Goal: Task Accomplishment & Management: Manage account settings

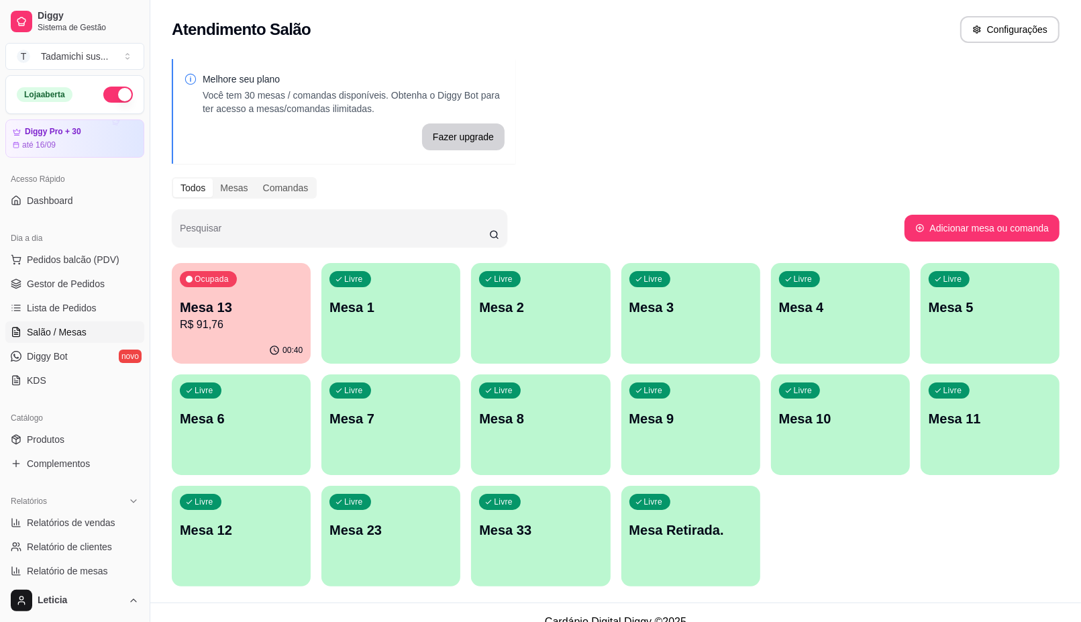
click at [718, 521] on p "Mesa Retirada." at bounding box center [690, 530] width 123 height 19
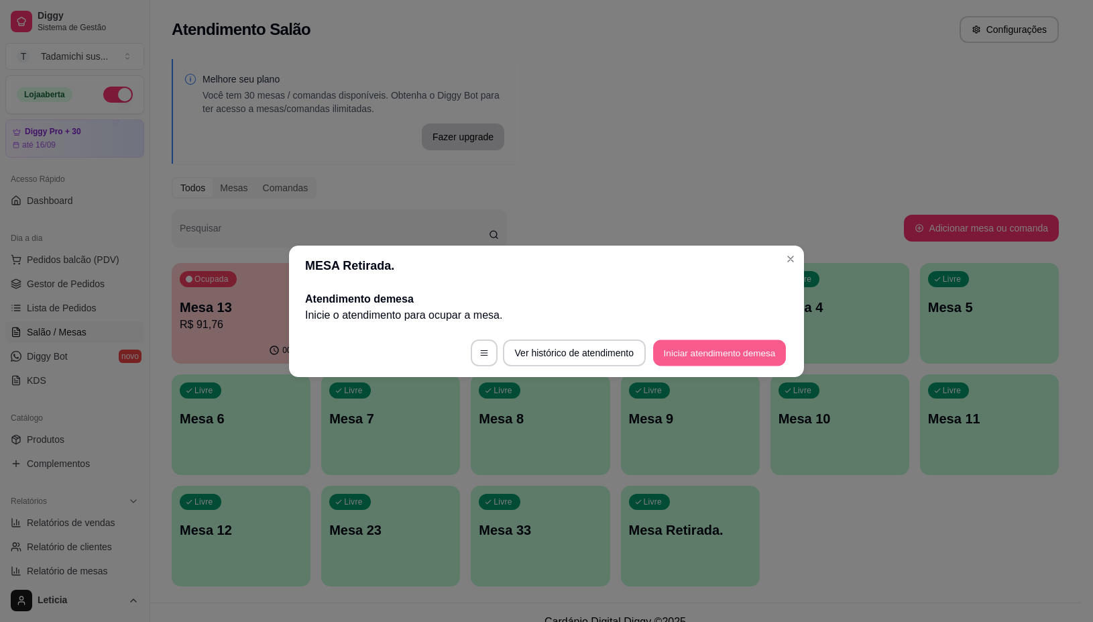
click at [686, 360] on button "Iniciar atendimento de mesa" at bounding box center [719, 352] width 133 height 26
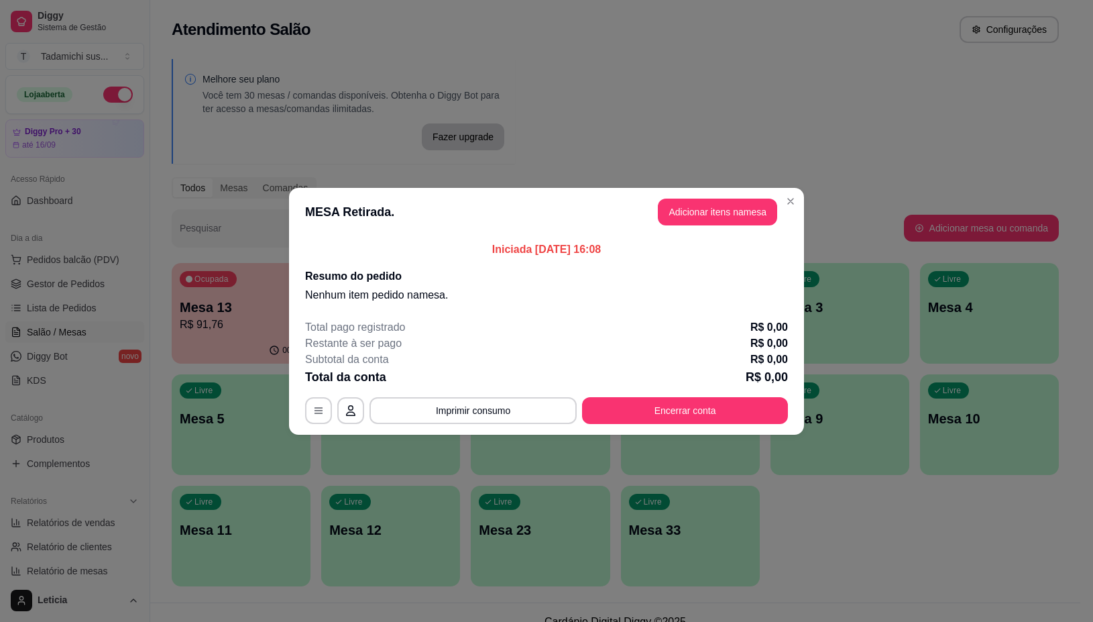
click at [659, 195] on header "MESA Retirada. Adicionar itens na mesa" at bounding box center [546, 212] width 515 height 48
click at [679, 209] on button "Adicionar itens na mesa" at bounding box center [717, 212] width 119 height 27
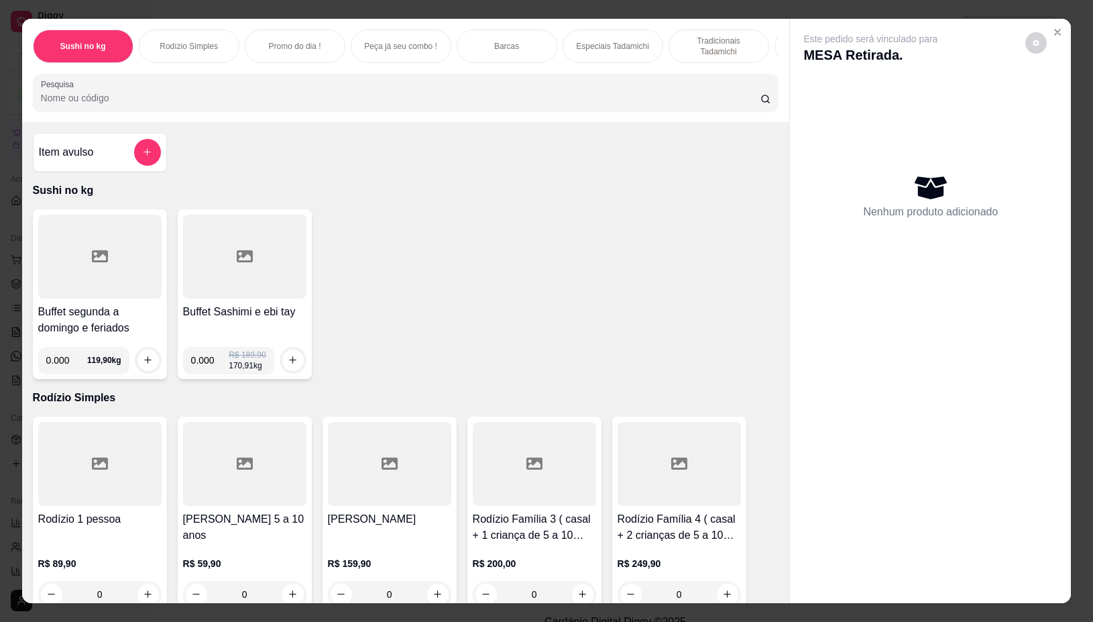
click at [79, 272] on div at bounding box center [99, 257] width 123 height 84
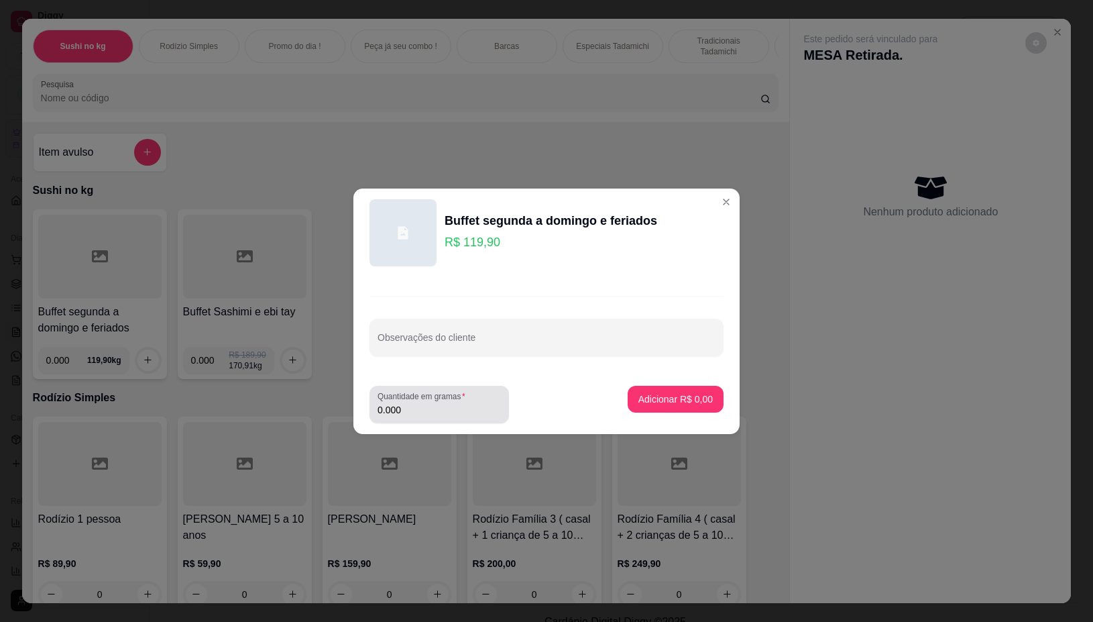
click at [437, 400] on label "Quantidade em gramas" at bounding box center [424, 395] width 93 height 11
click at [437, 403] on input "0.000" at bounding box center [439, 409] width 123 height 13
type input "0.212"
click at [642, 386] on button "Adicionar R$ 25,42" at bounding box center [673, 399] width 99 height 26
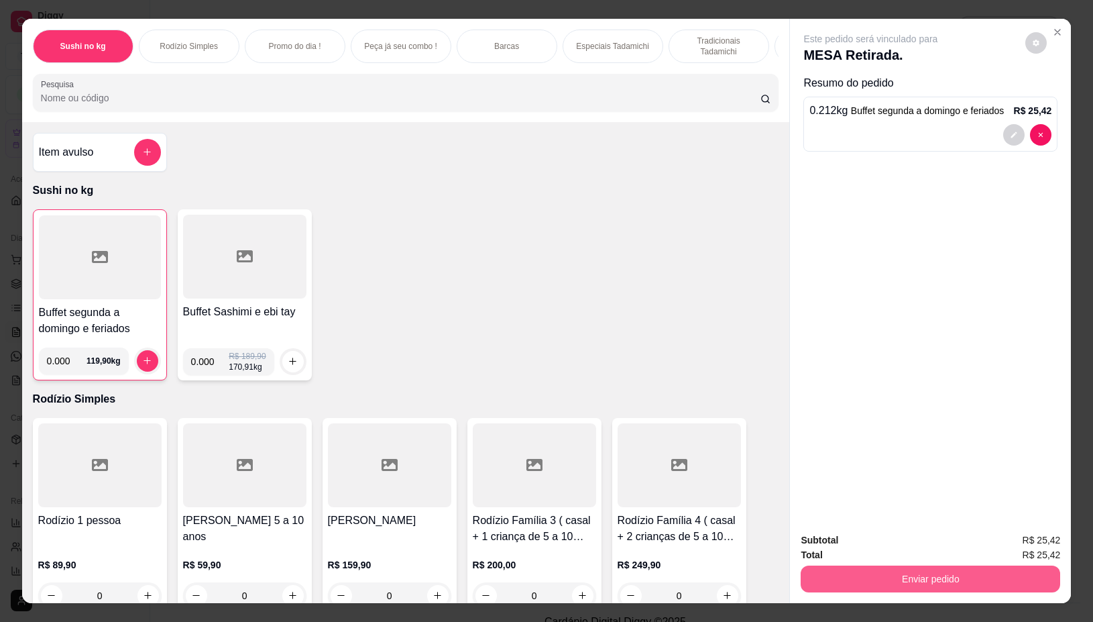
click at [966, 570] on button "Enviar pedido" at bounding box center [931, 578] width 260 height 27
click at [873, 551] on button "Não registrar e enviar pedido" at bounding box center [885, 539] width 135 height 25
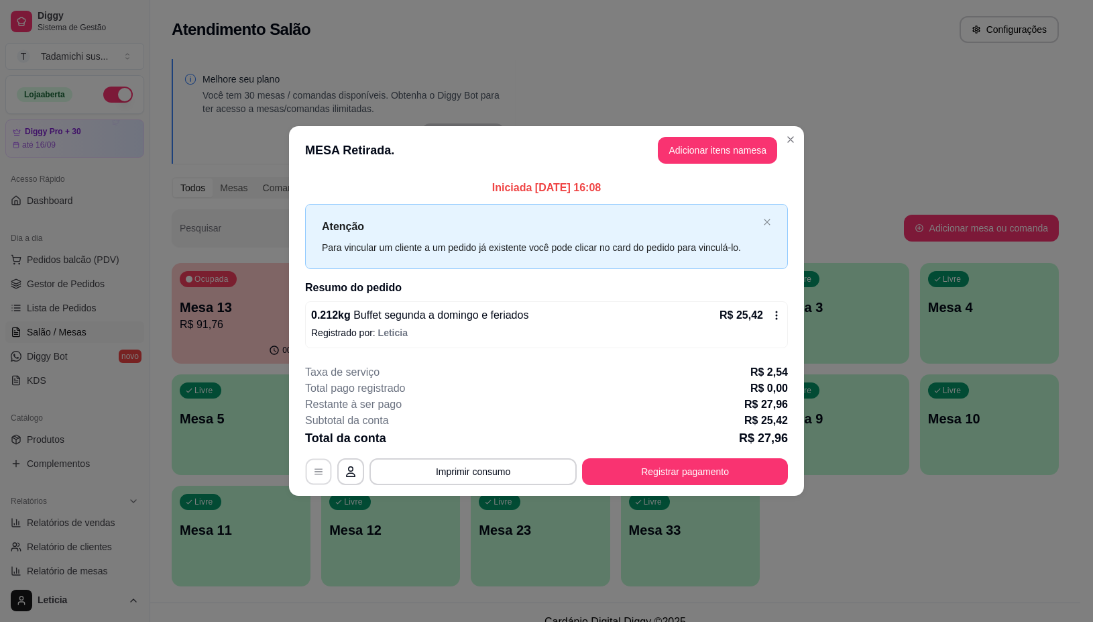
click at [326, 464] on button "button" at bounding box center [319, 472] width 26 height 26
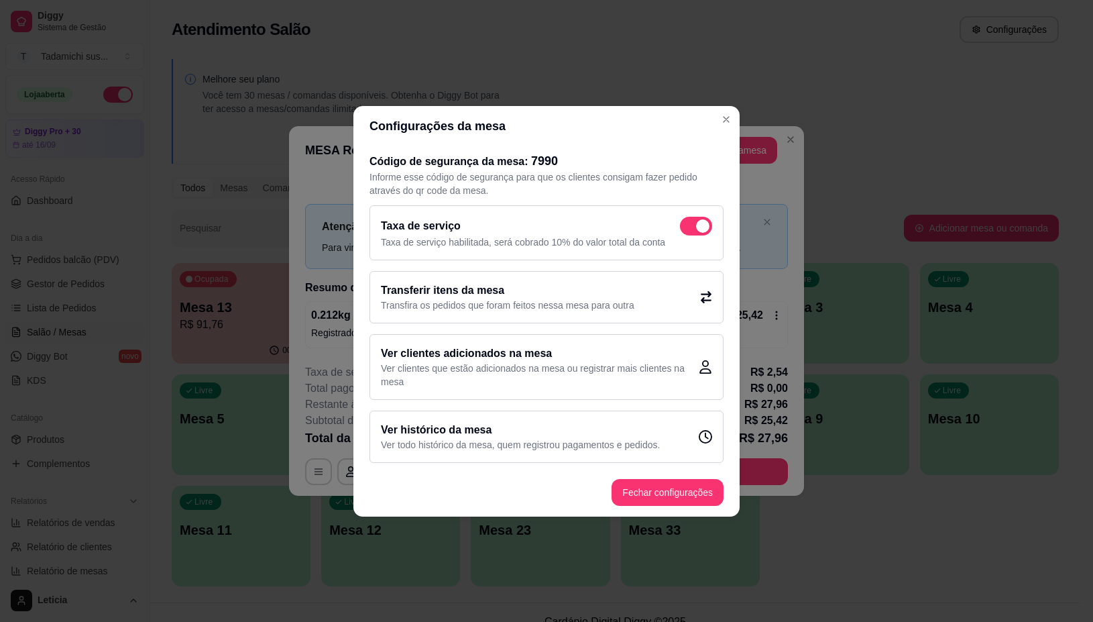
click at [689, 232] on span at bounding box center [696, 226] width 32 height 19
click at [688, 232] on input "checkbox" at bounding box center [683, 232] width 9 height 9
checkbox input "false"
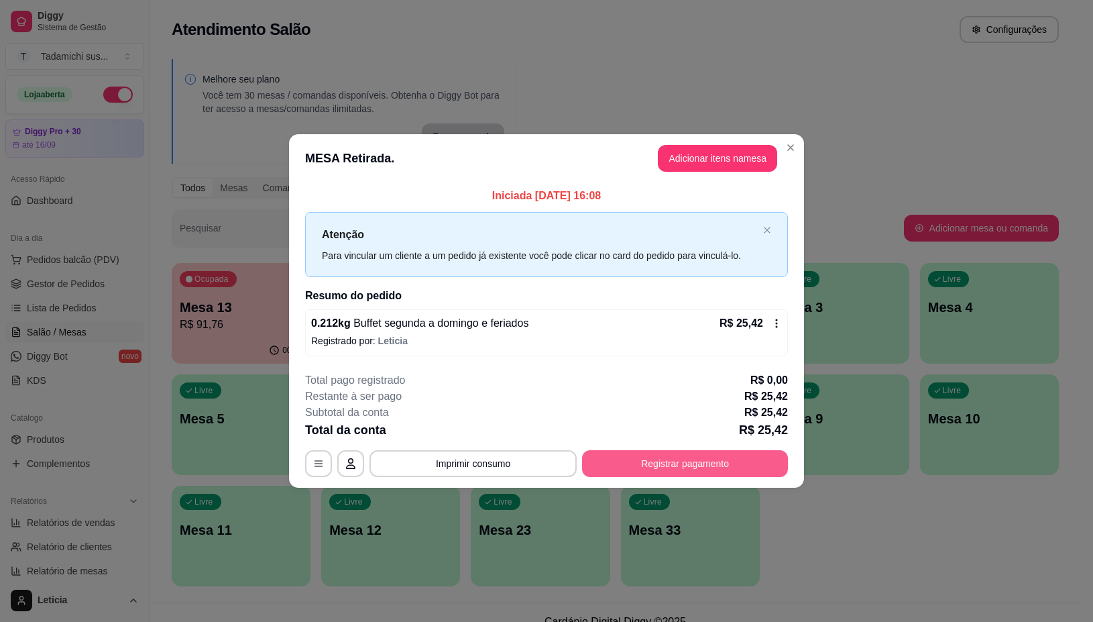
click at [635, 463] on button "Registrar pagamento" at bounding box center [685, 463] width 206 height 27
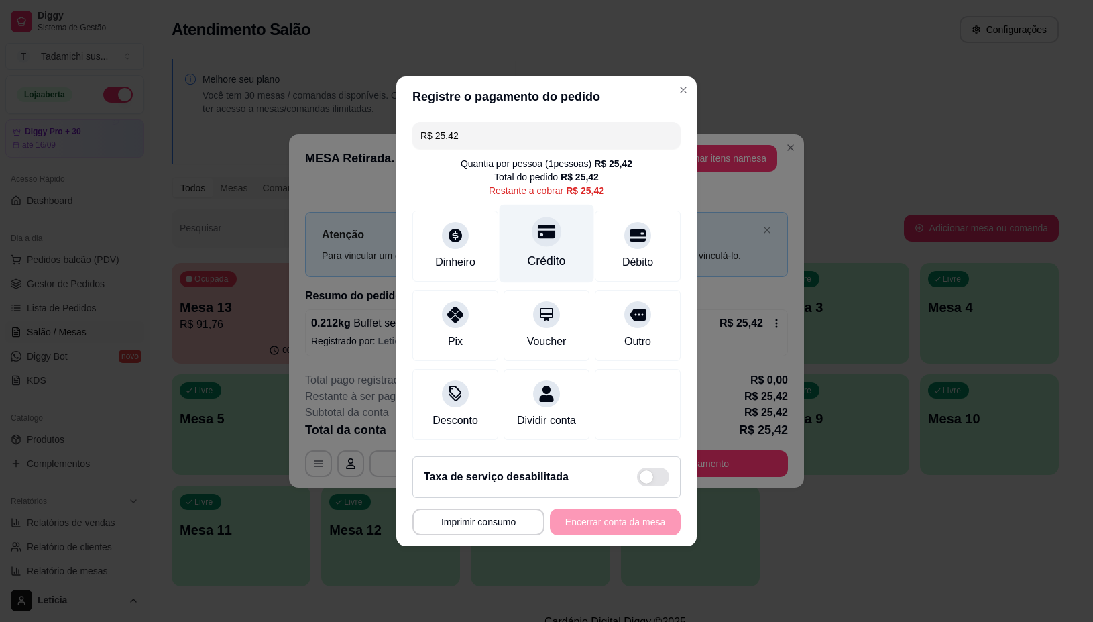
click at [538, 228] on icon at bounding box center [546, 231] width 17 height 13
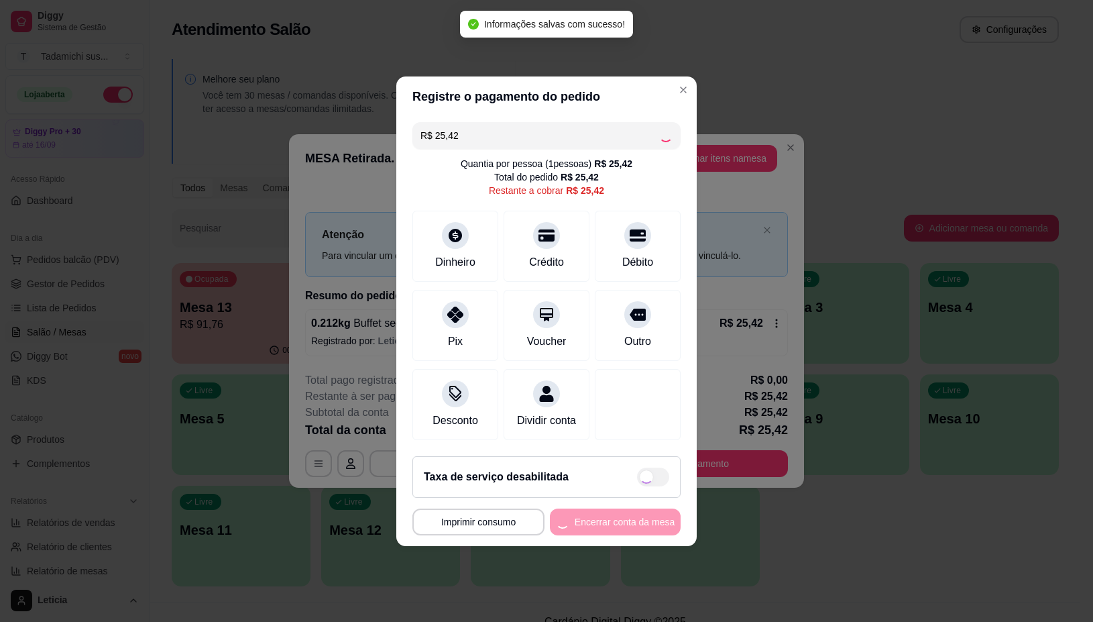
type input "R$ 0,00"
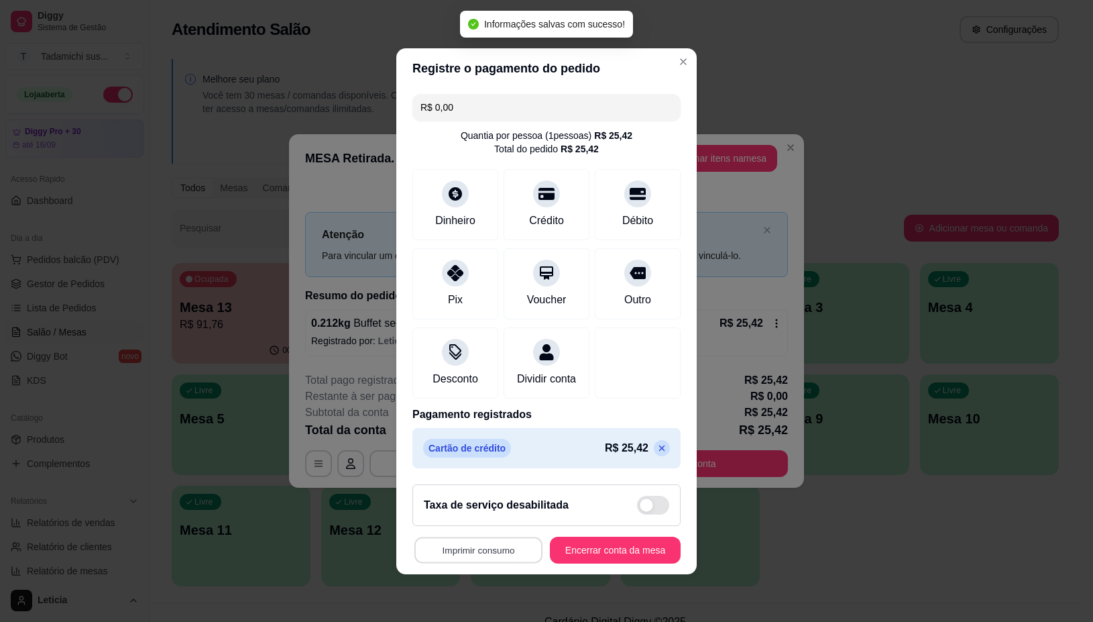
click at [474, 555] on button "Imprimir consumo" at bounding box center [479, 550] width 128 height 26
click at [491, 498] on button "IMPRESSORA" at bounding box center [472, 500] width 103 height 21
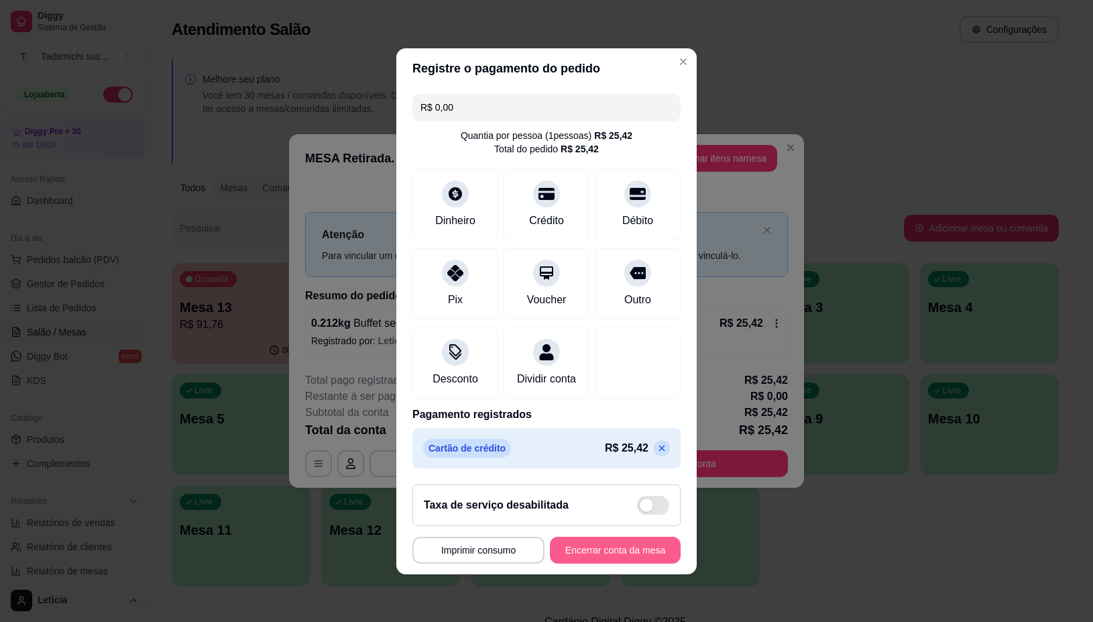
click at [597, 554] on button "Encerrar conta da mesa" at bounding box center [615, 550] width 131 height 27
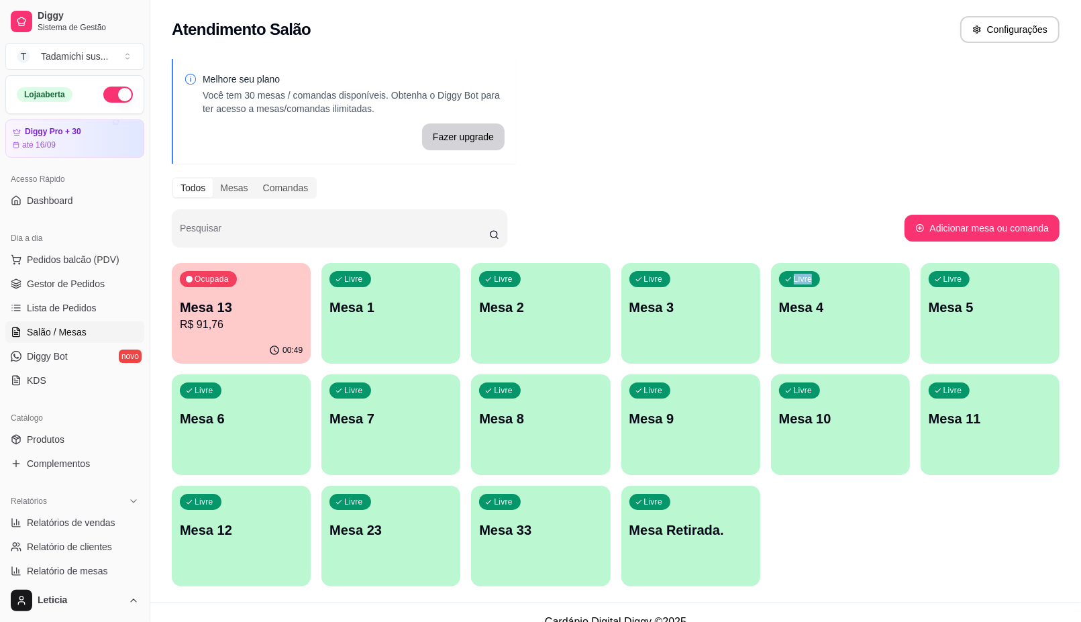
click at [785, 256] on div "Melhore seu plano Você tem 30 mesas / comandas disponíveis. Obtenha o Diggy Bot…" at bounding box center [615, 326] width 930 height 551
click at [235, 339] on div "00:49" at bounding box center [241, 350] width 139 height 26
click at [239, 326] on p "R$ 91,76" at bounding box center [241, 325] width 123 height 16
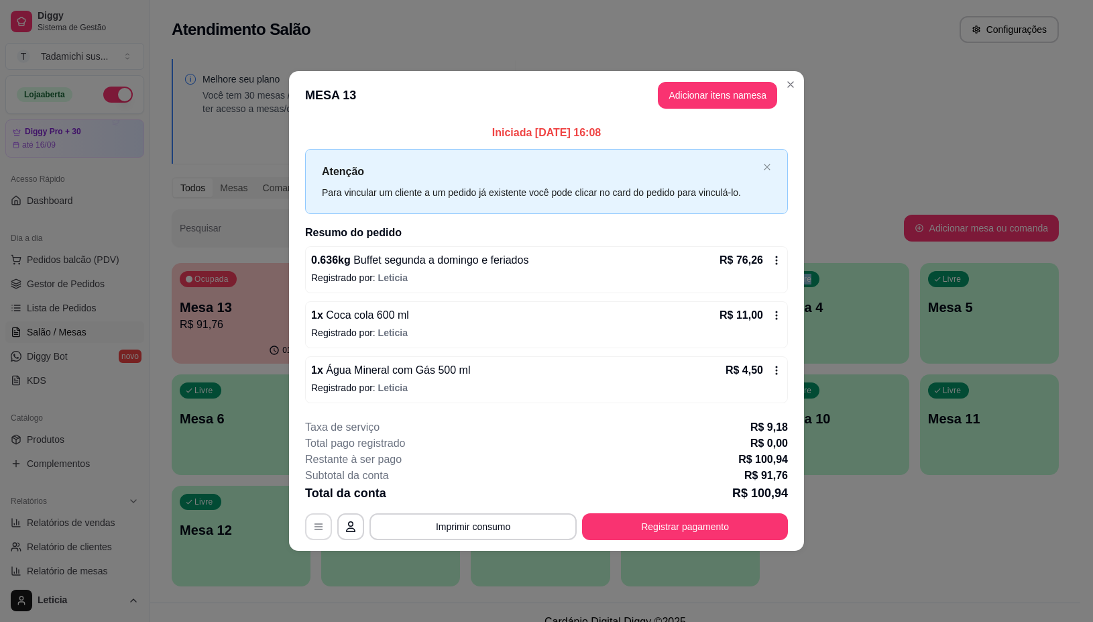
click at [316, 522] on icon "button" at bounding box center [318, 526] width 11 height 11
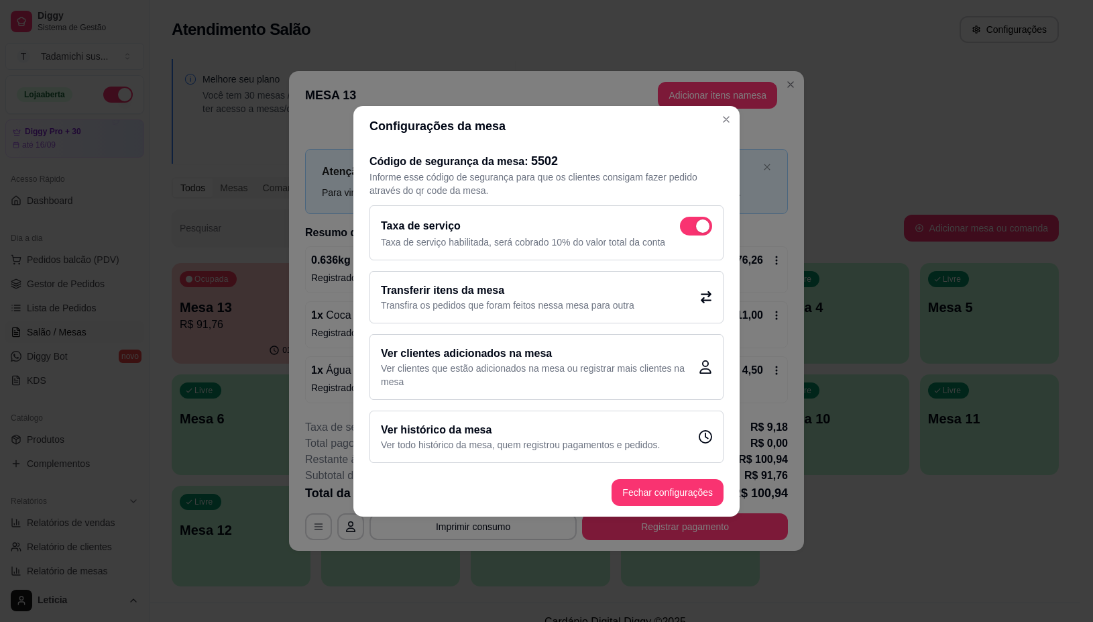
click at [698, 213] on div "Taxa de serviço Taxa de serviço habilitada, será cobrado 10% do valor total da …" at bounding box center [547, 232] width 354 height 55
checkbox input "false"
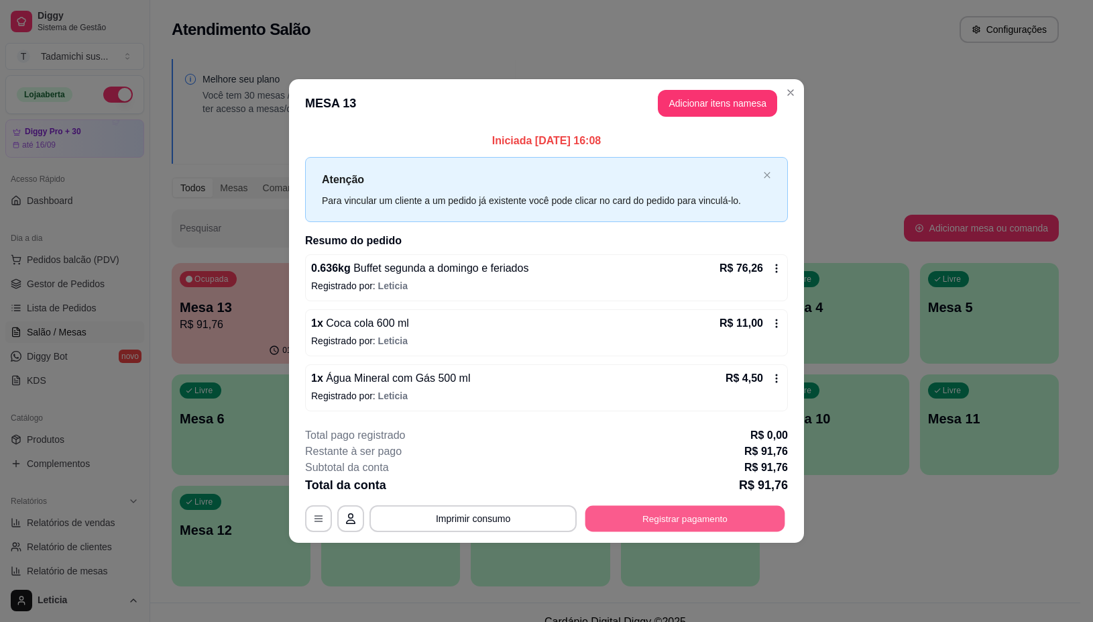
click at [686, 512] on button "Registrar pagamento" at bounding box center [686, 519] width 200 height 26
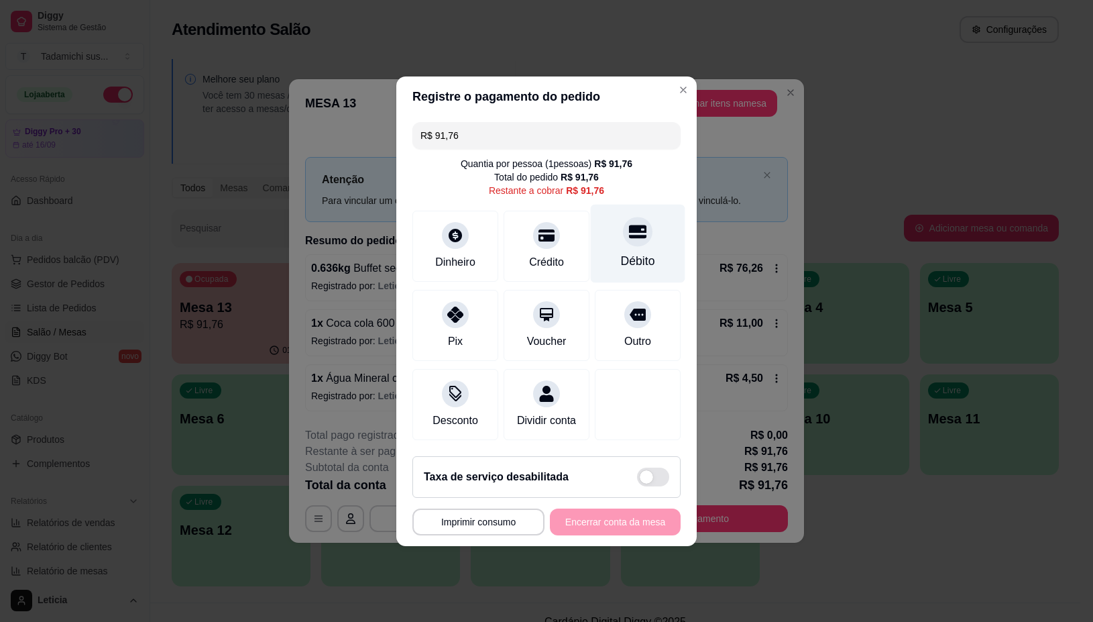
click at [638, 252] on div "Débito" at bounding box center [638, 260] width 34 height 17
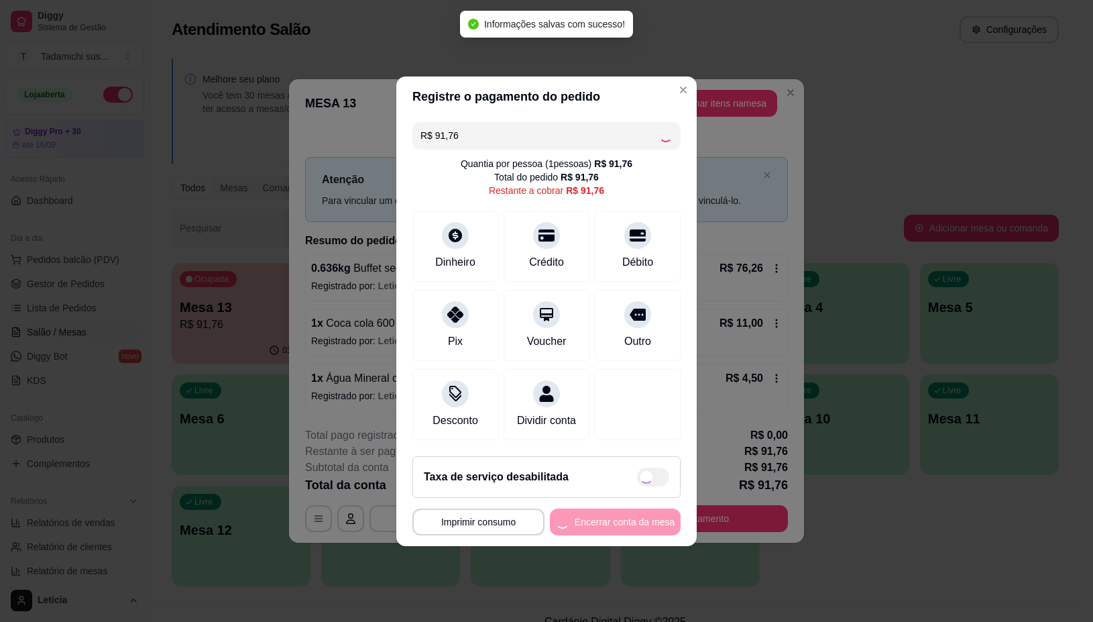
type input "R$ 0,00"
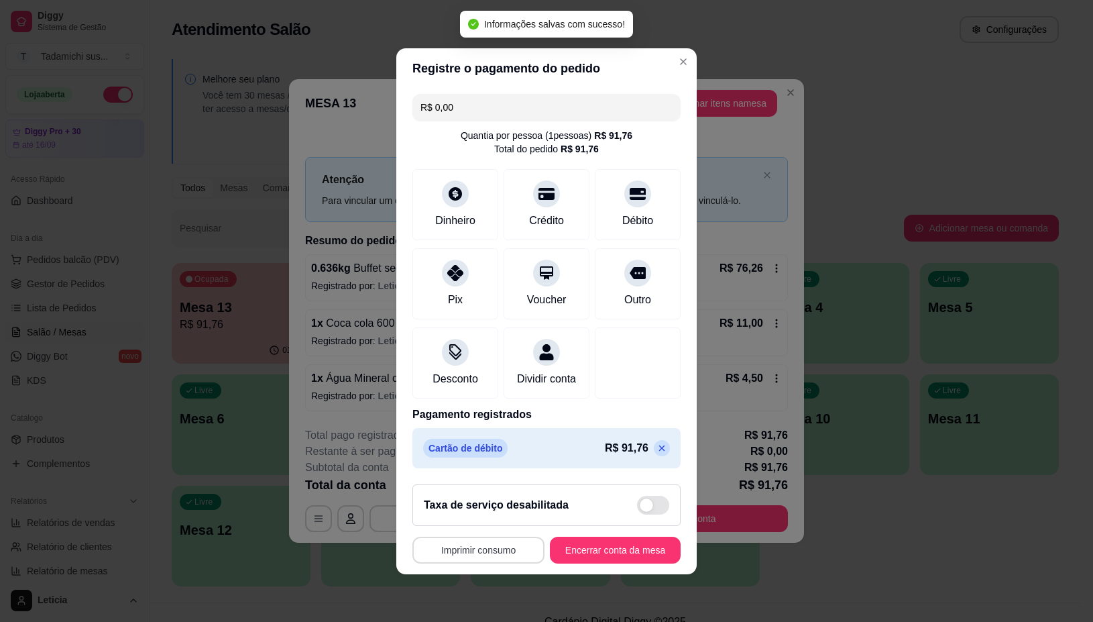
click at [461, 551] on button "Imprimir consumo" at bounding box center [479, 550] width 132 height 27
click at [445, 500] on button "IMPRESSORA" at bounding box center [473, 500] width 100 height 21
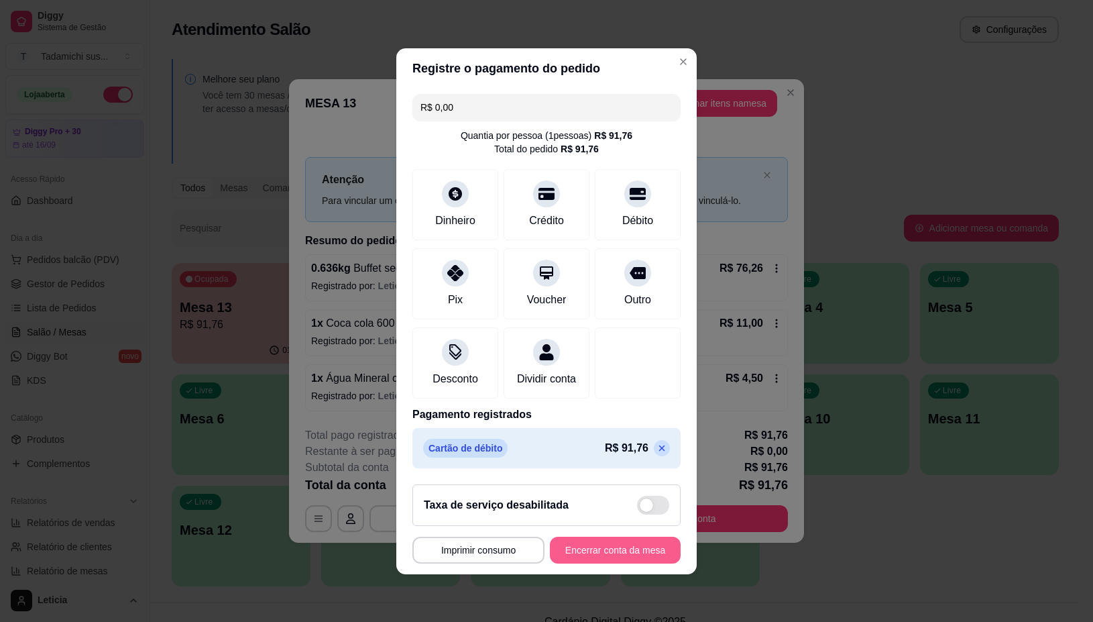
click at [587, 563] on button "Encerrar conta da mesa" at bounding box center [615, 550] width 131 height 27
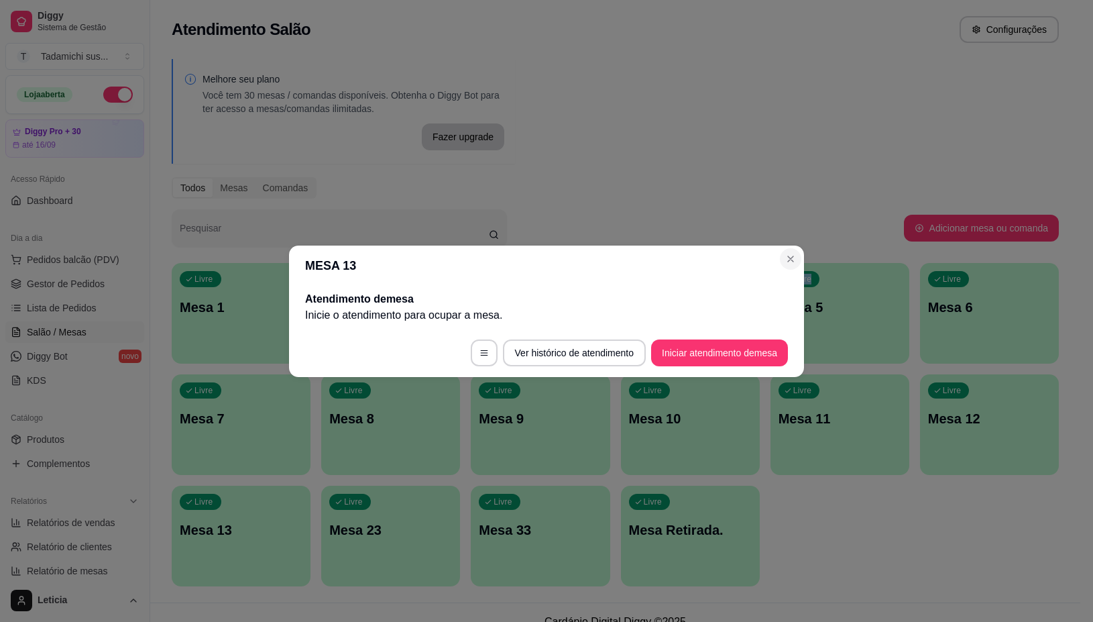
click at [789, 252] on div "Melhore seu plano Você tem 30 mesas / comandas disponíveis. Obtenha o Diggy Bot…" at bounding box center [615, 326] width 930 height 551
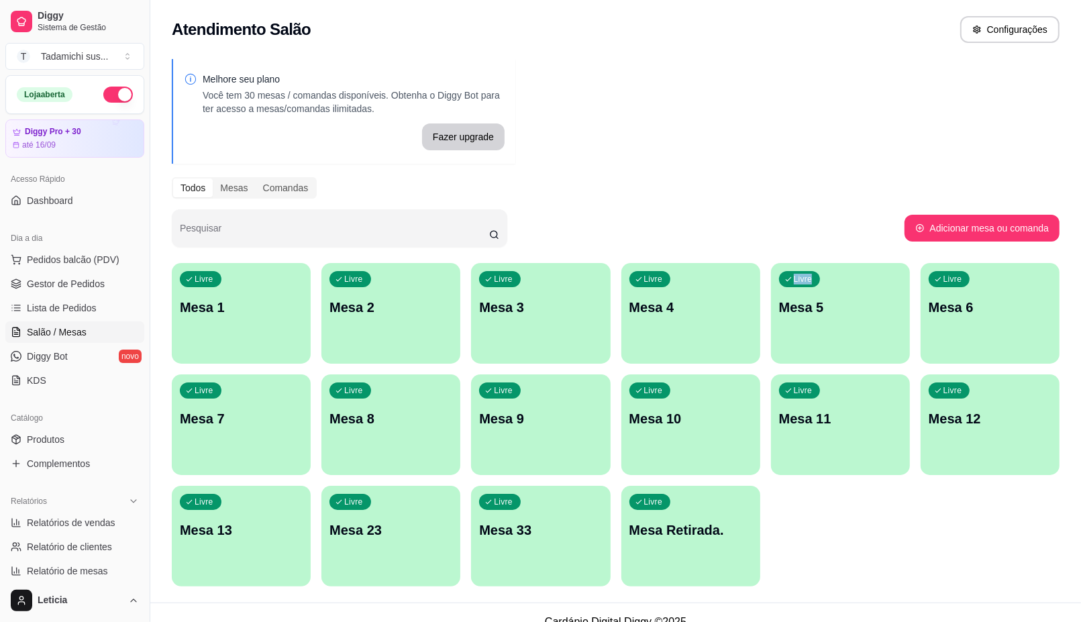
click at [802, 413] on p "Mesa 11" at bounding box center [840, 418] width 123 height 19
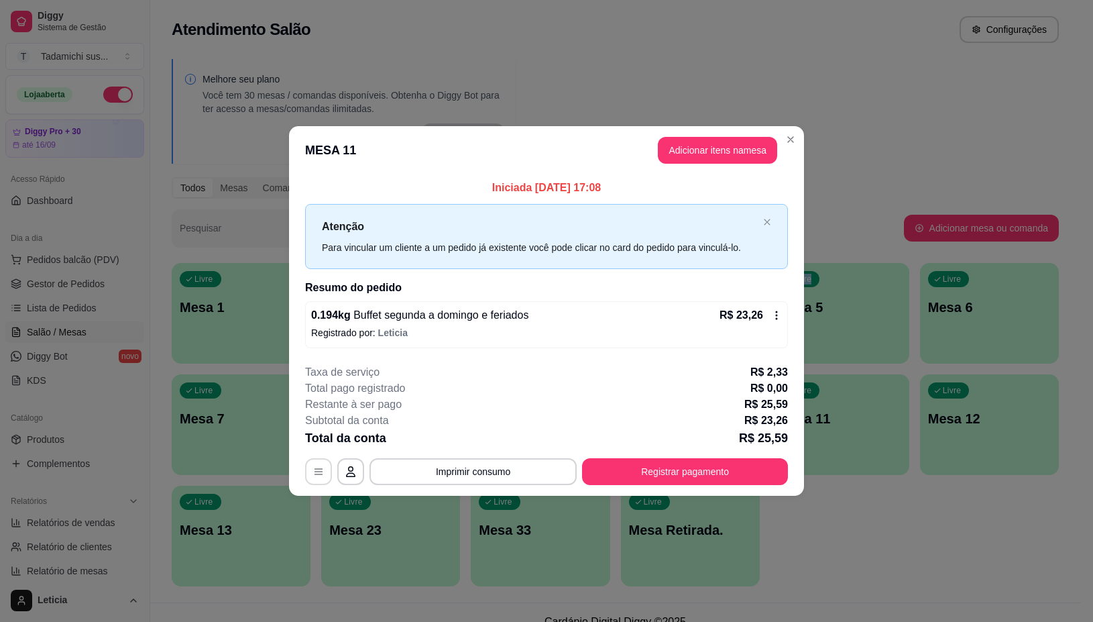
click at [314, 470] on icon "button" at bounding box center [318, 471] width 11 height 11
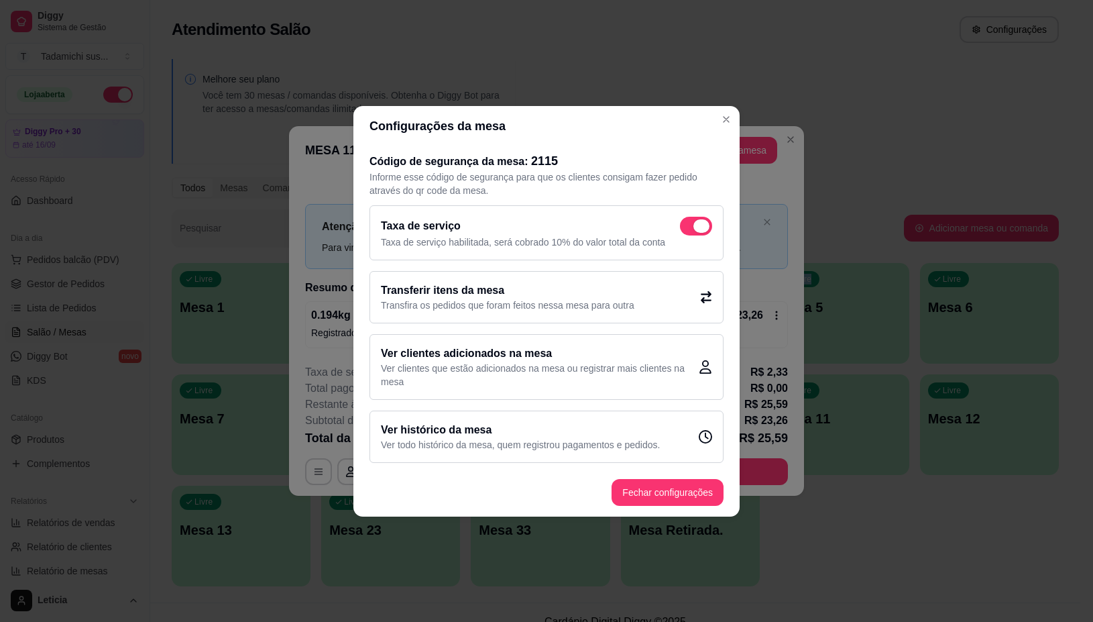
click at [694, 223] on span at bounding box center [696, 226] width 32 height 19
click at [691, 219] on span at bounding box center [696, 226] width 32 height 19
click at [701, 219] on span at bounding box center [702, 225] width 13 height 13
click at [698, 217] on span at bounding box center [696, 226] width 32 height 19
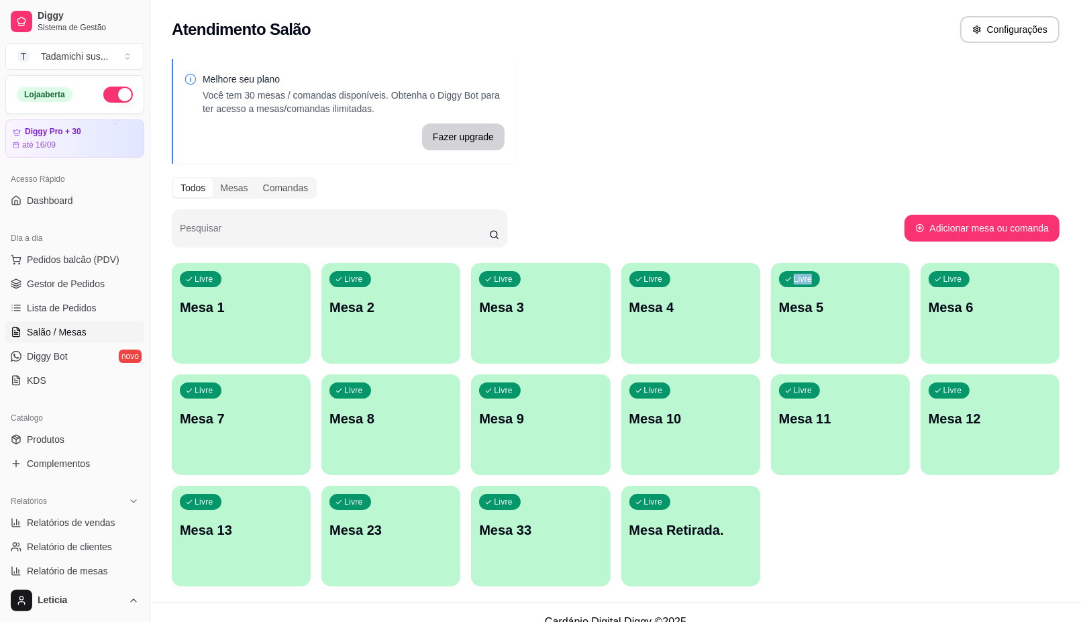
scroll to position [18, 0]
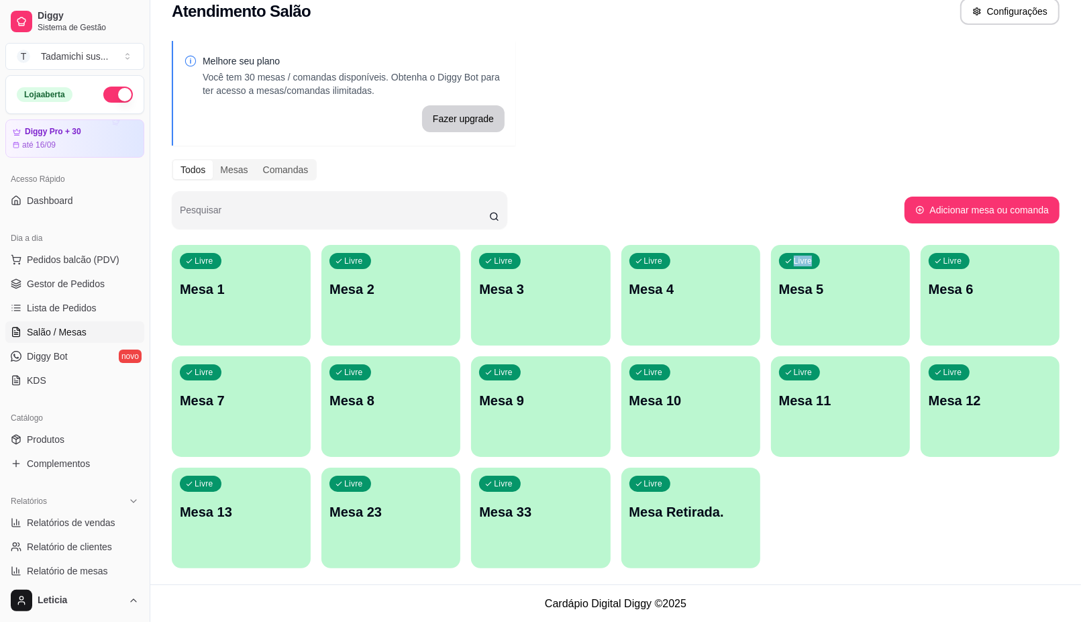
click at [704, 551] on div "Livre Mesa Retirada." at bounding box center [690, 510] width 139 height 85
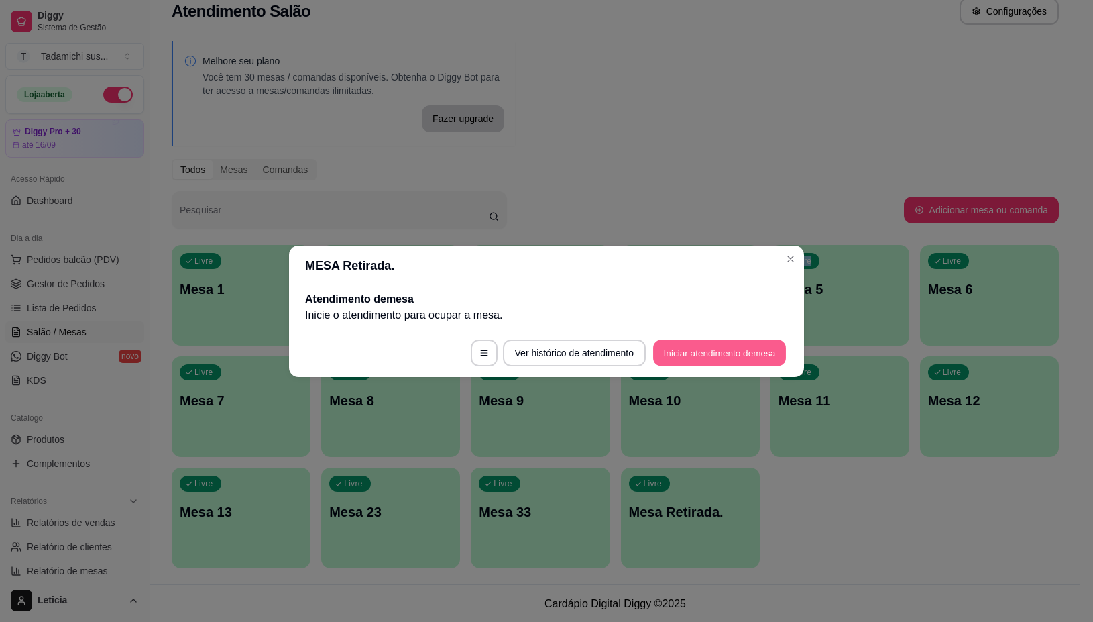
click at [661, 356] on button "Iniciar atendimento de mesa" at bounding box center [719, 352] width 133 height 26
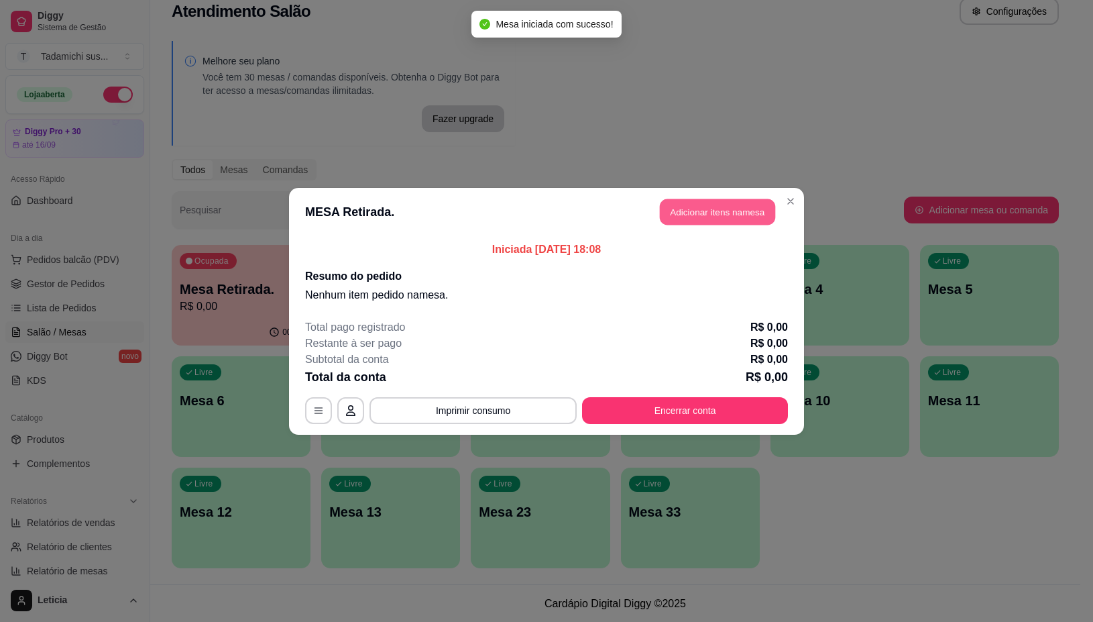
click at [728, 209] on button "Adicionar itens na mesa" at bounding box center [717, 212] width 115 height 26
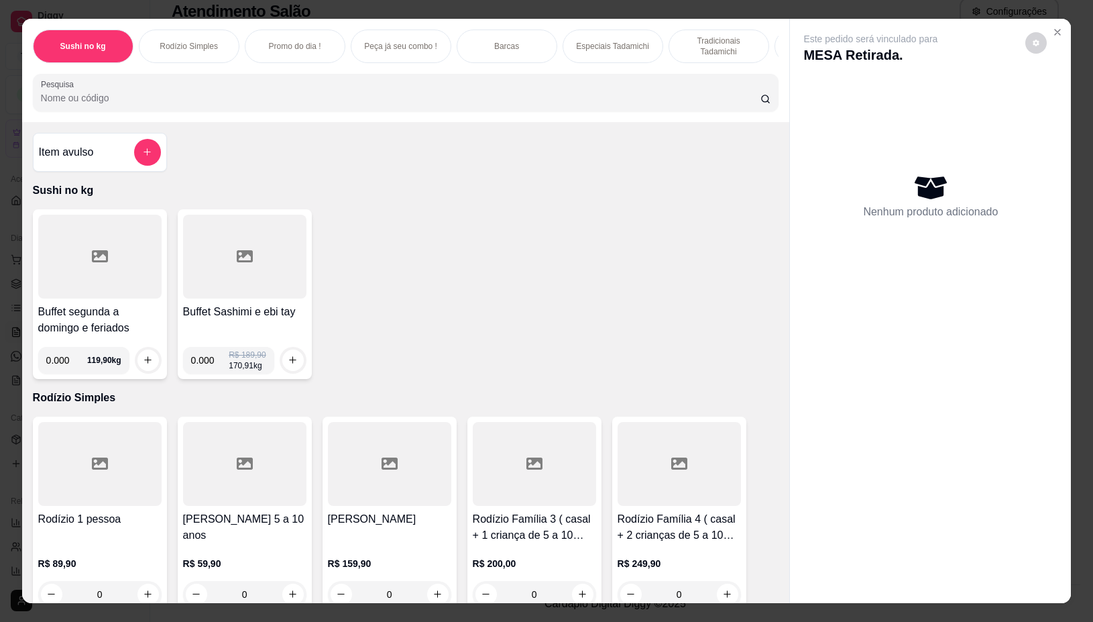
click at [459, 339] on div "Buffet segunda a domingo e feriados 0.000 119,90 kg Buffet Sashimi e ebi tay 0.…" at bounding box center [406, 294] width 747 height 170
click at [1053, 27] on icon "Close" at bounding box center [1057, 32] width 11 height 11
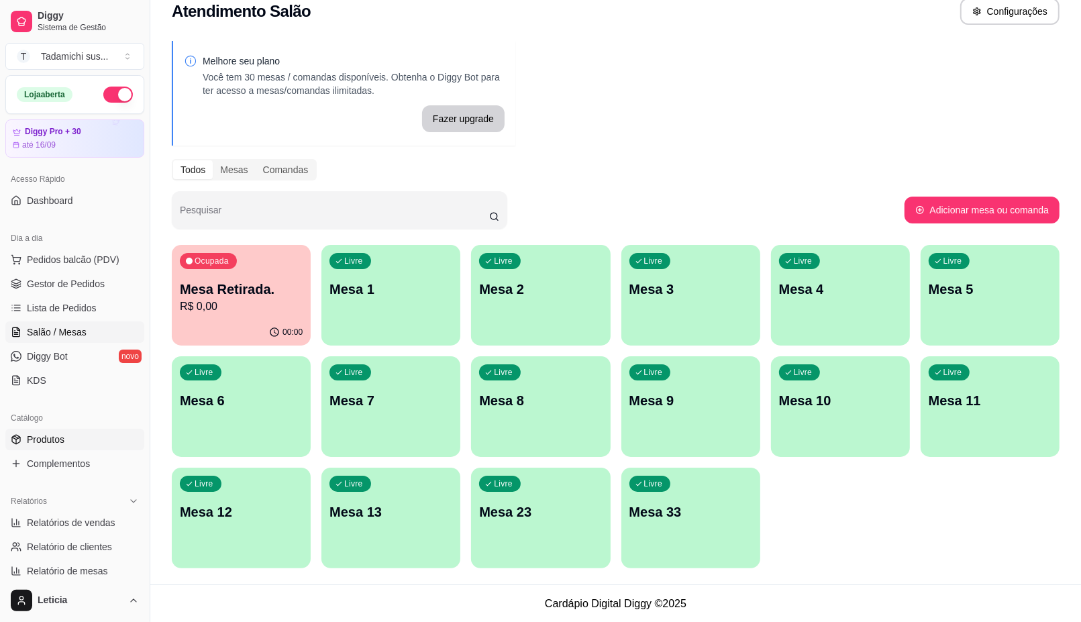
click at [115, 443] on link "Produtos" at bounding box center [74, 439] width 139 height 21
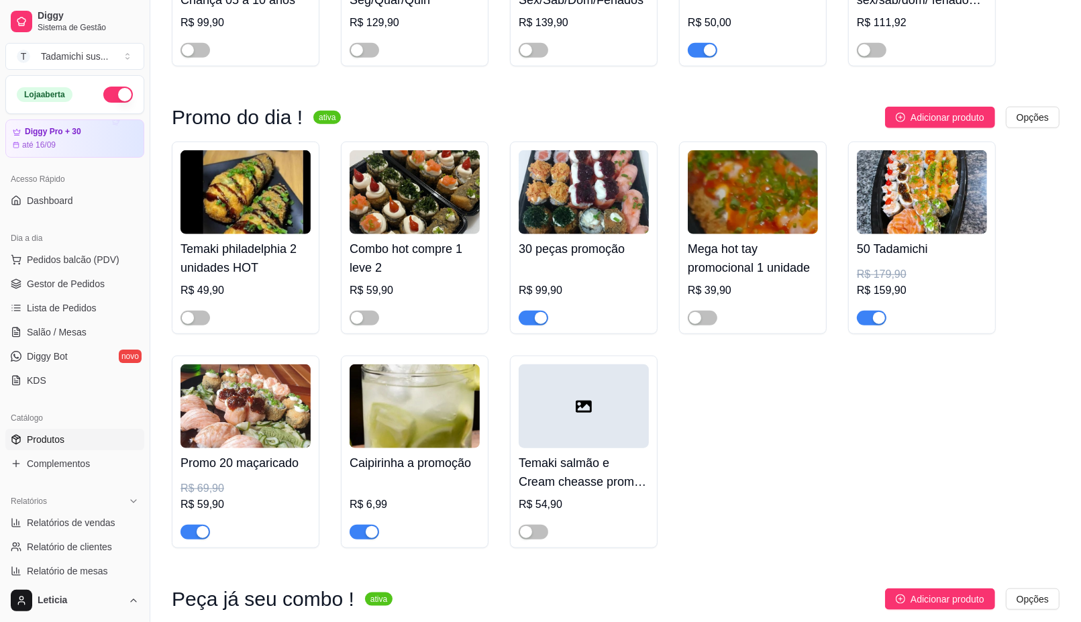
scroll to position [1090, 0]
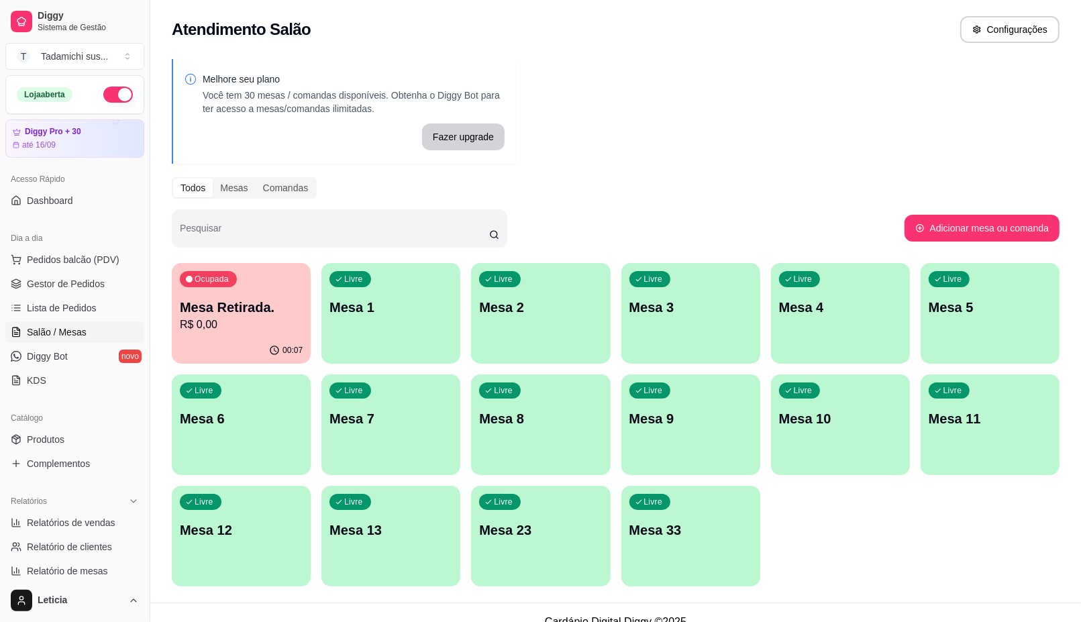
click at [280, 335] on div "Ocupada Mesa Retirada. R$ 0,00" at bounding box center [241, 300] width 139 height 74
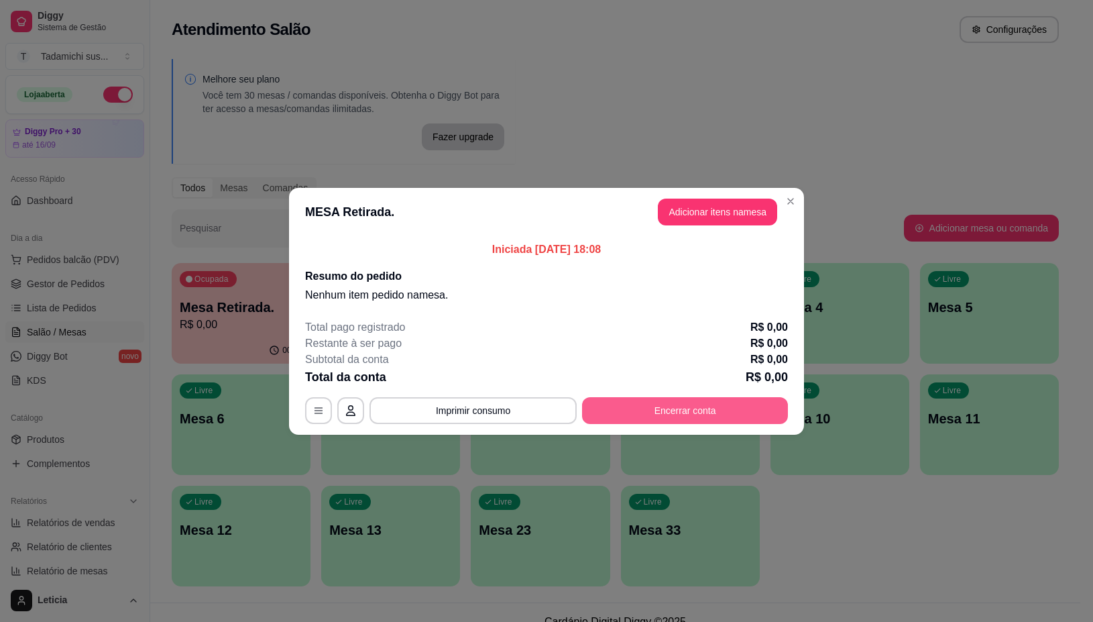
click at [691, 406] on button "Encerrar conta" at bounding box center [685, 410] width 206 height 27
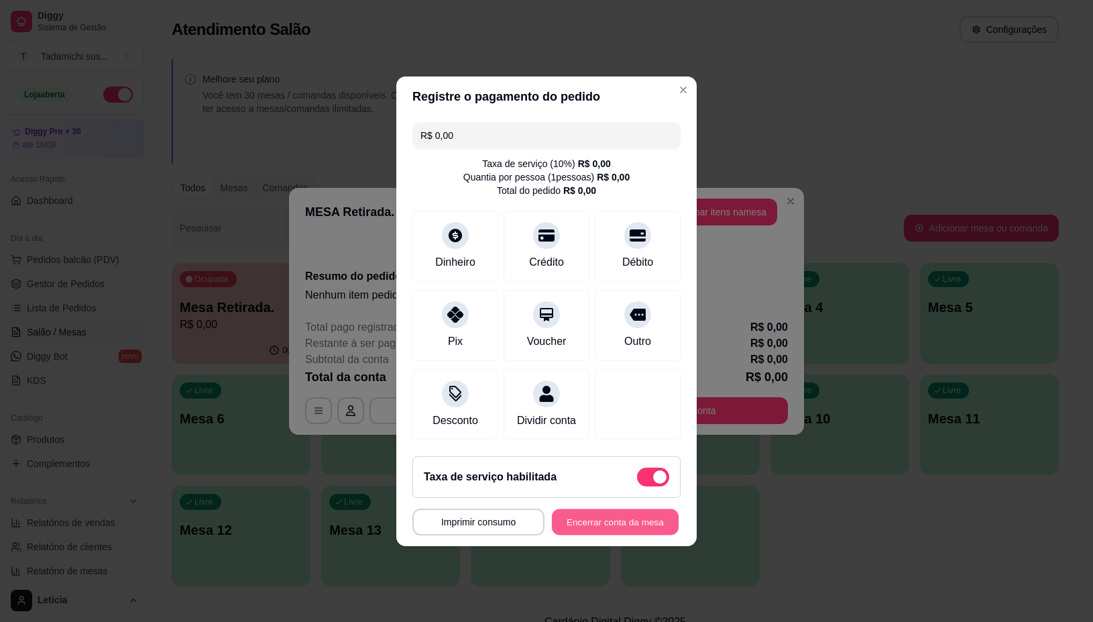
click at [607, 527] on button "Encerrar conta da mesa" at bounding box center [615, 521] width 127 height 26
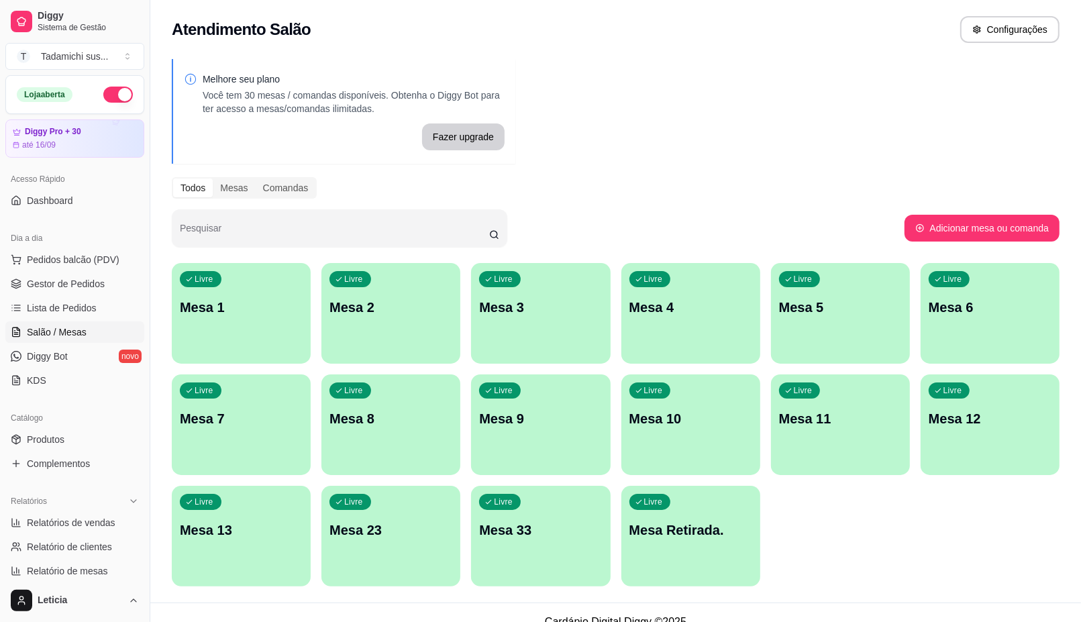
click at [258, 528] on p "Mesa 13" at bounding box center [241, 530] width 123 height 19
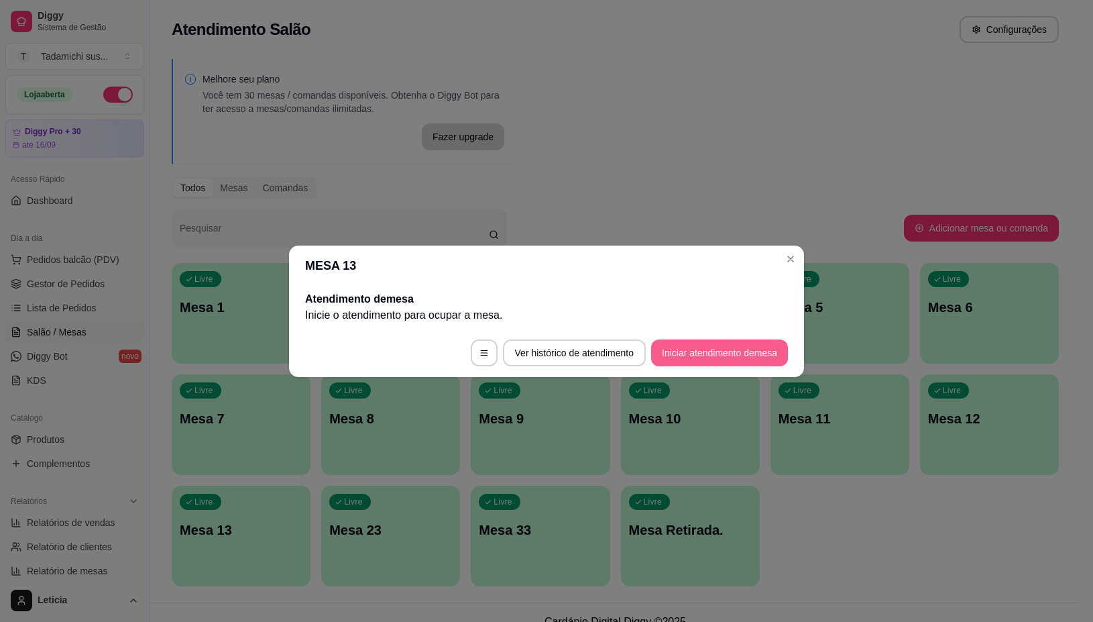
click at [673, 346] on button "Iniciar atendimento de mesa" at bounding box center [719, 352] width 137 height 27
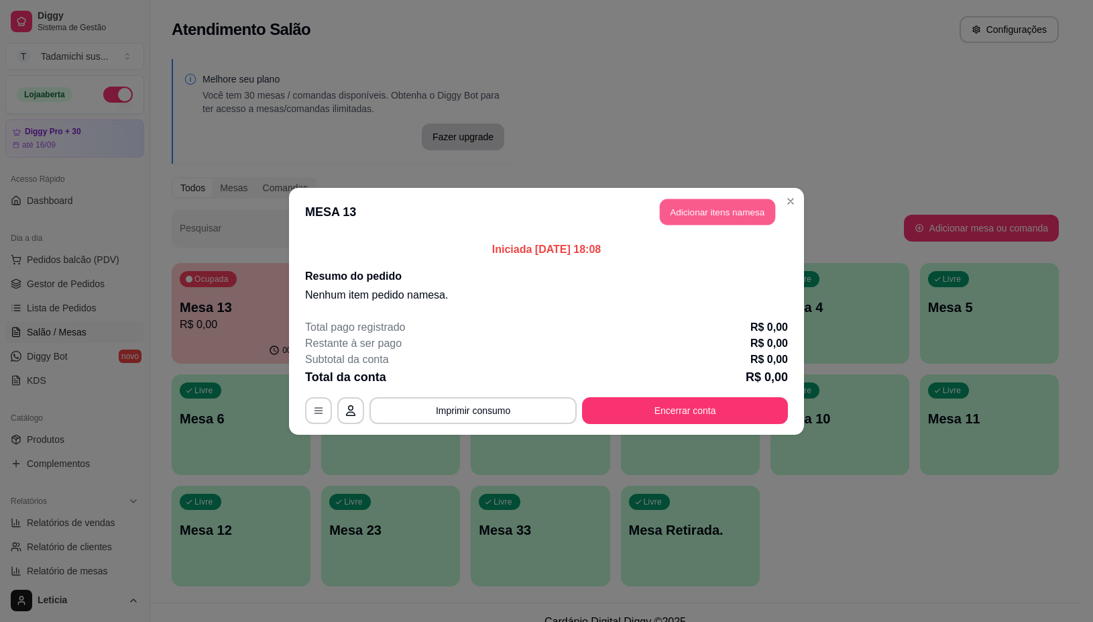
click at [679, 212] on button "Adicionar itens na mesa" at bounding box center [717, 212] width 115 height 26
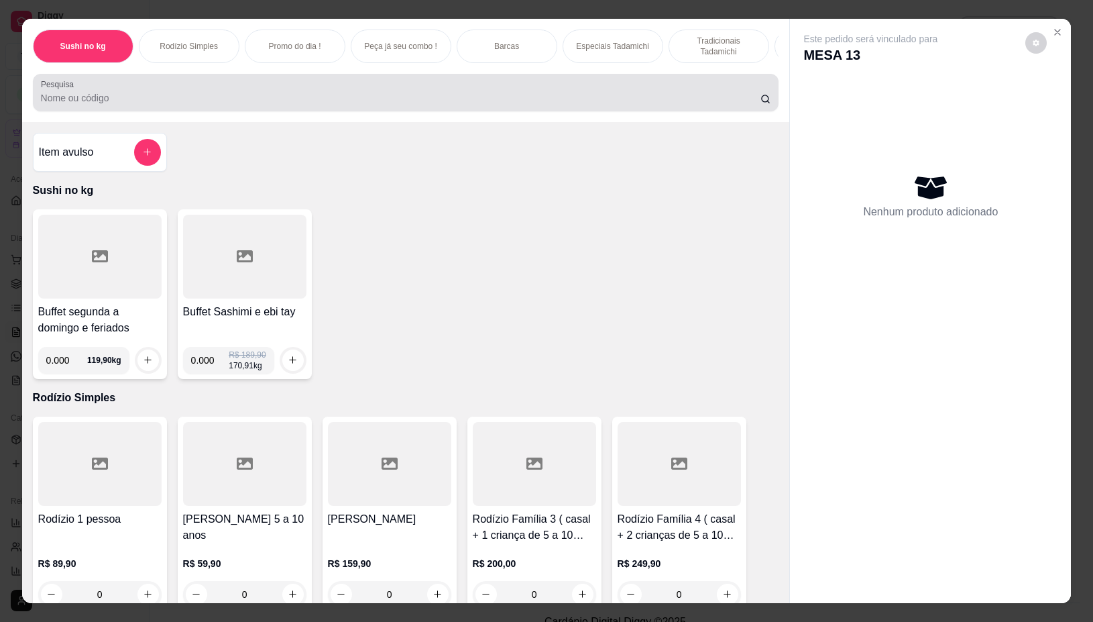
click at [337, 102] on input "Pesquisa" at bounding box center [401, 97] width 720 height 13
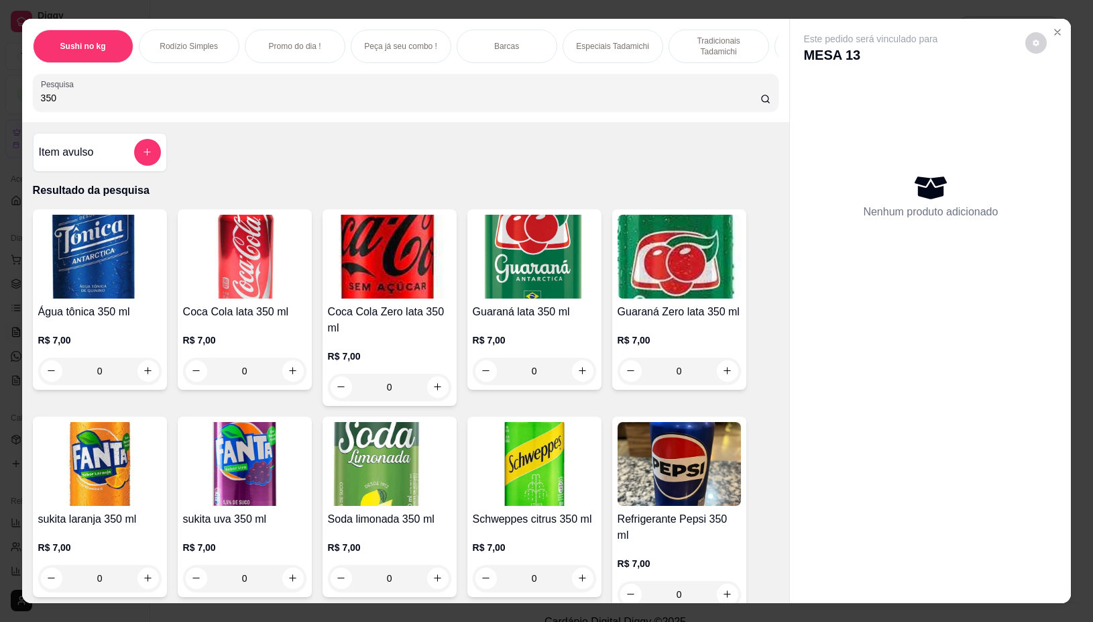
type input "350"
click at [327, 94] on div "350" at bounding box center [406, 92] width 730 height 27
click at [433, 392] on icon "increase-product-quantity" at bounding box center [438, 387] width 10 height 10
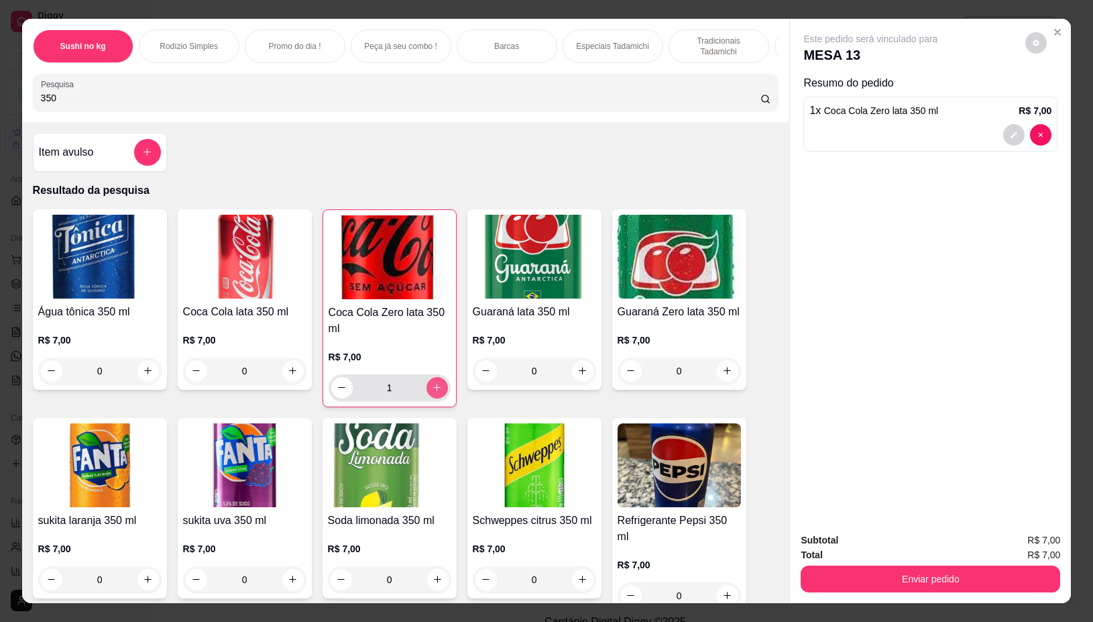
type input "1"
click at [350, 101] on input "350" at bounding box center [401, 97] width 720 height 13
type input "3"
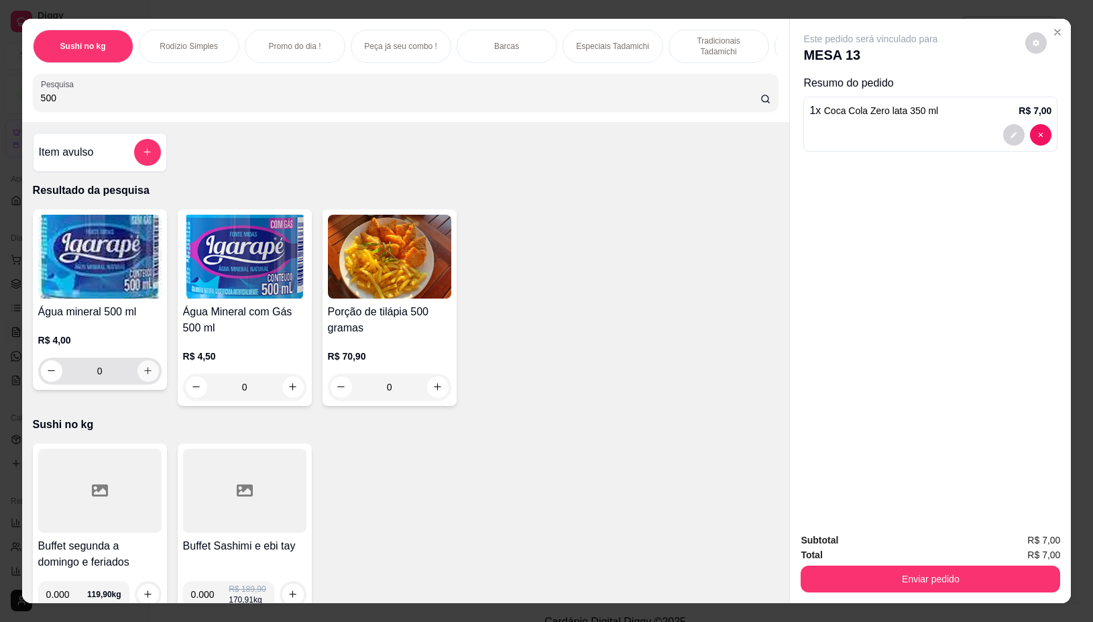
type input "500"
click at [143, 376] on icon "increase-product-quantity" at bounding box center [148, 371] width 10 height 10
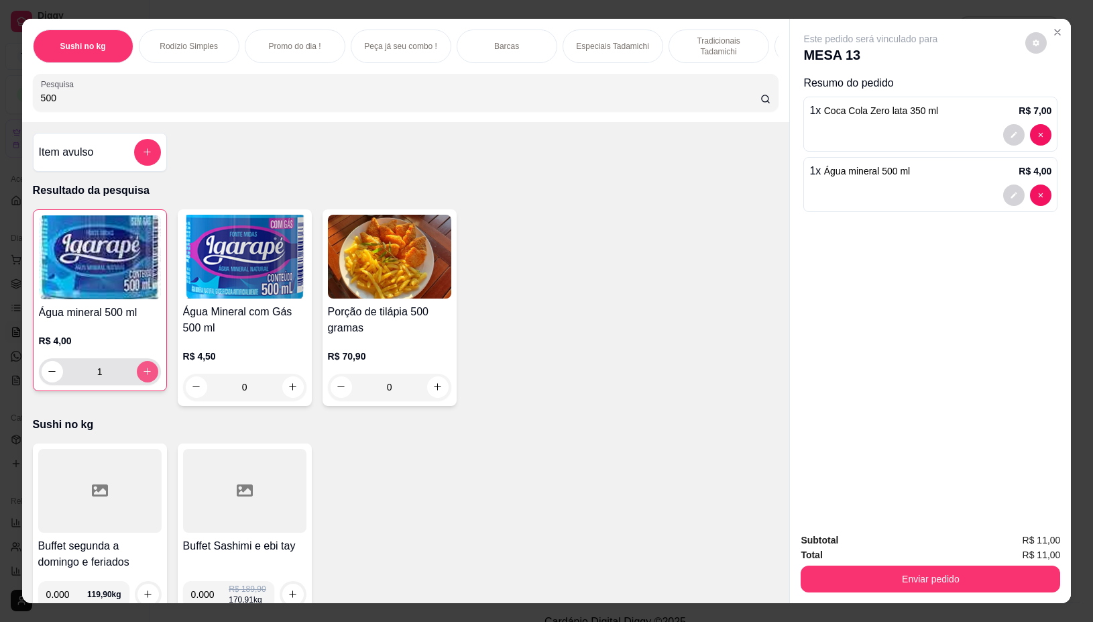
type input "1"
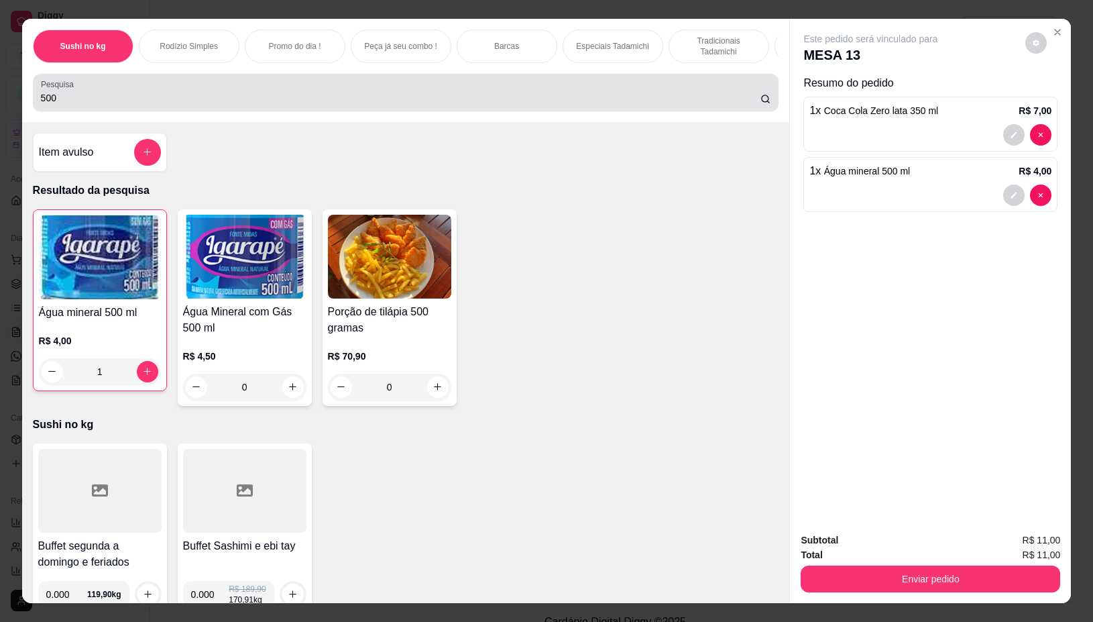
click at [186, 105] on input "500" at bounding box center [401, 97] width 720 height 13
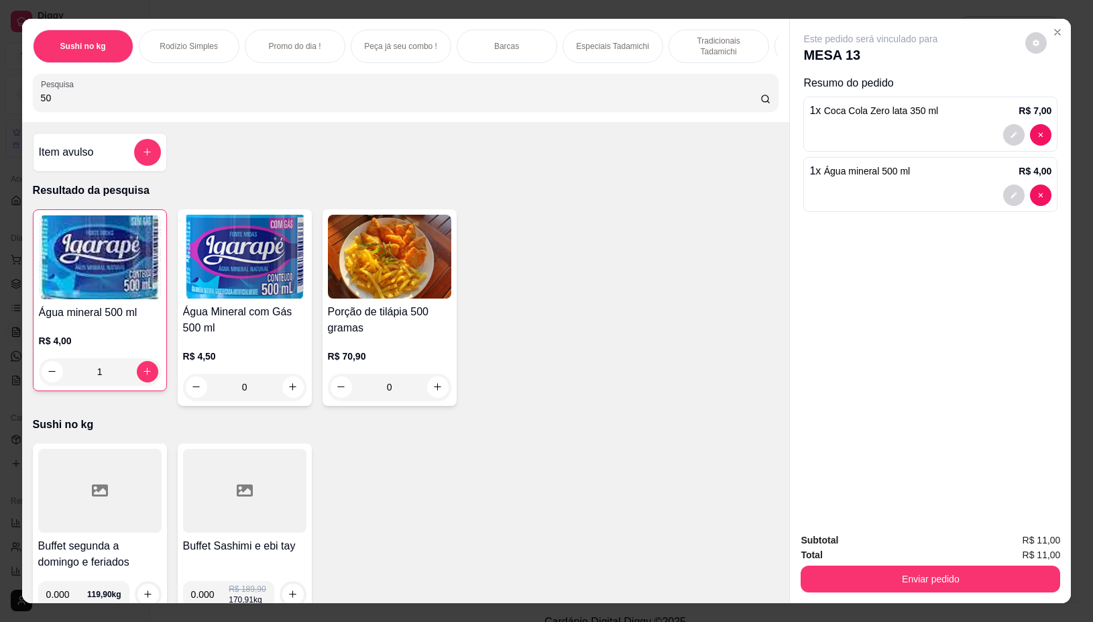
type input "5"
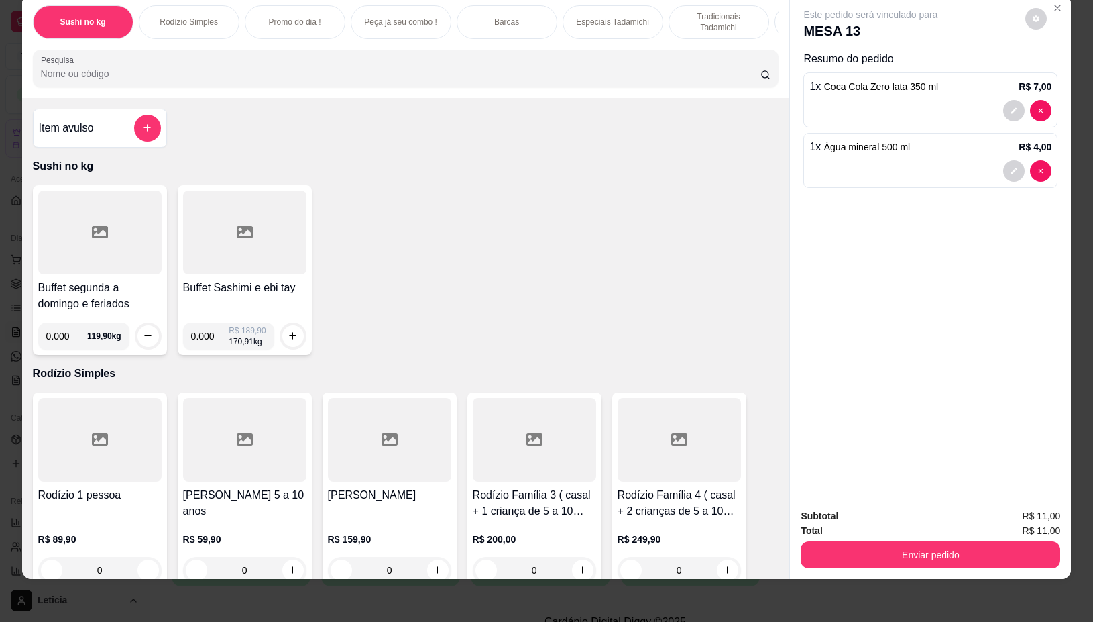
drag, startPoint x: 263, startPoint y: 72, endPoint x: 272, endPoint y: 78, distance: 10.8
click at [264, 72] on input "Pesquisa" at bounding box center [401, 73] width 720 height 13
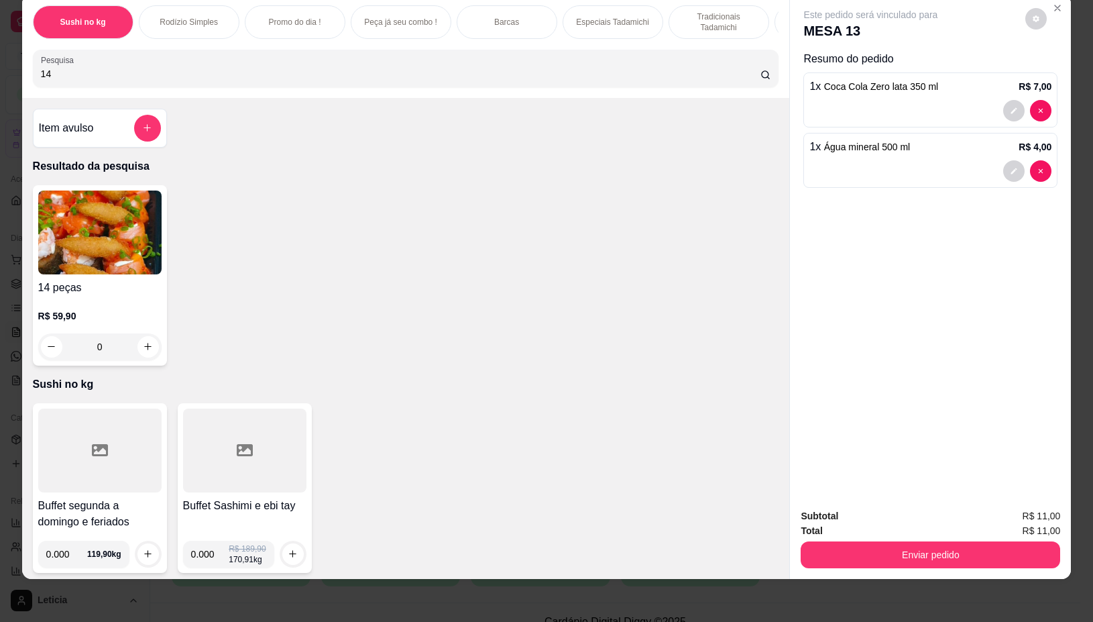
click at [272, 78] on input "14" at bounding box center [401, 73] width 720 height 13
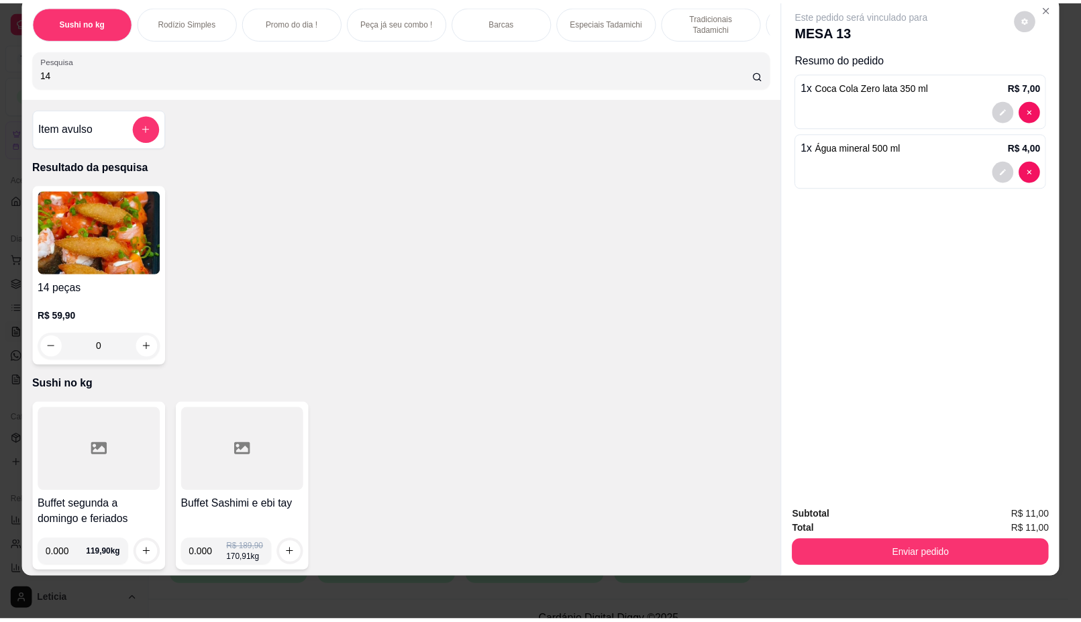
scroll to position [84, 0]
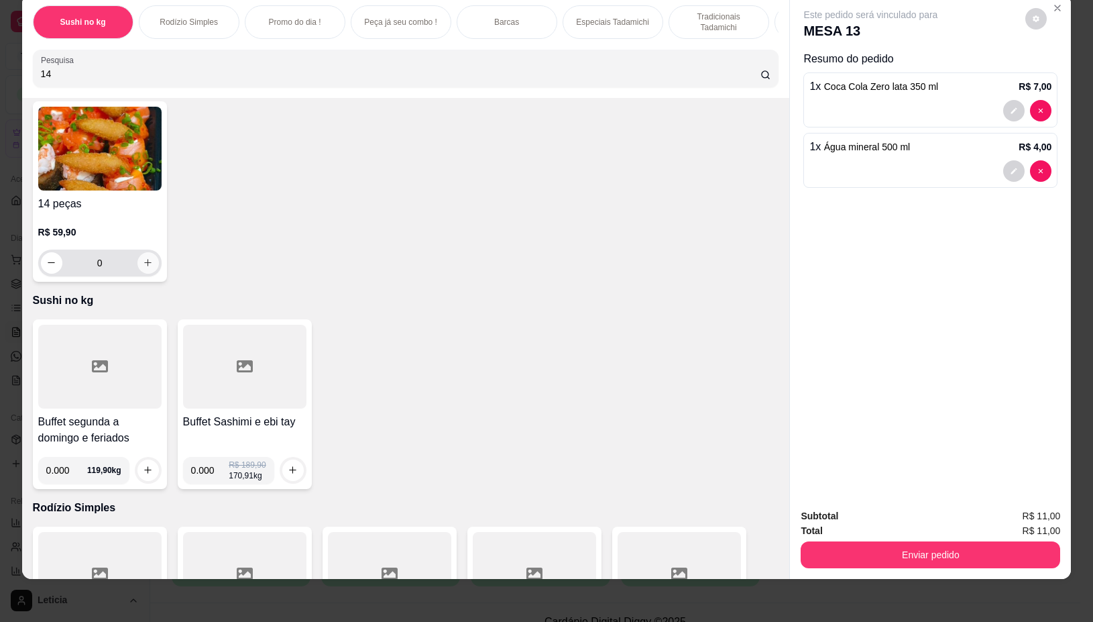
type input "14"
click at [143, 264] on icon "increase-product-quantity" at bounding box center [148, 263] width 10 height 10
type input "1"
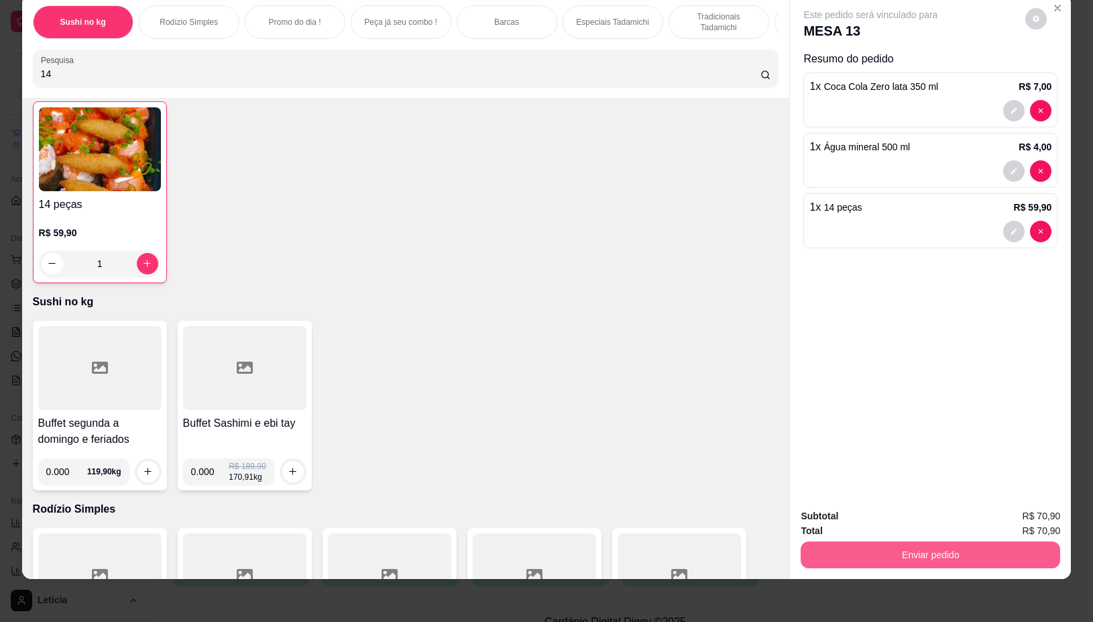
click at [869, 541] on button "Enviar pedido" at bounding box center [931, 554] width 260 height 27
click at [869, 508] on button "Não registrar e enviar pedido" at bounding box center [886, 509] width 140 height 25
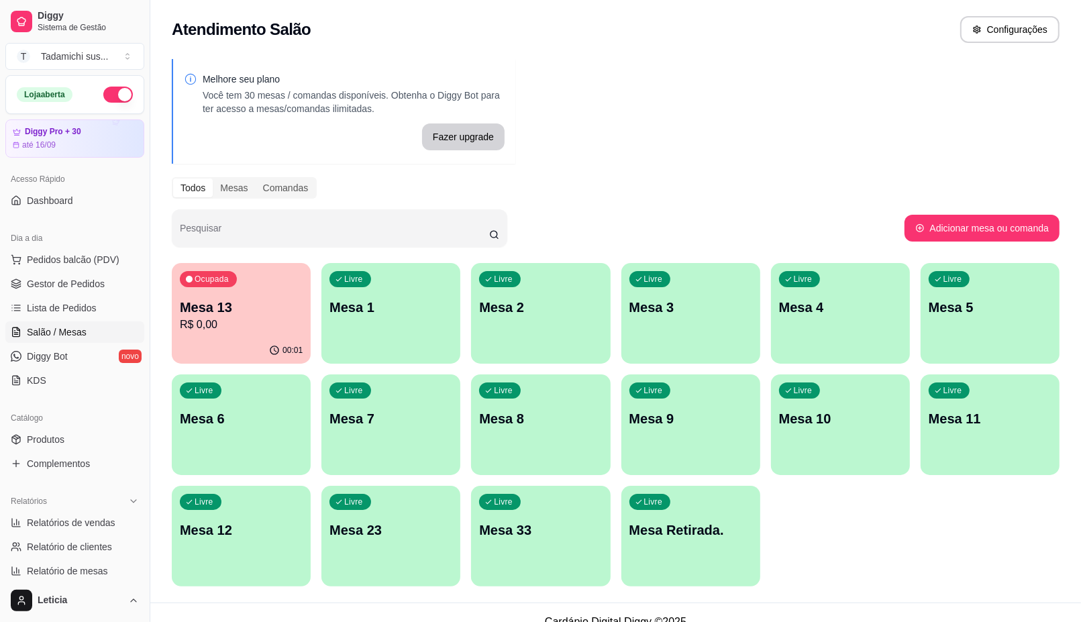
click at [949, 413] on p "Mesa 11" at bounding box center [989, 418] width 123 height 19
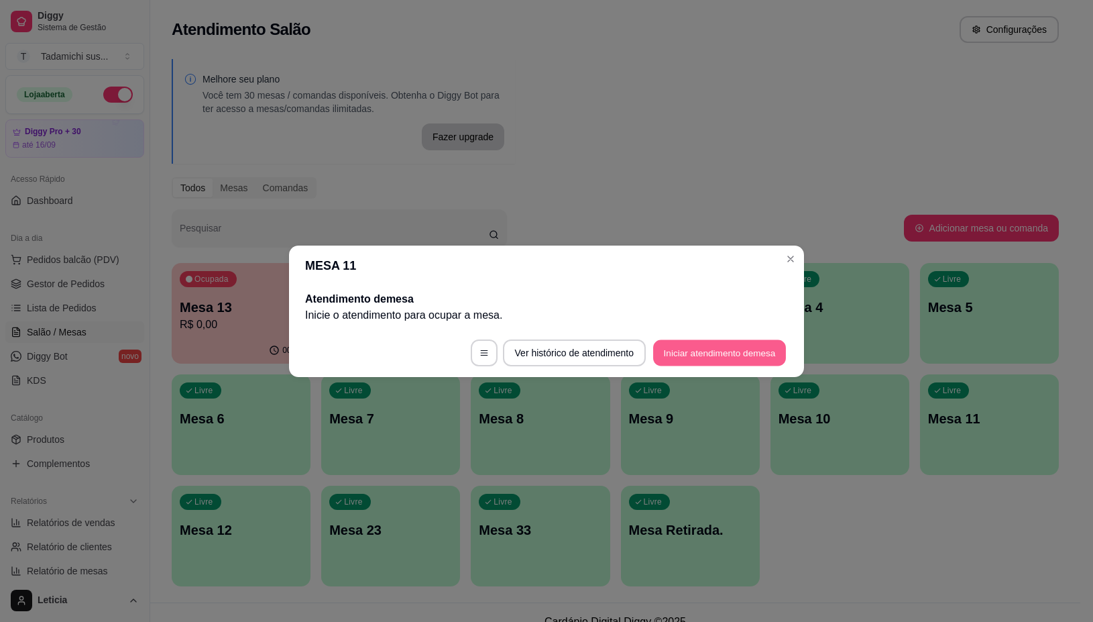
click at [751, 351] on button "Iniciar atendimento de mesa" at bounding box center [719, 352] width 133 height 26
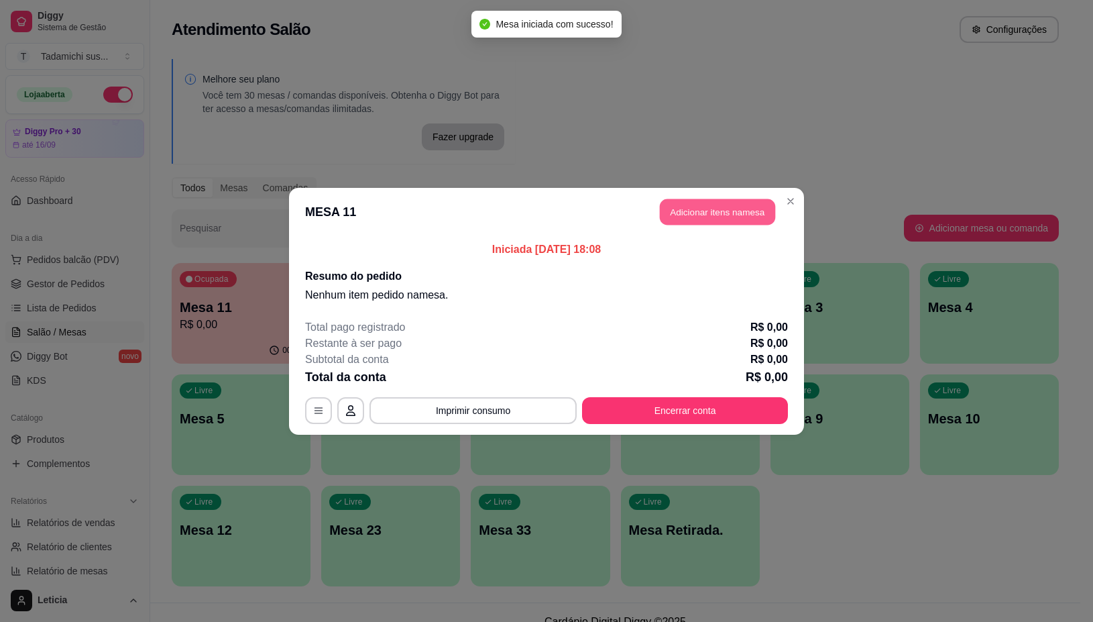
click at [711, 205] on button "Adicionar itens na mesa" at bounding box center [717, 212] width 115 height 26
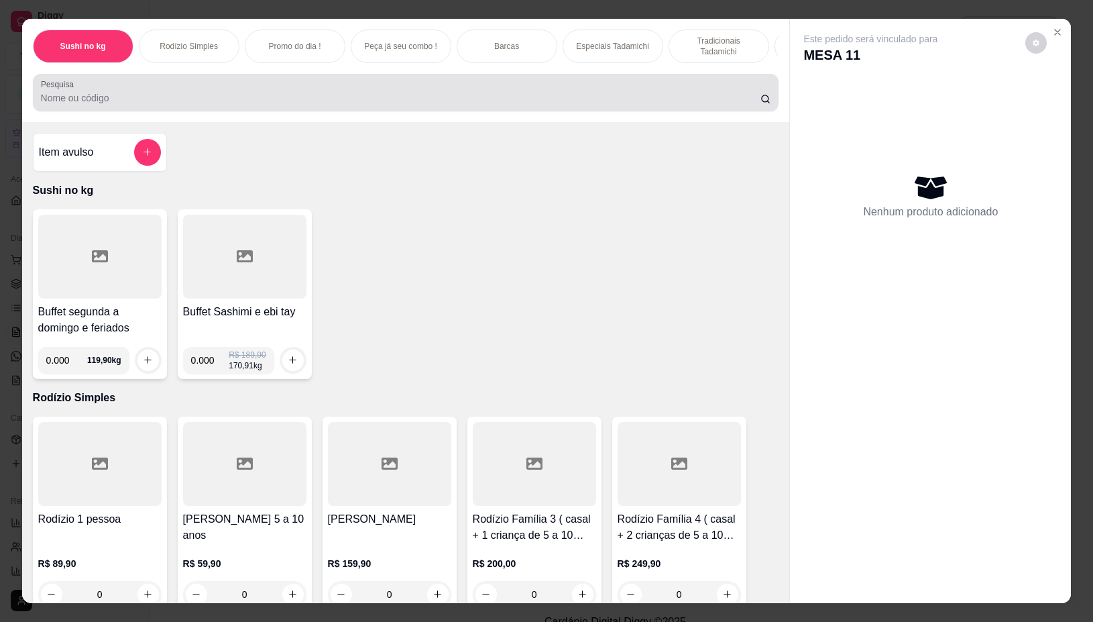
click at [358, 93] on div at bounding box center [406, 92] width 730 height 27
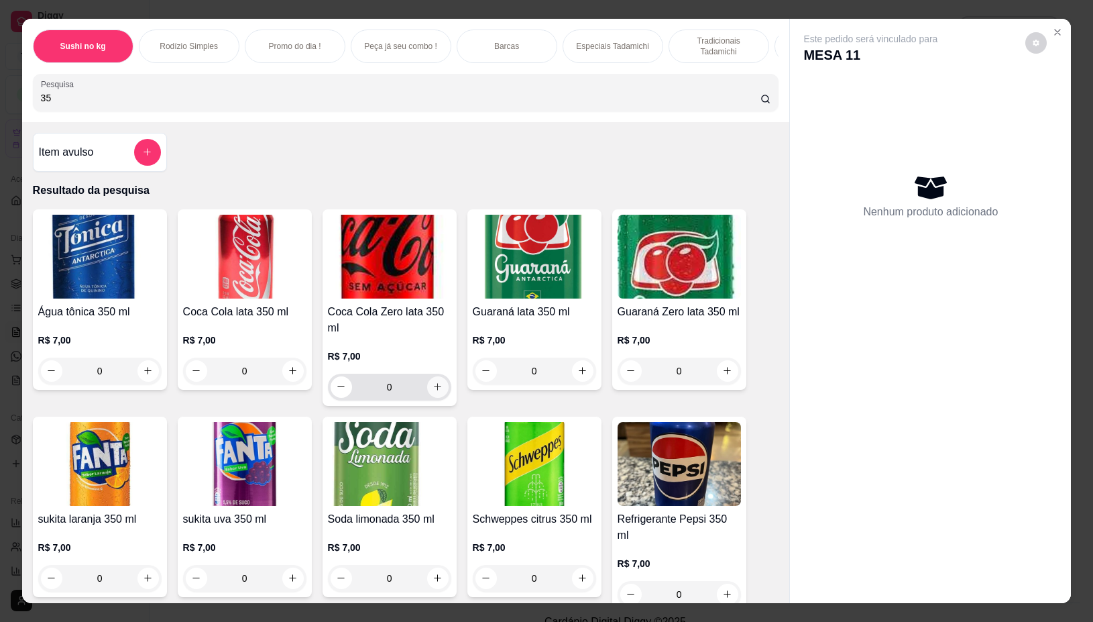
type input "35"
click at [433, 391] on icon "increase-product-quantity" at bounding box center [438, 387] width 10 height 10
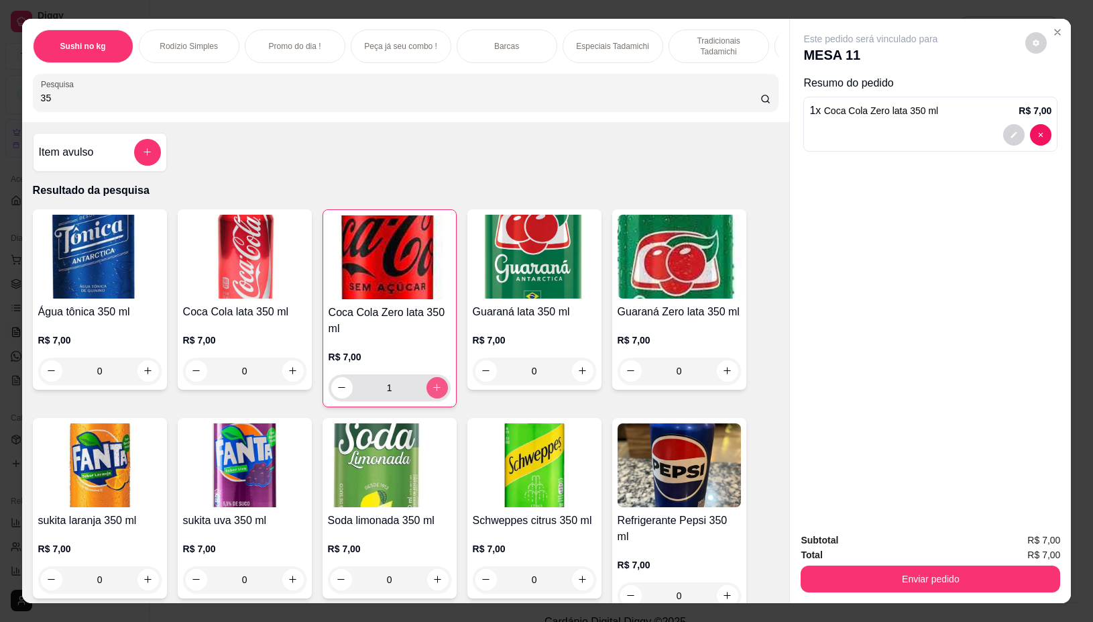
type input "1"
click at [363, 102] on input "35" at bounding box center [401, 97] width 720 height 13
type input "3"
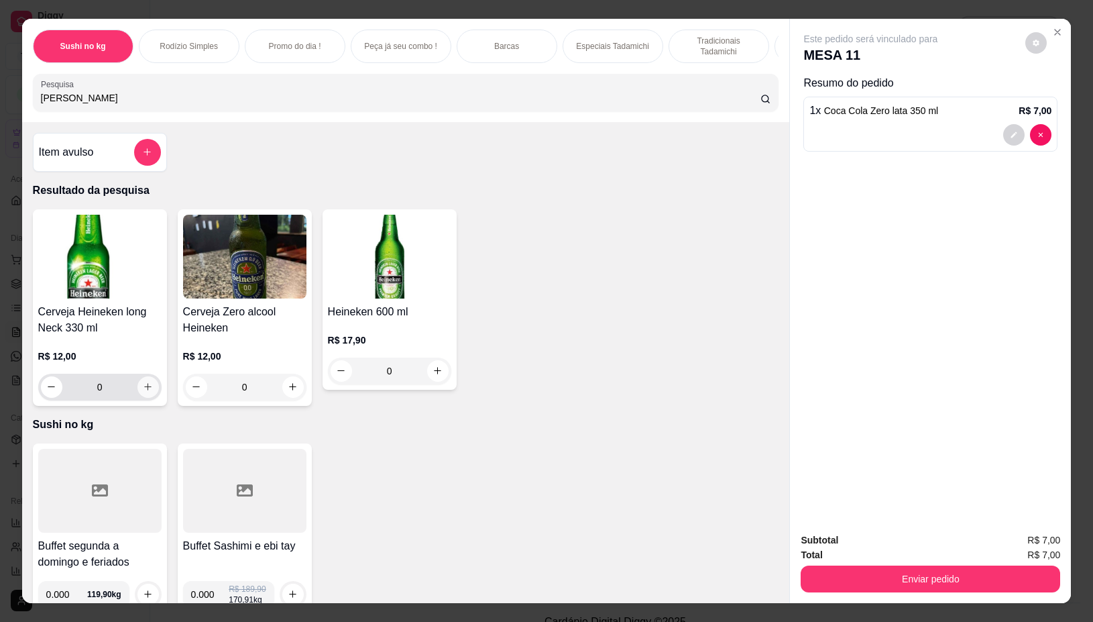
type input "[PERSON_NAME]"
click at [143, 390] on icon "increase-product-quantity" at bounding box center [148, 387] width 10 height 10
type input "1"
click at [142, 390] on icon "increase-product-quantity" at bounding box center [147, 387] width 10 height 10
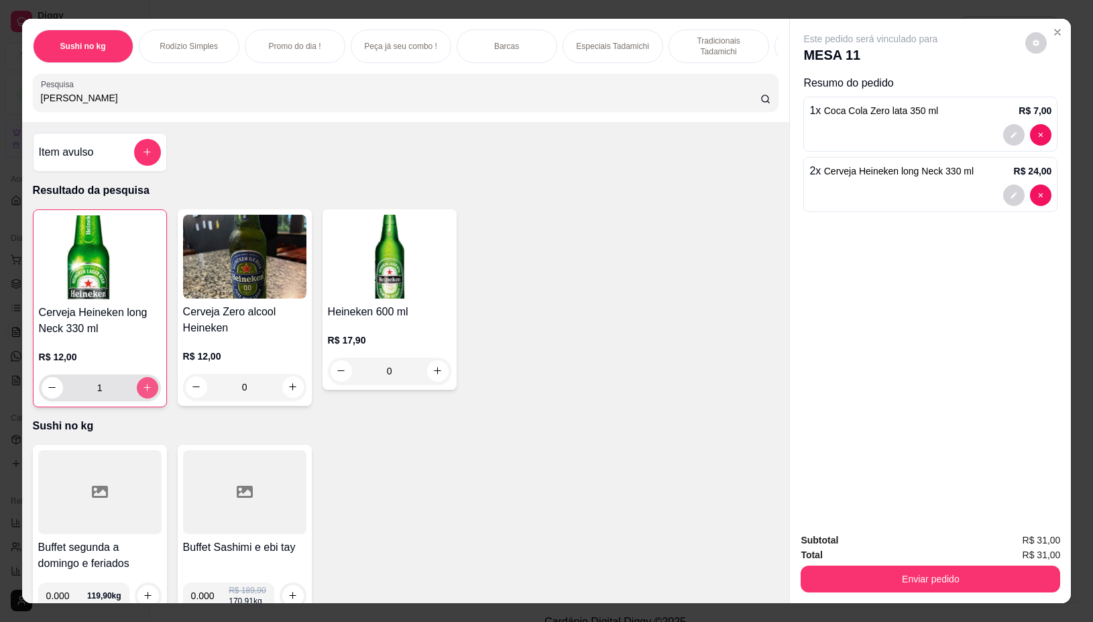
type input "2"
click at [226, 105] on input "[PERSON_NAME]" at bounding box center [401, 97] width 720 height 13
type input "h"
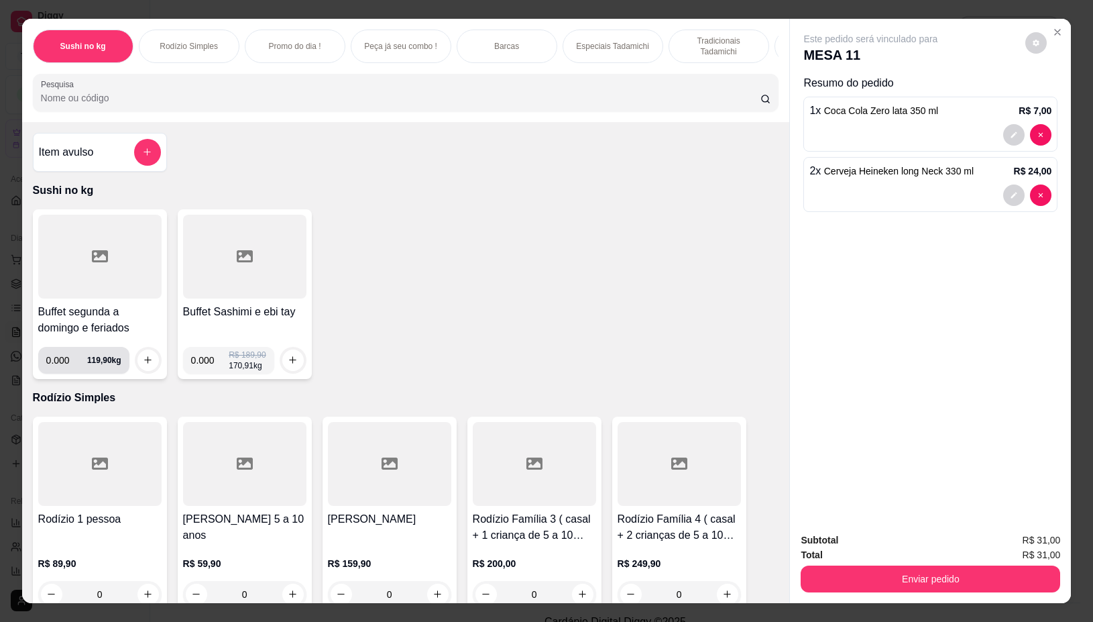
click at [64, 364] on input "0.000" at bounding box center [66, 360] width 41 height 27
type input "0.326"
click at [143, 363] on icon "increase-product-quantity" at bounding box center [148, 360] width 10 height 10
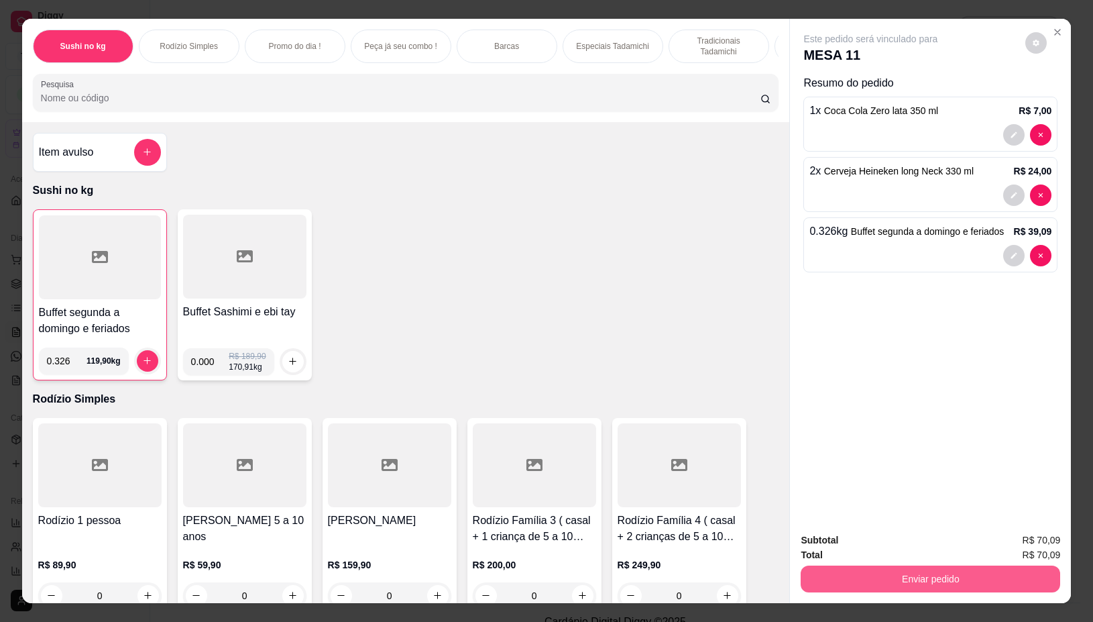
click at [866, 571] on button "Enviar pedido" at bounding box center [931, 578] width 260 height 27
click at [869, 541] on button "Não registrar e enviar pedido" at bounding box center [885, 539] width 135 height 25
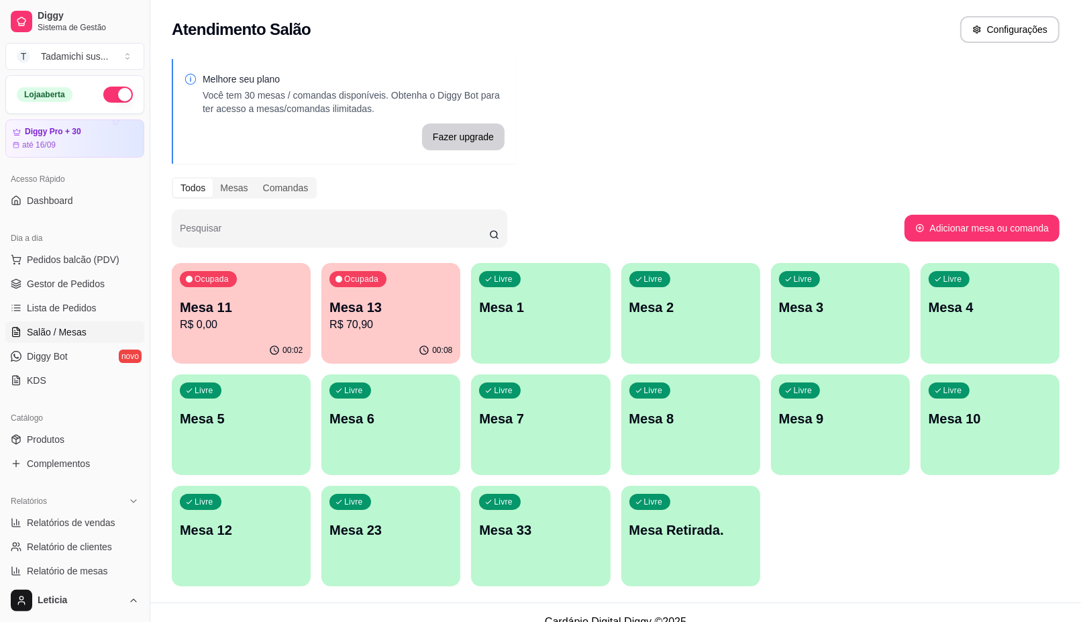
click at [247, 309] on p "Mesa 11" at bounding box center [241, 307] width 123 height 19
click at [32, 435] on span "Produtos" at bounding box center [46, 439] width 38 height 13
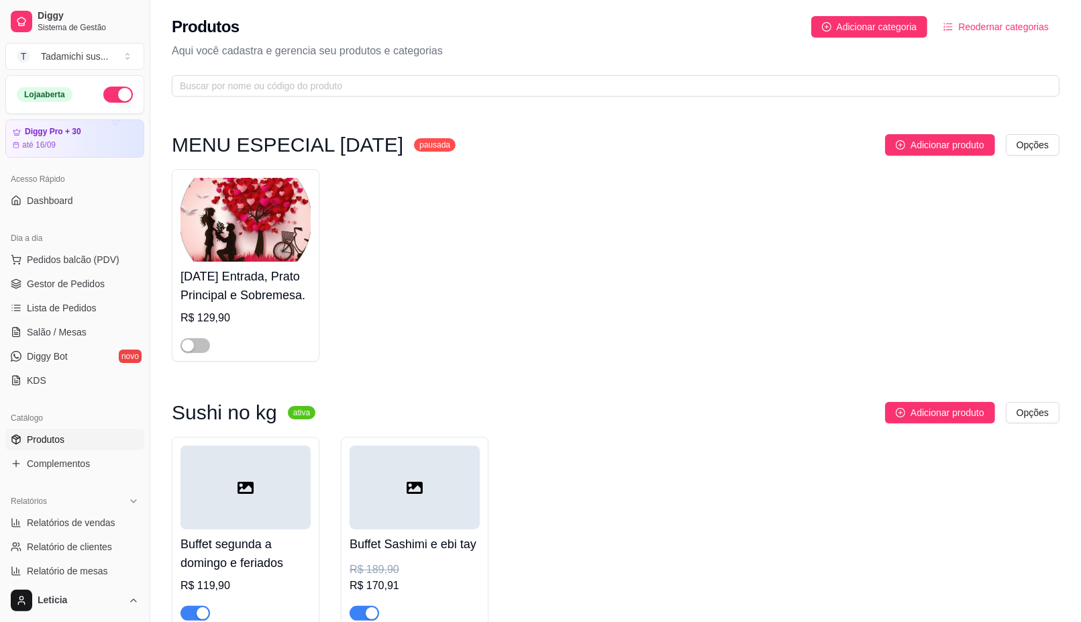
click at [272, 467] on div at bounding box center [245, 487] width 130 height 84
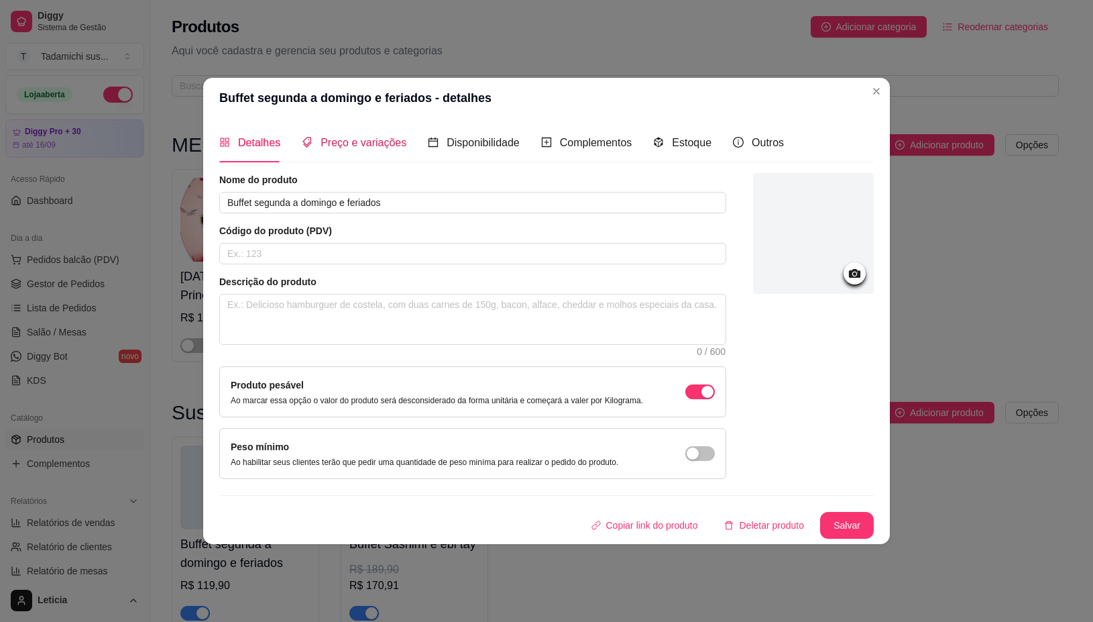
click at [346, 141] on span "Preço e variações" at bounding box center [364, 142] width 86 height 11
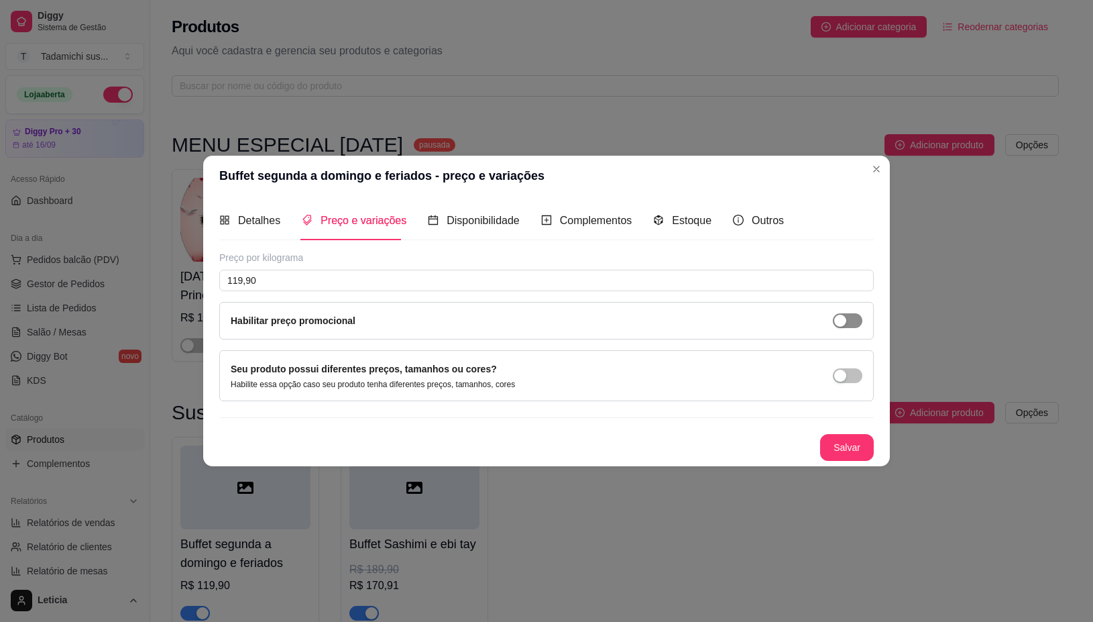
click at [859, 316] on span "button" at bounding box center [848, 320] width 30 height 15
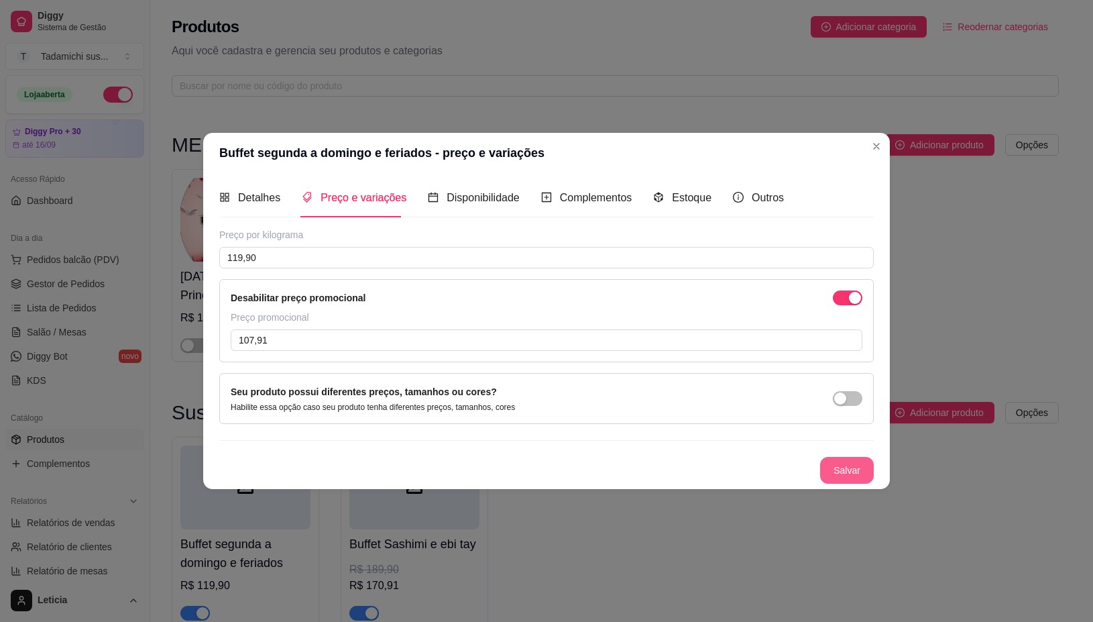
click at [843, 476] on button "Salvar" at bounding box center [847, 470] width 54 height 27
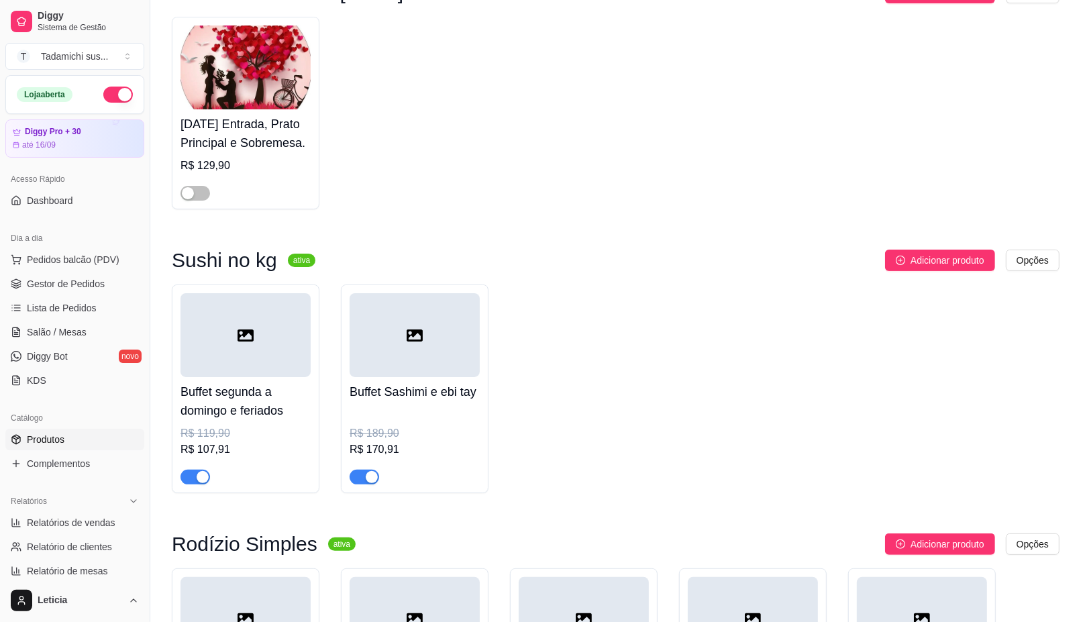
scroll to position [168, 0]
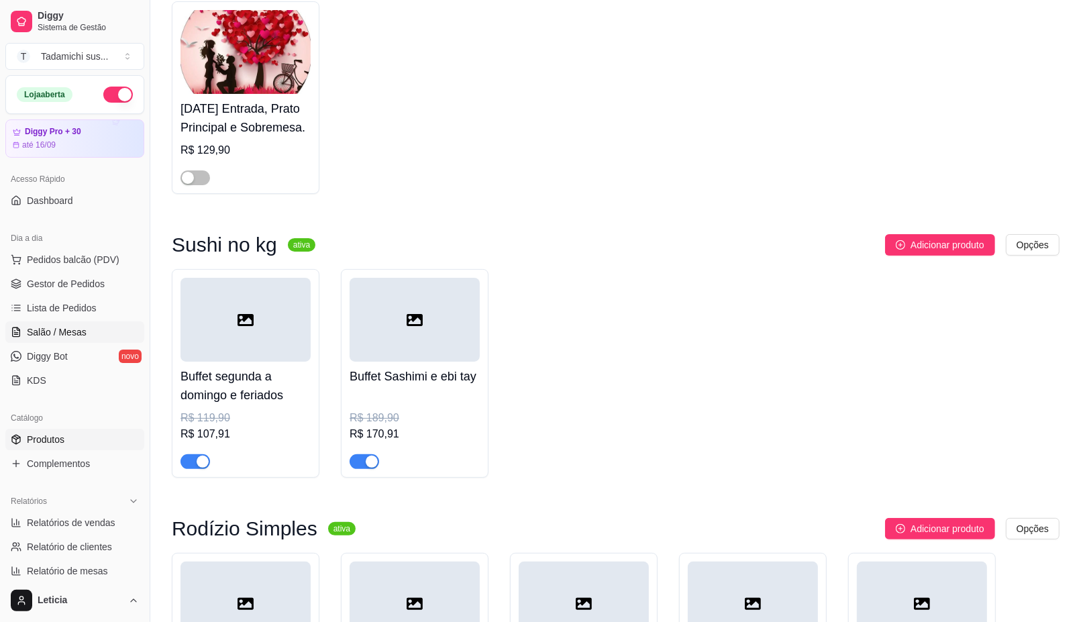
drag, startPoint x: 78, startPoint y: 336, endPoint x: 195, endPoint y: 315, distance: 118.5
click at [78, 335] on span "Salão / Mesas" at bounding box center [57, 331] width 60 height 13
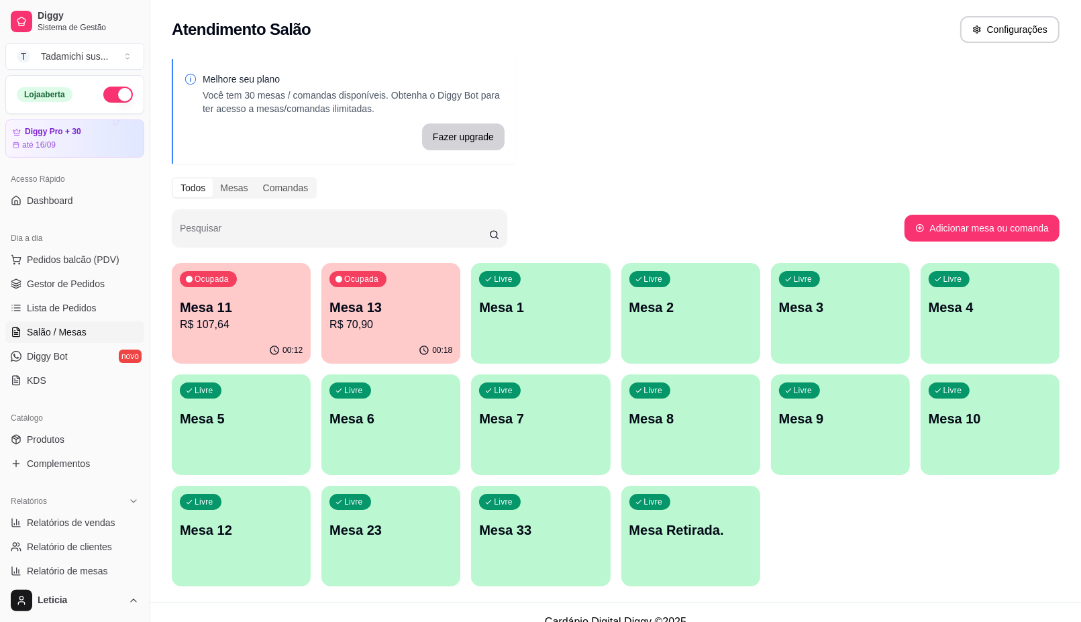
click at [387, 330] on p "R$ 70,90" at bounding box center [390, 325] width 123 height 16
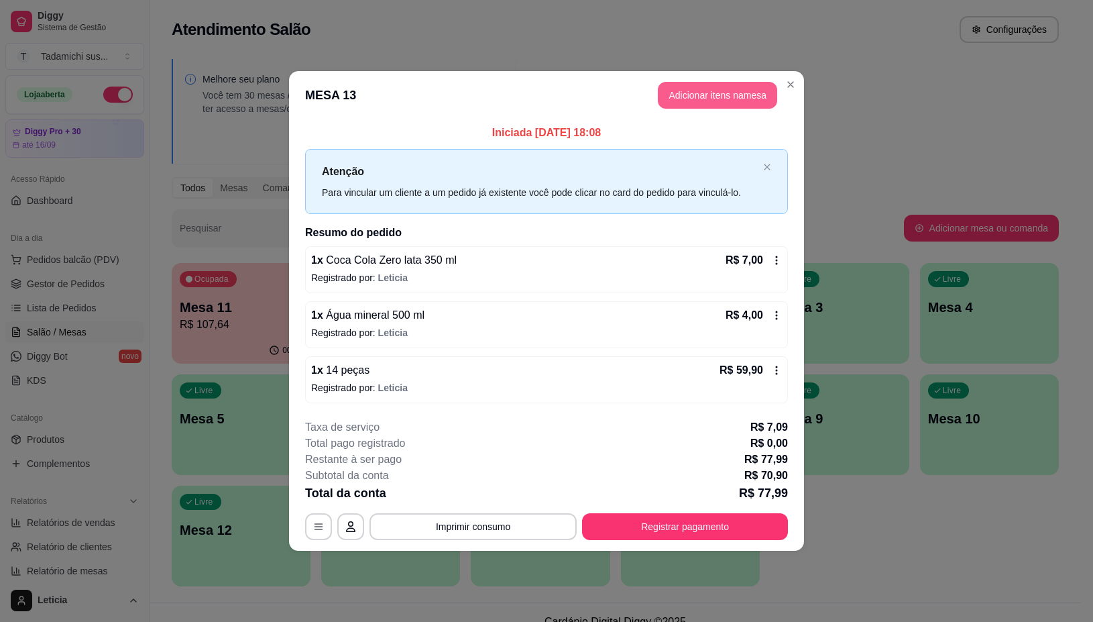
click at [706, 93] on button "Adicionar itens na mesa" at bounding box center [717, 95] width 119 height 27
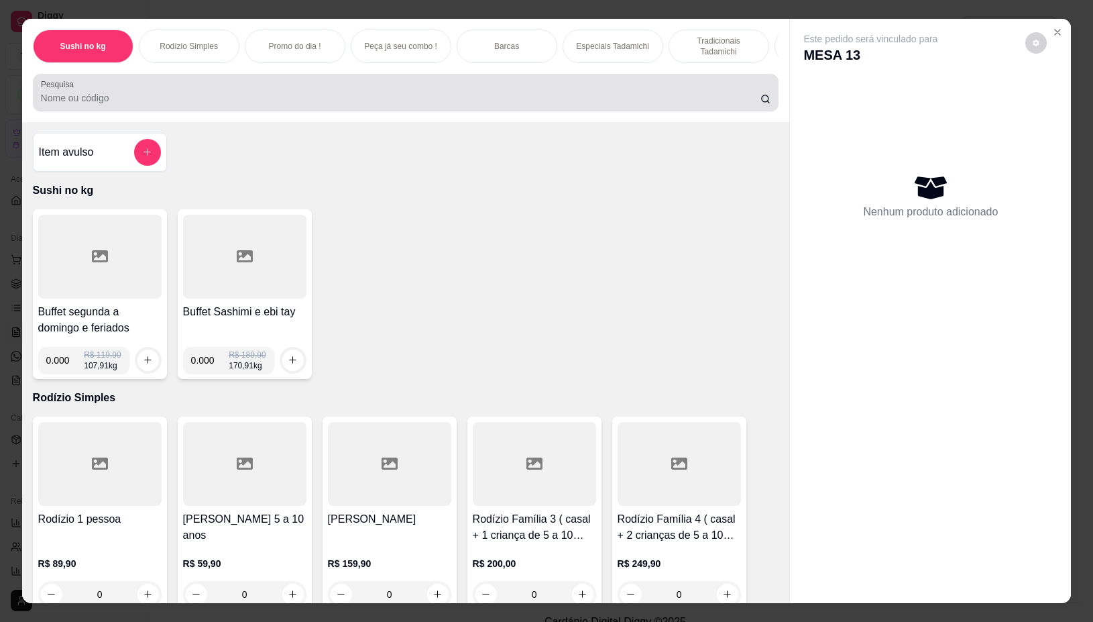
click at [558, 105] on input "Pesquisa" at bounding box center [401, 97] width 720 height 13
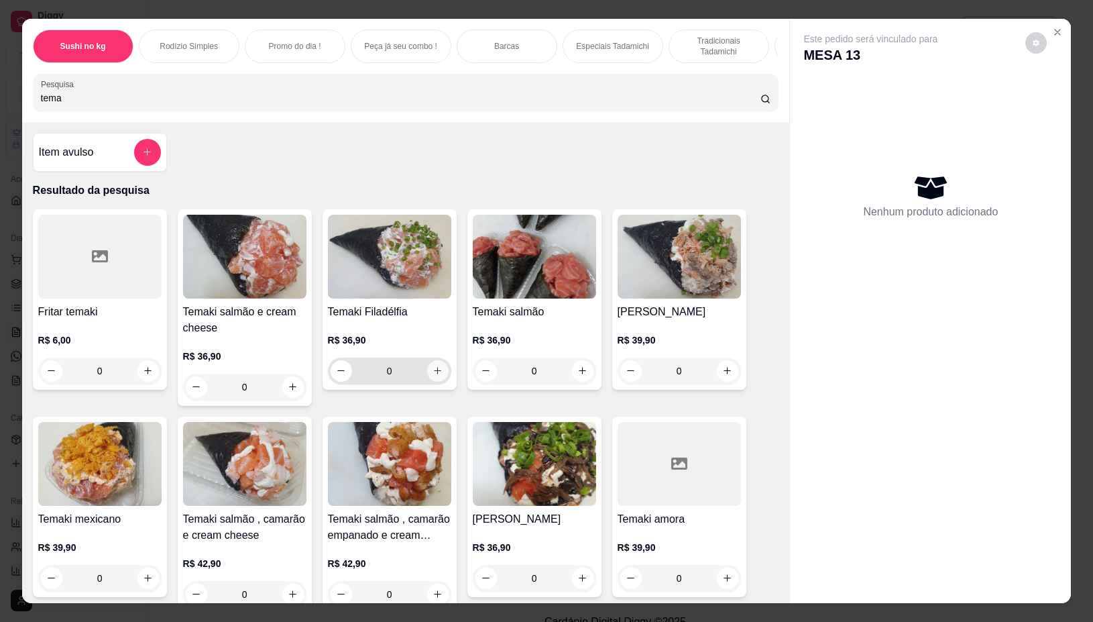
type input "tema"
click at [430, 371] on button "increase-product-quantity" at bounding box center [437, 370] width 21 height 21
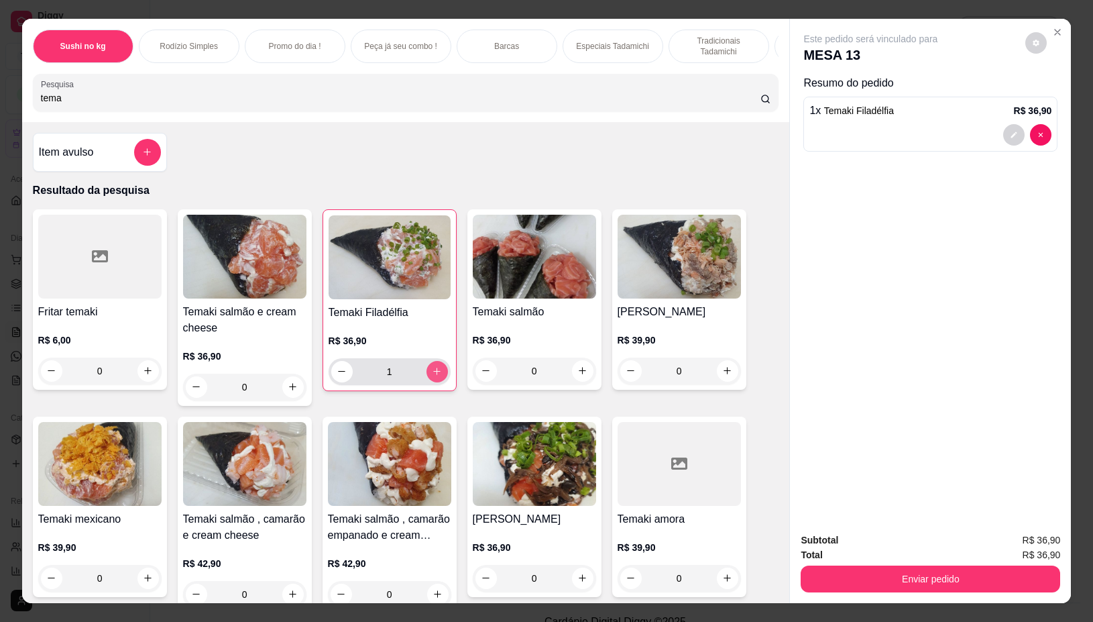
type input "1"
click at [143, 373] on icon "increase-product-quantity" at bounding box center [148, 371] width 10 height 10
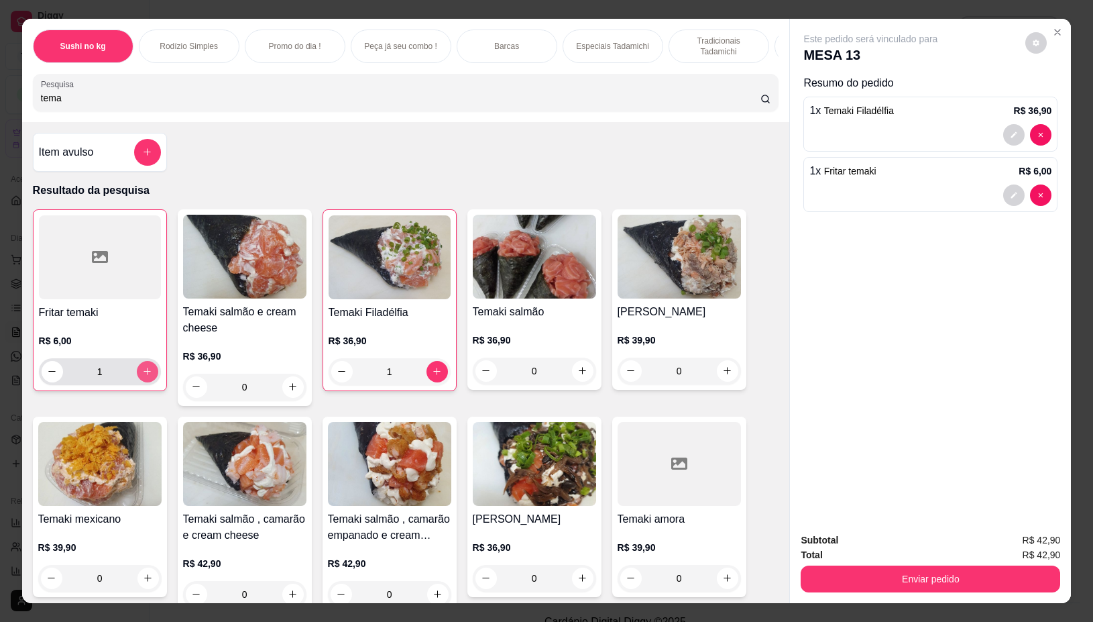
type input "1"
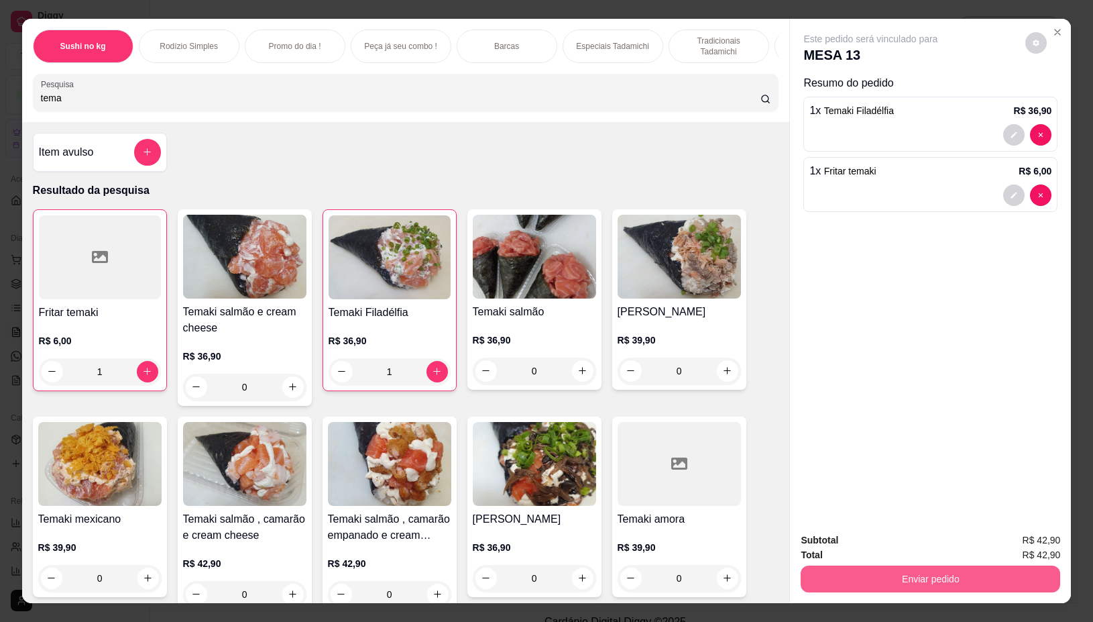
click at [889, 576] on button "Enviar pedido" at bounding box center [931, 578] width 260 height 27
click at [889, 537] on button "Não registrar e enviar pedido" at bounding box center [885, 539] width 135 height 25
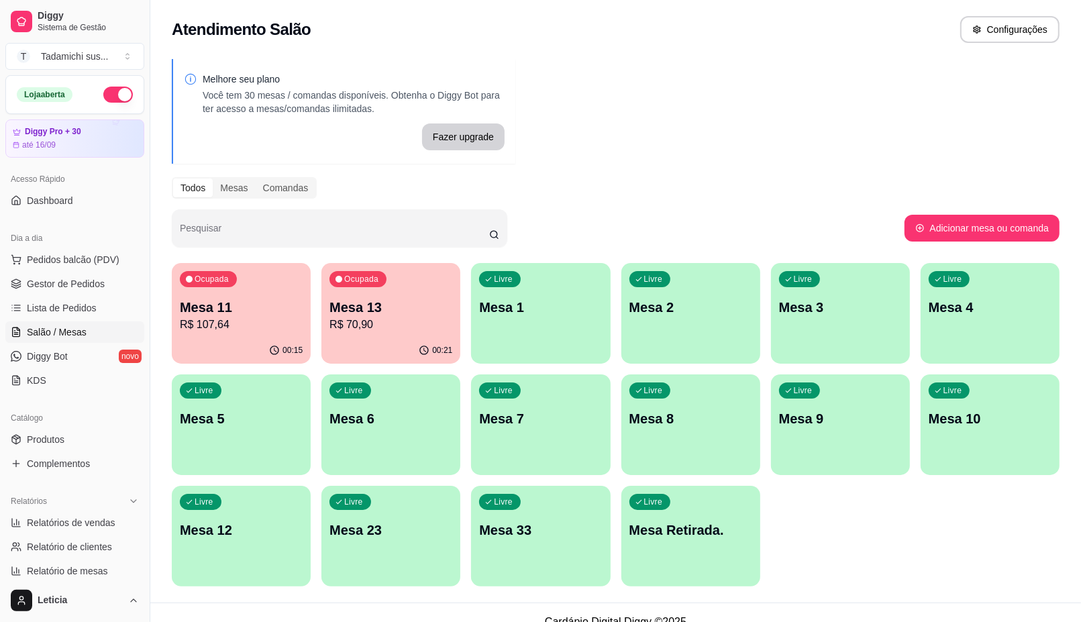
click at [237, 577] on div "button" at bounding box center [241, 578] width 139 height 16
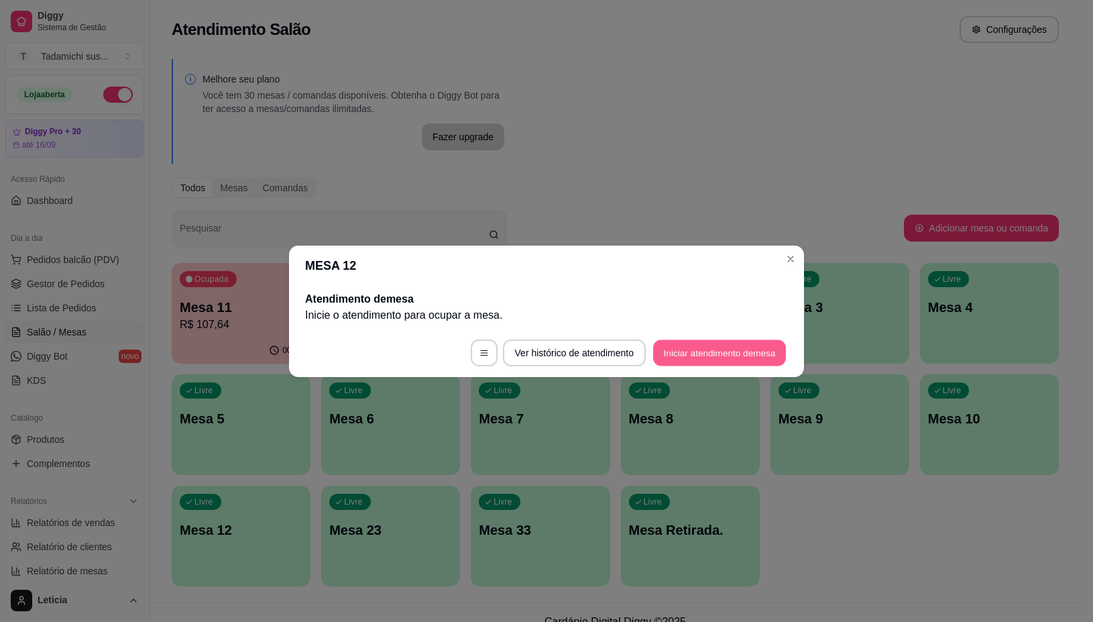
click at [722, 362] on button "Iniciar atendimento de mesa" at bounding box center [719, 352] width 133 height 26
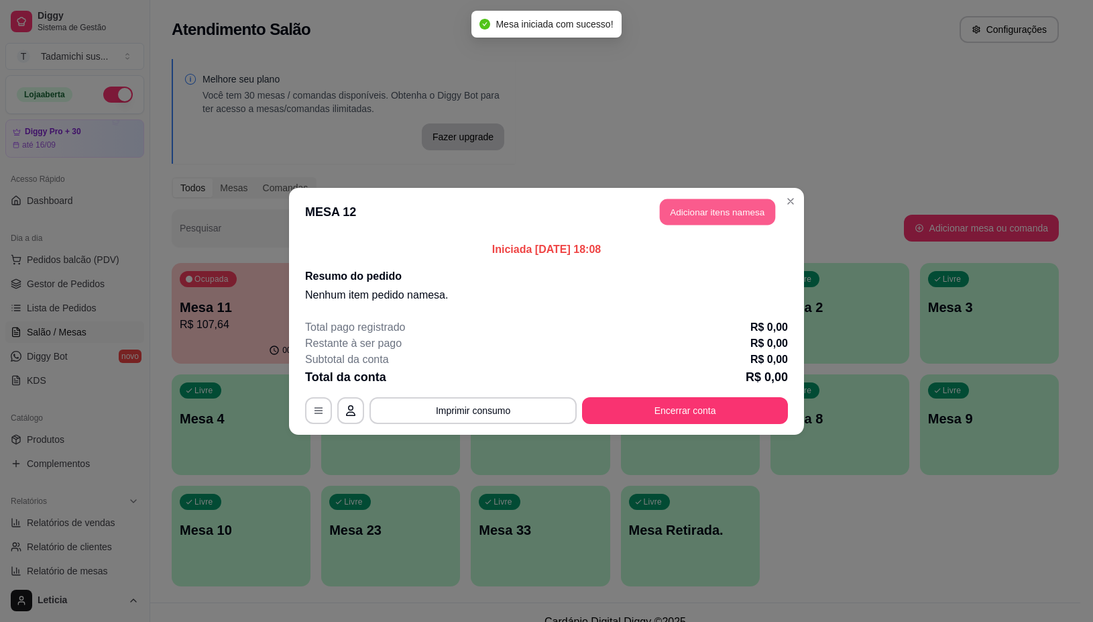
click at [698, 216] on button "Adicionar itens na mesa" at bounding box center [717, 212] width 115 height 26
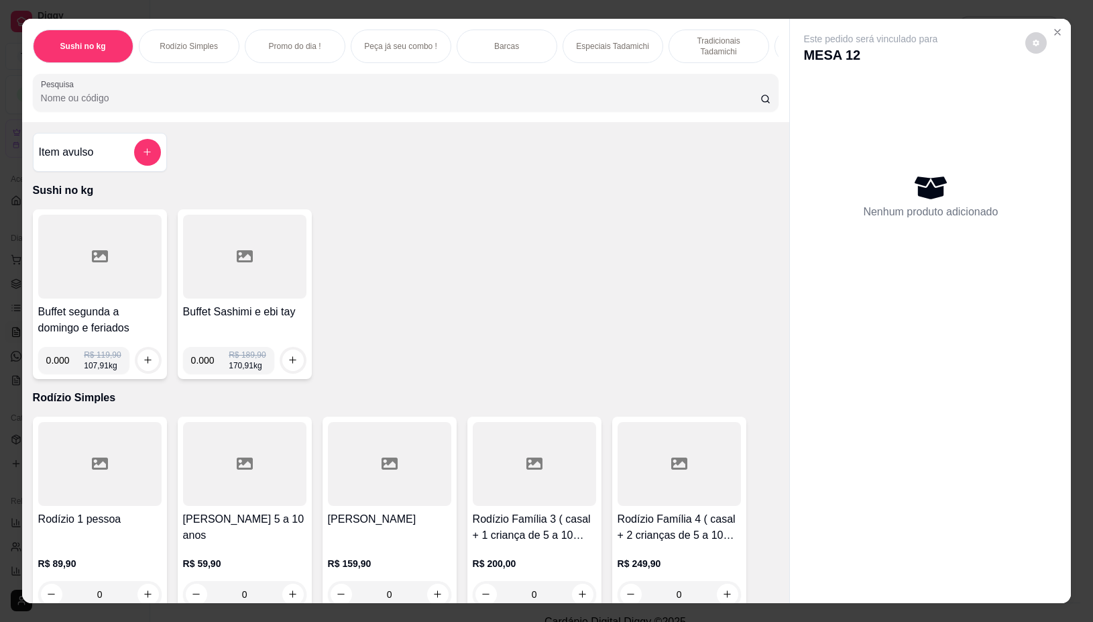
click at [82, 279] on div at bounding box center [99, 257] width 123 height 84
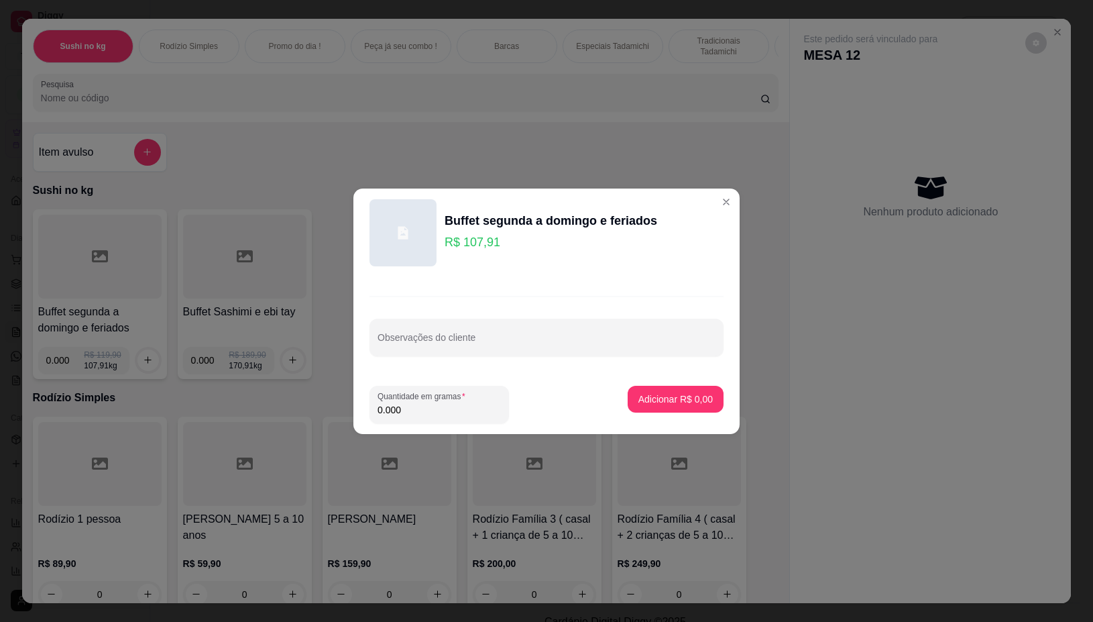
click at [430, 413] on input "0.000" at bounding box center [439, 409] width 123 height 13
type input "0.144"
click at [677, 390] on button "Adicionar R$ 15,54" at bounding box center [673, 399] width 99 height 26
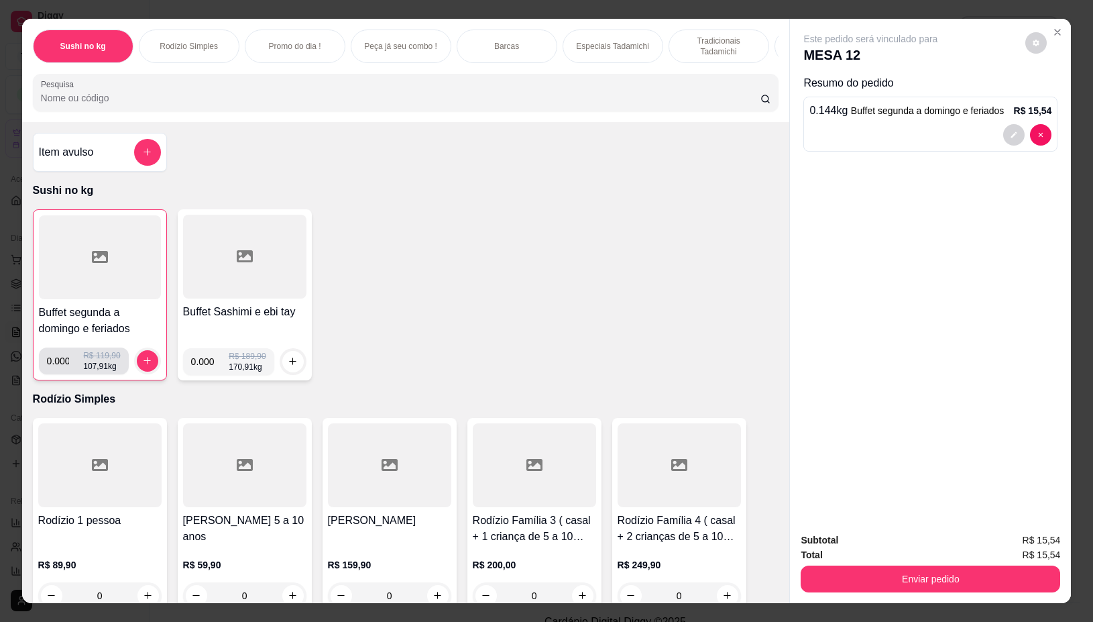
click at [61, 366] on input "0.000" at bounding box center [65, 360] width 37 height 27
click at [123, 266] on div at bounding box center [100, 257] width 122 height 84
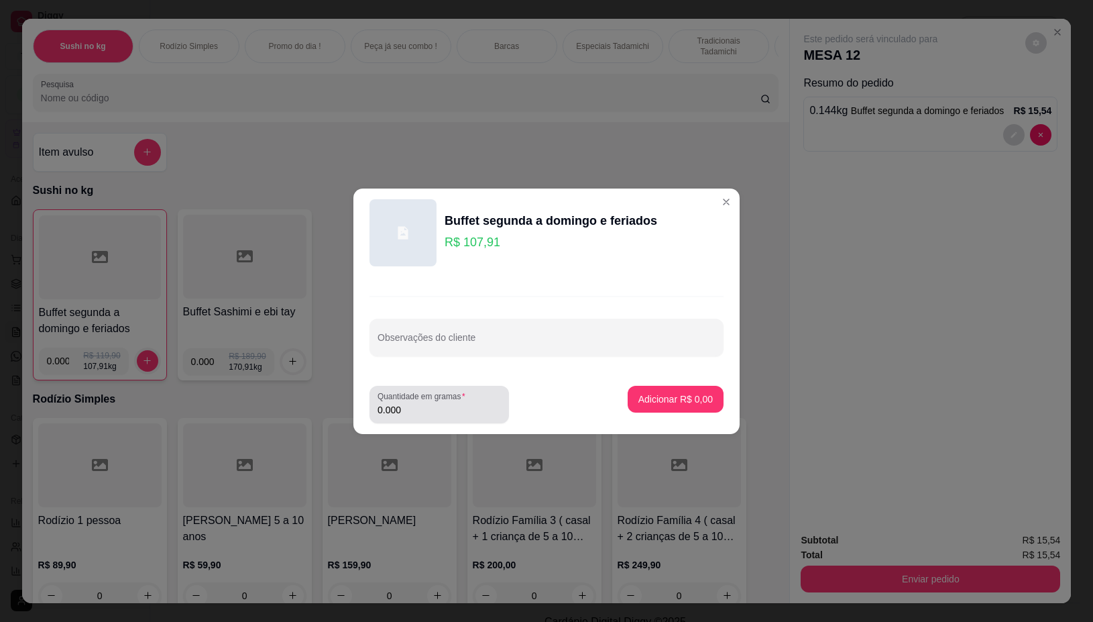
click at [418, 410] on input "0.000" at bounding box center [439, 409] width 123 height 13
type input "0.198"
click at [681, 397] on p "Adicionar R$ 21,37" at bounding box center [673, 398] width 80 height 13
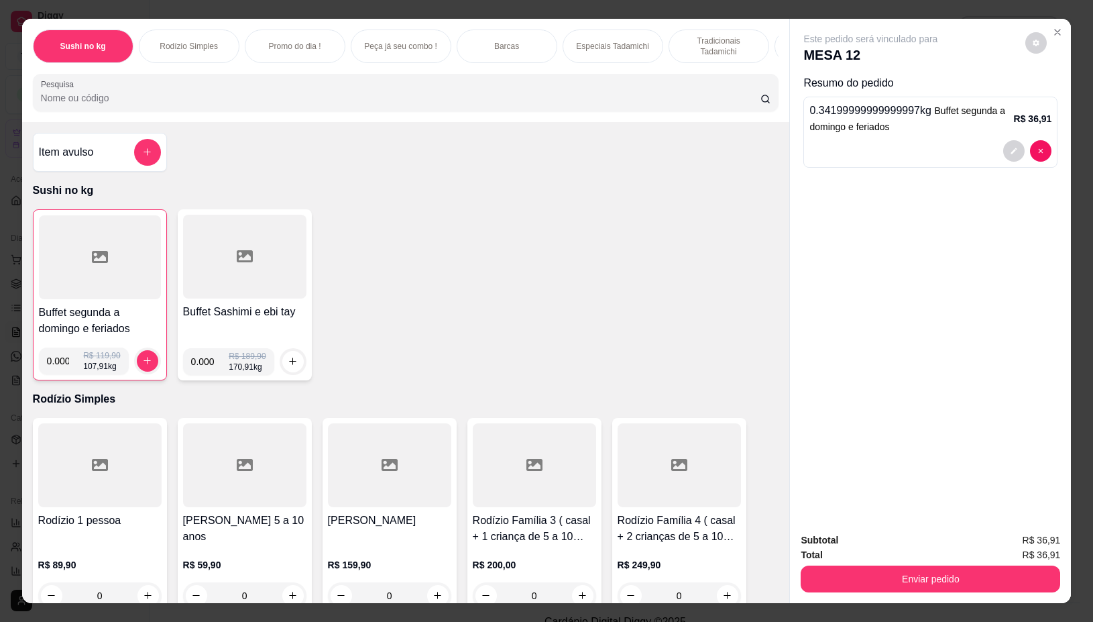
drag, startPoint x: 34, startPoint y: 280, endPoint x: 42, endPoint y: 278, distance: 7.6
click at [42, 278] on div at bounding box center [100, 257] width 122 height 84
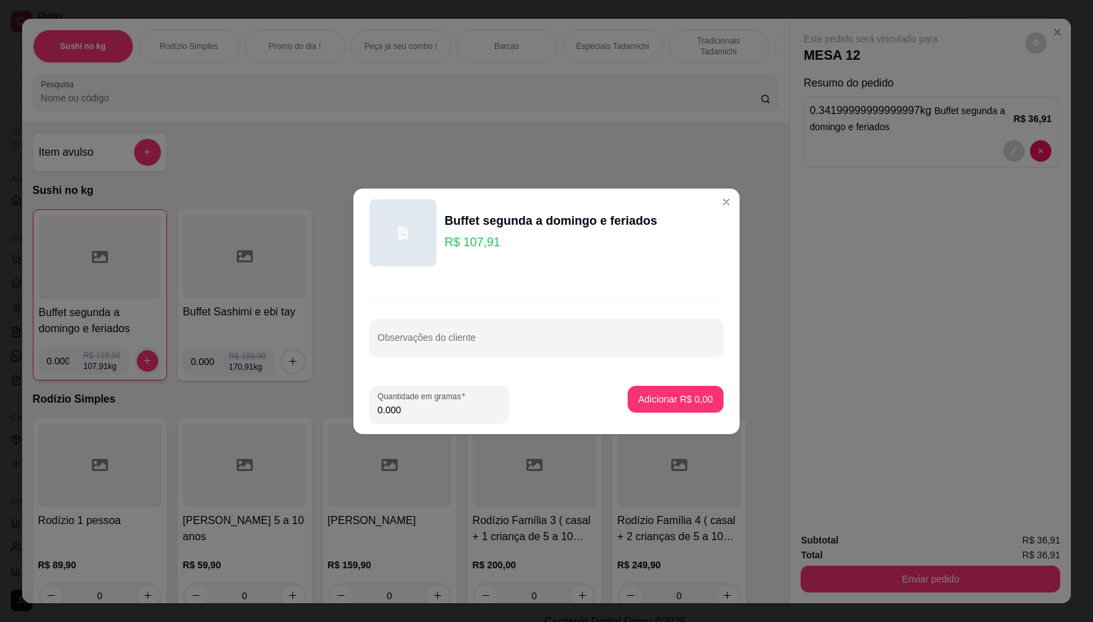
click at [431, 415] on input "0.000" at bounding box center [439, 409] width 123 height 13
type input "0.140"
click at [624, 399] on button "Adicionar R$ 15,11" at bounding box center [673, 399] width 99 height 26
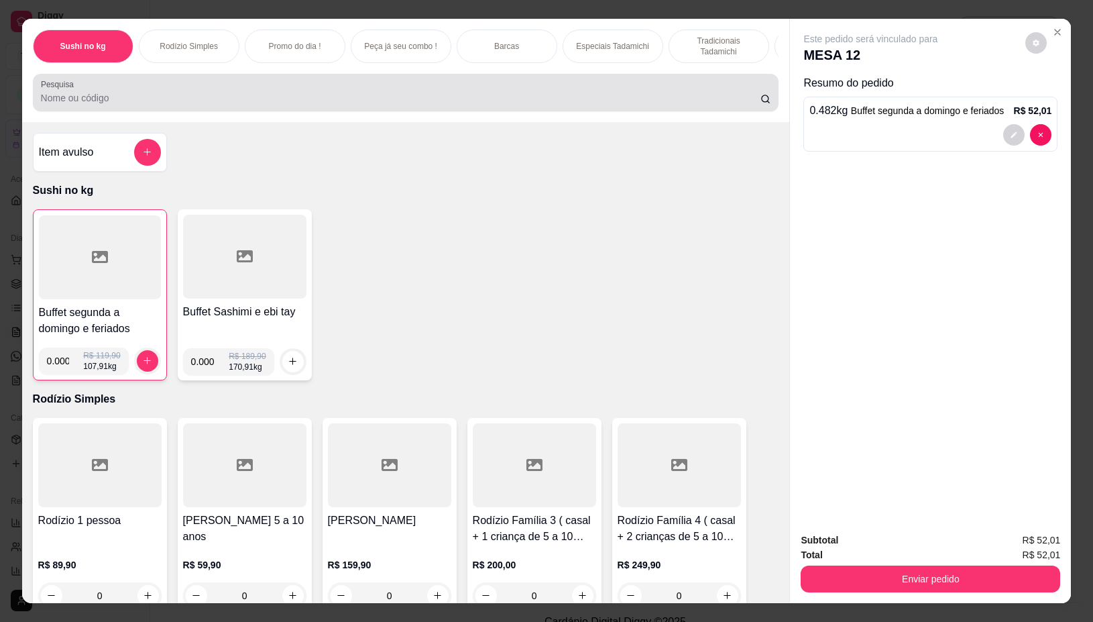
click at [185, 105] on input "Pesquisa" at bounding box center [401, 97] width 720 height 13
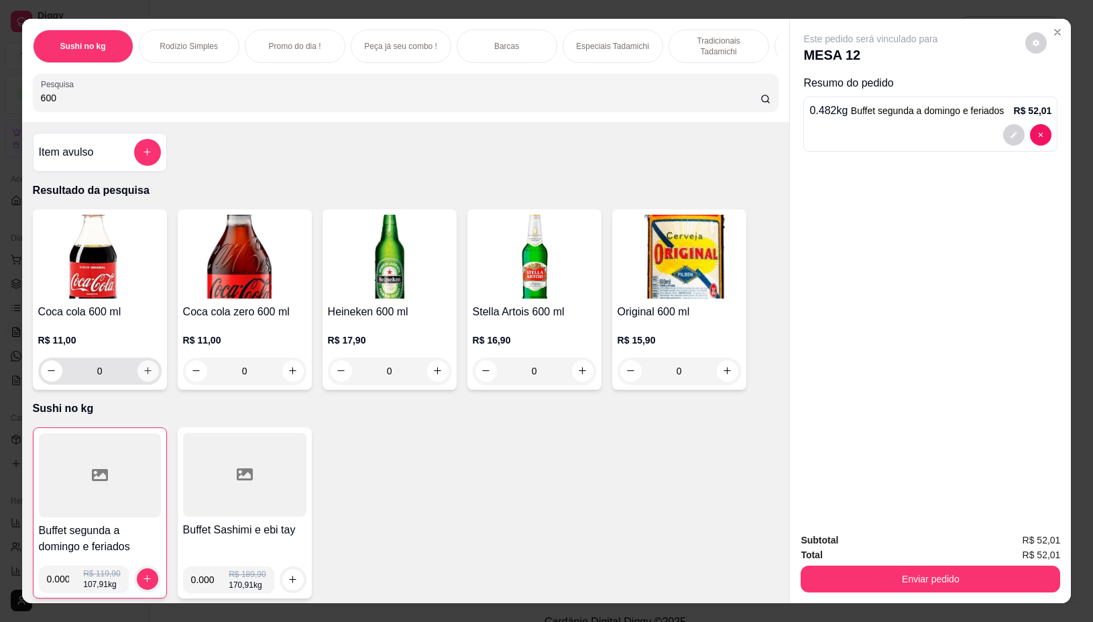
type input "600"
click at [146, 379] on button "increase-product-quantity" at bounding box center [148, 370] width 21 height 21
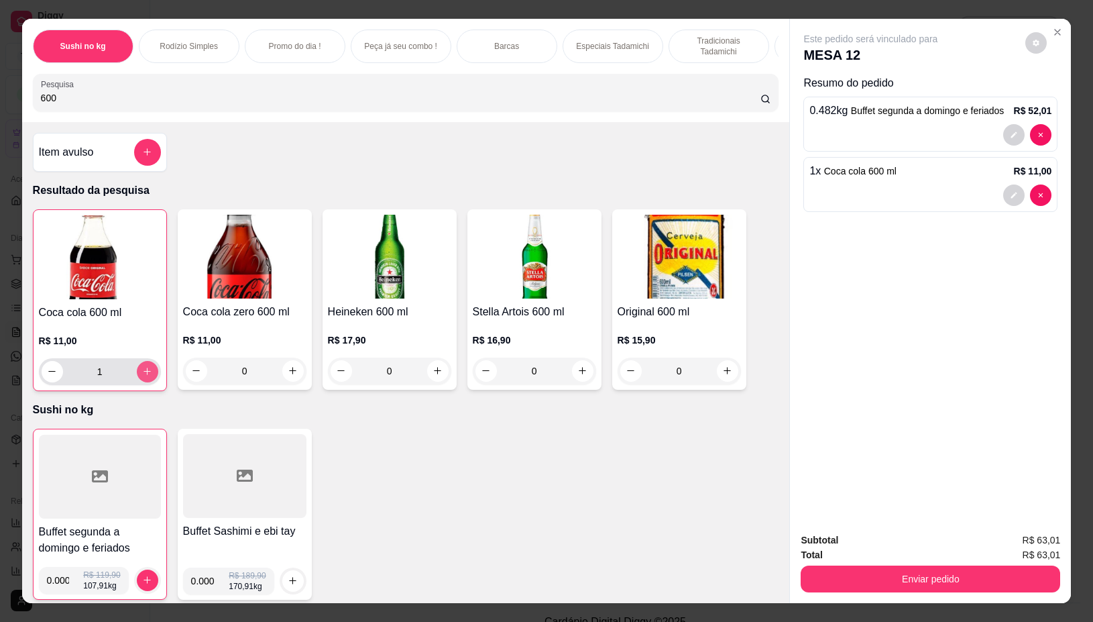
type input "1"
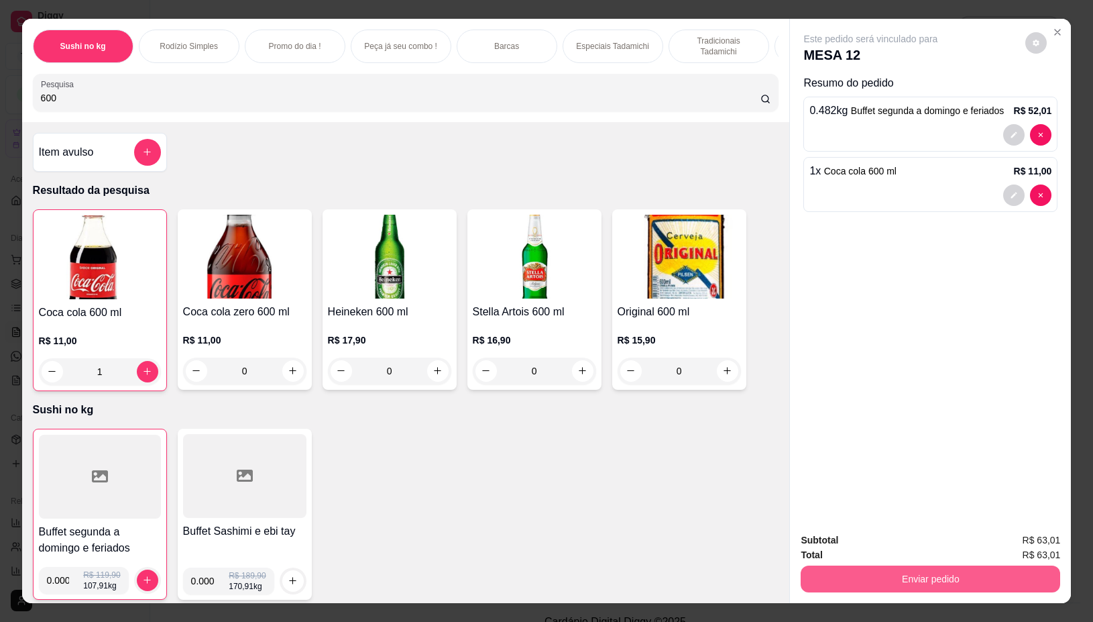
click at [924, 568] on button "Enviar pedido" at bounding box center [931, 578] width 260 height 27
click at [923, 539] on button "Não registrar e enviar pedido" at bounding box center [886, 539] width 140 height 25
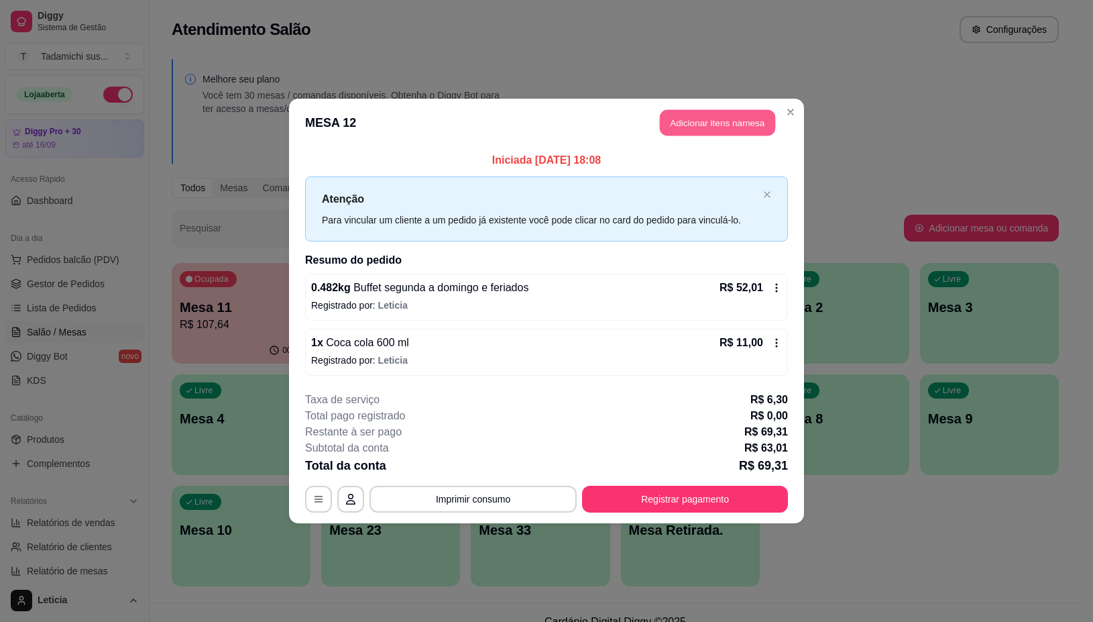
click at [722, 119] on button "Adicionar itens na mesa" at bounding box center [717, 123] width 115 height 26
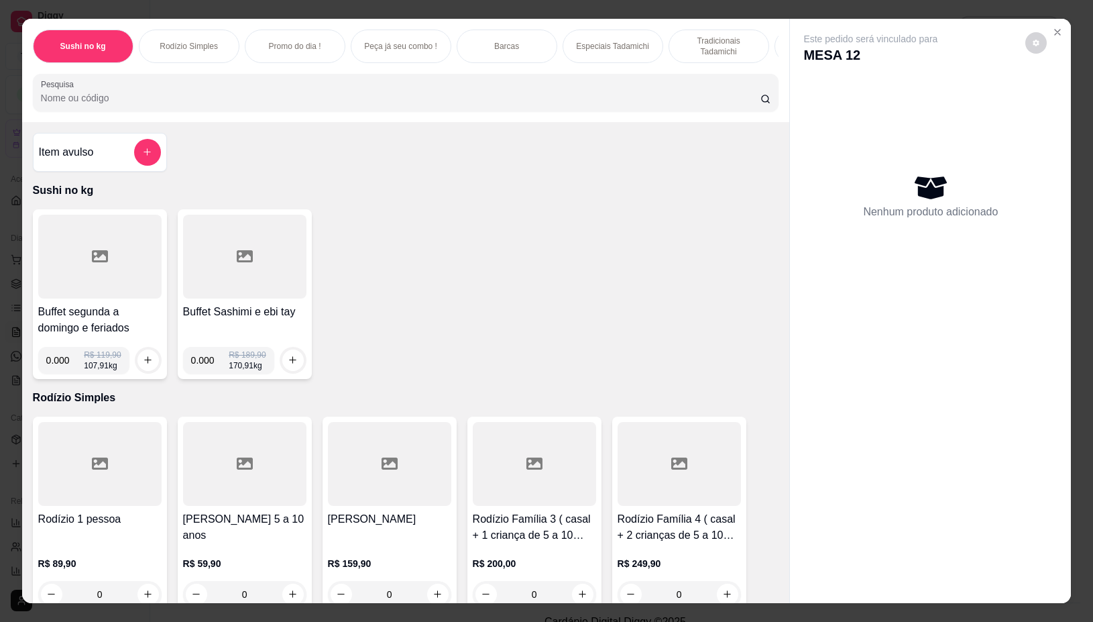
click at [127, 280] on div at bounding box center [99, 257] width 123 height 84
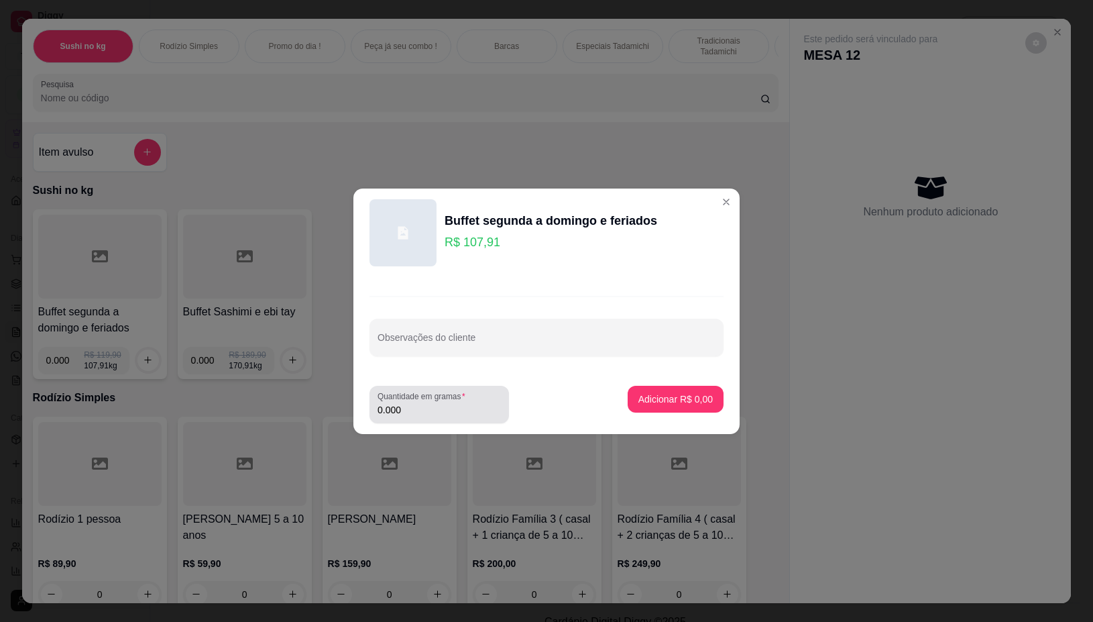
click at [419, 410] on input "0.000" at bounding box center [439, 409] width 123 height 13
type input "0.180"
click at [681, 411] on button "Adicionar R$ 19,42" at bounding box center [672, 399] width 101 height 27
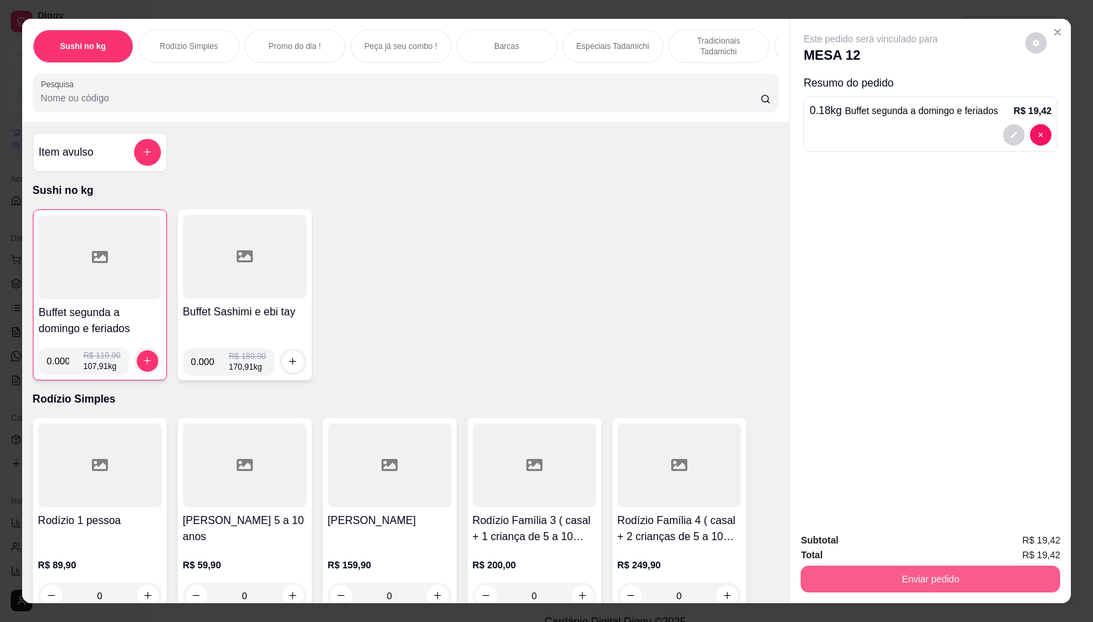
click at [850, 569] on button "Enviar pedido" at bounding box center [931, 578] width 260 height 27
click at [836, 534] on button "Não registrar e enviar pedido" at bounding box center [885, 539] width 135 height 25
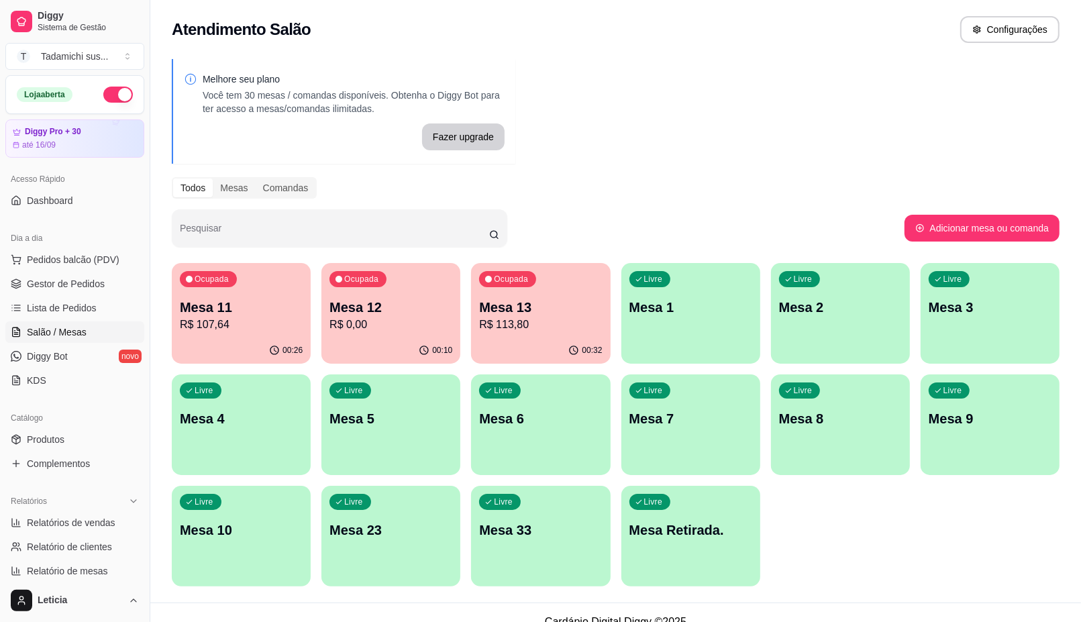
click at [684, 555] on div "Livre Mesa Retirada." at bounding box center [690, 528] width 139 height 85
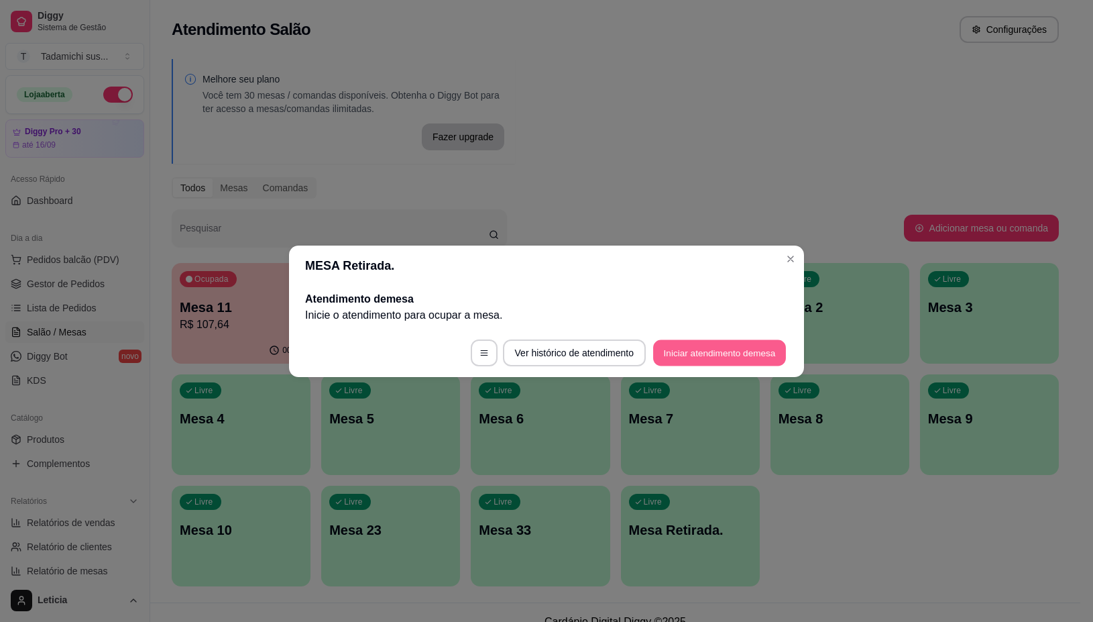
click at [758, 353] on button "Iniciar atendimento de mesa" at bounding box center [719, 352] width 133 height 26
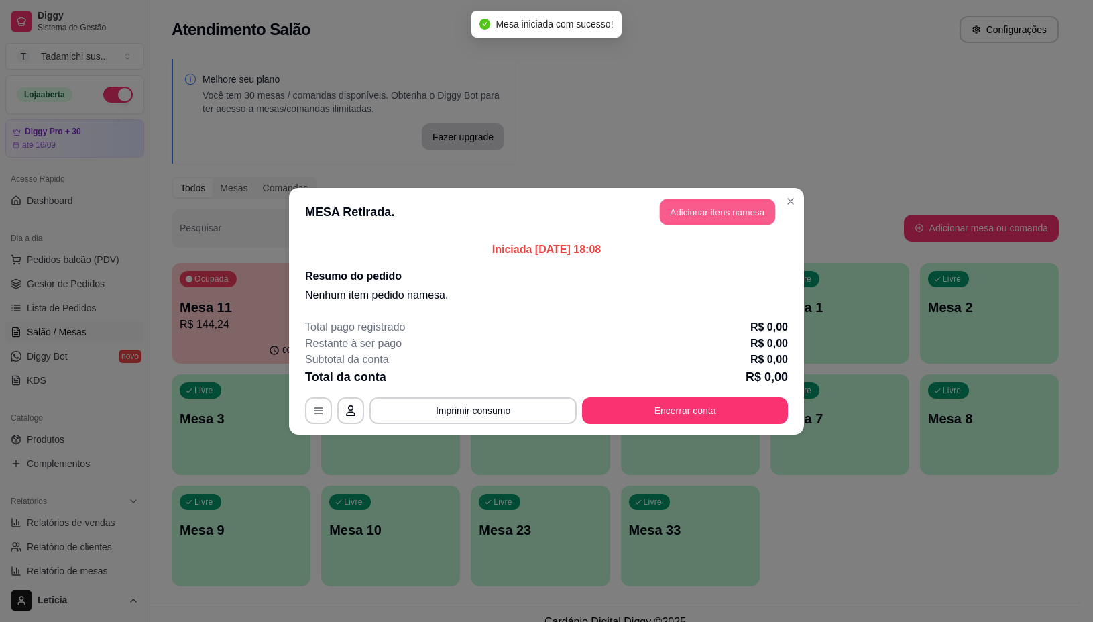
click at [705, 199] on button "Adicionar itens na mesa" at bounding box center [717, 212] width 115 height 26
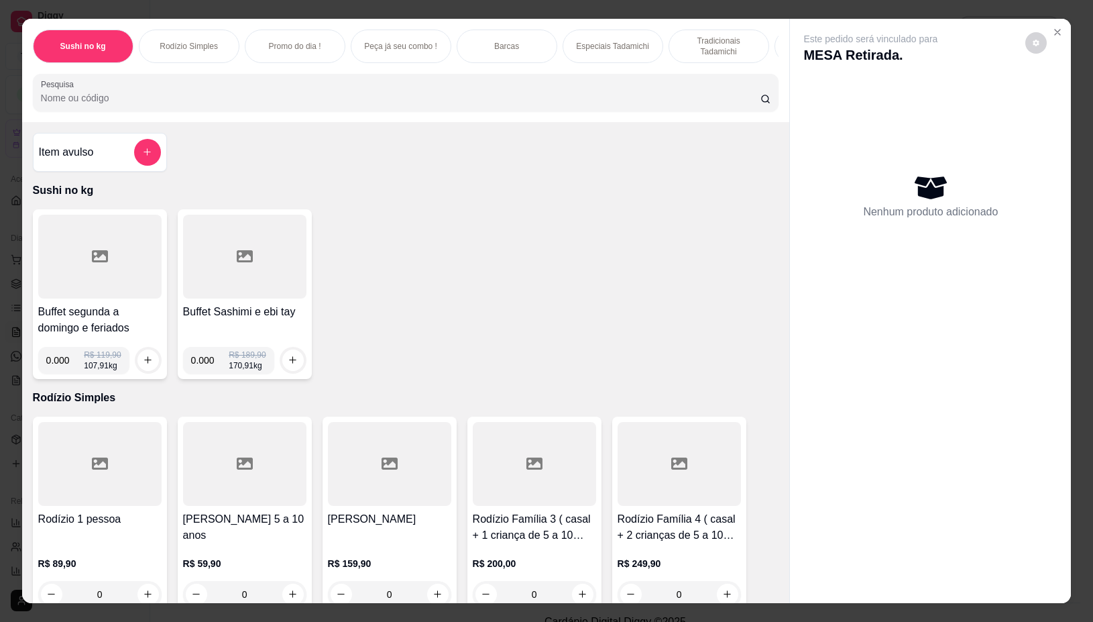
click at [85, 275] on div at bounding box center [99, 257] width 123 height 84
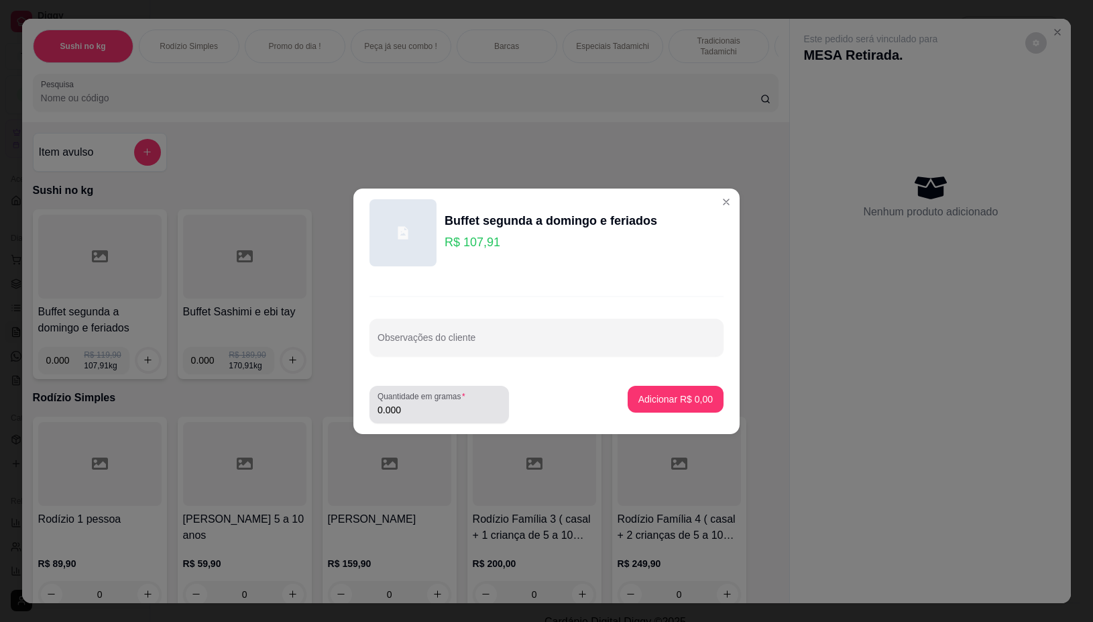
click at [417, 418] on div "Quantidade em gramas 0.000" at bounding box center [440, 405] width 140 height 38
type input "0.472"
click at [633, 402] on p "Adicionar R$ 50,93" at bounding box center [673, 398] width 80 height 13
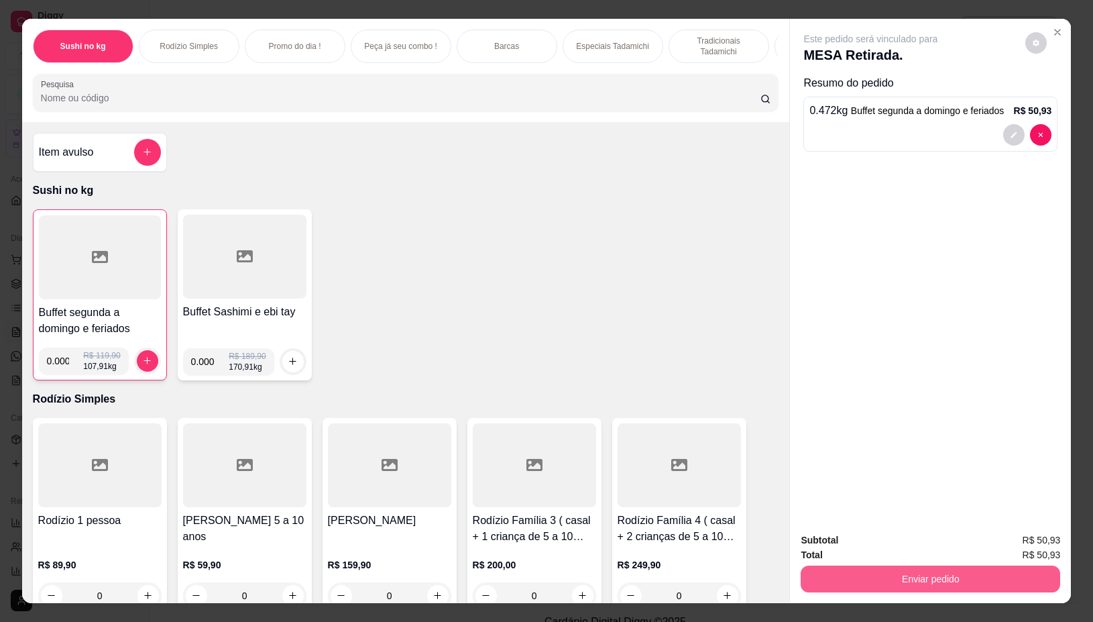
click at [850, 567] on button "Enviar pedido" at bounding box center [931, 578] width 260 height 27
click at [866, 538] on button "Não registrar e enviar pedido" at bounding box center [886, 539] width 140 height 25
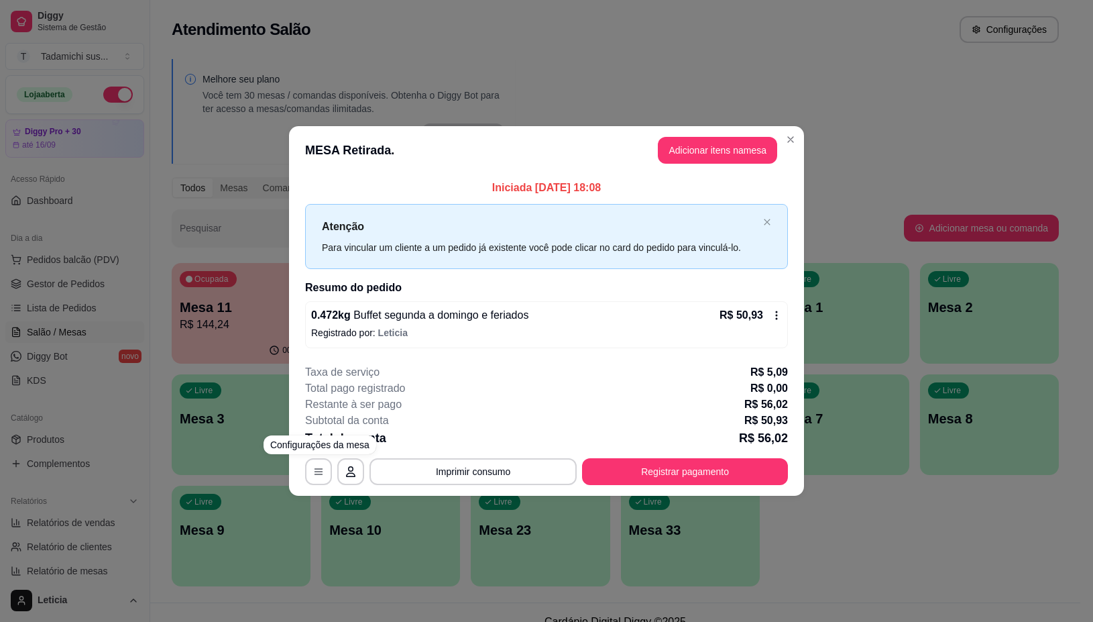
click at [303, 473] on footer "**********" at bounding box center [546, 424] width 515 height 142
click at [317, 465] on button "button" at bounding box center [318, 471] width 27 height 27
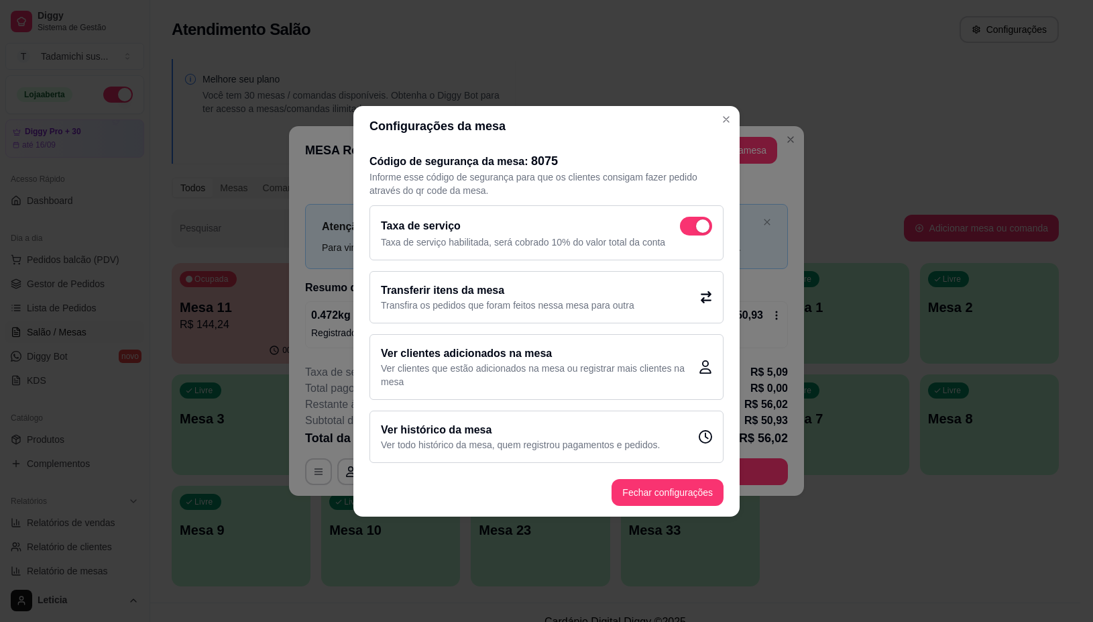
click at [688, 233] on span at bounding box center [696, 226] width 32 height 19
click at [688, 233] on input "checkbox" at bounding box center [683, 232] width 9 height 9
checkbox input "false"
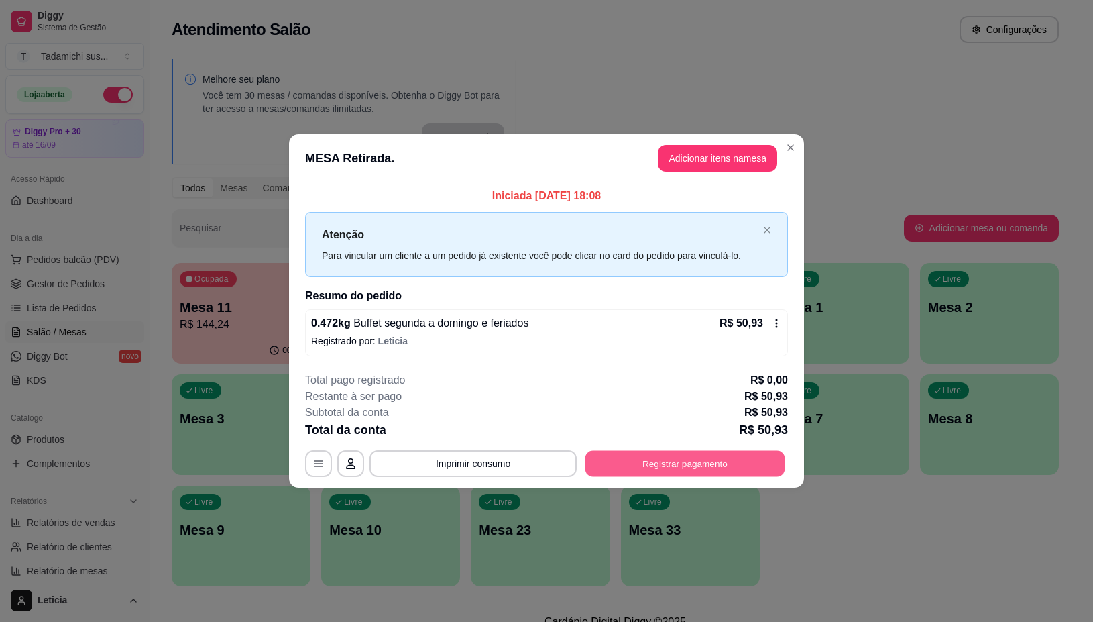
click at [674, 451] on button "Registrar pagamento" at bounding box center [686, 464] width 200 height 26
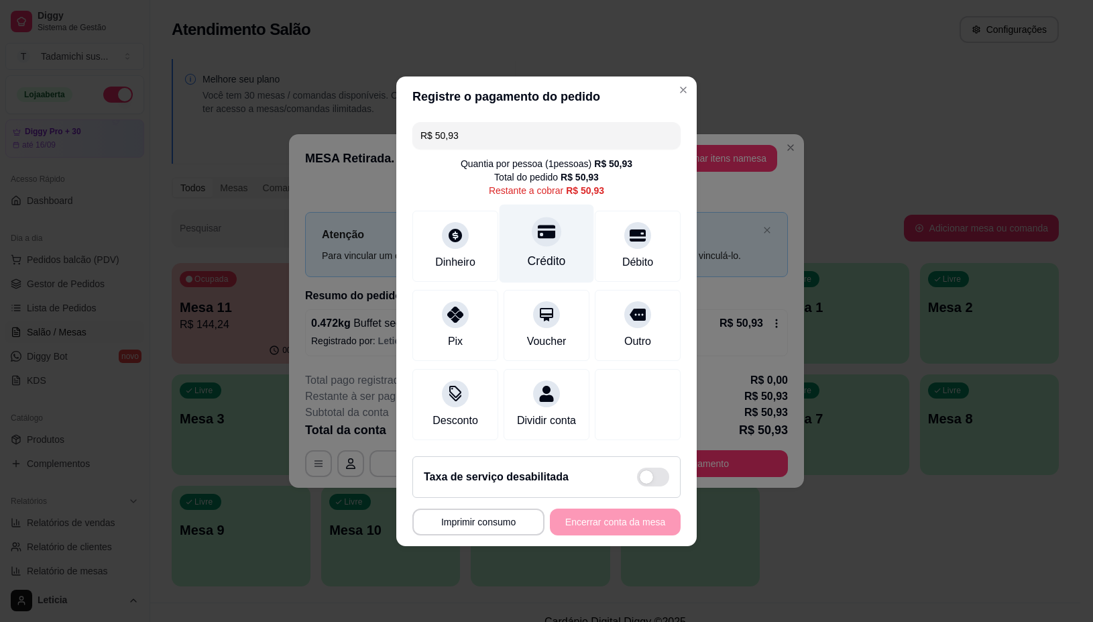
click at [564, 233] on div "Crédito" at bounding box center [547, 243] width 95 height 78
type input "R$ 0,00"
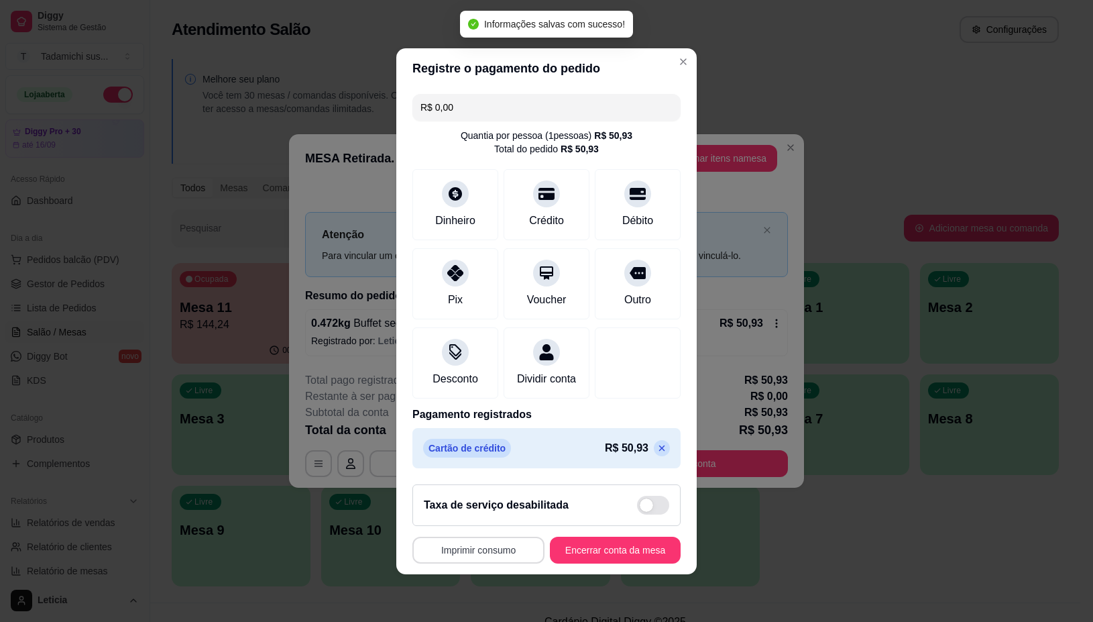
click at [484, 563] on button "Imprimir consumo" at bounding box center [479, 550] width 132 height 27
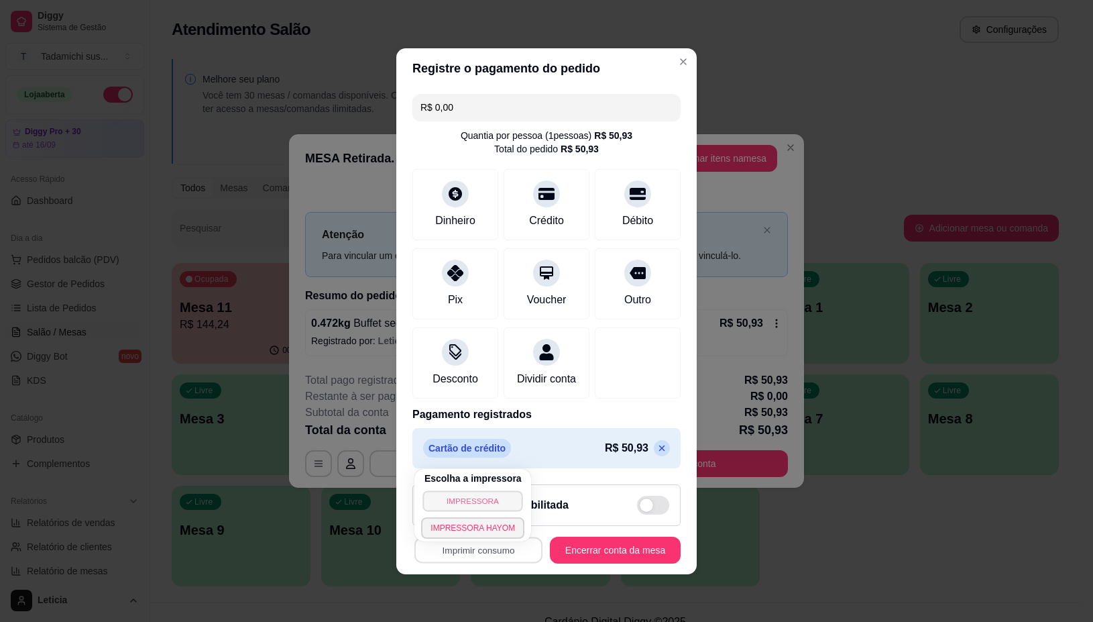
click at [464, 500] on button "IMPRESSORA" at bounding box center [473, 500] width 100 height 21
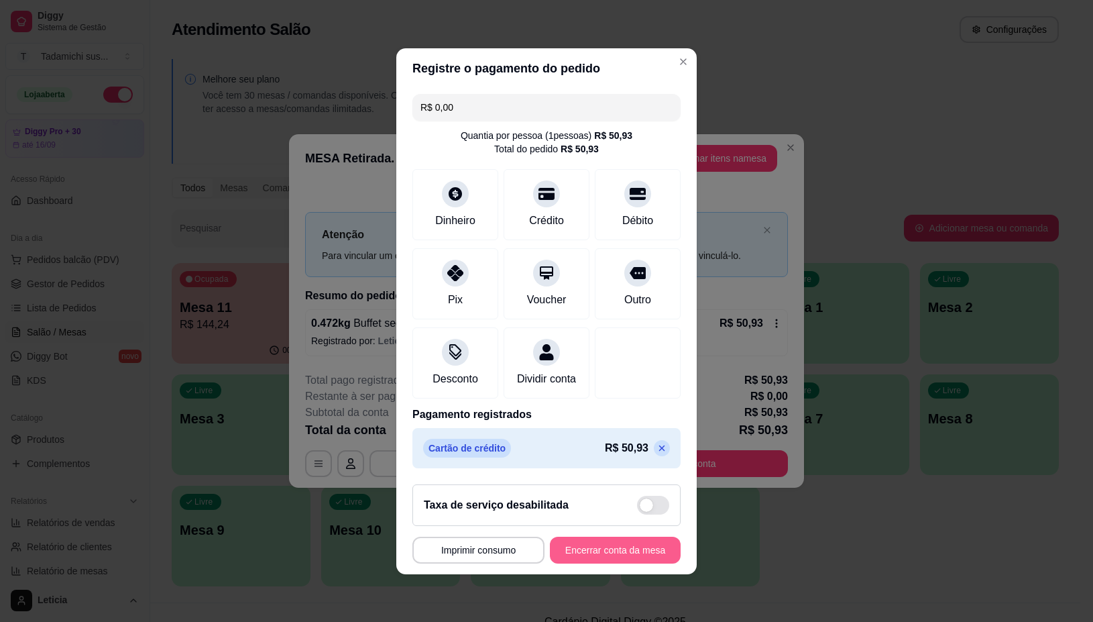
click at [635, 555] on button "Encerrar conta da mesa" at bounding box center [615, 550] width 131 height 27
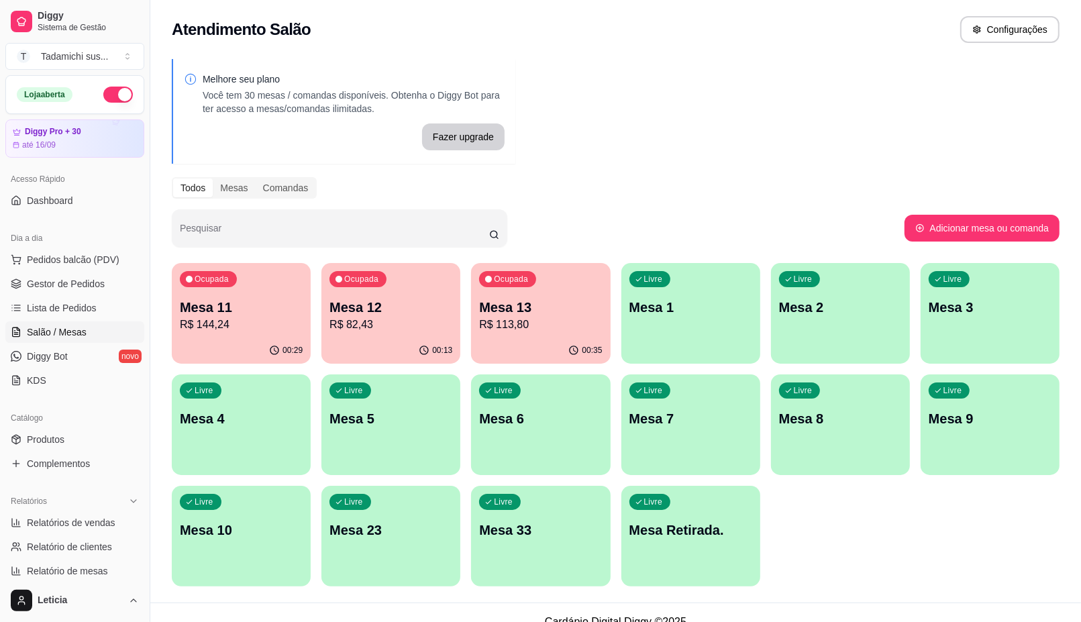
click at [538, 337] on div "Ocupada Mesa 13 R$ 113,80" at bounding box center [540, 300] width 139 height 74
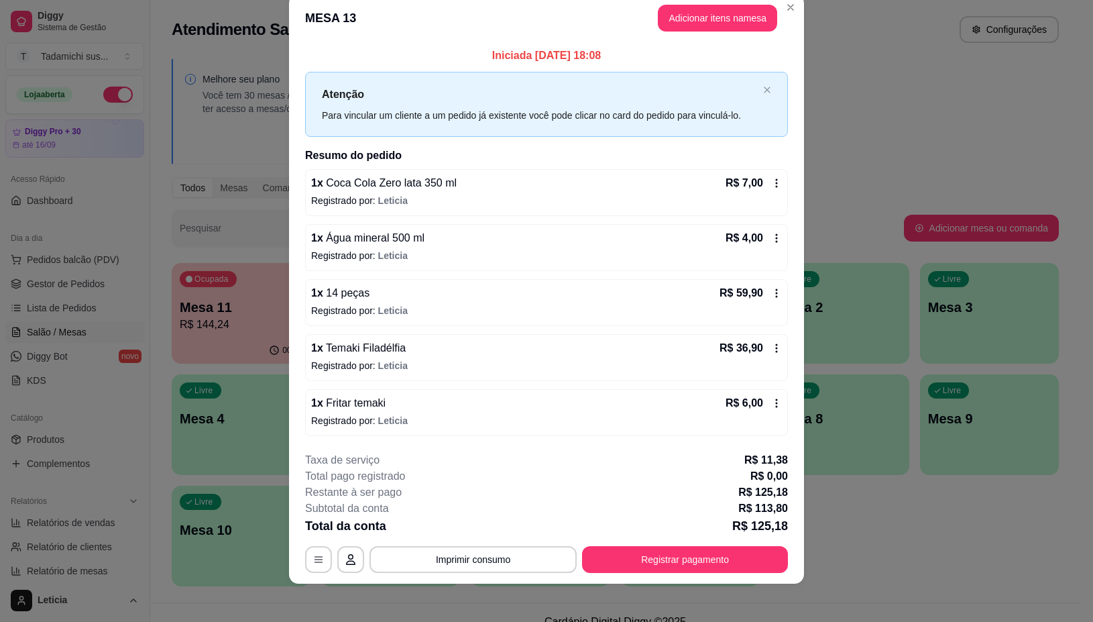
scroll to position [28, 0]
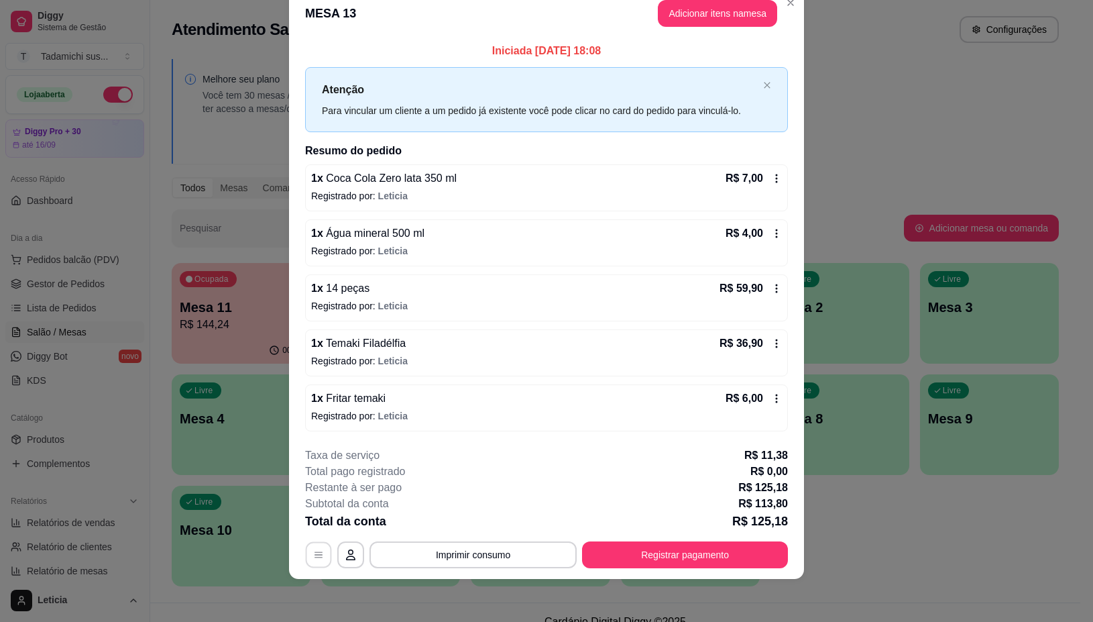
click at [313, 547] on button "button" at bounding box center [319, 555] width 26 height 26
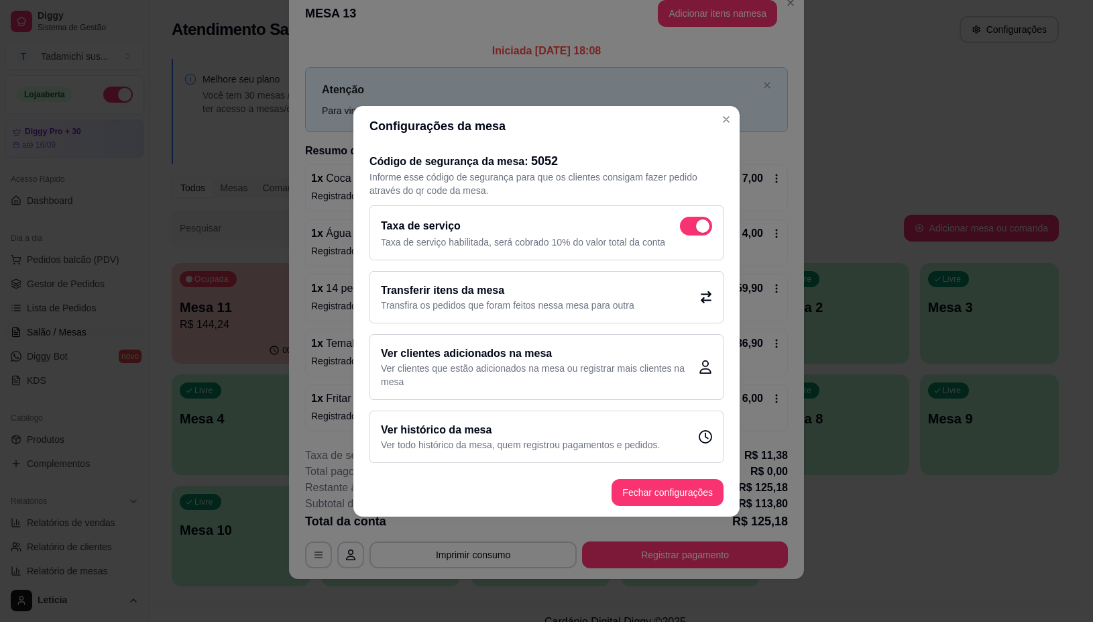
click at [685, 220] on span at bounding box center [696, 226] width 32 height 19
click at [685, 228] on input "checkbox" at bounding box center [683, 232] width 9 height 9
checkbox input "false"
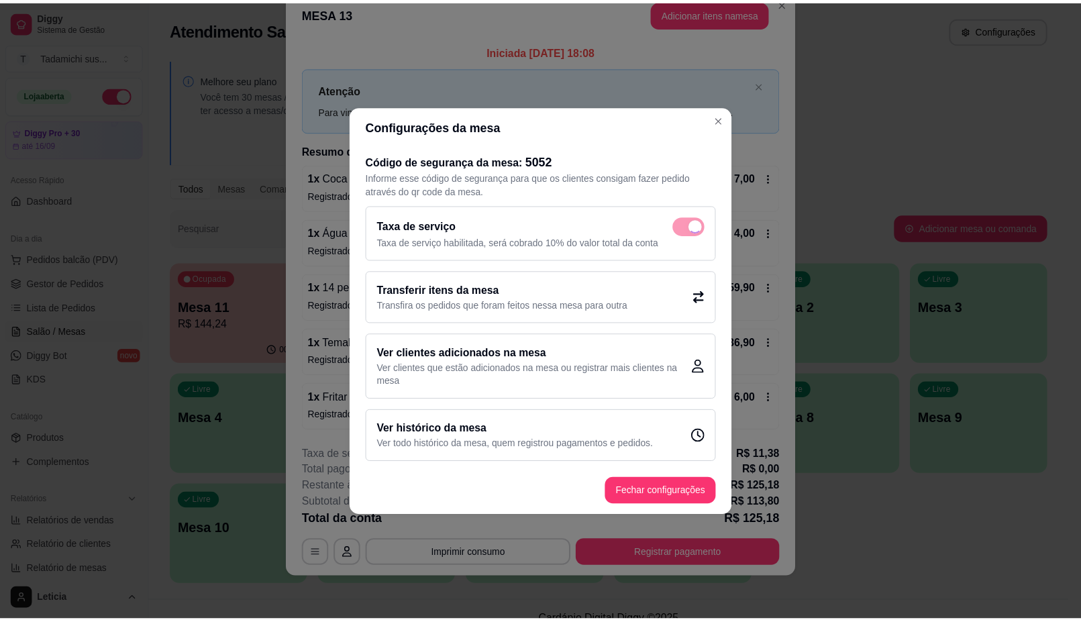
scroll to position [19, 0]
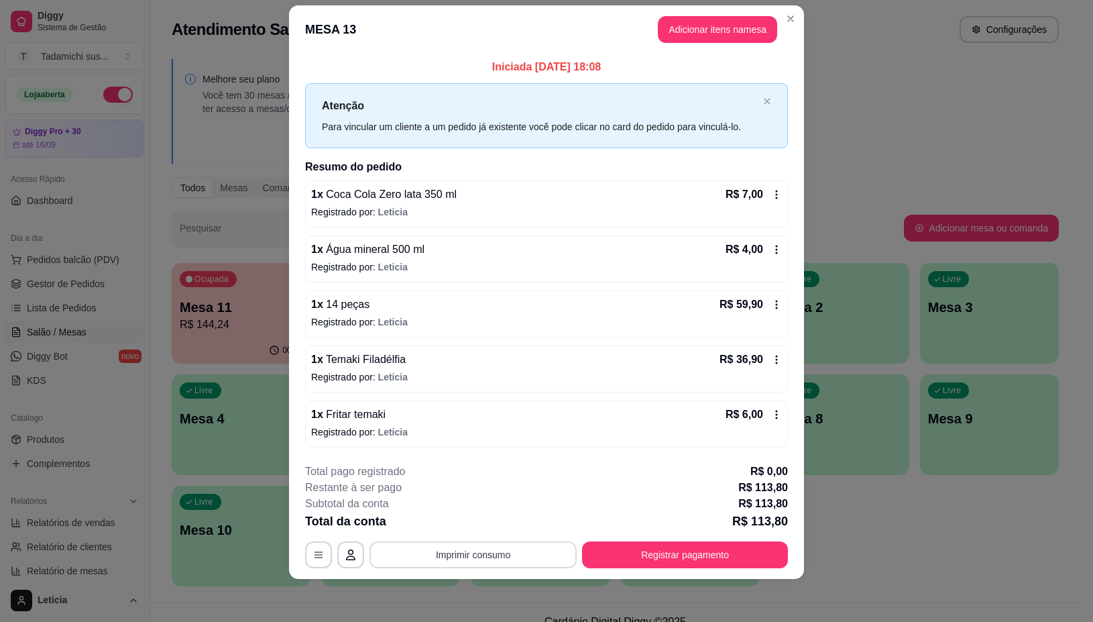
click at [458, 563] on button "Imprimir consumo" at bounding box center [473, 554] width 207 height 27
click at [478, 498] on button "IMPRESSORA" at bounding box center [471, 497] width 100 height 21
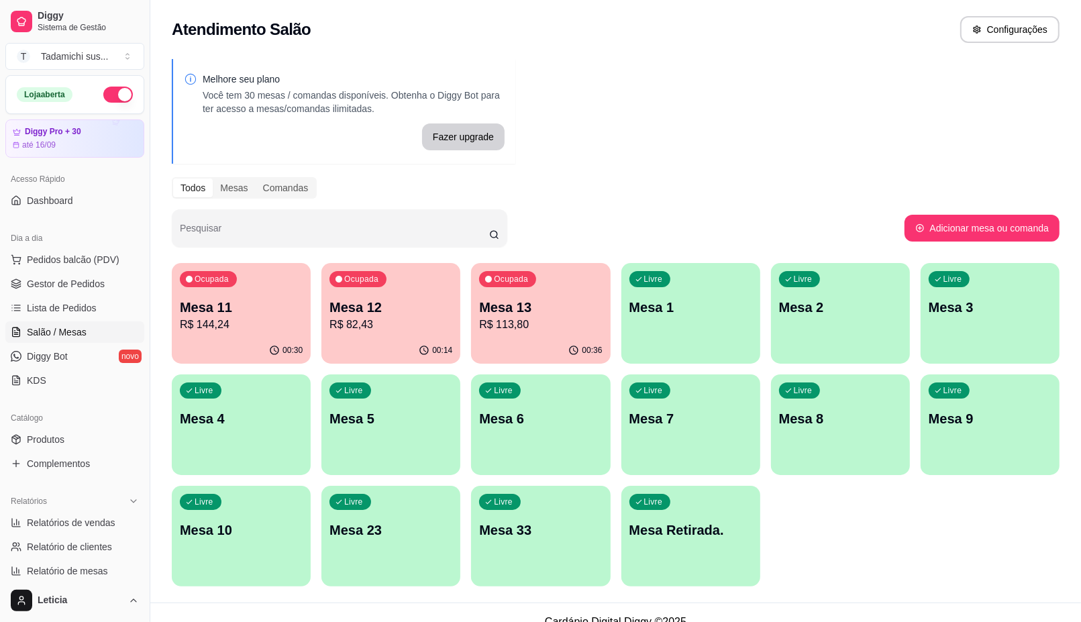
click at [421, 327] on p "R$ 82,43" at bounding box center [390, 325] width 123 height 16
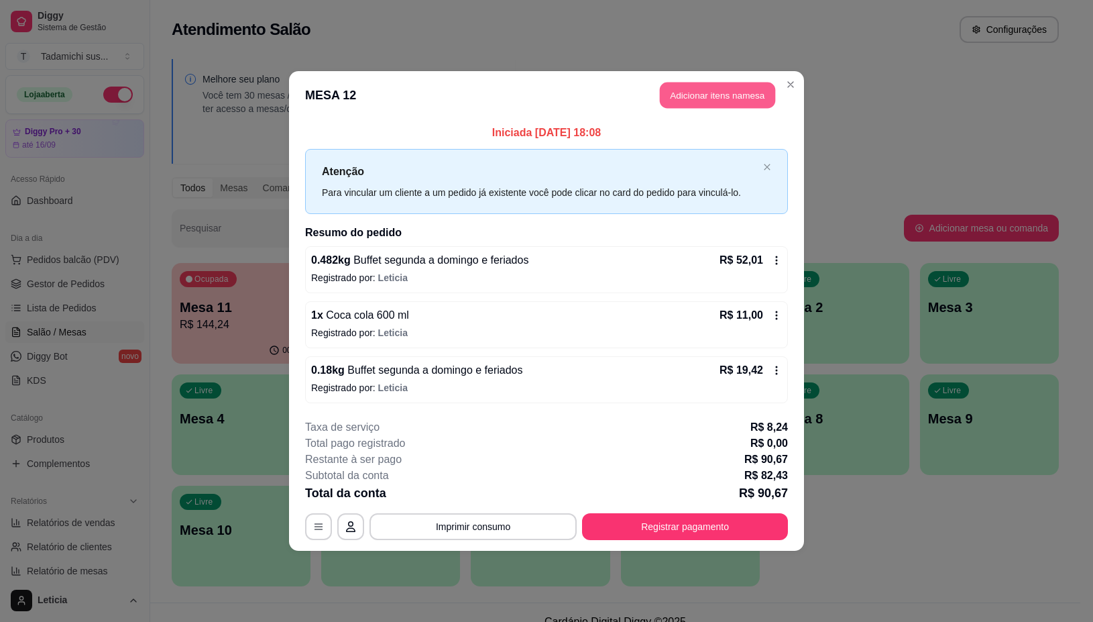
click at [745, 83] on button "Adicionar itens na mesa" at bounding box center [717, 96] width 115 height 26
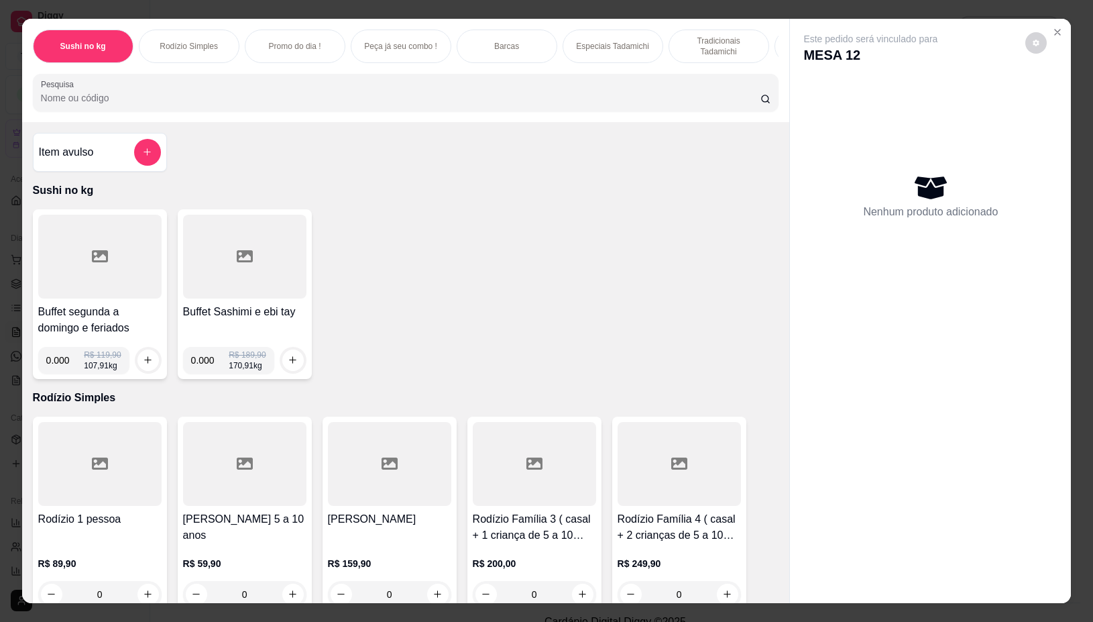
click at [116, 258] on div at bounding box center [99, 257] width 123 height 84
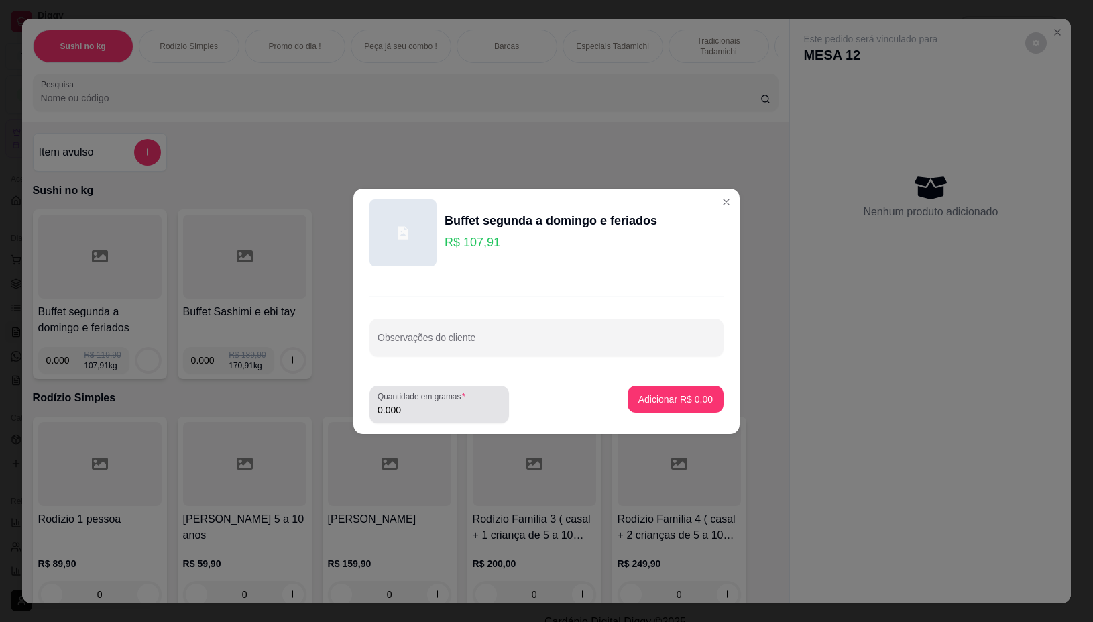
click at [433, 408] on input "0.000" at bounding box center [439, 409] width 123 height 13
type input "0.168"
click at [679, 390] on button "Adicionar R$ 18,13" at bounding box center [672, 399] width 101 height 27
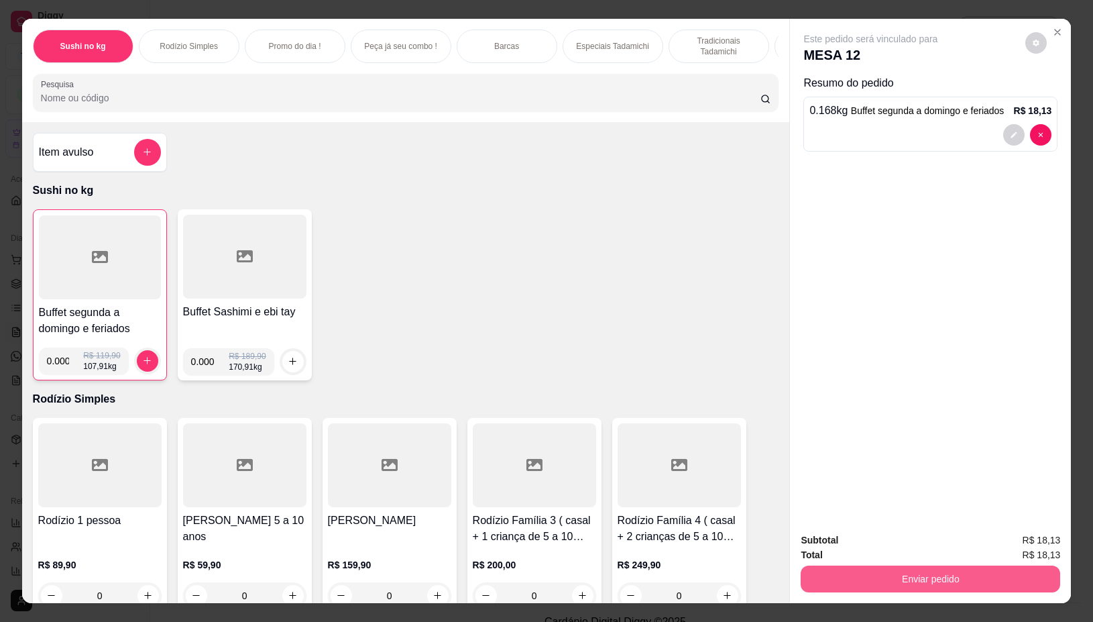
click at [837, 578] on button "Enviar pedido" at bounding box center [931, 578] width 260 height 27
click at [829, 535] on button "Não registrar e enviar pedido" at bounding box center [885, 539] width 135 height 25
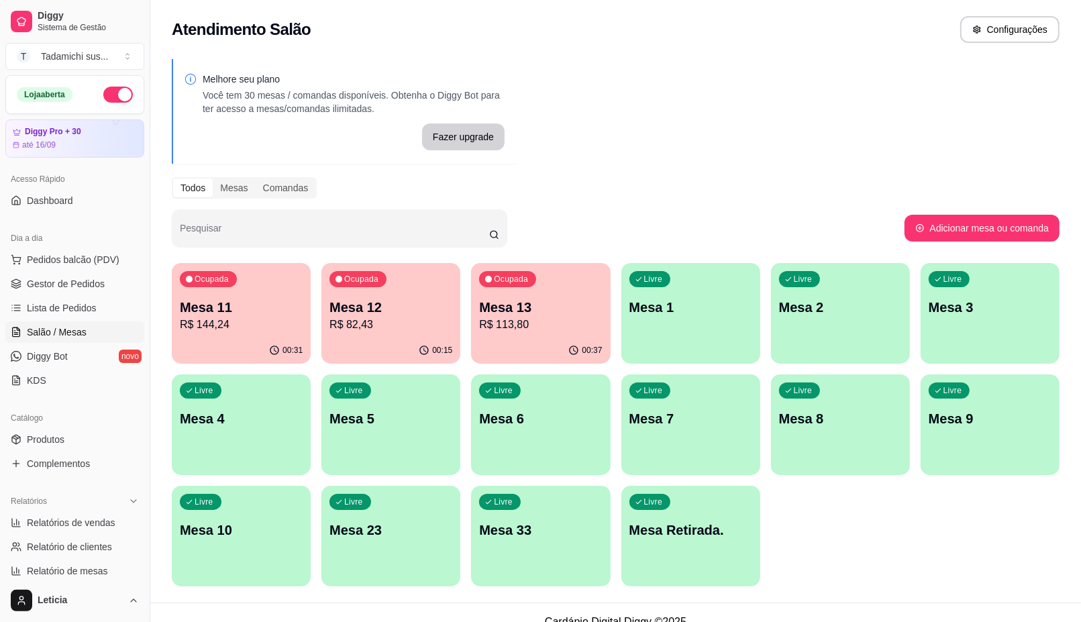
click at [553, 317] on p "R$ 113,80" at bounding box center [540, 325] width 123 height 16
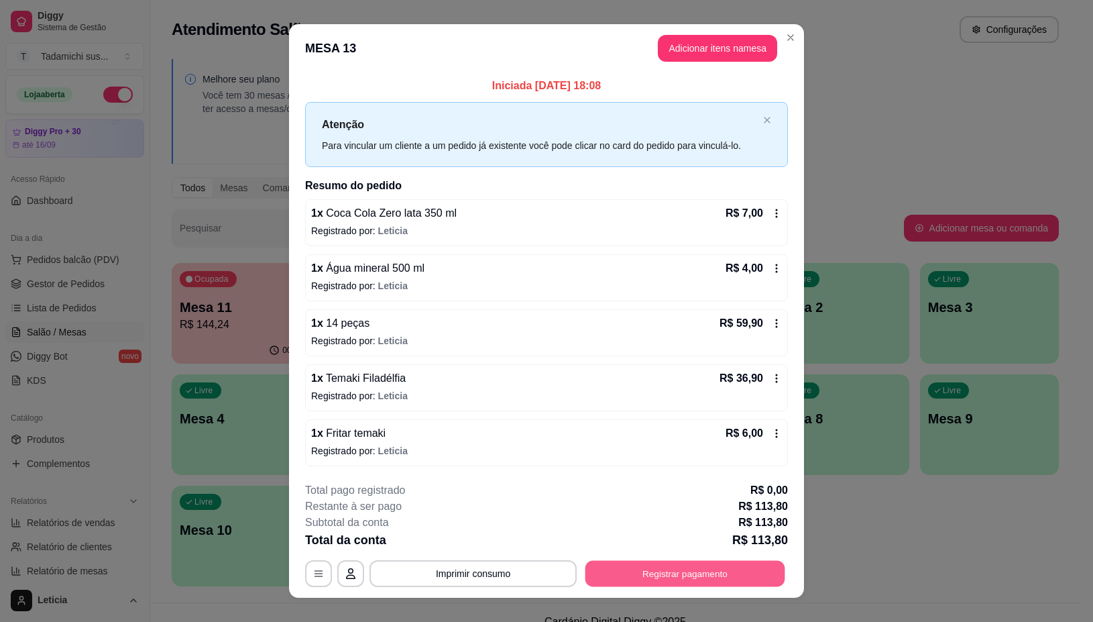
click at [651, 587] on button "Registrar pagamento" at bounding box center [686, 574] width 200 height 26
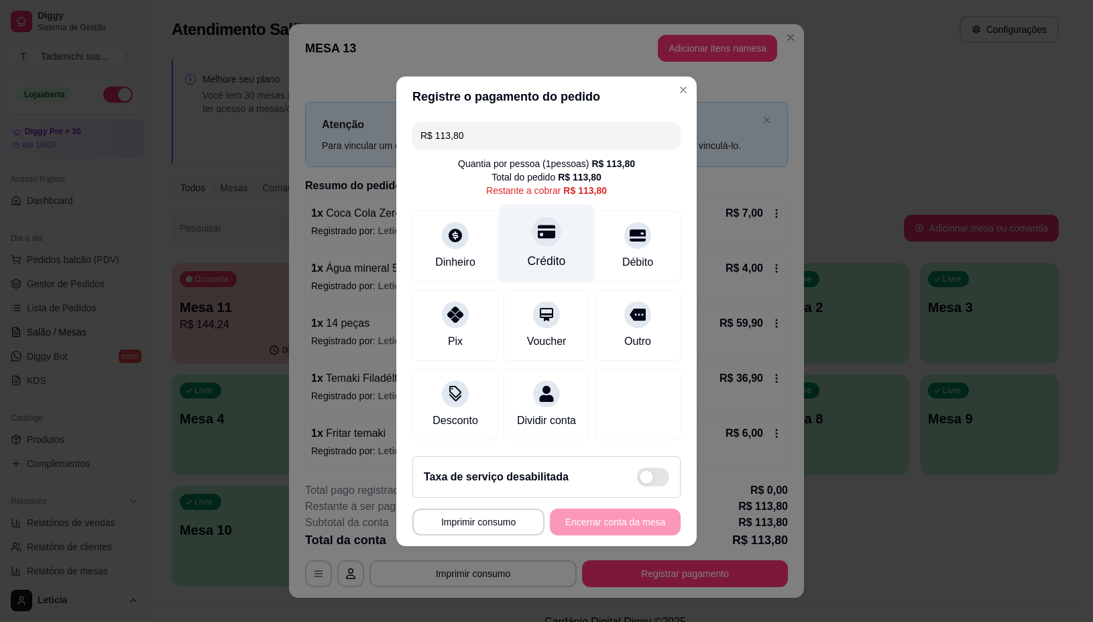
click at [540, 252] on div "Crédito" at bounding box center [547, 260] width 38 height 17
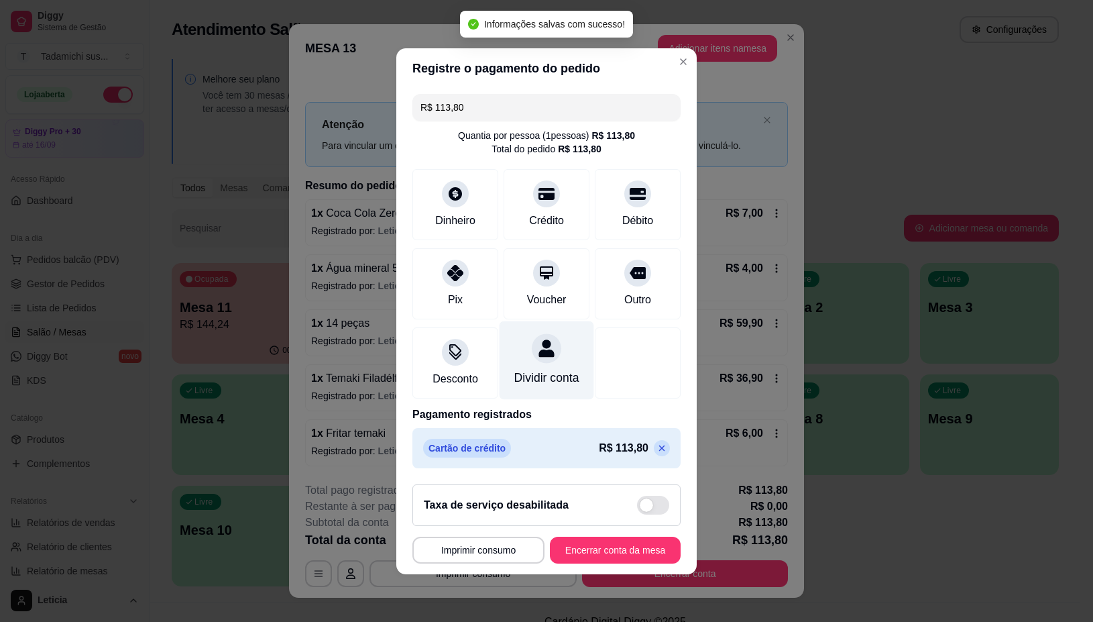
type input "R$ 0,00"
click at [464, 560] on button "Imprimir consumo" at bounding box center [479, 550] width 132 height 27
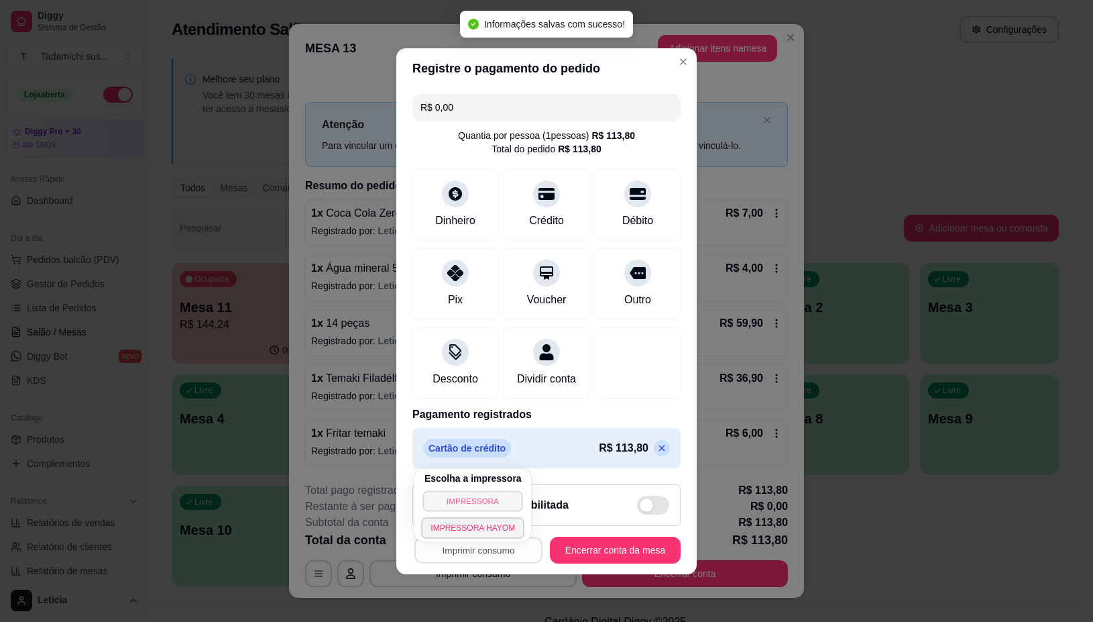
click at [487, 493] on button "IMPRESSORA" at bounding box center [473, 500] width 100 height 21
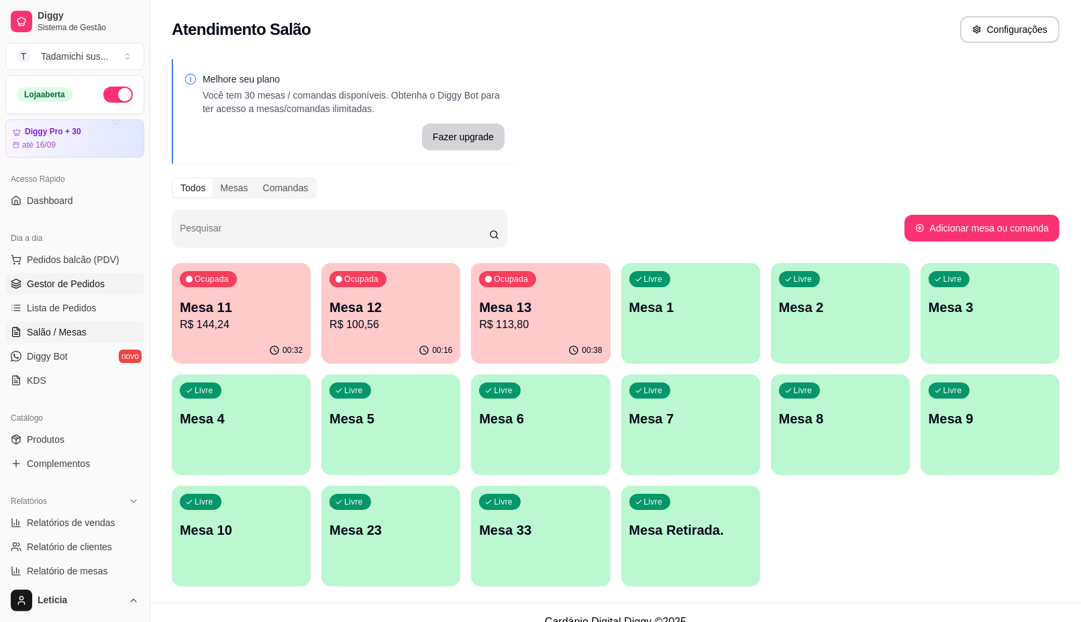
click at [38, 286] on span "Gestor de Pedidos" at bounding box center [66, 283] width 78 height 13
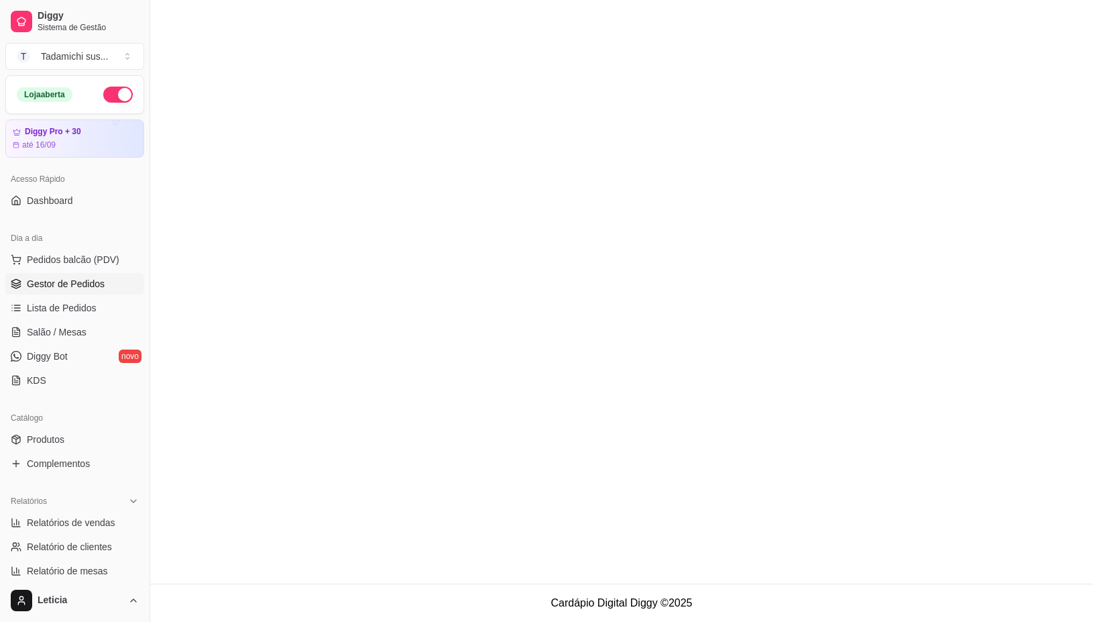
click at [38, 286] on span "Gestor de Pedidos" at bounding box center [66, 283] width 78 height 13
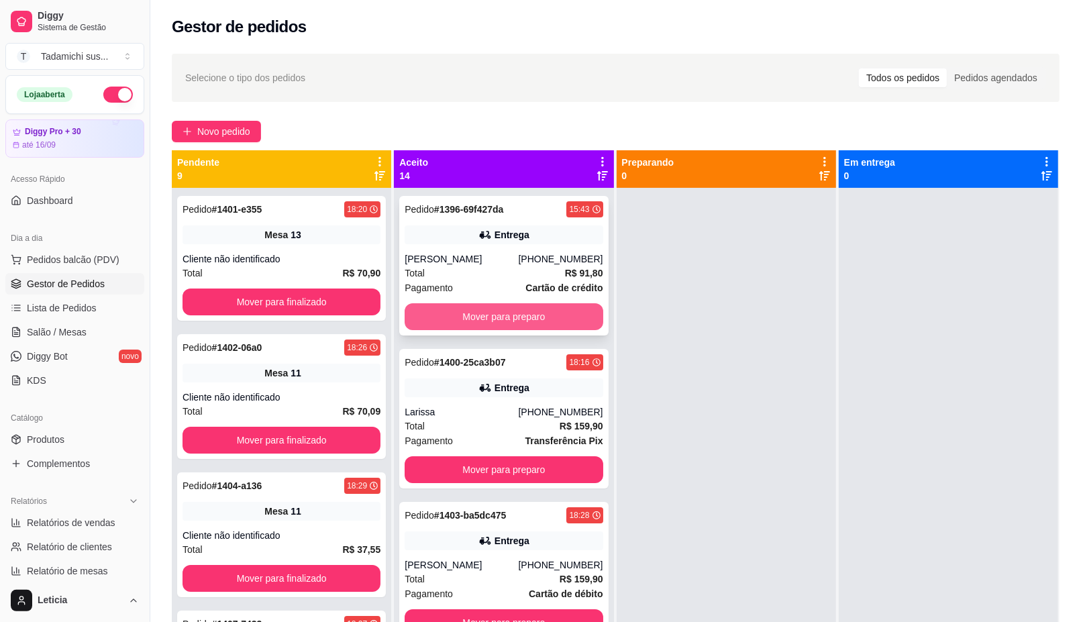
click at [498, 309] on button "Mover para preparo" at bounding box center [503, 316] width 198 height 27
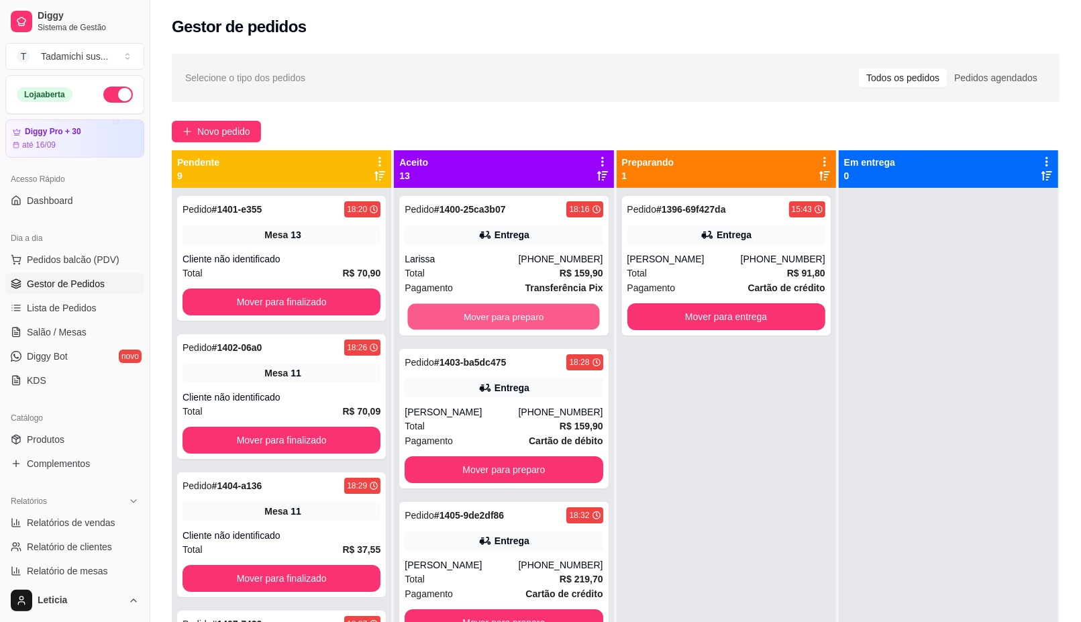
click at [498, 309] on button "Mover para preparo" at bounding box center [504, 317] width 192 height 26
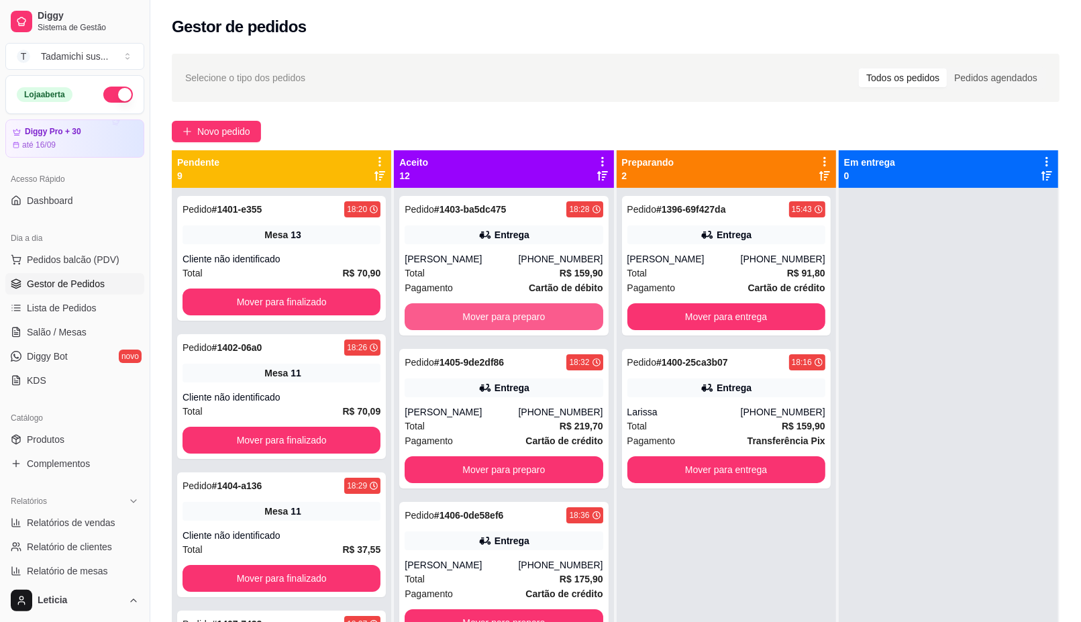
click at [495, 311] on button "Mover para preparo" at bounding box center [503, 316] width 198 height 27
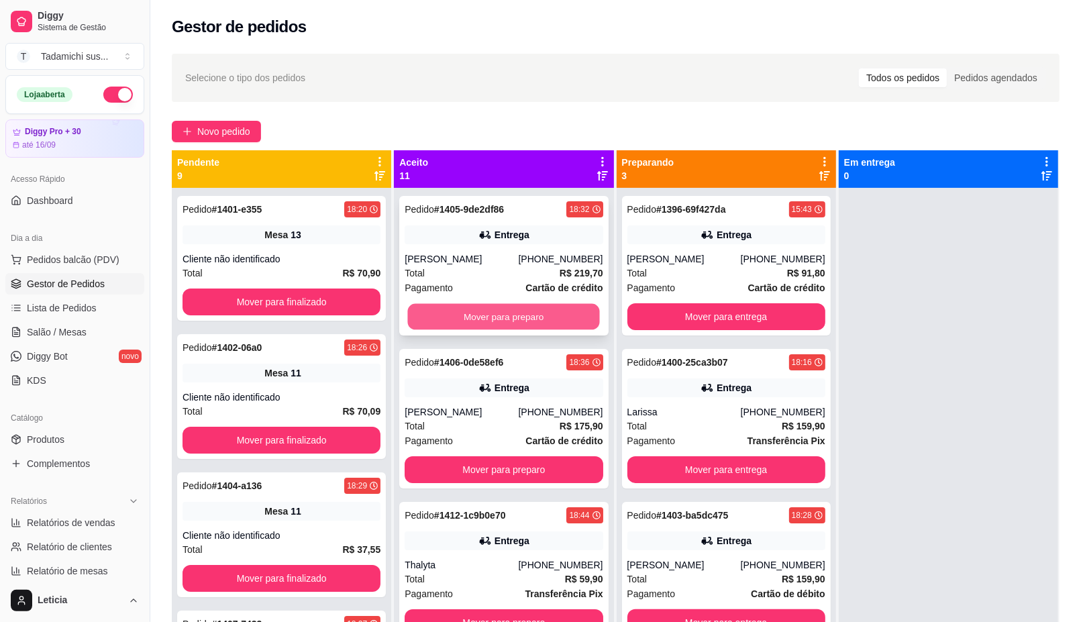
click at [501, 309] on button "Mover para preparo" at bounding box center [504, 317] width 192 height 26
click at [501, 309] on button "Mover para preparo" at bounding box center [503, 316] width 198 height 27
click at [501, 309] on button "Mover para preparo" at bounding box center [504, 317] width 192 height 26
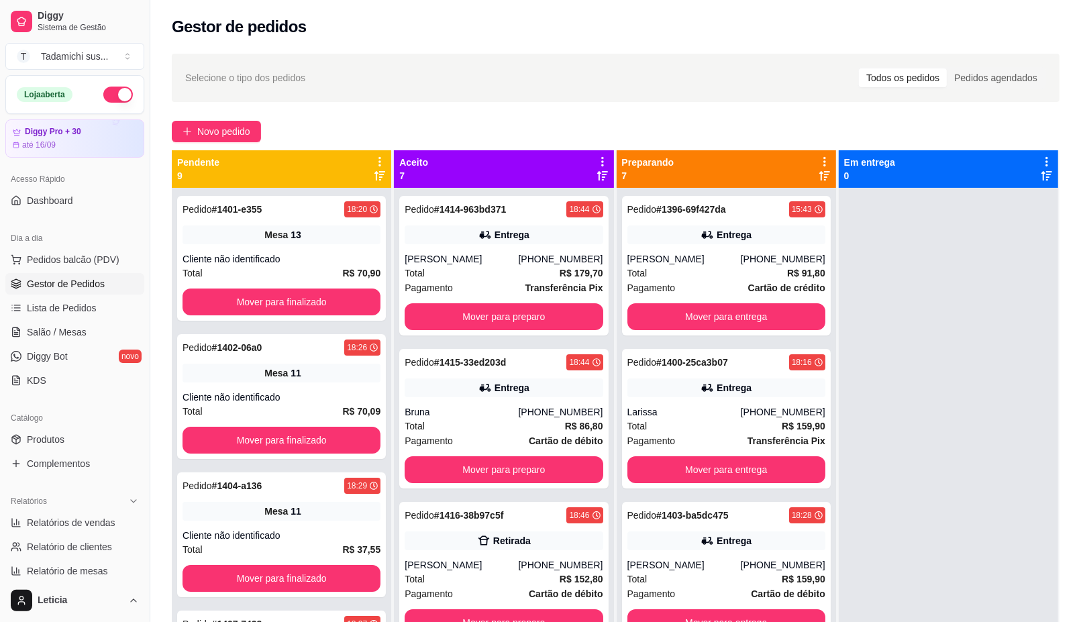
click at [501, 309] on div "Pedido # 1414-963bd371 18:44 Entrega [PERSON_NAME] [PHONE_NUMBER] Total R$ 179,…" at bounding box center [503, 266] width 209 height 140
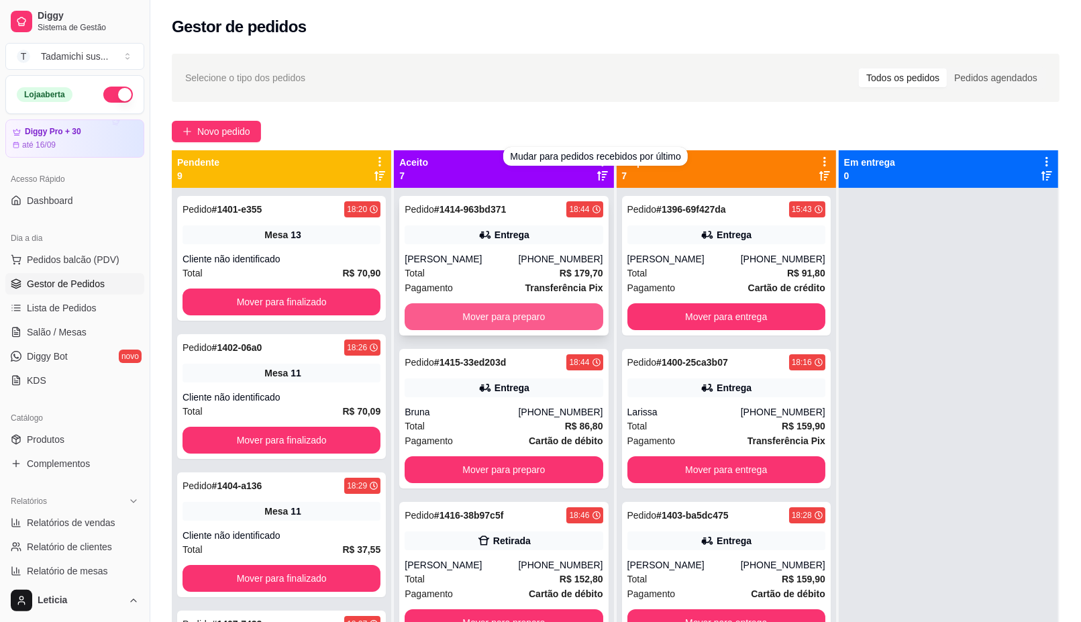
click at [510, 330] on button "Mover para preparo" at bounding box center [503, 316] width 198 height 27
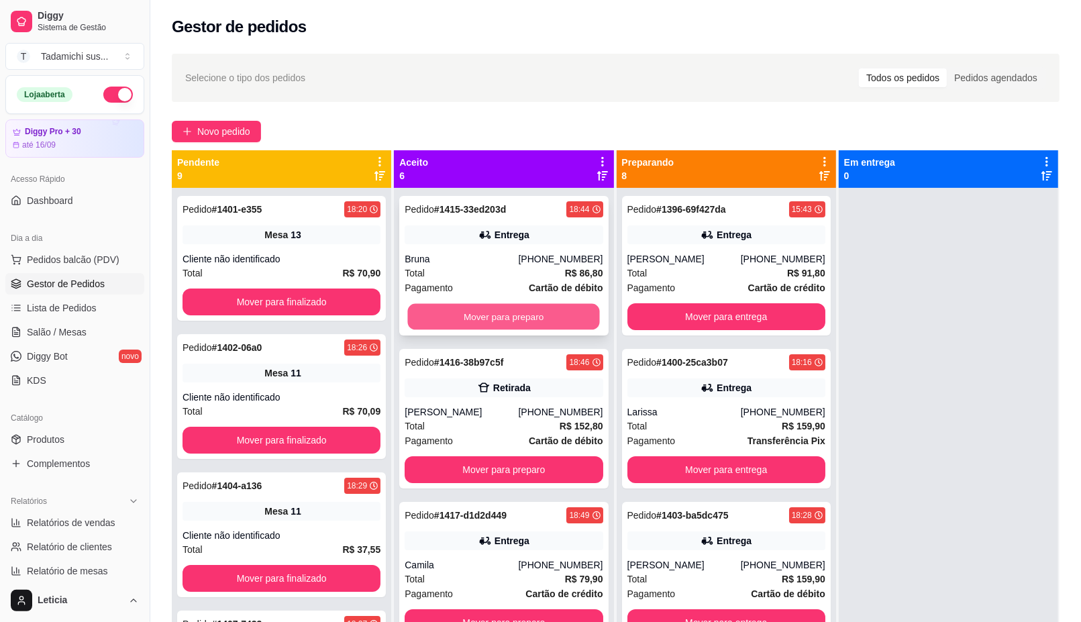
click at [508, 315] on button "Mover para preparo" at bounding box center [504, 317] width 192 height 26
click at [508, 314] on button "Mover para preparo" at bounding box center [503, 316] width 198 height 27
click at [508, 314] on button "Mover para preparo" at bounding box center [504, 317] width 192 height 26
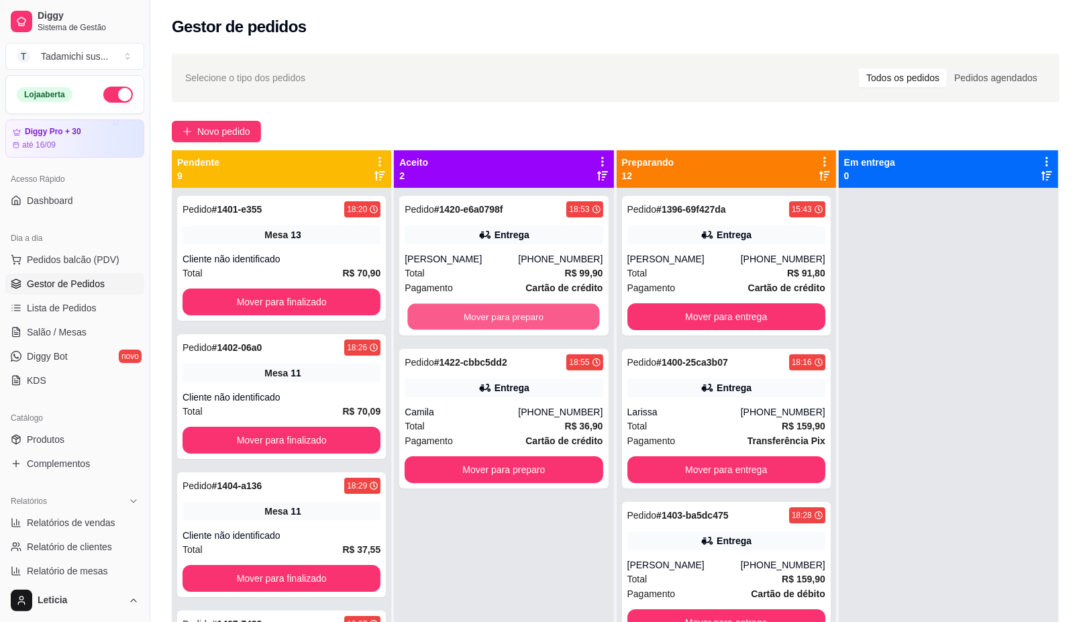
click at [508, 314] on button "Mover para preparo" at bounding box center [504, 317] width 192 height 26
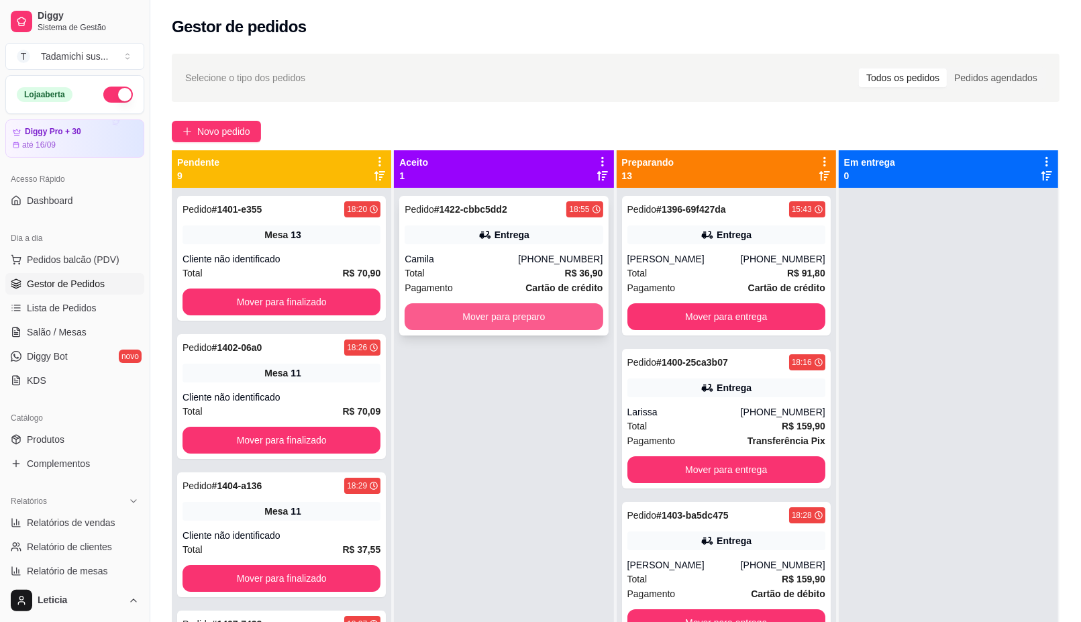
click at [508, 321] on button "Mover para preparo" at bounding box center [503, 316] width 198 height 27
click at [78, 325] on span "Salão / Mesas" at bounding box center [57, 331] width 60 height 13
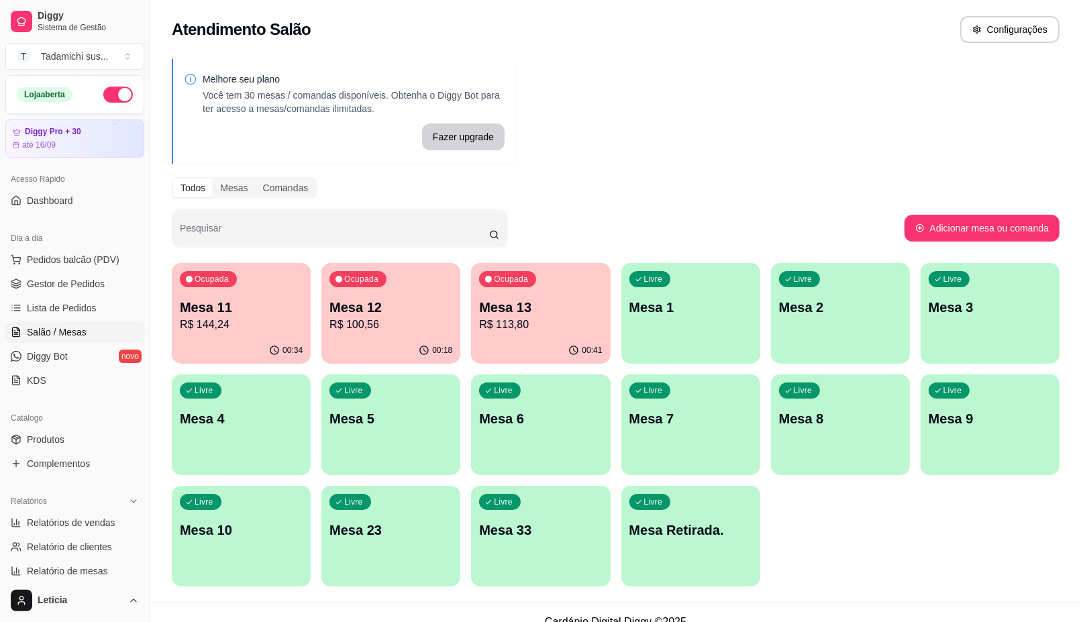
click at [392, 286] on div "Ocupada Mesa 12 R$ 100,56" at bounding box center [390, 300] width 139 height 74
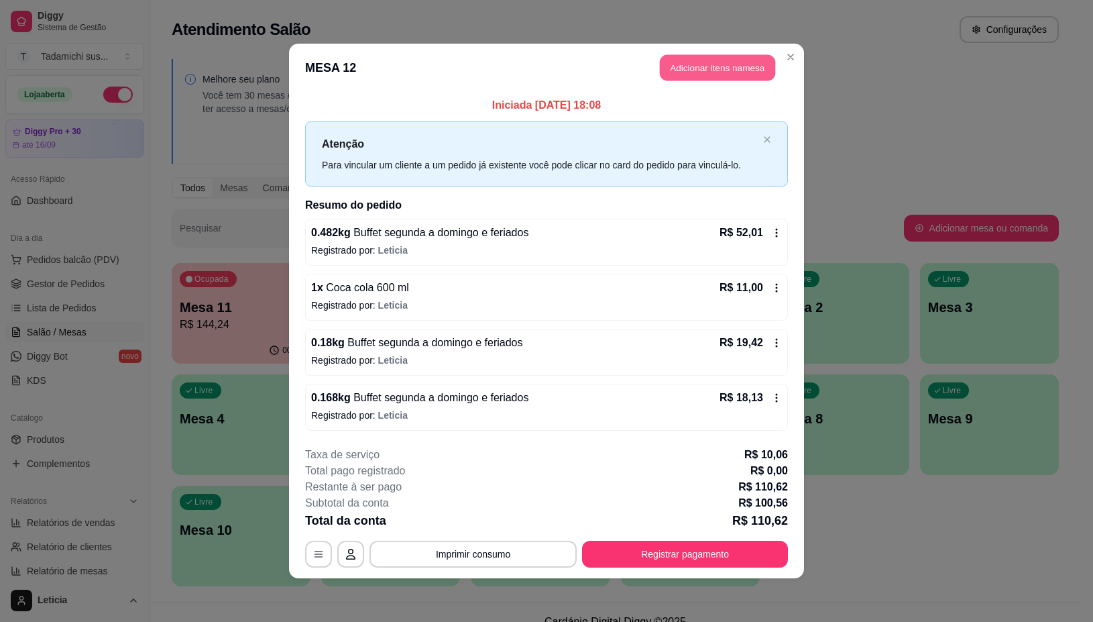
click at [678, 68] on button "Adicionar itens na mesa" at bounding box center [717, 68] width 115 height 26
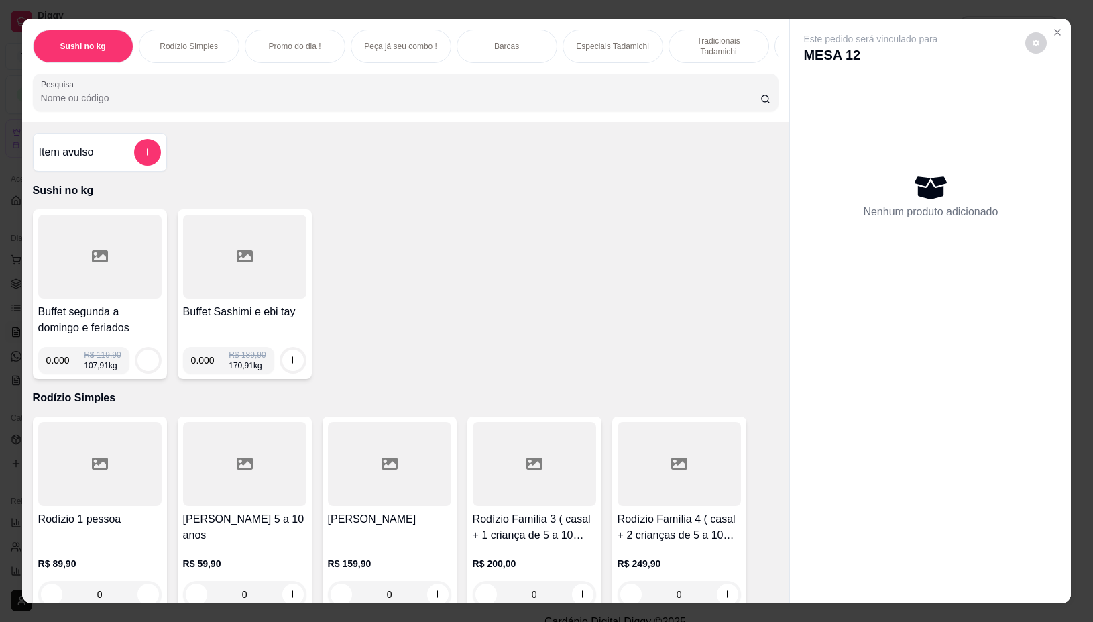
scroll to position [0, 654]
click at [62, 367] on input "0.000" at bounding box center [65, 360] width 38 height 27
type input "0.168"
click at [138, 360] on button "increase-product-quantity" at bounding box center [148, 359] width 21 height 21
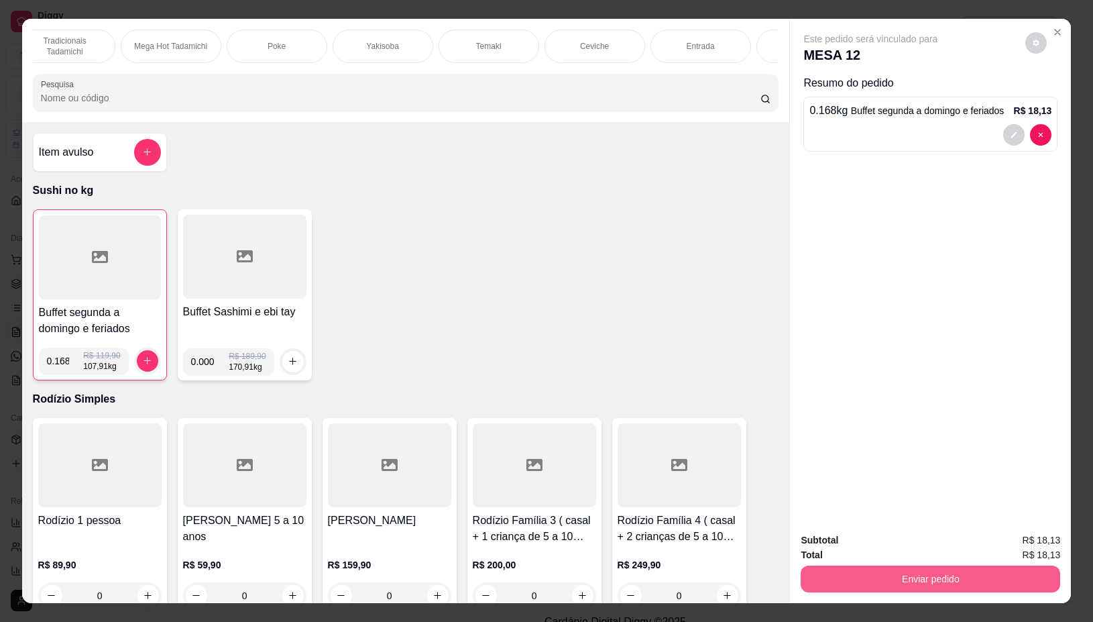
click at [904, 567] on button "Enviar pedido" at bounding box center [931, 578] width 260 height 27
click at [897, 539] on button "Não registrar e enviar pedido" at bounding box center [886, 539] width 140 height 25
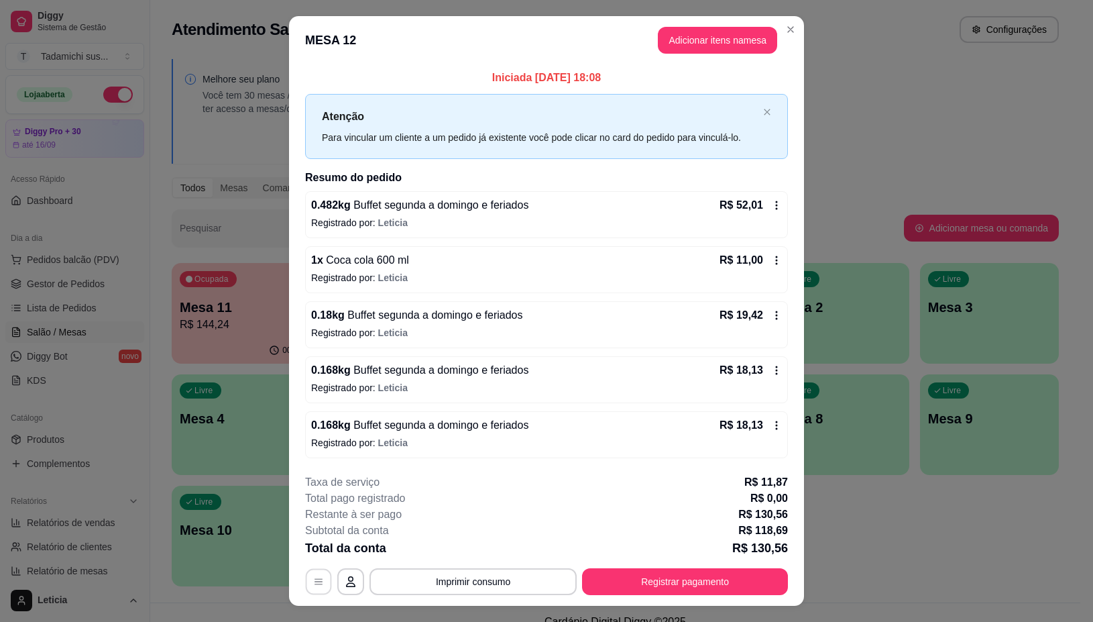
click at [317, 578] on icon "button" at bounding box center [318, 581] width 11 height 11
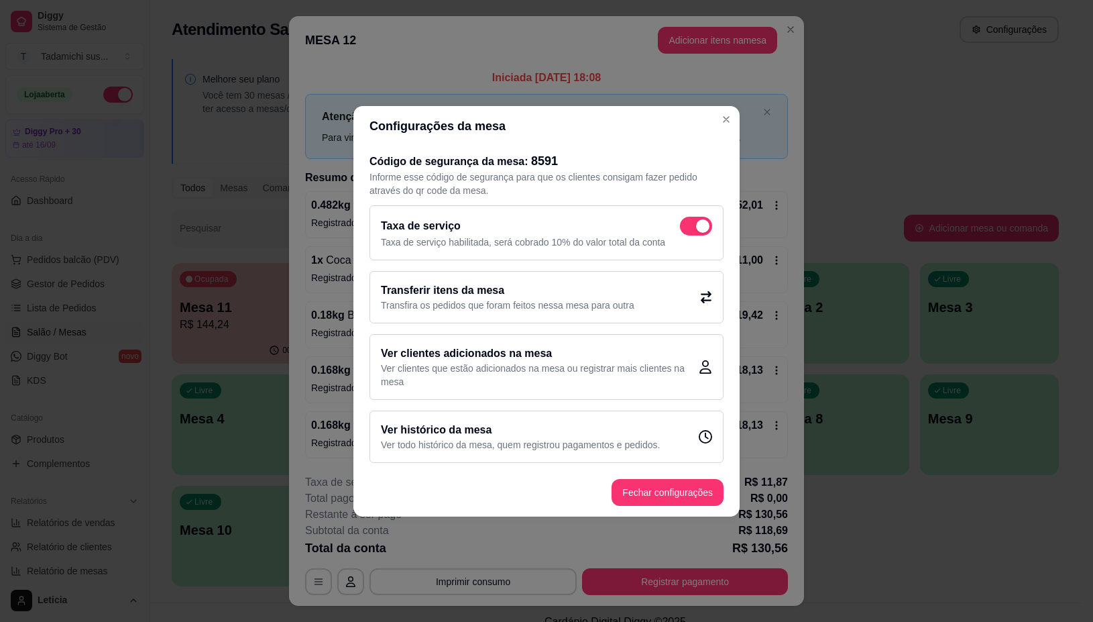
click at [693, 227] on span at bounding box center [696, 226] width 32 height 19
click at [688, 228] on input "checkbox" at bounding box center [683, 232] width 9 height 9
checkbox input "false"
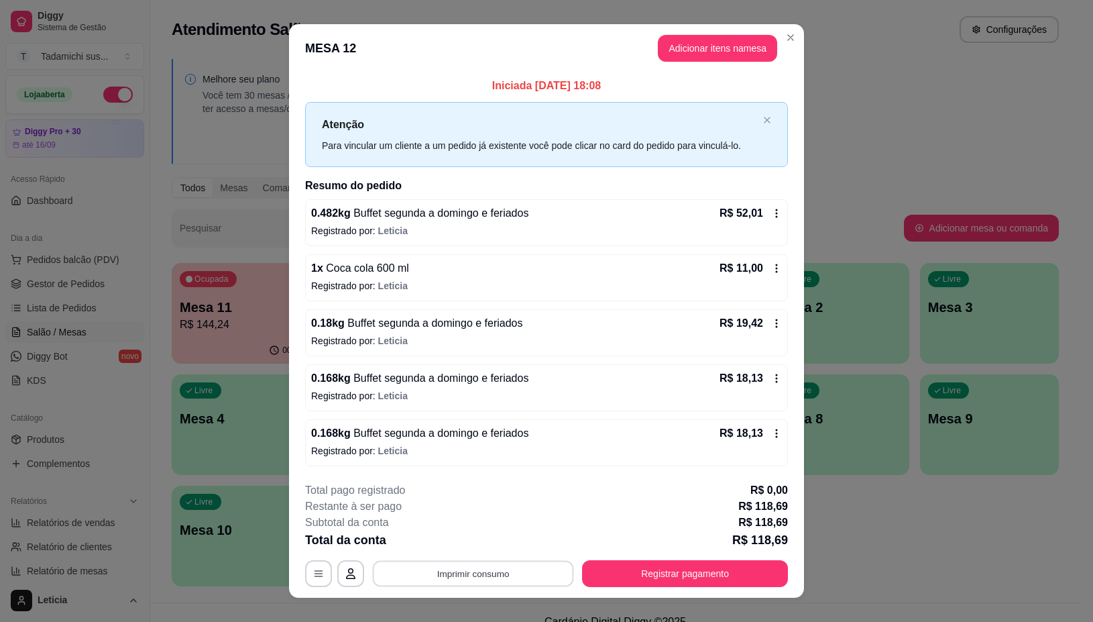
click at [502, 570] on button "Imprimir consumo" at bounding box center [473, 574] width 201 height 26
click at [488, 515] on button "IMPRESSORA" at bounding box center [470, 516] width 103 height 21
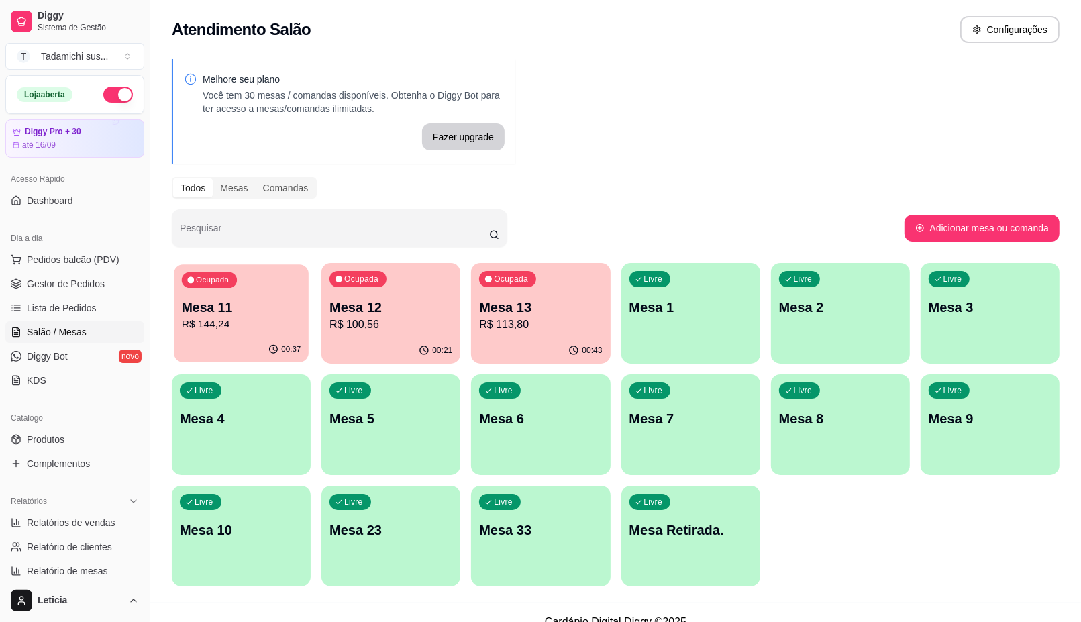
click at [263, 319] on p "R$ 144,24" at bounding box center [241, 324] width 119 height 15
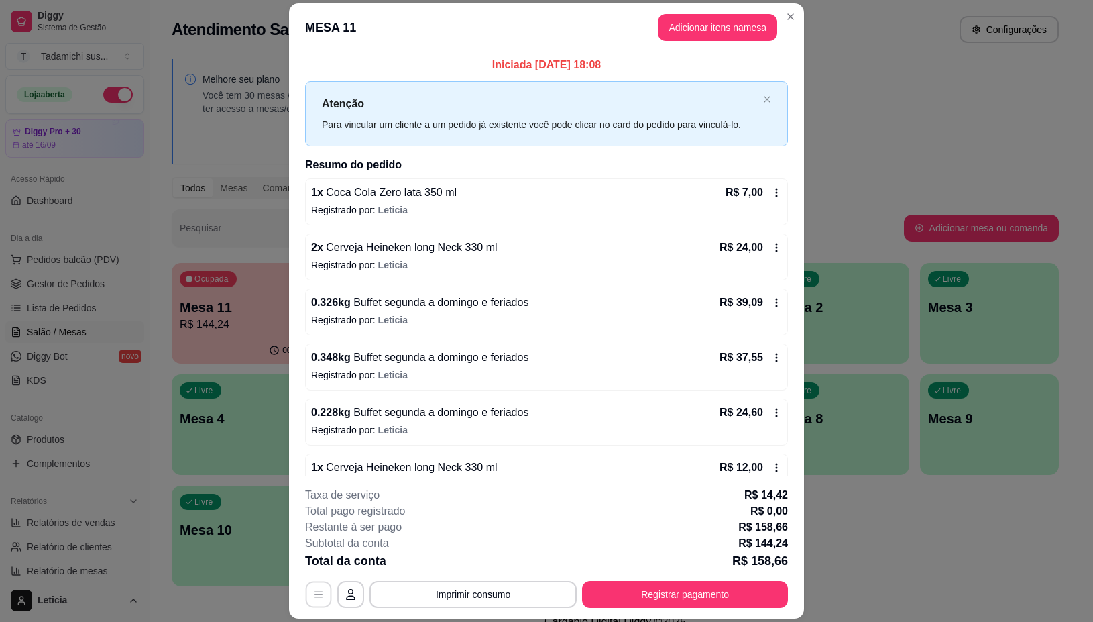
click at [306, 605] on button "button" at bounding box center [319, 595] width 26 height 26
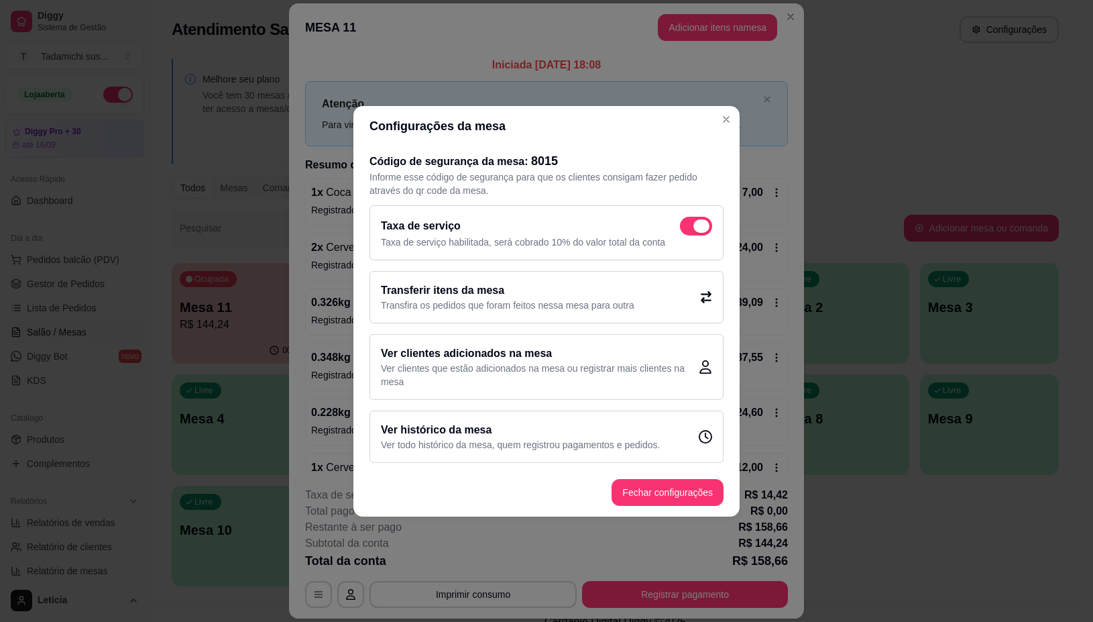
click at [705, 228] on span at bounding box center [702, 225] width 16 height 13
click at [688, 228] on input "checkbox" at bounding box center [683, 232] width 9 height 9
checkbox input "false"
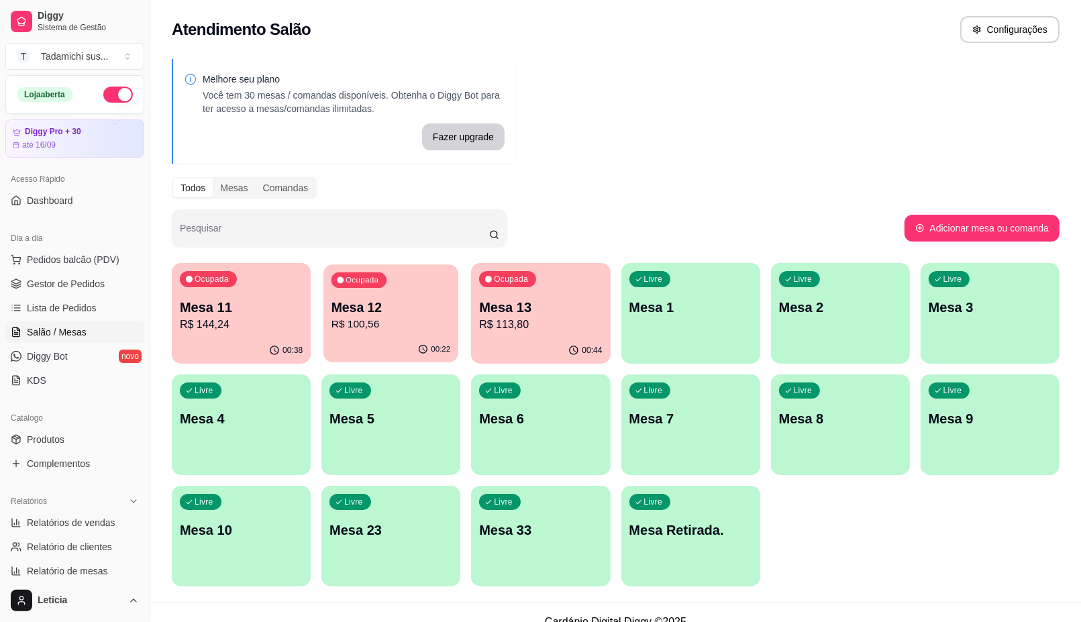
click at [370, 349] on div "00:22" at bounding box center [390, 349] width 135 height 25
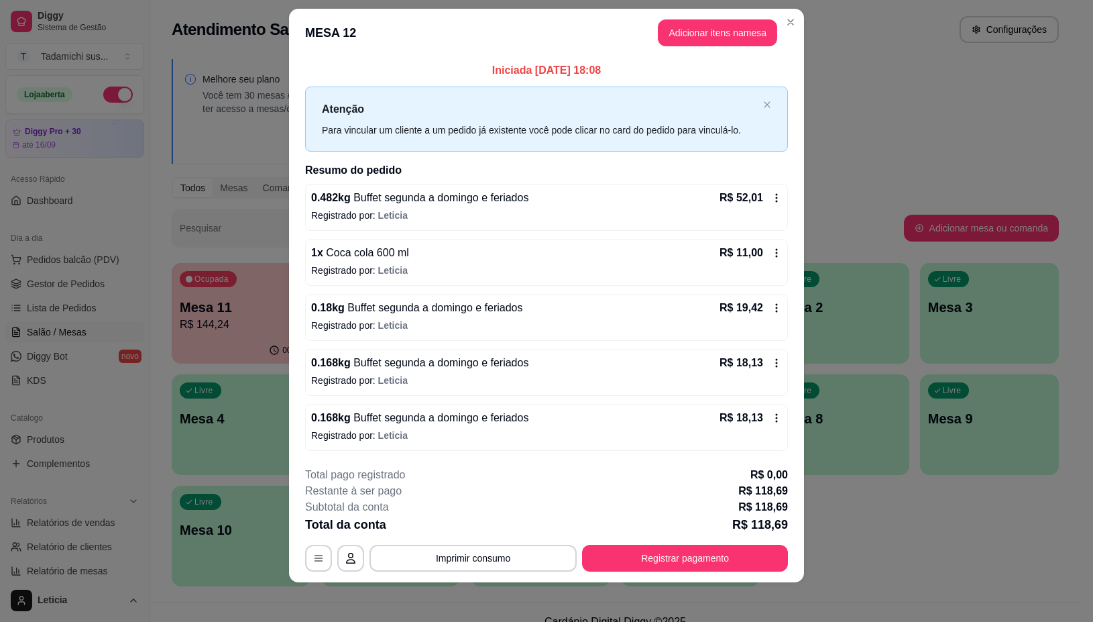
scroll to position [19, 0]
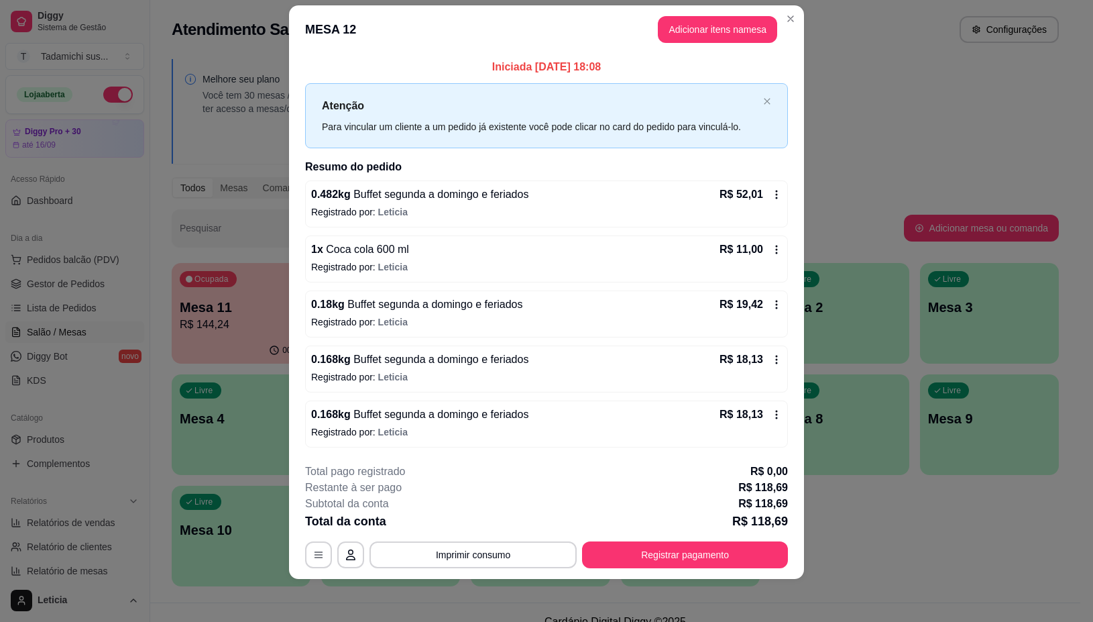
click at [773, 411] on icon at bounding box center [776, 414] width 11 height 11
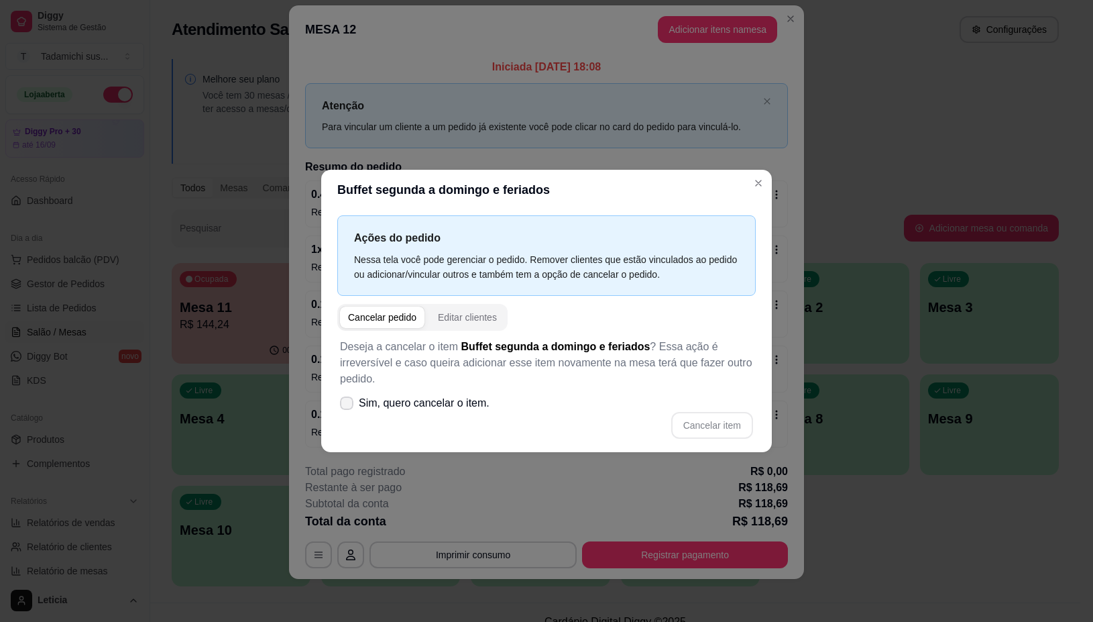
click at [352, 413] on label "Sim, quero cancelar o item." at bounding box center [415, 403] width 160 height 27
click at [348, 413] on input "Sim, quero cancelar o item." at bounding box center [343, 409] width 9 height 9
checkbox input "true"
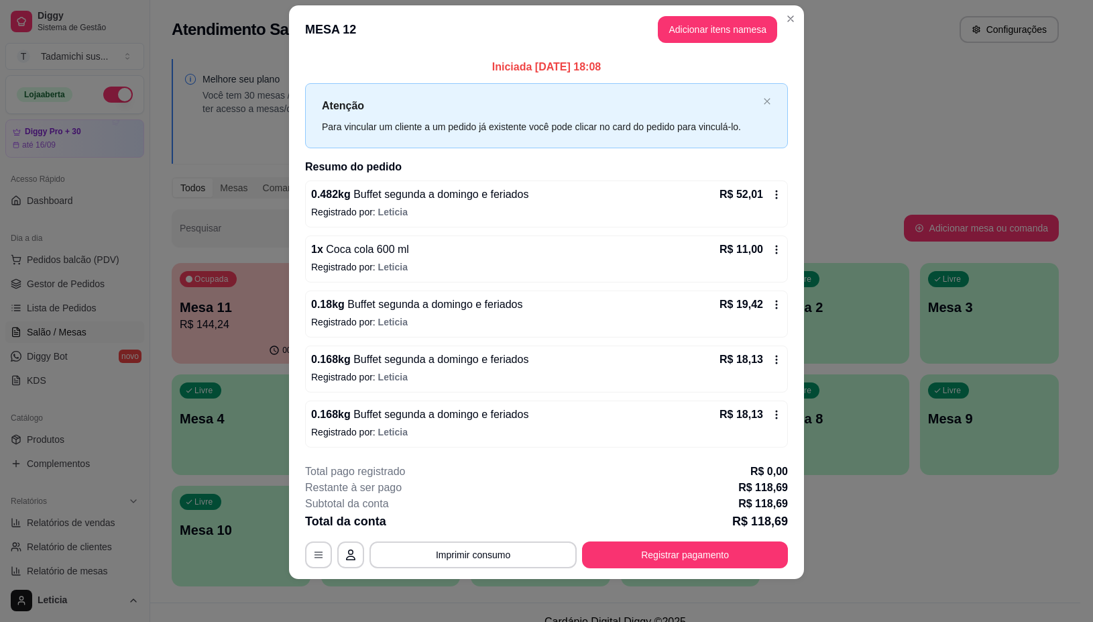
drag, startPoint x: 317, startPoint y: 523, endPoint x: 317, endPoint y: 534, distance: 10.7
click at [317, 533] on div "**********" at bounding box center [546, 515] width 483 height 105
click at [315, 553] on icon "button" at bounding box center [318, 554] width 11 height 11
click at [317, 552] on icon "button" at bounding box center [318, 554] width 11 height 11
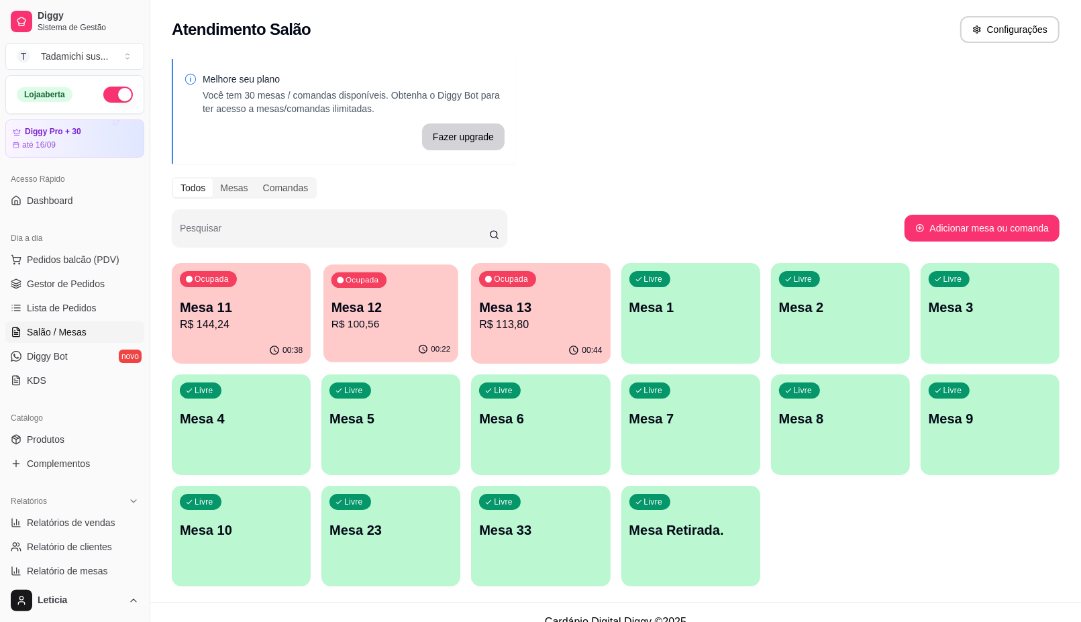
click at [411, 330] on p "R$ 100,56" at bounding box center [390, 324] width 119 height 15
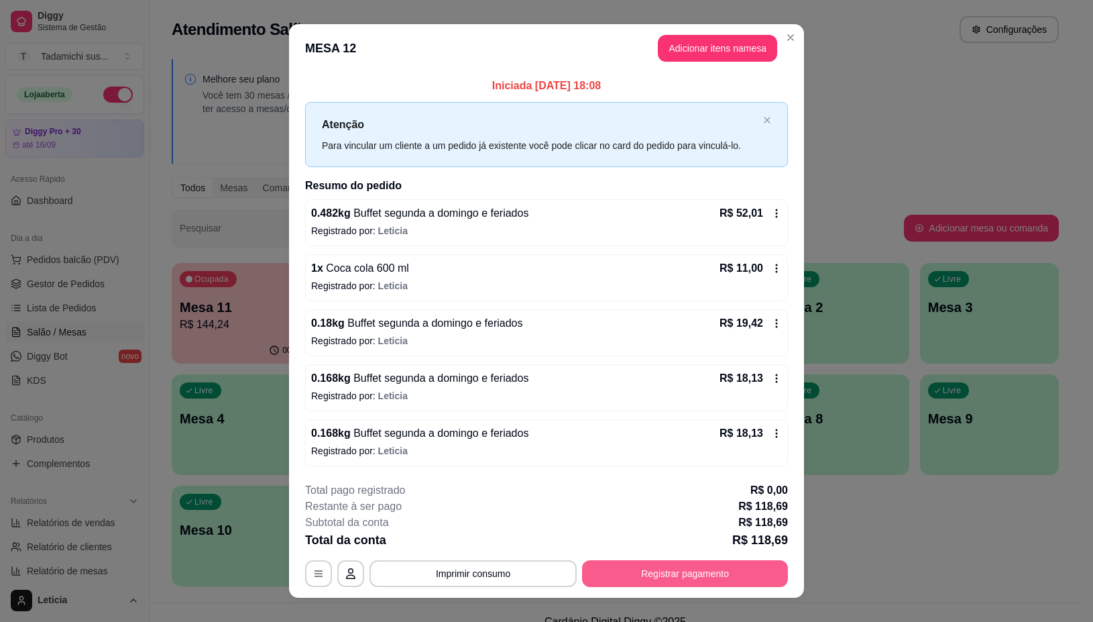
click at [678, 571] on button "Registrar pagamento" at bounding box center [685, 573] width 206 height 27
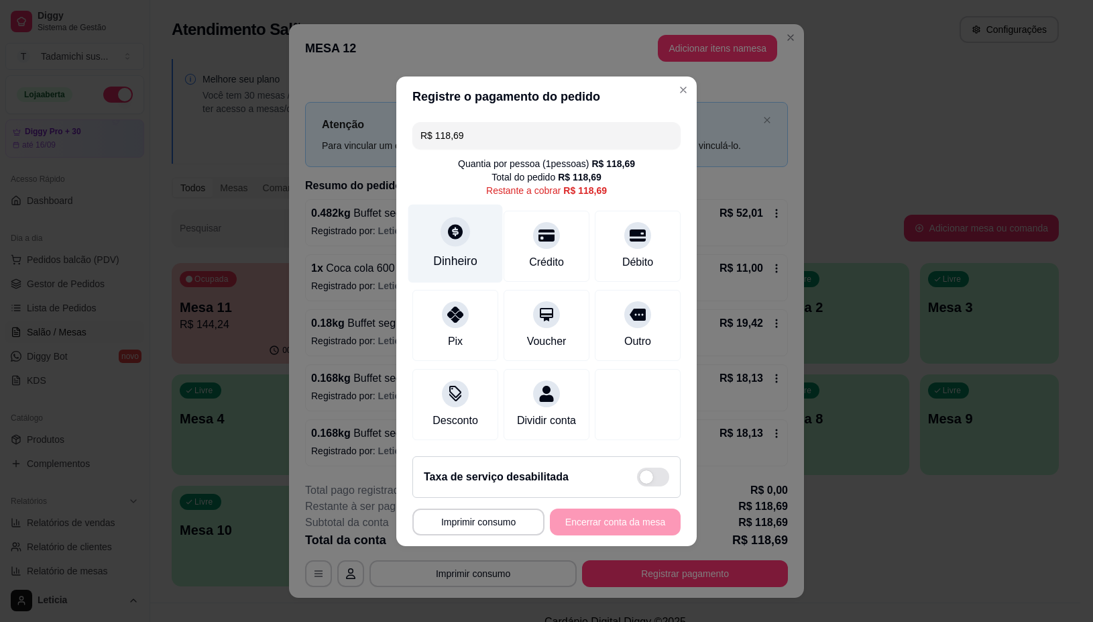
click at [453, 252] on div "Dinheiro" at bounding box center [455, 260] width 44 height 17
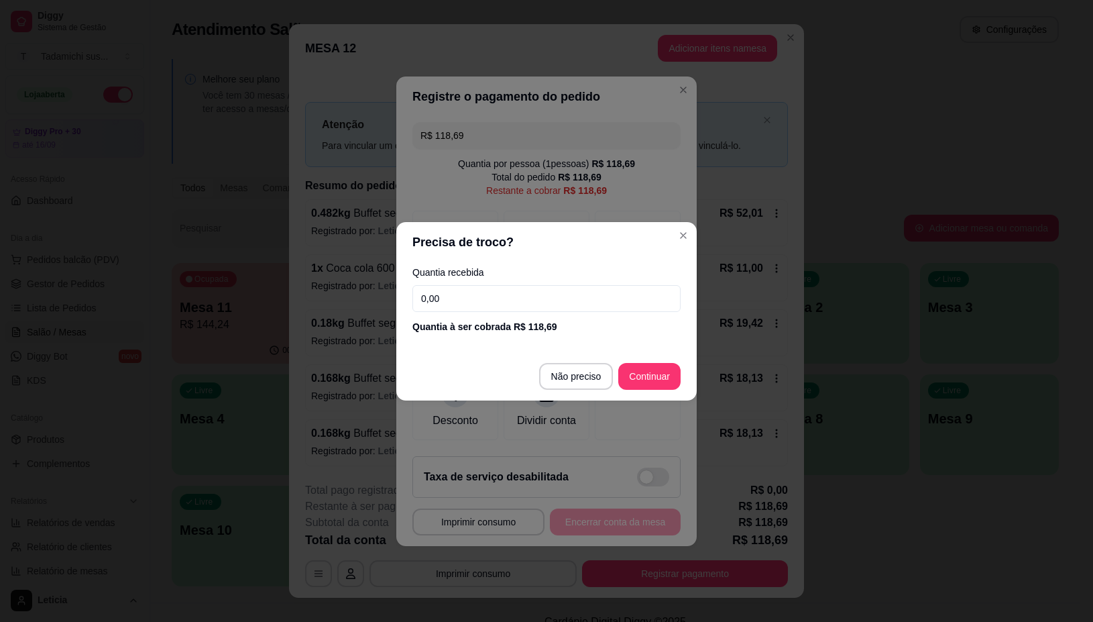
click at [543, 304] on input "0,00" at bounding box center [547, 298] width 268 height 27
type input "50,00"
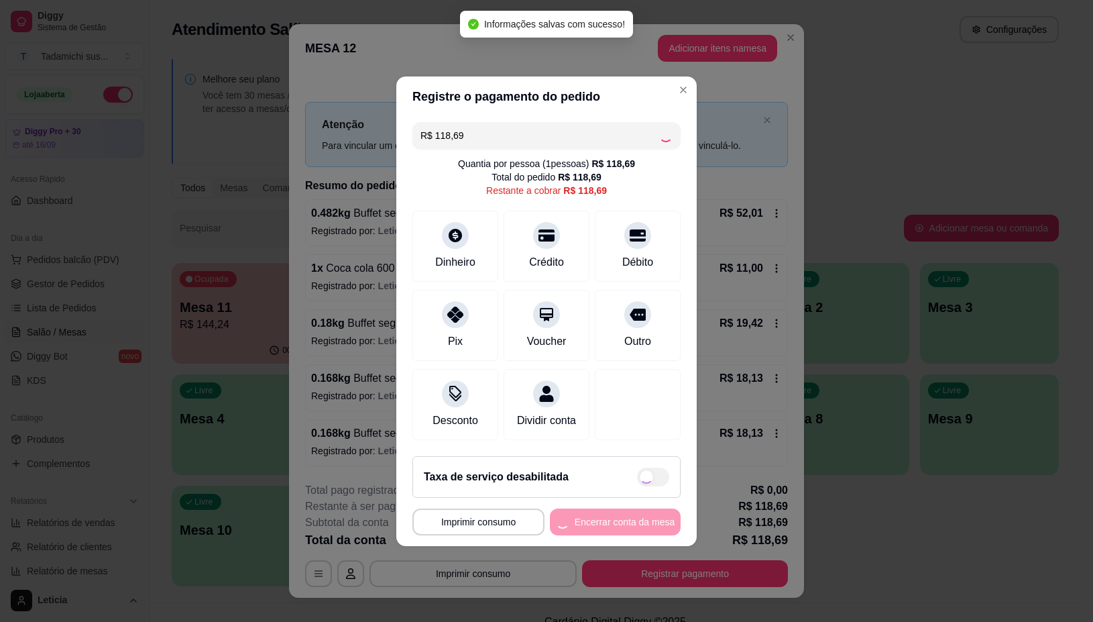
type input "R$ 0,00"
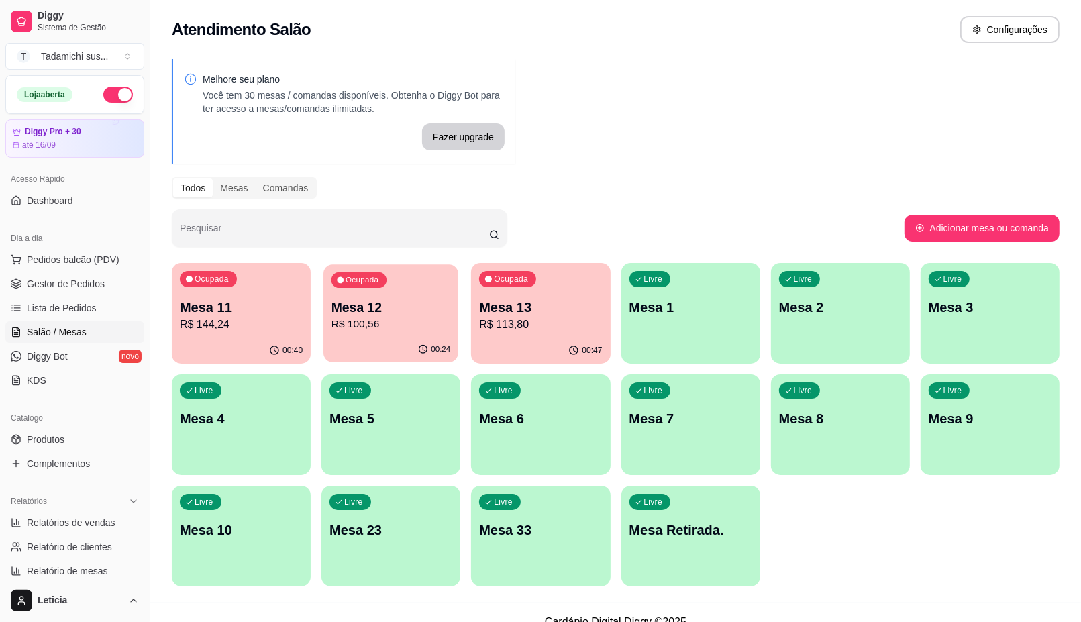
click at [415, 299] on p "Mesa 12" at bounding box center [390, 307] width 119 height 18
click at [357, 333] on div "Ocupada Mesa 12 R$ 100,56" at bounding box center [390, 300] width 139 height 74
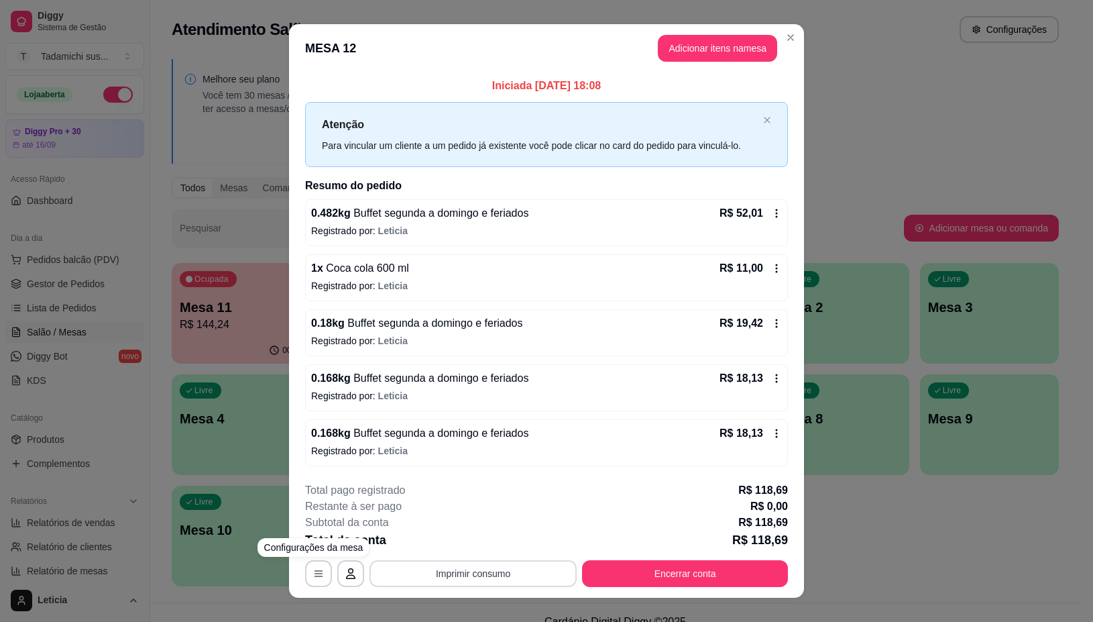
click at [446, 564] on button "Imprimir consumo" at bounding box center [473, 573] width 207 height 27
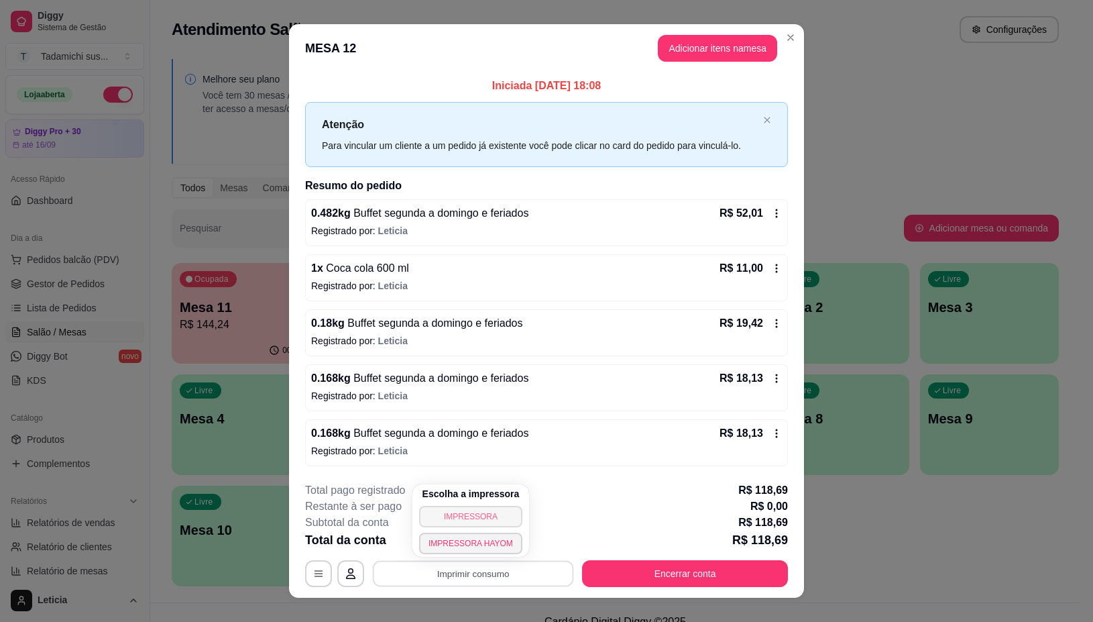
click at [484, 512] on button "IMPRESSORA" at bounding box center [470, 516] width 103 height 21
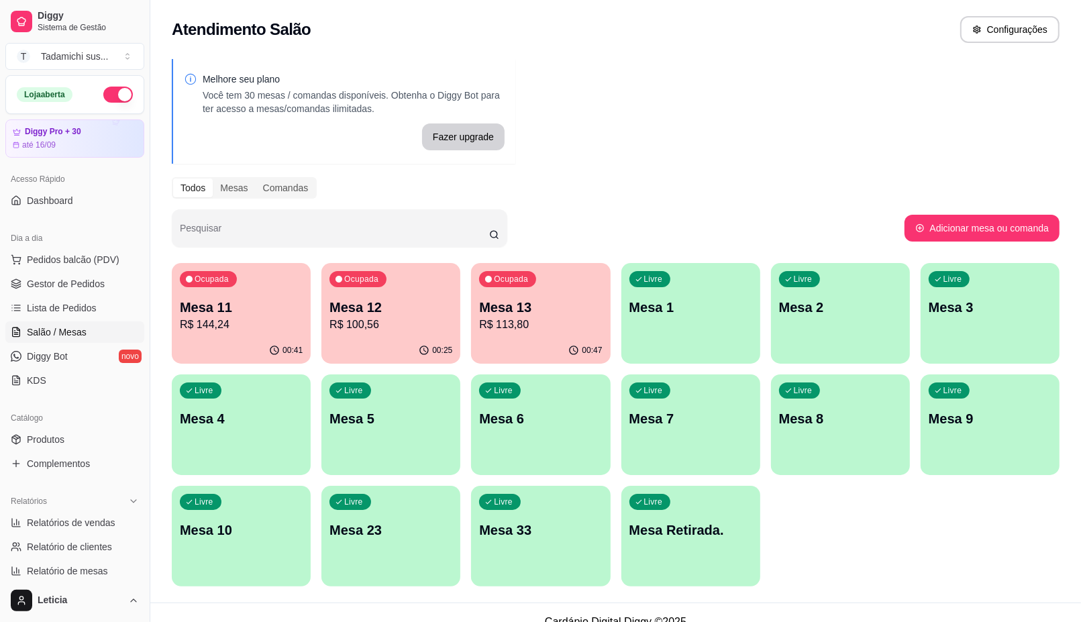
click at [370, 307] on p "Mesa 12" at bounding box center [390, 307] width 123 height 19
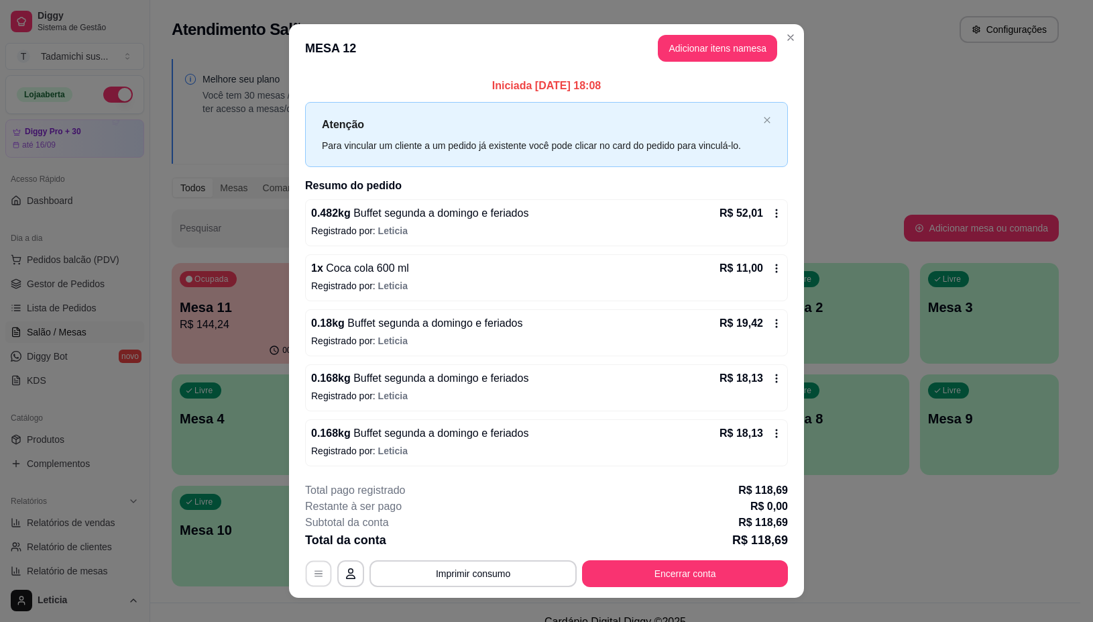
click at [316, 576] on icon "button" at bounding box center [318, 573] width 11 height 11
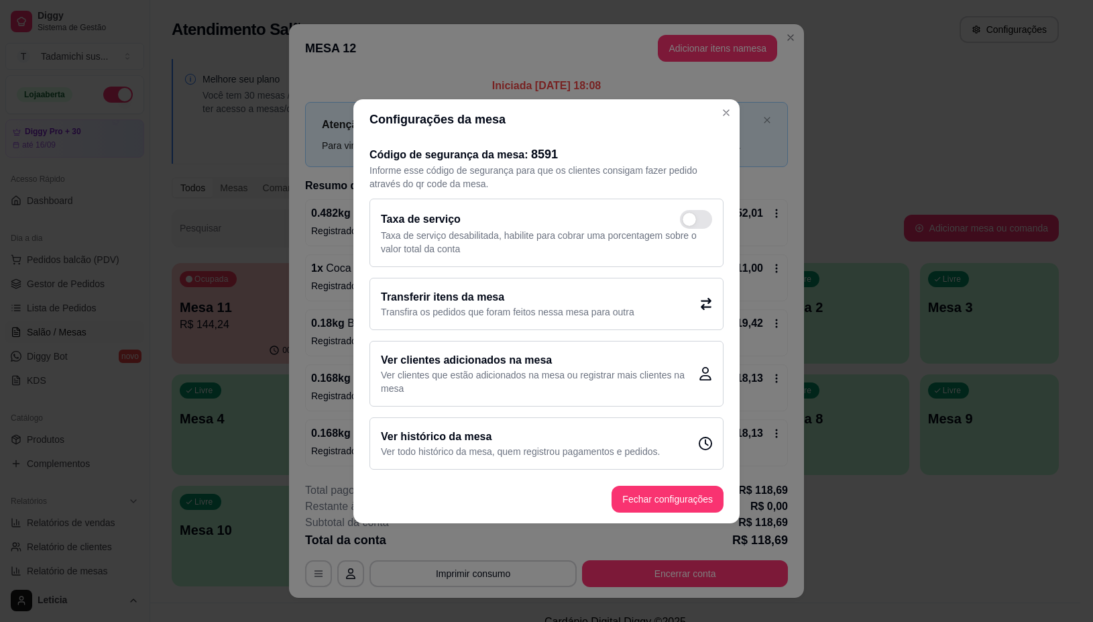
click at [716, 101] on header "Configurações da mesa" at bounding box center [546, 119] width 386 height 40
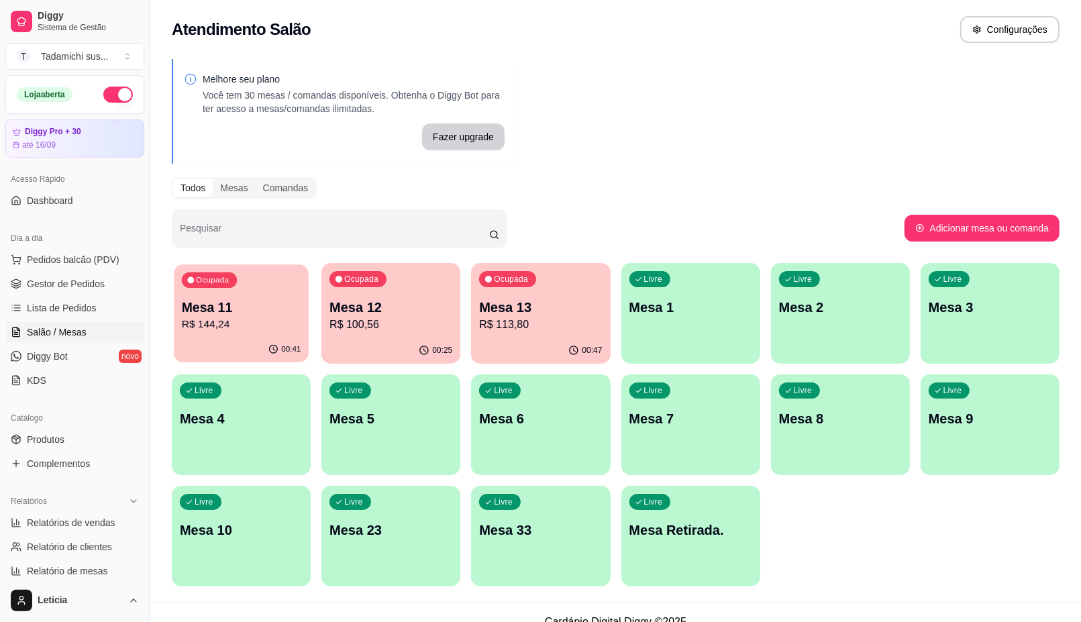
click at [283, 296] on div "Ocupada Mesa 11 R$ 144,24" at bounding box center [241, 300] width 135 height 72
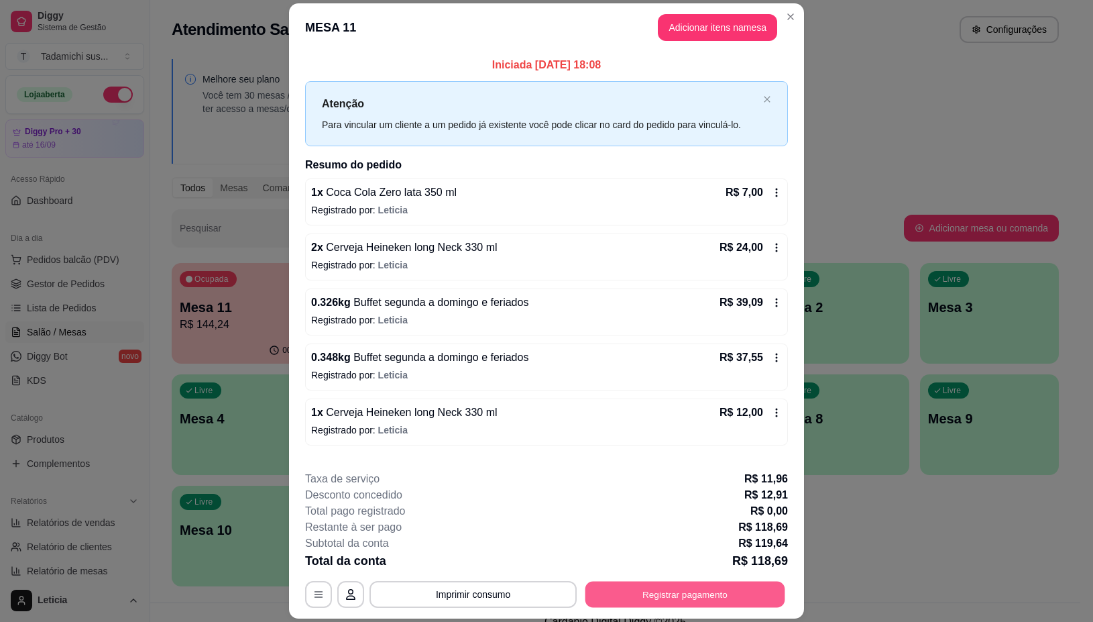
click at [665, 585] on button "Registrar pagamento" at bounding box center [686, 595] width 200 height 26
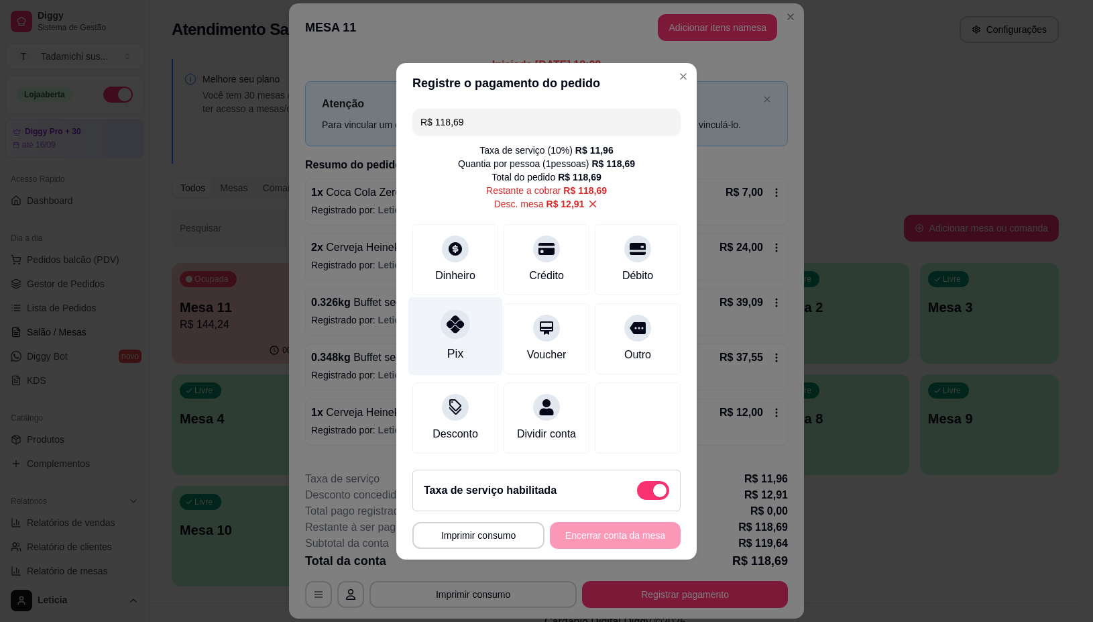
click at [461, 321] on icon at bounding box center [455, 323] width 17 height 17
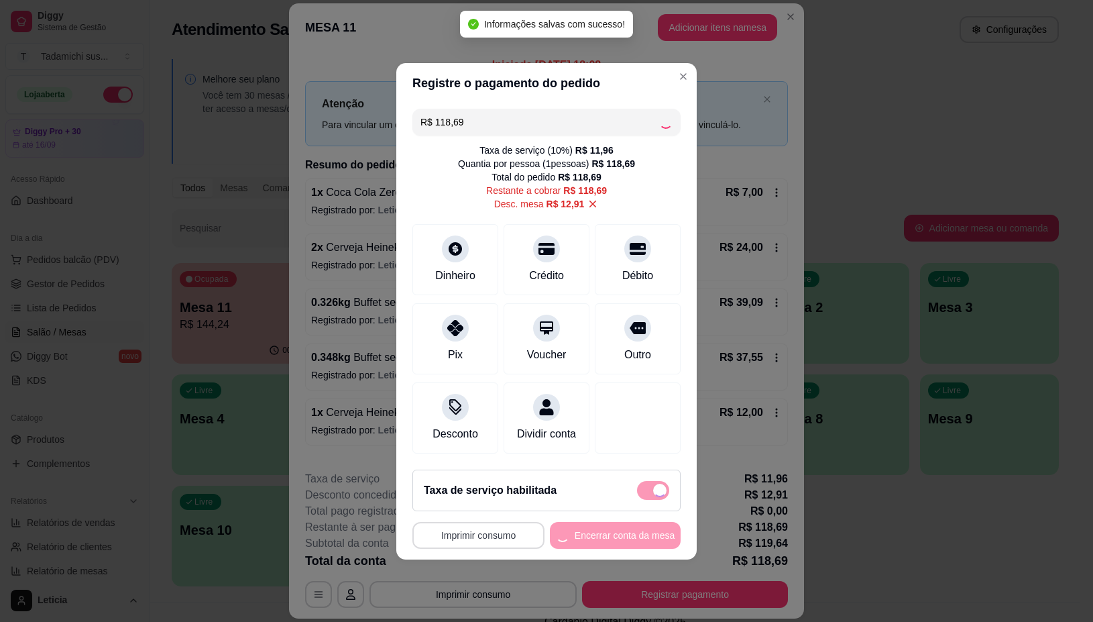
type input "R$ 0,00"
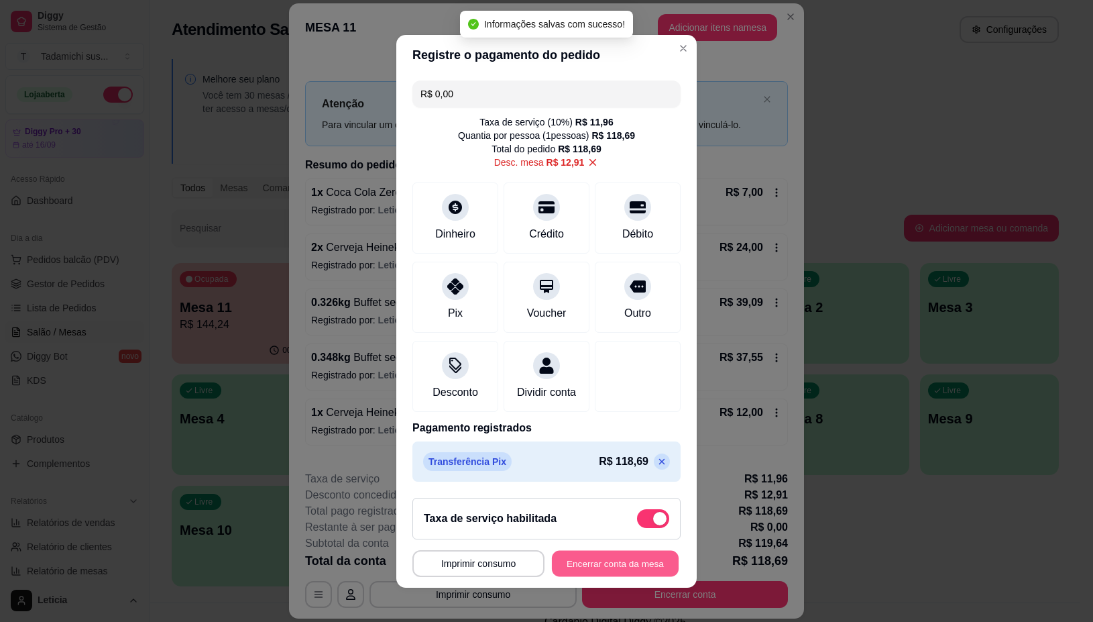
click at [604, 562] on button "Encerrar conta da mesa" at bounding box center [615, 563] width 127 height 26
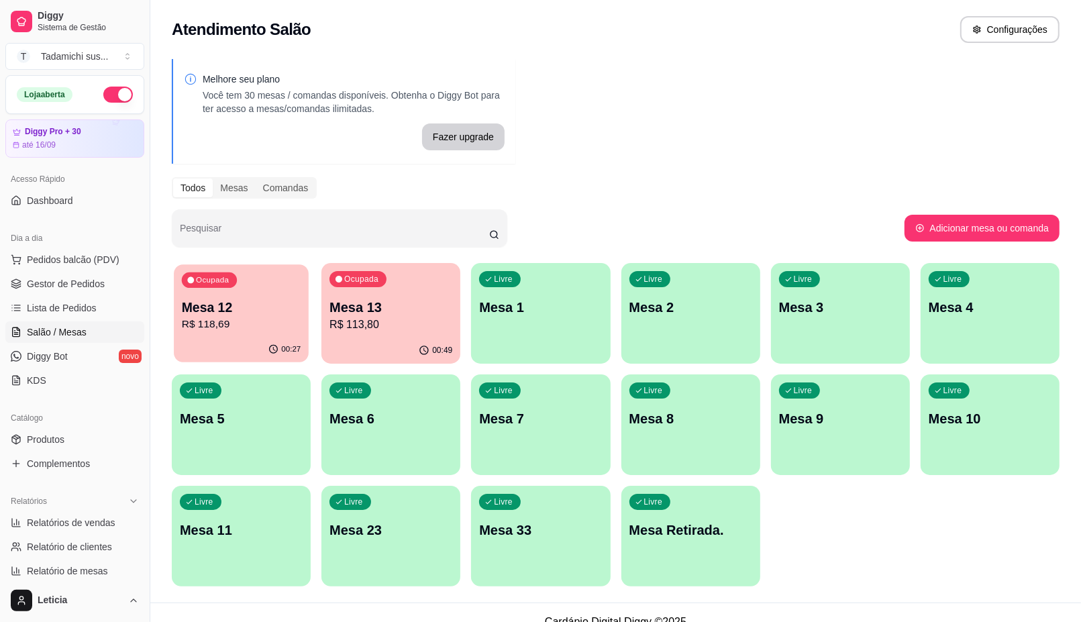
click at [219, 312] on p "Mesa 12" at bounding box center [241, 307] width 119 height 18
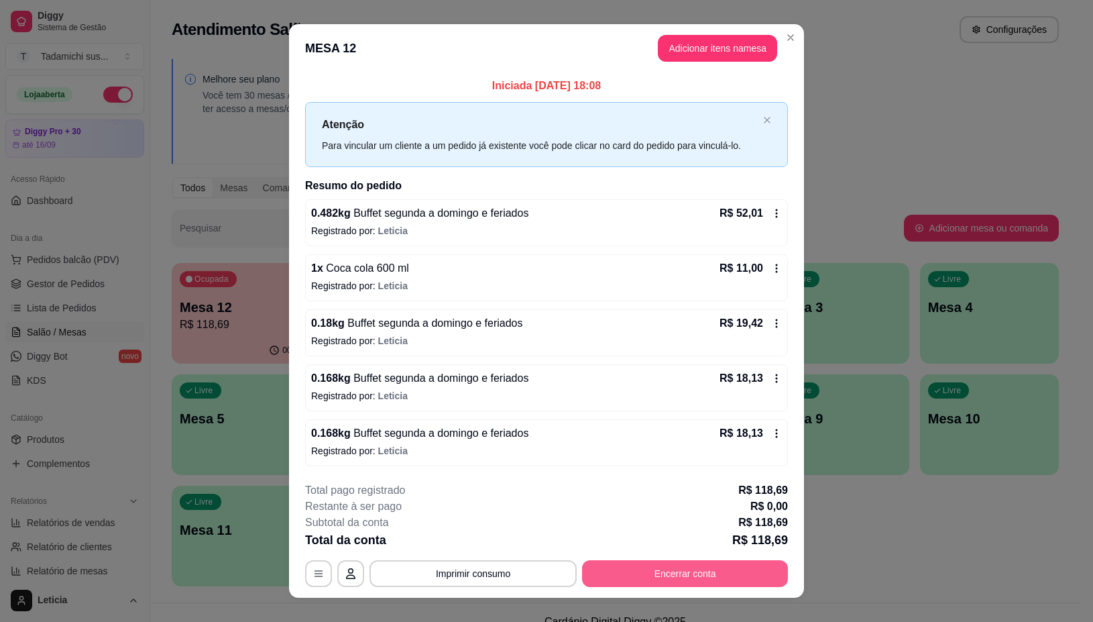
click at [612, 571] on button "Encerrar conta" at bounding box center [685, 573] width 206 height 27
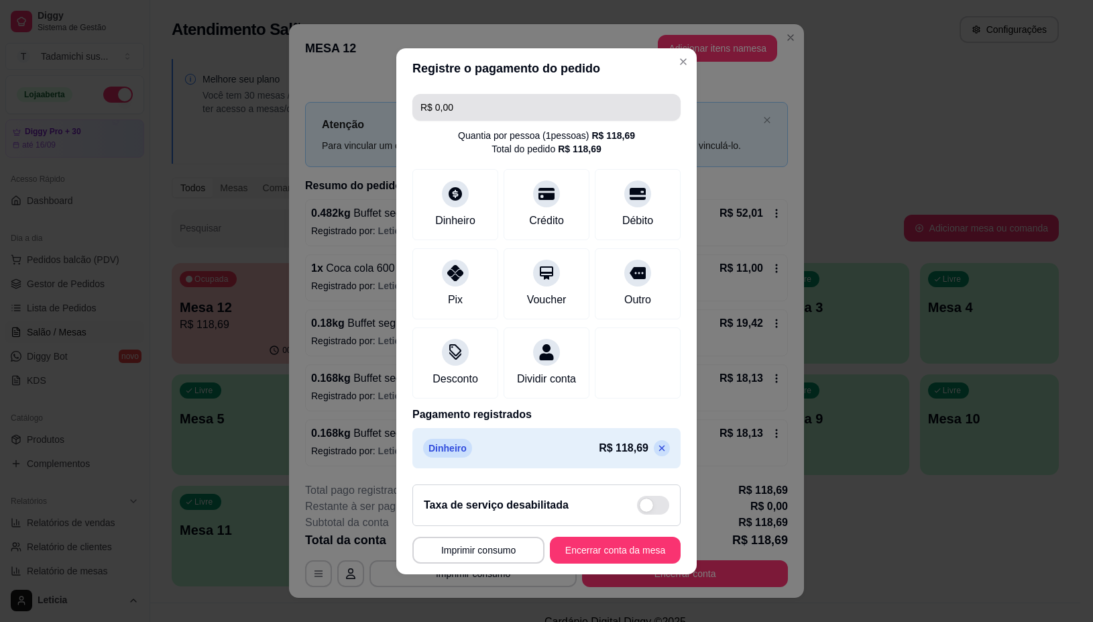
click at [457, 103] on input "R$ 0,00" at bounding box center [547, 107] width 252 height 27
click at [659, 451] on icon at bounding box center [662, 448] width 6 height 6
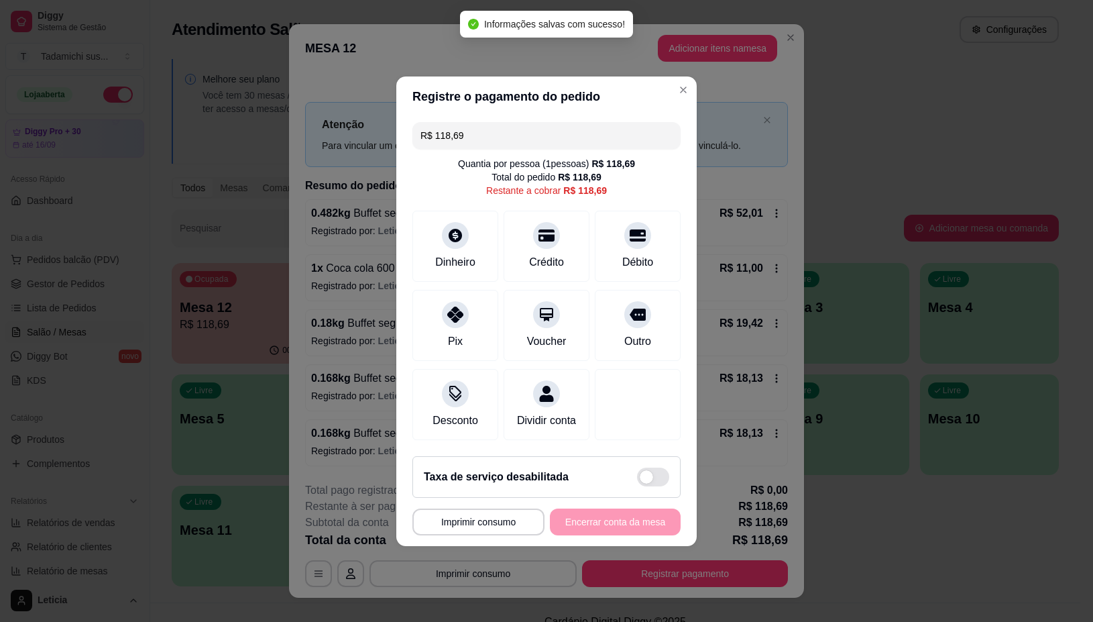
click at [478, 131] on input "R$ 118,69" at bounding box center [547, 135] width 252 height 27
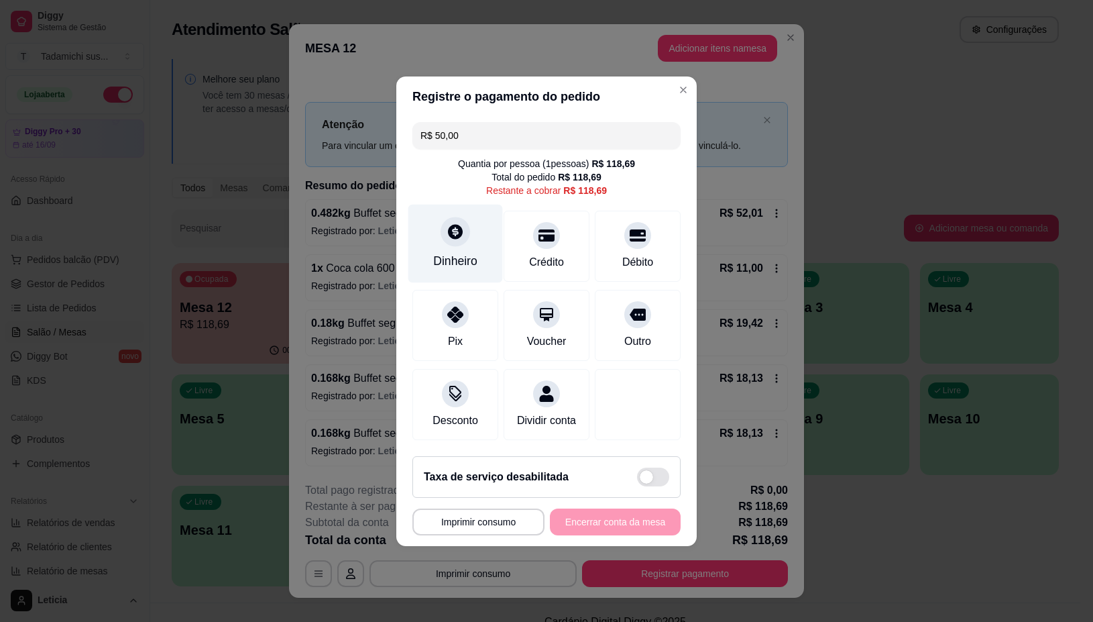
click at [459, 217] on div at bounding box center [456, 232] width 30 height 30
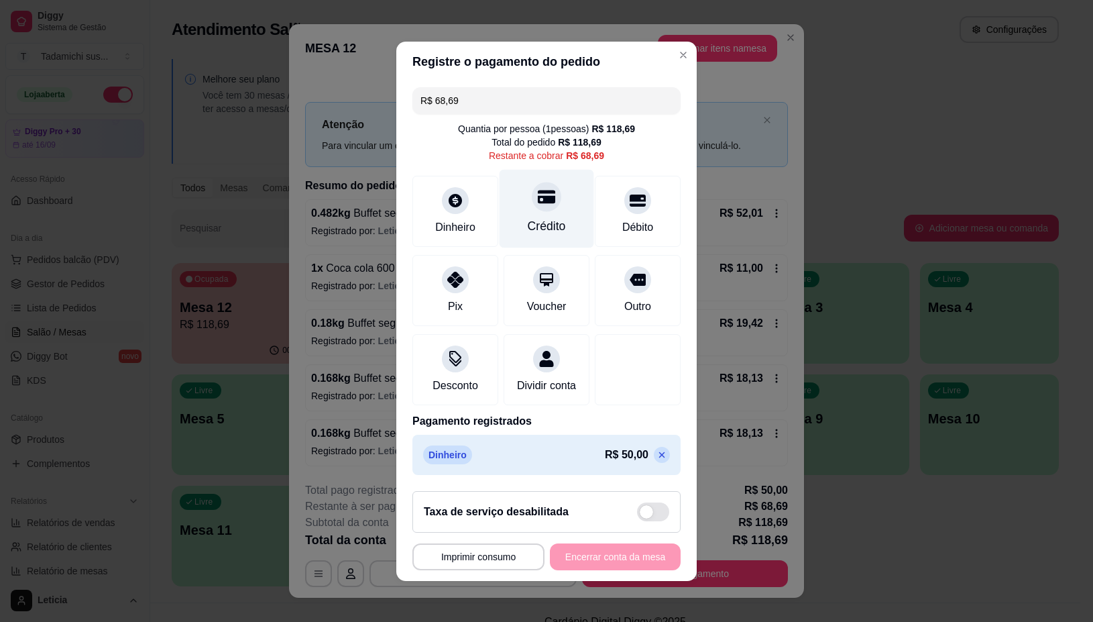
click at [541, 217] on div "Crédito" at bounding box center [547, 225] width 38 height 17
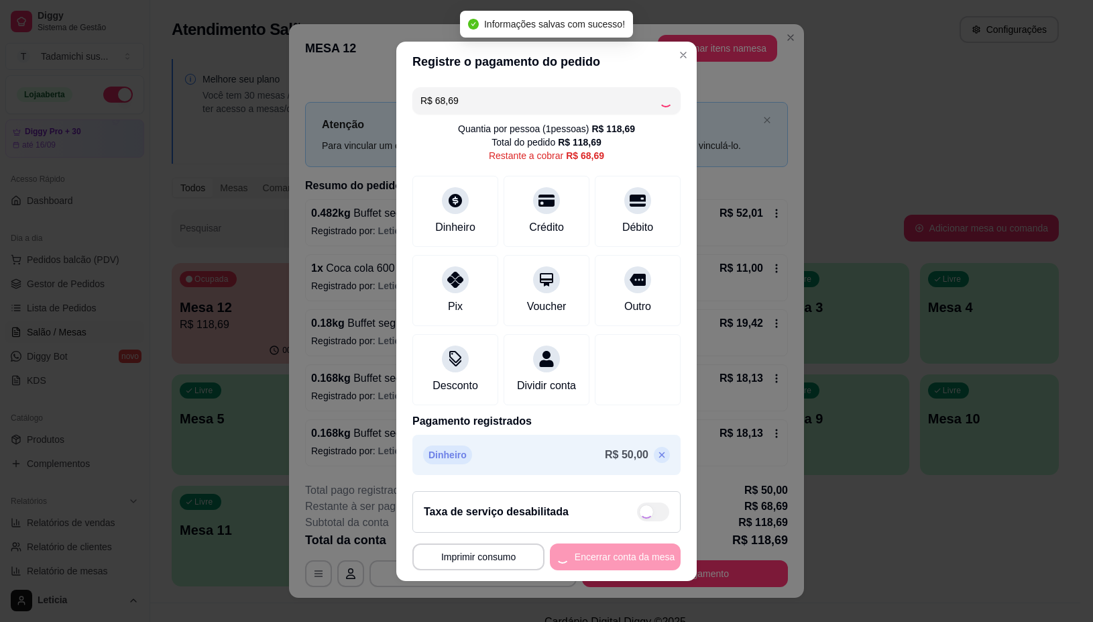
type input "R$ 0,00"
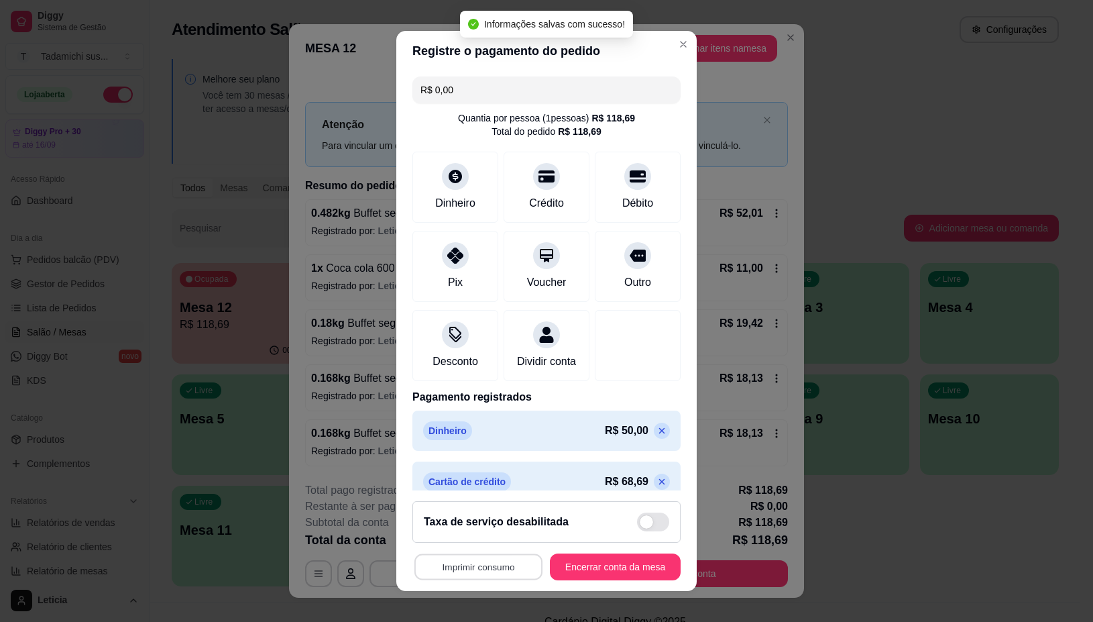
click at [485, 561] on button "Imprimir consumo" at bounding box center [479, 566] width 128 height 26
click at [480, 503] on button "IMPRESSORA" at bounding box center [473, 508] width 100 height 21
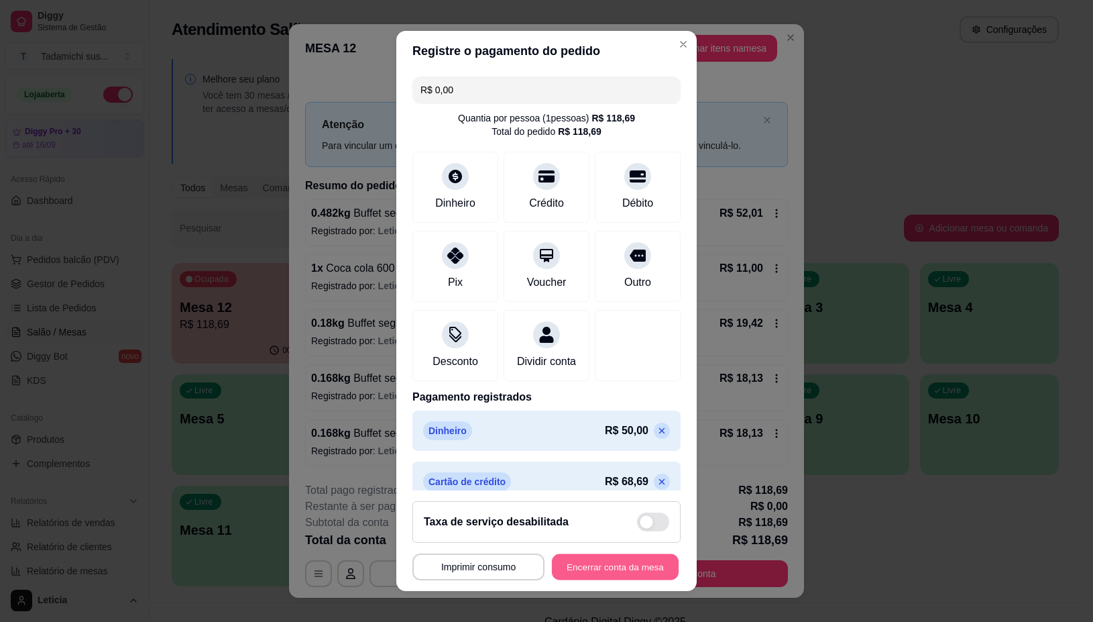
click at [574, 571] on button "Encerrar conta da mesa" at bounding box center [615, 566] width 127 height 26
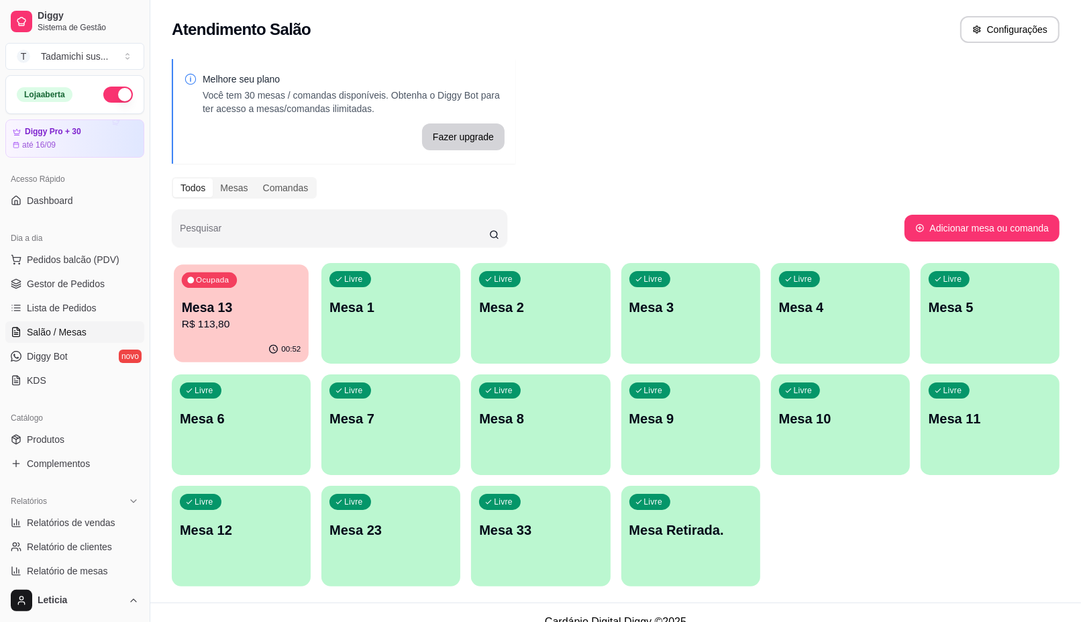
click at [245, 312] on p "Mesa 13" at bounding box center [241, 307] width 119 height 18
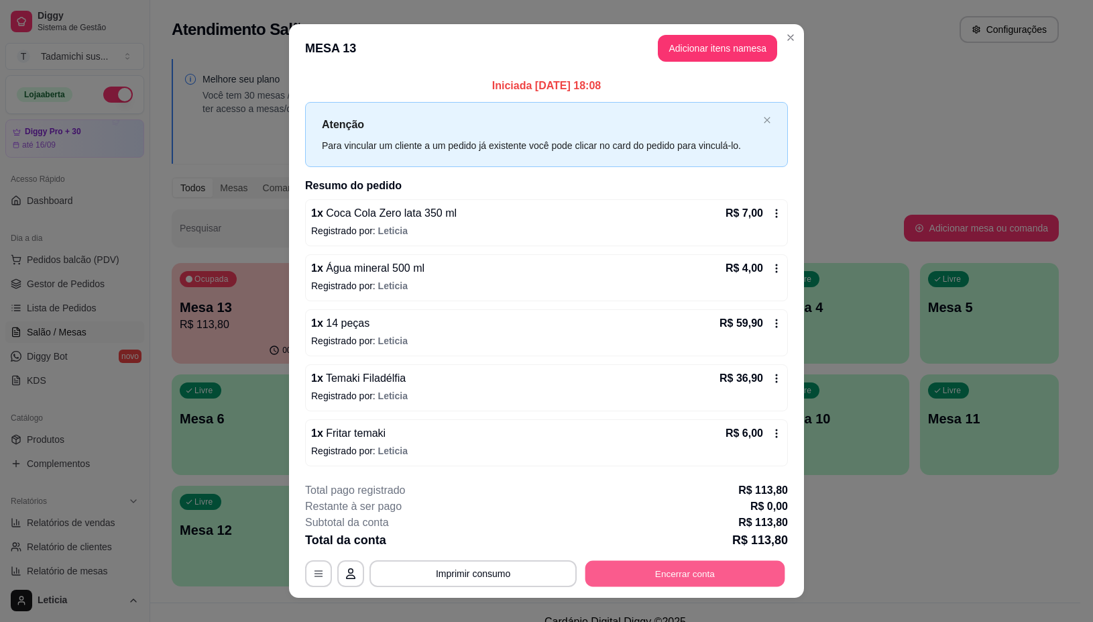
click at [626, 573] on button "Encerrar conta" at bounding box center [686, 574] width 200 height 26
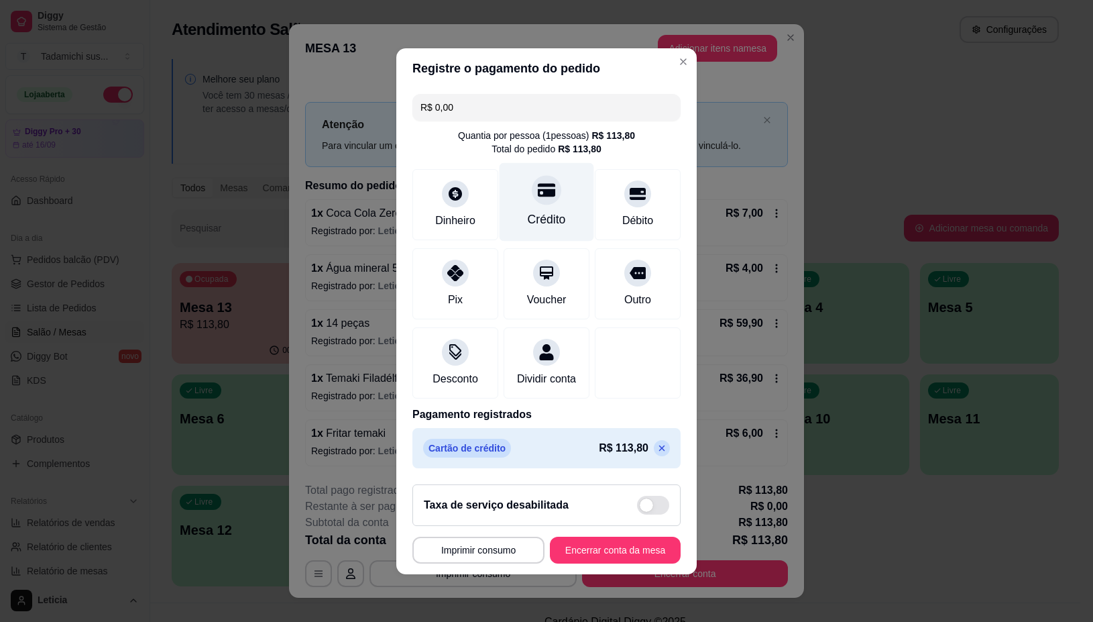
click at [528, 211] on div "Crédito" at bounding box center [547, 219] width 38 height 17
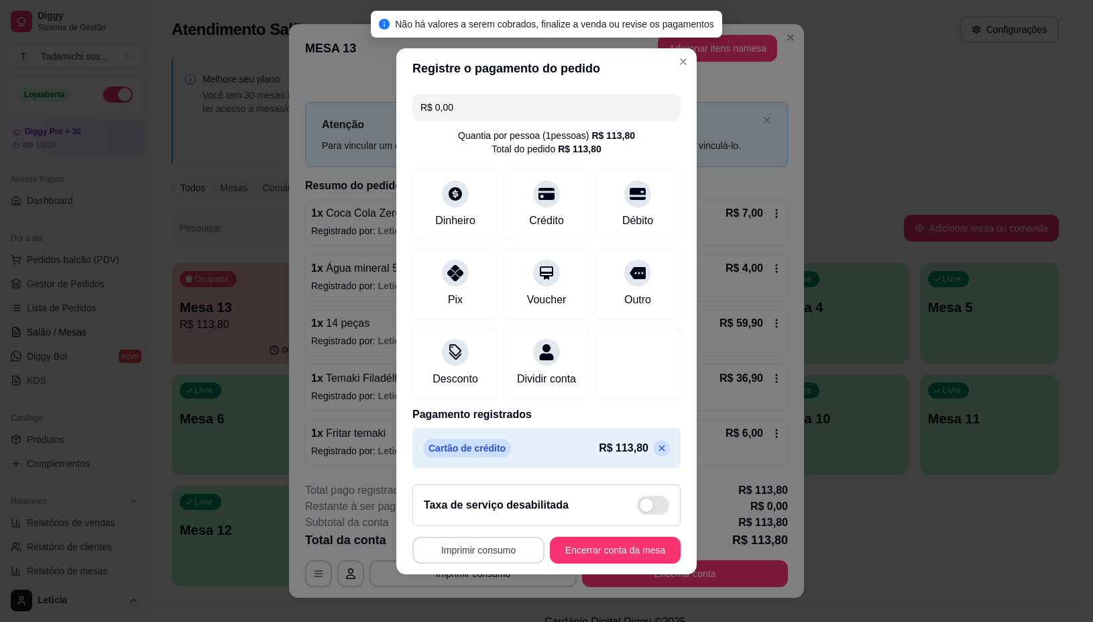
click at [439, 555] on button "Imprimir consumo" at bounding box center [479, 550] width 132 height 27
click at [449, 501] on button "IMPRESSORA" at bounding box center [472, 500] width 103 height 21
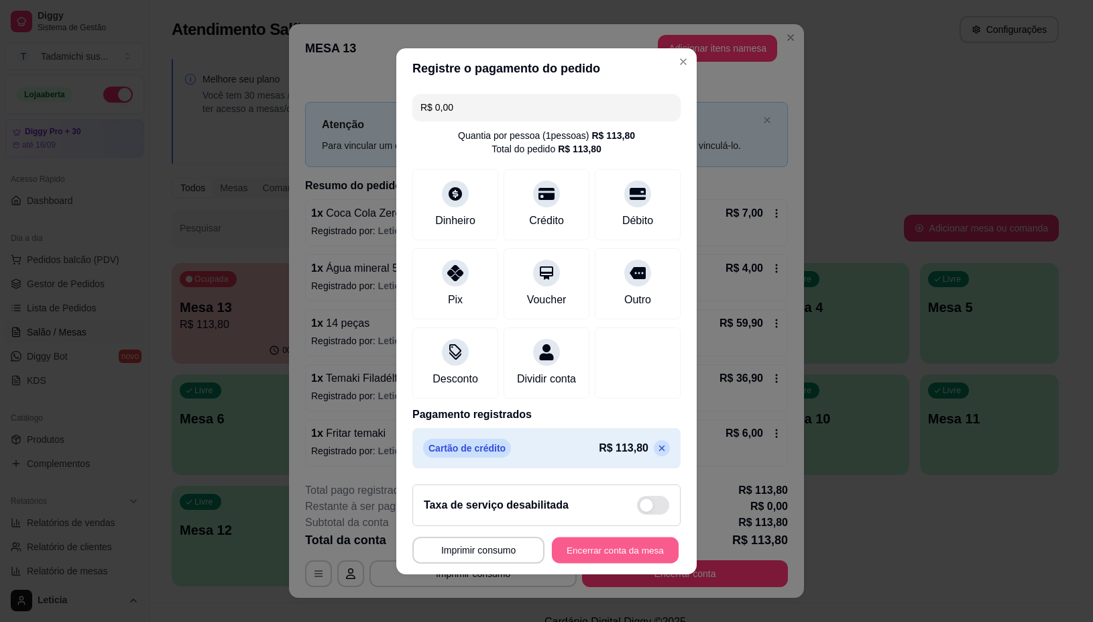
click at [571, 557] on button "Encerrar conta da mesa" at bounding box center [615, 550] width 127 height 26
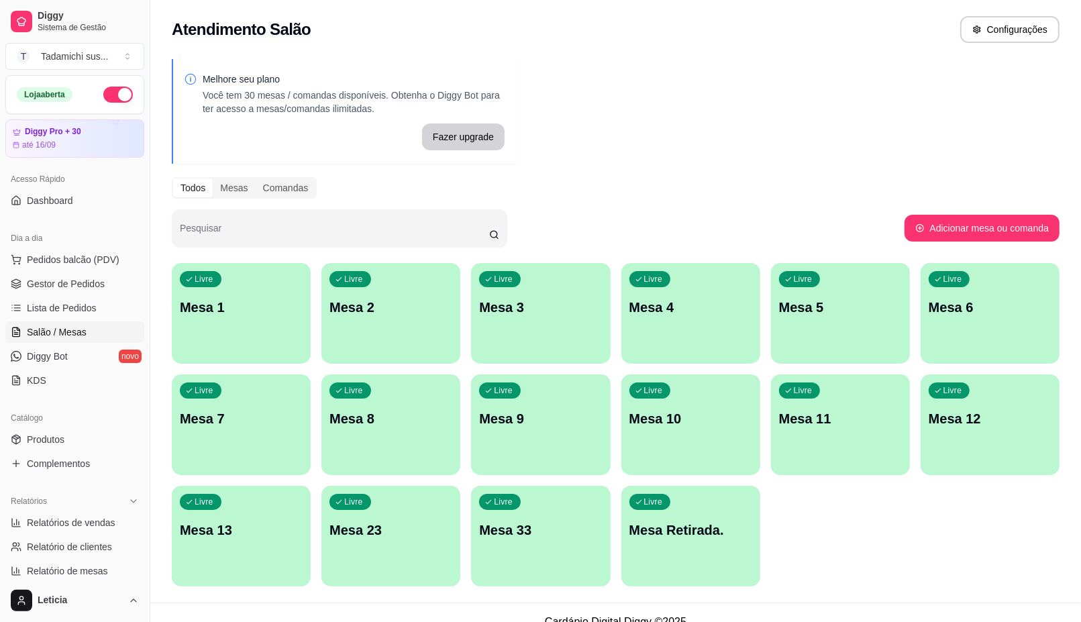
click at [233, 333] on div "Livre Mesa 1" at bounding box center [241, 305] width 139 height 85
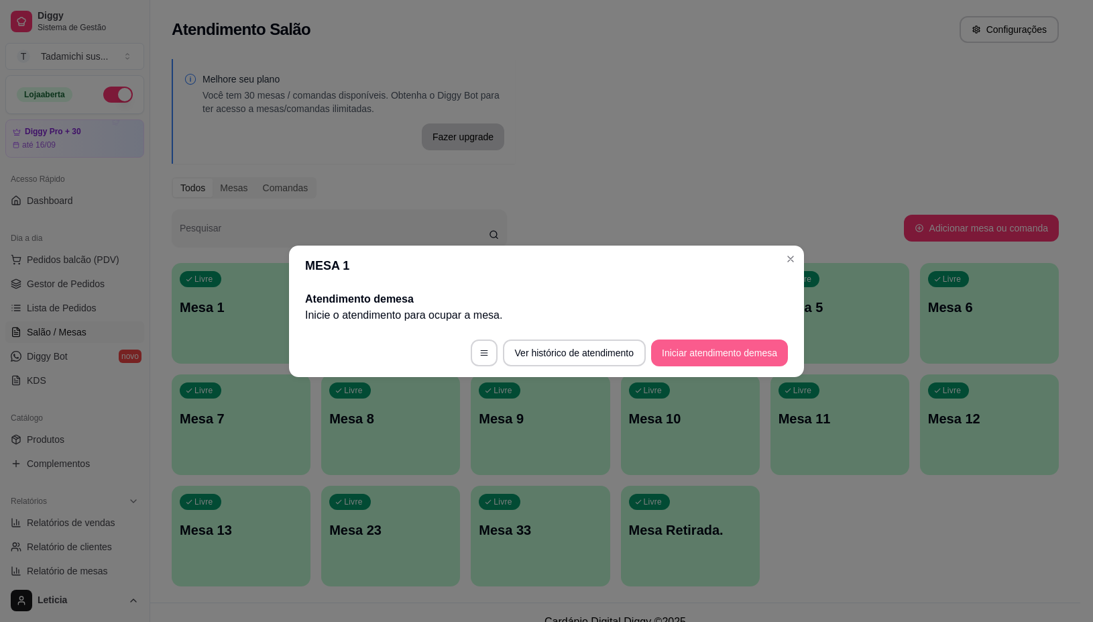
click at [651, 349] on button "Iniciar atendimento de mesa" at bounding box center [719, 352] width 137 height 27
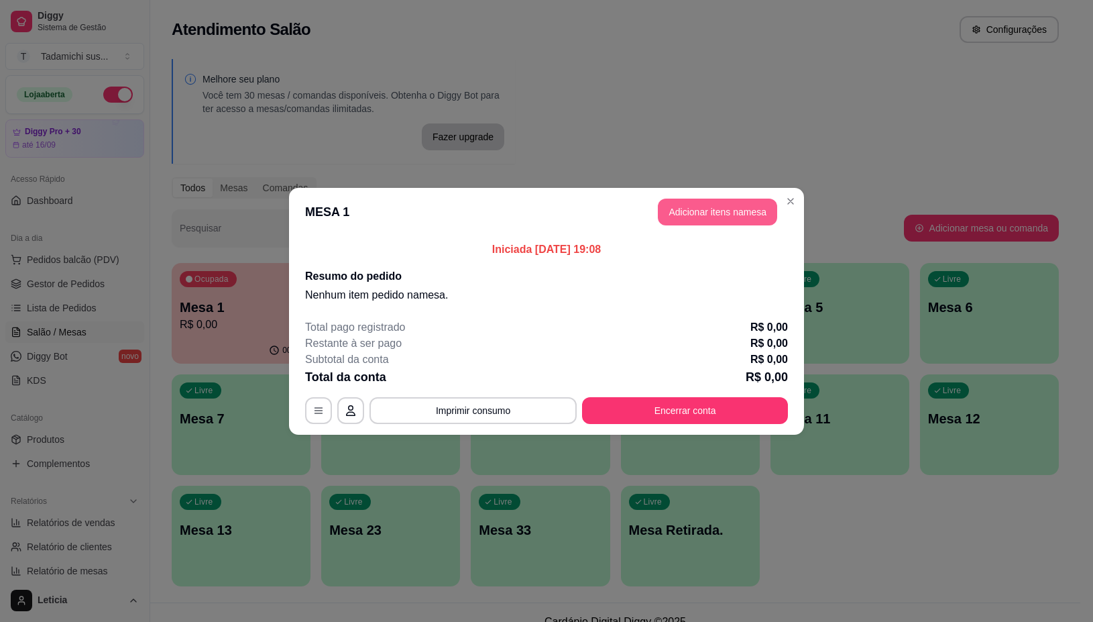
click at [721, 205] on button "Adicionar itens na mesa" at bounding box center [717, 212] width 119 height 27
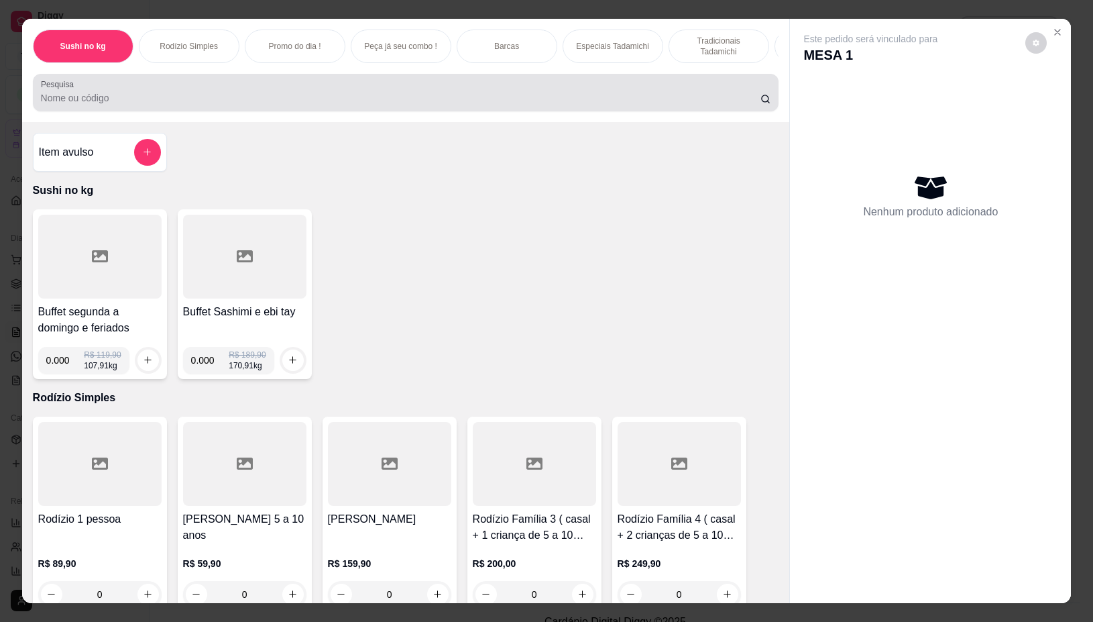
click at [529, 95] on div at bounding box center [406, 92] width 730 height 27
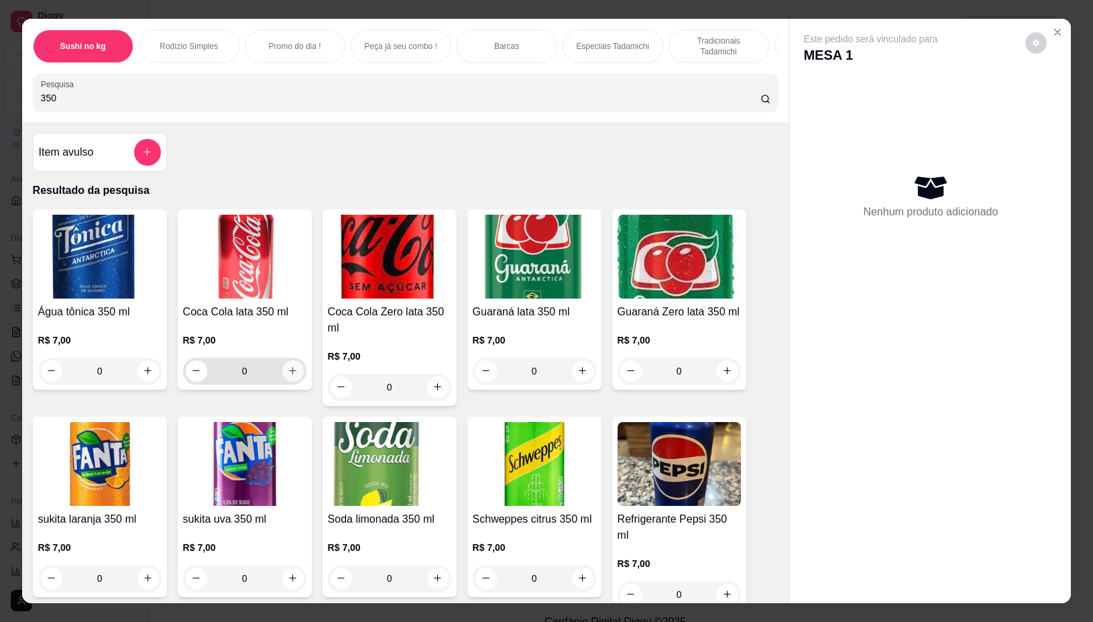
type input "350"
click at [288, 376] on icon "increase-product-quantity" at bounding box center [293, 371] width 10 height 10
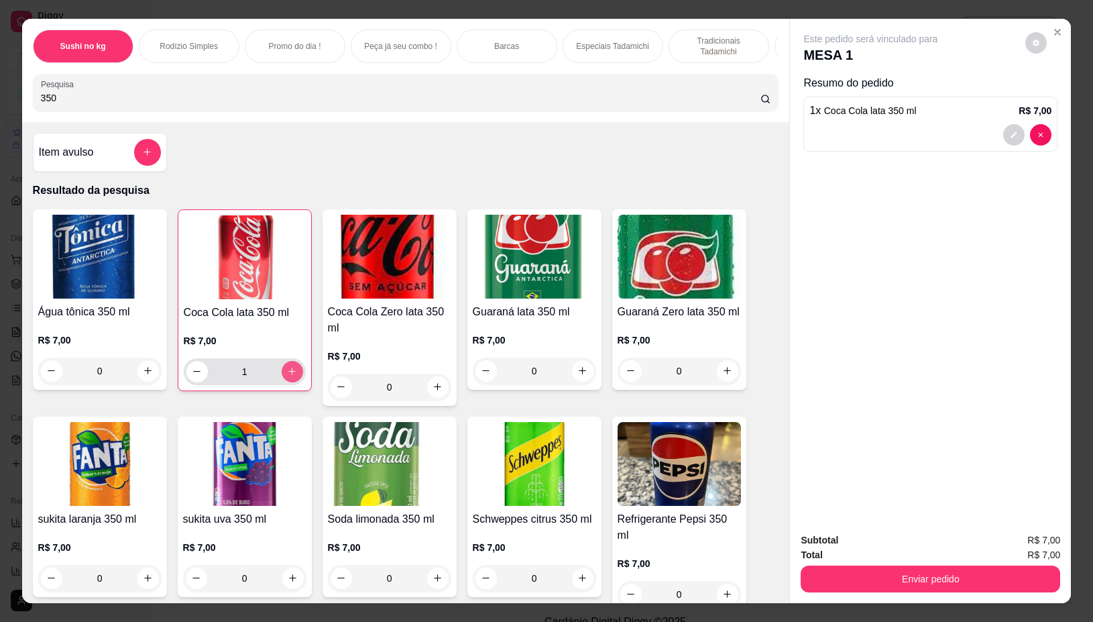
type input "1"
click at [287, 376] on icon "increase-product-quantity" at bounding box center [292, 371] width 10 height 10
type input "2"
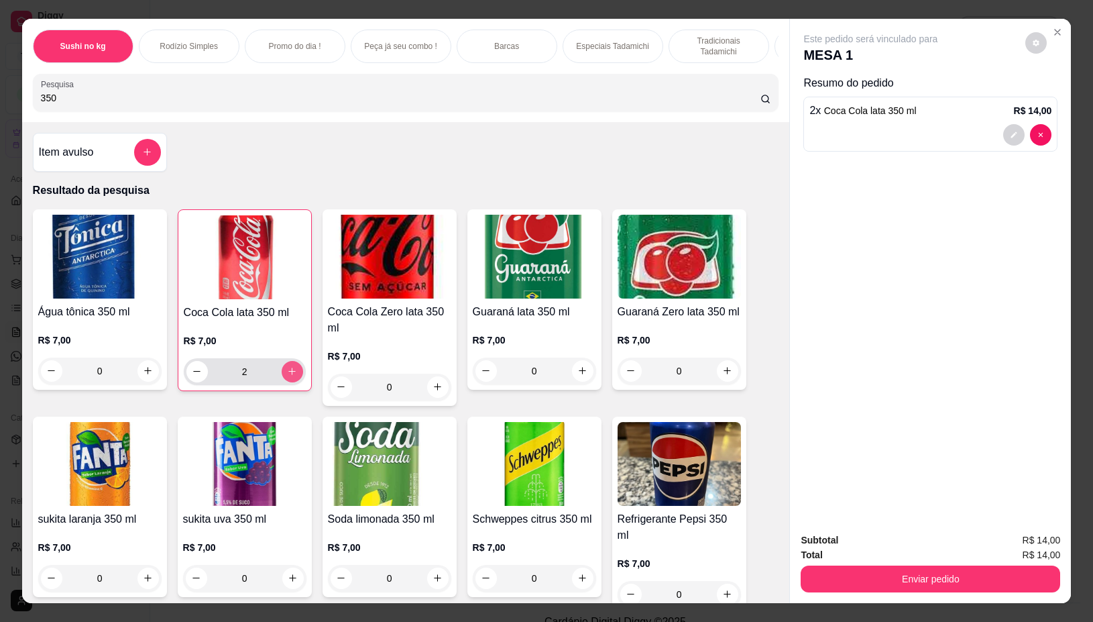
click at [288, 376] on icon "increase-product-quantity" at bounding box center [291, 371] width 7 height 7
type input "3"
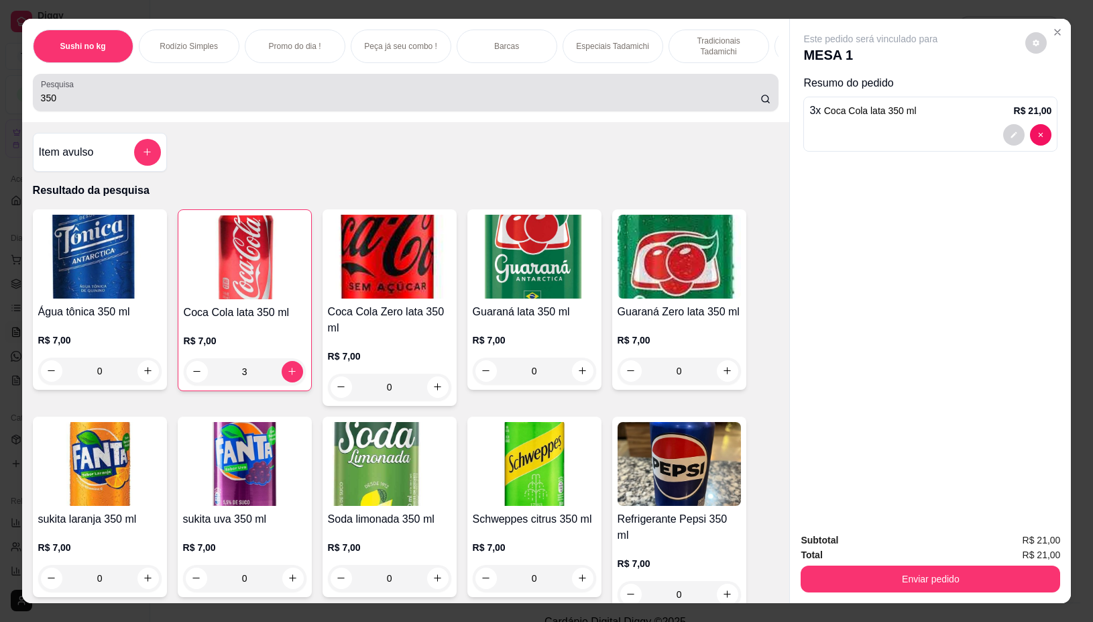
click at [279, 104] on input "350" at bounding box center [401, 97] width 720 height 13
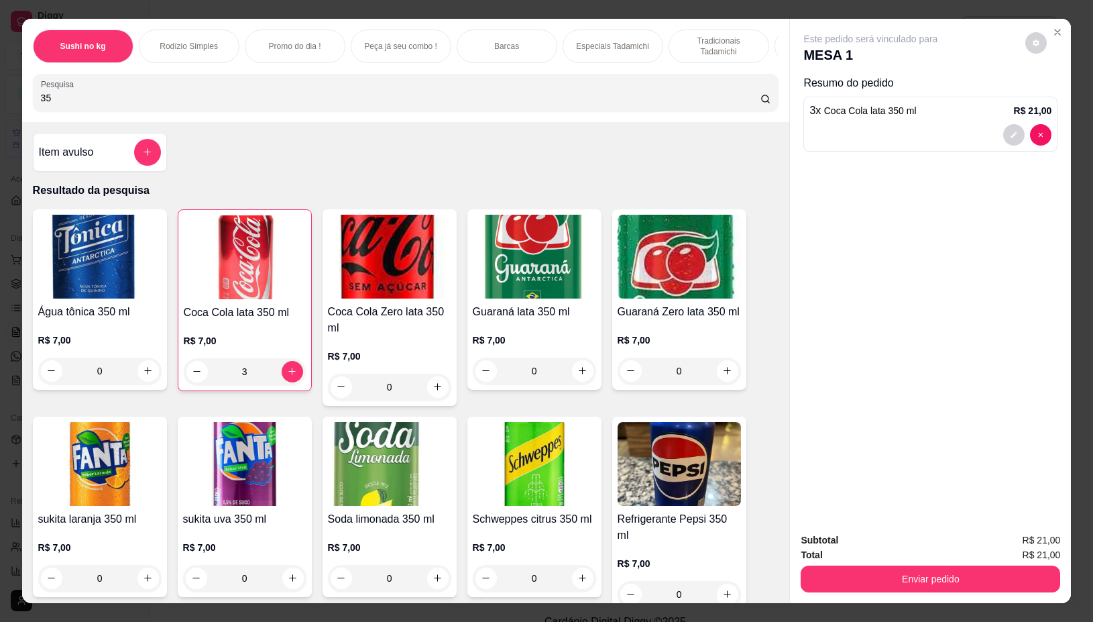
type input "3"
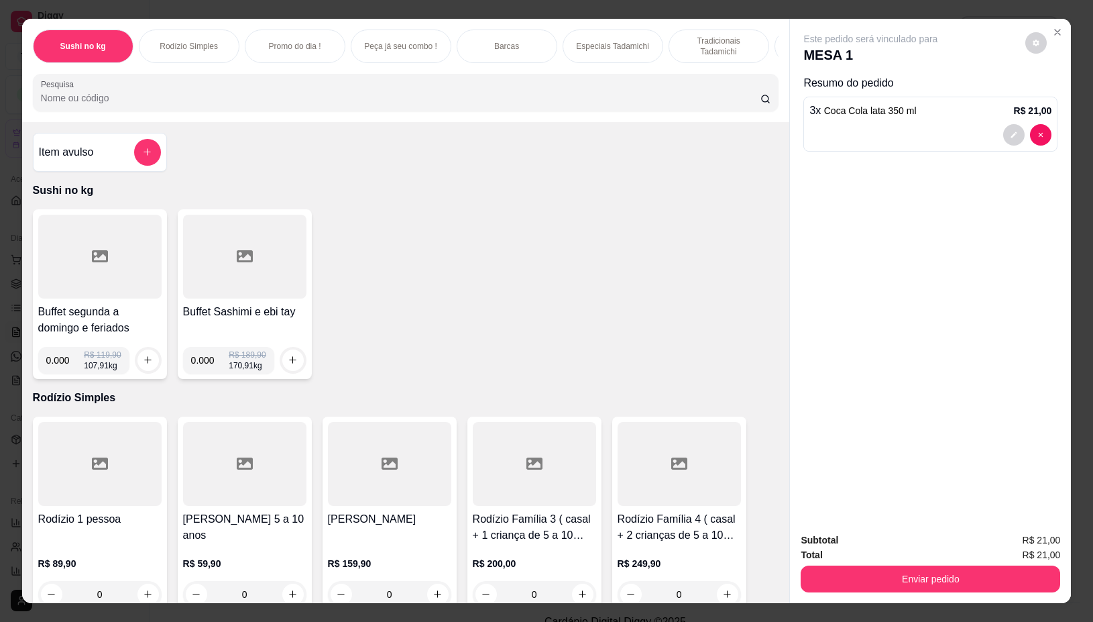
click at [61, 366] on input "0.000" at bounding box center [65, 360] width 38 height 27
type input "0.340"
click at [139, 356] on button "increase-product-quantity" at bounding box center [148, 359] width 21 height 21
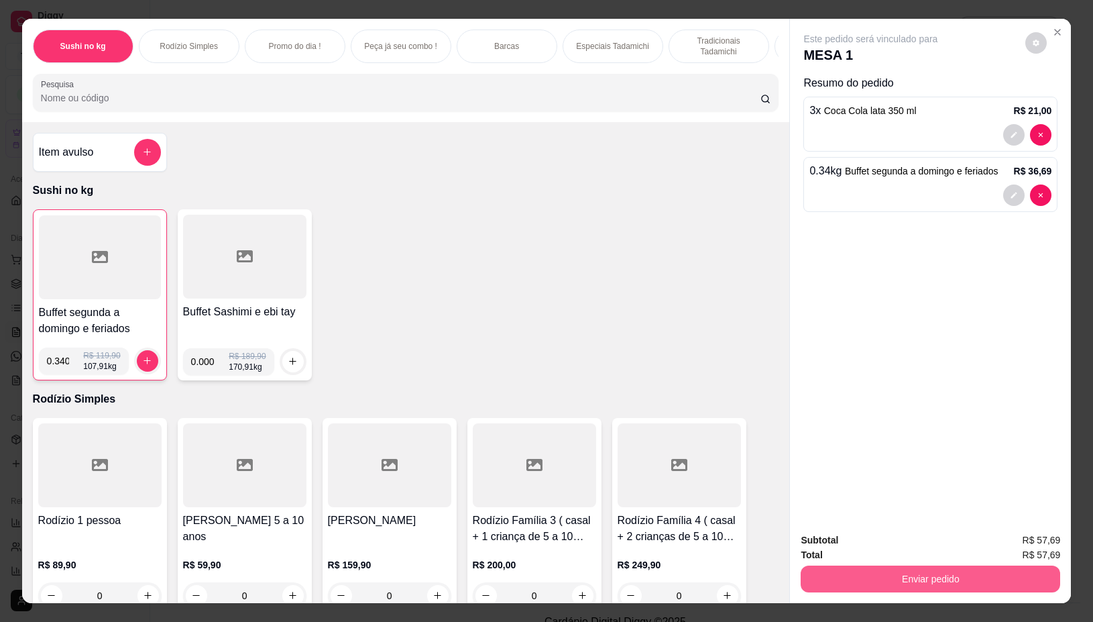
click at [979, 565] on button "Enviar pedido" at bounding box center [931, 578] width 260 height 27
click at [926, 540] on button "Não registrar e enviar pedido" at bounding box center [886, 539] width 140 height 25
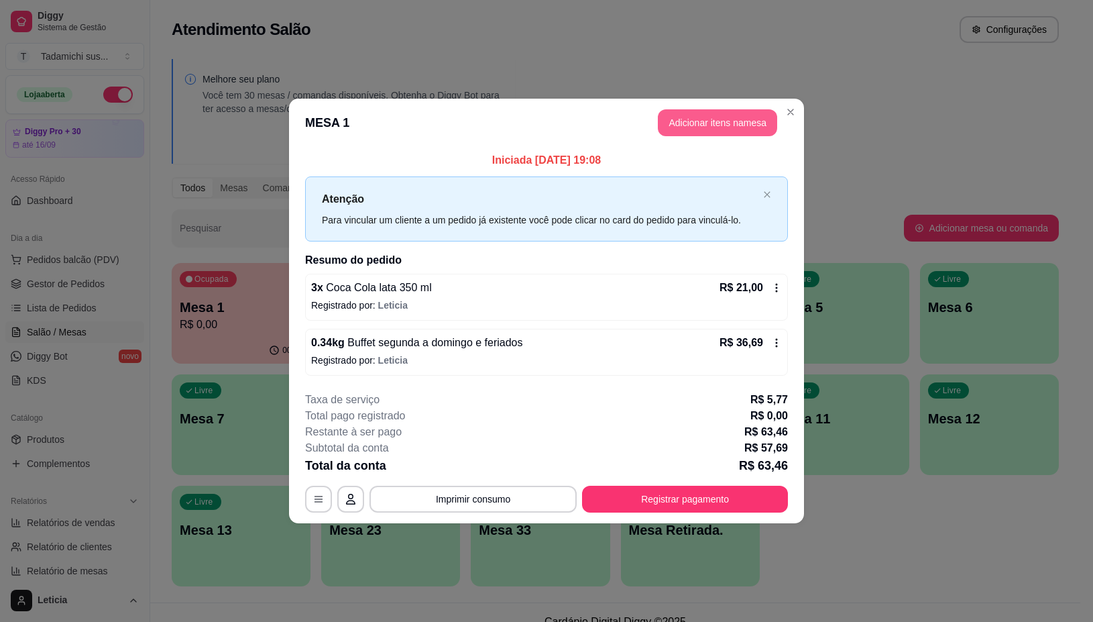
click at [695, 113] on button "Adicionar itens na mesa" at bounding box center [717, 122] width 119 height 27
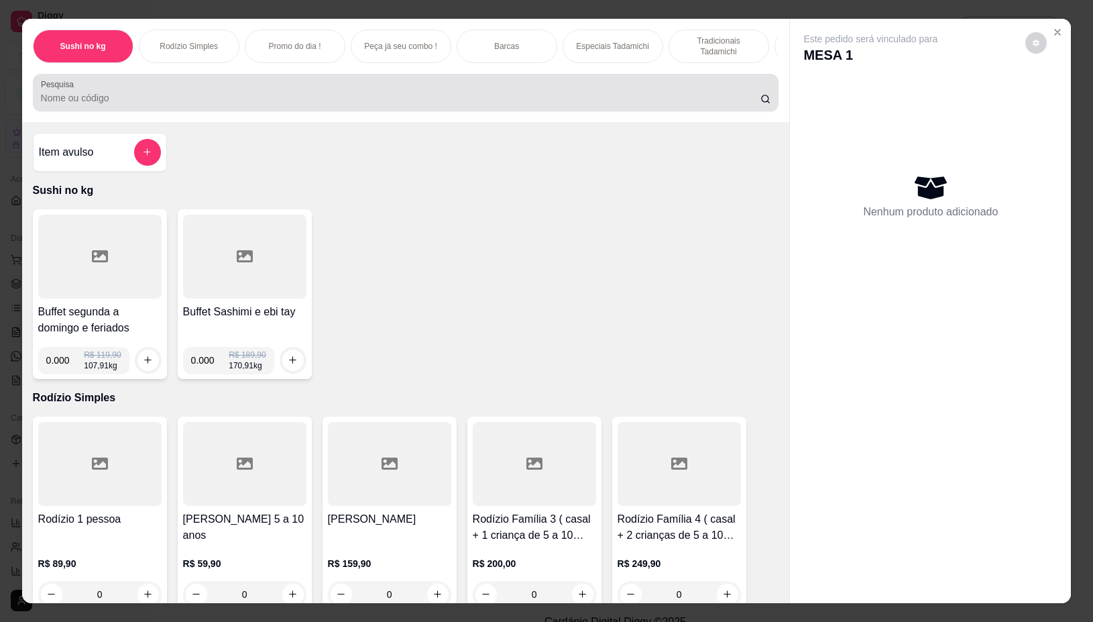
click at [514, 103] on input "Pesquisa" at bounding box center [401, 97] width 720 height 13
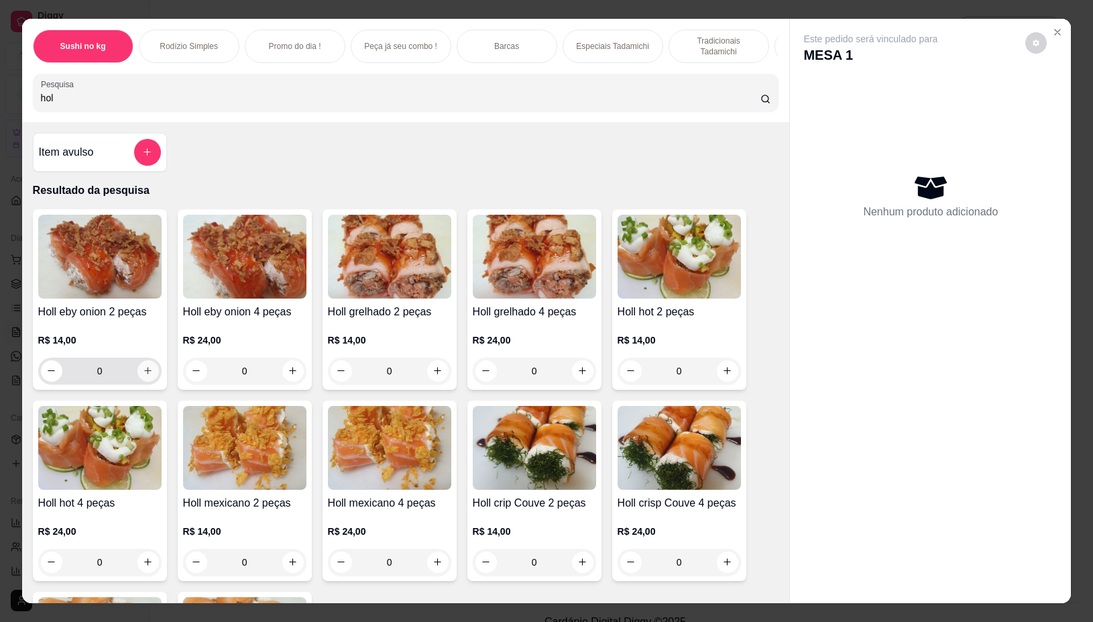
type input "hol"
click at [145, 376] on icon "increase-product-quantity" at bounding box center [148, 371] width 10 height 10
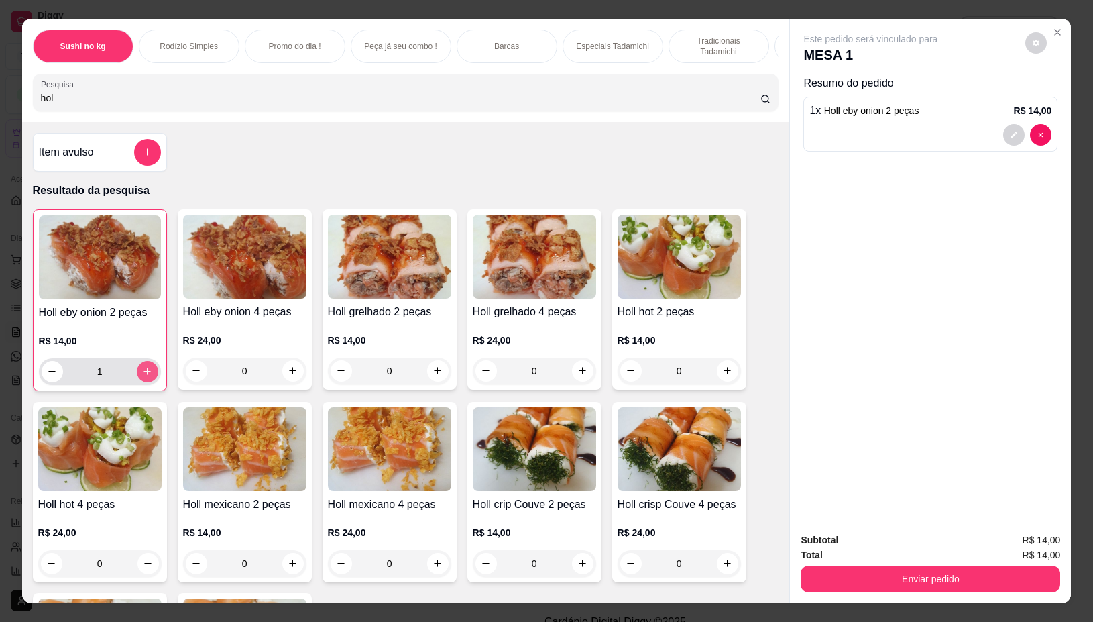
type input "1"
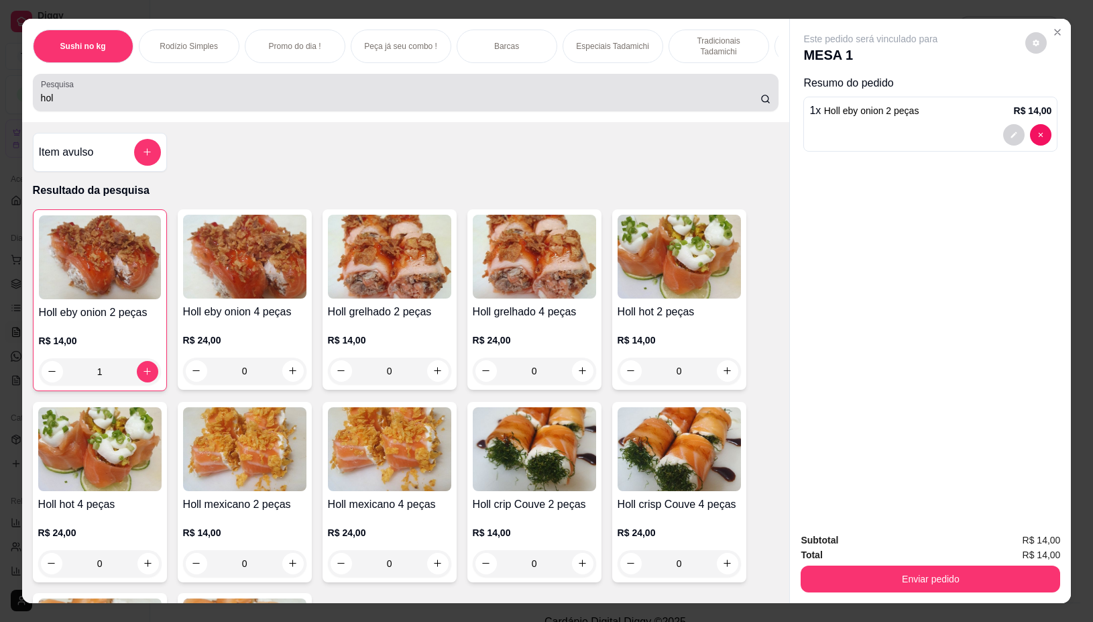
click at [315, 97] on input "hol" at bounding box center [401, 97] width 720 height 13
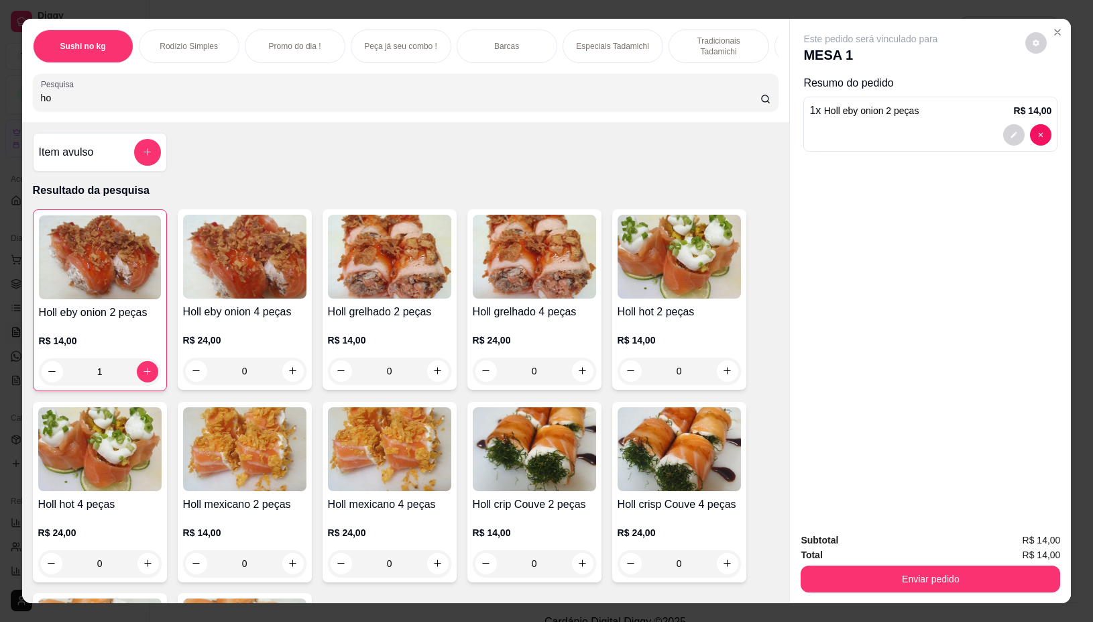
type input "h"
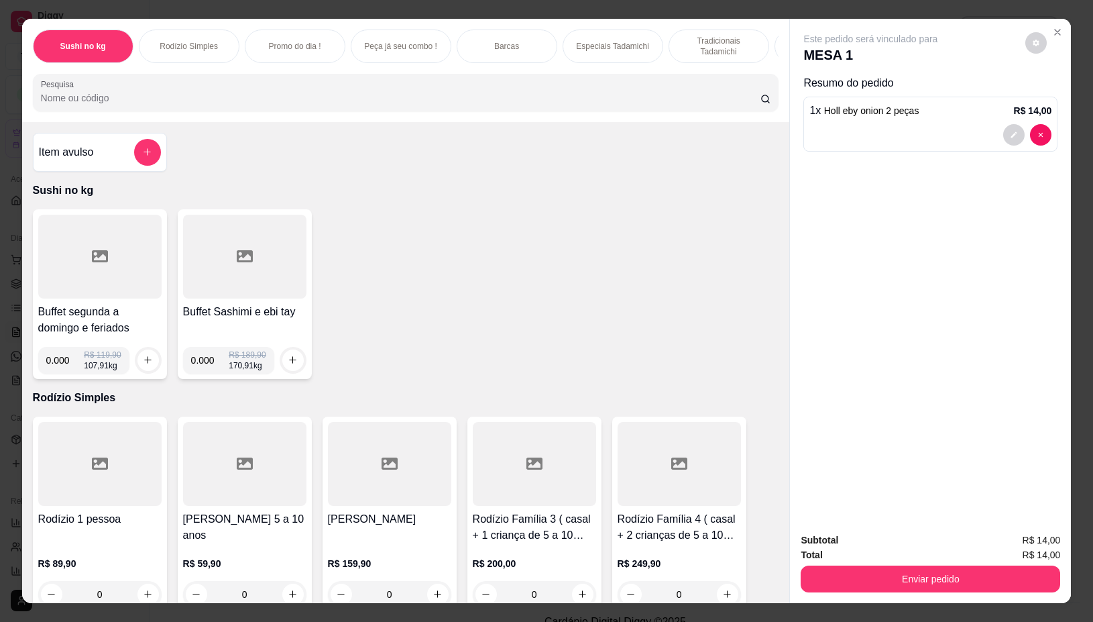
click at [62, 364] on input "0.000" at bounding box center [65, 360] width 38 height 27
type input "0.384"
click at [143, 365] on icon "increase-product-quantity" at bounding box center [148, 360] width 10 height 10
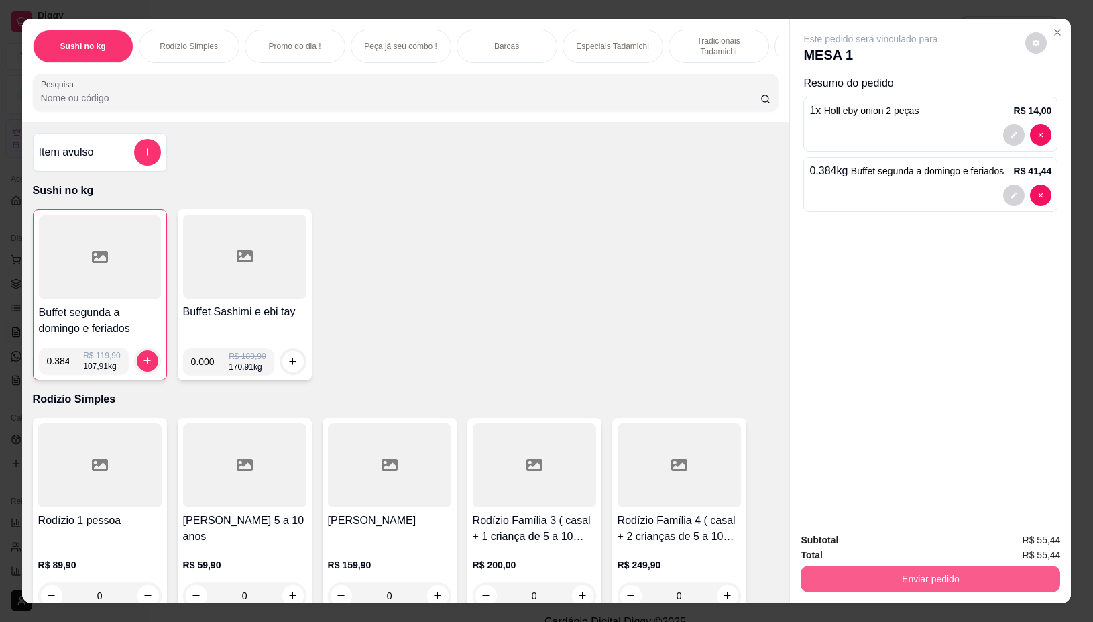
click at [817, 567] on button "Enviar pedido" at bounding box center [931, 578] width 260 height 27
click at [861, 543] on button "Não registrar e enviar pedido" at bounding box center [886, 539] width 140 height 25
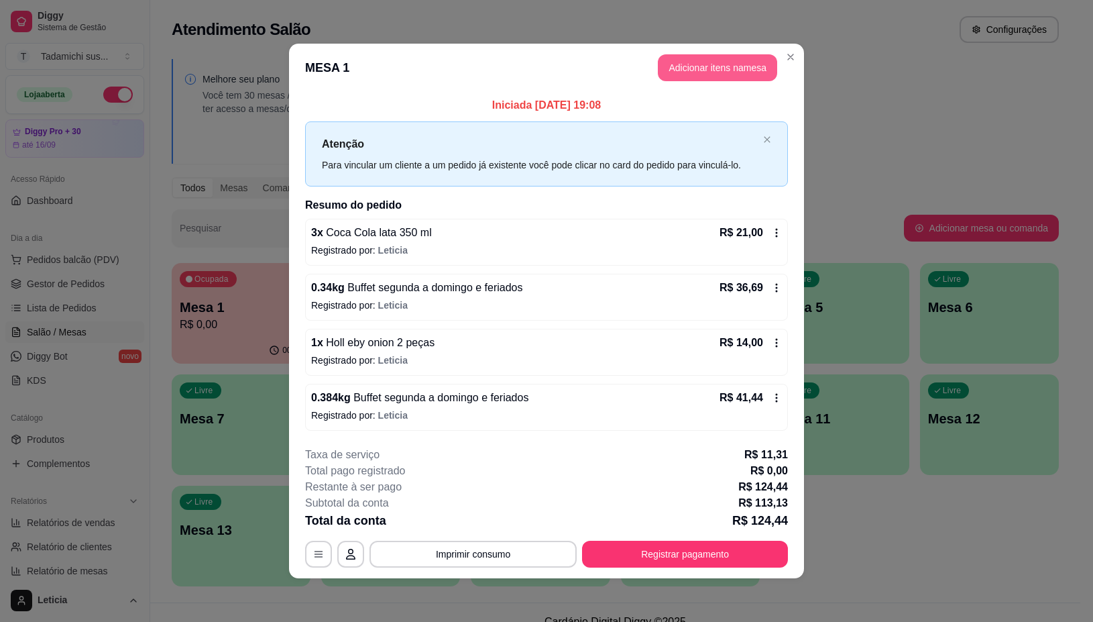
click at [703, 60] on button "Adicionar itens na mesa" at bounding box center [717, 67] width 119 height 27
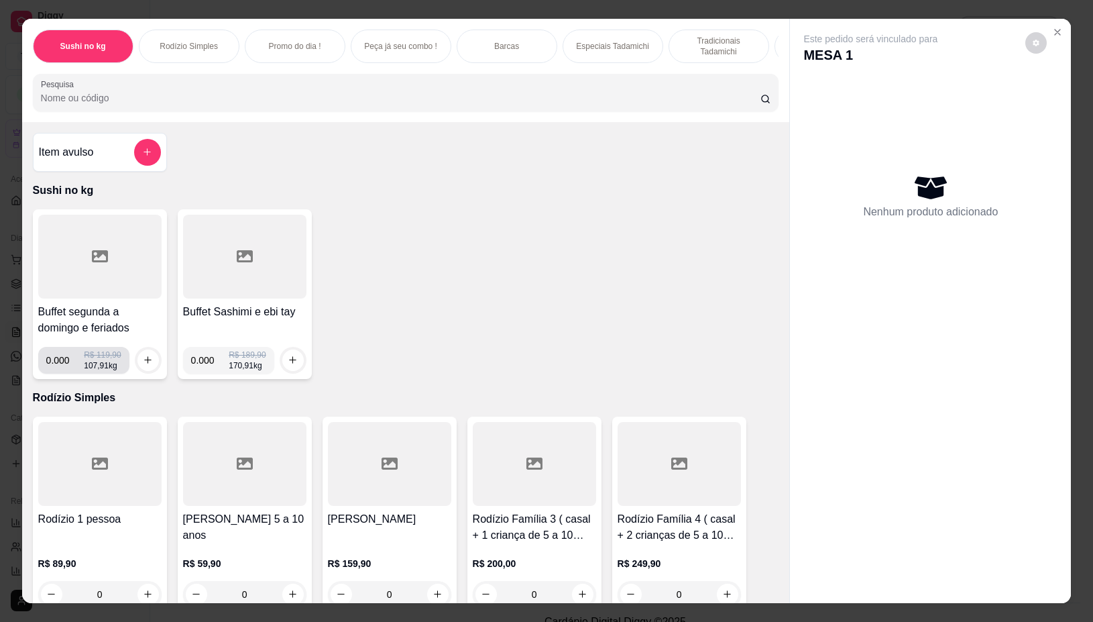
click at [60, 370] on input "0.000" at bounding box center [65, 360] width 38 height 27
type input "0.362"
click at [138, 360] on button "increase-product-quantity" at bounding box center [148, 359] width 21 height 21
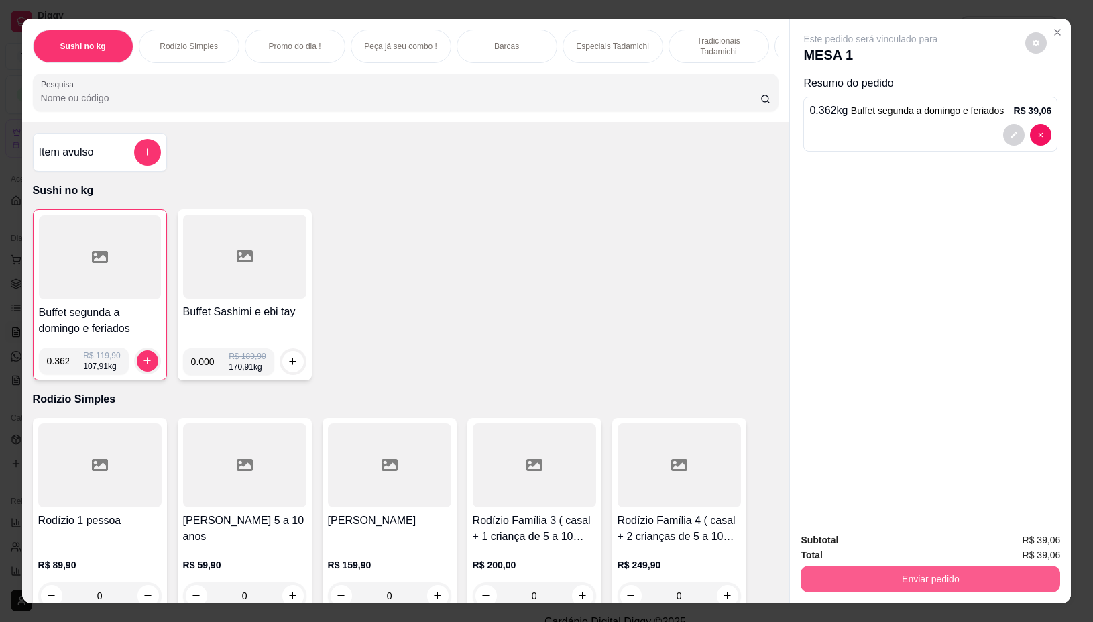
click at [865, 565] on button "Enviar pedido" at bounding box center [931, 578] width 260 height 27
click at [867, 543] on button "Não registrar e enviar pedido" at bounding box center [886, 539] width 140 height 25
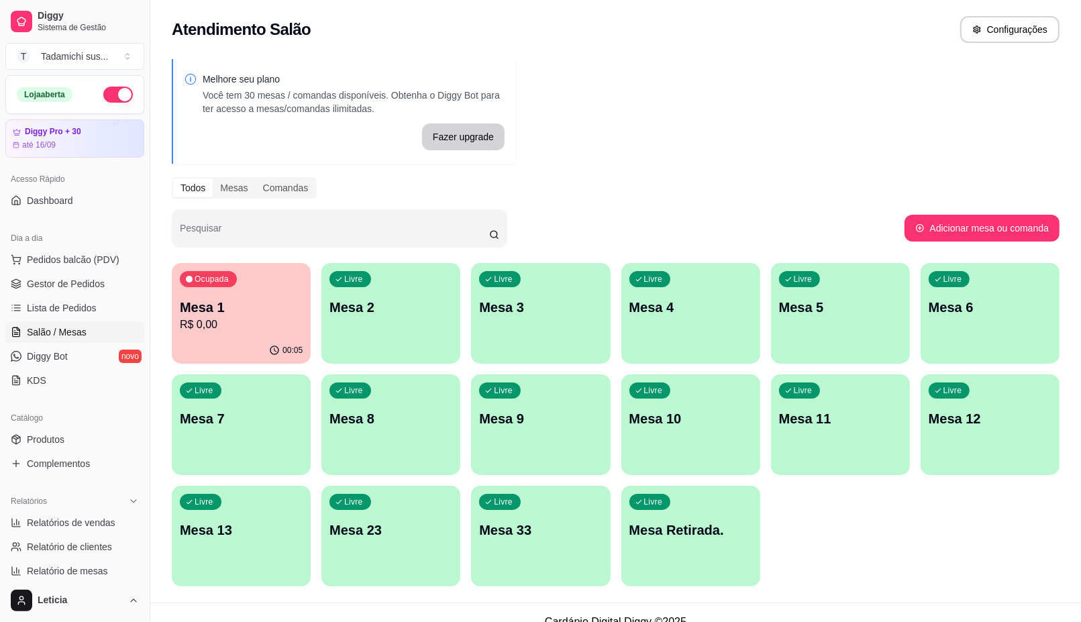
click at [664, 510] on div "Livre Mesa Retirada." at bounding box center [690, 528] width 139 height 85
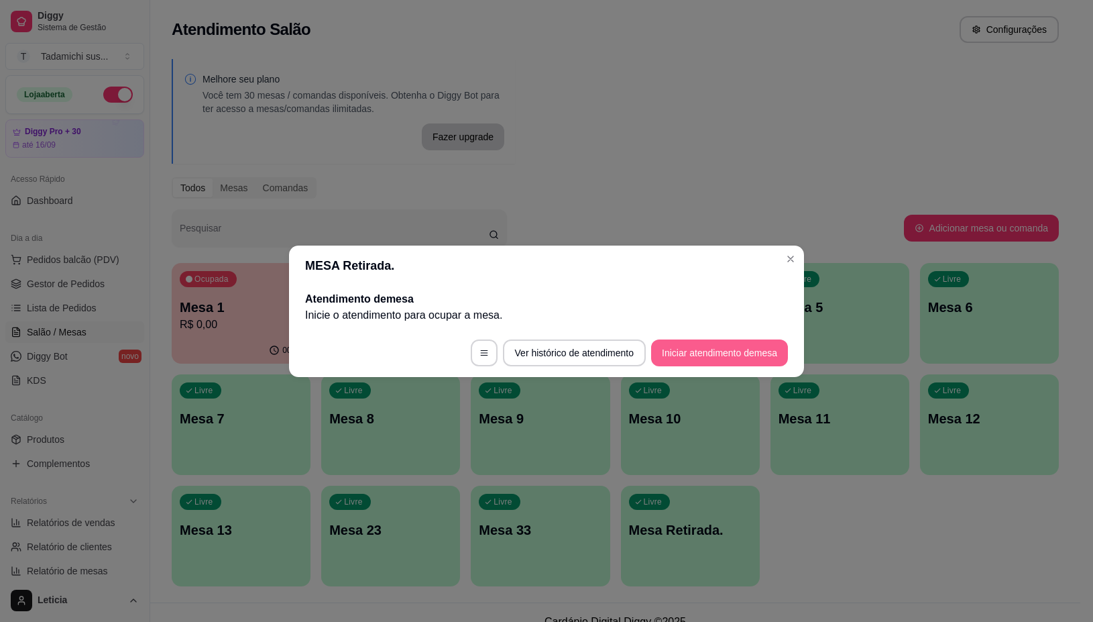
click at [675, 351] on button "Iniciar atendimento de mesa" at bounding box center [719, 352] width 137 height 27
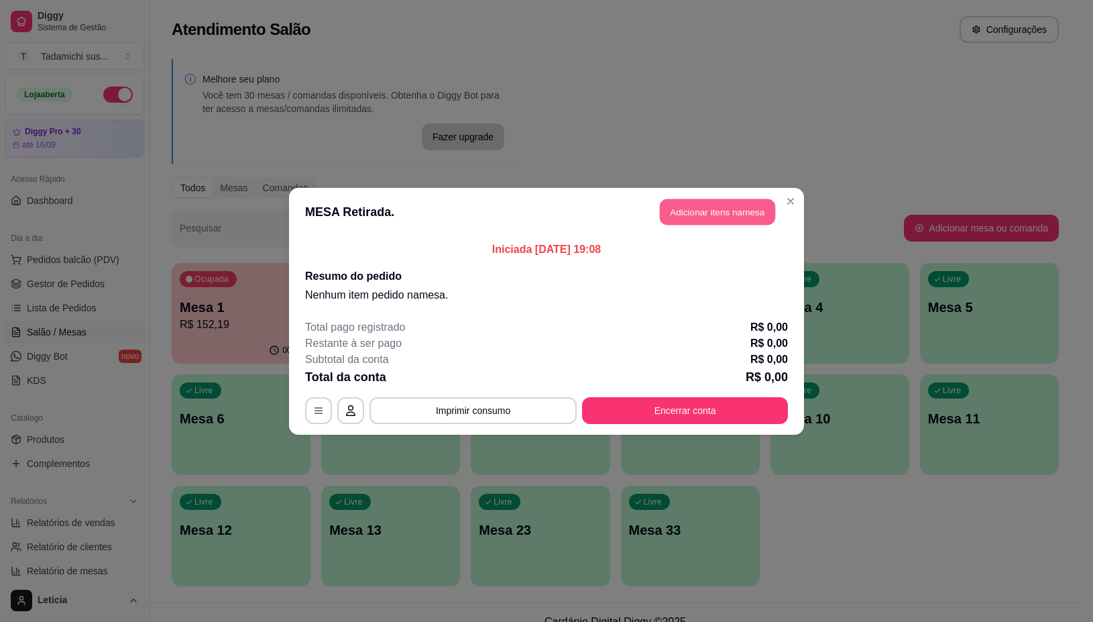
click at [708, 211] on button "Adicionar itens na mesa" at bounding box center [717, 212] width 115 height 26
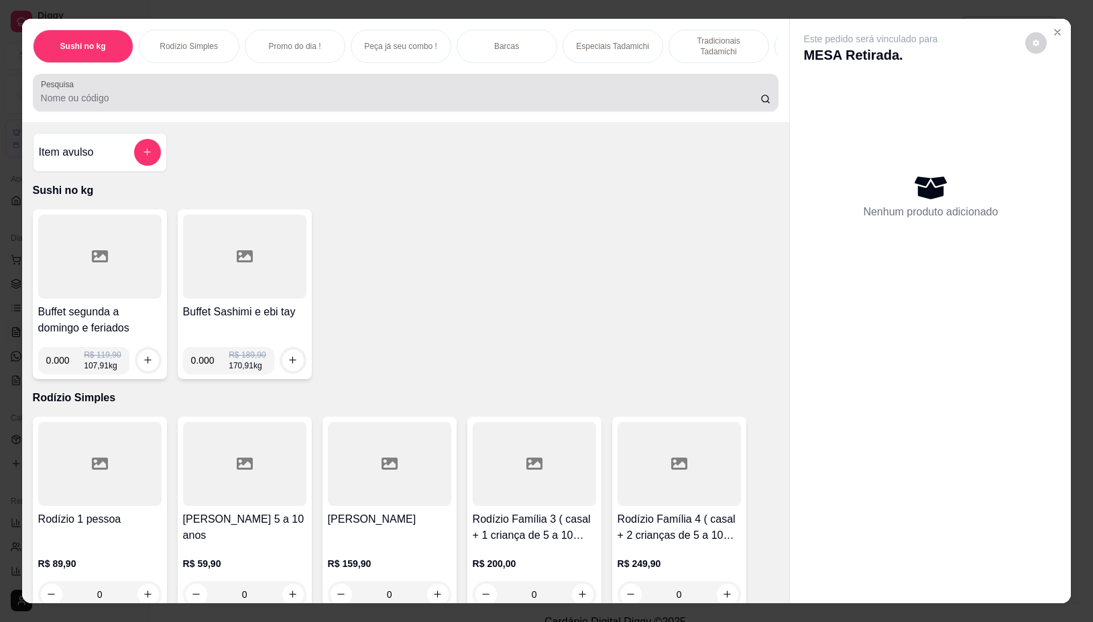
click at [460, 105] on input "Pesquisa" at bounding box center [401, 97] width 720 height 13
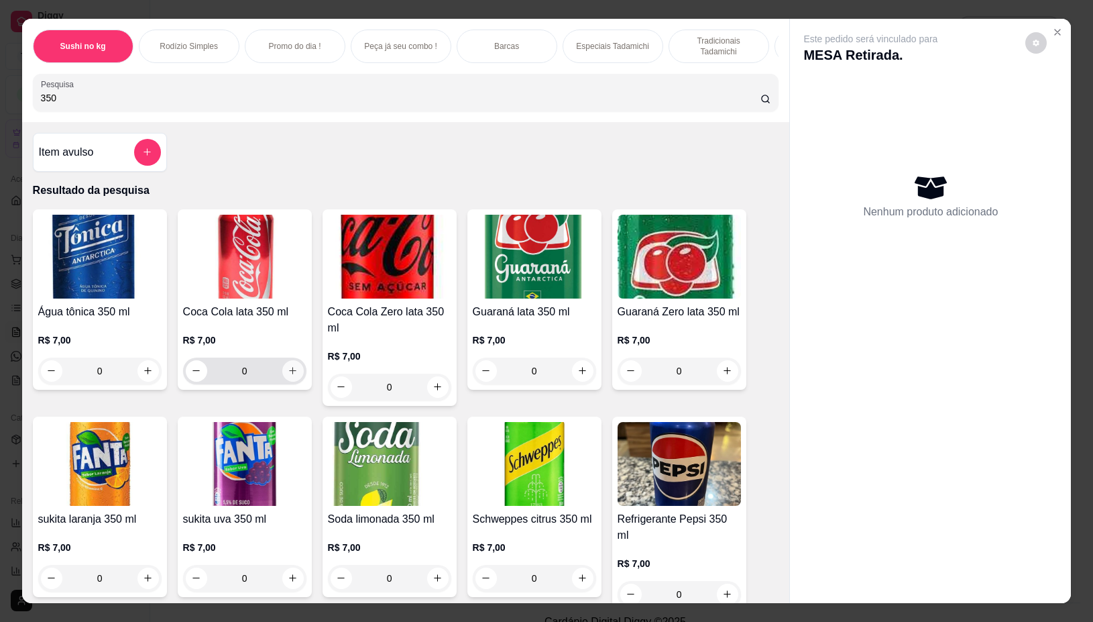
type input "350"
click at [288, 372] on icon "increase-product-quantity" at bounding box center [293, 371] width 10 height 10
type input "1"
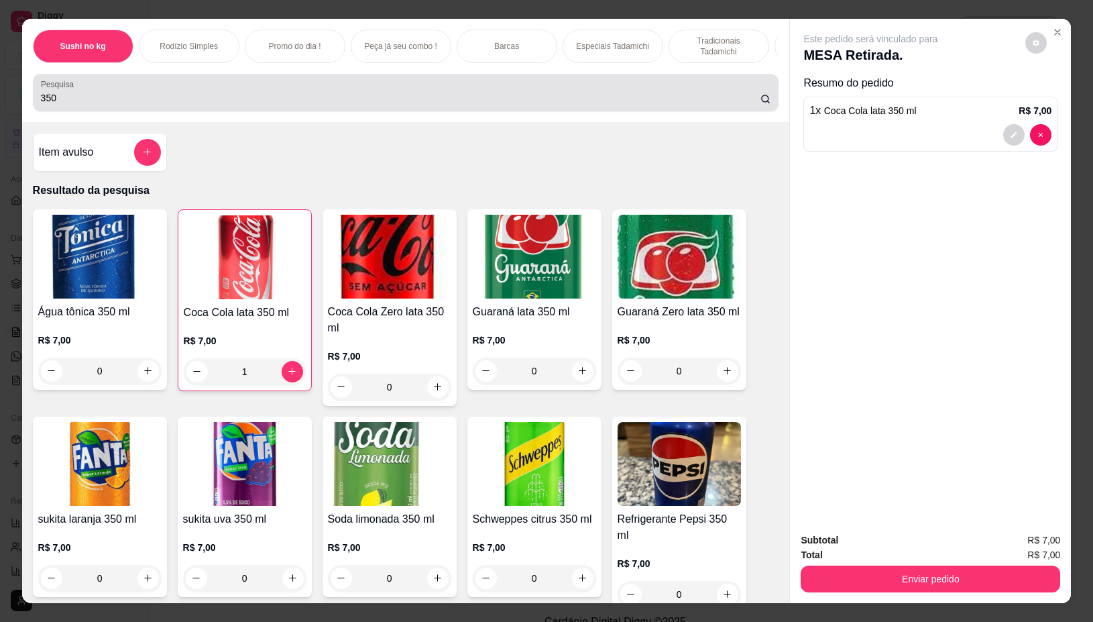
click at [246, 104] on input "350" at bounding box center [401, 97] width 720 height 13
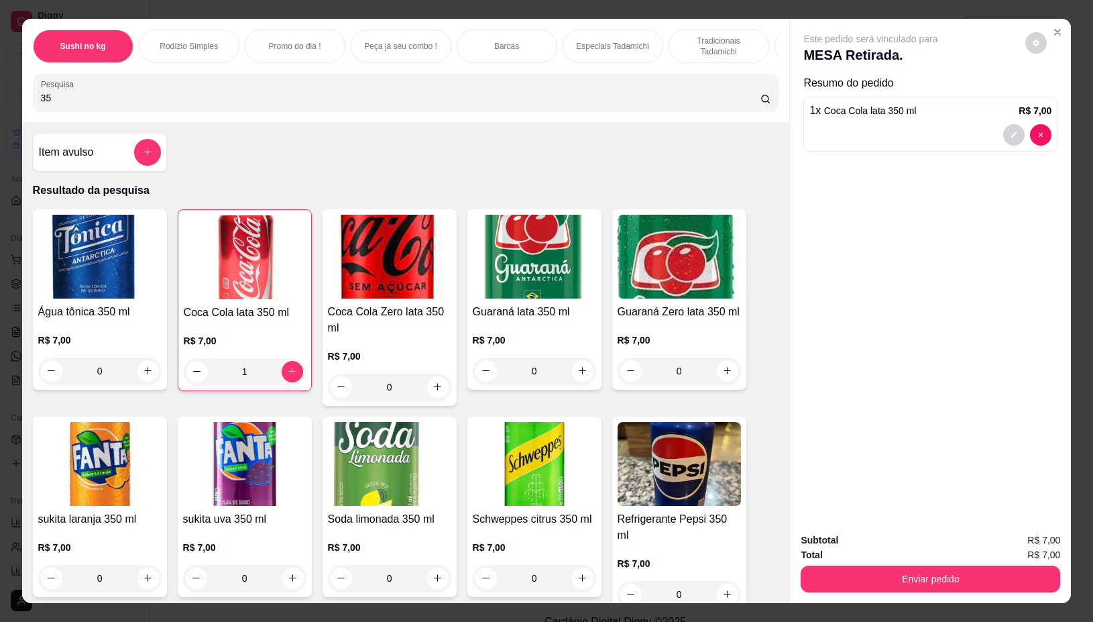
type input "3"
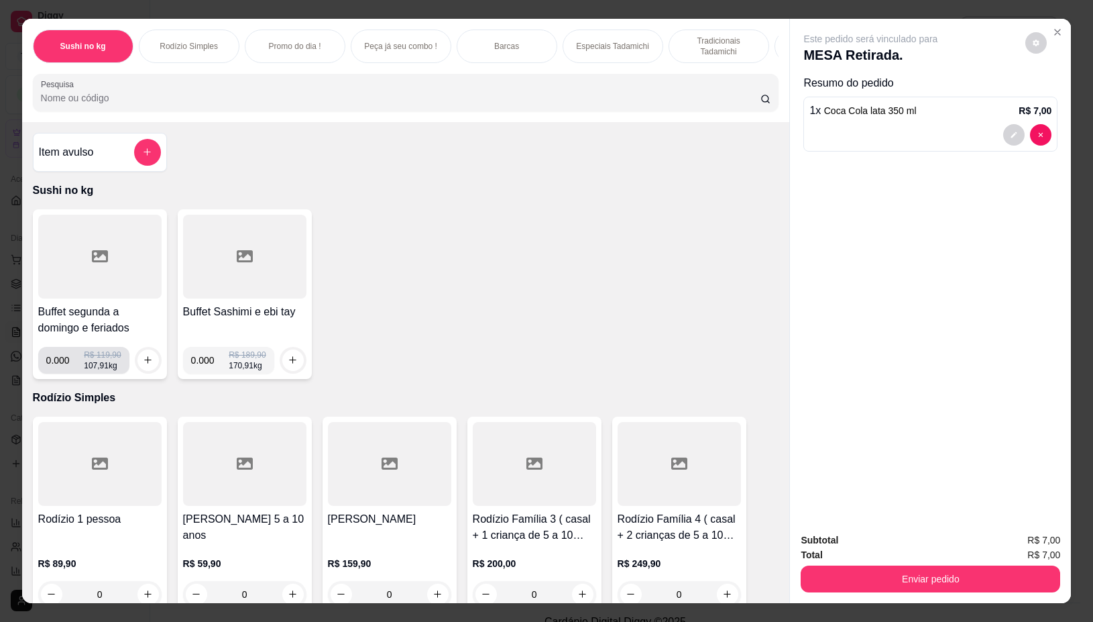
click at [62, 366] on input "0.000" at bounding box center [65, 360] width 38 height 27
type input "0.292"
click at [142, 360] on button "increase-product-quantity" at bounding box center [148, 359] width 21 height 21
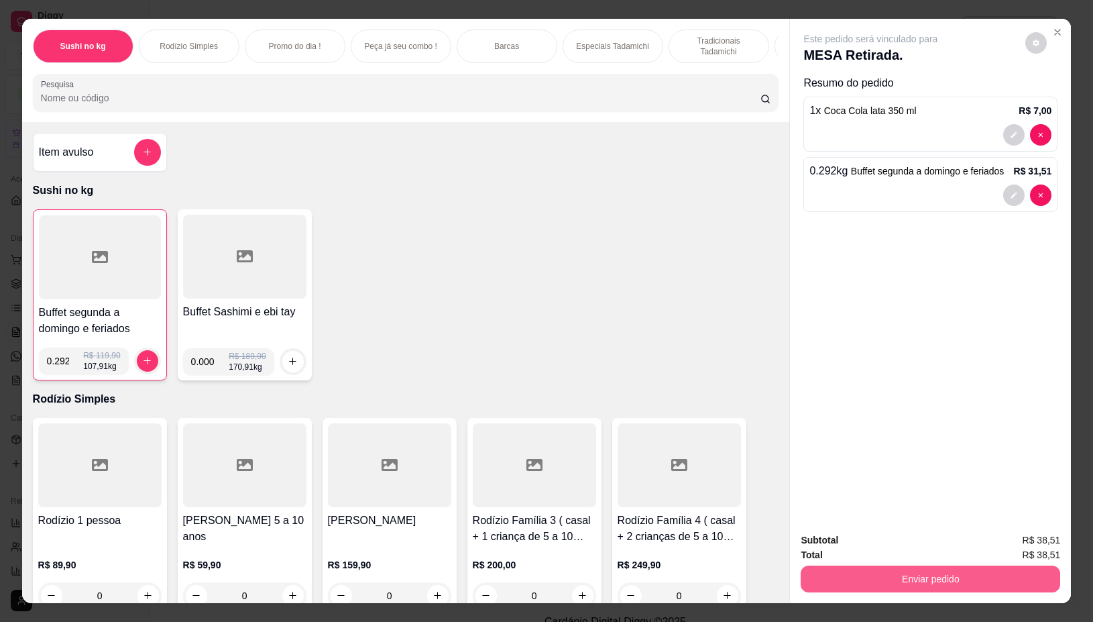
click at [881, 567] on button "Enviar pedido" at bounding box center [931, 578] width 260 height 27
click at [889, 543] on button "Não registrar e enviar pedido" at bounding box center [885, 539] width 135 height 25
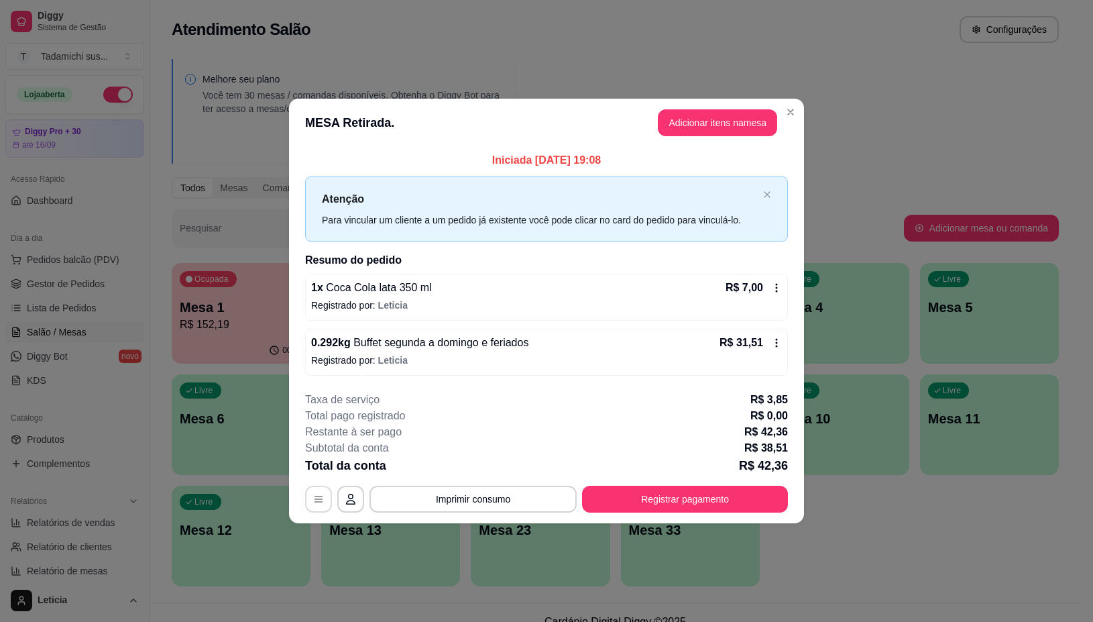
click at [317, 500] on icon "button" at bounding box center [319, 499] width 8 height 6
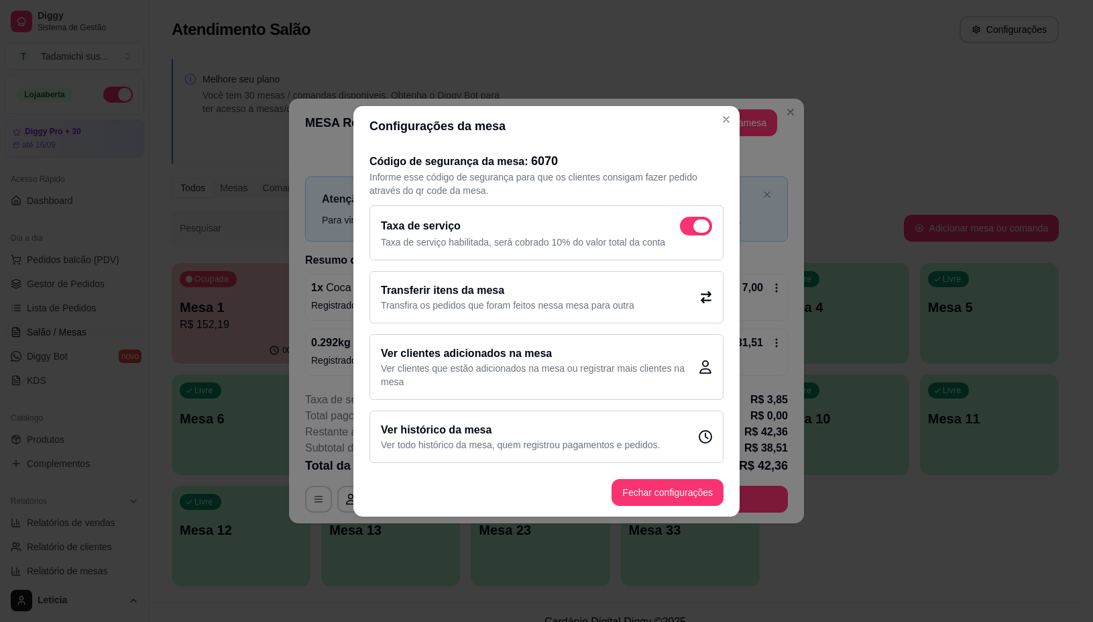
click at [689, 218] on span at bounding box center [696, 226] width 32 height 19
click at [688, 228] on input "checkbox" at bounding box center [683, 232] width 9 height 9
checkbox input "false"
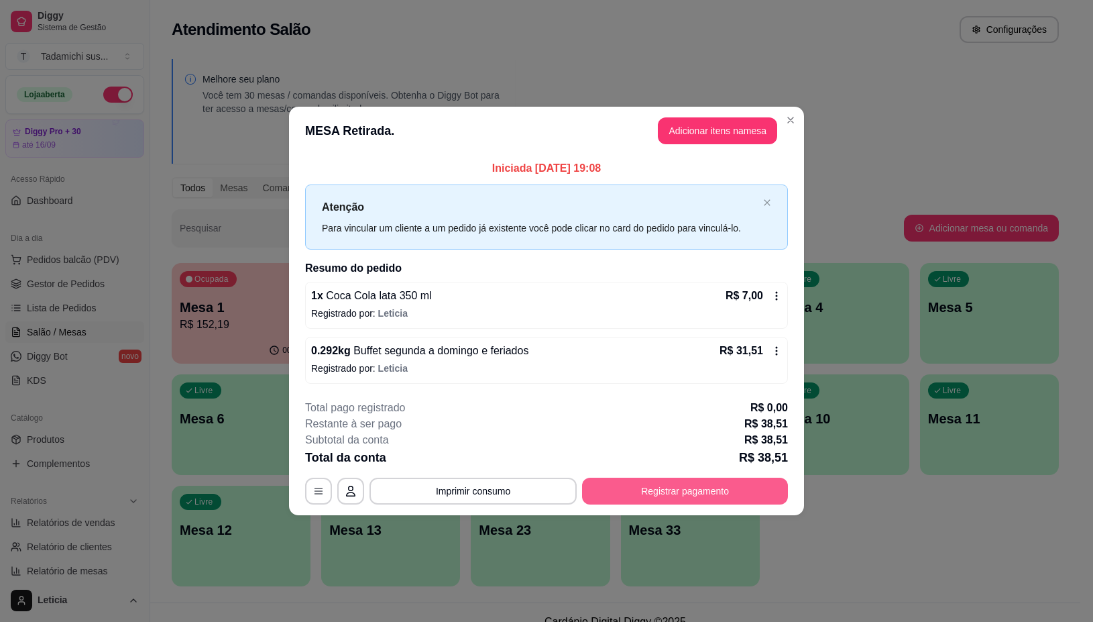
click at [661, 490] on button "Registrar pagamento" at bounding box center [685, 491] width 206 height 27
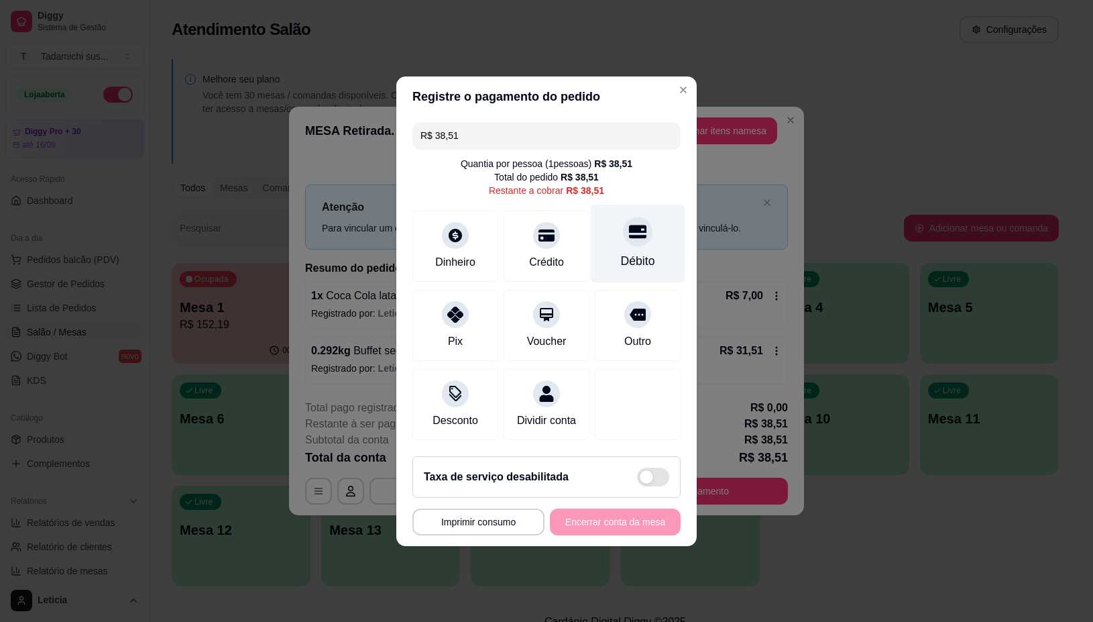
click at [618, 241] on div "Débito" at bounding box center [638, 243] width 95 height 78
type input "R$ 0,00"
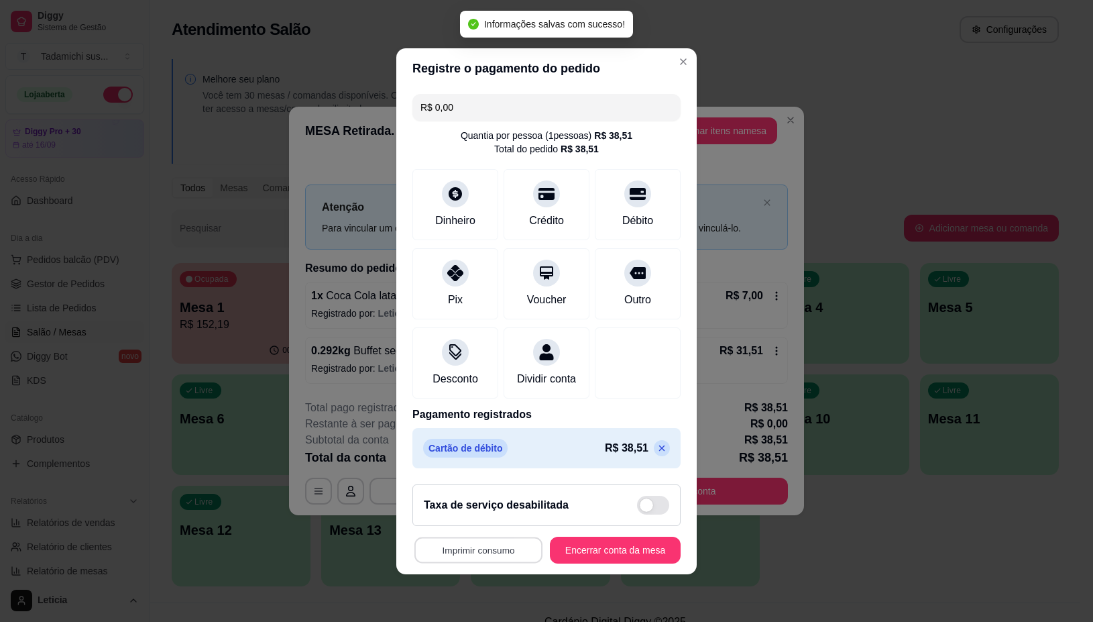
click at [480, 560] on button "Imprimir consumo" at bounding box center [479, 550] width 128 height 26
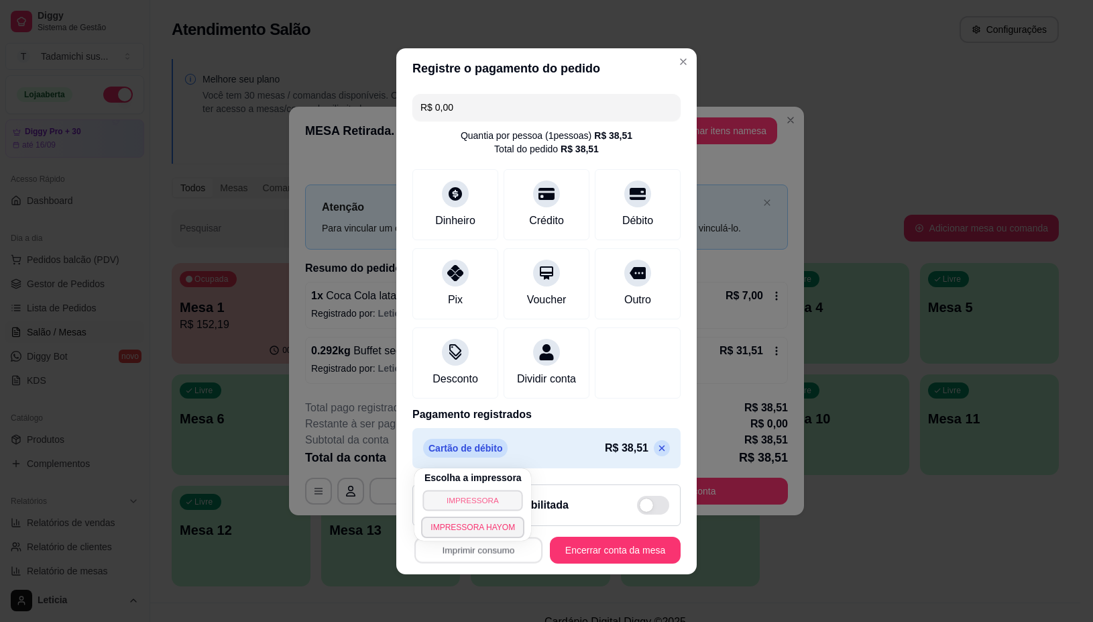
click at [472, 497] on button "IMPRESSORA" at bounding box center [473, 500] width 100 height 21
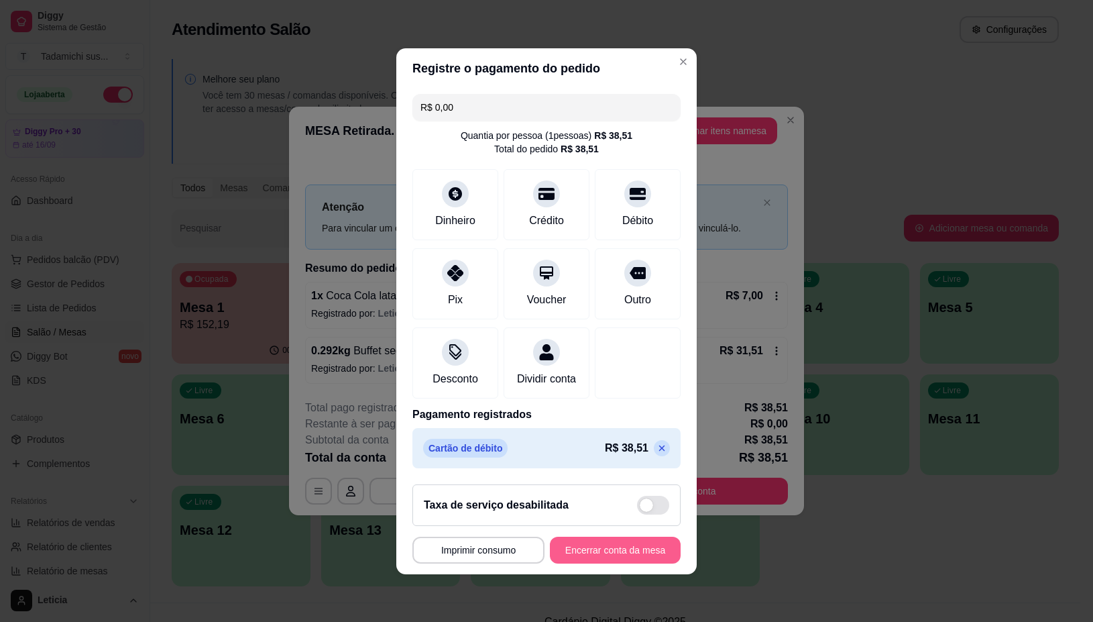
click at [589, 555] on button "Encerrar conta da mesa" at bounding box center [615, 550] width 131 height 27
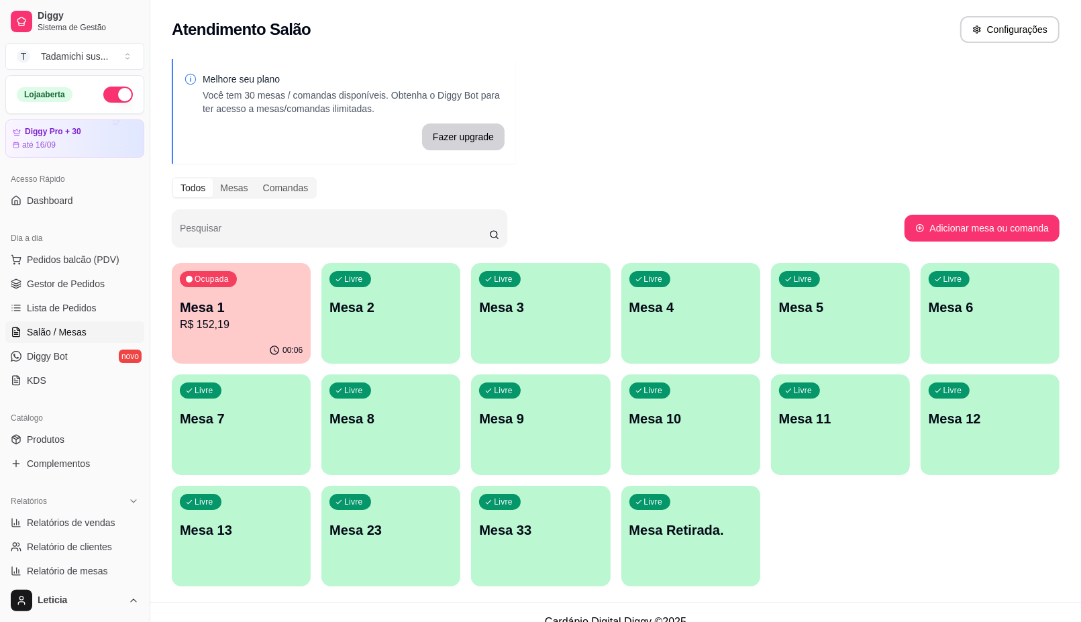
click at [360, 402] on div "Livre Mesa 8" at bounding box center [390, 416] width 139 height 85
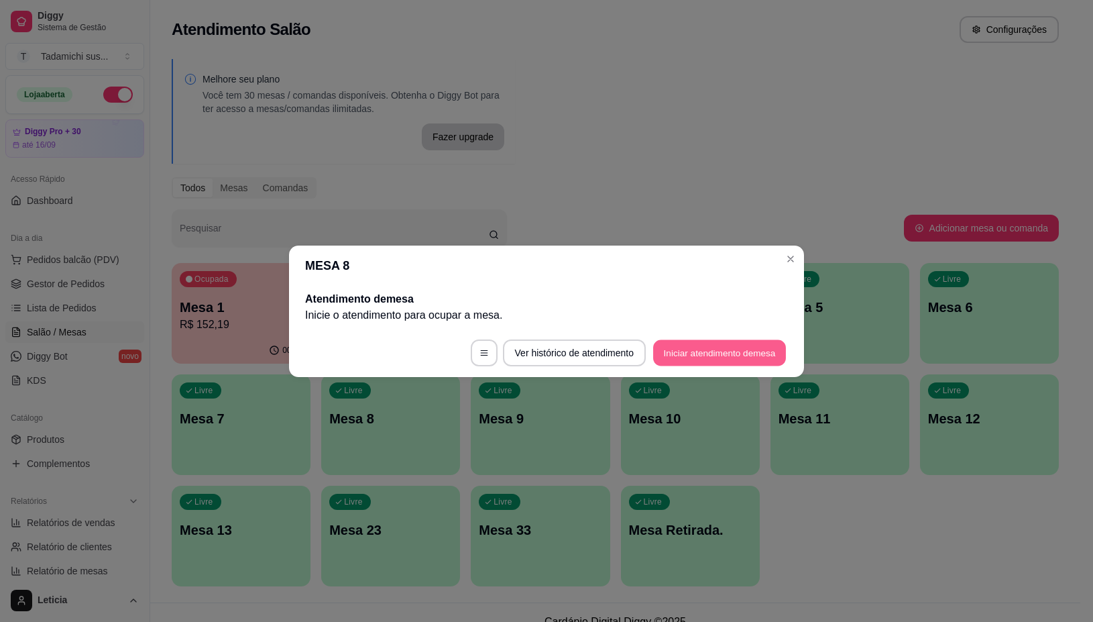
click at [708, 345] on button "Iniciar atendimento de mesa" at bounding box center [719, 352] width 133 height 26
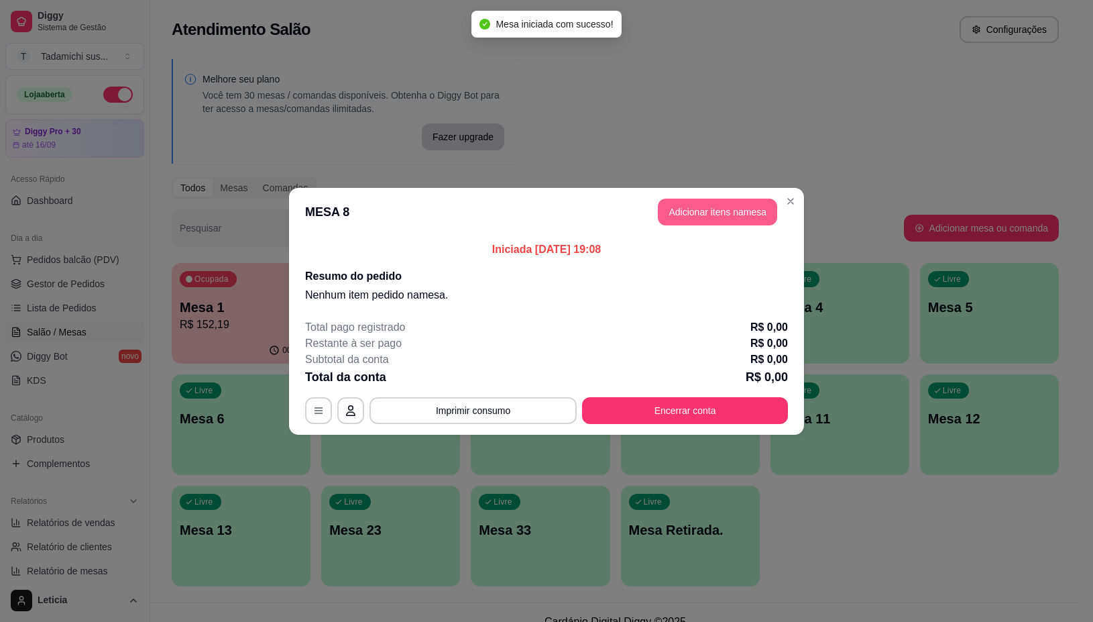
click at [734, 207] on button "Adicionar itens na mesa" at bounding box center [717, 212] width 119 height 27
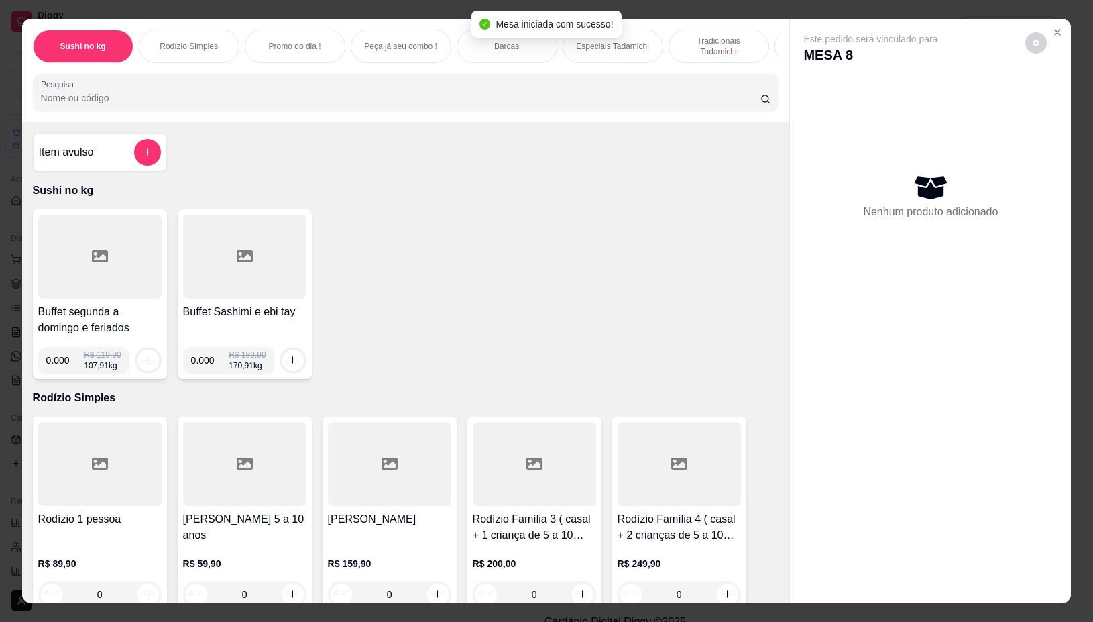
click at [164, 91] on div at bounding box center [406, 92] width 730 height 27
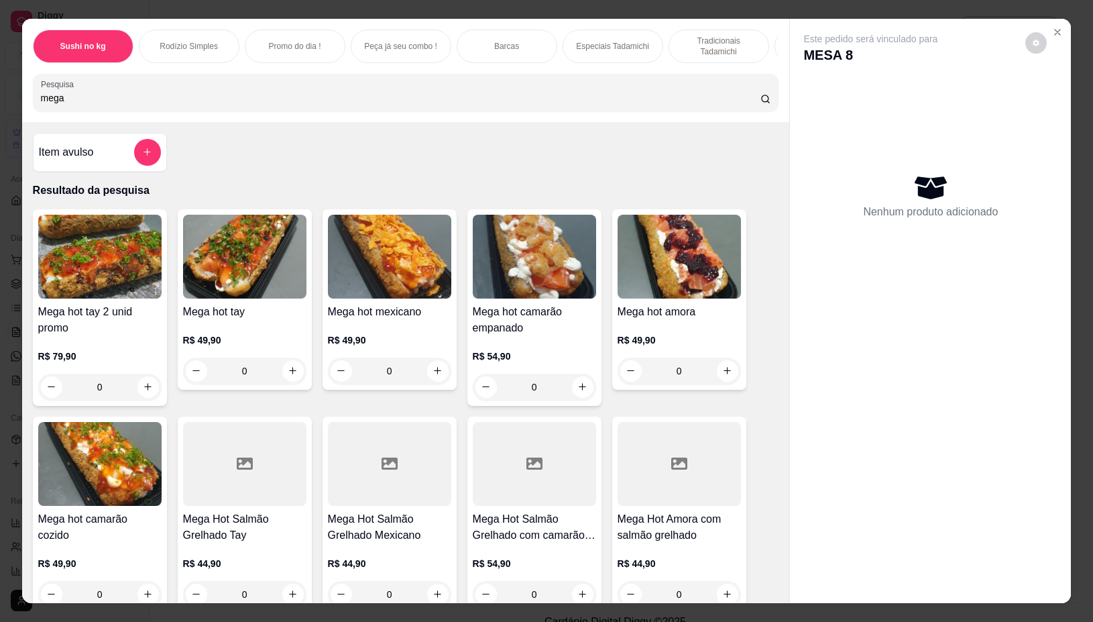
type input "mega"
click at [146, 398] on div "0" at bounding box center [99, 387] width 123 height 27
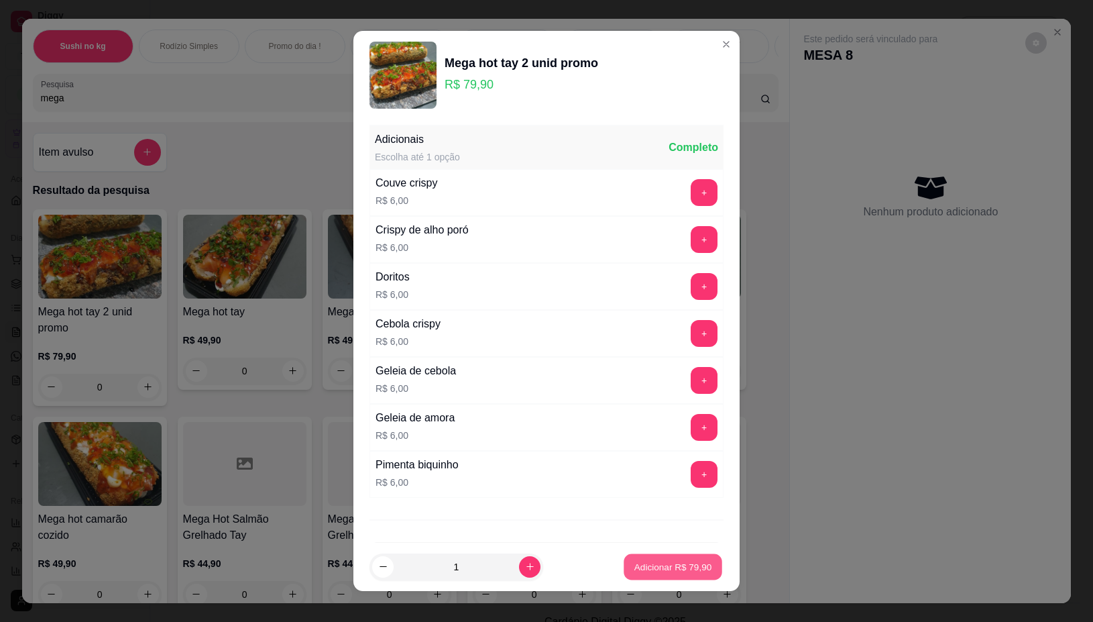
click at [675, 565] on p "Adicionar R$ 79,90" at bounding box center [674, 566] width 78 height 13
type input "1"
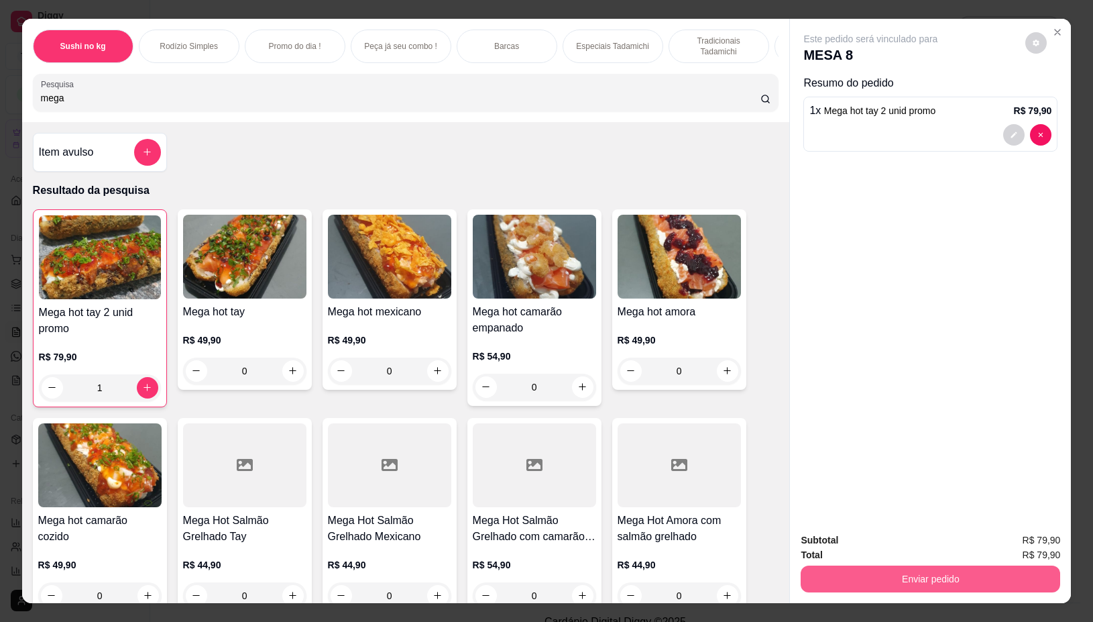
click at [908, 570] on button "Enviar pedido" at bounding box center [931, 578] width 260 height 27
click at [883, 540] on button "Não registrar e enviar pedido" at bounding box center [885, 539] width 135 height 25
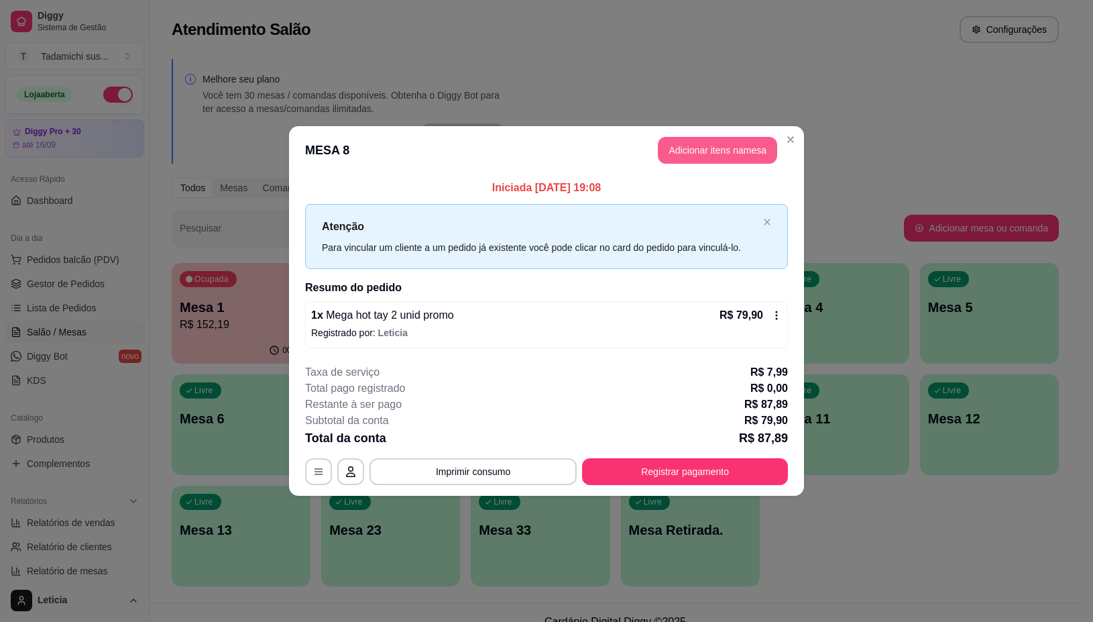
click at [726, 146] on button "Adicionar itens na mesa" at bounding box center [717, 150] width 119 height 27
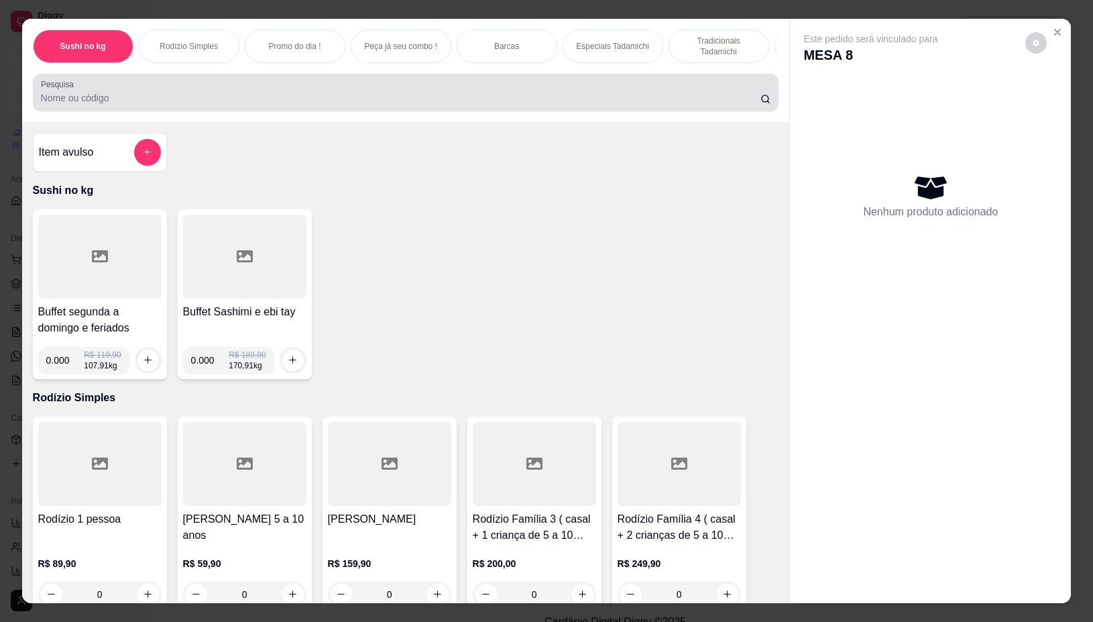
click at [266, 93] on div at bounding box center [406, 92] width 730 height 27
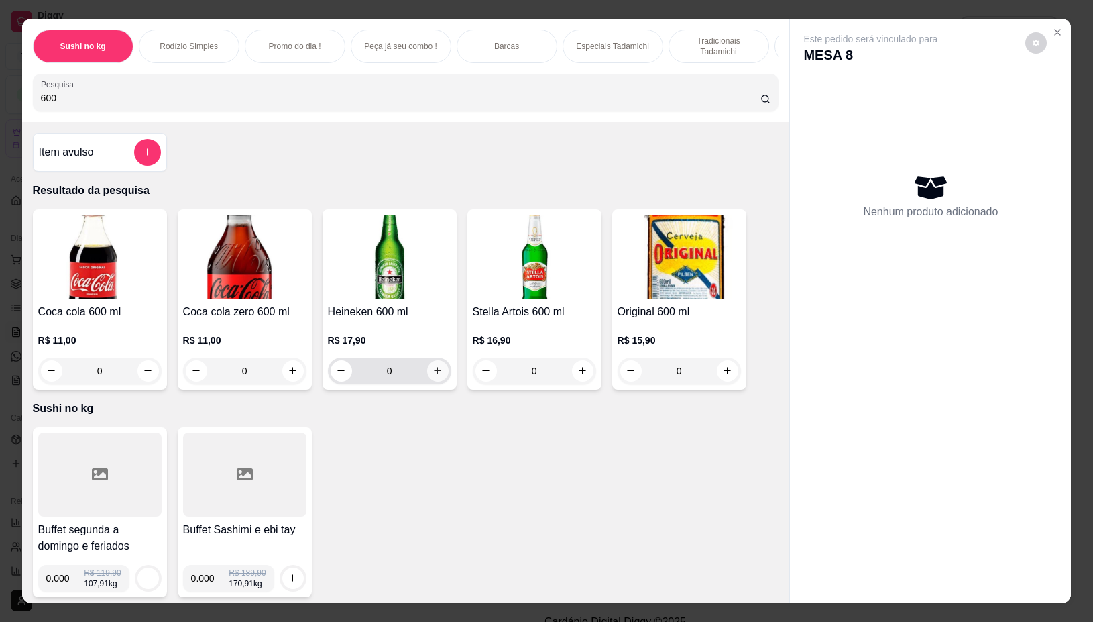
type input "600"
click at [433, 374] on icon "increase-product-quantity" at bounding box center [438, 371] width 10 height 10
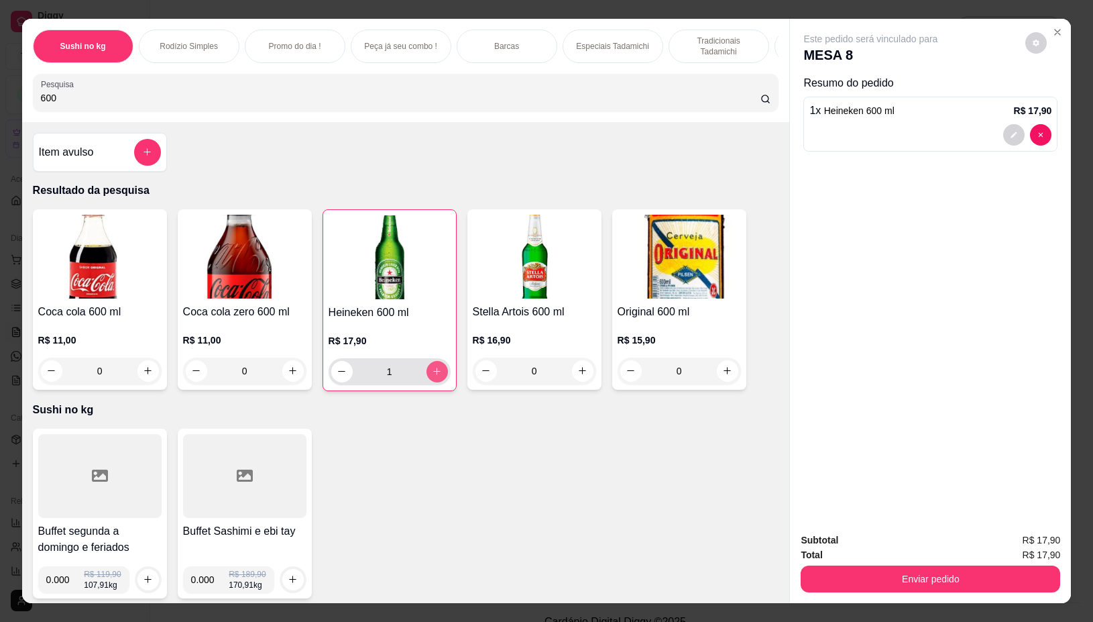
type input "1"
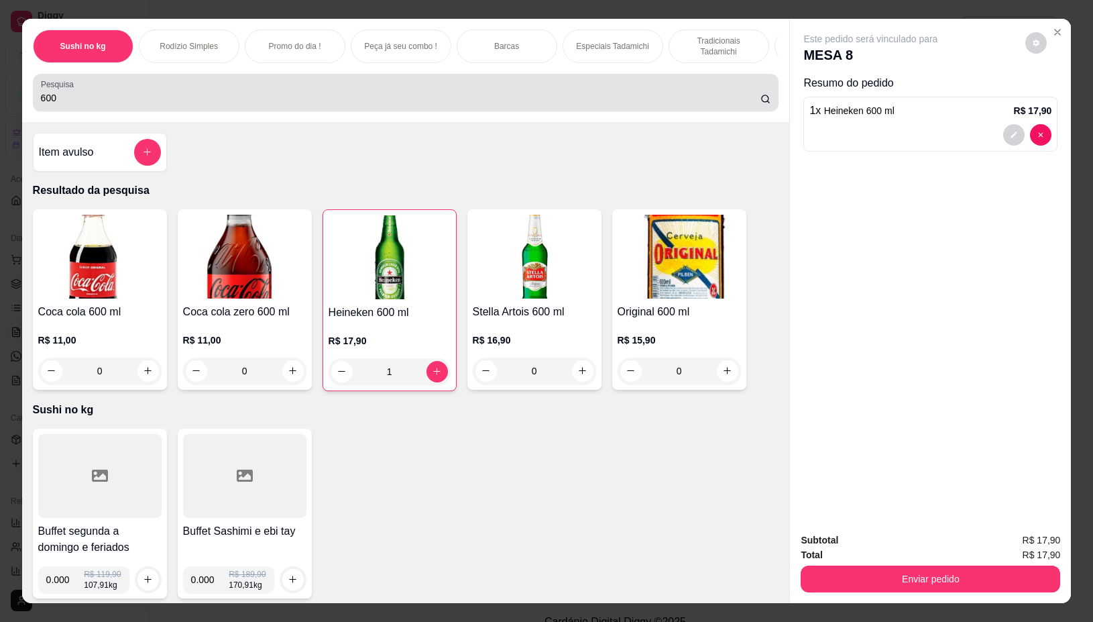
click at [358, 91] on div "600" at bounding box center [406, 92] width 730 height 27
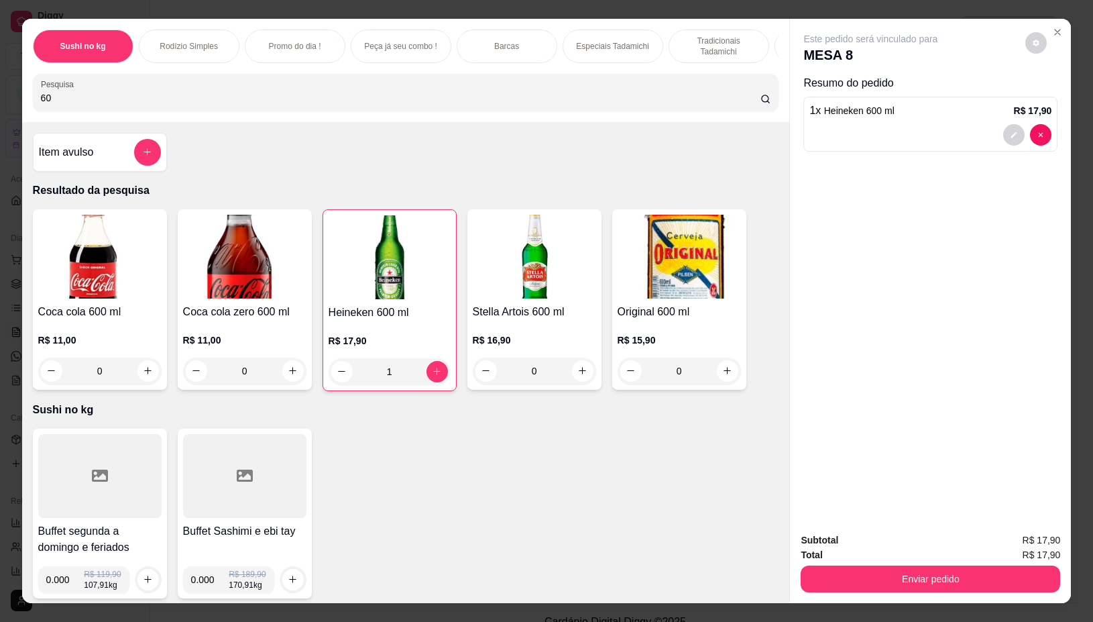
type input "6"
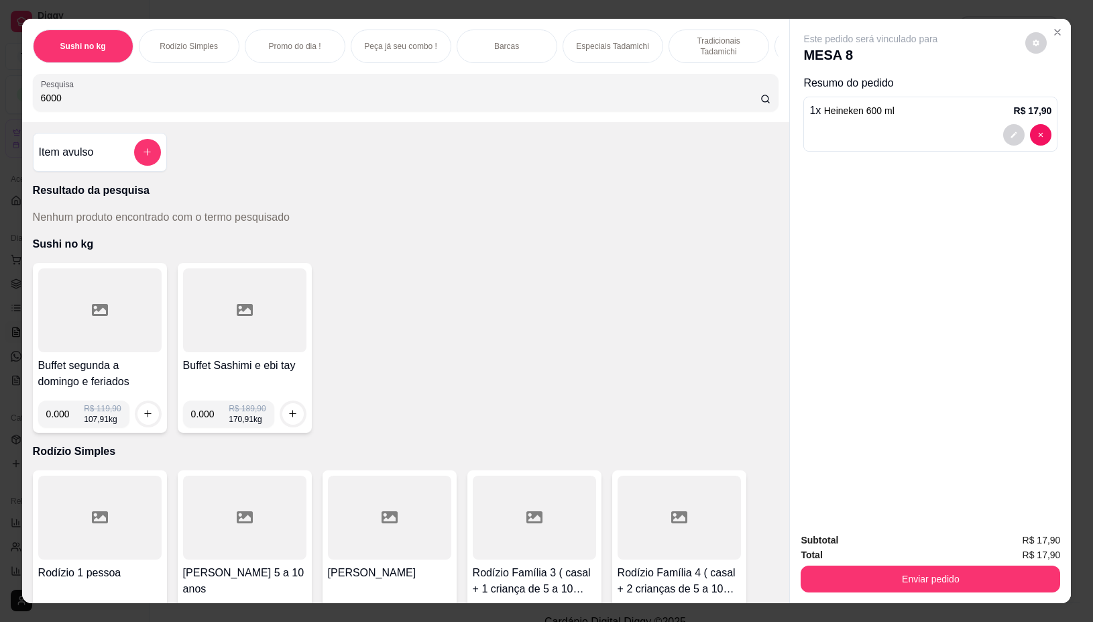
type input "600"
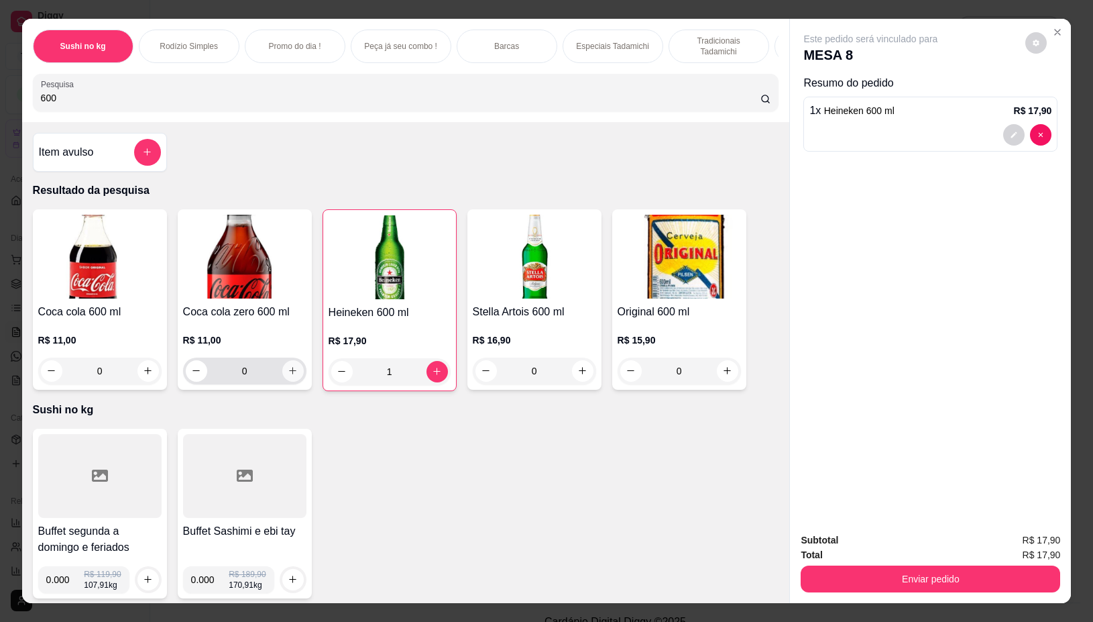
click at [286, 371] on button "increase-product-quantity" at bounding box center [292, 370] width 21 height 21
type input "1"
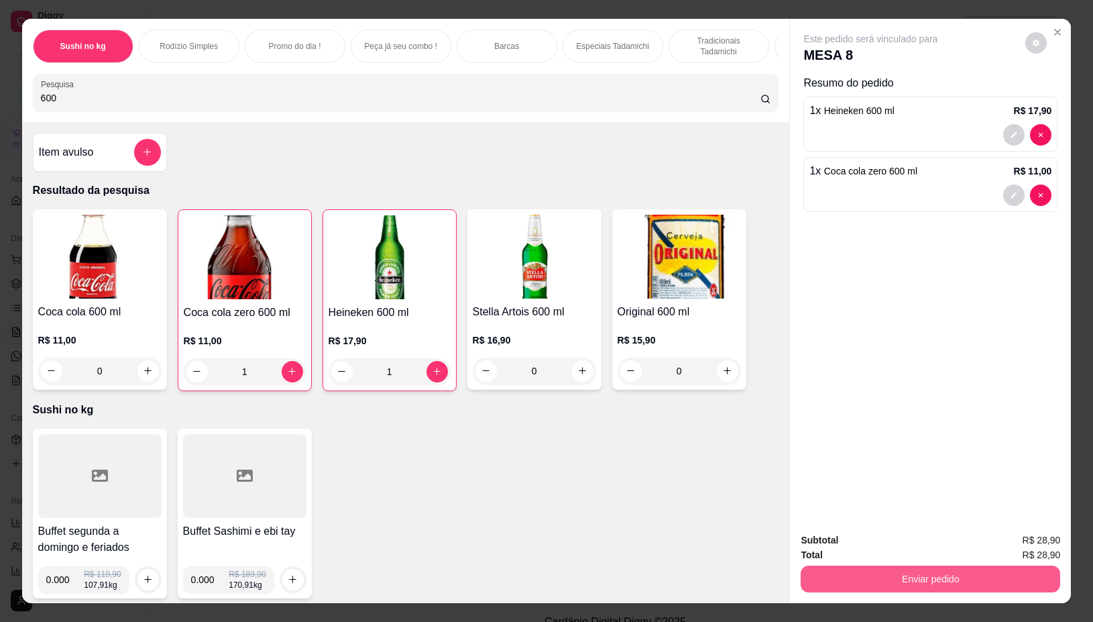
click at [845, 567] on button "Enviar pedido" at bounding box center [931, 578] width 260 height 27
click at [863, 531] on button "Não registrar e enviar pedido" at bounding box center [886, 539] width 140 height 25
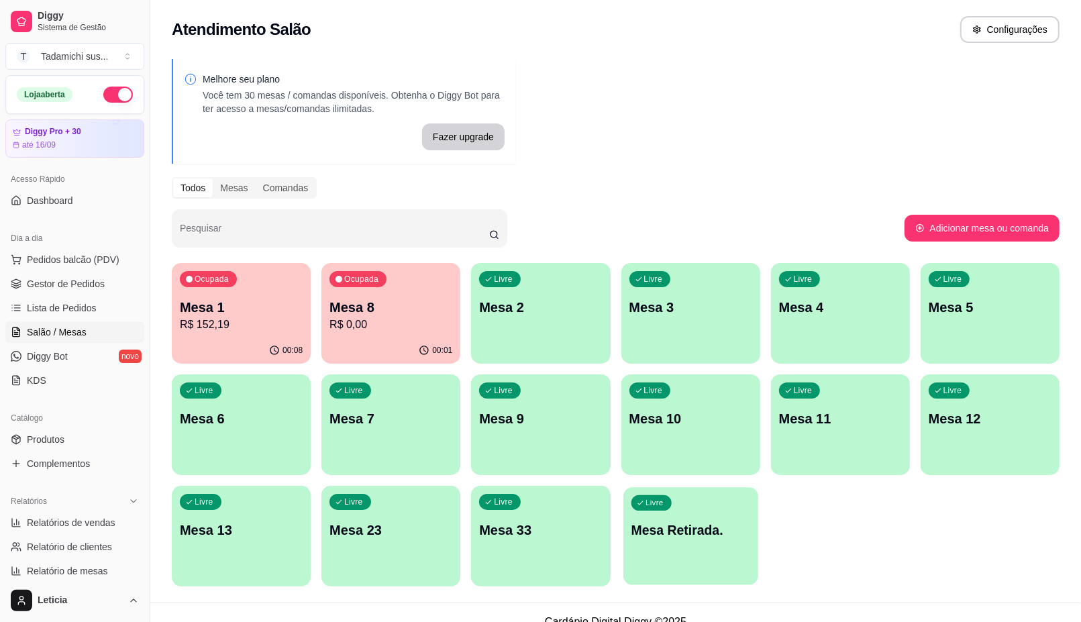
click at [633, 545] on div "Livre Mesa Retirada." at bounding box center [690, 528] width 135 height 82
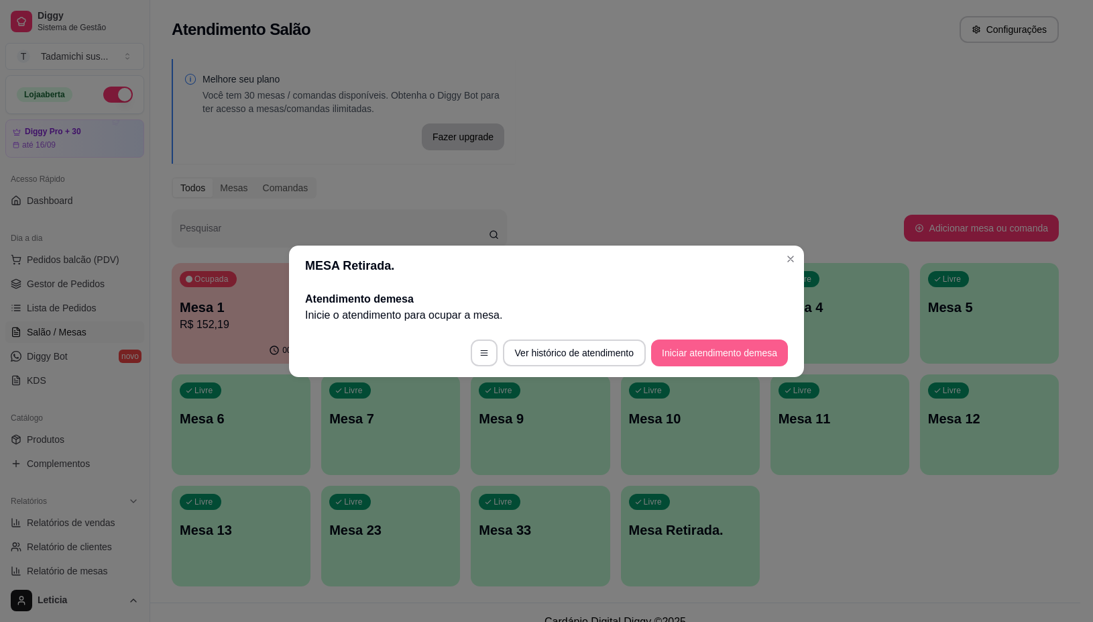
click at [706, 354] on button "Iniciar atendimento de mesa" at bounding box center [719, 352] width 137 height 27
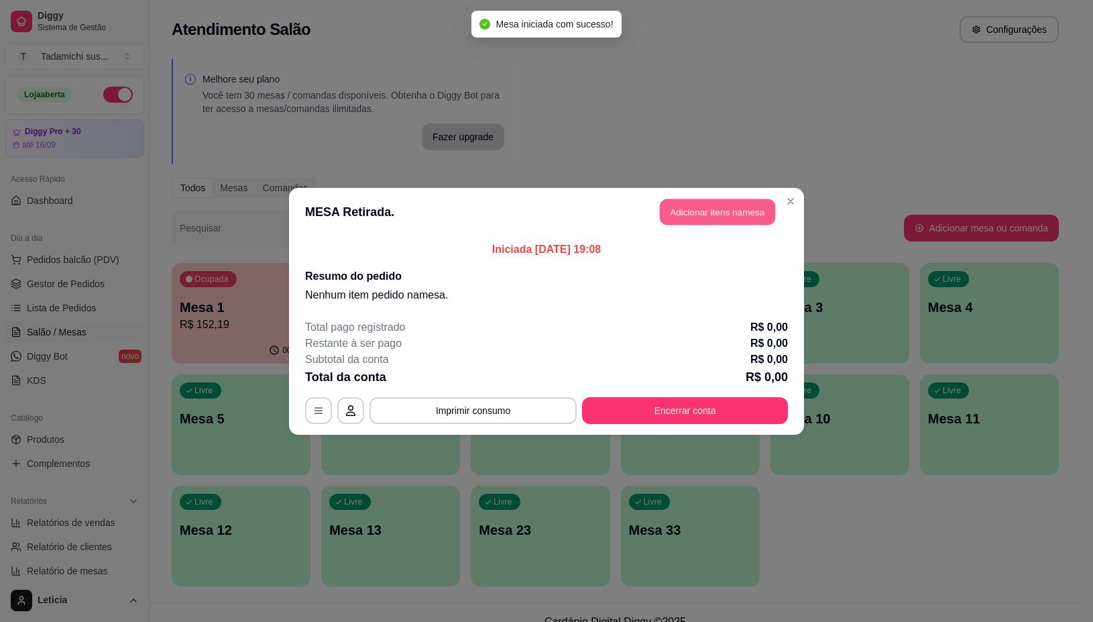
click at [705, 203] on button "Adicionar itens na mesa" at bounding box center [717, 212] width 115 height 26
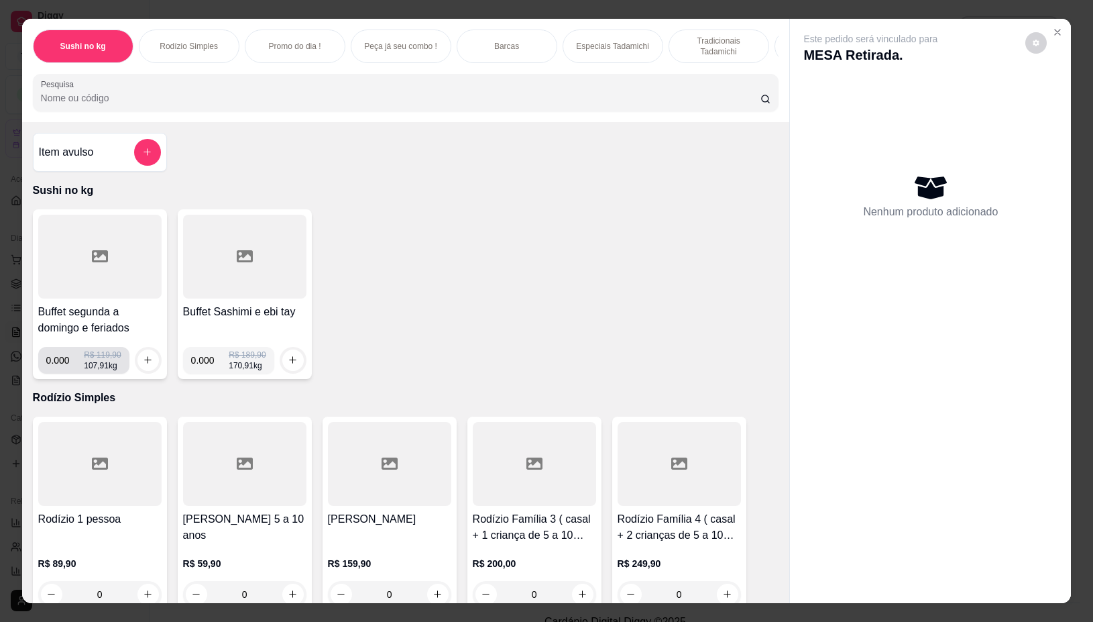
click at [64, 366] on input "0.000" at bounding box center [65, 360] width 38 height 27
type input "0.312"
click at [143, 364] on icon "increase-product-quantity" at bounding box center [148, 360] width 10 height 10
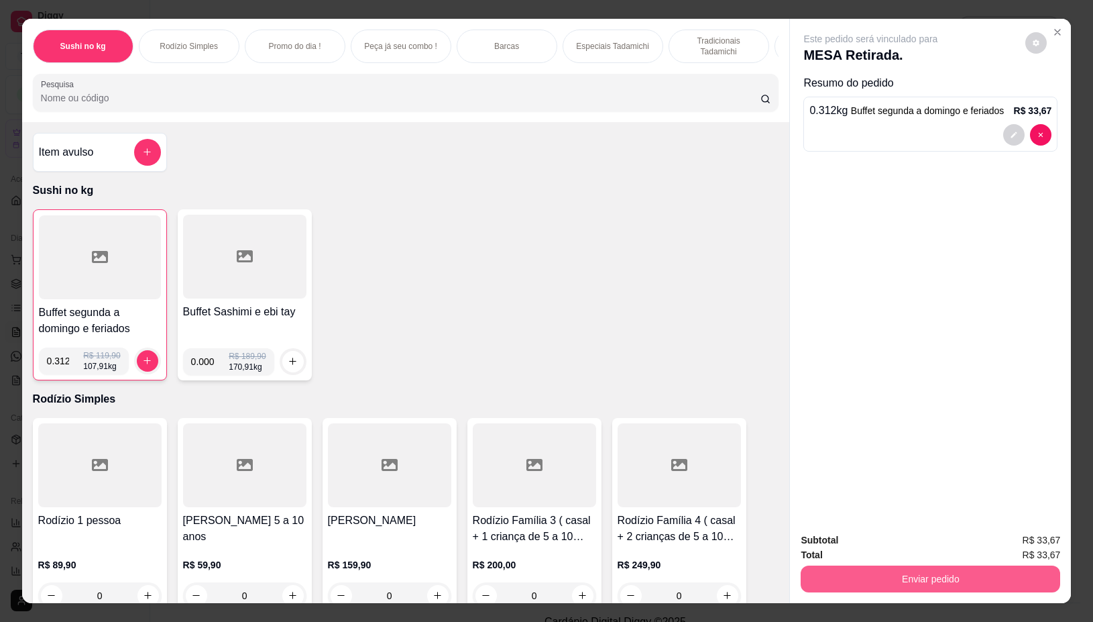
click at [808, 578] on button "Enviar pedido" at bounding box center [931, 578] width 260 height 27
click at [832, 543] on button "Não registrar e enviar pedido" at bounding box center [886, 539] width 140 height 25
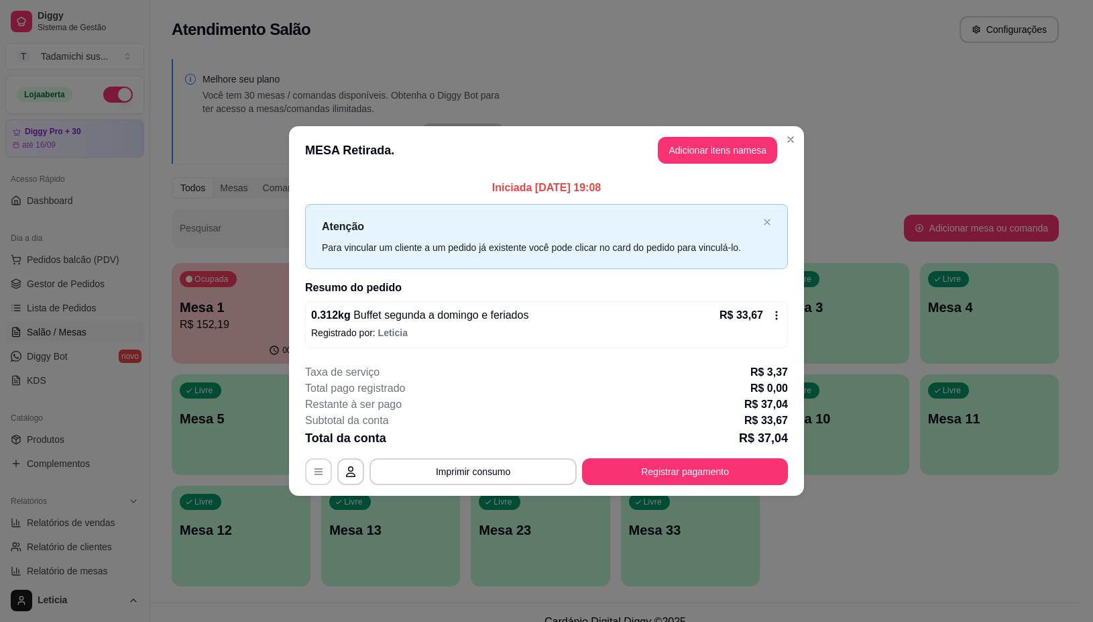
click at [320, 474] on icon "button" at bounding box center [319, 472] width 8 height 6
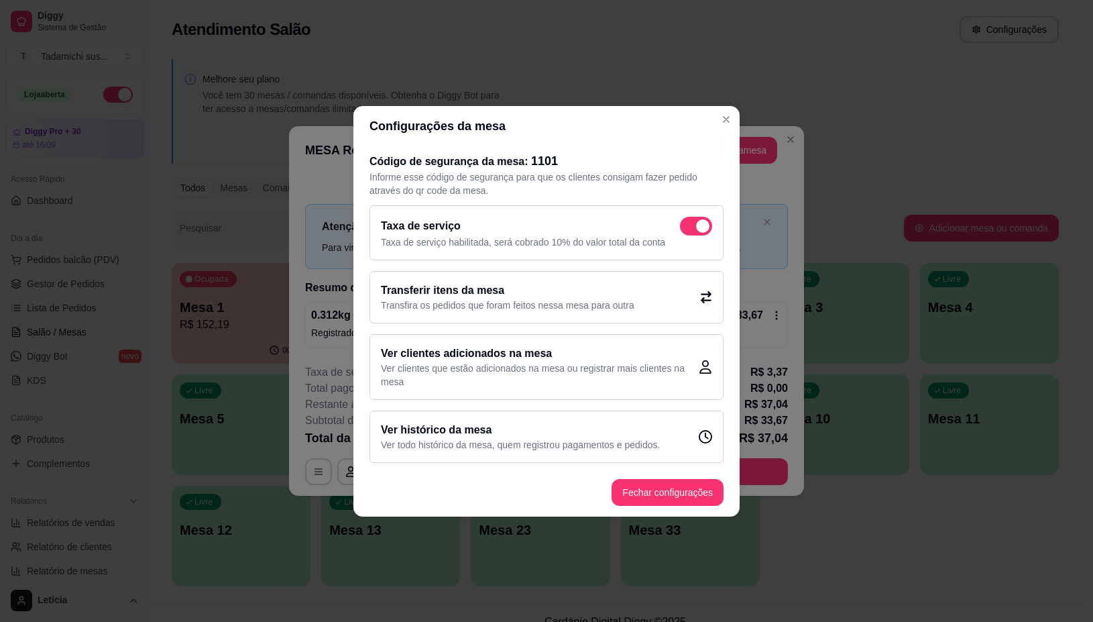
click at [702, 223] on span at bounding box center [702, 225] width 13 height 13
click at [688, 228] on input "checkbox" at bounding box center [683, 232] width 9 height 9
checkbox input "false"
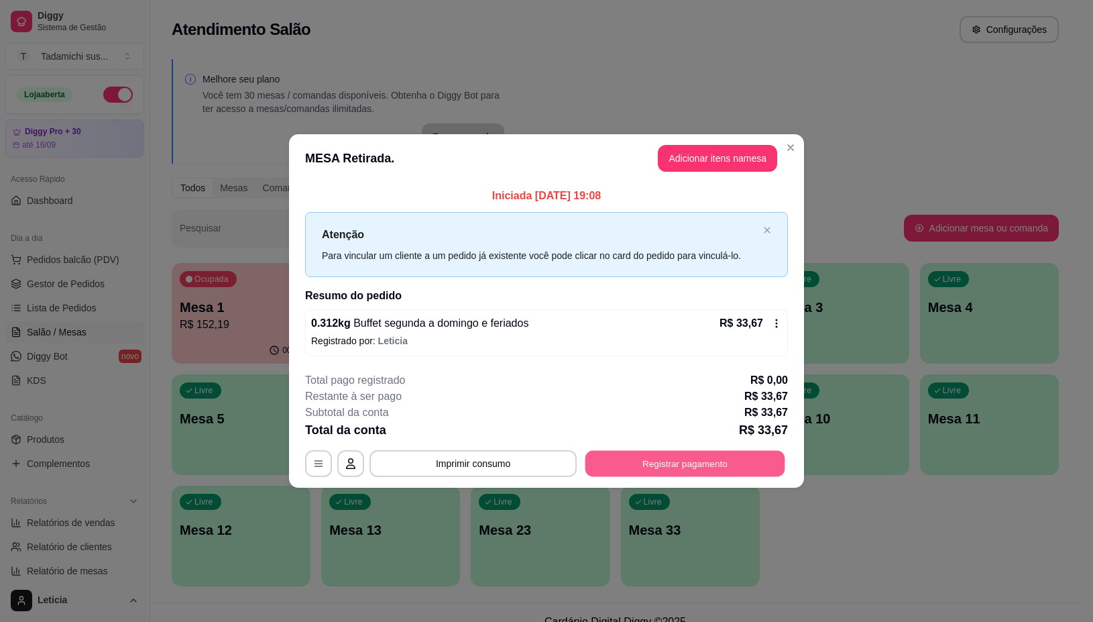
click at [622, 458] on button "Registrar pagamento" at bounding box center [686, 464] width 200 height 26
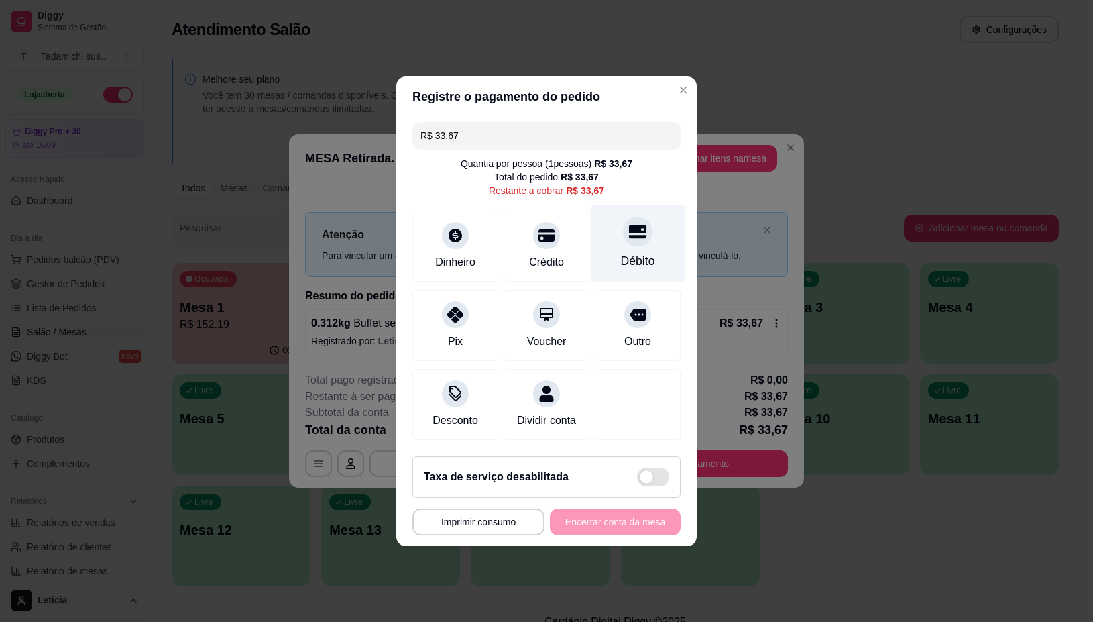
click at [620, 241] on div "Débito" at bounding box center [638, 243] width 95 height 78
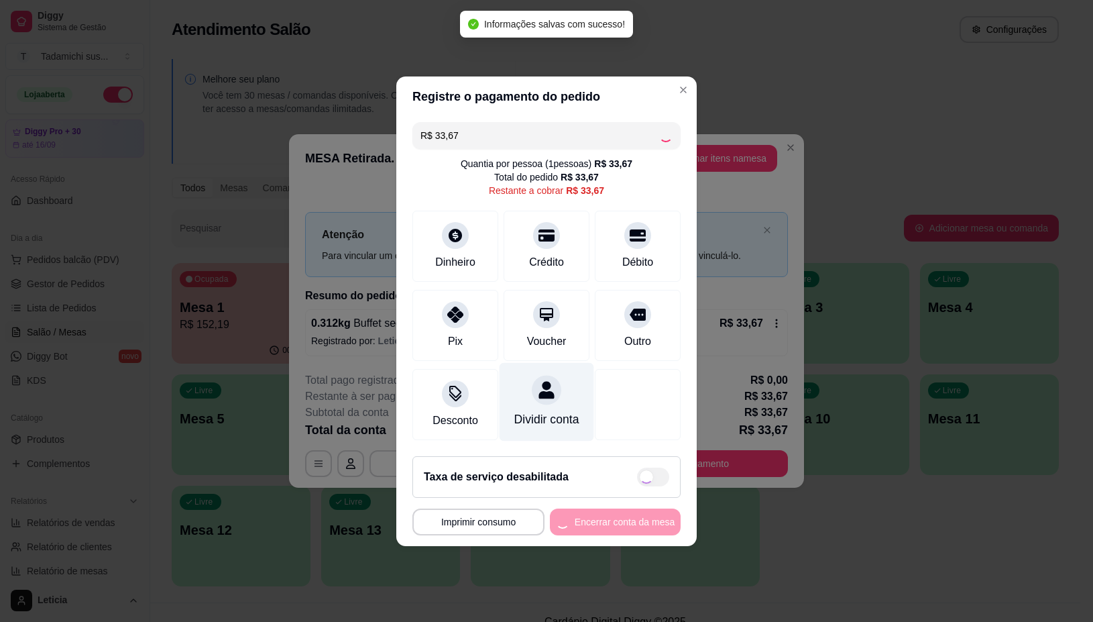
type input "R$ 0,00"
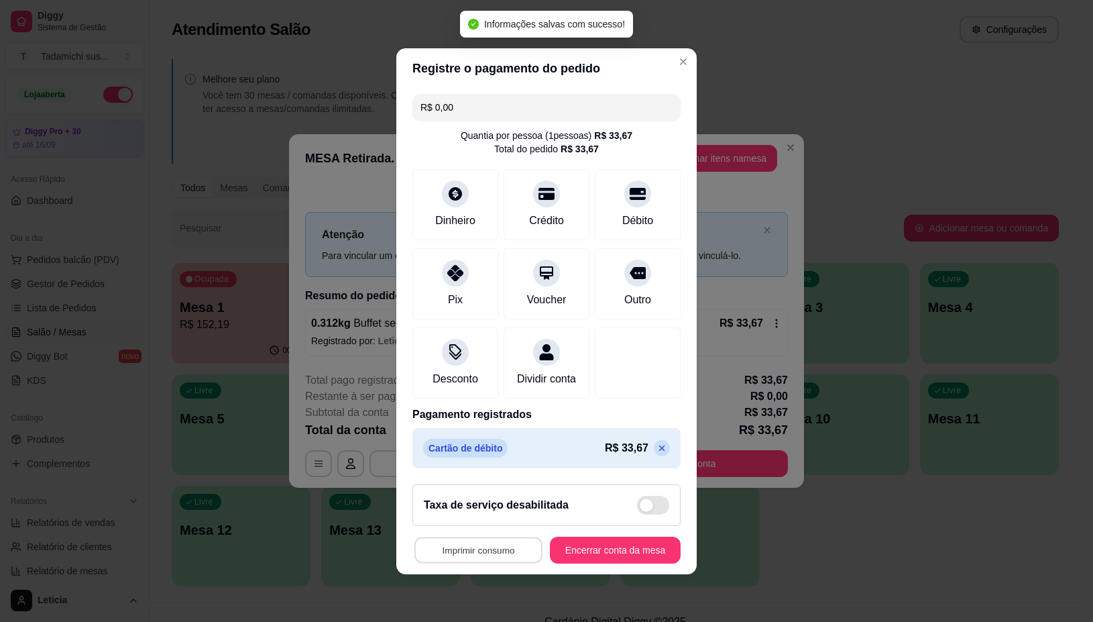
click at [488, 551] on button "Imprimir consumo" at bounding box center [479, 550] width 128 height 26
click at [478, 493] on button "IMPRESSORA" at bounding box center [472, 500] width 103 height 21
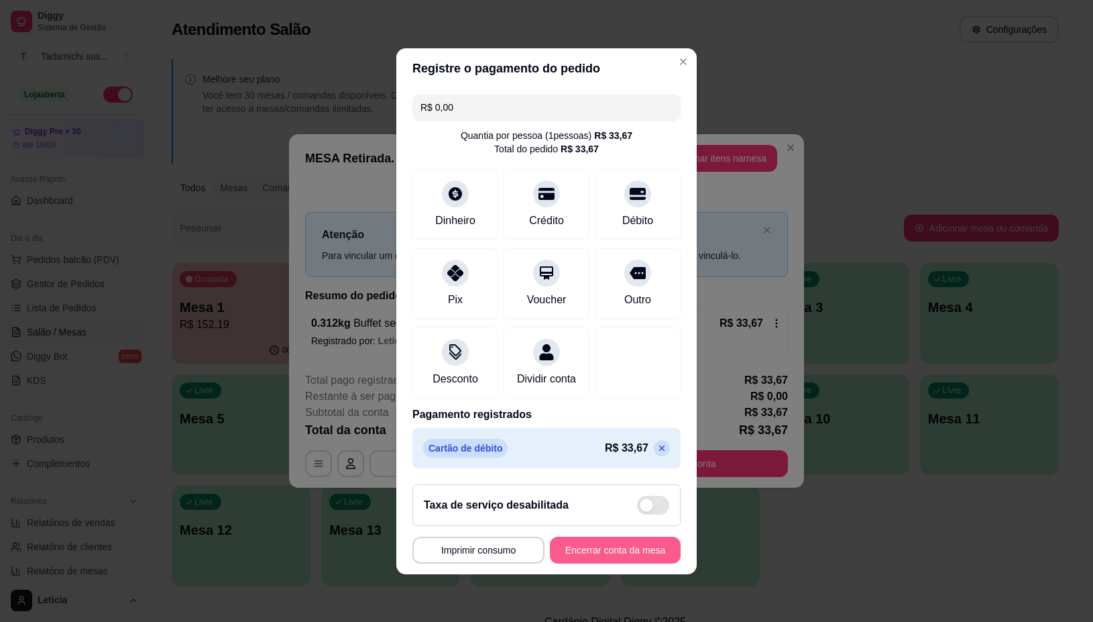
click at [565, 555] on button "Encerrar conta da mesa" at bounding box center [615, 550] width 131 height 27
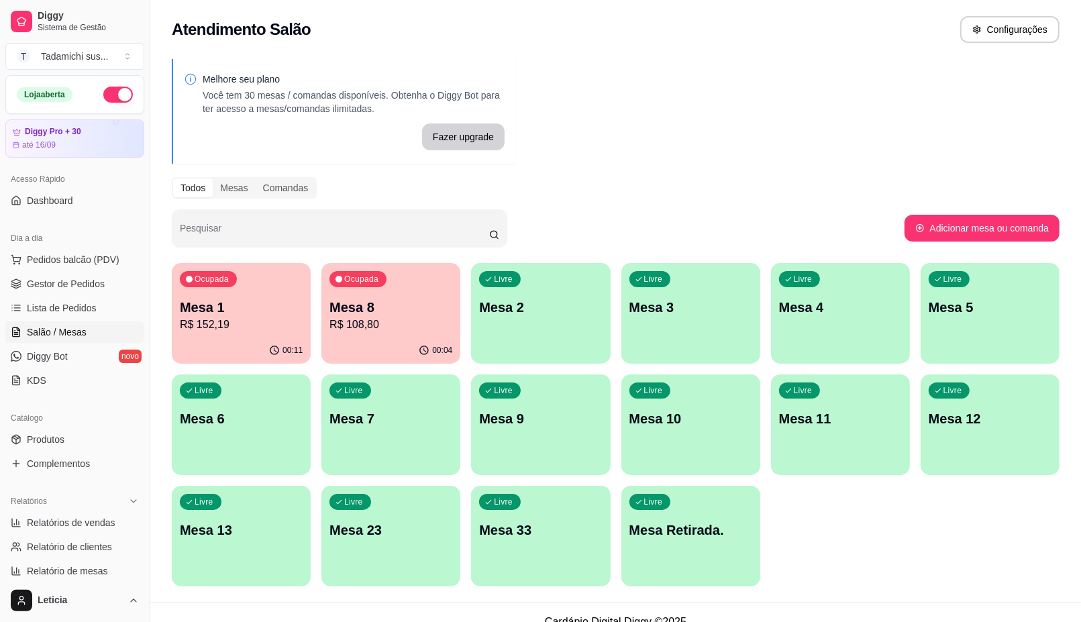
click at [239, 327] on p "R$ 152,19" at bounding box center [241, 325] width 123 height 16
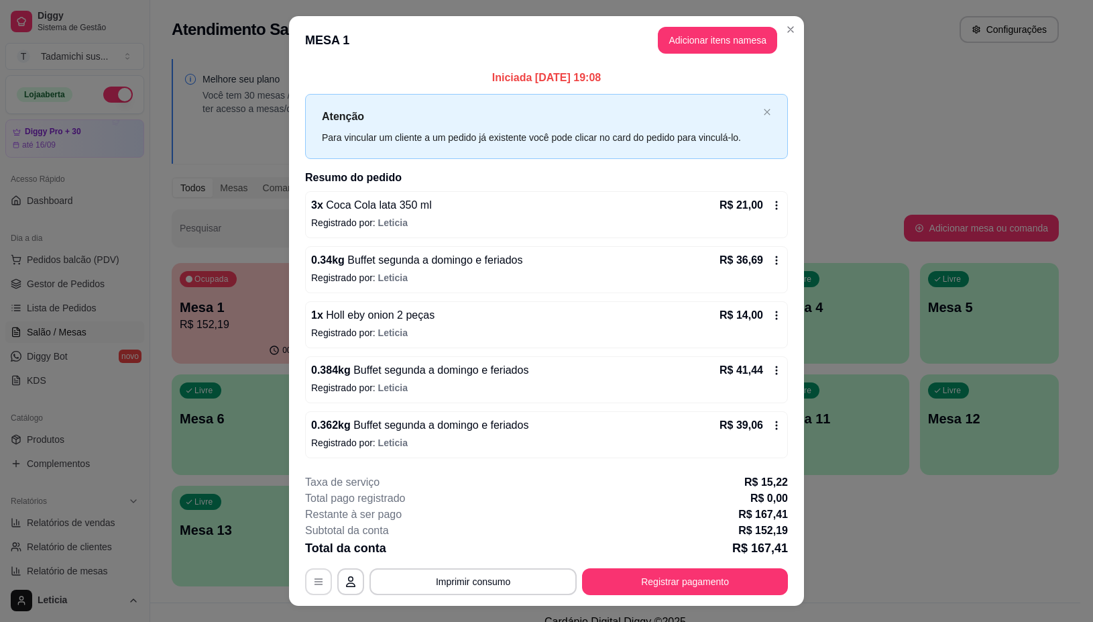
click at [313, 582] on icon "button" at bounding box center [318, 581] width 11 height 11
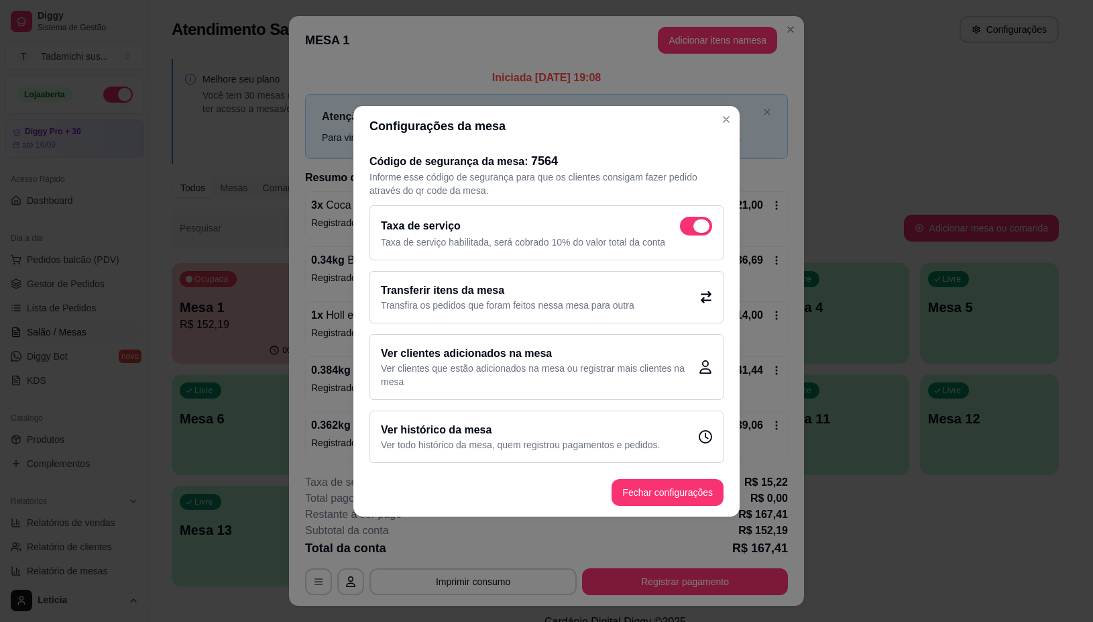
click at [688, 219] on span at bounding box center [696, 226] width 32 height 19
click at [688, 228] on input "checkbox" at bounding box center [683, 232] width 9 height 9
checkbox input "false"
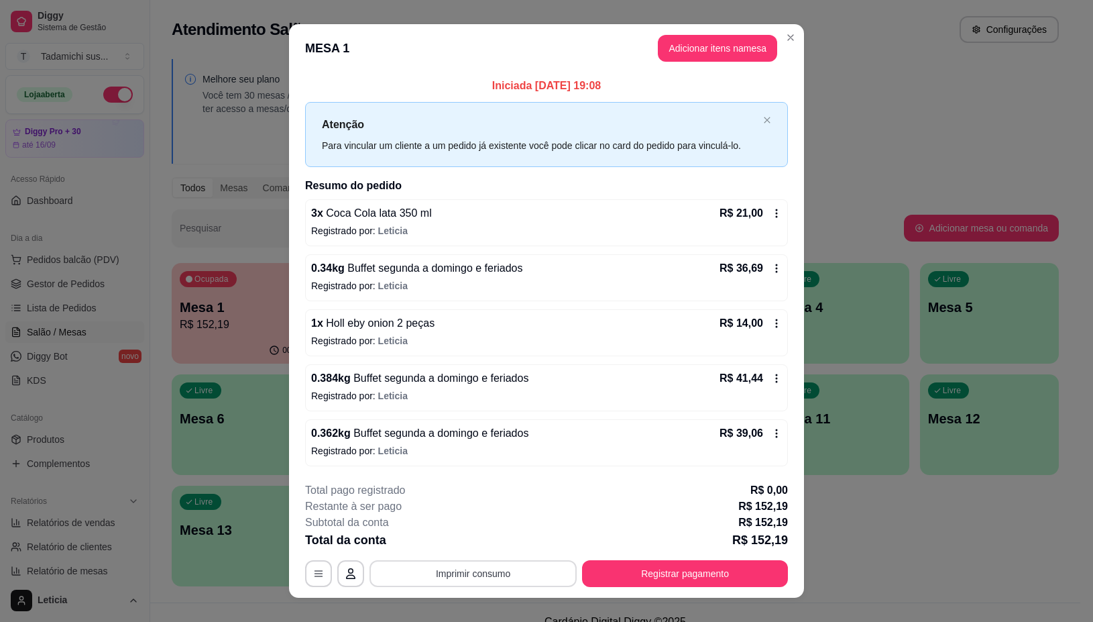
click at [555, 571] on button "Imprimir consumo" at bounding box center [473, 573] width 207 height 27
click at [474, 514] on button "IMPRESSORA" at bounding box center [471, 516] width 100 height 21
click at [619, 569] on button "Registrar pagamento" at bounding box center [685, 573] width 206 height 27
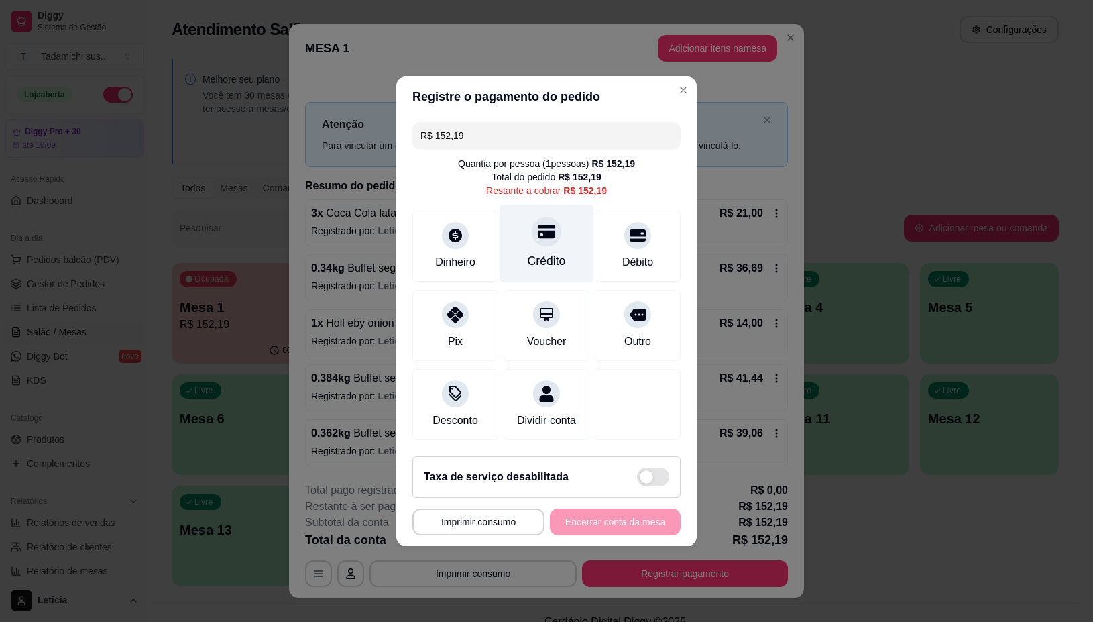
click at [545, 242] on div "Crédito" at bounding box center [547, 243] width 95 height 78
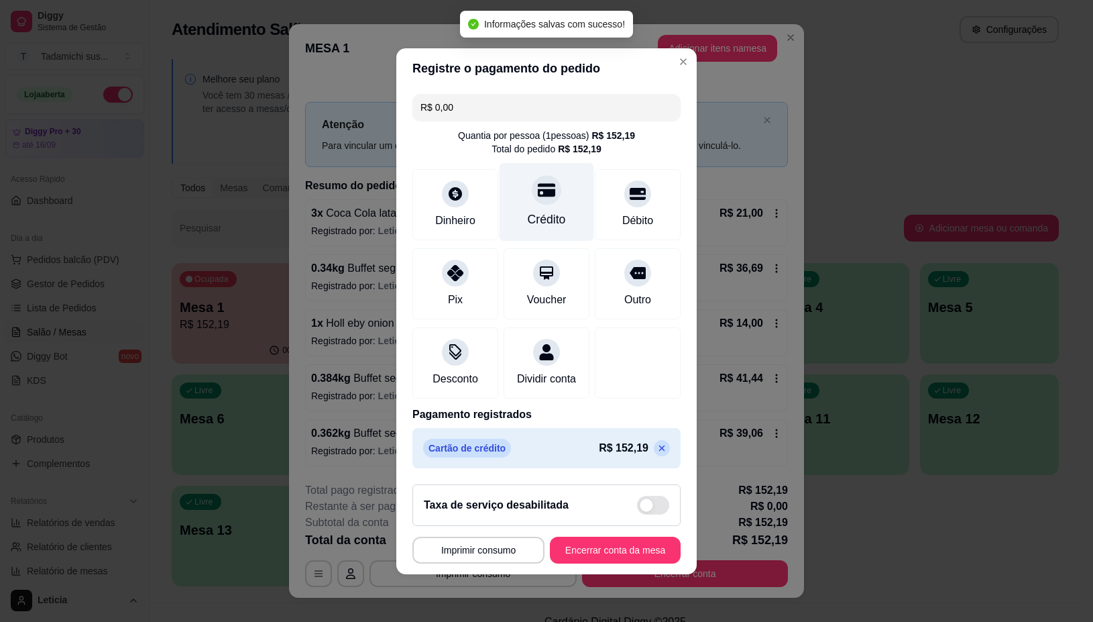
type input "R$ 0,00"
click at [486, 551] on button "Imprimir consumo" at bounding box center [479, 550] width 132 height 27
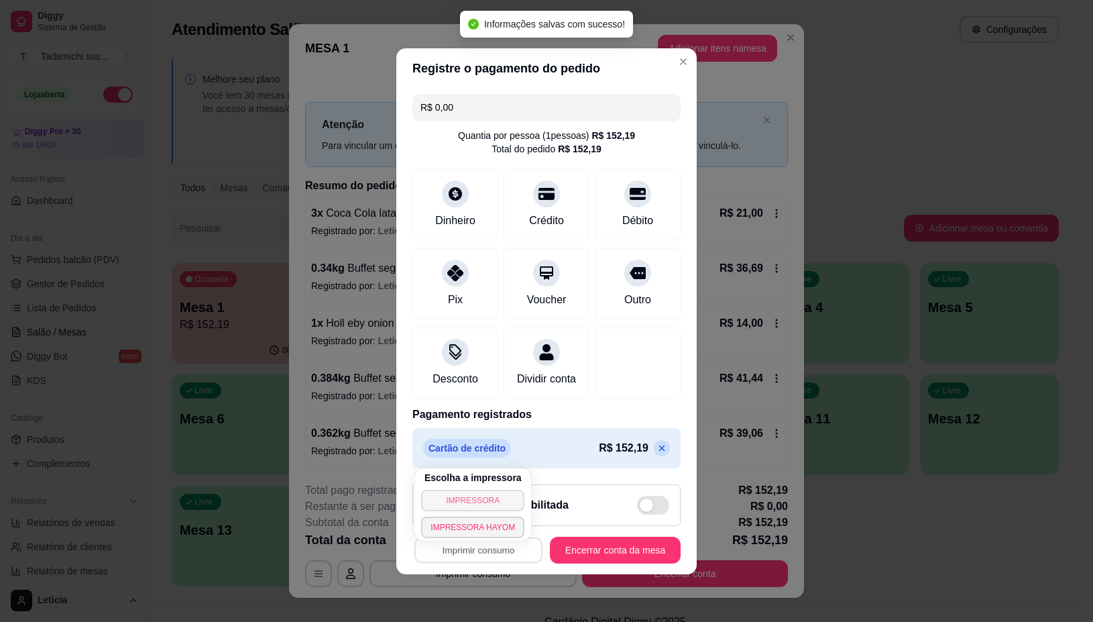
click at [474, 498] on button "IMPRESSORA" at bounding box center [472, 500] width 103 height 21
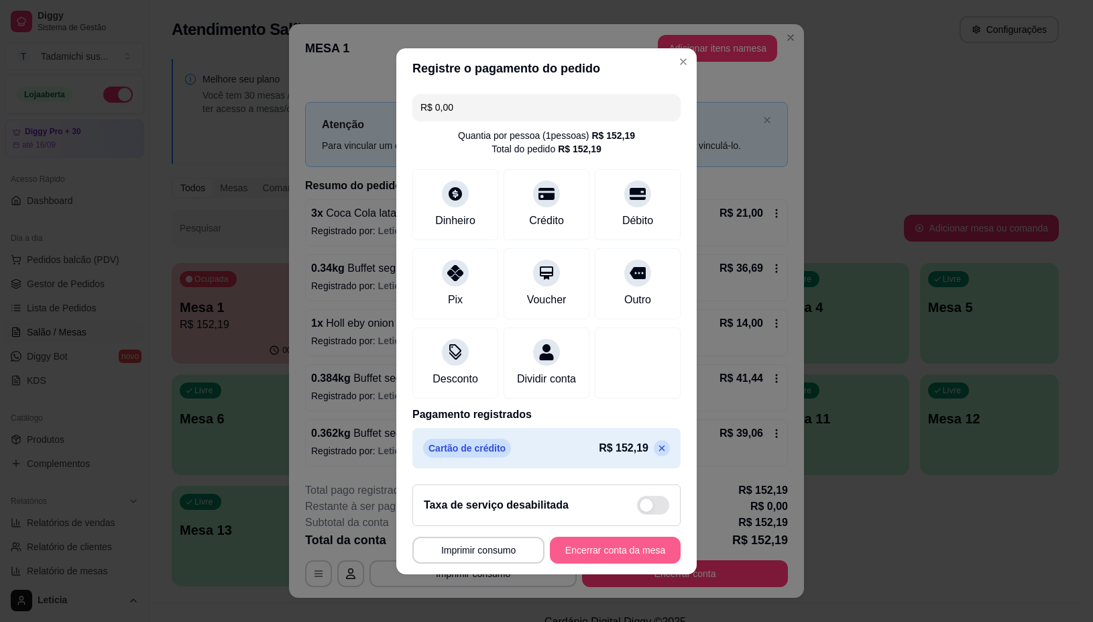
click at [584, 551] on button "Encerrar conta da mesa" at bounding box center [615, 550] width 131 height 27
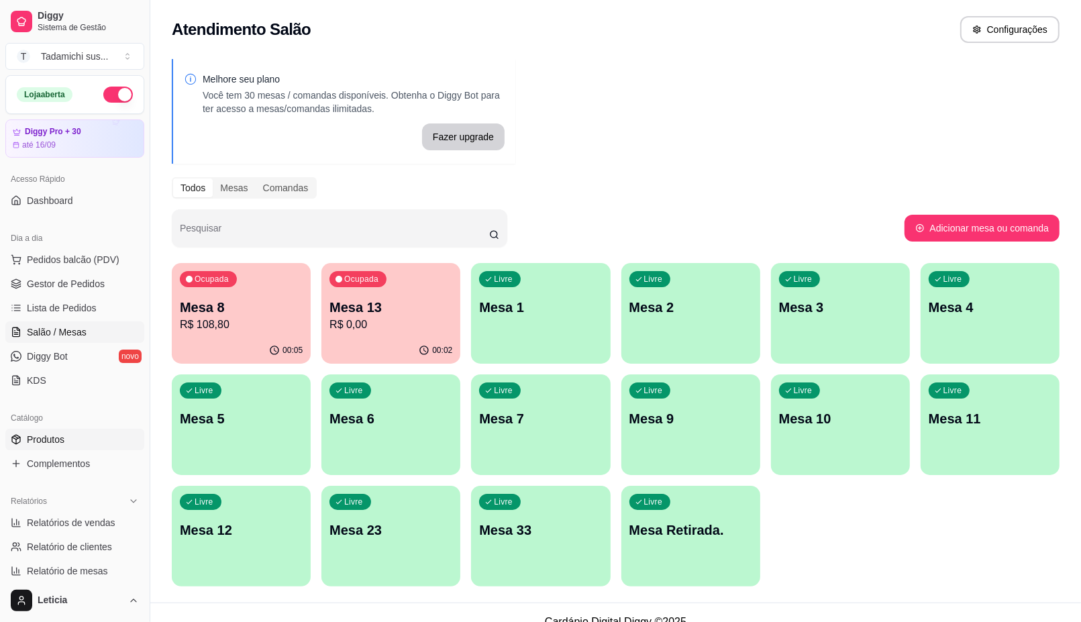
click at [62, 433] on span "Produtos" at bounding box center [46, 439] width 38 height 13
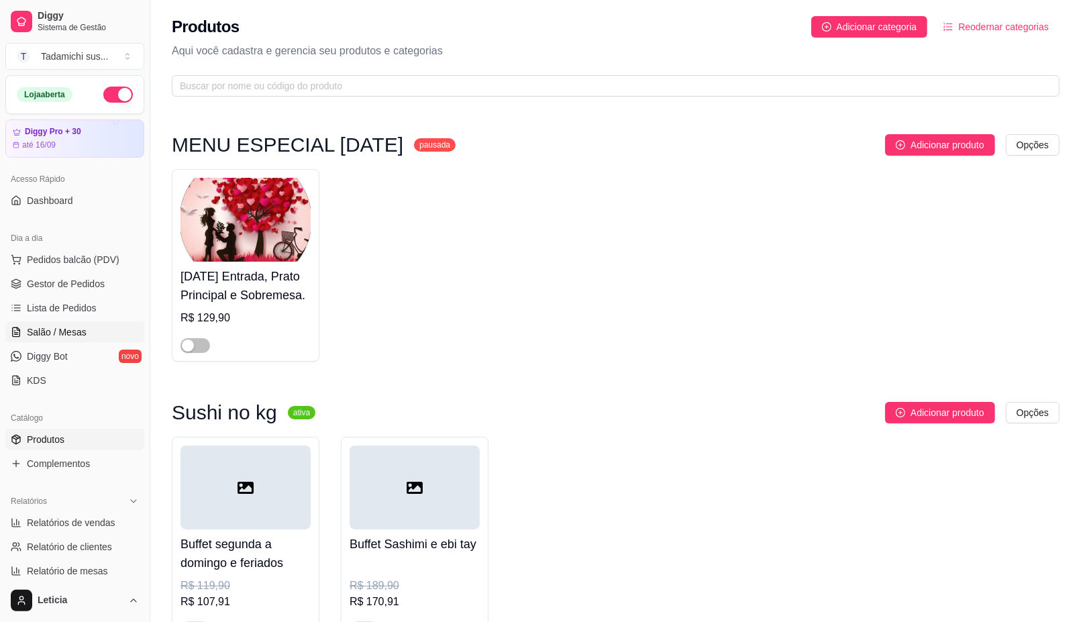
click at [54, 323] on link "Salão / Mesas" at bounding box center [74, 331] width 139 height 21
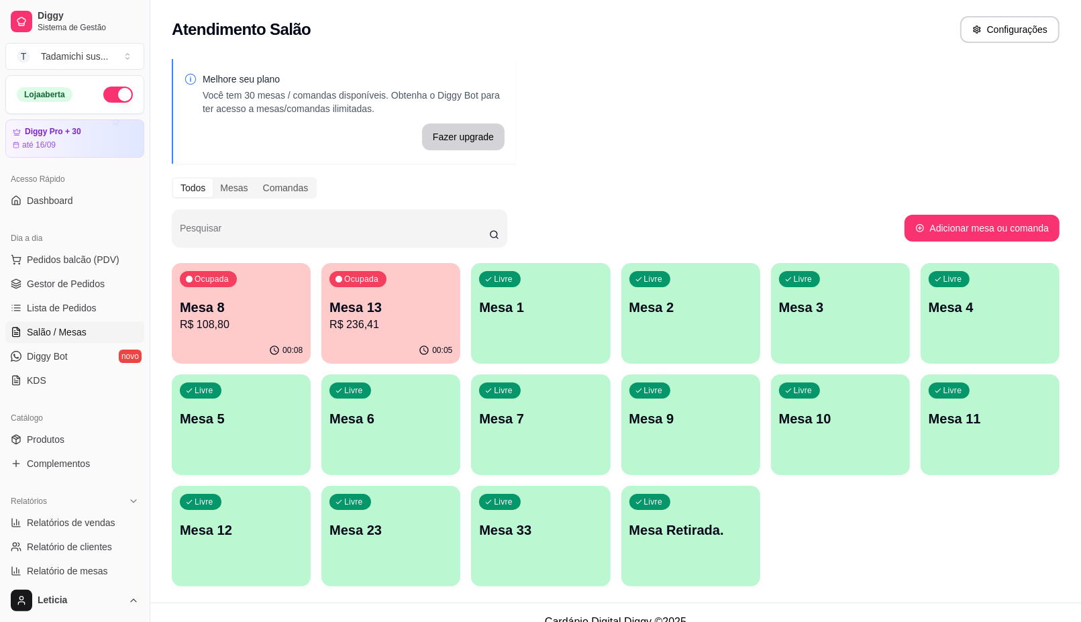
click at [384, 336] on div "Ocupada Mesa 13 R$ 236,41" at bounding box center [390, 300] width 139 height 74
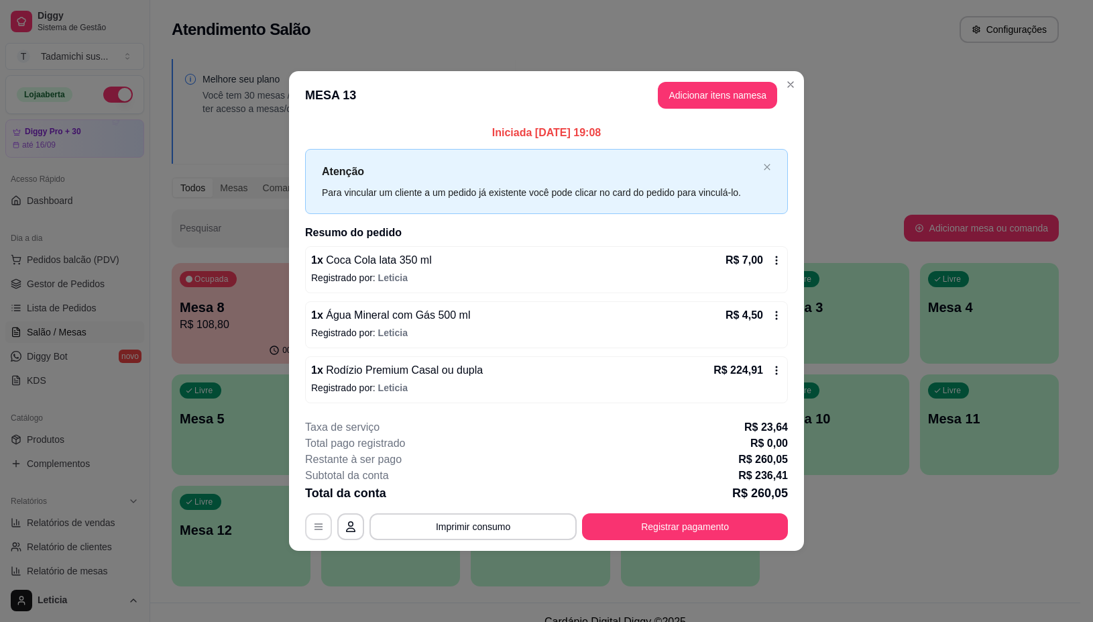
click at [313, 535] on button "button" at bounding box center [318, 526] width 27 height 27
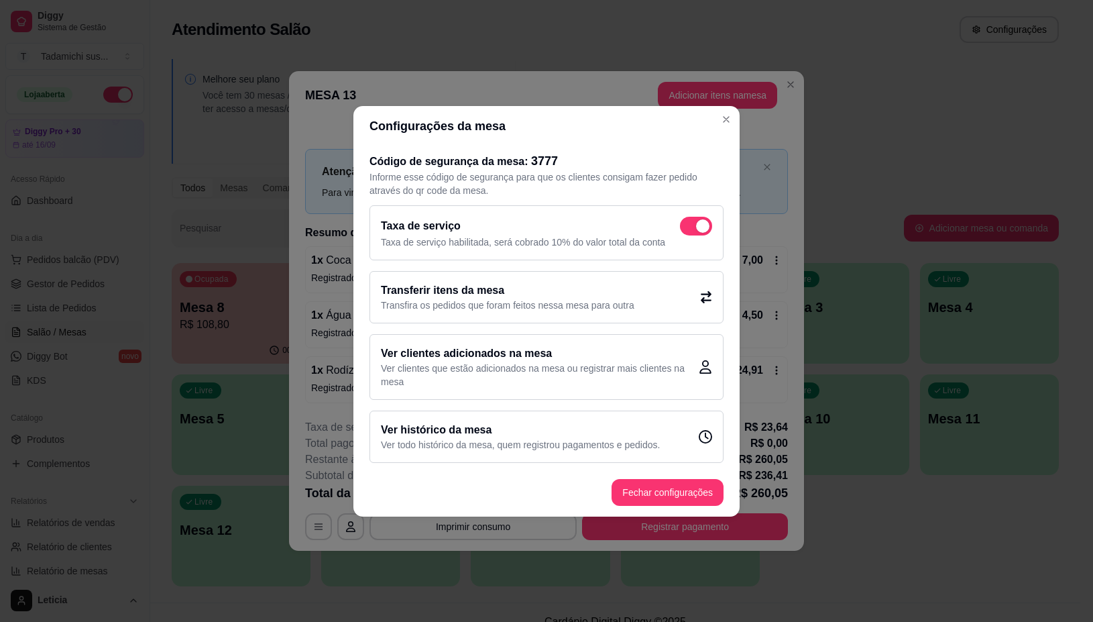
click at [692, 219] on span at bounding box center [696, 226] width 32 height 19
click at [688, 228] on input "checkbox" at bounding box center [683, 232] width 9 height 9
checkbox input "true"
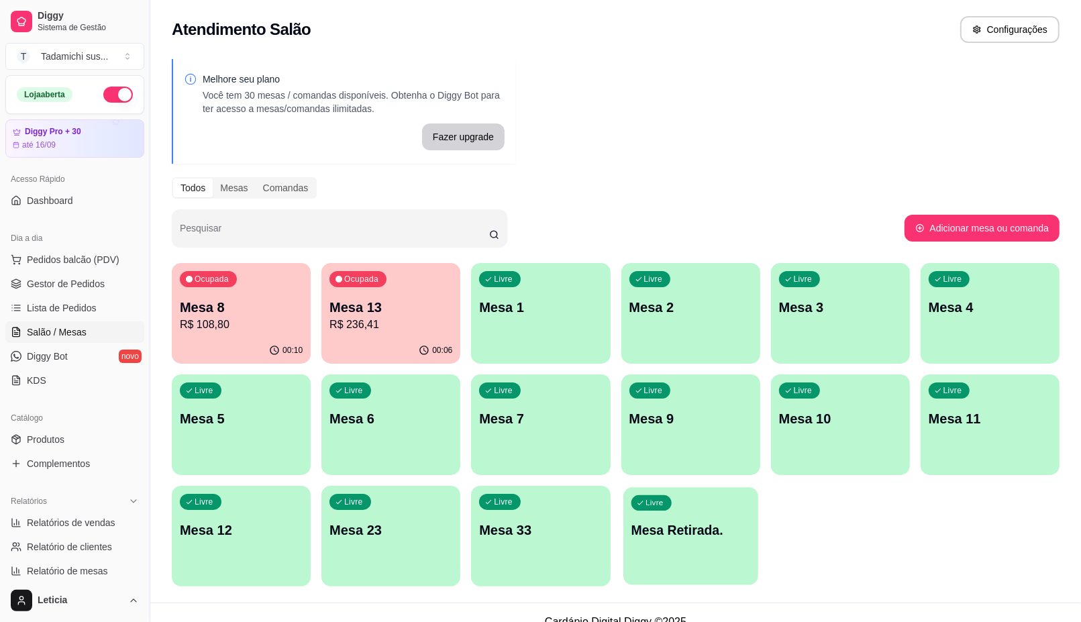
click at [726, 534] on p "Mesa Retirada." at bounding box center [690, 530] width 119 height 18
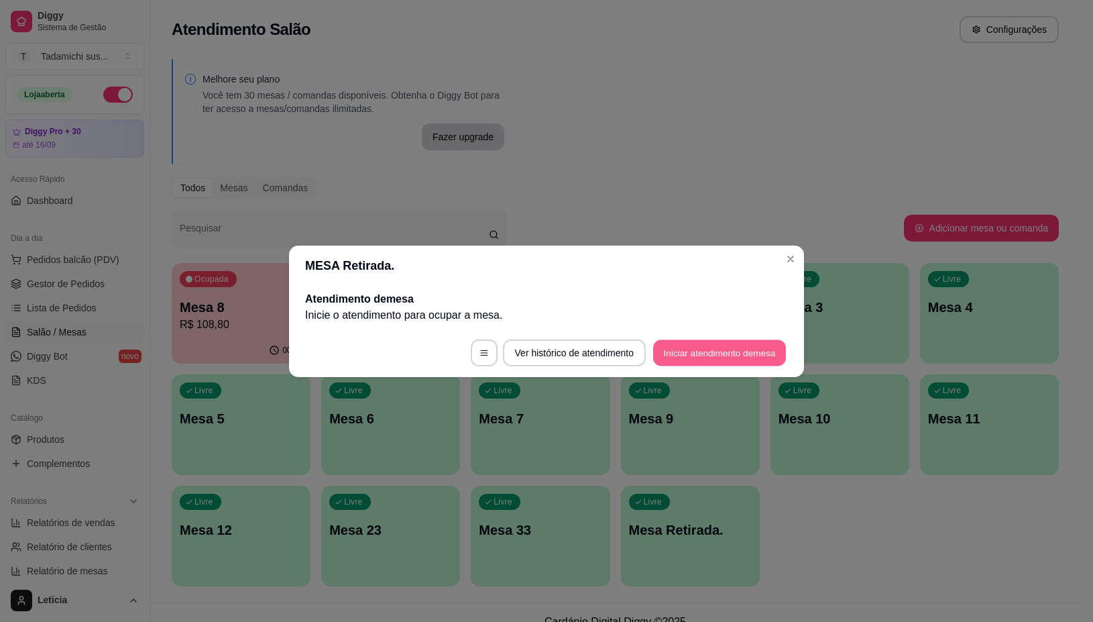
click at [688, 361] on button "Iniciar atendimento de mesa" at bounding box center [719, 352] width 133 height 26
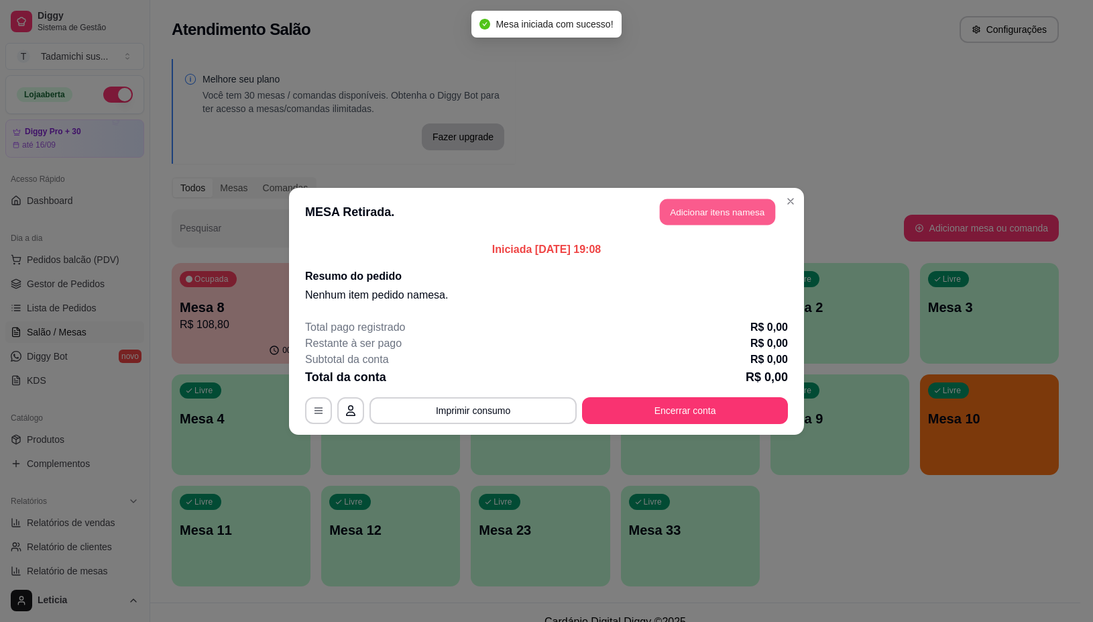
click at [698, 209] on button "Adicionar itens na mesa" at bounding box center [717, 212] width 115 height 26
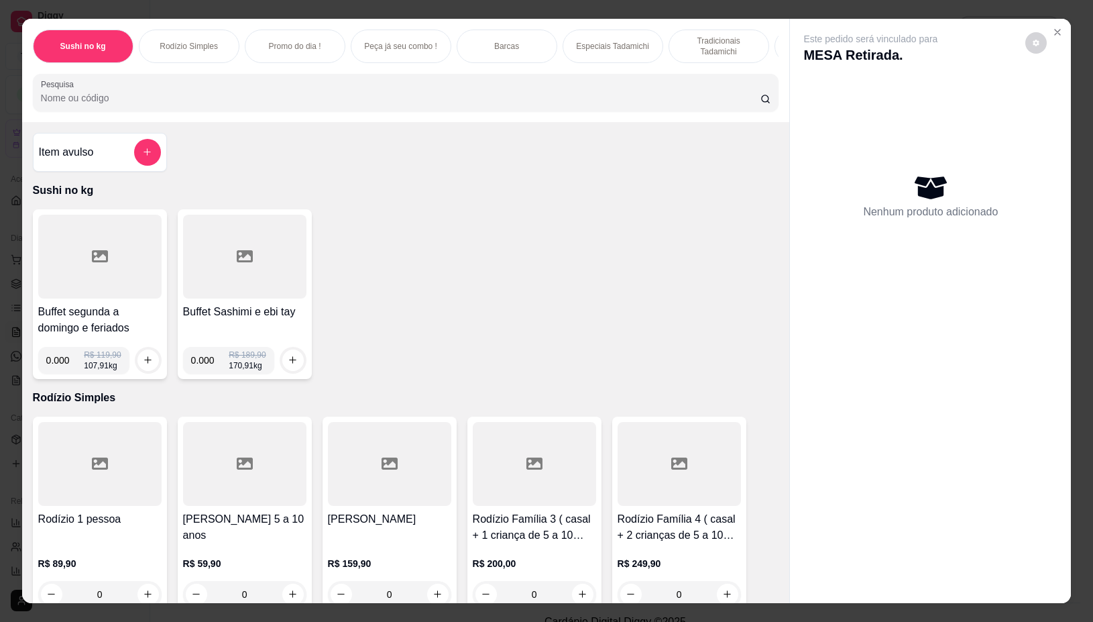
click at [119, 262] on div at bounding box center [99, 257] width 123 height 84
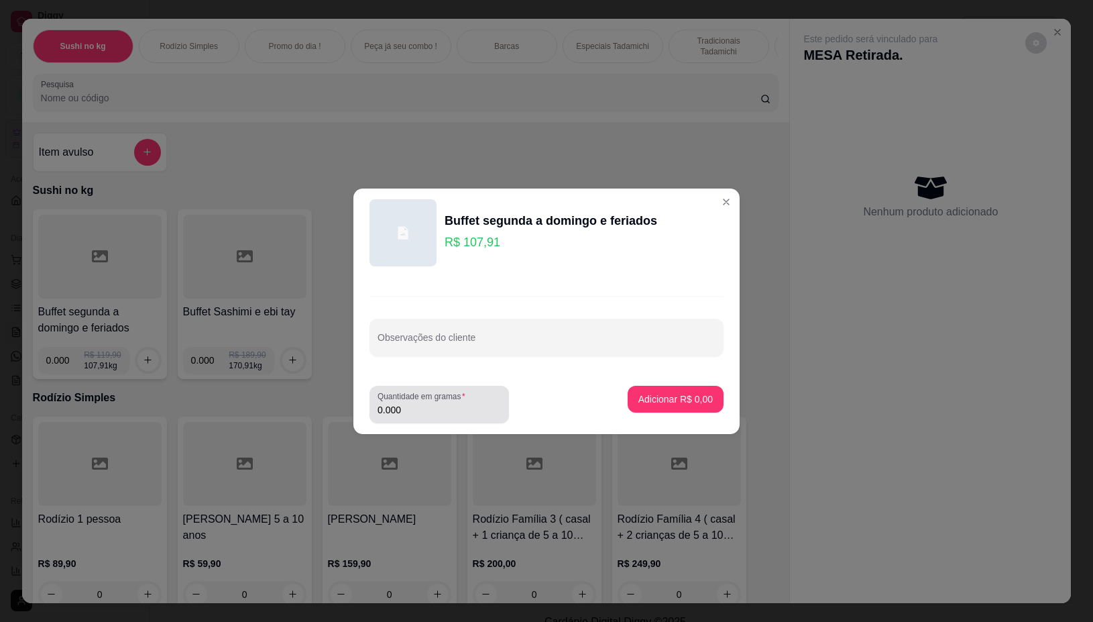
click at [402, 417] on div "0.000" at bounding box center [439, 404] width 123 height 27
type input "0.364"
click at [677, 393] on p "Adicionar R$ 39,28" at bounding box center [673, 398] width 80 height 13
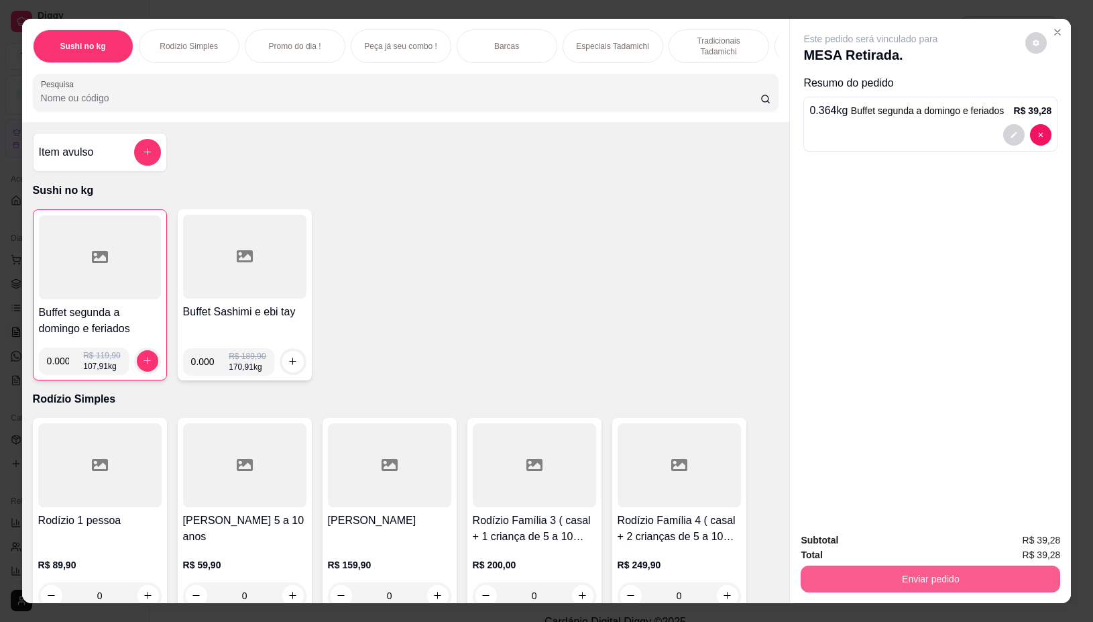
click at [846, 565] on button "Enviar pedido" at bounding box center [931, 578] width 260 height 27
click at [897, 534] on button "Não registrar e enviar pedido" at bounding box center [886, 539] width 140 height 25
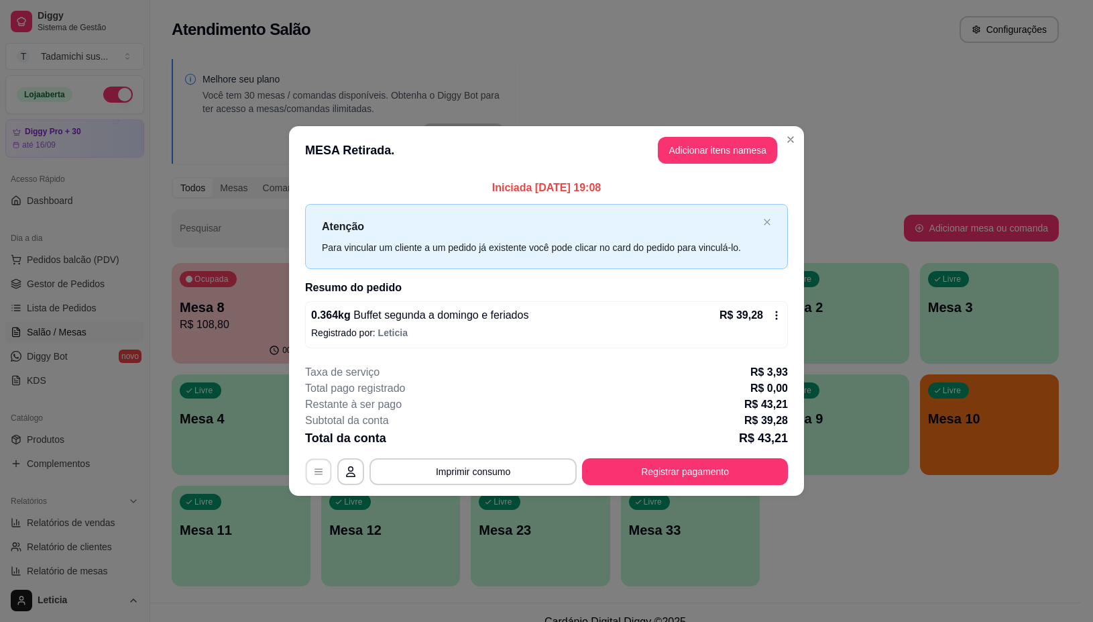
click at [312, 475] on button "button" at bounding box center [319, 472] width 26 height 26
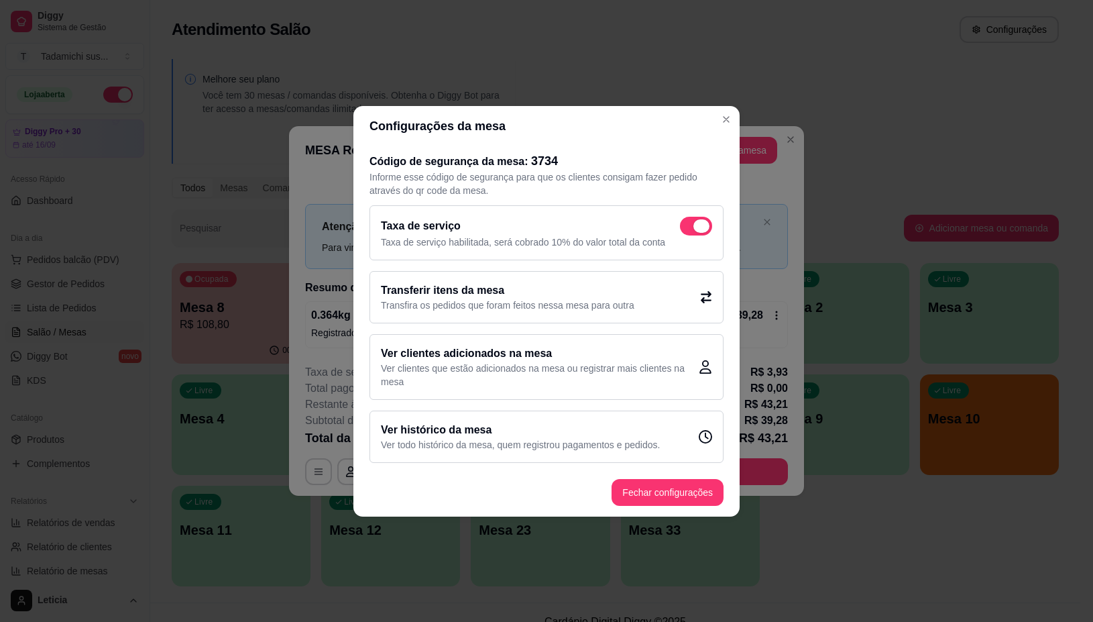
click at [701, 218] on span at bounding box center [696, 226] width 32 height 19
click at [688, 228] on input "checkbox" at bounding box center [683, 232] width 9 height 9
checkbox input "false"
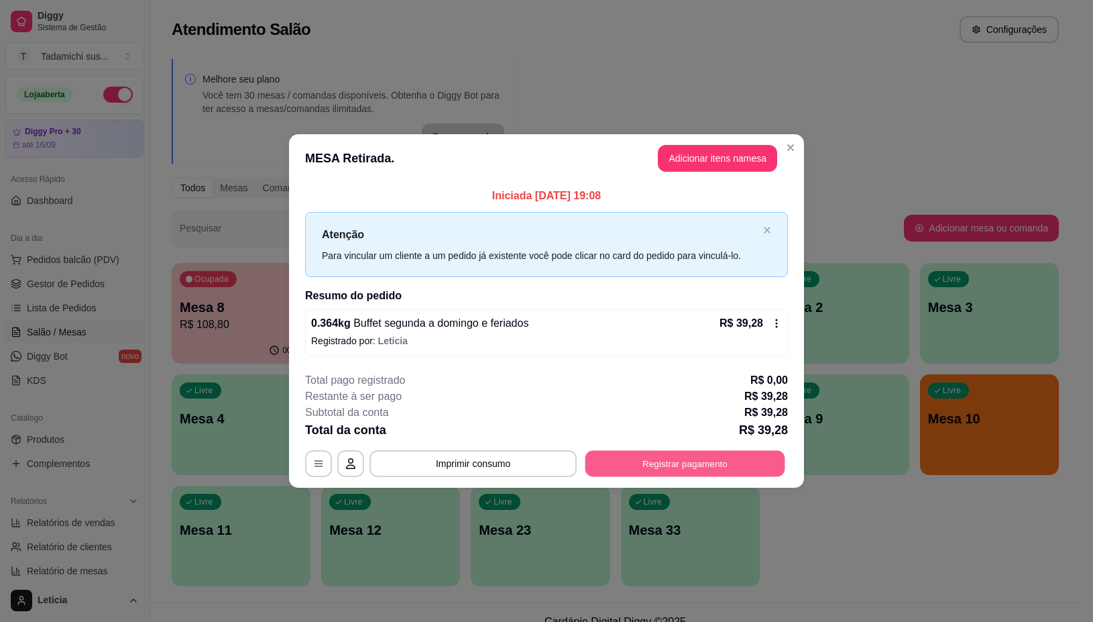
click at [653, 472] on button "Registrar pagamento" at bounding box center [686, 464] width 200 height 26
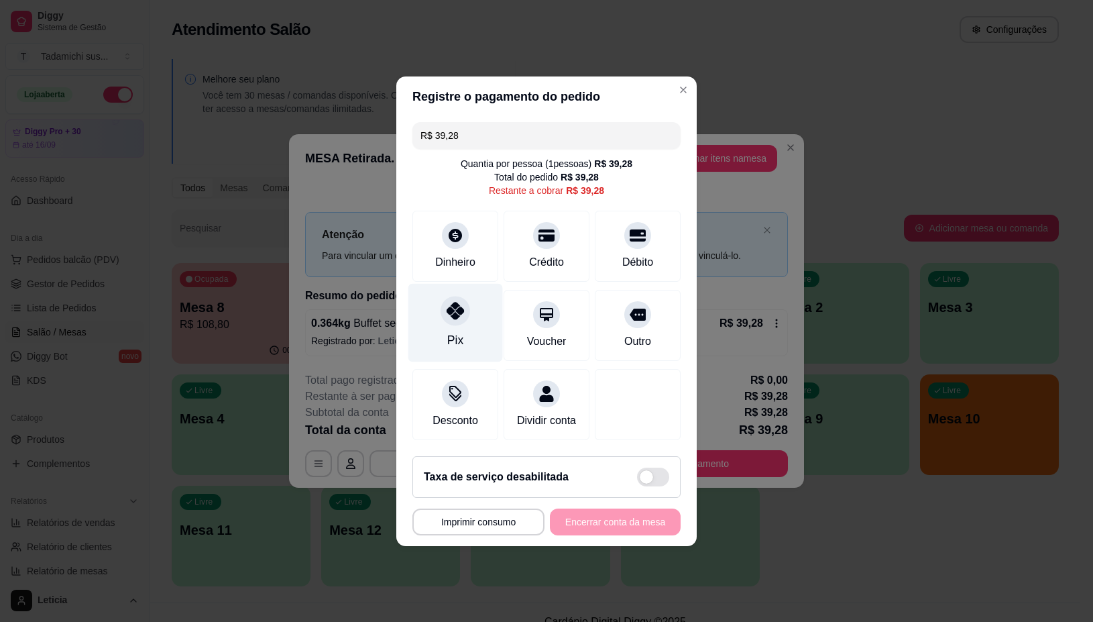
click at [461, 316] on div "Pix" at bounding box center [455, 322] width 95 height 78
type input "R$ 0,00"
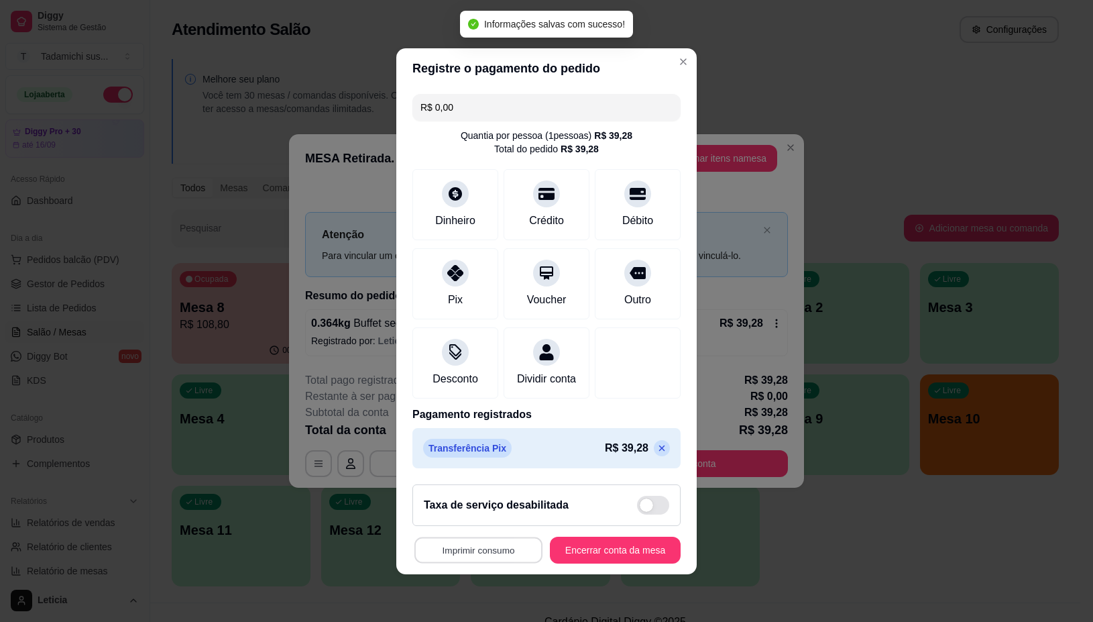
click at [470, 548] on button "Imprimir consumo" at bounding box center [479, 550] width 128 height 26
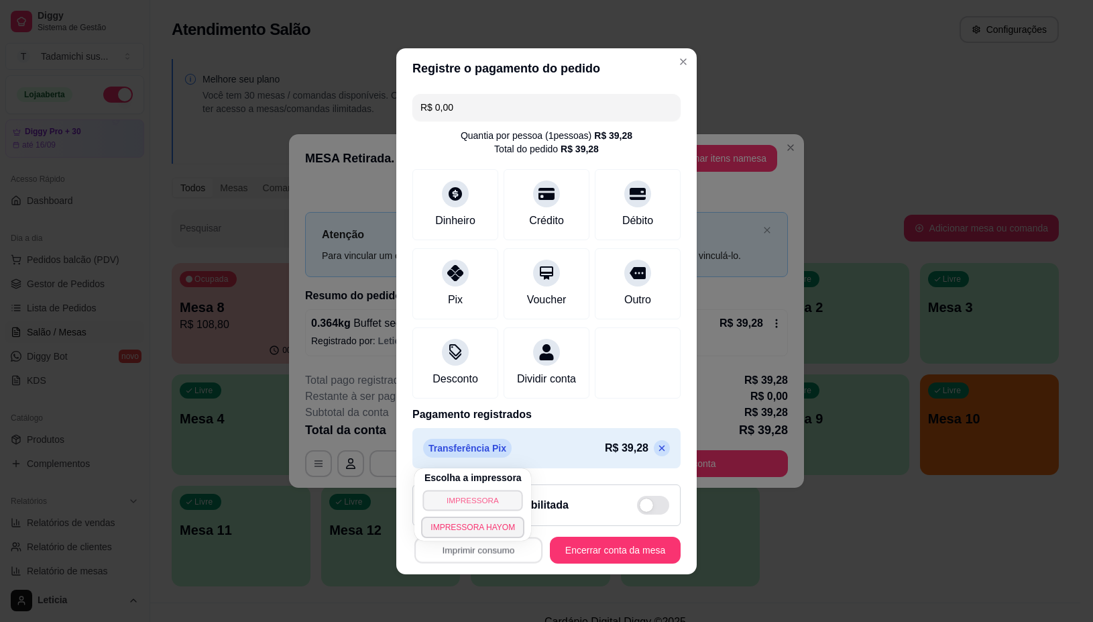
click at [467, 495] on button "IMPRESSORA" at bounding box center [473, 500] width 100 height 21
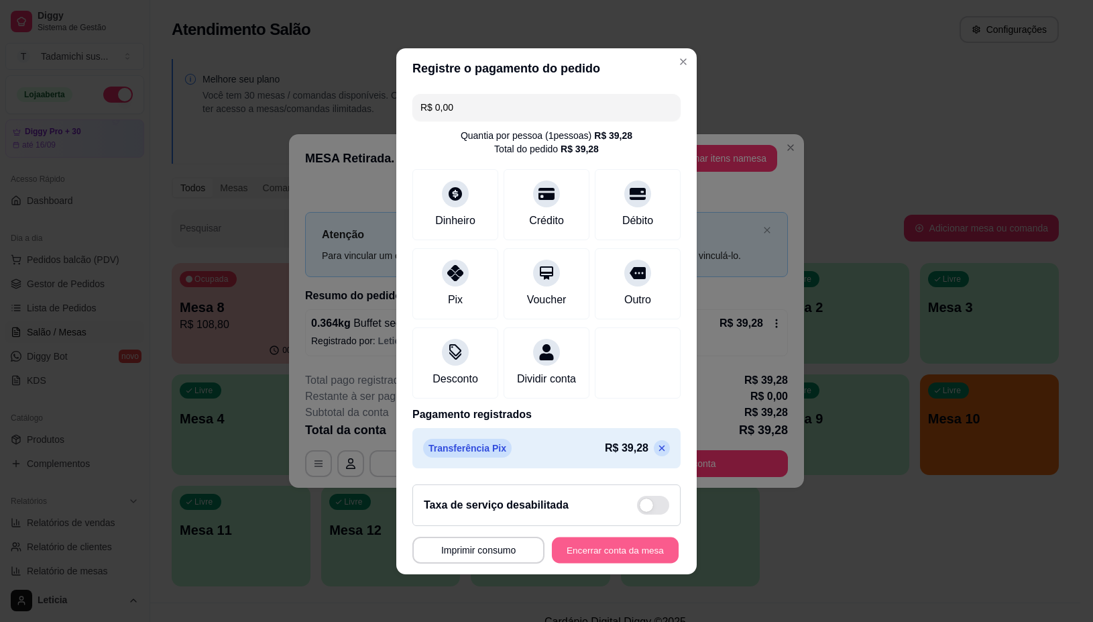
click at [596, 559] on button "Encerrar conta da mesa" at bounding box center [615, 550] width 127 height 26
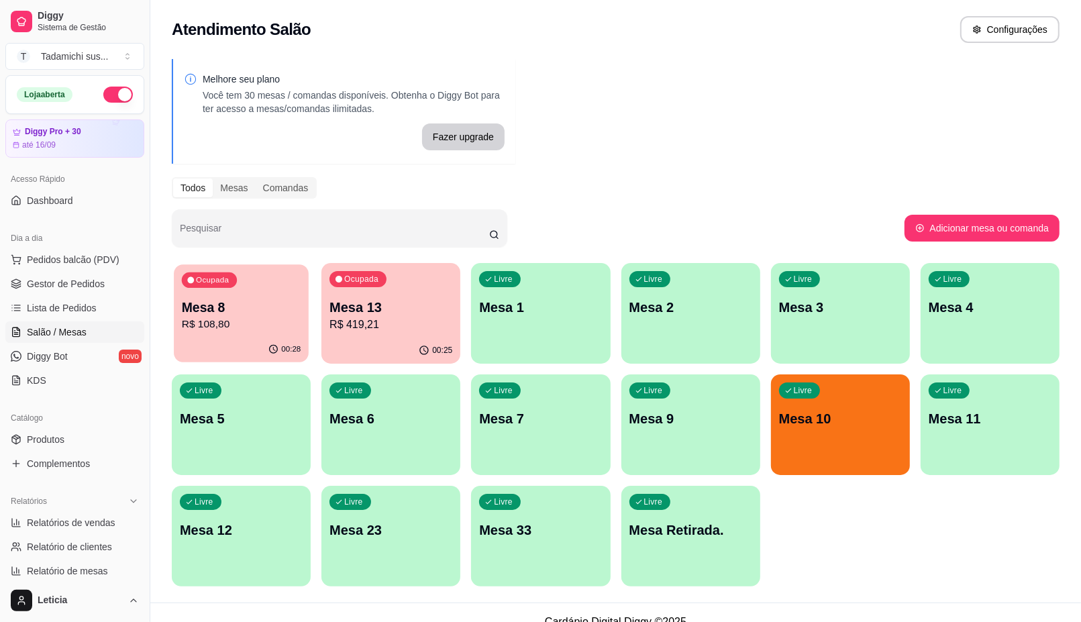
click at [218, 345] on div "00:28" at bounding box center [241, 349] width 135 height 25
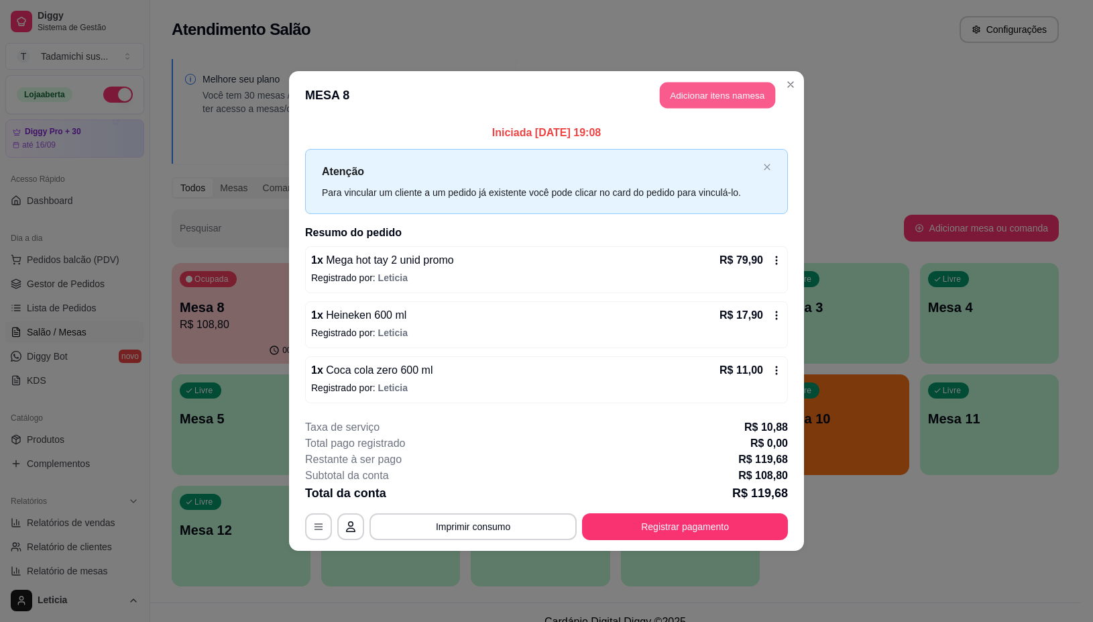
click at [753, 88] on button "Adicionar itens na mesa" at bounding box center [717, 96] width 115 height 26
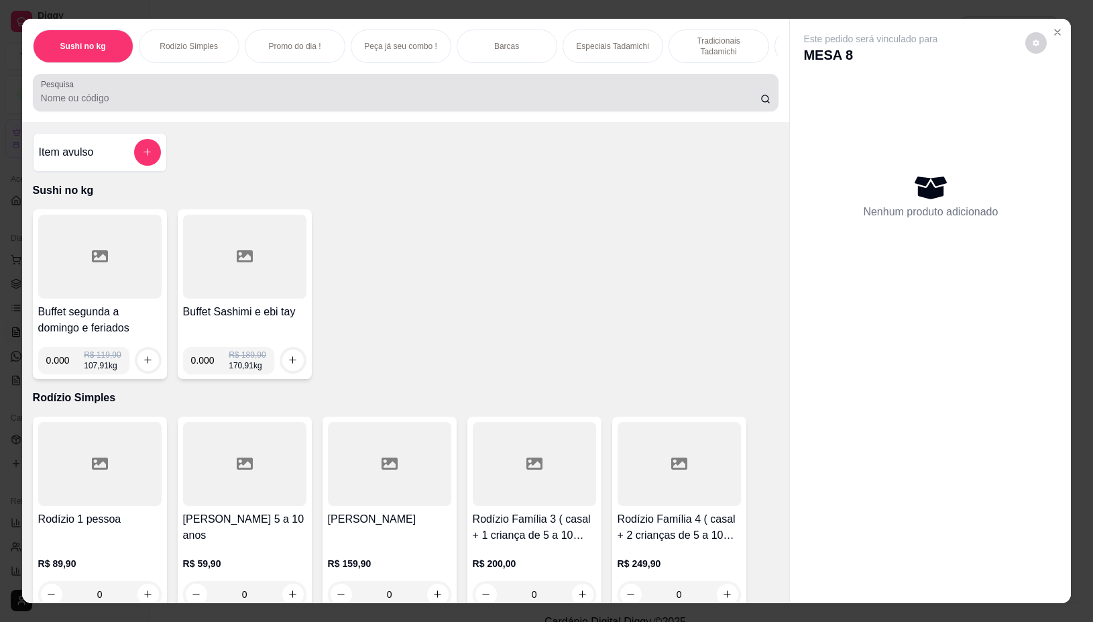
click at [698, 103] on input "Pesquisa" at bounding box center [401, 97] width 720 height 13
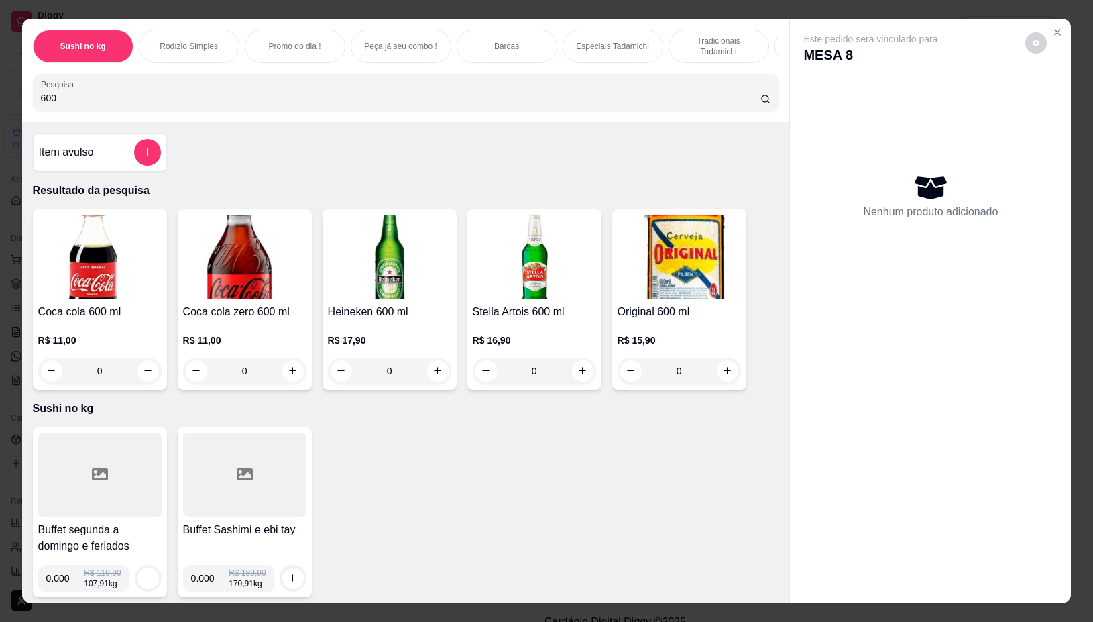
type input "600"
click at [487, 407] on div "Item avulso Resultado da pesquisa Coca cola 600 ml R$ 11,00 0 Coca cola zero 60…" at bounding box center [406, 362] width 768 height 481
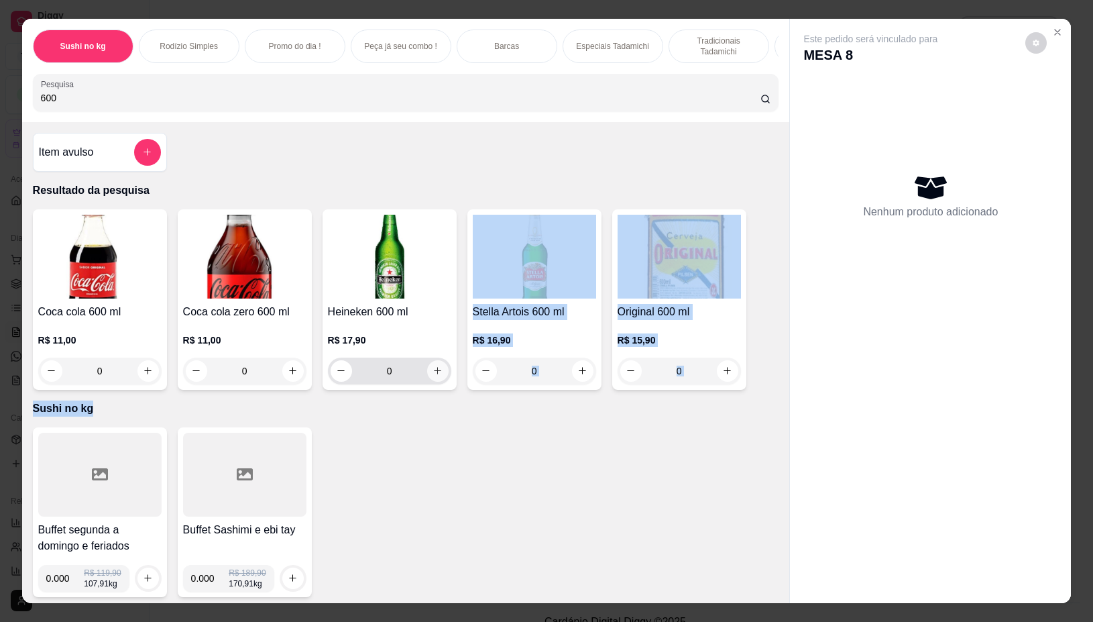
click at [438, 371] on button "increase-product-quantity" at bounding box center [437, 370] width 21 height 21
type input "1"
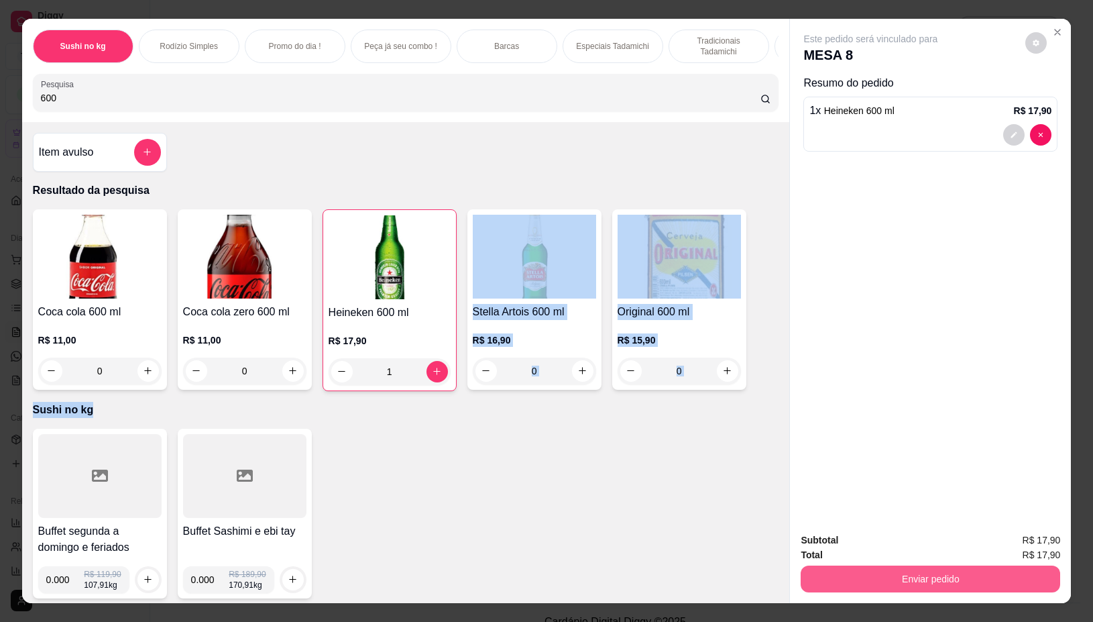
click at [867, 576] on button "Enviar pedido" at bounding box center [931, 578] width 260 height 27
click at [853, 539] on button "Não registrar e enviar pedido" at bounding box center [886, 539] width 140 height 25
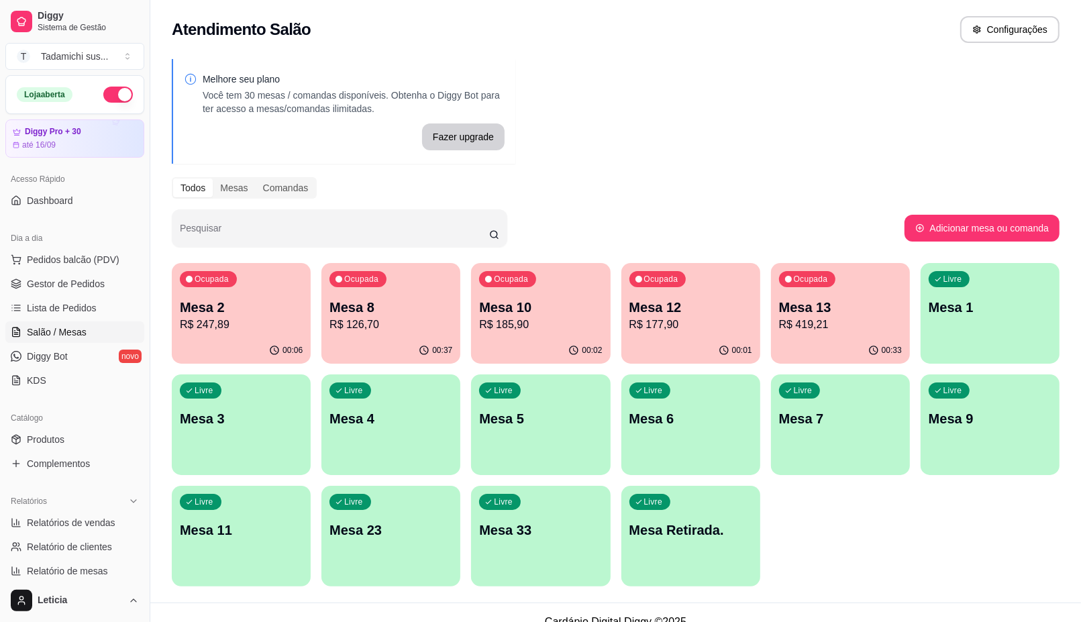
click at [232, 543] on div "Livre Mesa 11" at bounding box center [241, 528] width 139 height 85
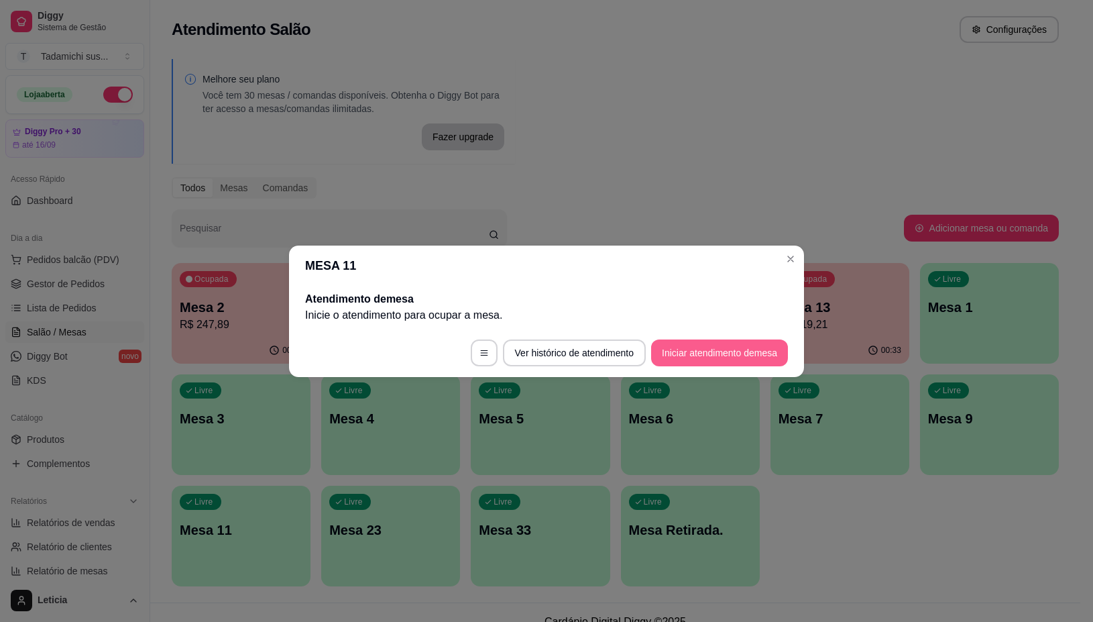
click at [708, 339] on footer "Ver histórico de atendimento Iniciar atendimento de mesa" at bounding box center [546, 353] width 515 height 48
click at [708, 353] on button "Iniciar atendimento de mesa" at bounding box center [719, 352] width 133 height 26
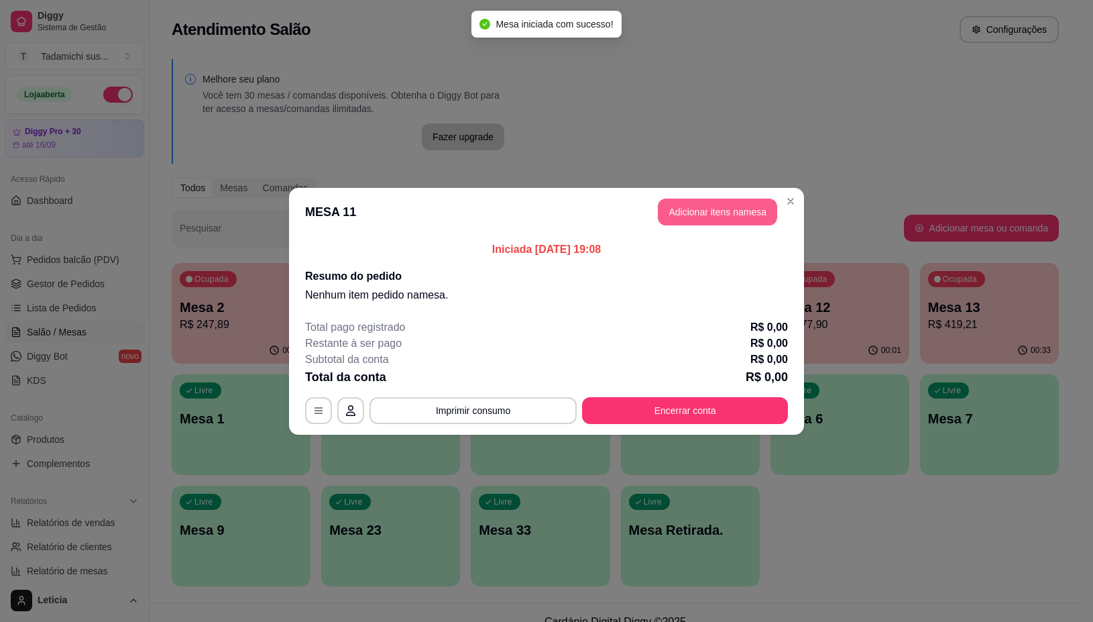
click at [736, 215] on button "Adicionar itens na mesa" at bounding box center [717, 212] width 119 height 27
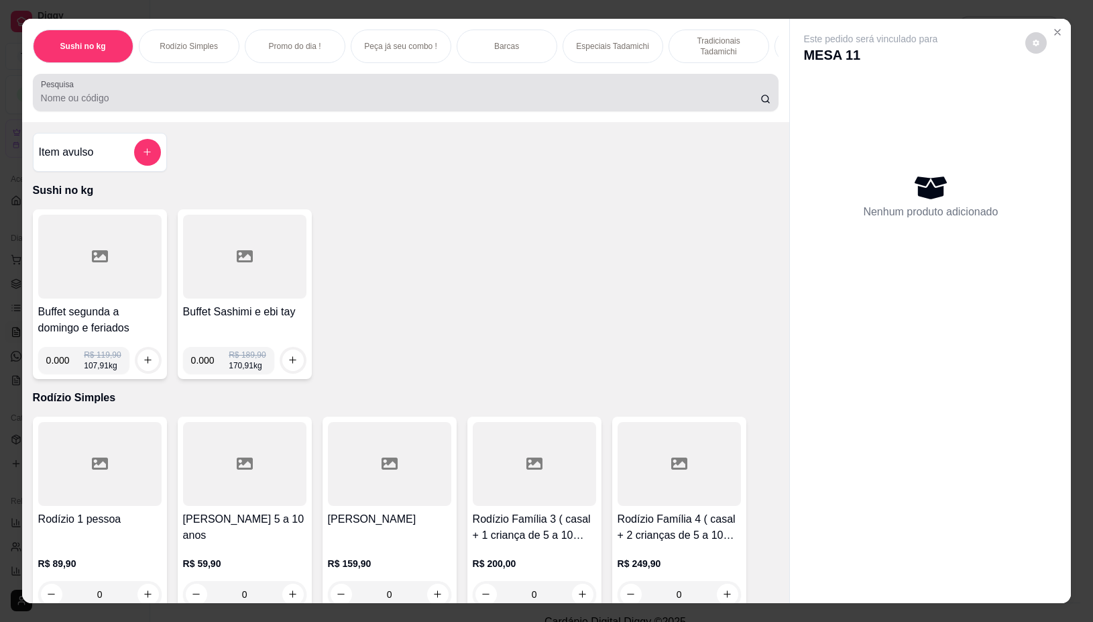
click at [314, 104] on input "Pesquisa" at bounding box center [401, 97] width 720 height 13
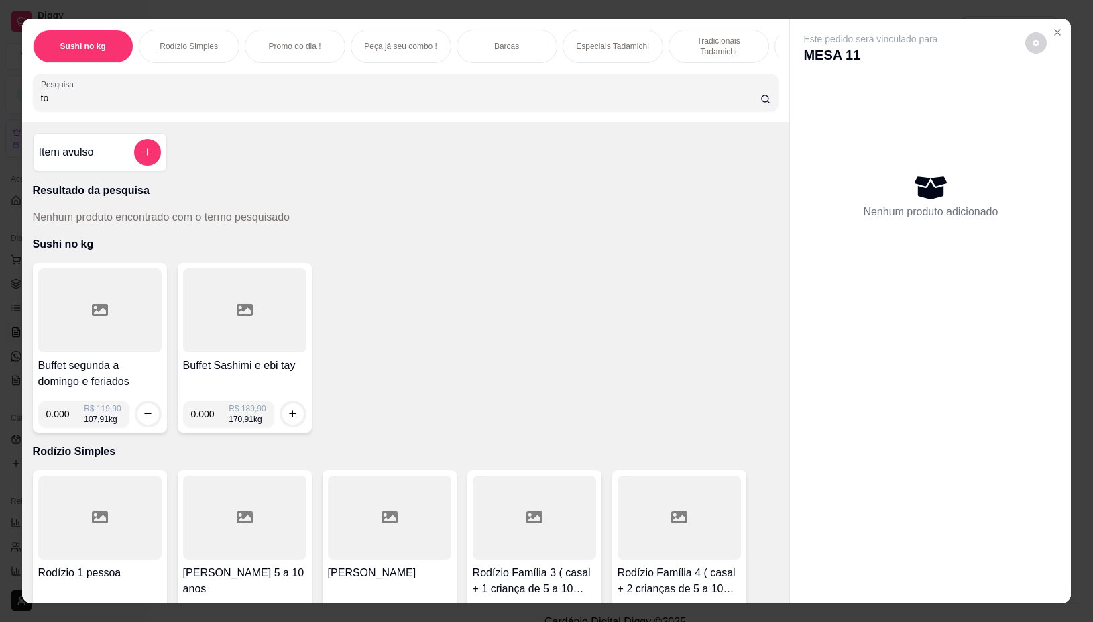
type input "t"
type input "a"
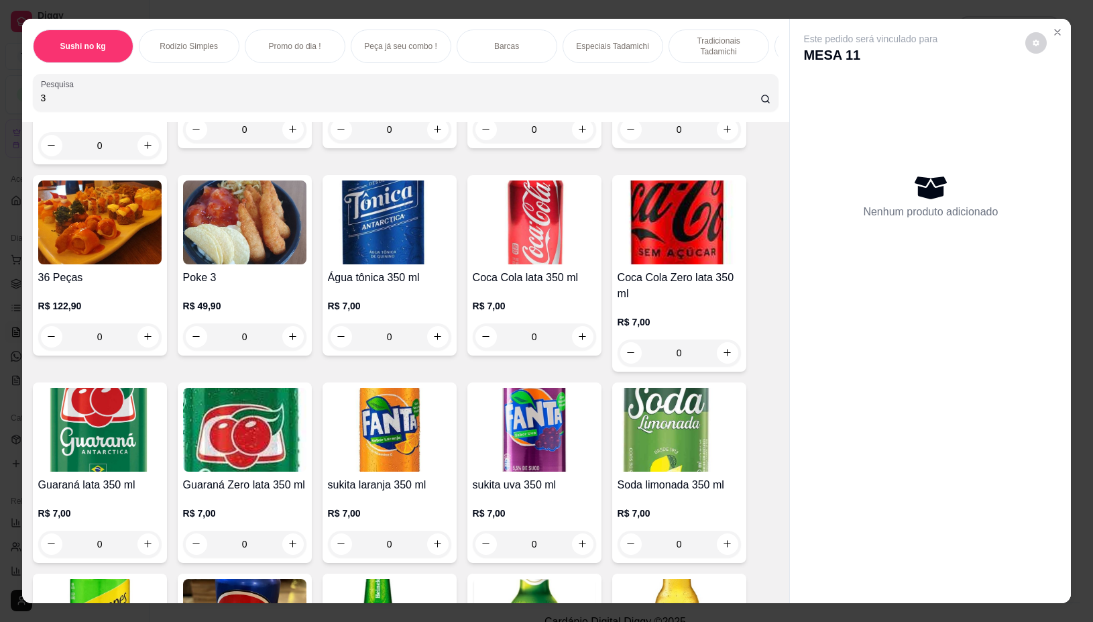
scroll to position [252, 0]
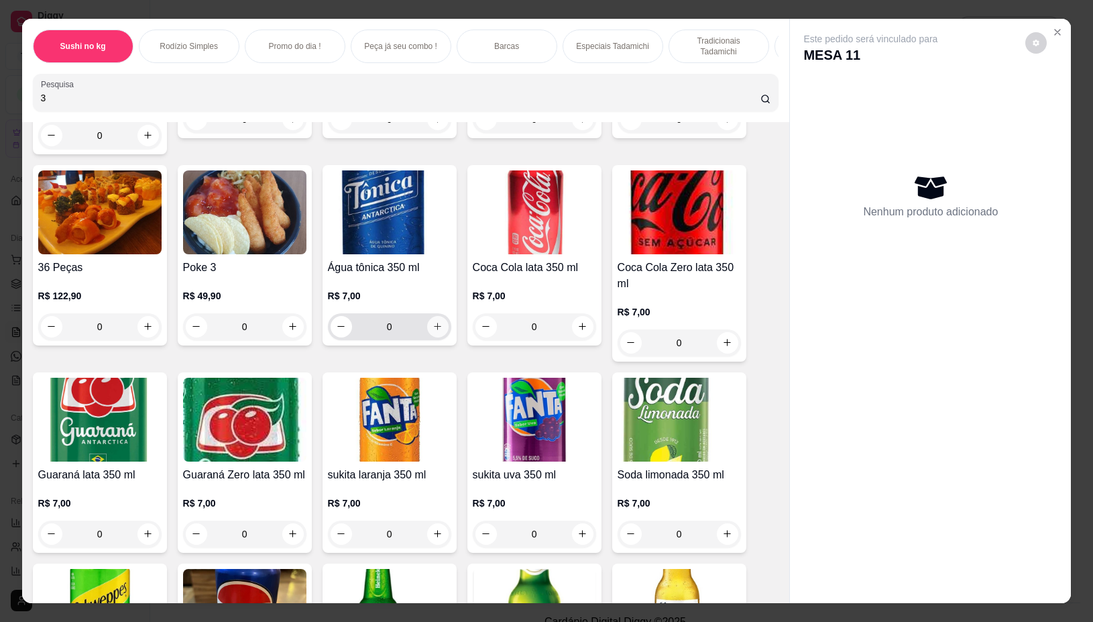
type input "3"
click at [433, 331] on icon "increase-product-quantity" at bounding box center [438, 326] width 10 height 10
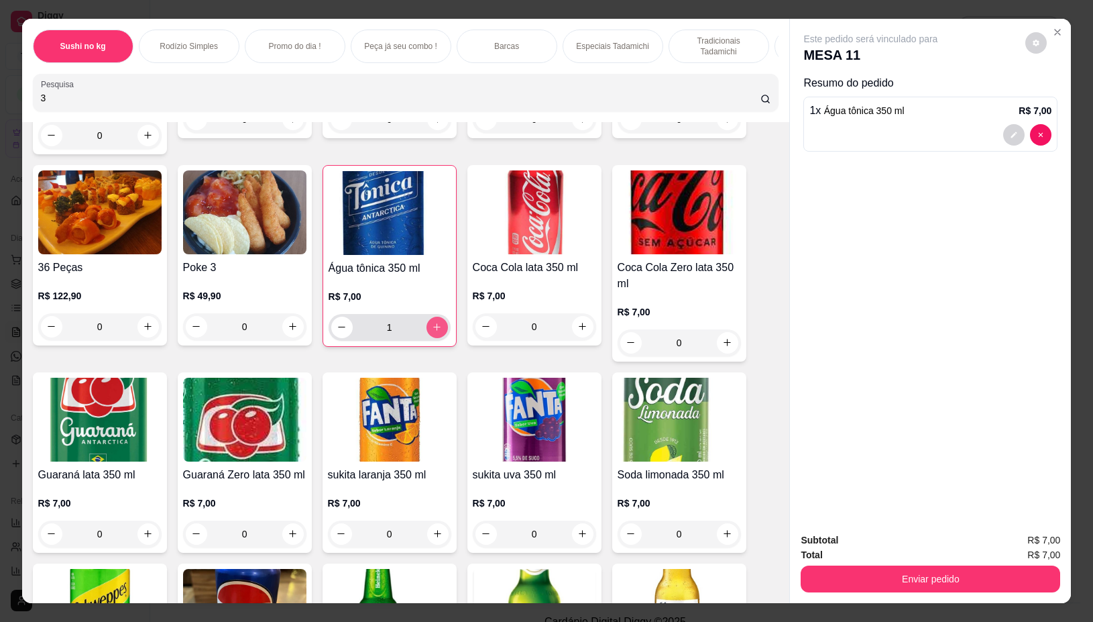
type input "1"
click at [288, 537] on icon "increase-product-quantity" at bounding box center [293, 534] width 10 height 10
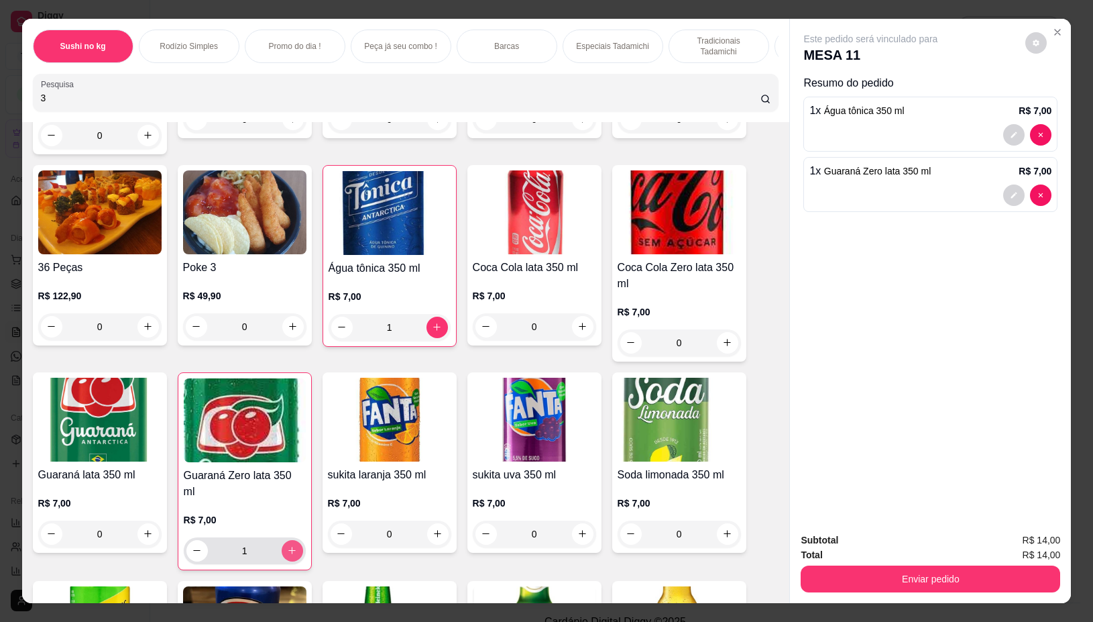
type input "1"
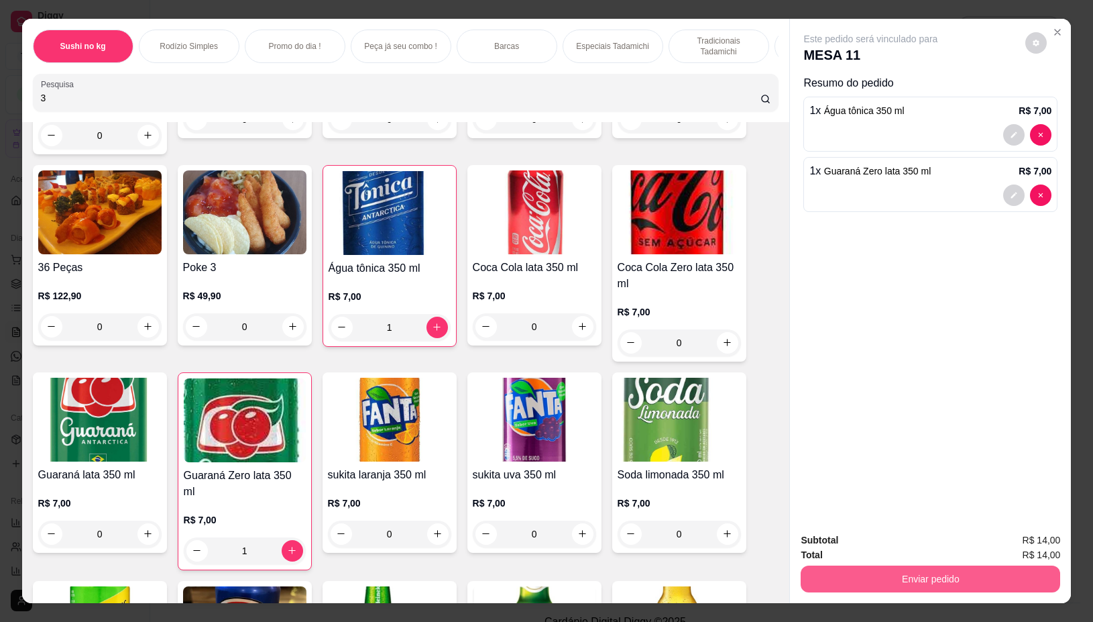
click at [943, 572] on button "Enviar pedido" at bounding box center [931, 578] width 260 height 27
click at [861, 539] on button "Não registrar e enviar pedido" at bounding box center [885, 539] width 135 height 25
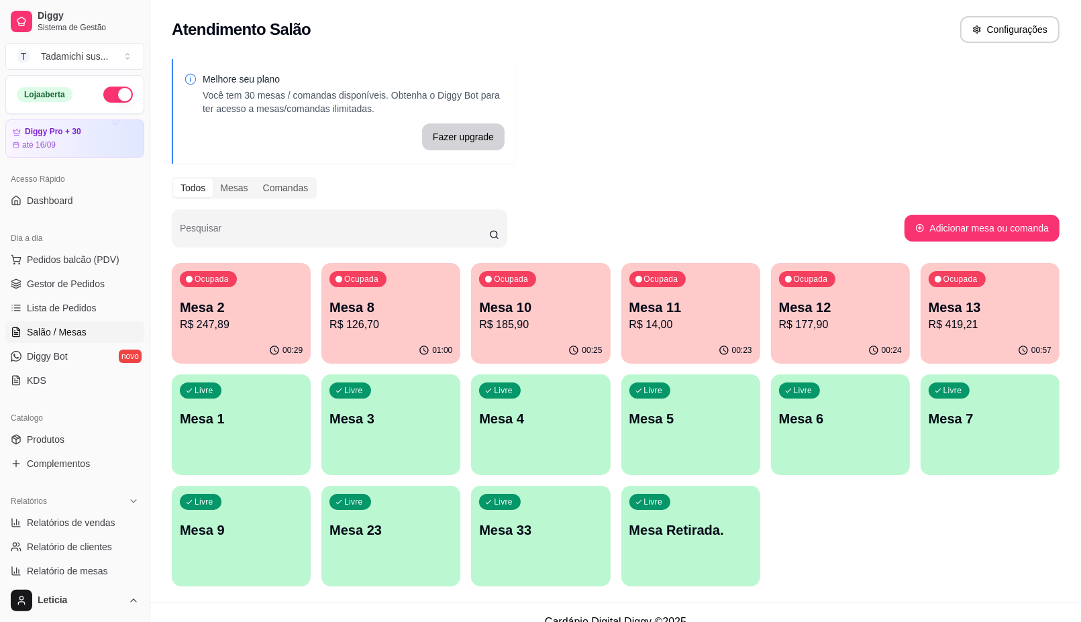
click at [384, 337] on div "Ocupada Mesa 8 R$ 126,70" at bounding box center [390, 300] width 139 height 74
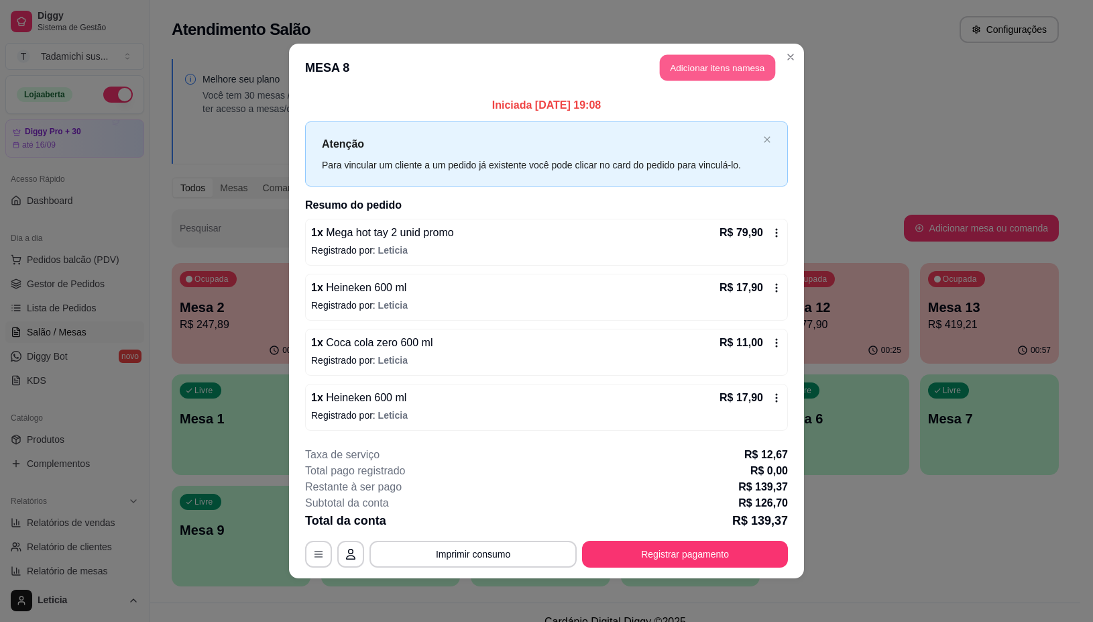
click at [753, 64] on button "Adicionar itens na mesa" at bounding box center [717, 68] width 115 height 26
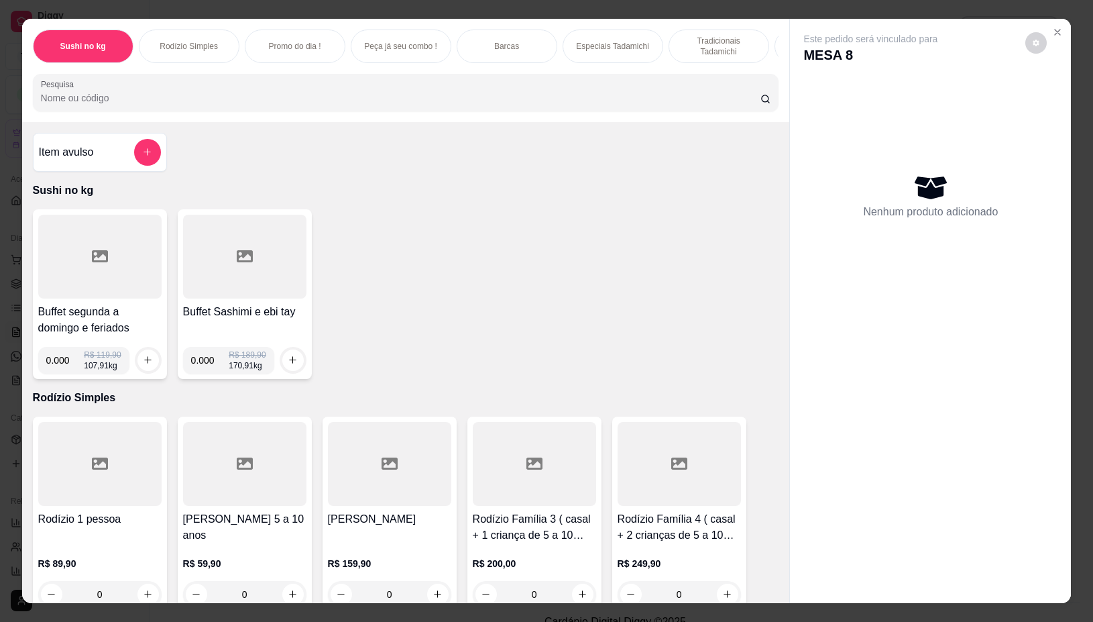
click at [111, 255] on div at bounding box center [99, 257] width 123 height 84
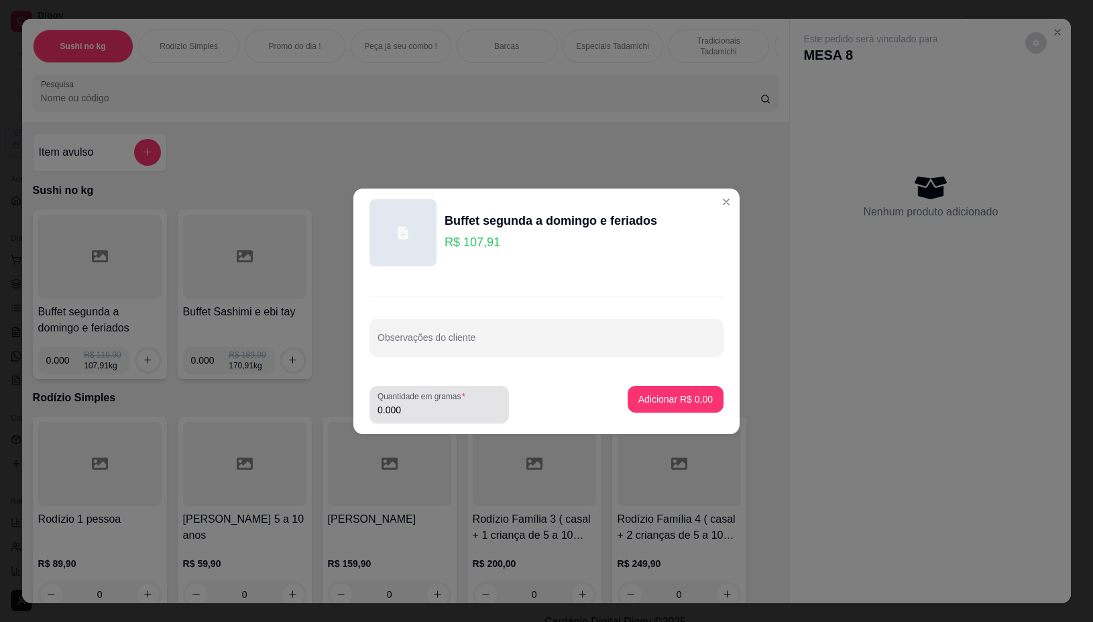
click at [411, 421] on div "Quantidade em gramas 0.000" at bounding box center [440, 405] width 140 height 38
type input "0.146"
click at [671, 399] on p "Adicionar R$ 15,75" at bounding box center [673, 398] width 80 height 13
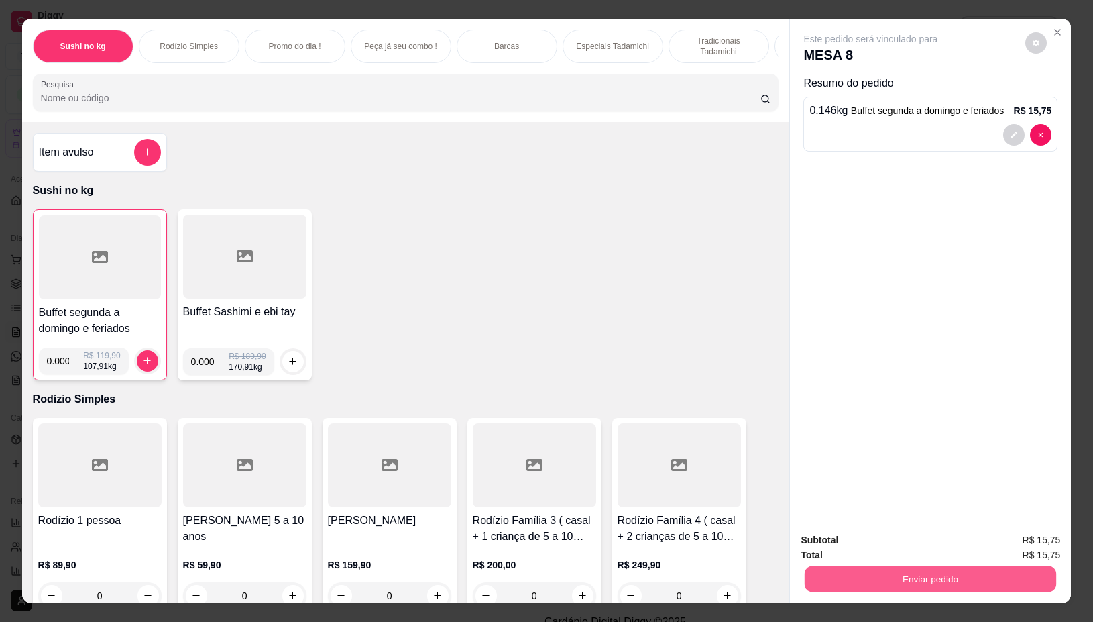
click at [805, 566] on button "Enviar pedido" at bounding box center [931, 579] width 252 height 26
click at [849, 539] on button "Não registrar e enviar pedido" at bounding box center [885, 539] width 135 height 25
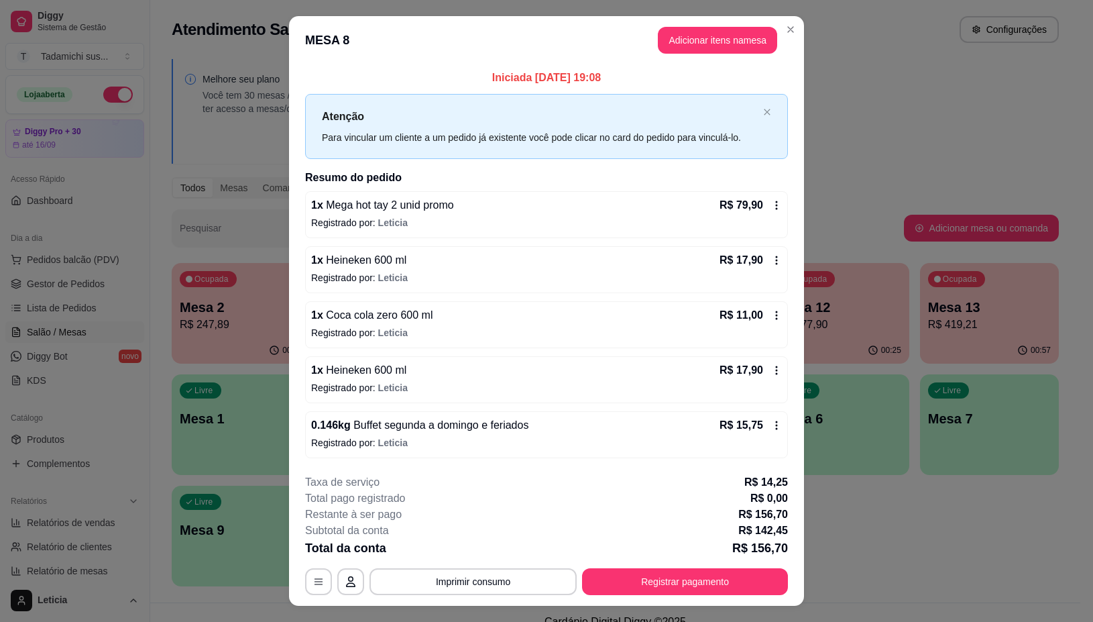
scroll to position [28, 0]
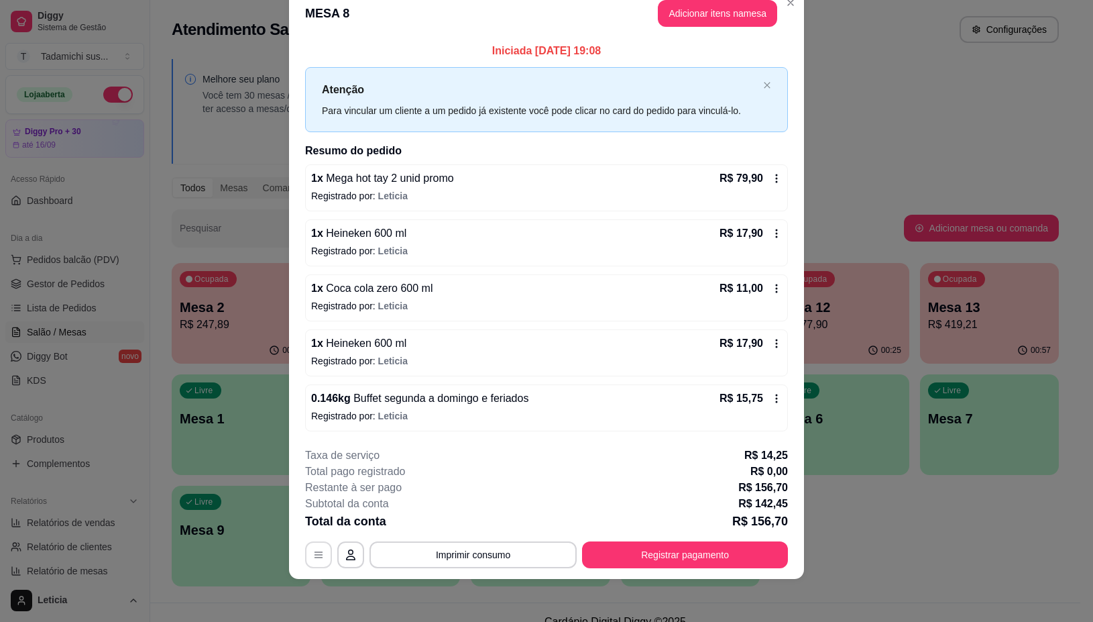
click at [312, 565] on button "button" at bounding box center [318, 554] width 27 height 27
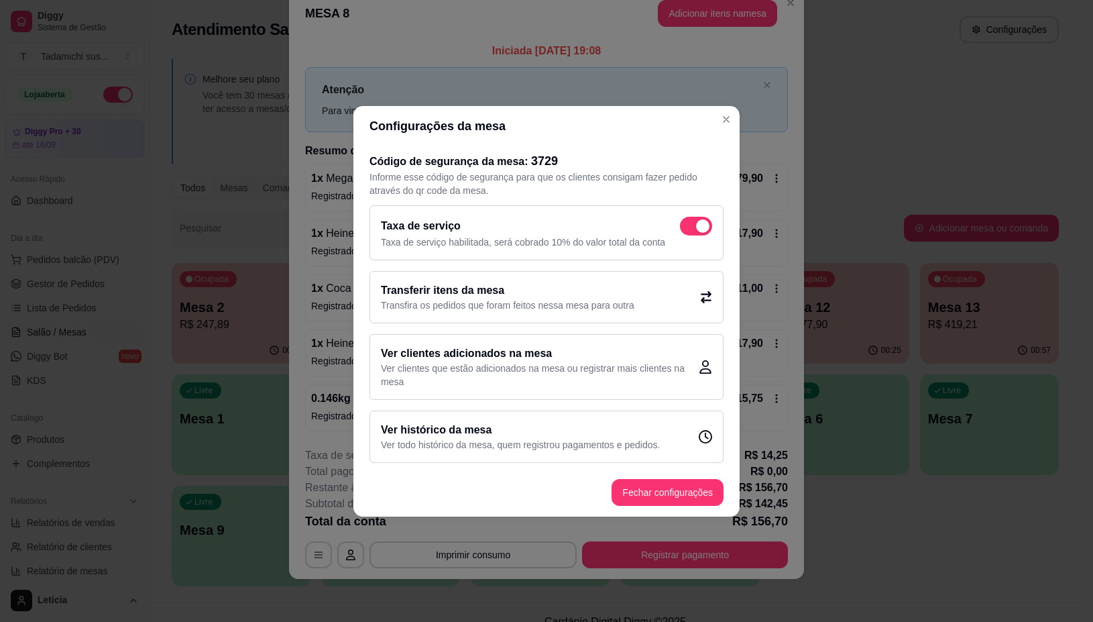
click at [696, 223] on span at bounding box center [702, 225] width 13 height 13
click at [688, 228] on input "checkbox" at bounding box center [683, 232] width 9 height 9
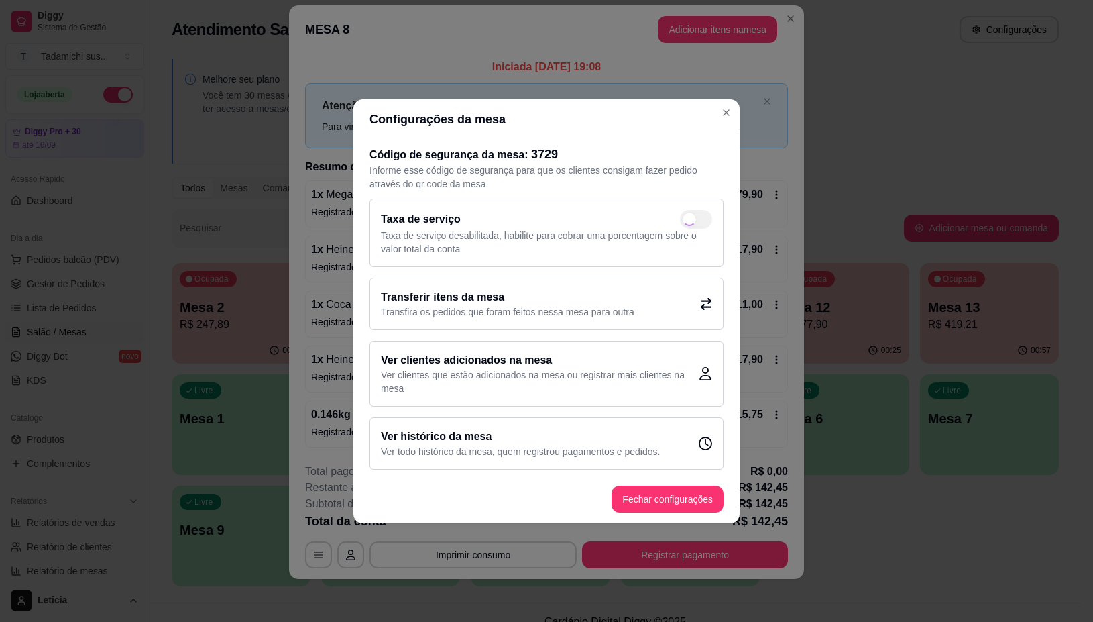
checkbox input "false"
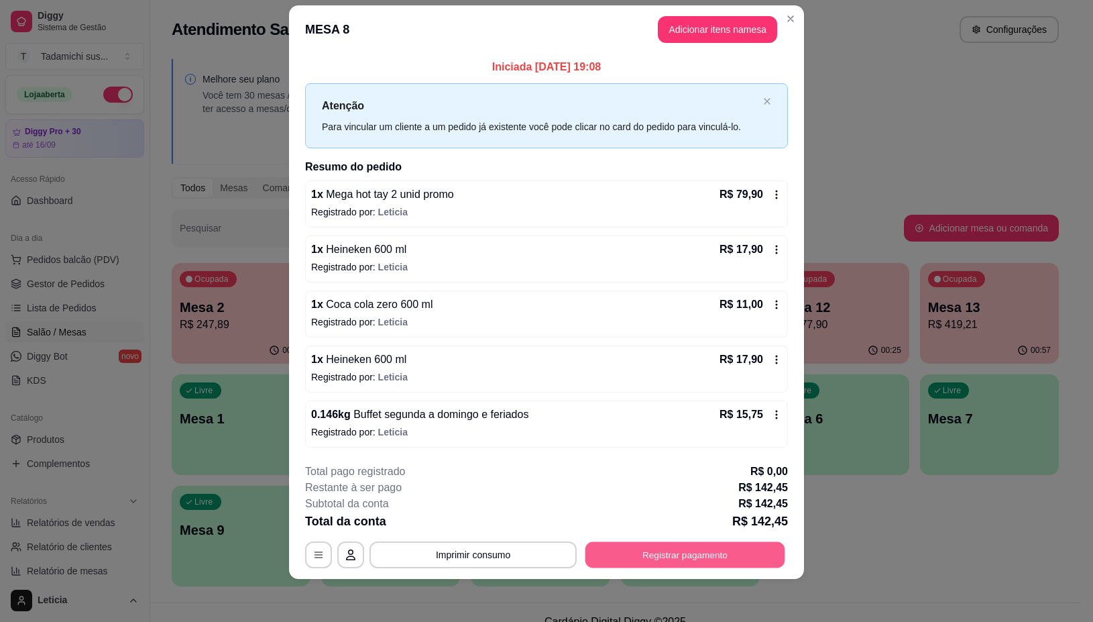
click at [655, 551] on button "Registrar pagamento" at bounding box center [686, 555] width 200 height 26
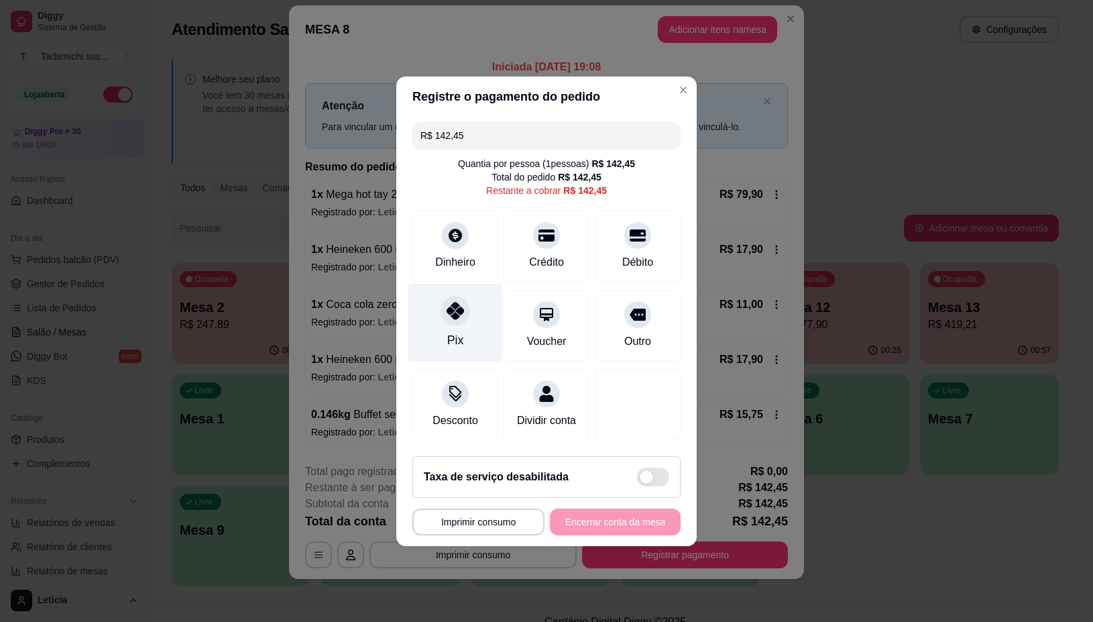
click at [451, 315] on div at bounding box center [456, 311] width 30 height 30
type input "R$ 0,00"
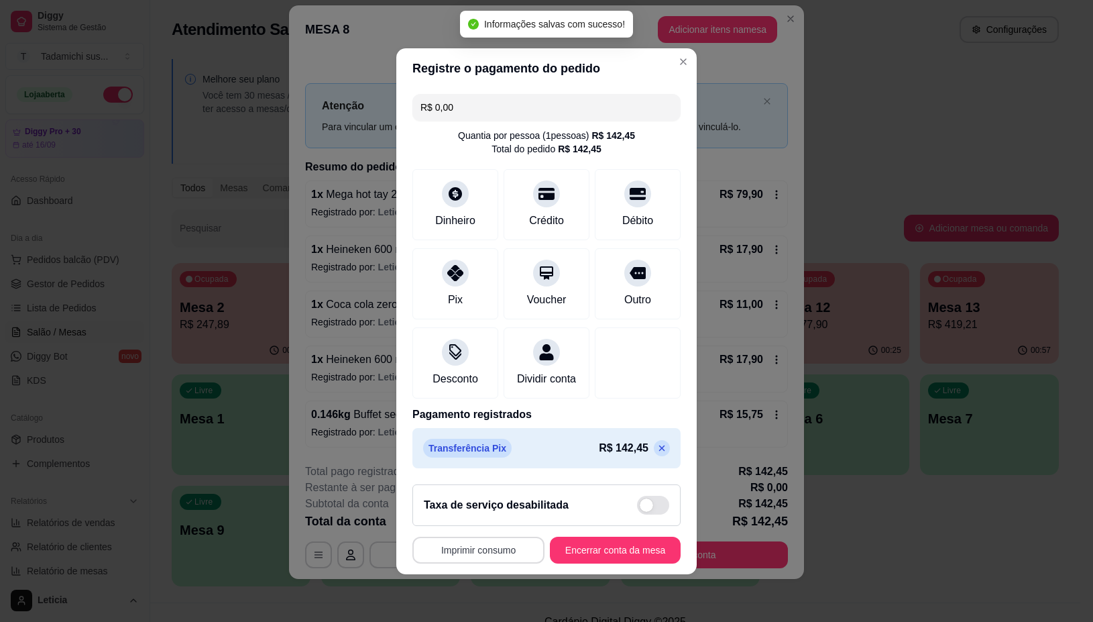
click at [463, 563] on button "Imprimir consumo" at bounding box center [479, 550] width 132 height 27
click at [470, 498] on button "IMPRESSORA" at bounding box center [473, 500] width 100 height 21
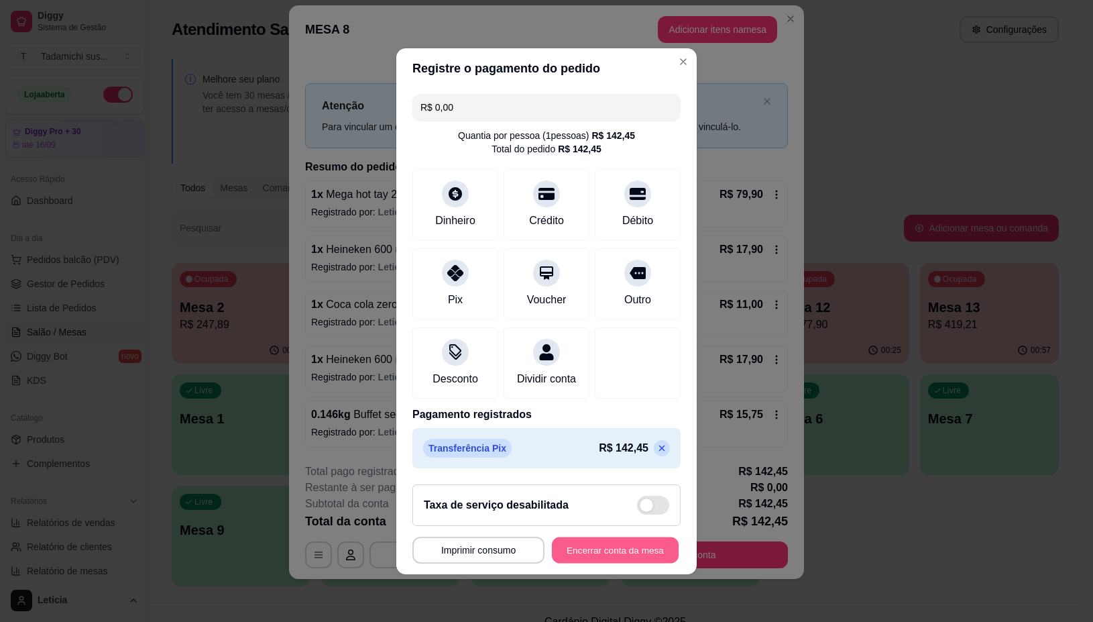
click at [578, 551] on button "Encerrar conta da mesa" at bounding box center [615, 550] width 127 height 26
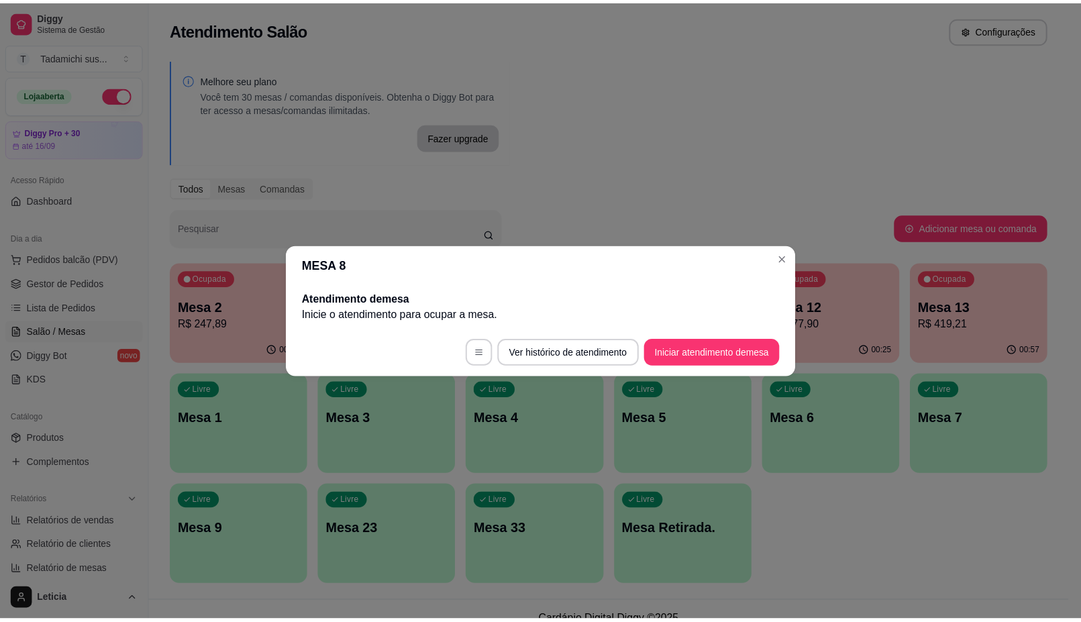
scroll to position [0, 0]
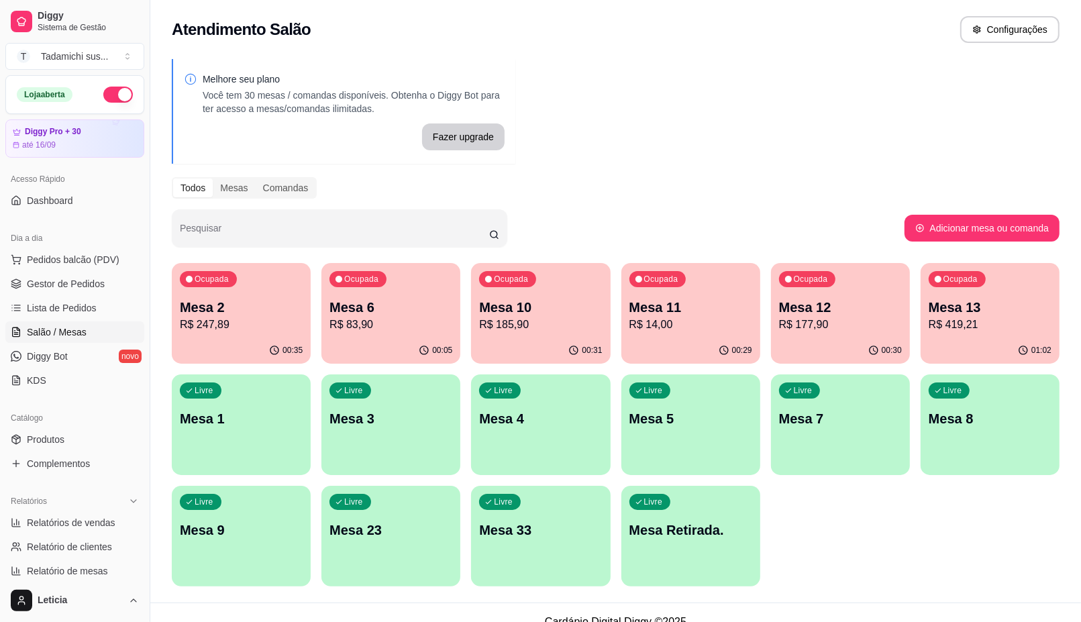
click at [682, 521] on p "Mesa Retirada." at bounding box center [690, 530] width 123 height 19
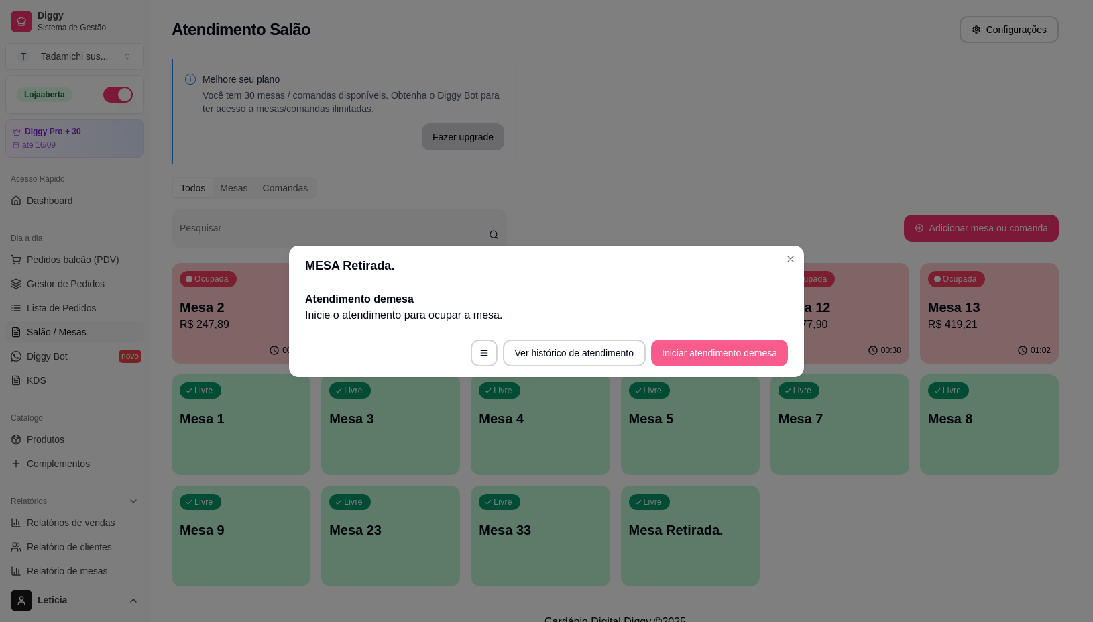
click at [752, 355] on button "Iniciar atendimento de mesa" at bounding box center [719, 352] width 137 height 27
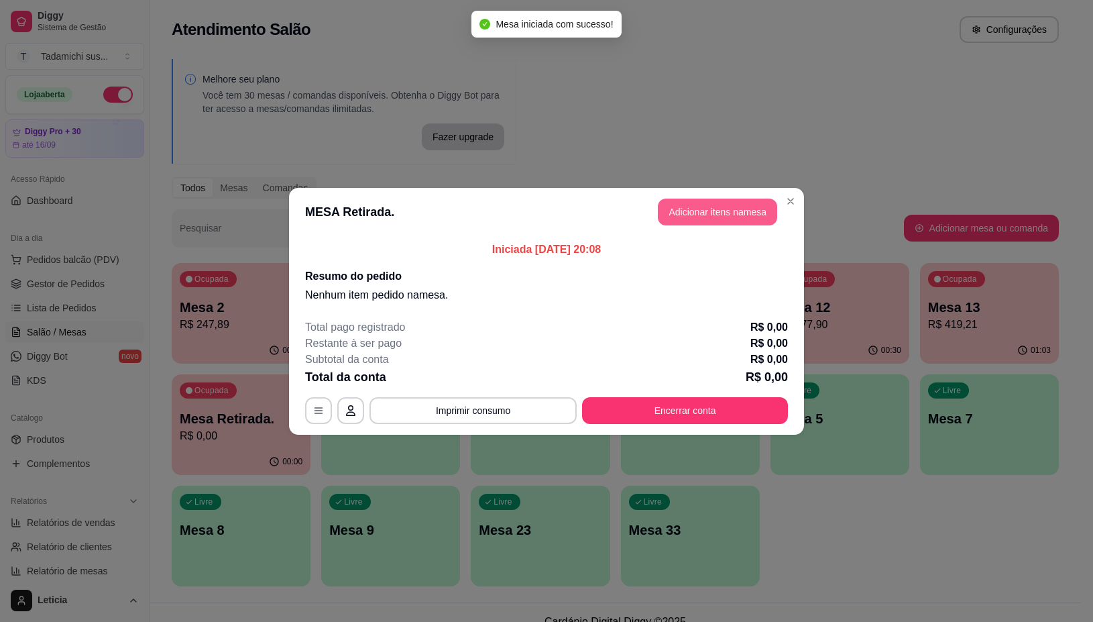
click at [749, 208] on button "Adicionar itens na mesa" at bounding box center [717, 212] width 119 height 27
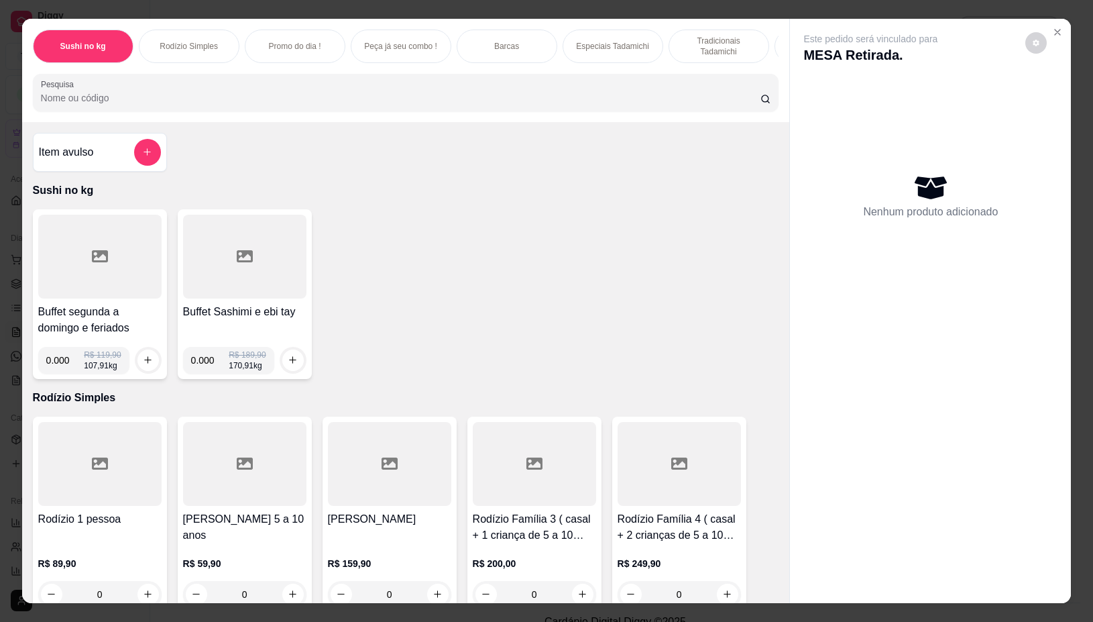
click at [60, 367] on input "0.000" at bounding box center [65, 360] width 38 height 27
type input "0.416"
click at [143, 365] on icon "increase-product-quantity" at bounding box center [148, 360] width 10 height 10
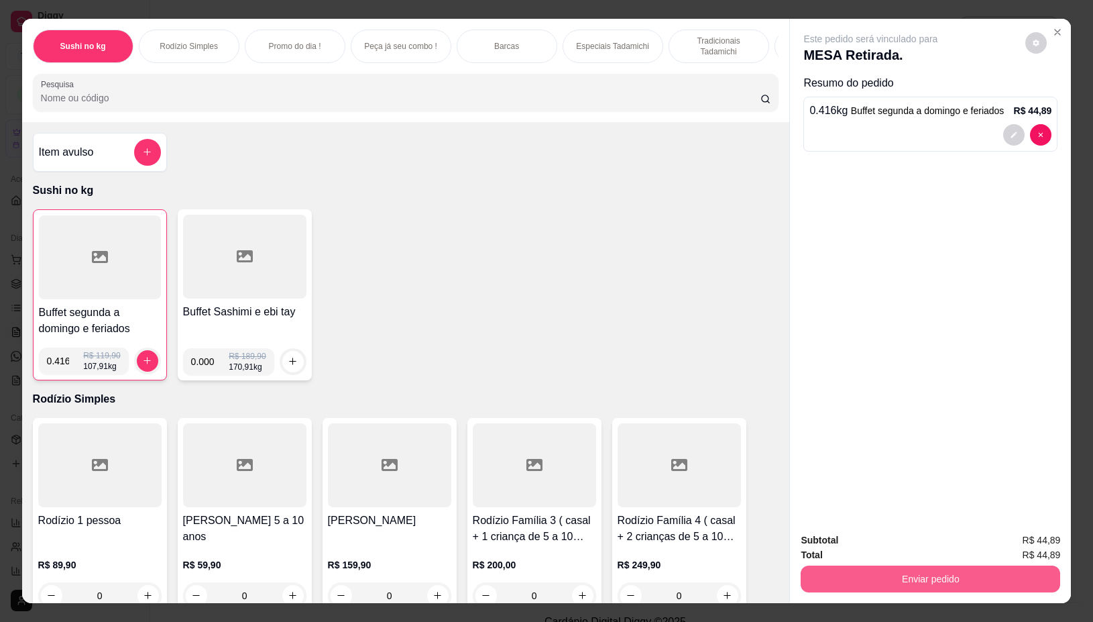
click at [842, 565] on button "Enviar pedido" at bounding box center [931, 578] width 260 height 27
click at [842, 537] on button "Não registrar e enviar pedido" at bounding box center [885, 539] width 135 height 25
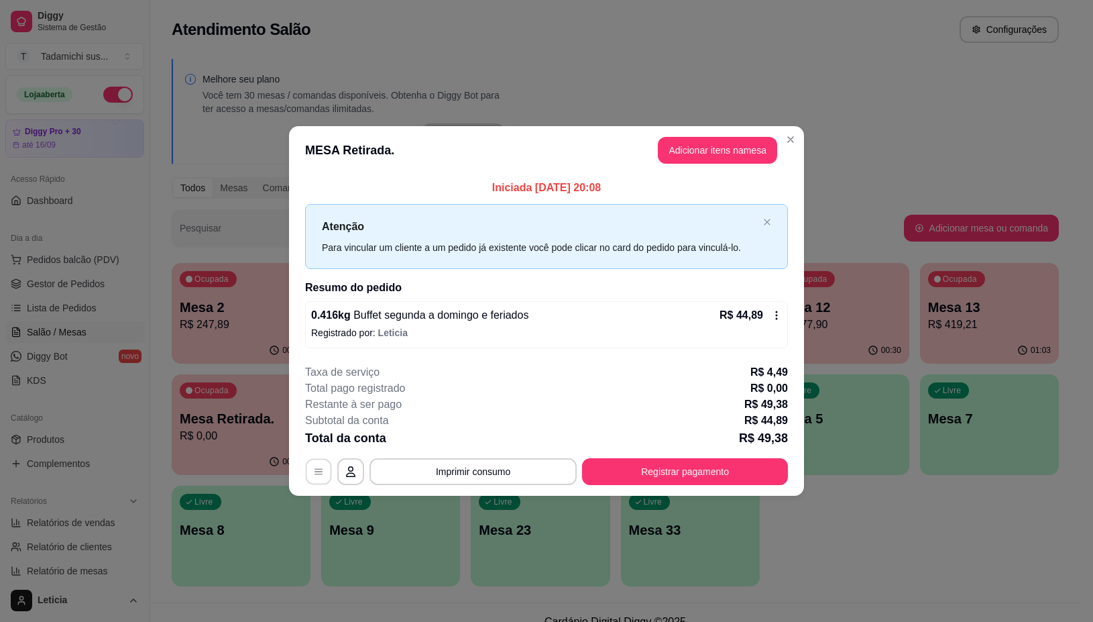
click at [313, 470] on icon "button" at bounding box center [318, 471] width 11 height 11
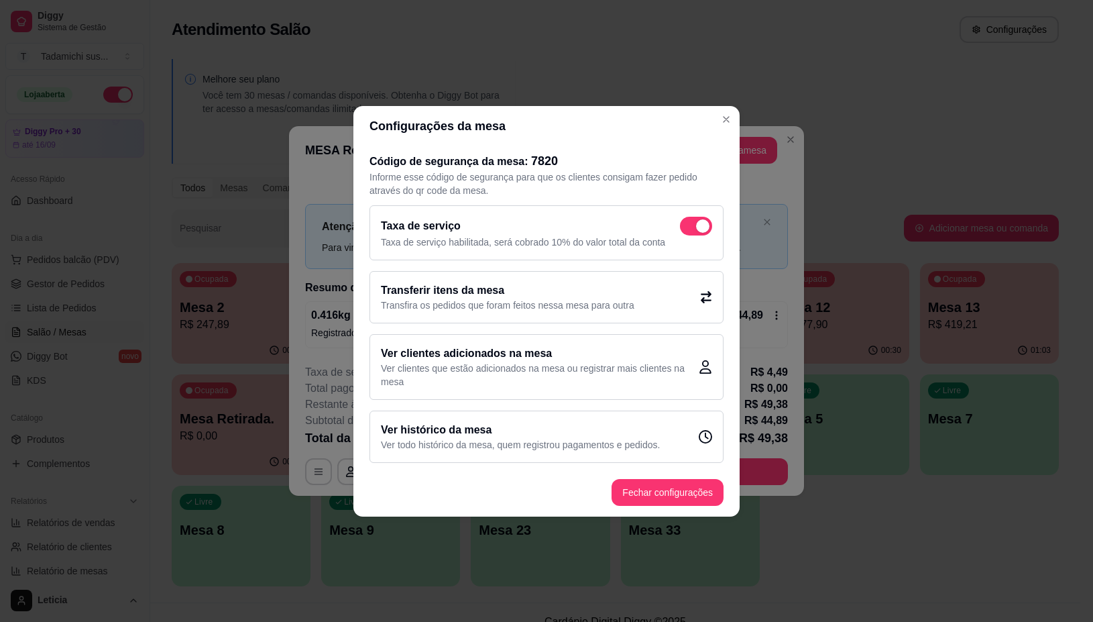
click at [694, 229] on span at bounding box center [696, 226] width 32 height 19
click at [688, 229] on input "checkbox" at bounding box center [683, 232] width 9 height 9
checkbox input "false"
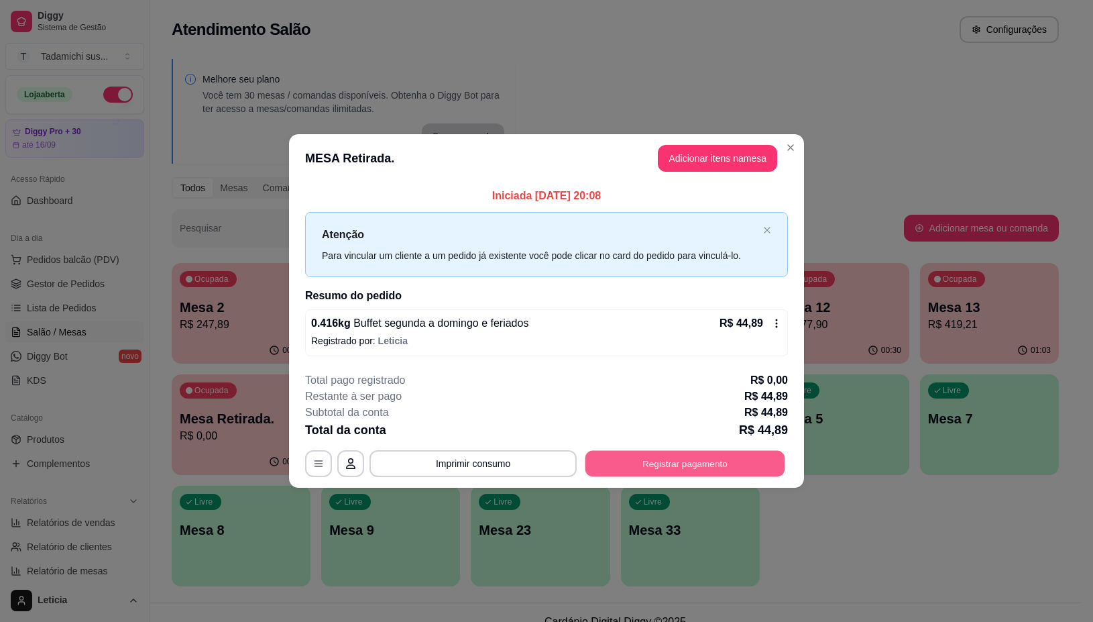
click at [669, 461] on button "Registrar pagamento" at bounding box center [686, 464] width 200 height 26
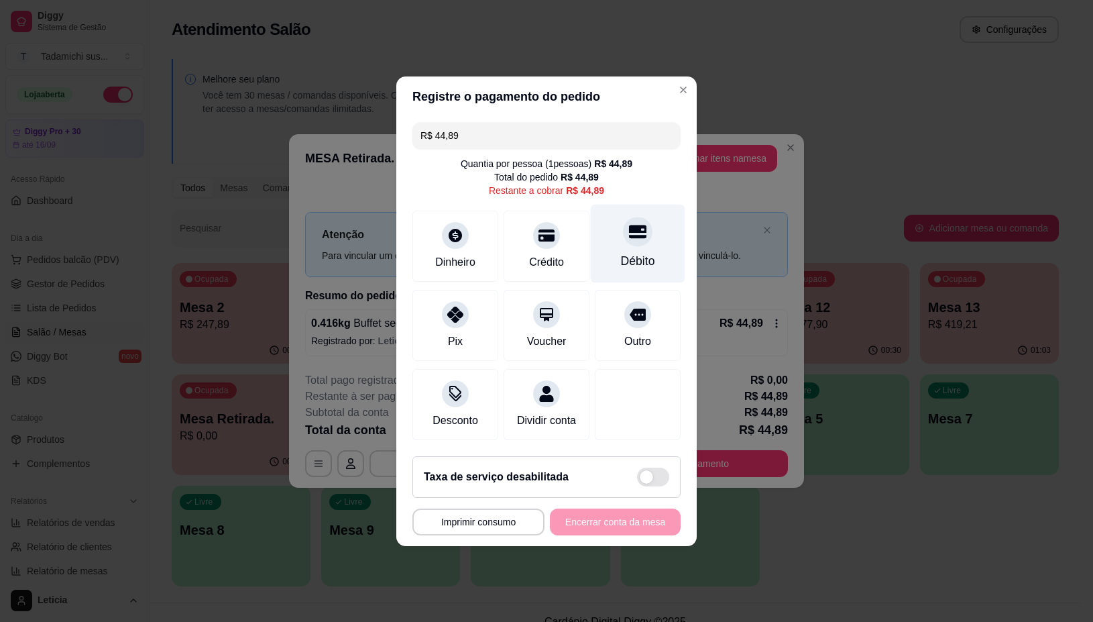
click at [610, 231] on div "Débito" at bounding box center [638, 243] width 95 height 78
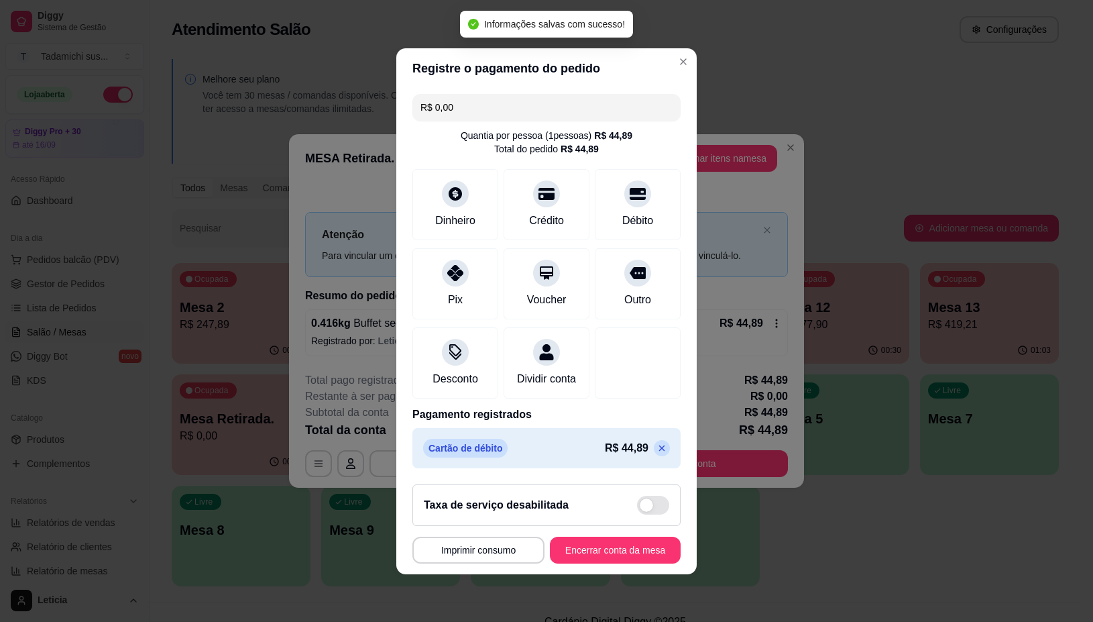
type input "R$ 0,00"
click at [485, 551] on button "Imprimir consumo" at bounding box center [479, 550] width 132 height 27
click at [468, 500] on button "IMPRESSORA" at bounding box center [472, 500] width 103 height 21
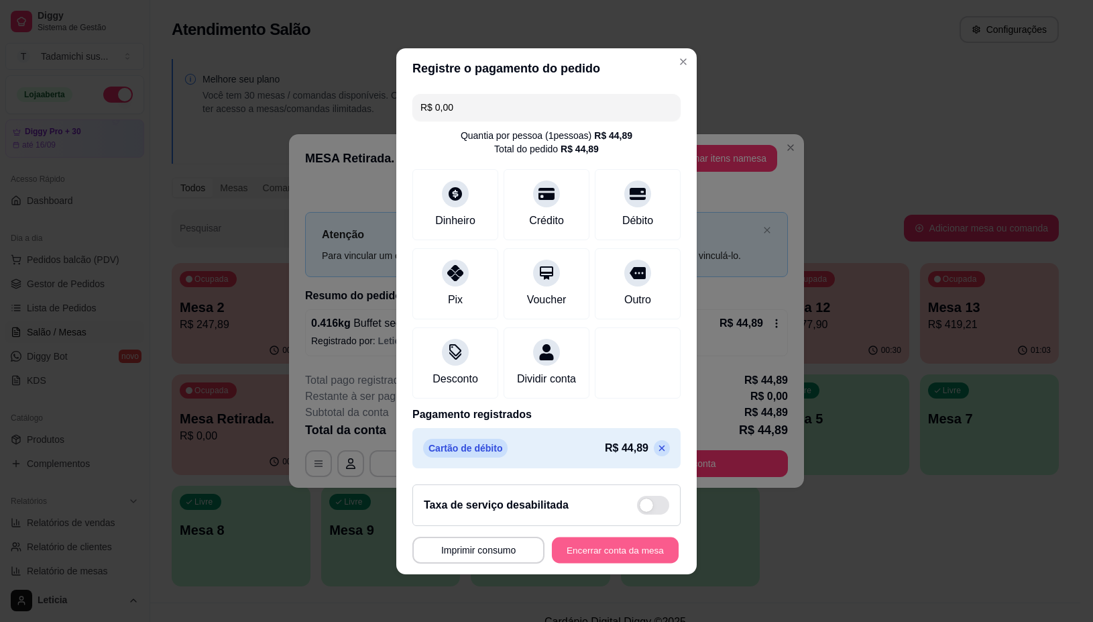
click at [558, 561] on button "Encerrar conta da mesa" at bounding box center [615, 550] width 127 height 26
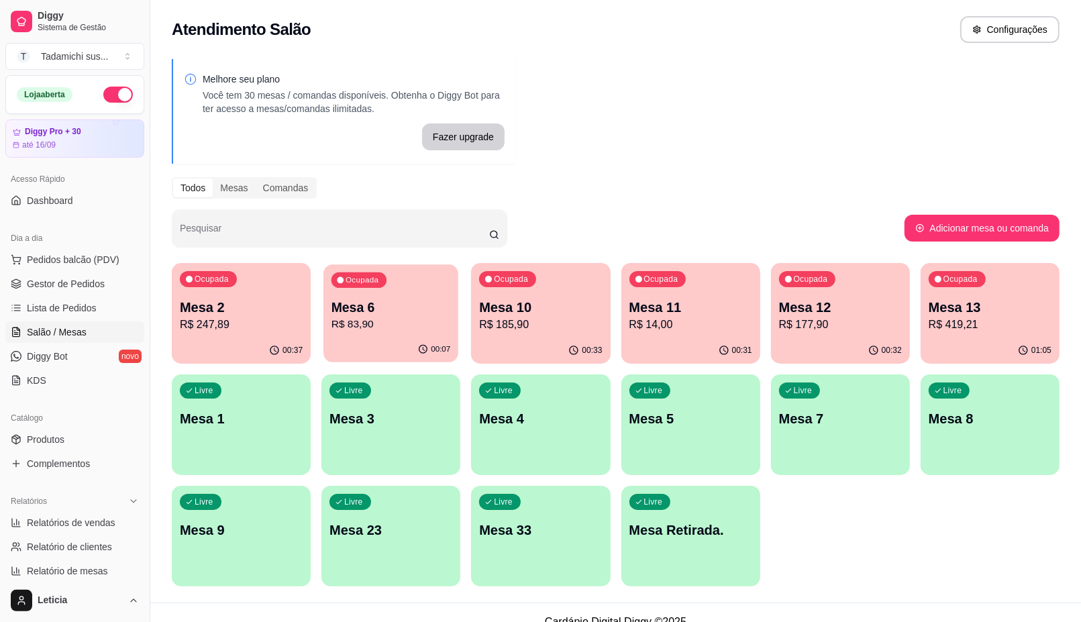
click at [420, 343] on div "00:07" at bounding box center [390, 349] width 135 height 25
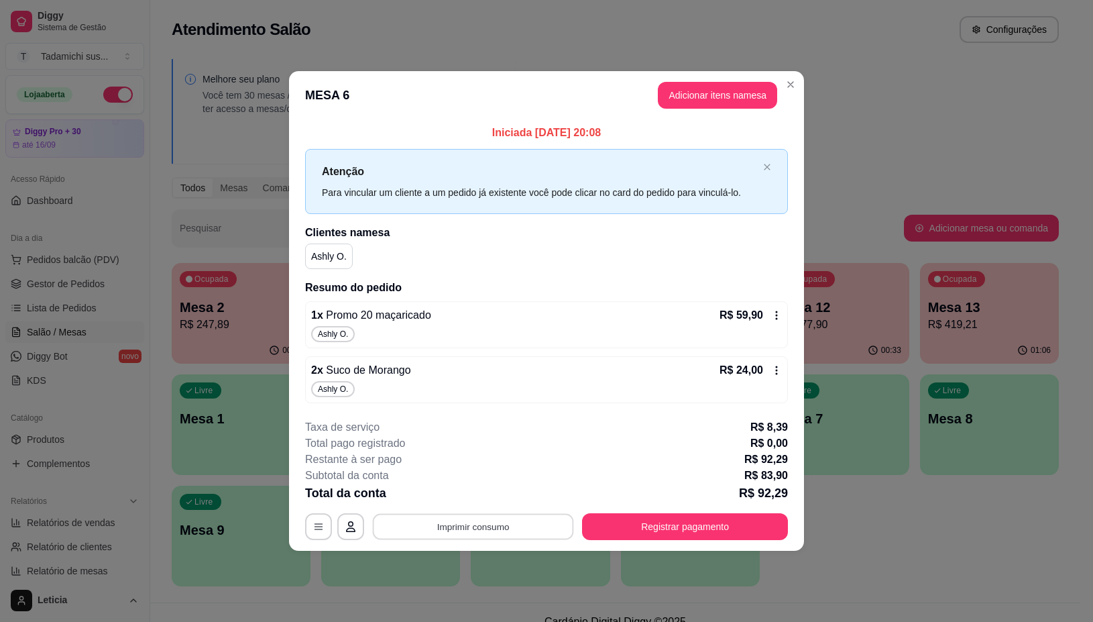
click at [478, 524] on button "Imprimir consumo" at bounding box center [473, 527] width 201 height 26
click at [474, 461] on button "IMPRESSORA" at bounding box center [477, 469] width 100 height 21
click at [485, 514] on button "Imprimir consumo" at bounding box center [473, 526] width 207 height 27
click at [484, 470] on button "IMPRESSORA" at bounding box center [476, 469] width 103 height 21
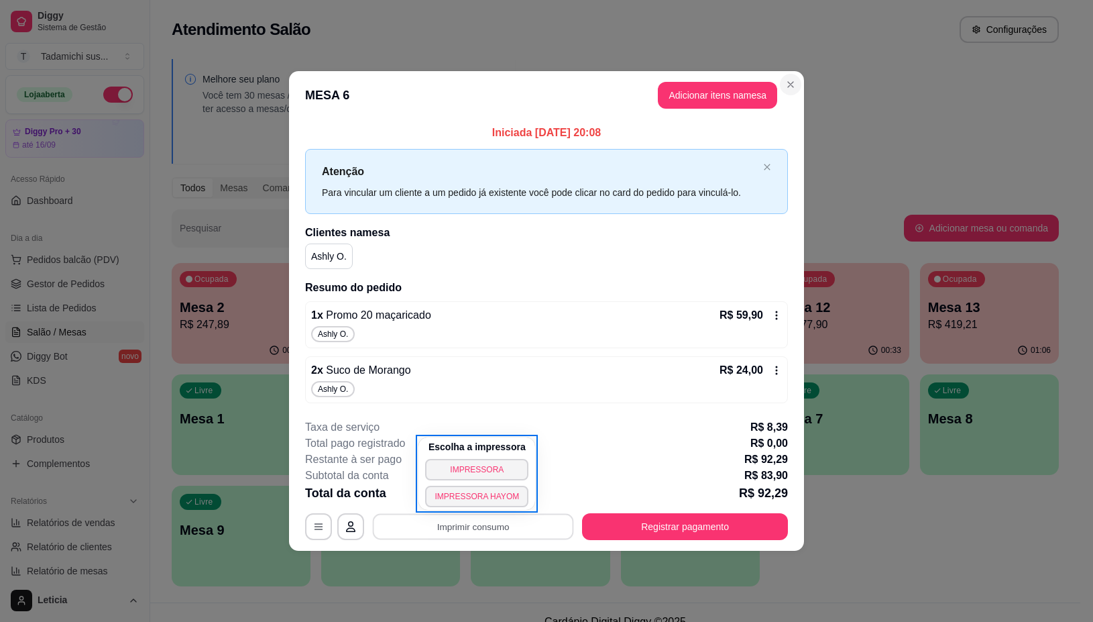
click at [795, 80] on icon "Close" at bounding box center [790, 84] width 11 height 11
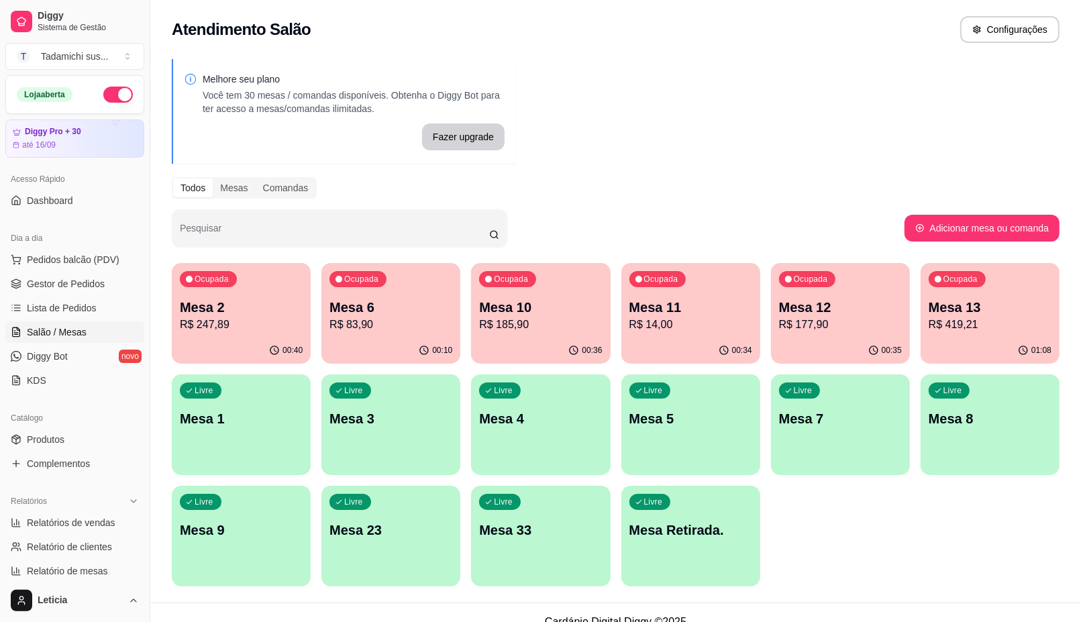
click at [394, 424] on p "Mesa 3" at bounding box center [390, 418] width 123 height 19
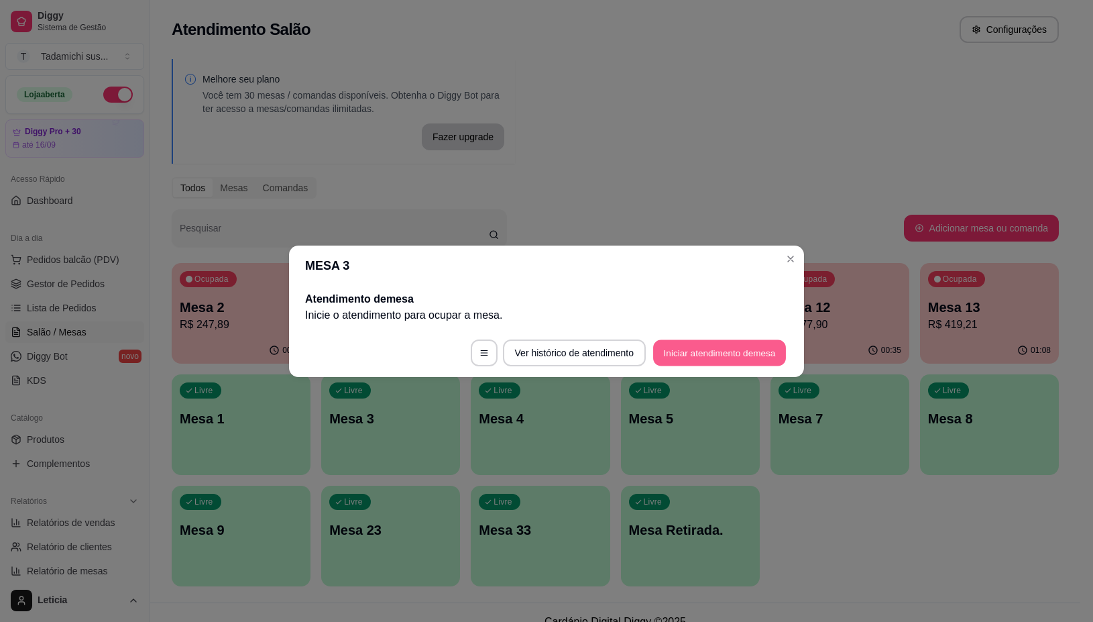
click at [696, 351] on button "Iniciar atendimento de mesa" at bounding box center [719, 352] width 133 height 26
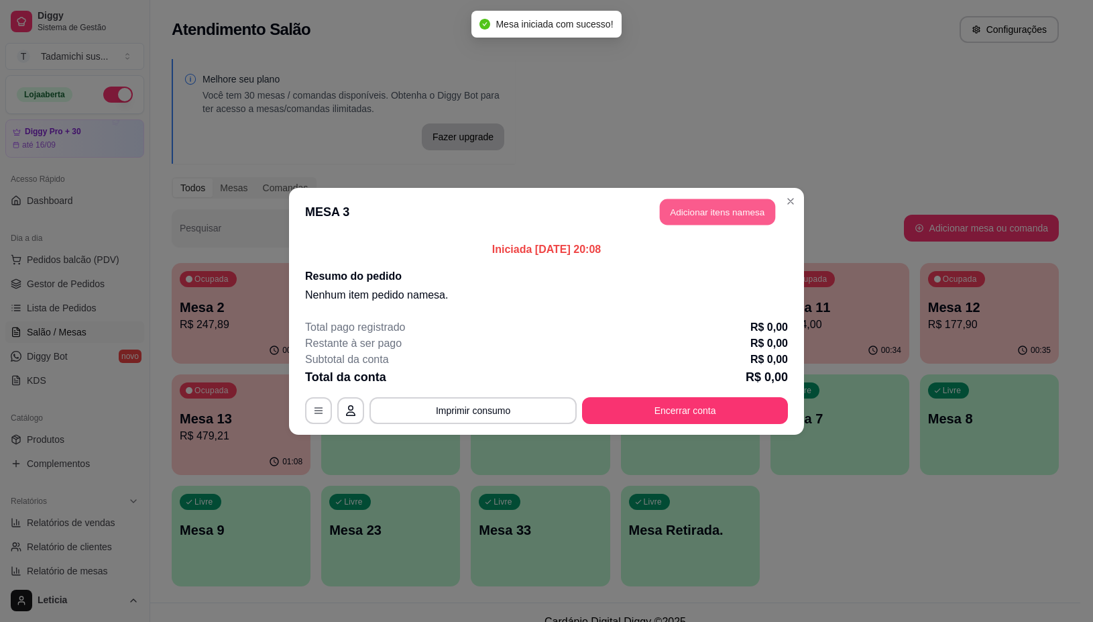
click at [683, 217] on button "Adicionar itens na mesa" at bounding box center [717, 212] width 115 height 26
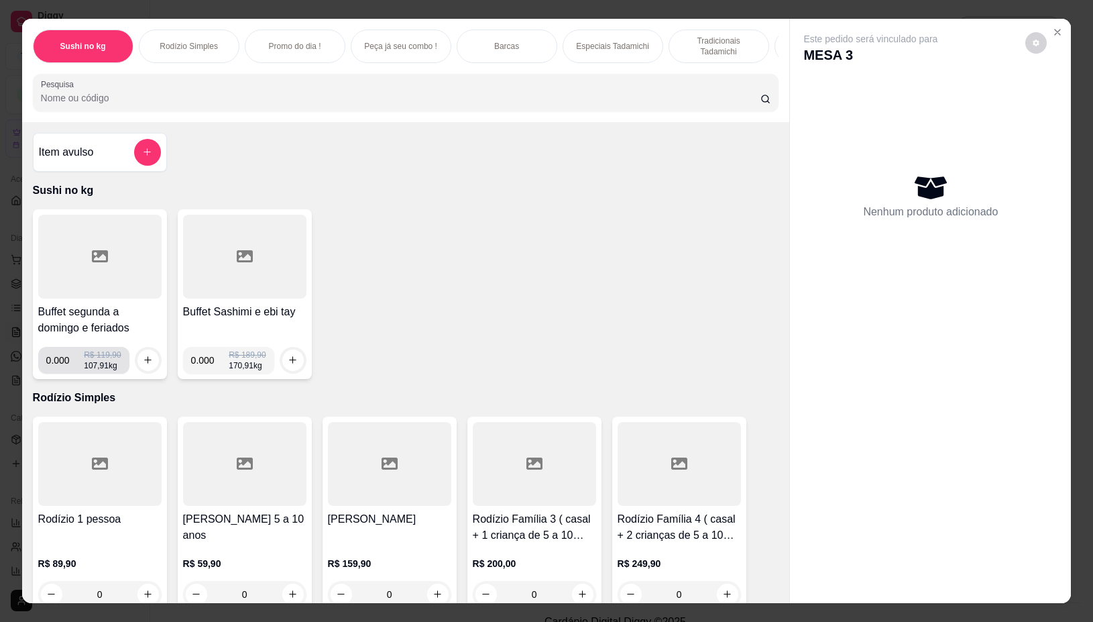
click at [61, 366] on input "0.000" at bounding box center [65, 360] width 38 height 27
type input "0.440"
click at [143, 365] on icon "increase-product-quantity" at bounding box center [148, 360] width 10 height 10
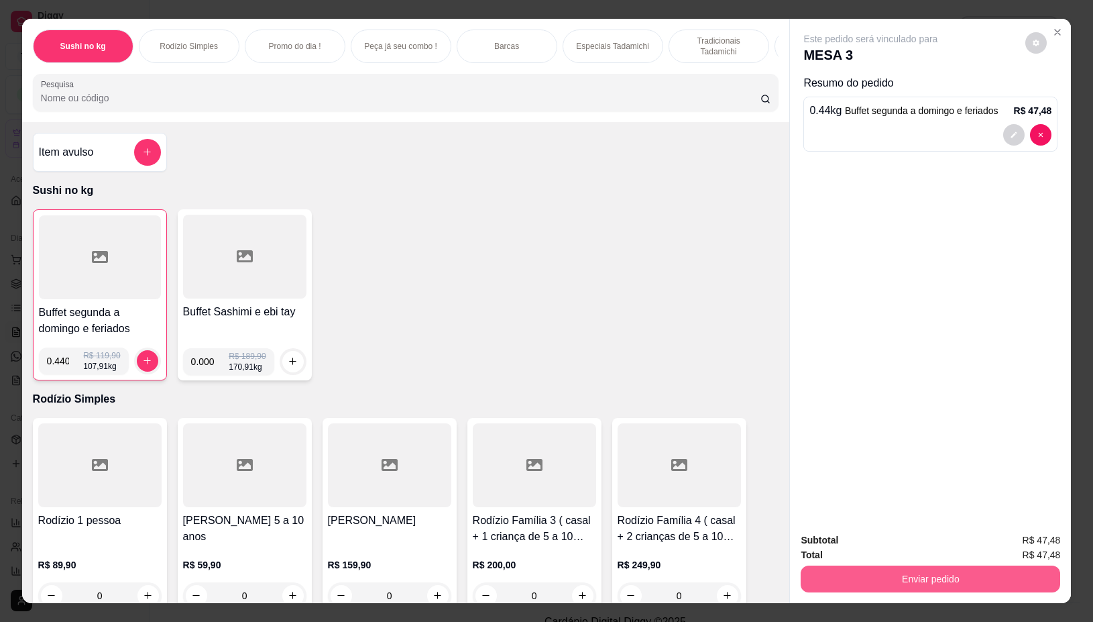
click at [867, 571] on button "Enviar pedido" at bounding box center [931, 578] width 260 height 27
click at [863, 541] on button "Não registrar e enviar pedido" at bounding box center [885, 539] width 135 height 25
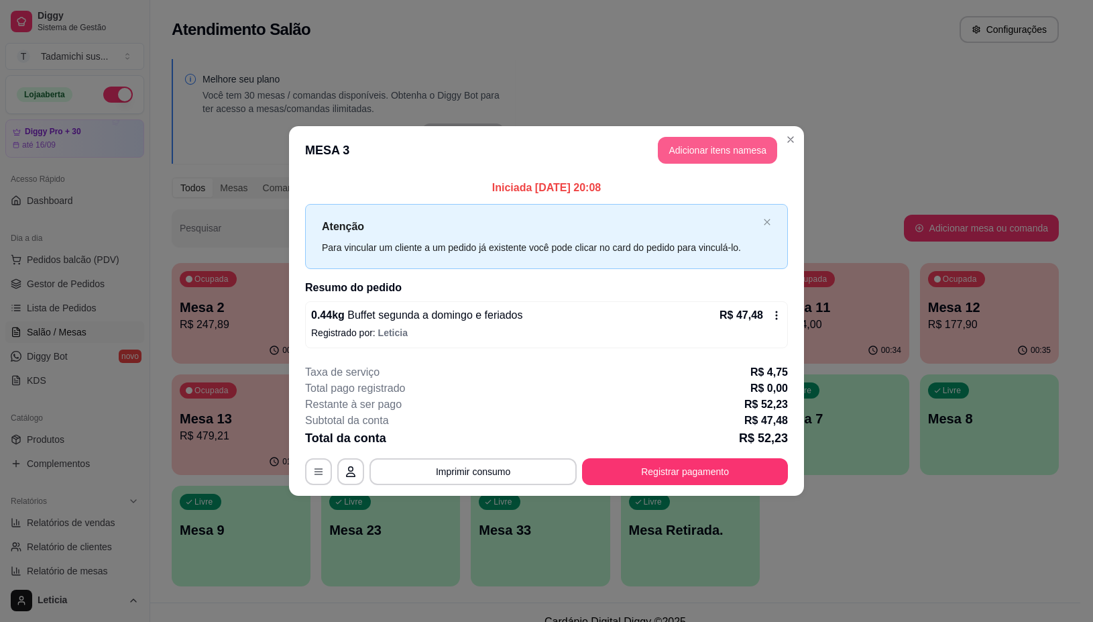
click at [705, 152] on button "Adicionar itens na mesa" at bounding box center [717, 150] width 119 height 27
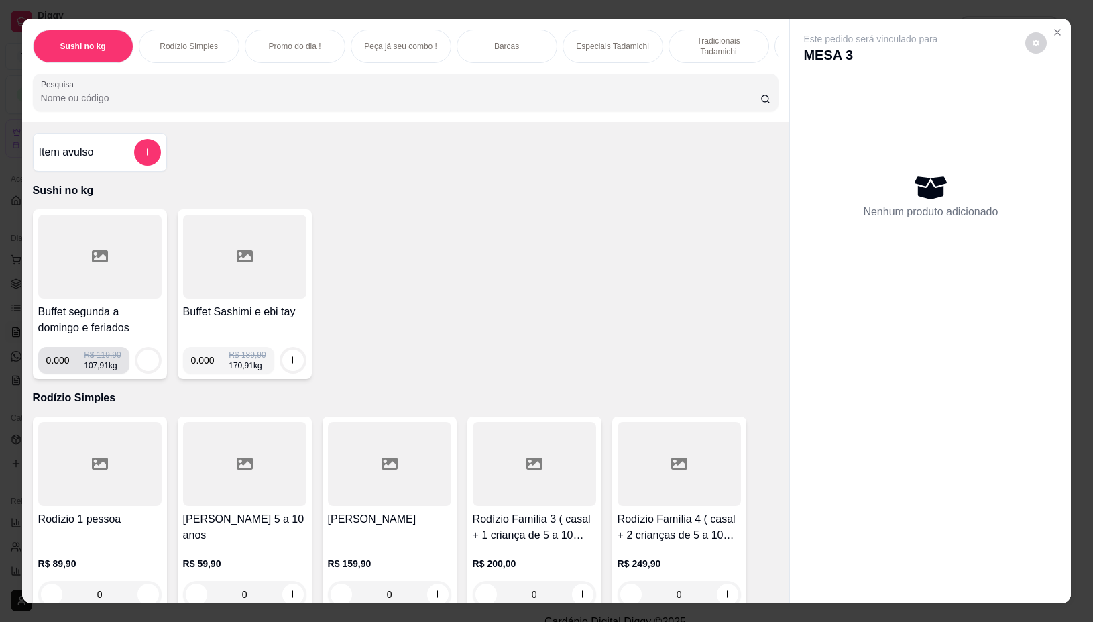
click at [59, 370] on input "0.000" at bounding box center [65, 360] width 38 height 27
type input "0.296"
click at [138, 359] on button "increase-product-quantity" at bounding box center [148, 359] width 21 height 21
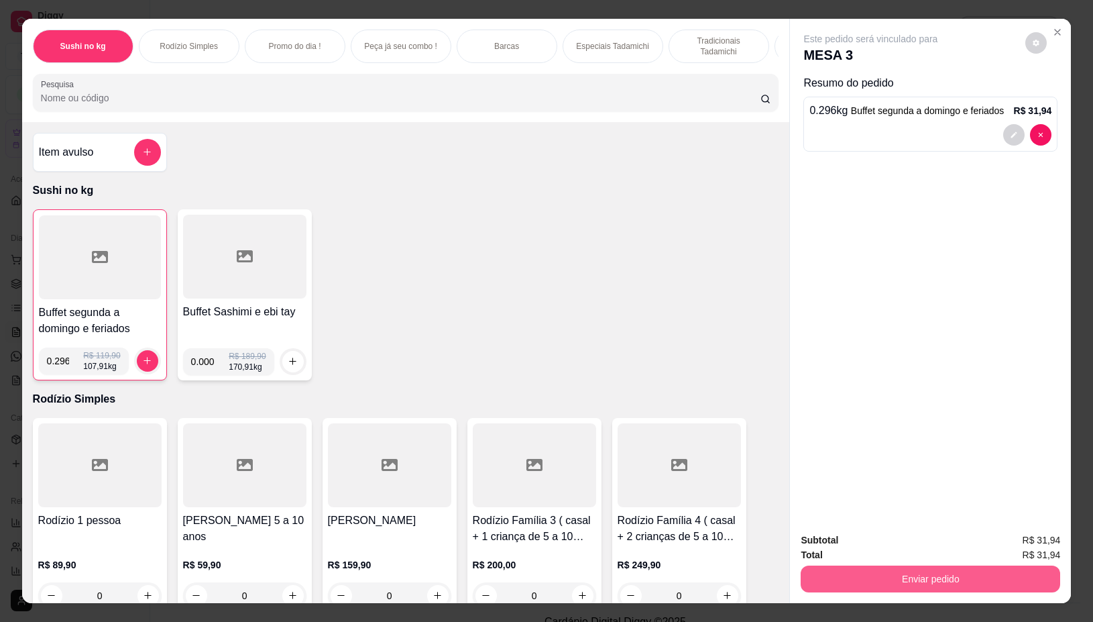
click at [808, 568] on button "Enviar pedido" at bounding box center [931, 578] width 260 height 27
click at [830, 535] on button "Não registrar e enviar pedido" at bounding box center [886, 539] width 140 height 25
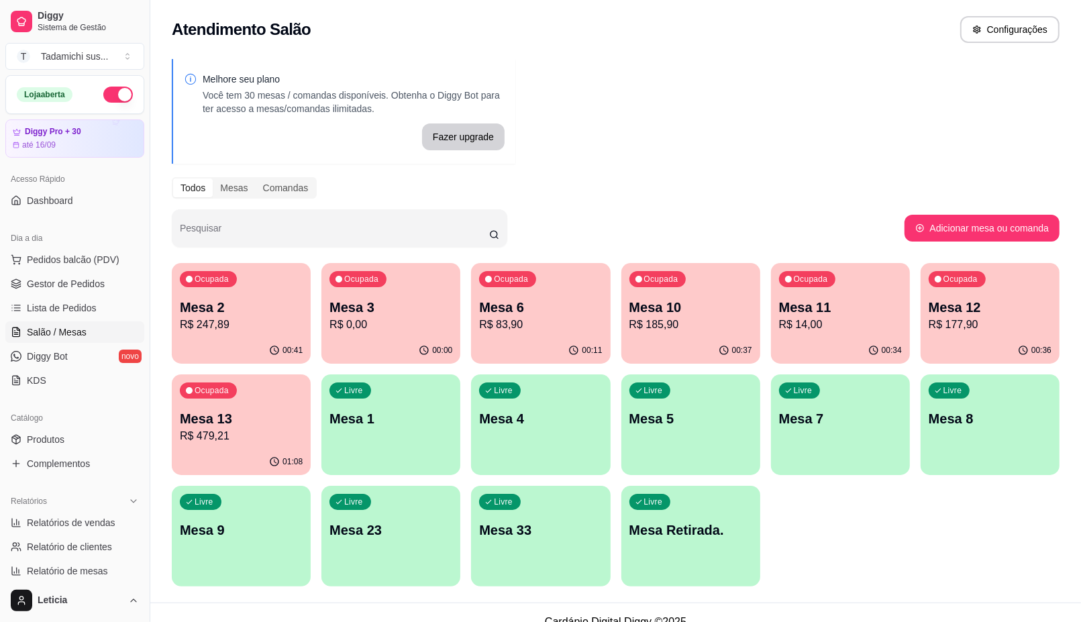
click at [370, 335] on div "Ocupada Mesa 3 R$ 0,00" at bounding box center [390, 300] width 139 height 74
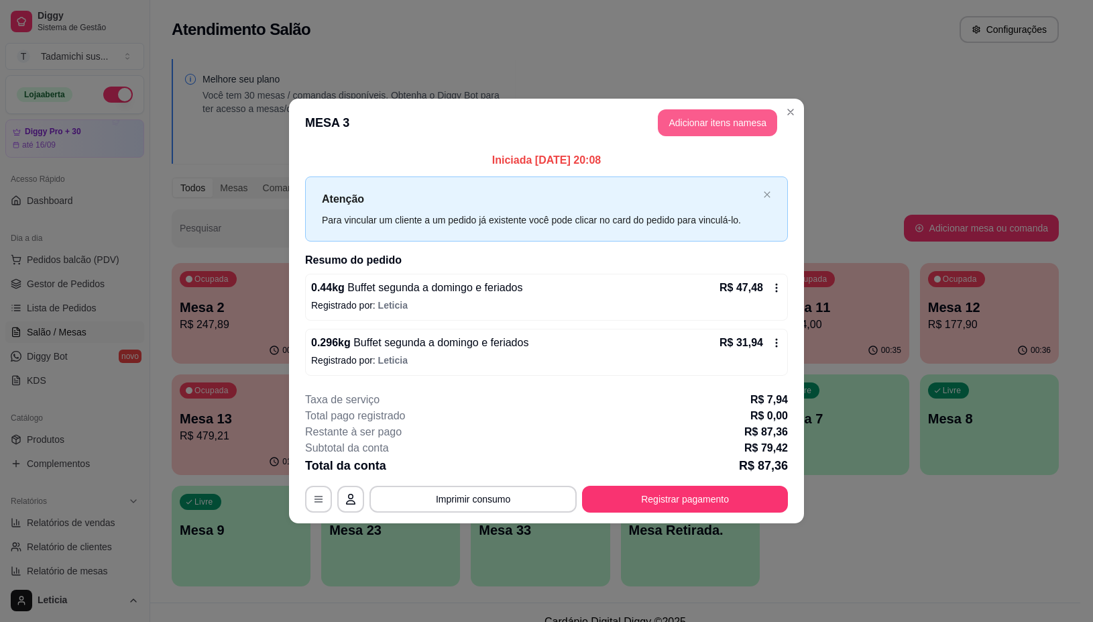
click at [726, 121] on button "Adicionar itens na mesa" at bounding box center [717, 122] width 119 height 27
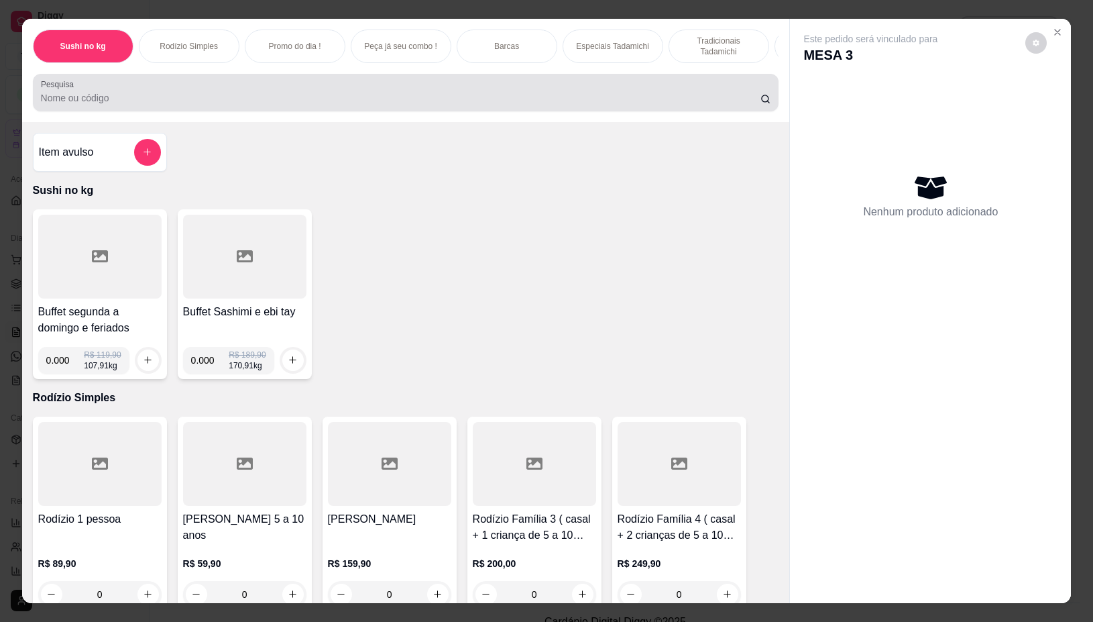
click at [477, 105] on input "Pesquisa" at bounding box center [401, 97] width 720 height 13
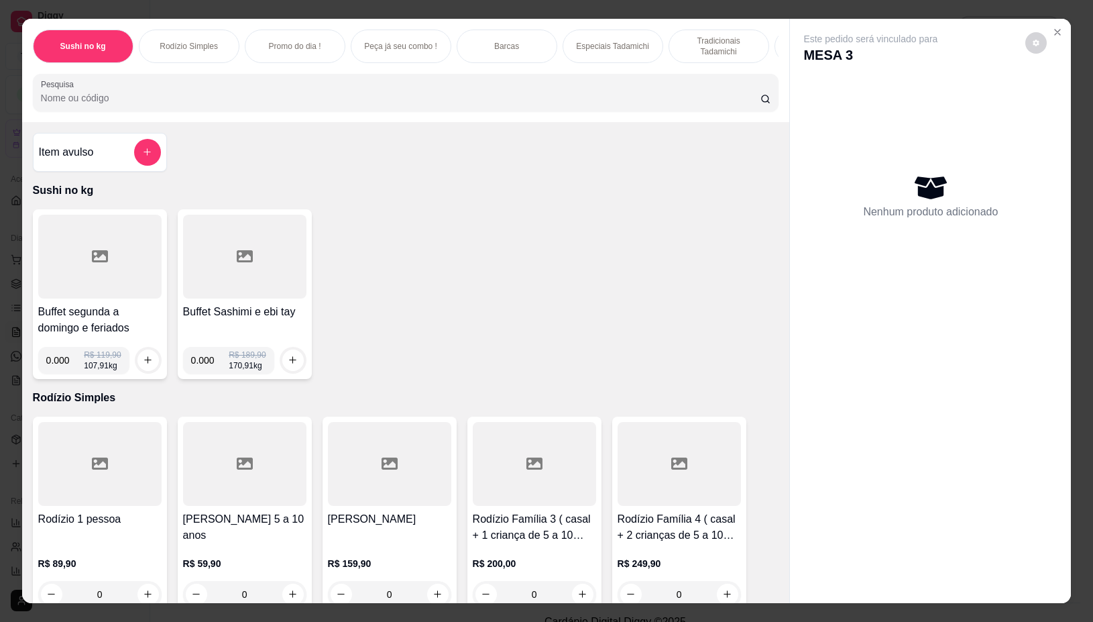
click at [290, 102] on input "Pesquisa" at bounding box center [401, 97] width 720 height 13
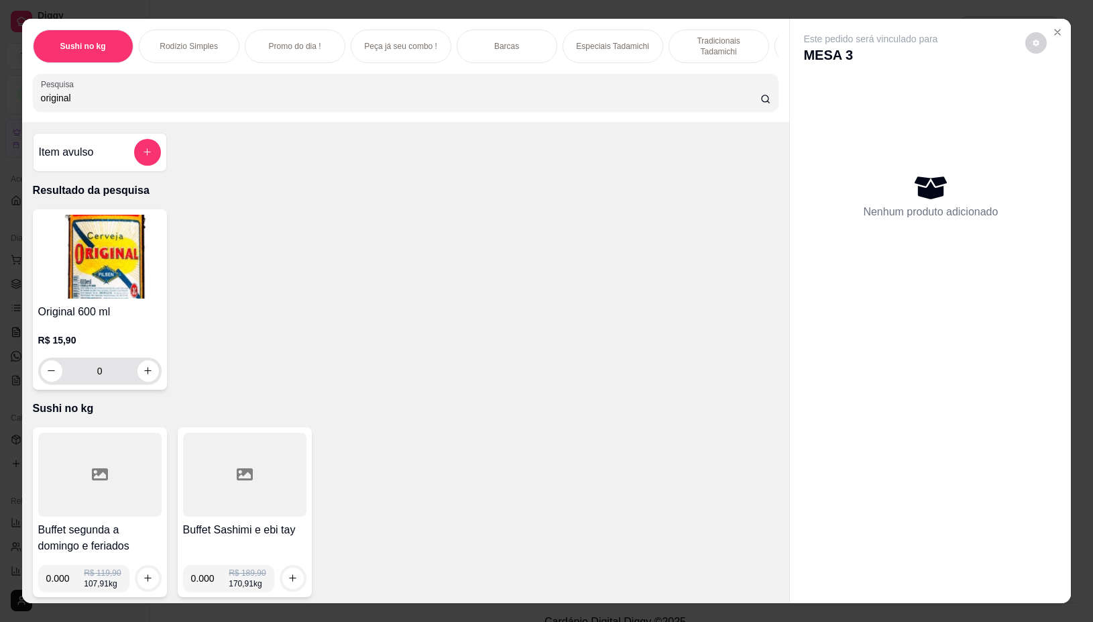
type input "original"
click at [143, 376] on icon "increase-product-quantity" at bounding box center [148, 371] width 10 height 10
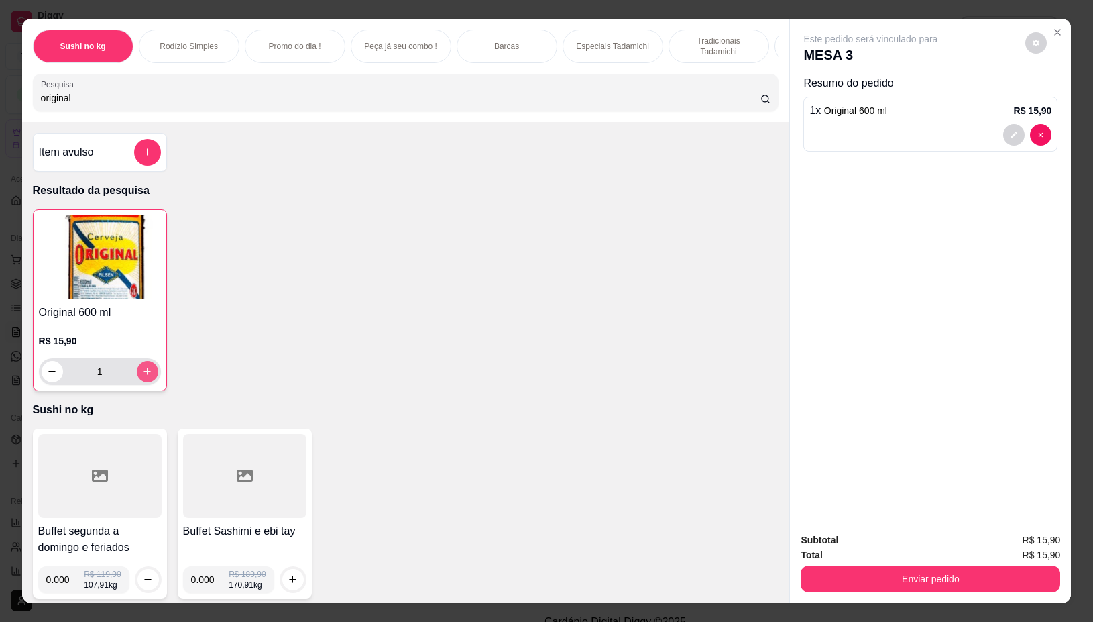
type input "1"
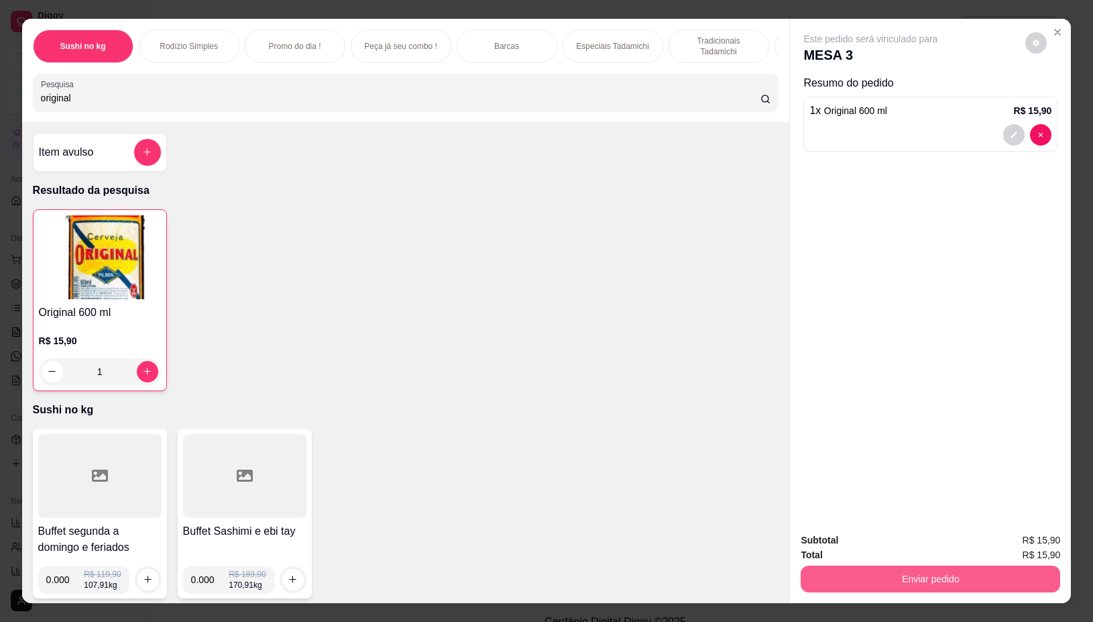
click at [830, 568] on button "Enviar pedido" at bounding box center [931, 578] width 260 height 27
click at [829, 542] on button "Não registrar e enviar pedido" at bounding box center [885, 539] width 135 height 25
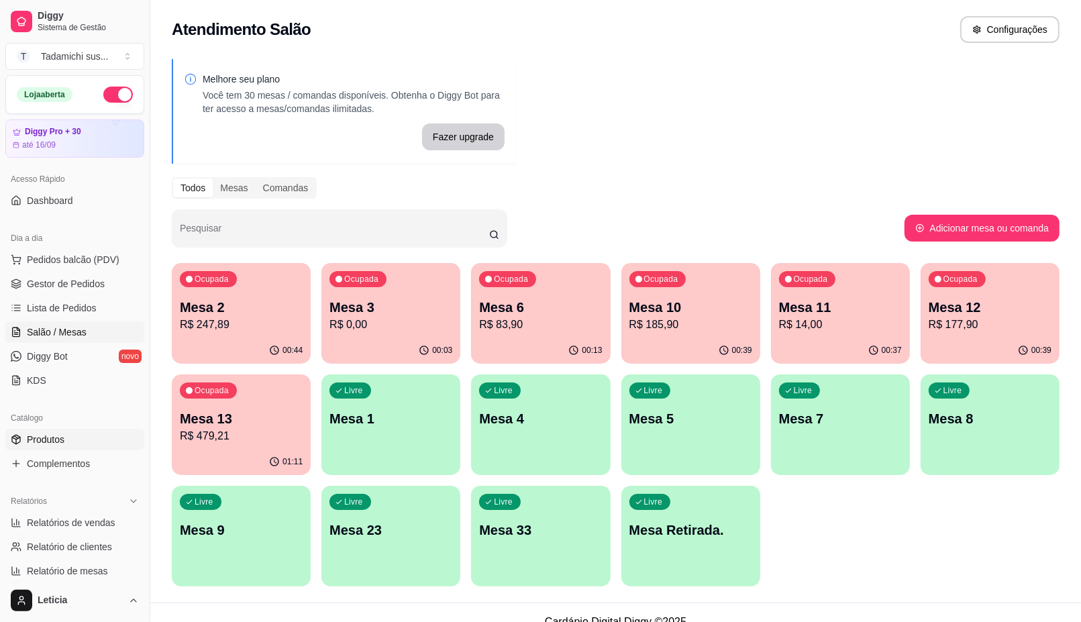
click at [47, 441] on span "Produtos" at bounding box center [46, 439] width 38 height 13
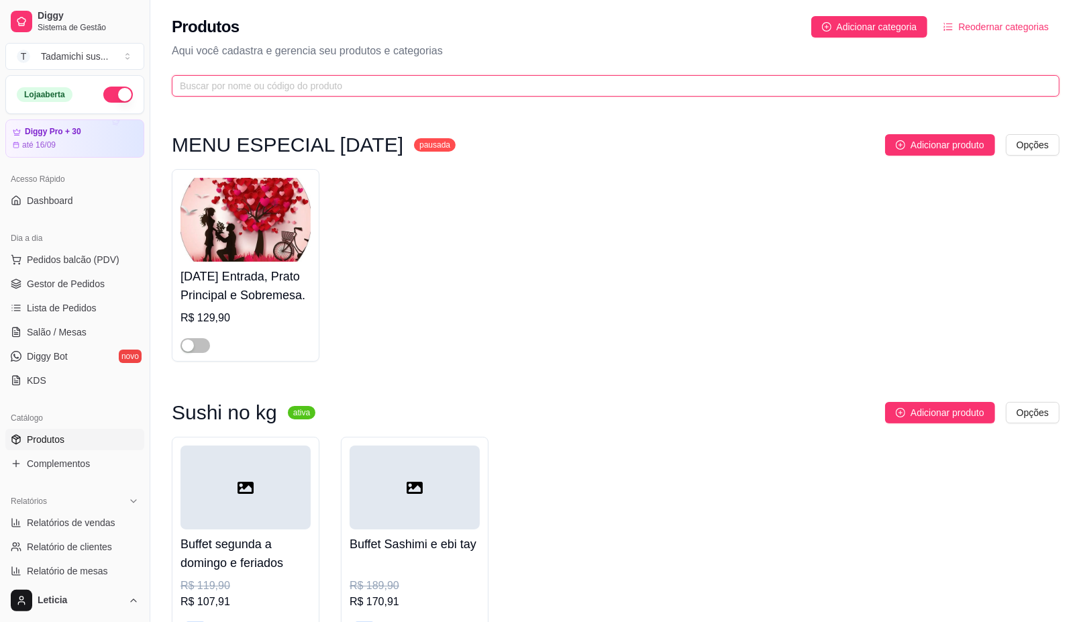
click at [203, 89] on input "text" at bounding box center [610, 85] width 861 height 15
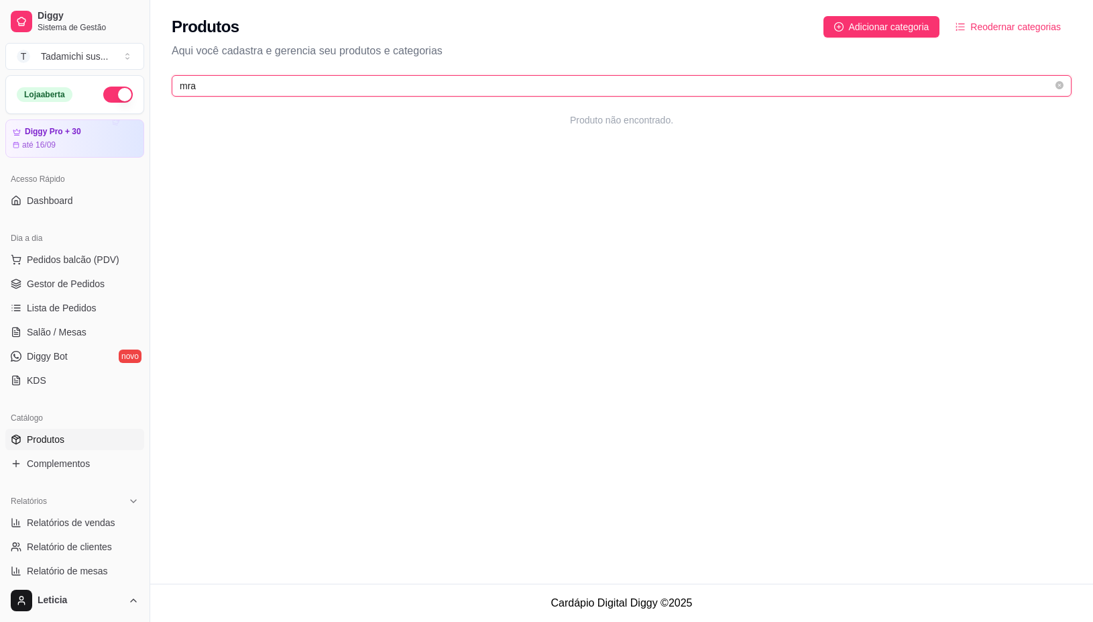
click at [203, 85] on input "mra" at bounding box center [616, 85] width 873 height 15
type input "m"
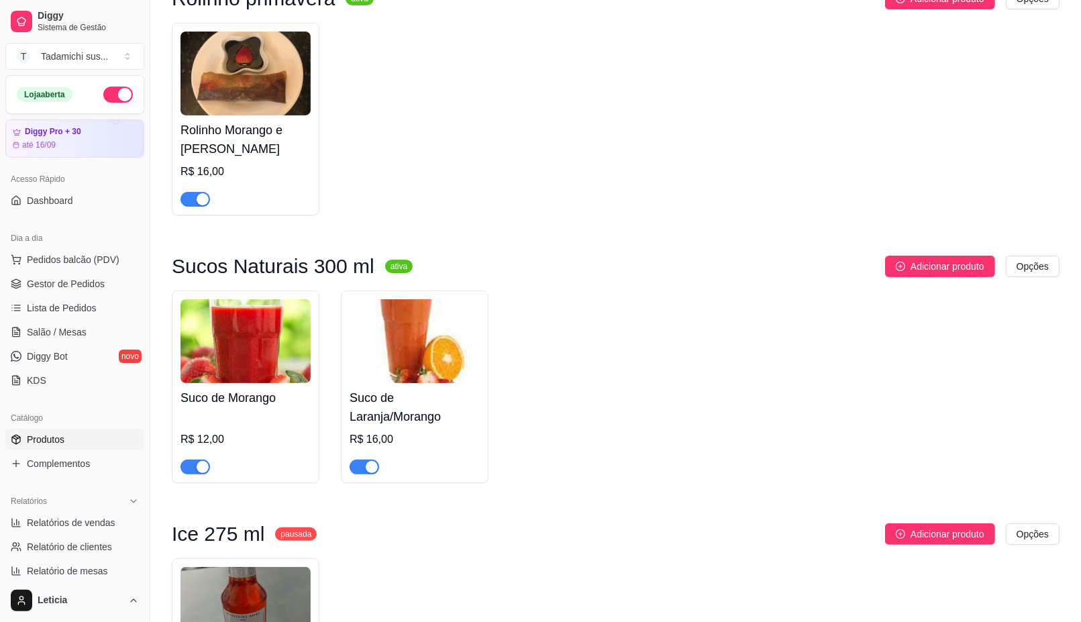
scroll to position [168, 0]
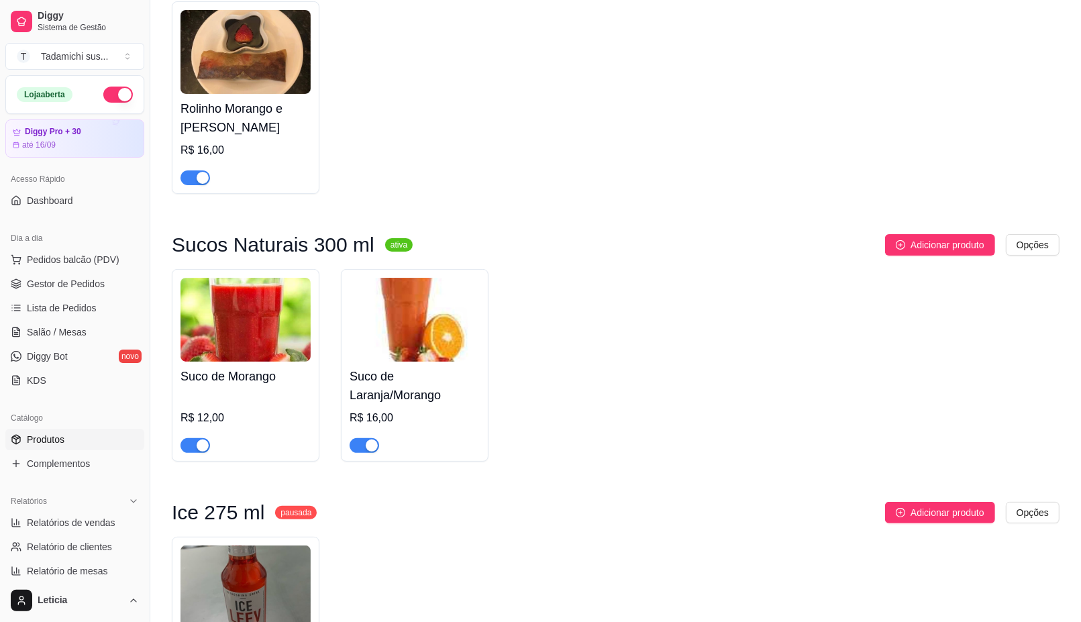
type input "morang"
click at [193, 173] on span "button" at bounding box center [195, 177] width 30 height 15
click at [193, 439] on div at bounding box center [195, 445] width 30 height 16
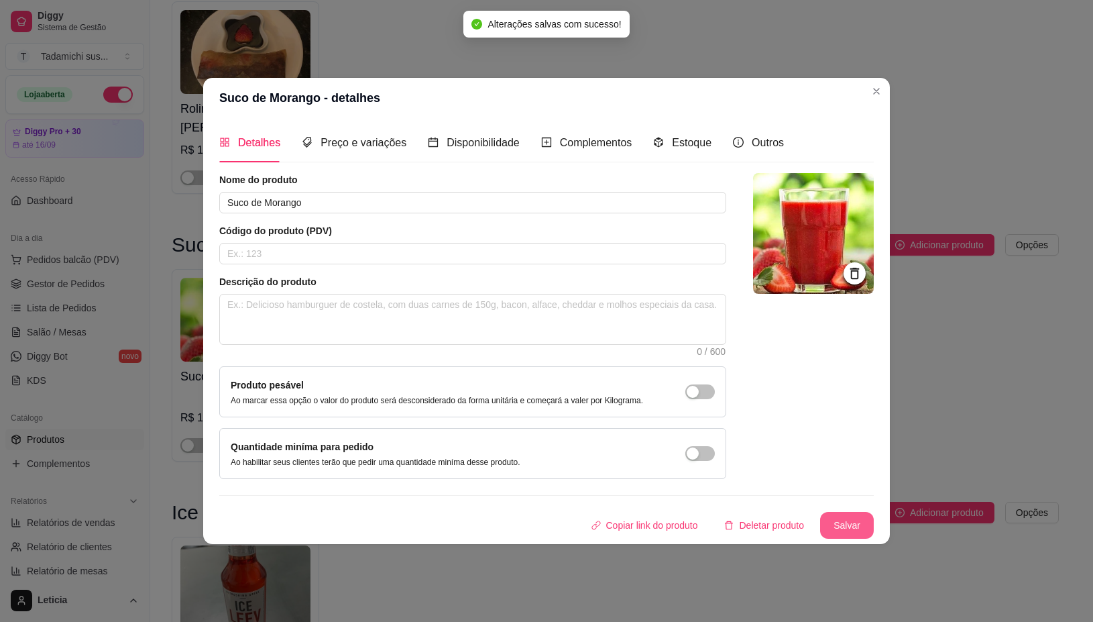
click at [833, 523] on button "Salvar" at bounding box center [847, 525] width 54 height 27
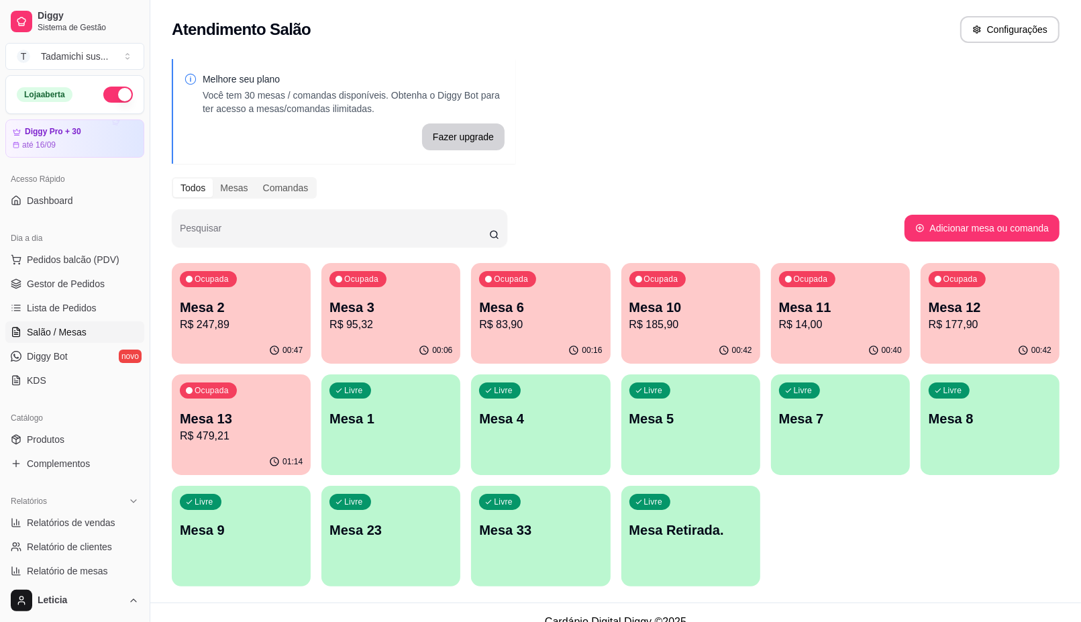
click at [971, 315] on p "Mesa 12" at bounding box center [989, 307] width 123 height 19
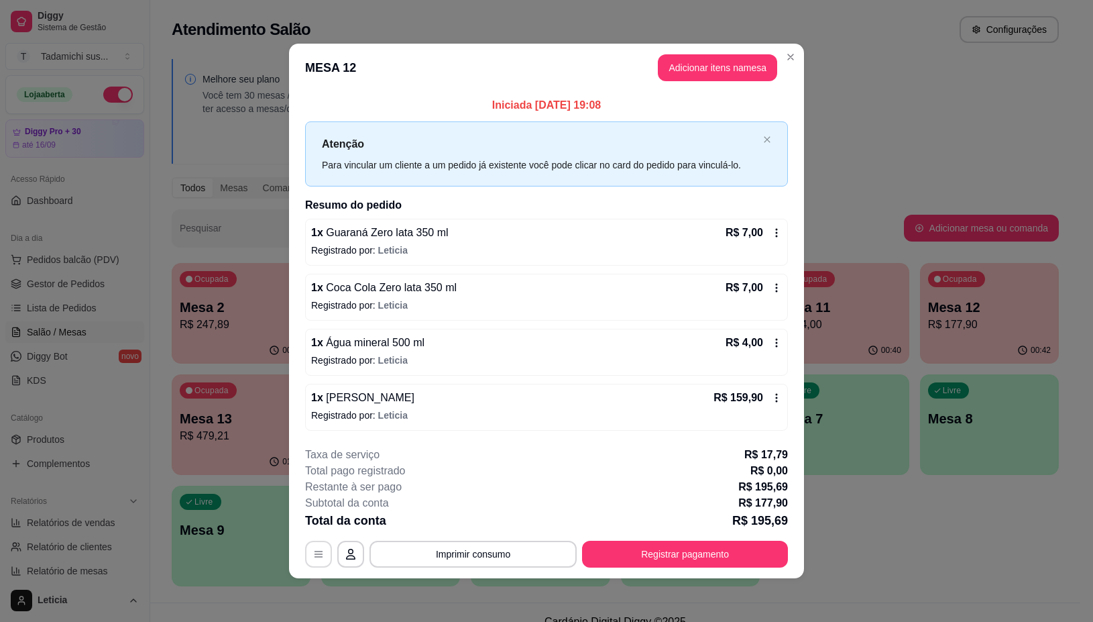
click at [319, 550] on icon "button" at bounding box center [318, 554] width 11 height 11
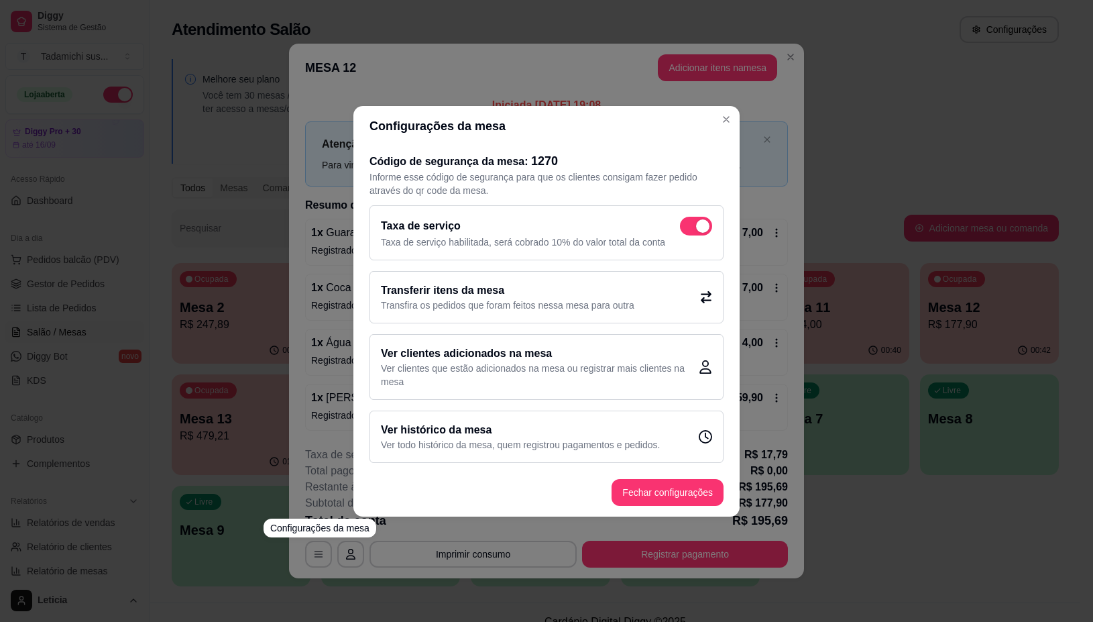
click at [703, 226] on span at bounding box center [702, 225] width 13 height 13
click at [688, 228] on input "checkbox" at bounding box center [683, 232] width 9 height 9
checkbox input "false"
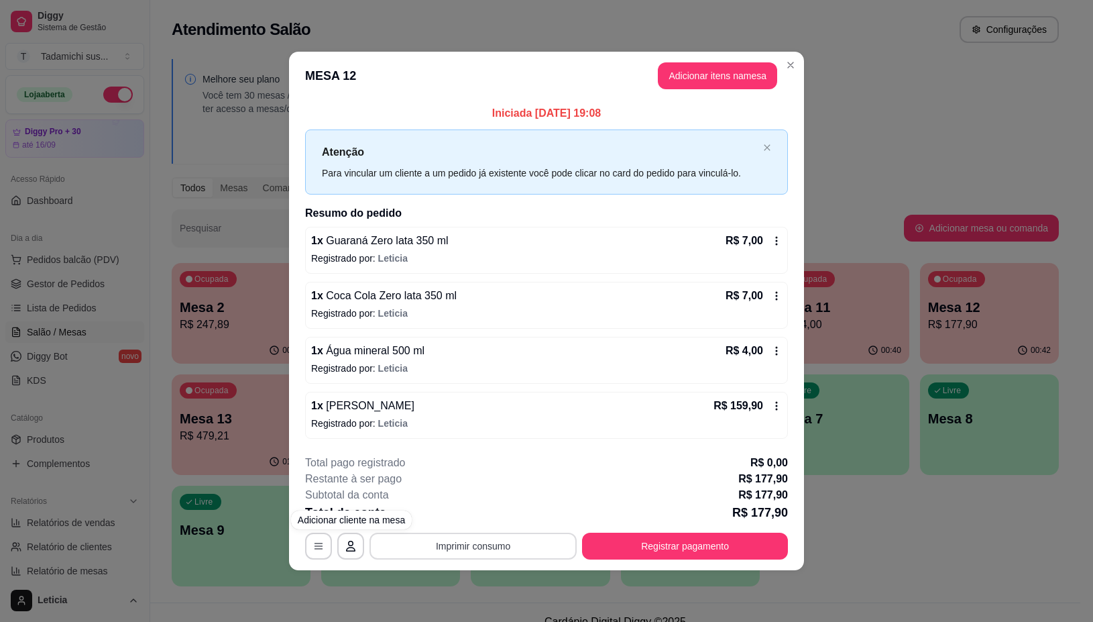
click at [425, 543] on button "Imprimir consumo" at bounding box center [473, 546] width 207 height 27
click at [598, 431] on div "1 x Rodízio Casal R$ 159,90 Registrado por: Leticia" at bounding box center [546, 415] width 483 height 47
click at [716, 79] on button "Adicionar itens na mesa" at bounding box center [717, 75] width 119 height 27
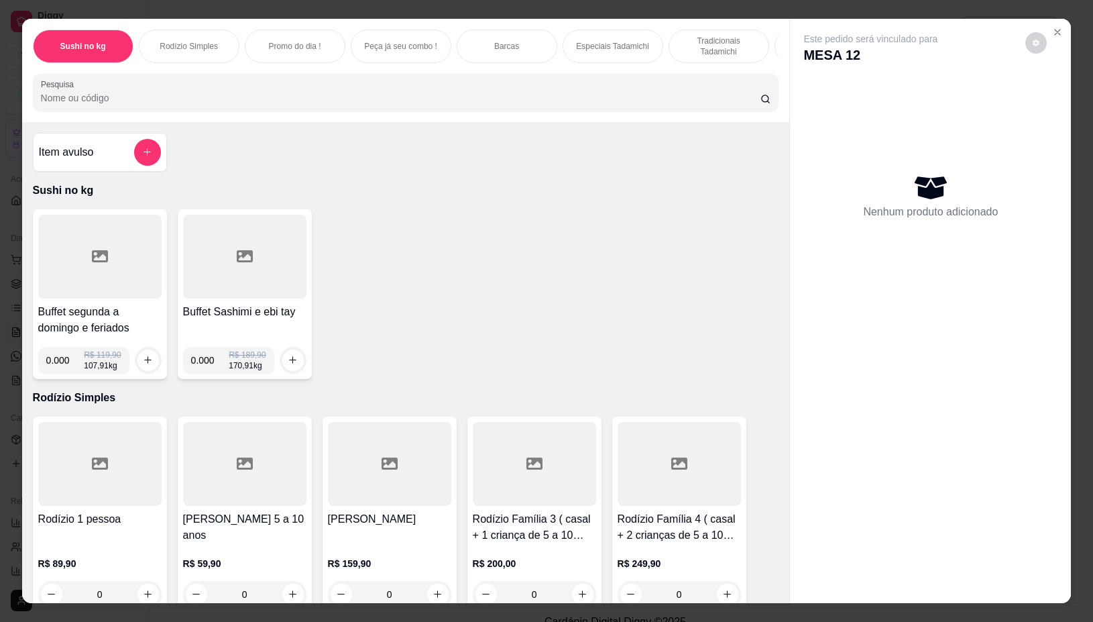
click at [434, 105] on input "Pesquisa" at bounding box center [401, 97] width 720 height 13
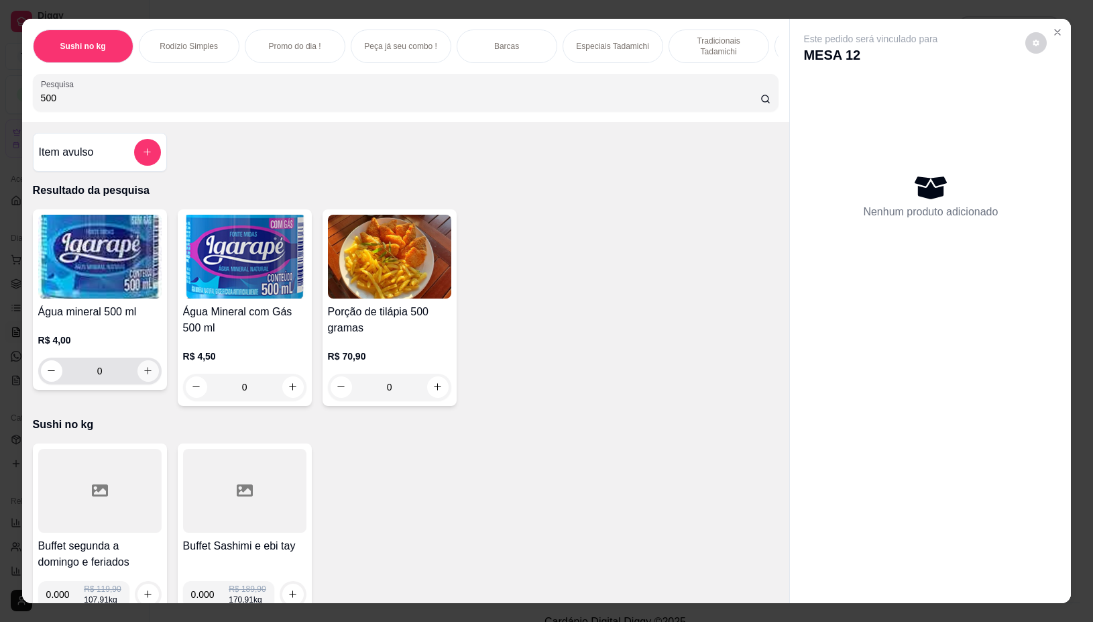
type input "500"
click at [143, 374] on icon "increase-product-quantity" at bounding box center [148, 371] width 10 height 10
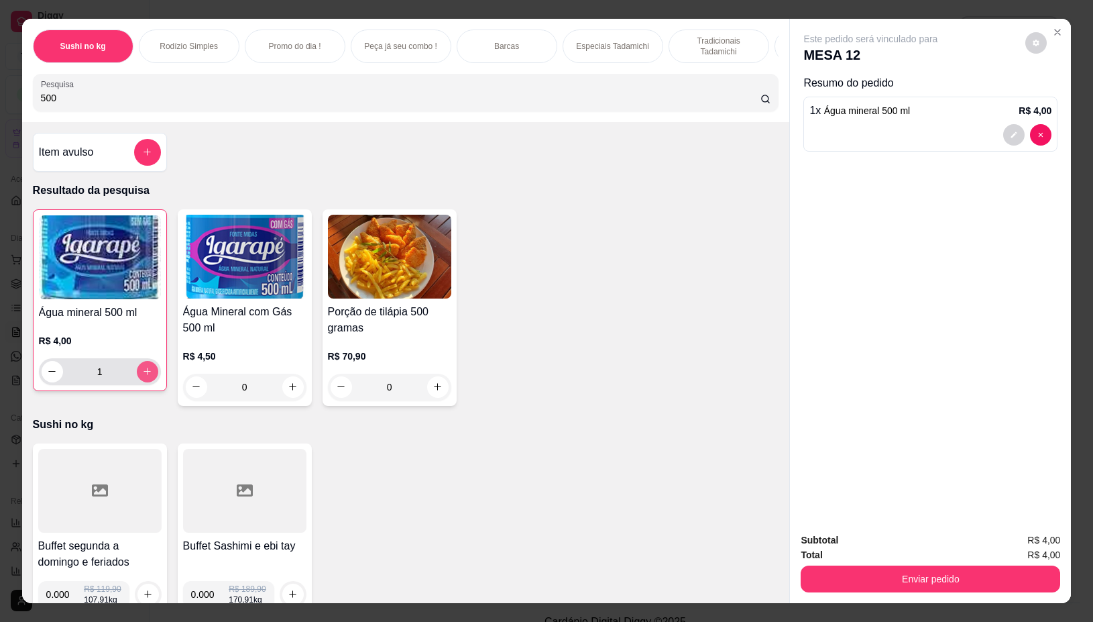
type input "1"
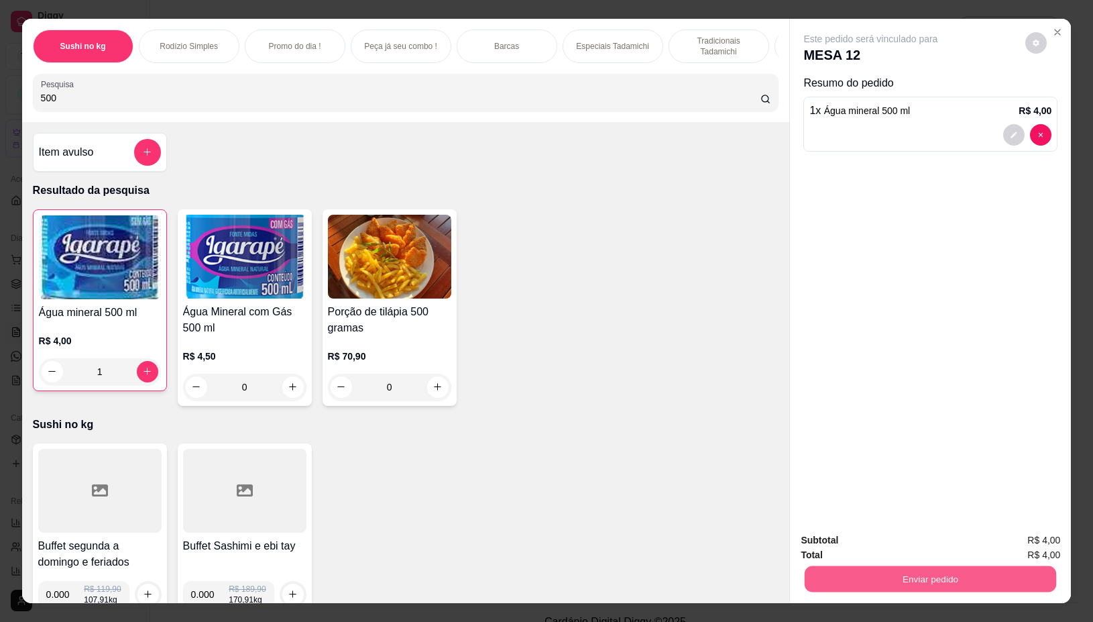
click at [854, 575] on button "Enviar pedido" at bounding box center [931, 579] width 252 height 26
click at [818, 543] on button "Não registrar e enviar pedido" at bounding box center [885, 539] width 135 height 25
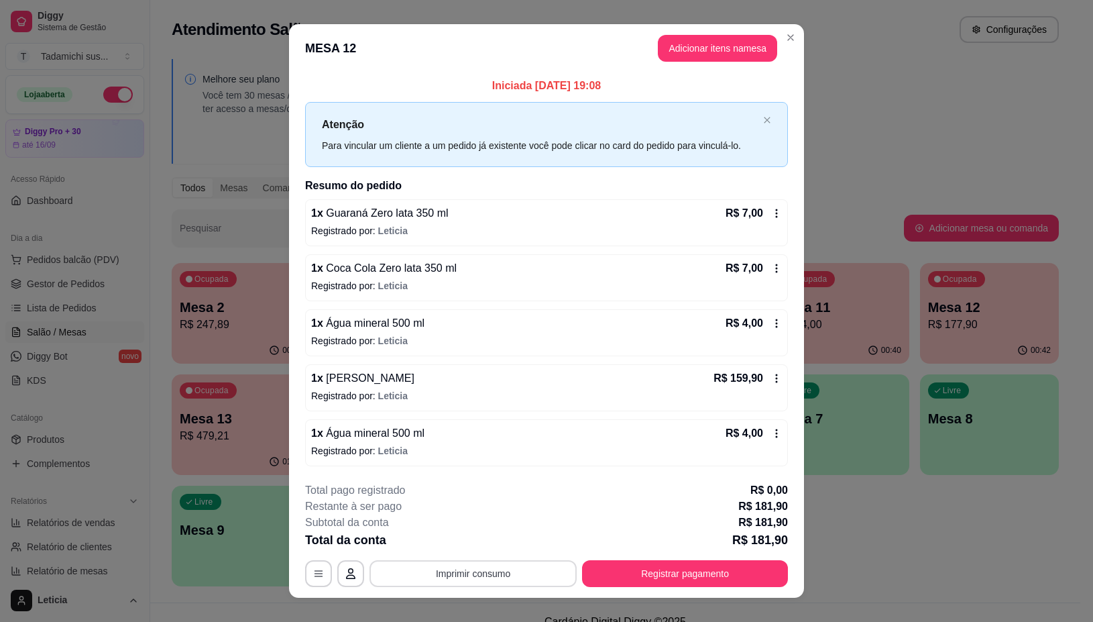
click at [454, 571] on button "Imprimir consumo" at bounding box center [473, 573] width 207 height 27
click at [447, 508] on button "IMPRESSORA" at bounding box center [470, 516] width 103 height 21
click at [648, 561] on button "Registrar pagamento" at bounding box center [686, 574] width 200 height 26
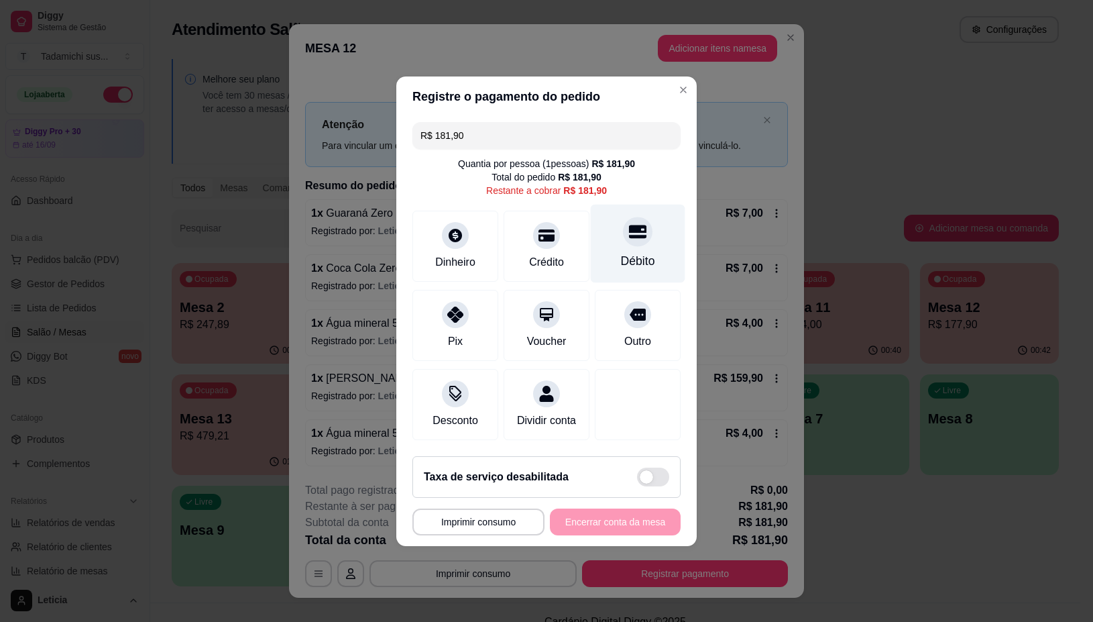
click at [624, 252] on div "Débito" at bounding box center [638, 260] width 34 height 17
type input "R$ 0,00"
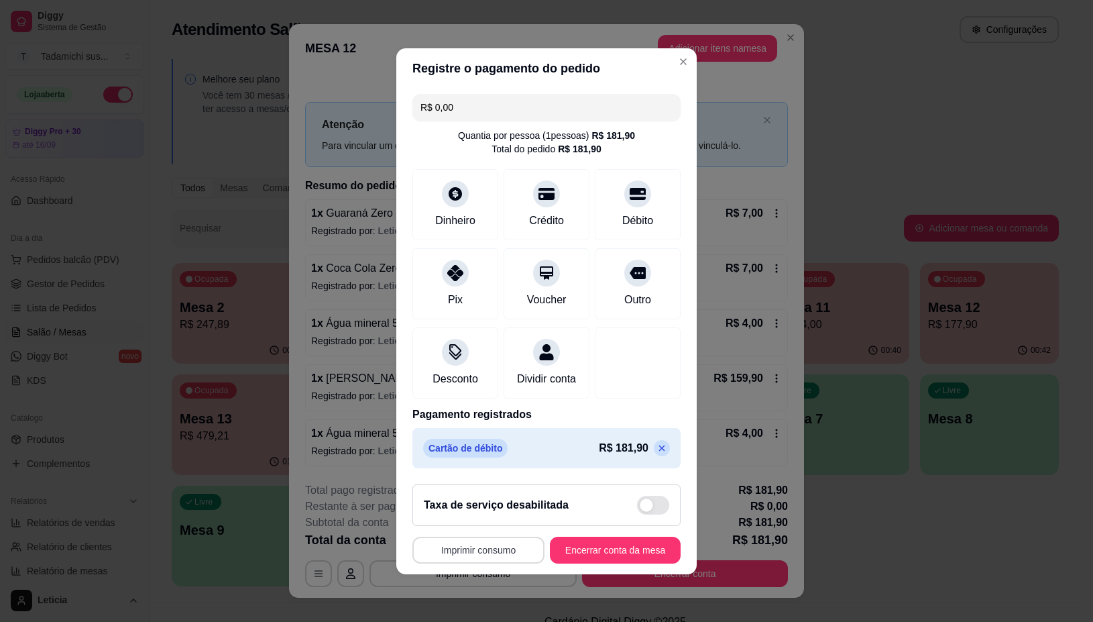
click at [484, 561] on button "Imprimir consumo" at bounding box center [479, 550] width 132 height 27
click at [475, 496] on button "IMPRESSORA" at bounding box center [472, 500] width 103 height 21
click at [567, 548] on button "Encerrar conta da mesa" at bounding box center [615, 550] width 127 height 26
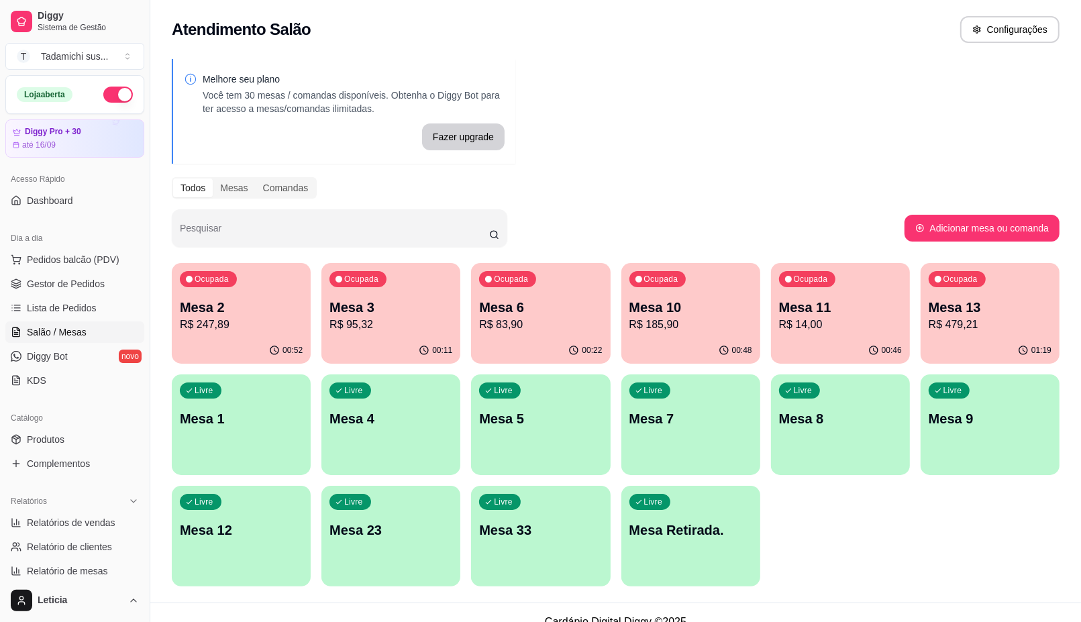
click at [646, 524] on p "Mesa Retirada." at bounding box center [690, 530] width 123 height 19
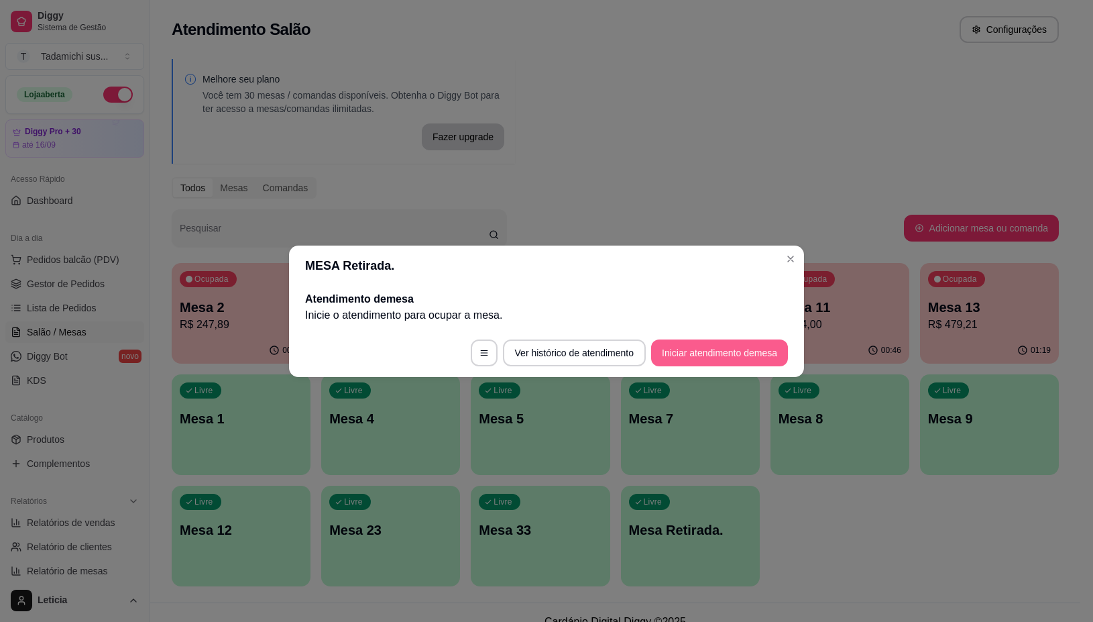
click at [686, 353] on button "Iniciar atendimento de mesa" at bounding box center [719, 352] width 137 height 27
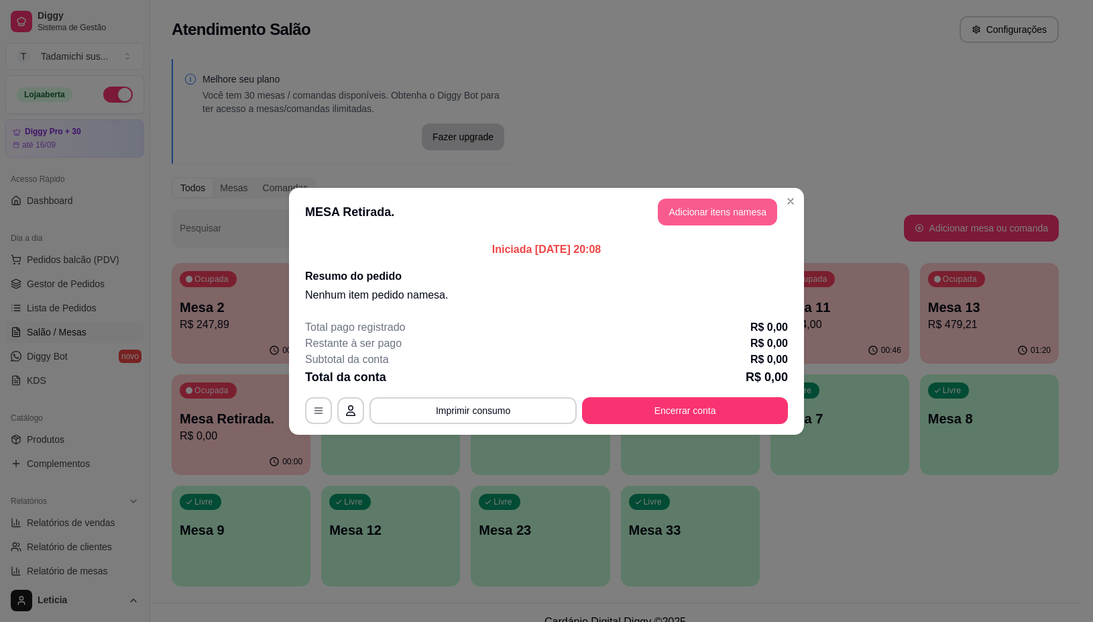
click at [698, 205] on button "Adicionar itens na mesa" at bounding box center [717, 212] width 119 height 27
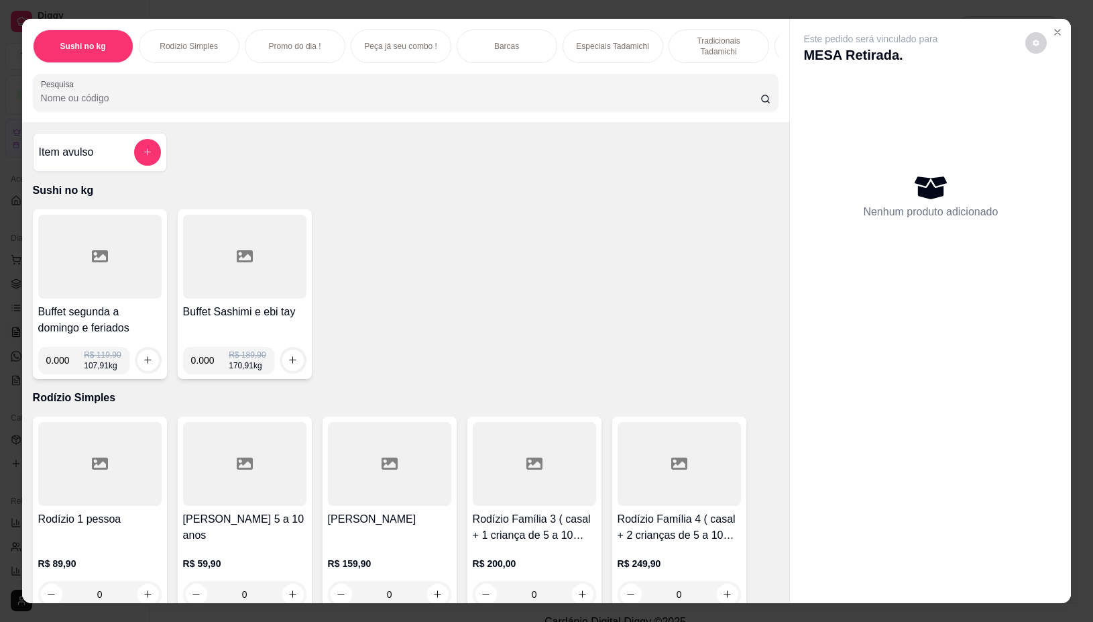
click at [61, 368] on input "0.000" at bounding box center [65, 360] width 38 height 27
type input "0.386"
click at [143, 365] on icon "increase-product-quantity" at bounding box center [148, 360] width 10 height 10
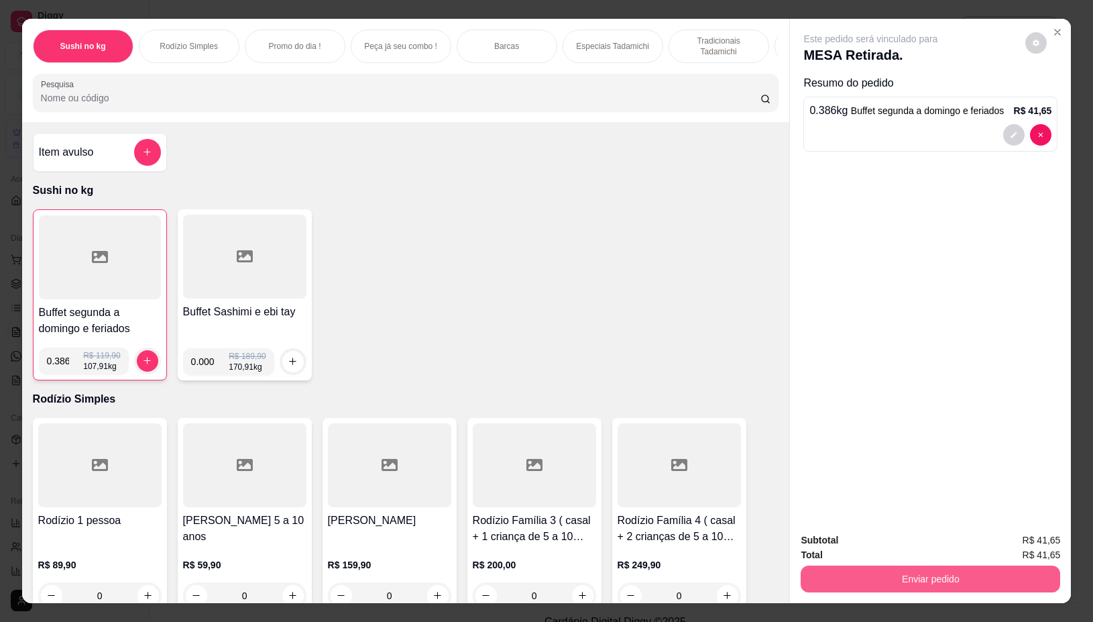
click at [949, 569] on button "Enviar pedido" at bounding box center [931, 578] width 260 height 27
click at [916, 532] on button "Não registrar e enviar pedido" at bounding box center [886, 539] width 140 height 25
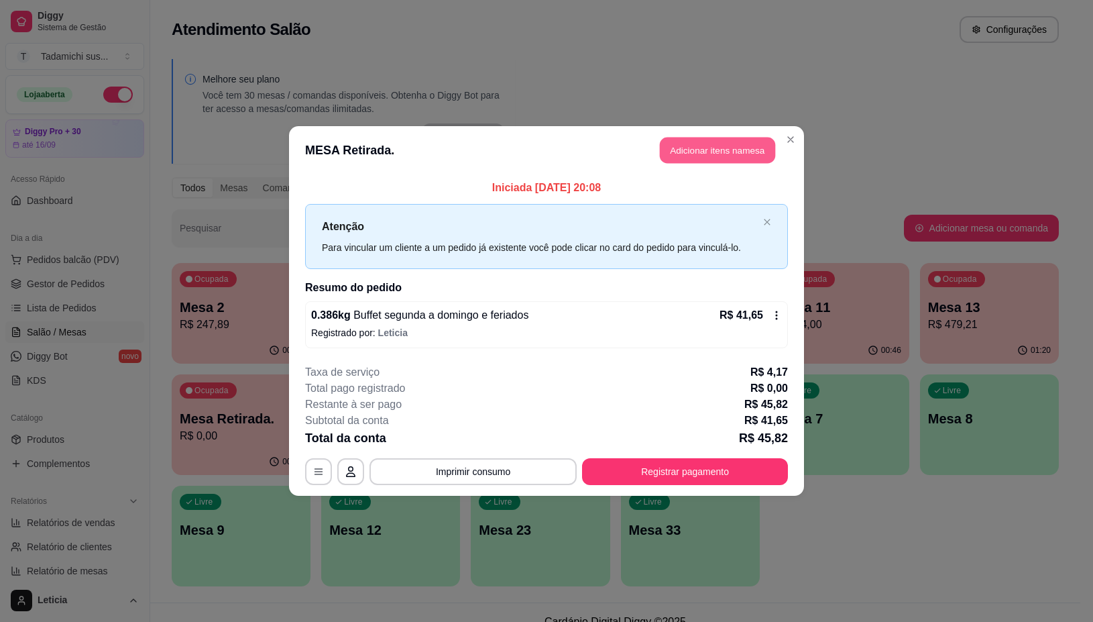
click at [710, 150] on button "Adicionar itens na mesa" at bounding box center [717, 151] width 115 height 26
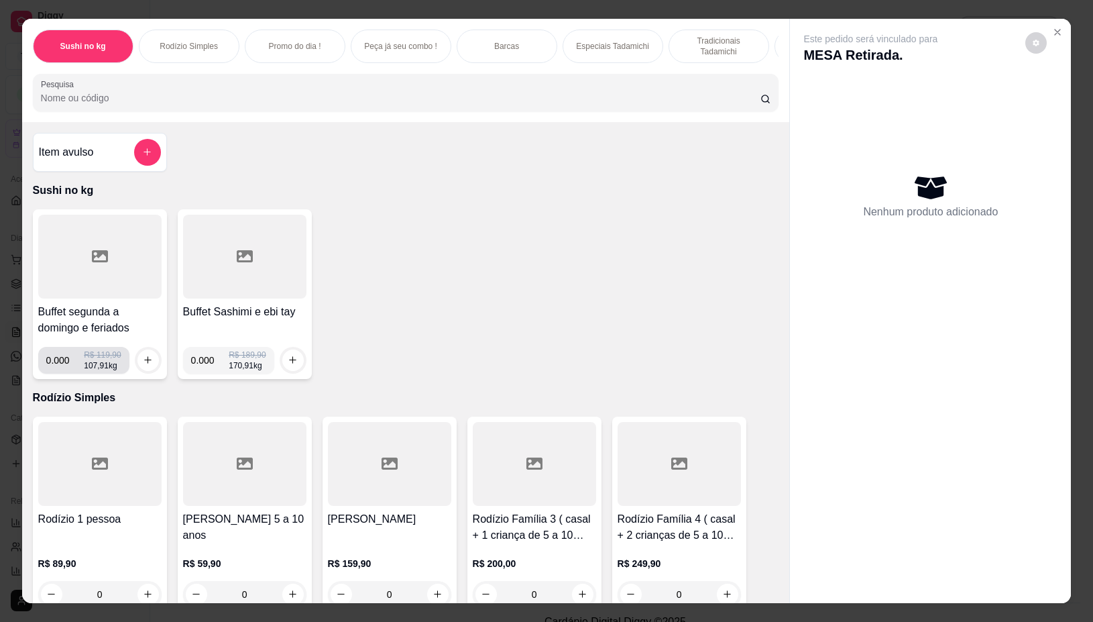
click at [60, 364] on input "0.000" at bounding box center [65, 360] width 38 height 27
click at [143, 364] on icon "increase-product-quantity" at bounding box center [148, 360] width 10 height 10
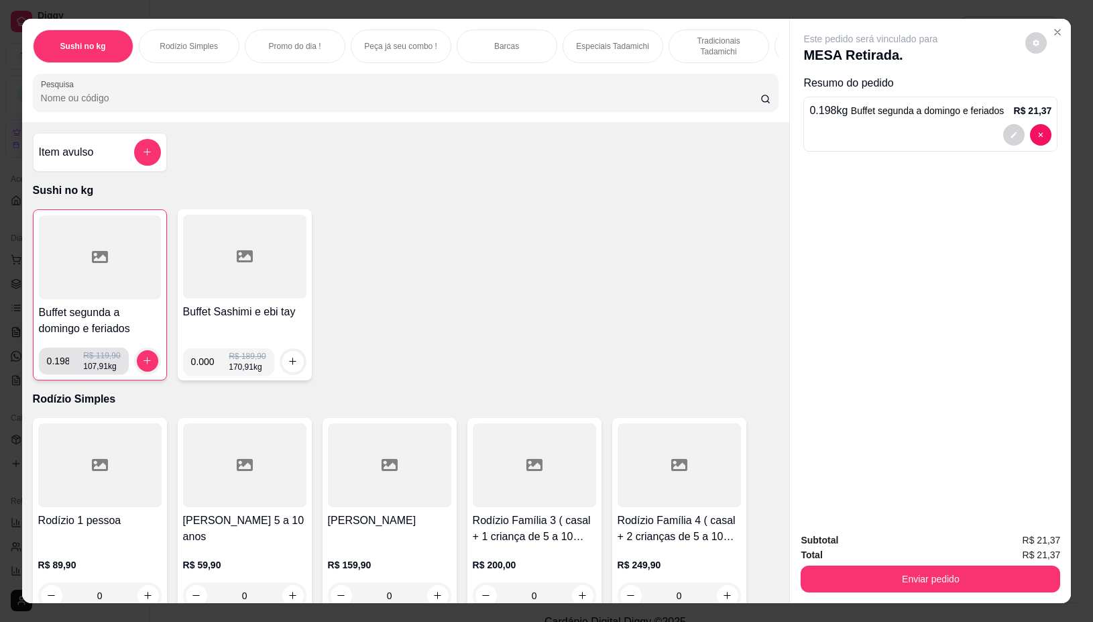
click at [58, 368] on input "0.198" at bounding box center [65, 360] width 37 height 27
click at [61, 367] on input "0.198" at bounding box center [65, 360] width 37 height 27
type input "0.000"
click at [207, 366] on input "0.000" at bounding box center [210, 361] width 38 height 27
type input "0.198"
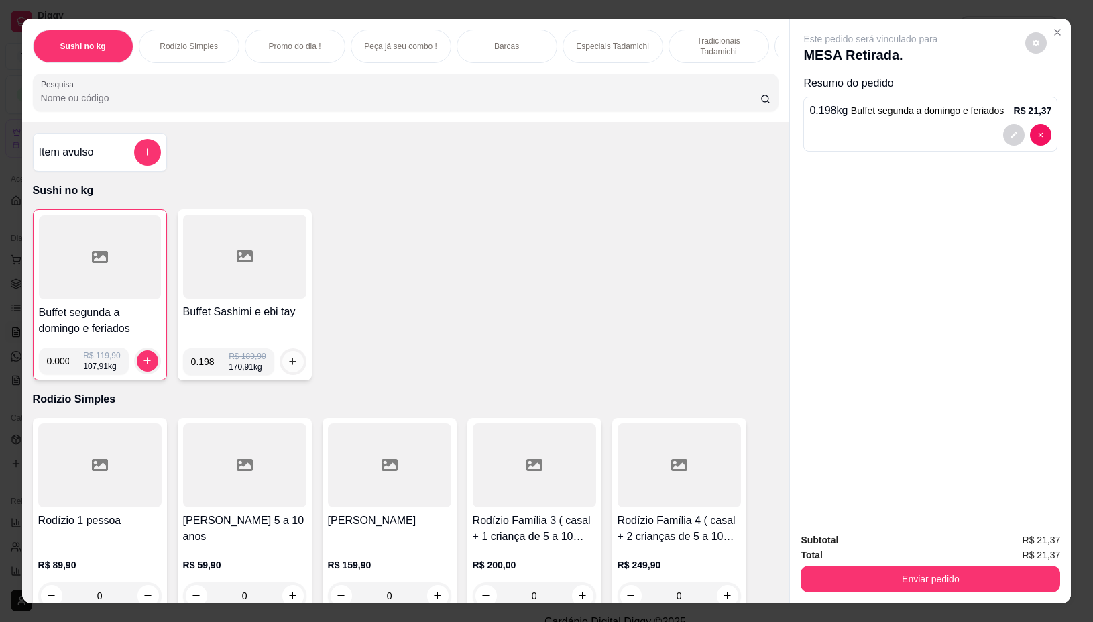
click at [282, 370] on button "increase-product-quantity" at bounding box center [292, 361] width 21 height 21
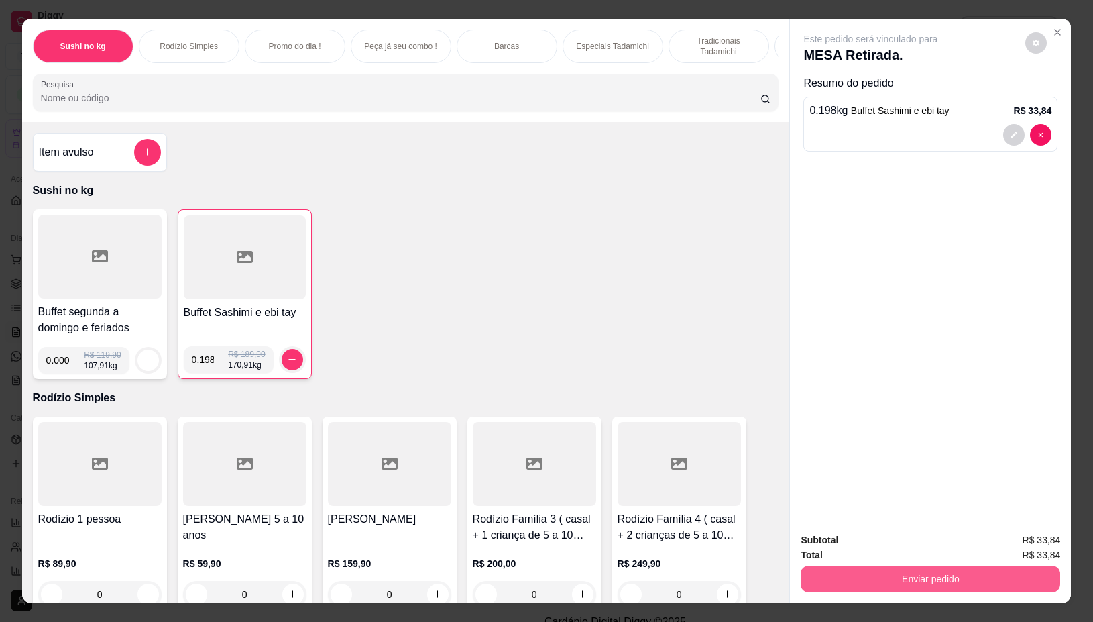
click at [840, 567] on button "Enviar pedido" at bounding box center [931, 578] width 260 height 27
click at [856, 537] on button "Não registrar e enviar pedido" at bounding box center [885, 539] width 135 height 25
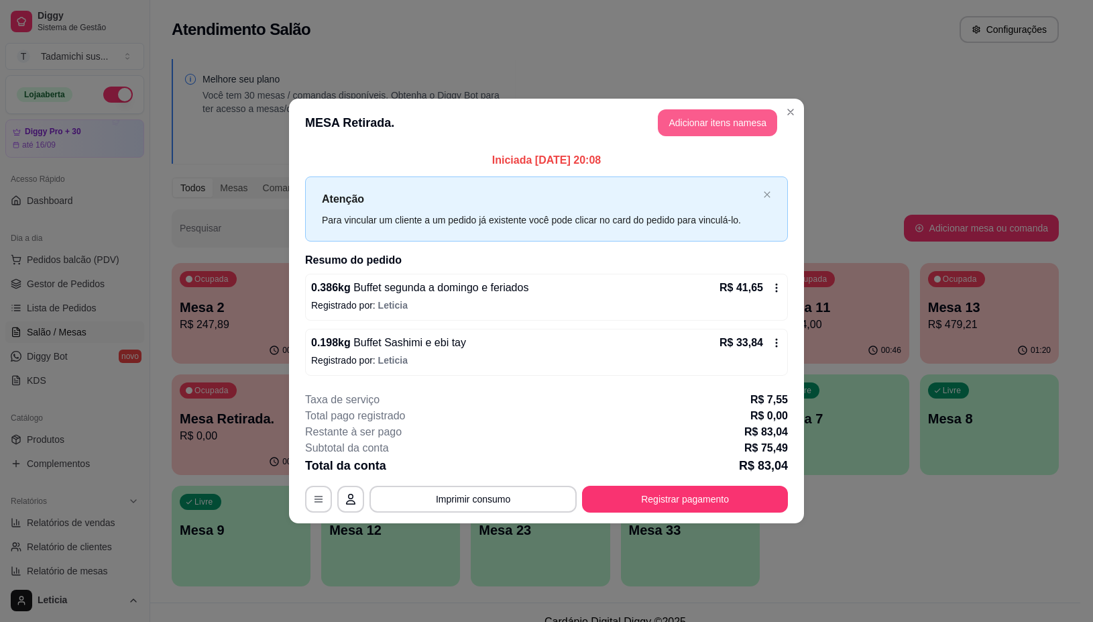
click at [696, 125] on button "Adicionar itens na mesa" at bounding box center [717, 122] width 119 height 27
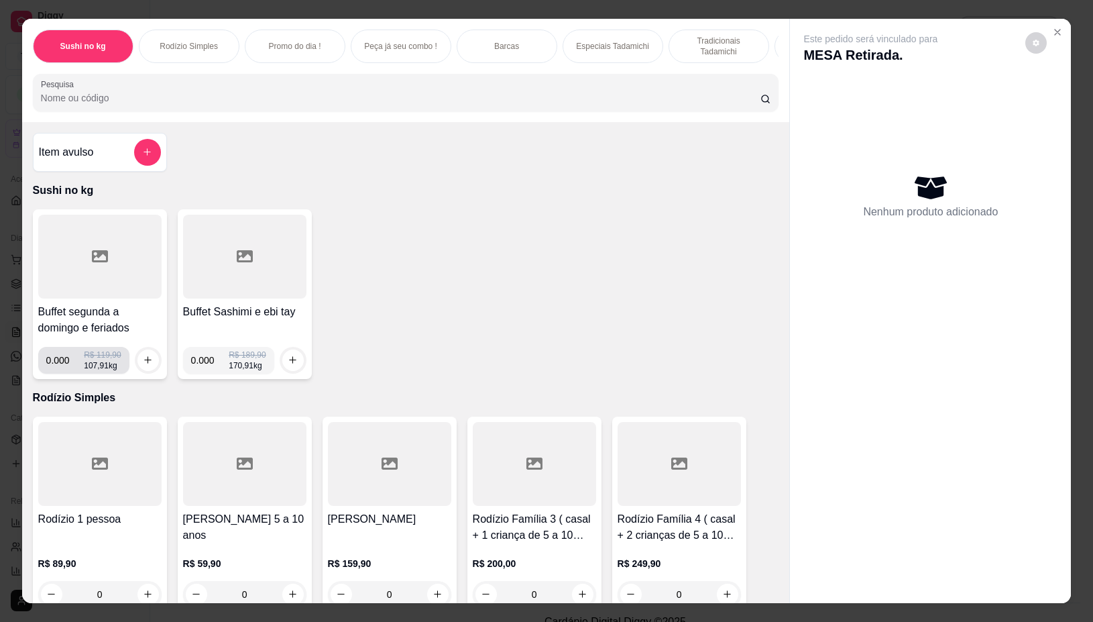
click at [59, 368] on input "0.000" at bounding box center [65, 360] width 38 height 27
type input "0.144"
click at [143, 365] on icon "increase-product-quantity" at bounding box center [148, 360] width 10 height 10
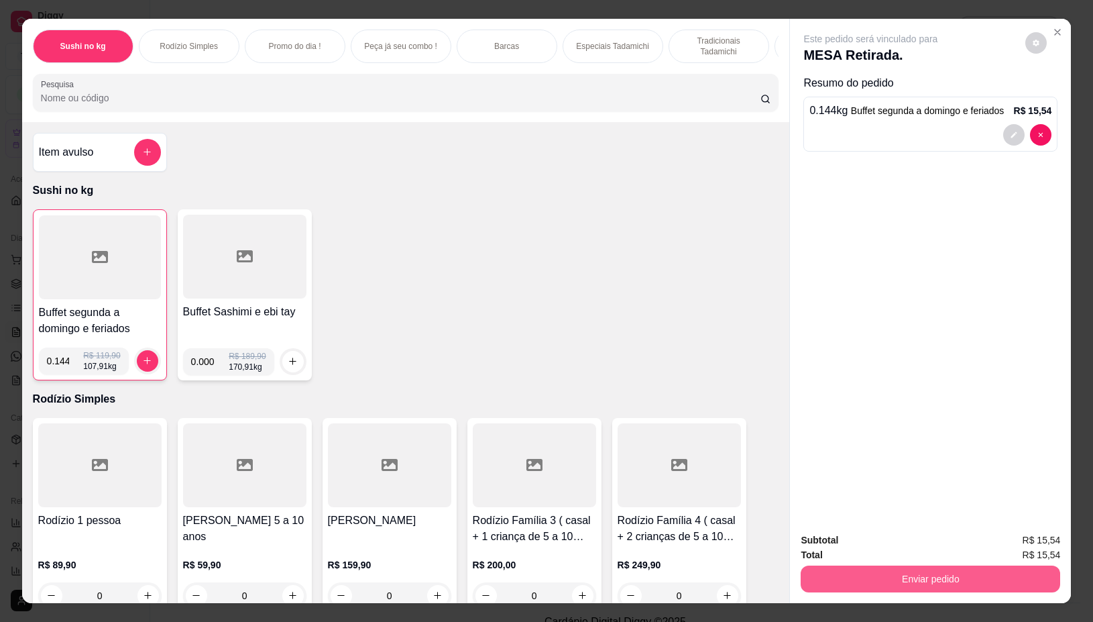
click at [825, 576] on button "Enviar pedido" at bounding box center [931, 578] width 260 height 27
click at [844, 537] on button "Não registrar e enviar pedido" at bounding box center [885, 539] width 135 height 25
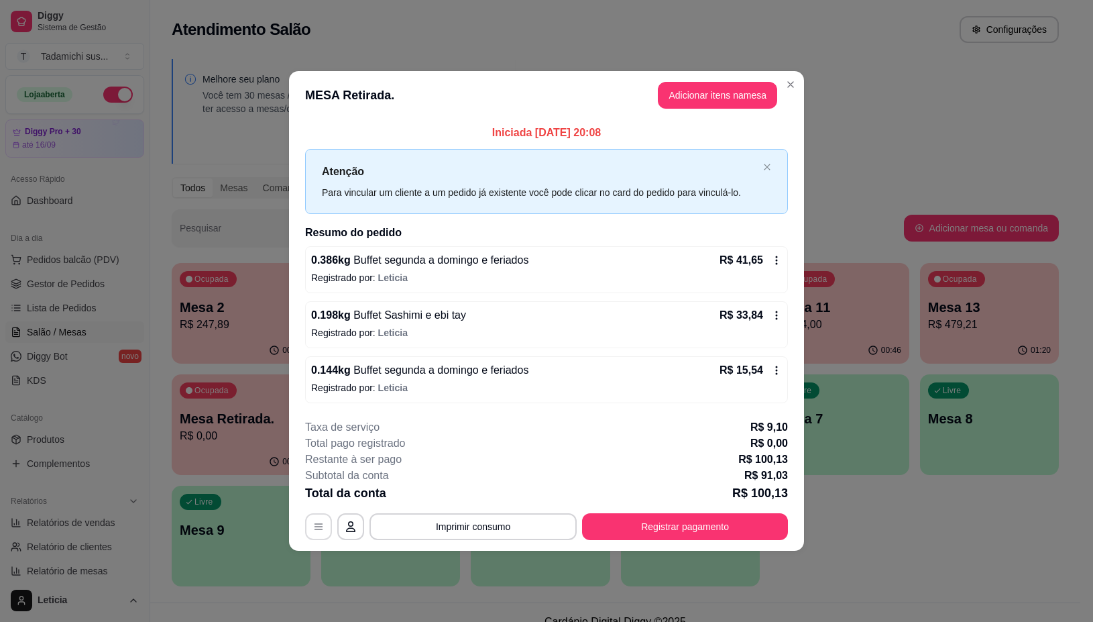
click at [313, 522] on icon "button" at bounding box center [318, 526] width 11 height 11
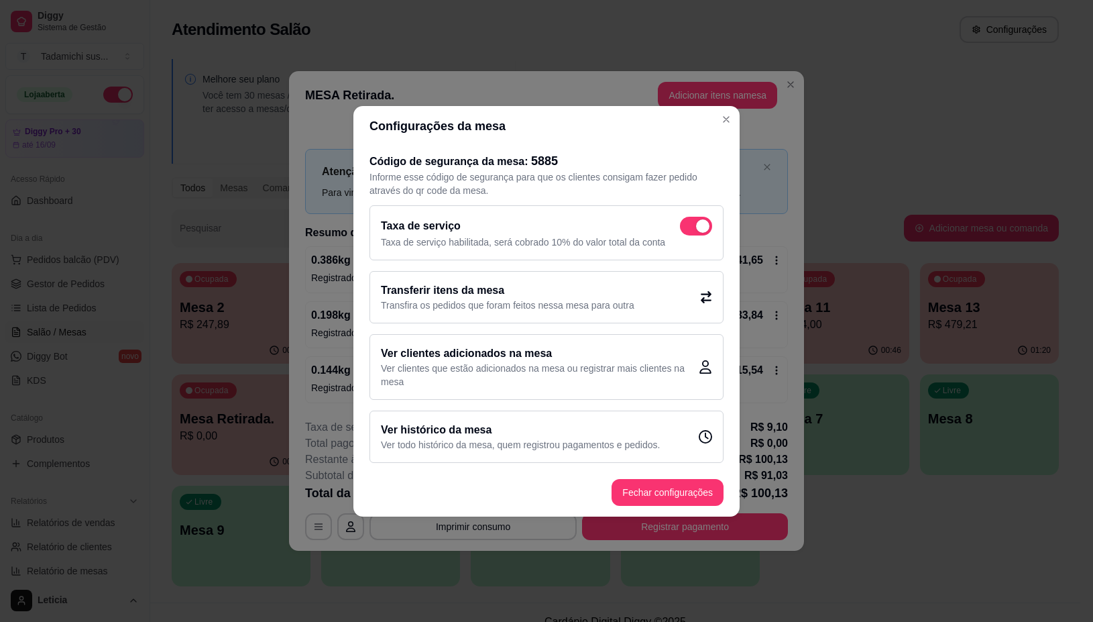
click at [689, 217] on span at bounding box center [696, 226] width 32 height 19
click at [688, 228] on input "checkbox" at bounding box center [683, 232] width 9 height 9
checkbox input "true"
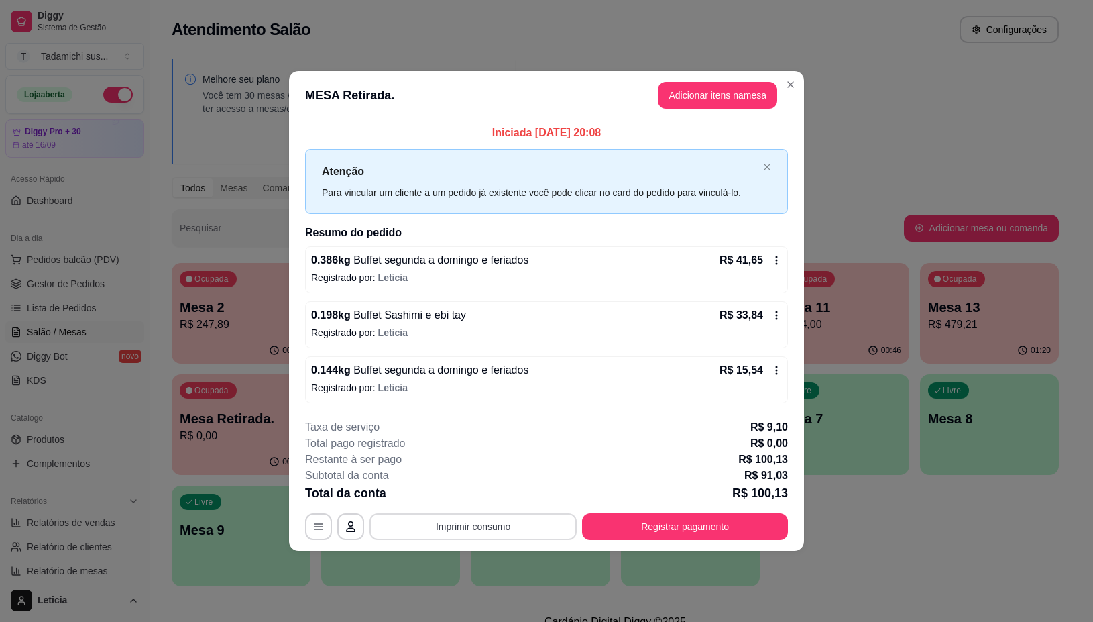
click at [323, 521] on button "button" at bounding box center [318, 526] width 27 height 27
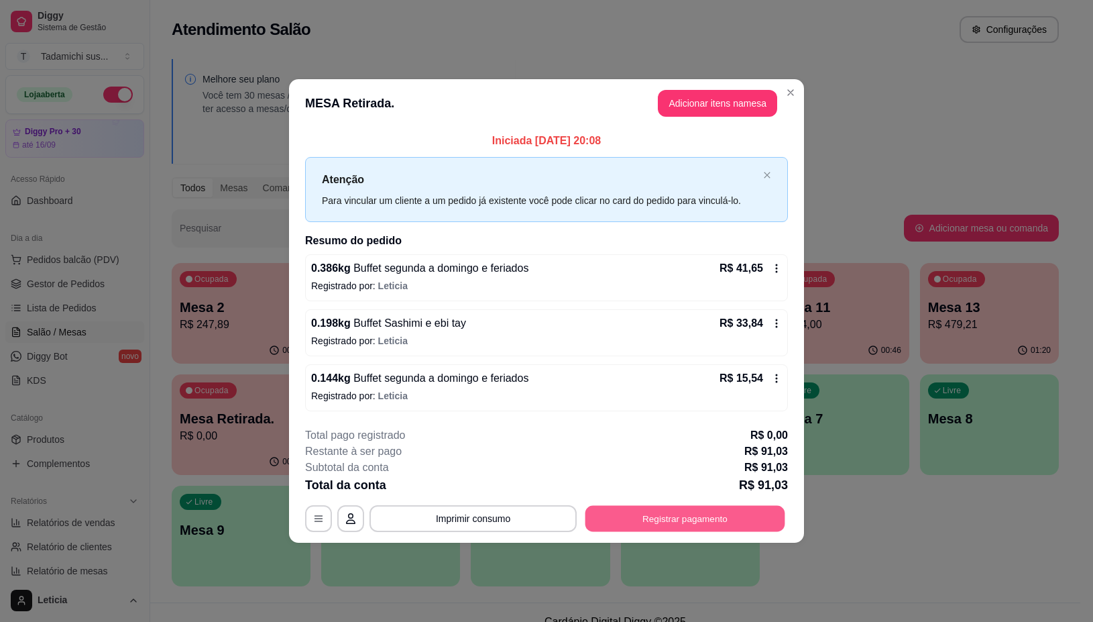
click at [659, 513] on button "Registrar pagamento" at bounding box center [686, 519] width 200 height 26
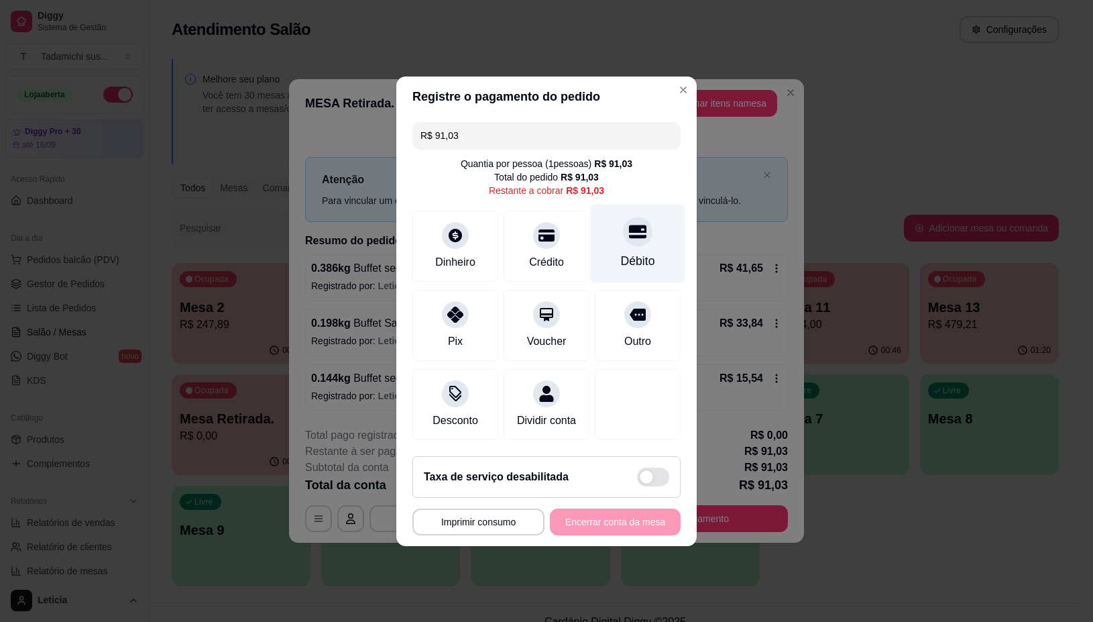
click at [626, 232] on div at bounding box center [638, 232] width 30 height 30
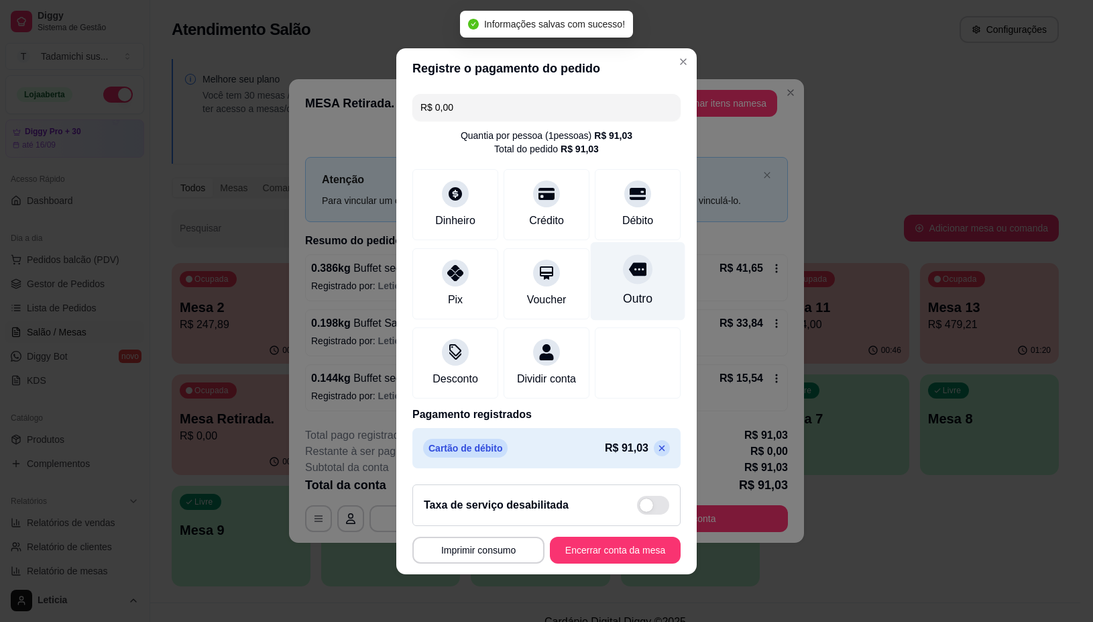
type input "R$ 0,00"
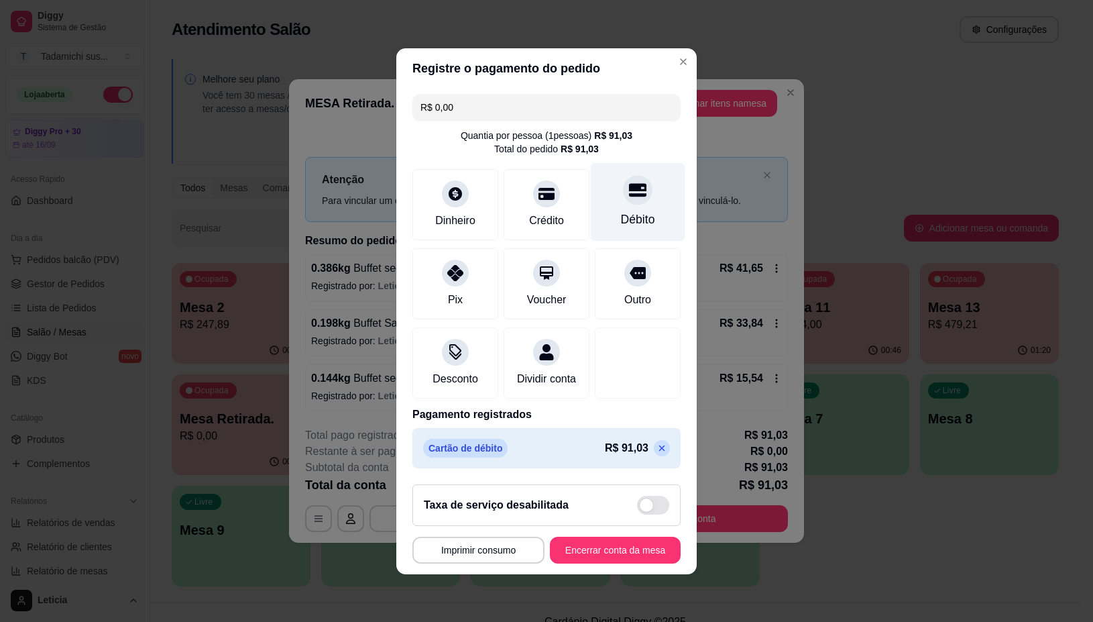
click at [629, 186] on icon at bounding box center [637, 189] width 17 height 13
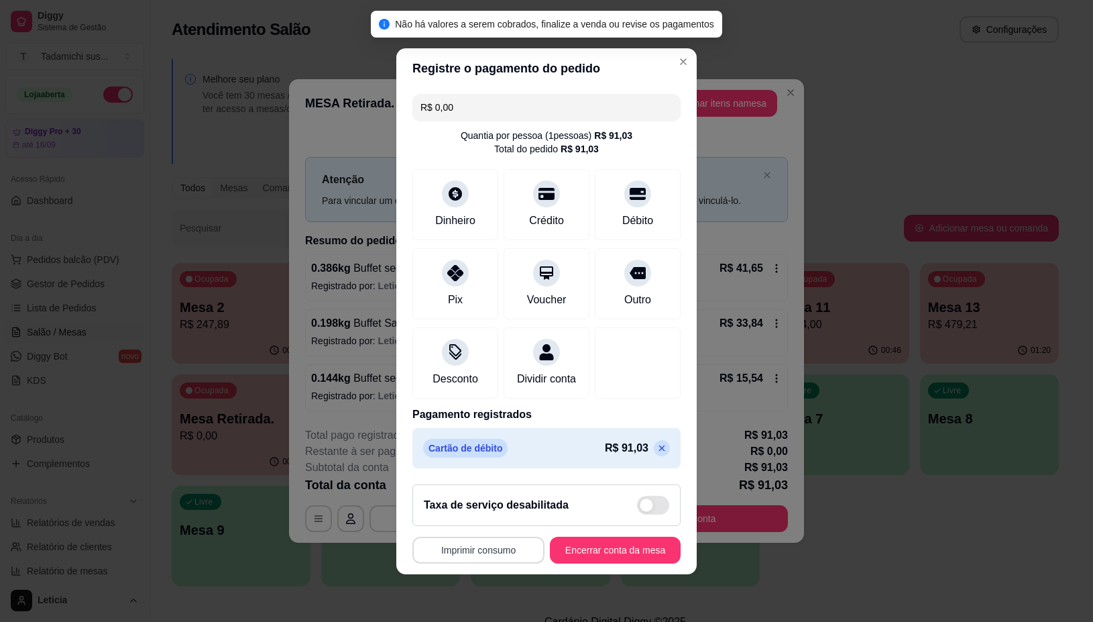
click at [493, 553] on button "Imprimir consumo" at bounding box center [479, 550] width 132 height 27
click at [470, 494] on button "IMPRESSORA" at bounding box center [472, 500] width 103 height 21
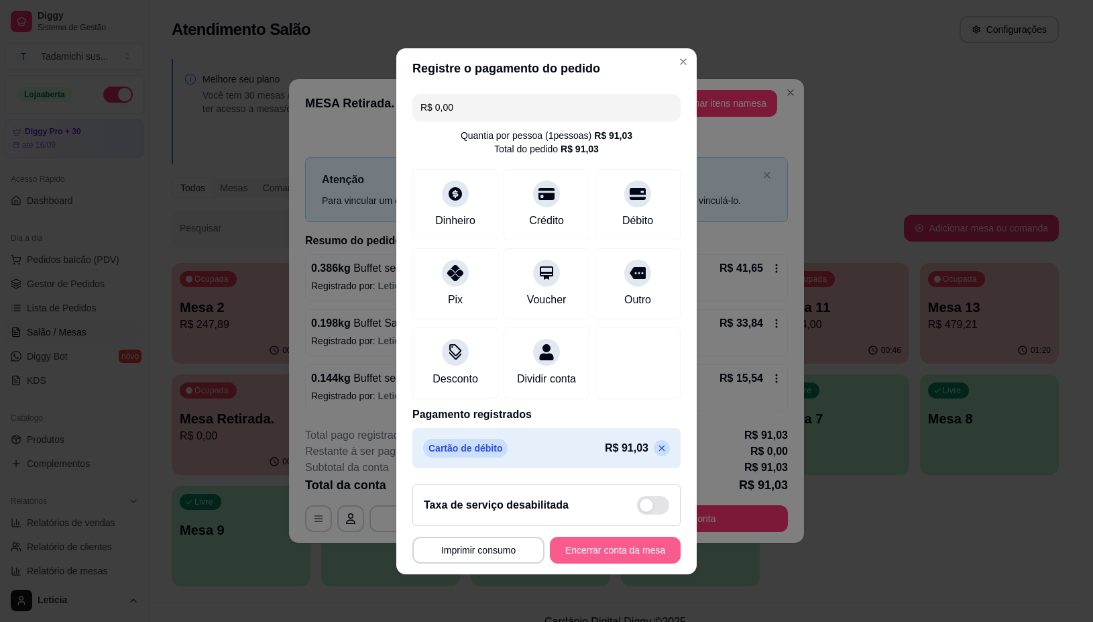
click at [602, 559] on button "Encerrar conta da mesa" at bounding box center [615, 550] width 131 height 27
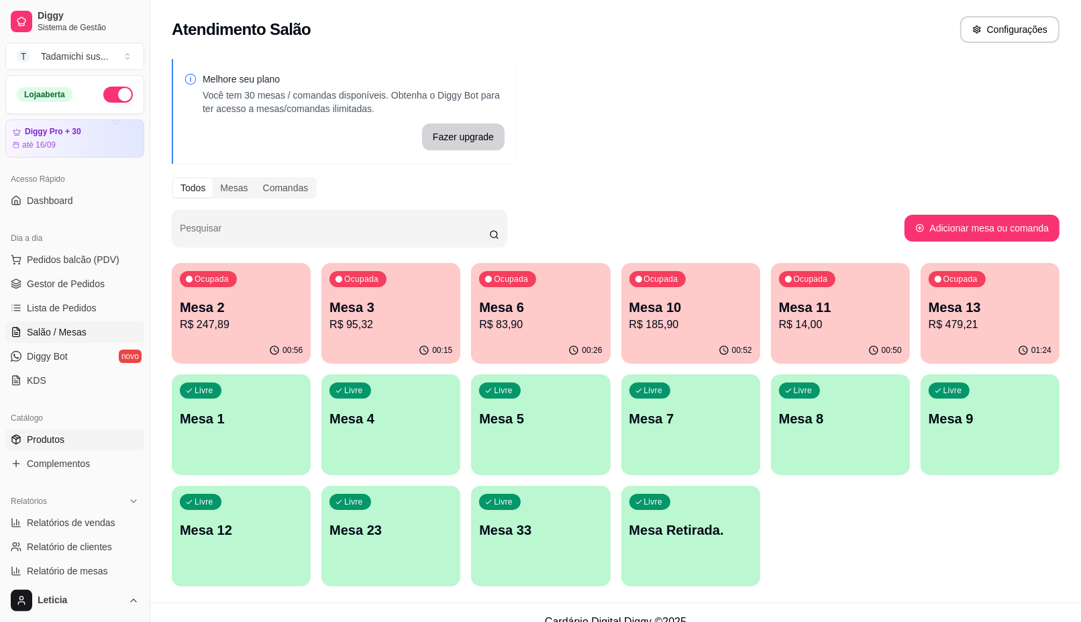
click at [41, 444] on span "Produtos" at bounding box center [46, 439] width 38 height 13
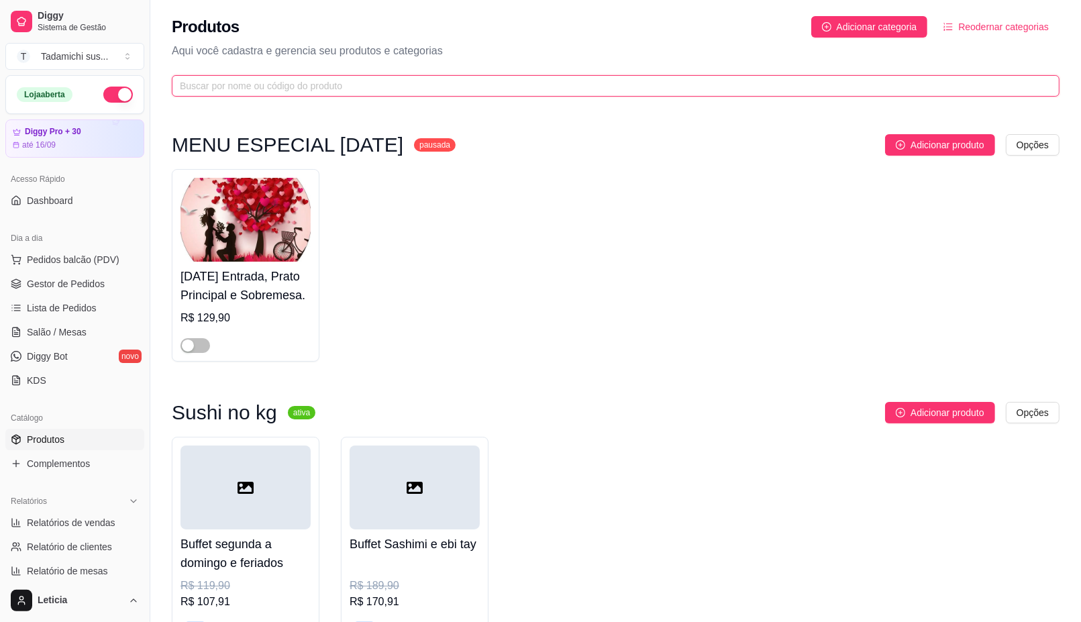
click at [273, 81] on input "text" at bounding box center [610, 85] width 861 height 15
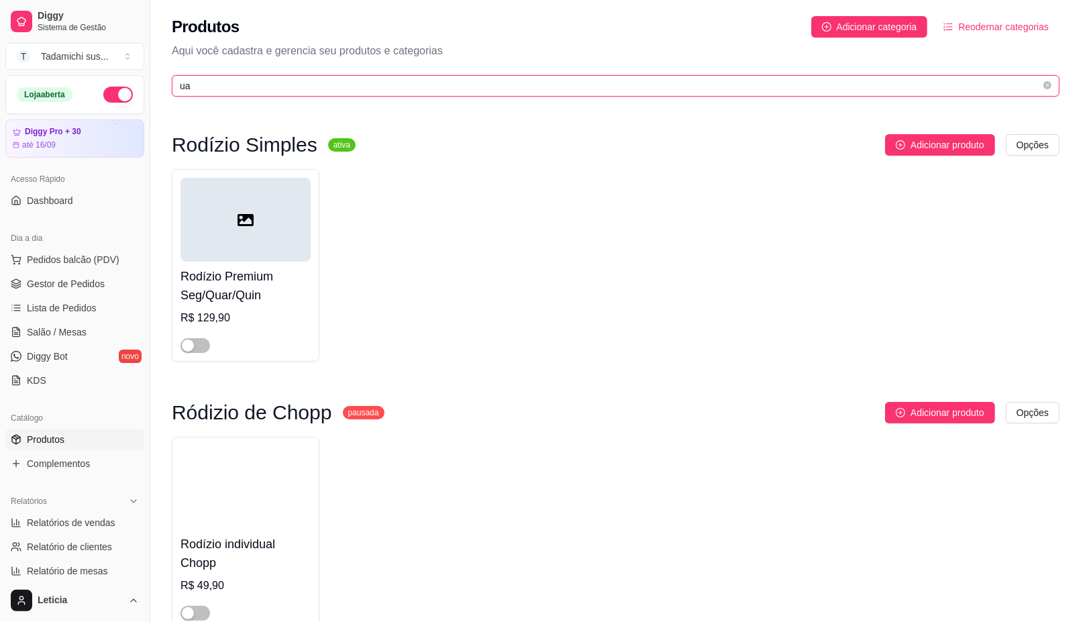
type input "u"
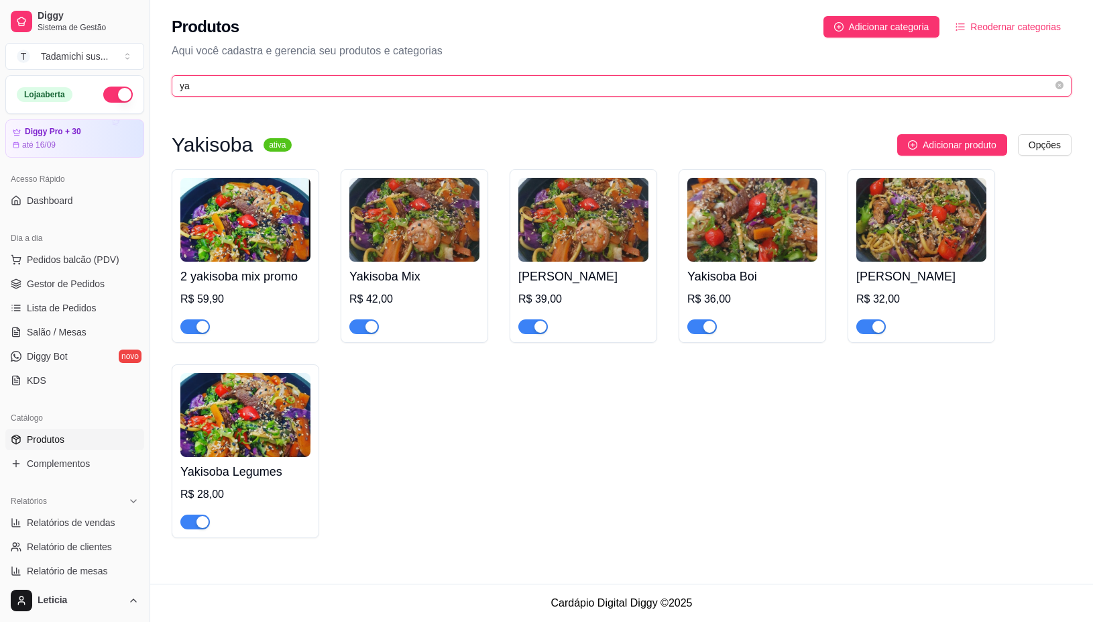
type input "ya"
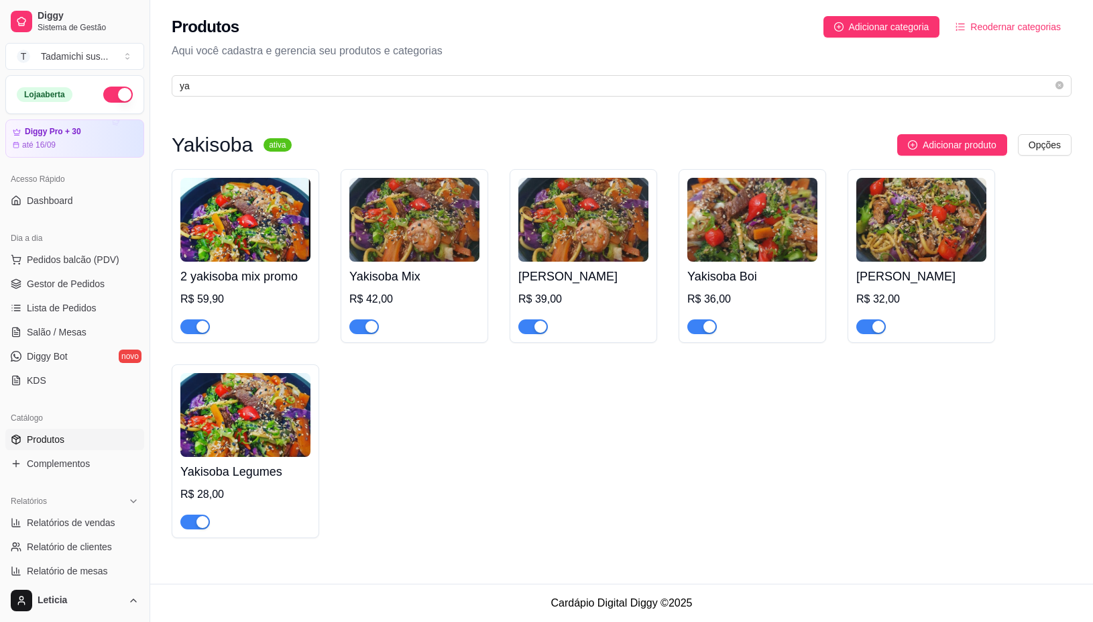
click at [188, 329] on span "button" at bounding box center [195, 326] width 30 height 15
click at [354, 326] on span "button" at bounding box center [364, 326] width 30 height 15
click at [524, 327] on span "button" at bounding box center [533, 326] width 30 height 15
click at [691, 330] on span "button" at bounding box center [703, 326] width 30 height 15
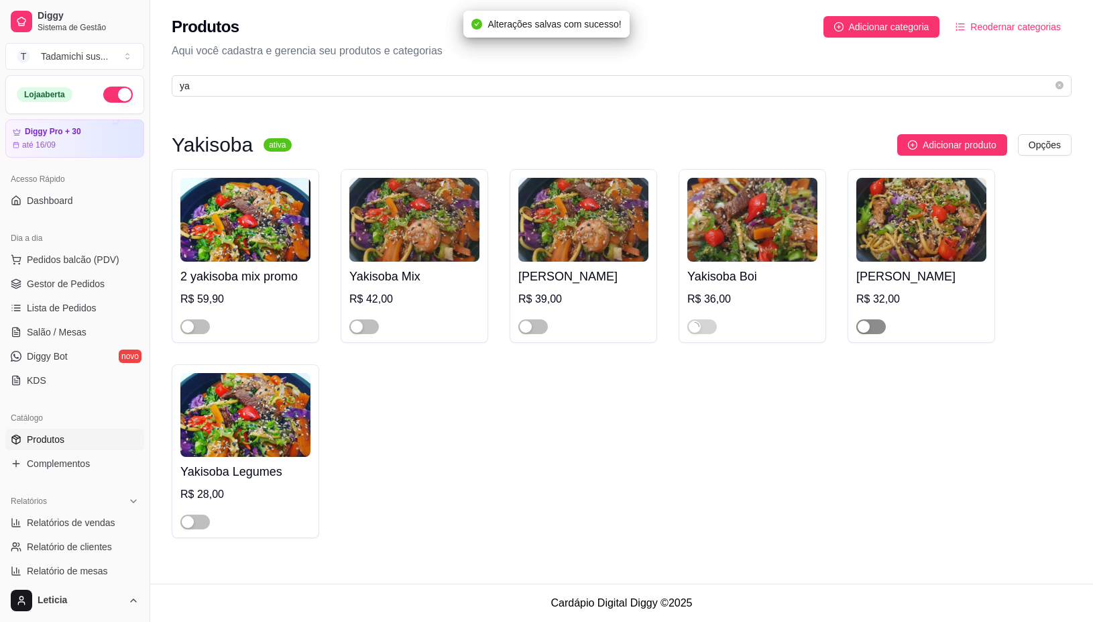
click at [860, 324] on div "button" at bounding box center [864, 327] width 12 height 12
click at [857, 329] on span "button" at bounding box center [872, 326] width 30 height 15
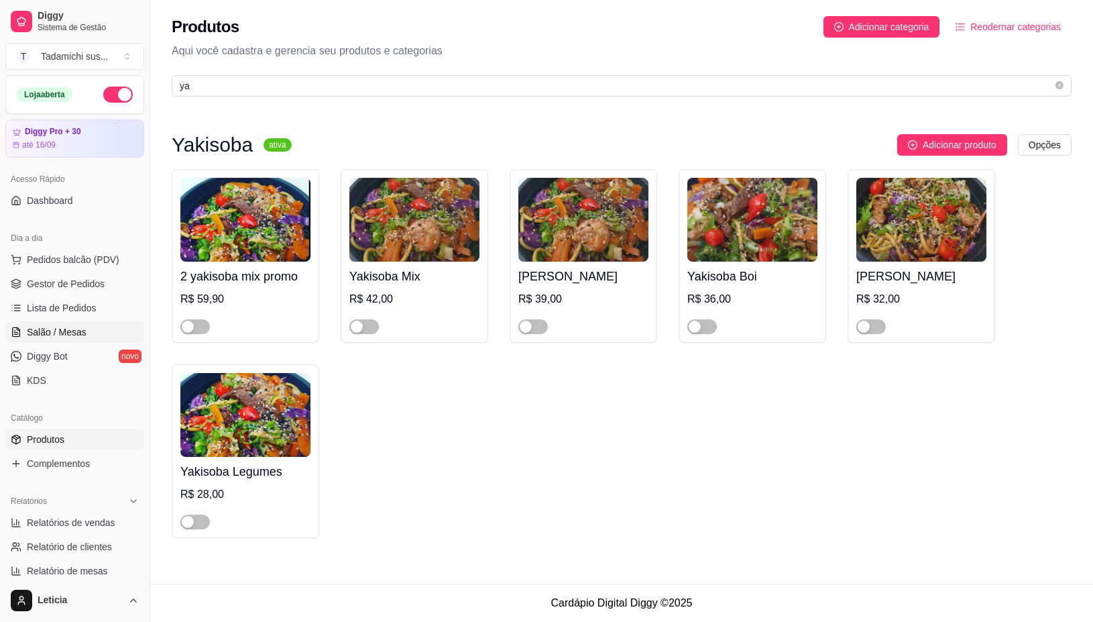
click at [101, 323] on link "Salão / Mesas" at bounding box center [74, 331] width 139 height 21
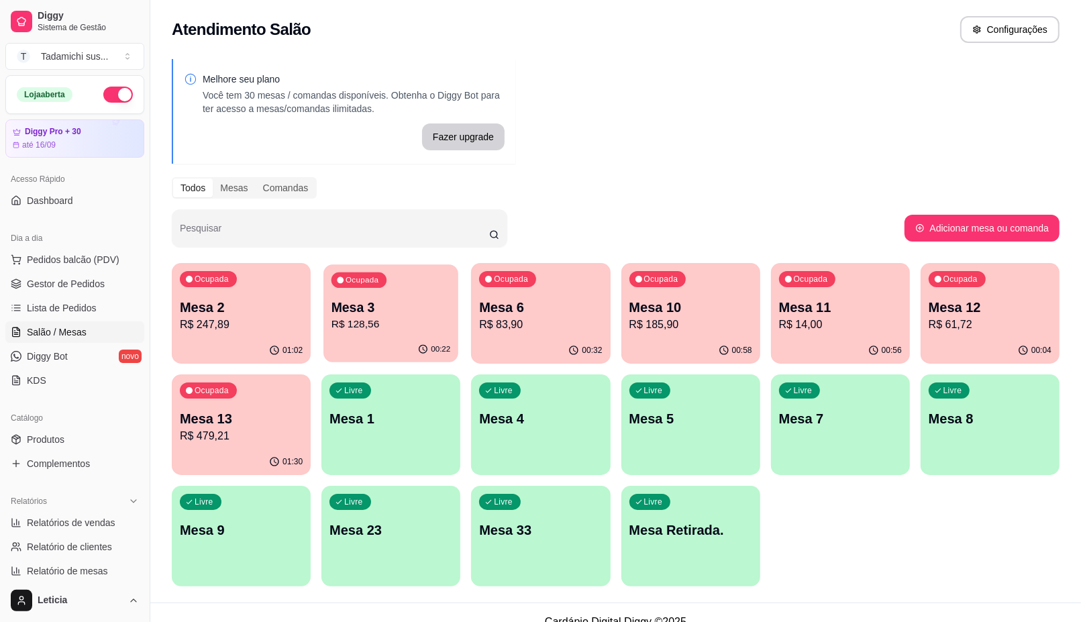
click at [413, 335] on div "Ocupada Mesa 3 R$ 128,56" at bounding box center [390, 300] width 135 height 72
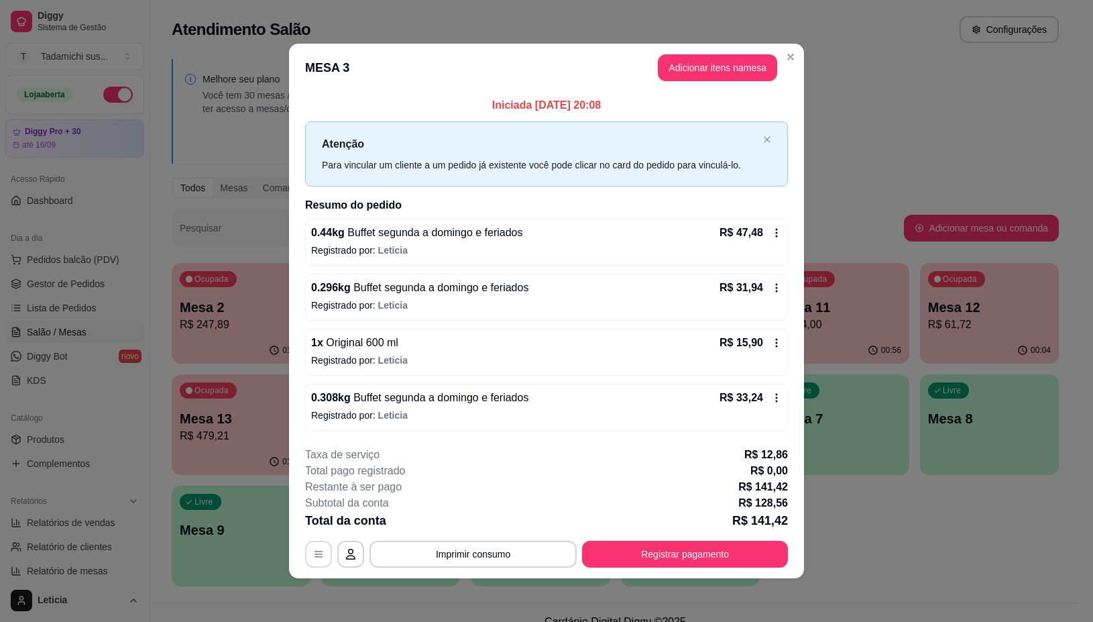
click at [327, 557] on button "button" at bounding box center [318, 554] width 27 height 27
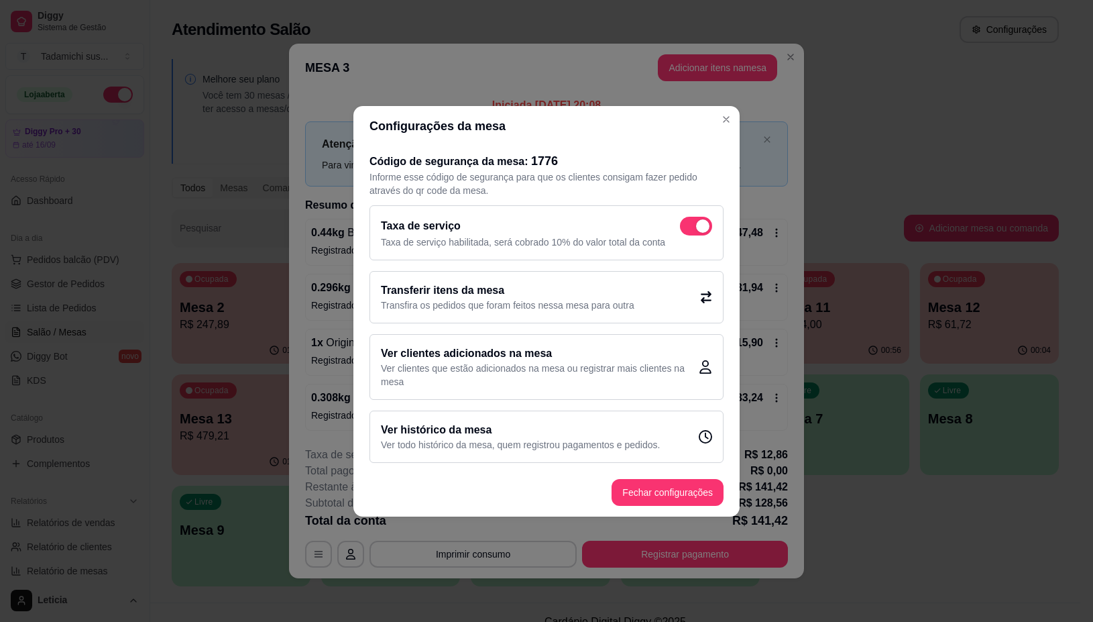
click at [692, 229] on span at bounding box center [696, 226] width 32 height 19
click at [688, 229] on input "checkbox" at bounding box center [683, 232] width 9 height 9
checkbox input "false"
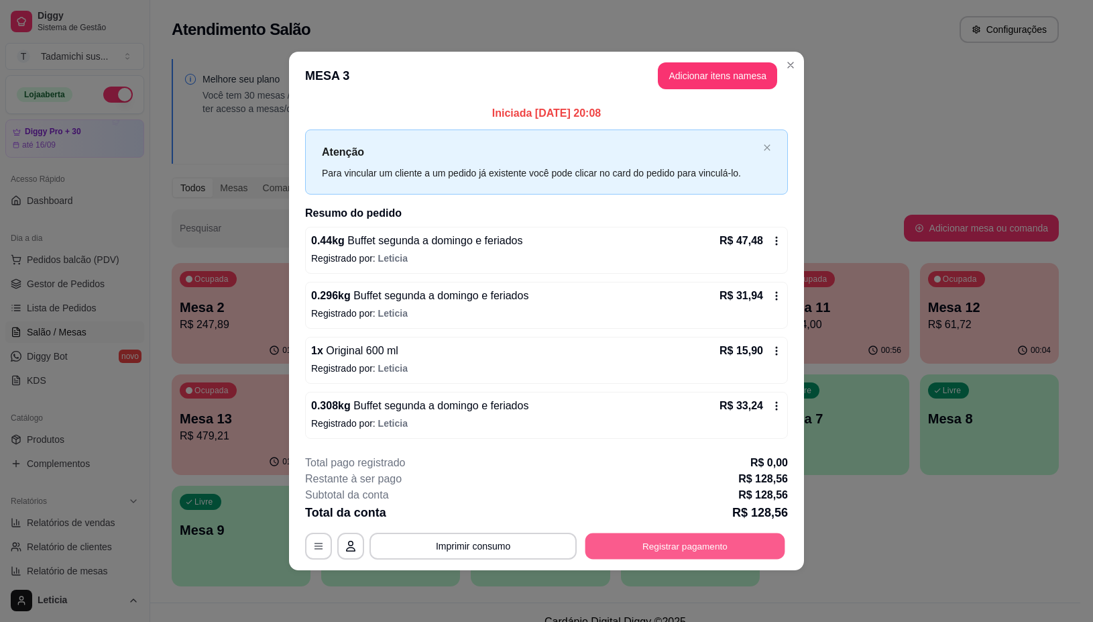
click at [661, 551] on button "Registrar pagamento" at bounding box center [686, 546] width 200 height 26
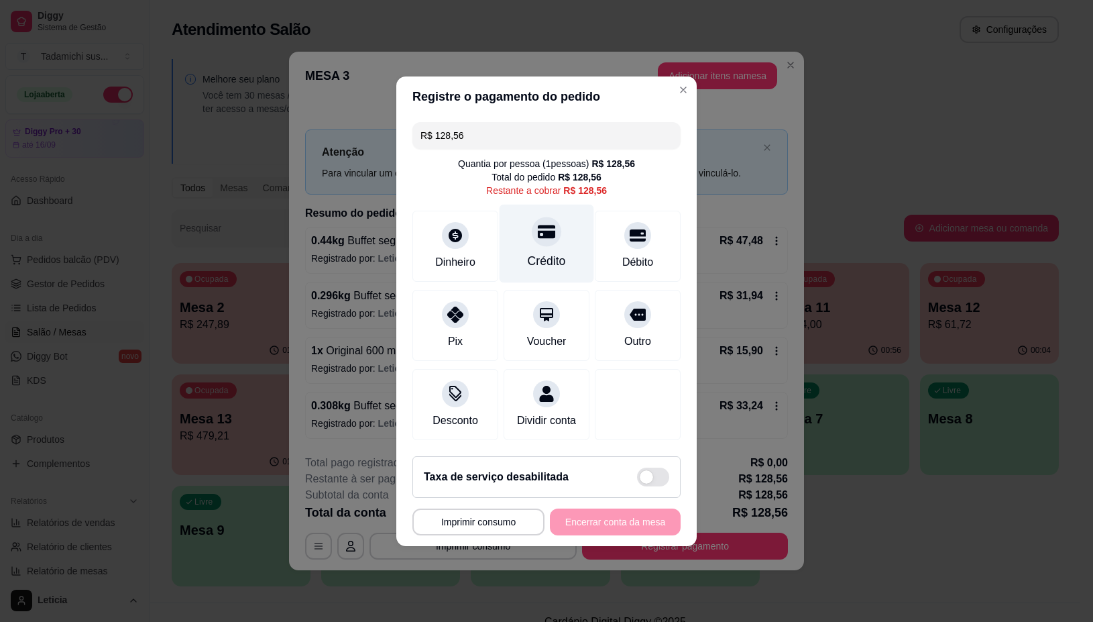
click at [541, 223] on icon at bounding box center [546, 231] width 17 height 17
type input "R$ 0,00"
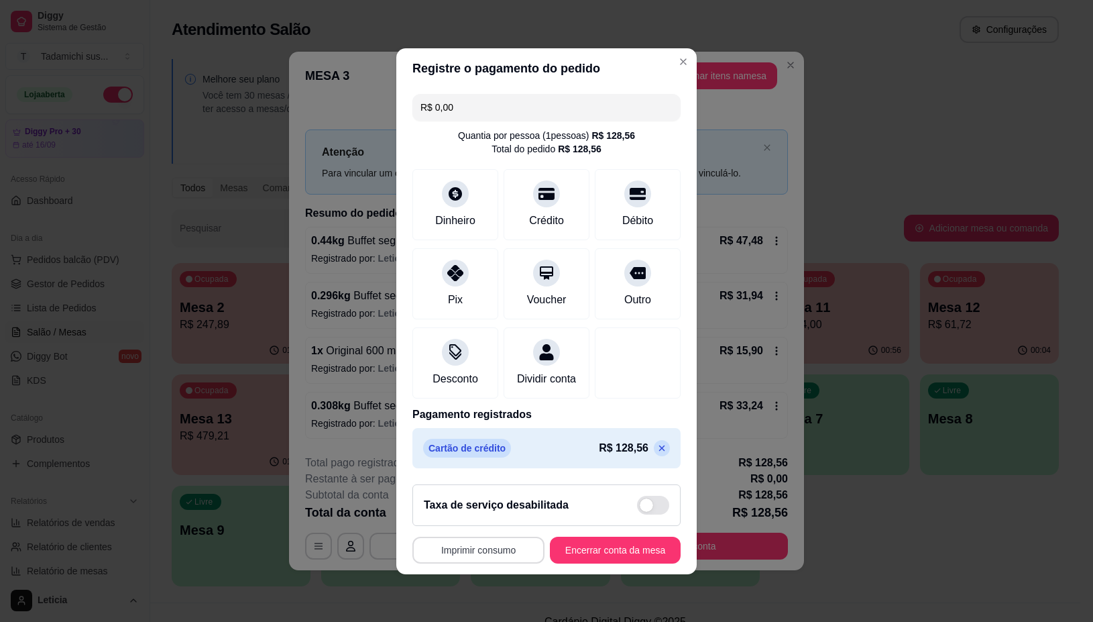
click at [483, 562] on button "Imprimir consumo" at bounding box center [479, 550] width 132 height 27
click at [496, 500] on button "IMPRESSORA" at bounding box center [472, 500] width 103 height 21
click at [612, 551] on button "Encerrar conta da mesa" at bounding box center [615, 550] width 131 height 27
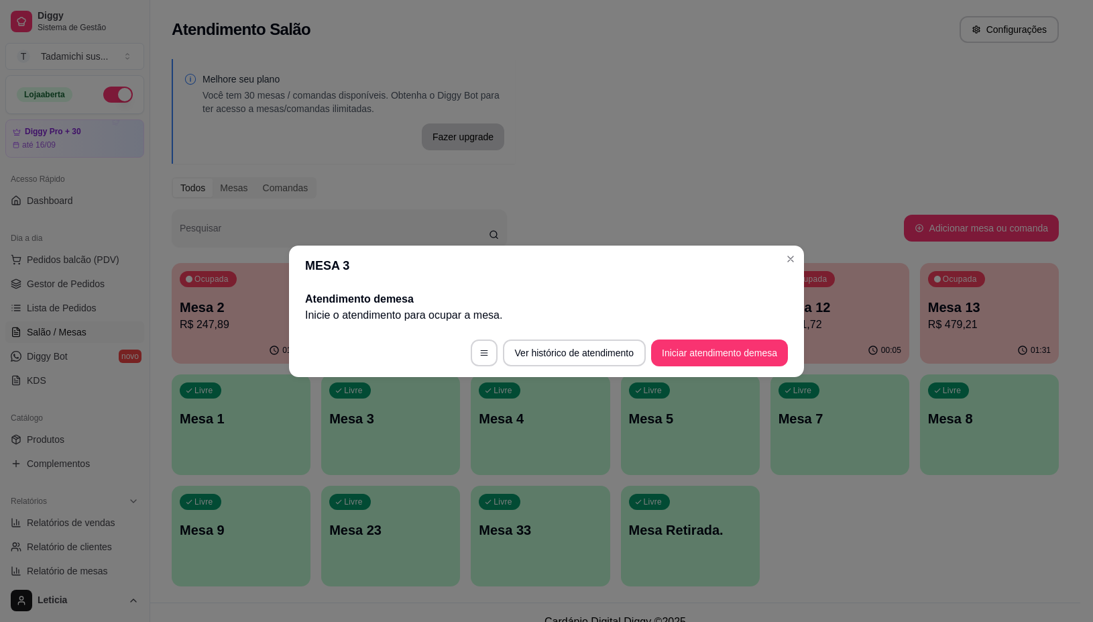
click at [802, 262] on header "MESA 3" at bounding box center [546, 265] width 515 height 40
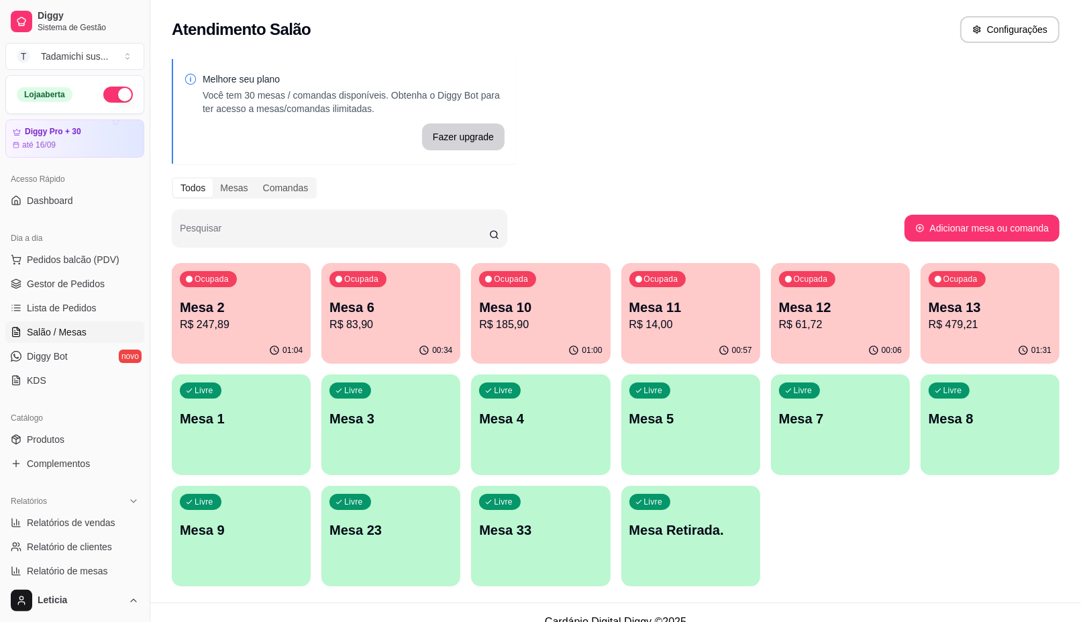
click at [688, 523] on p "Mesa Retirada." at bounding box center [690, 530] width 123 height 19
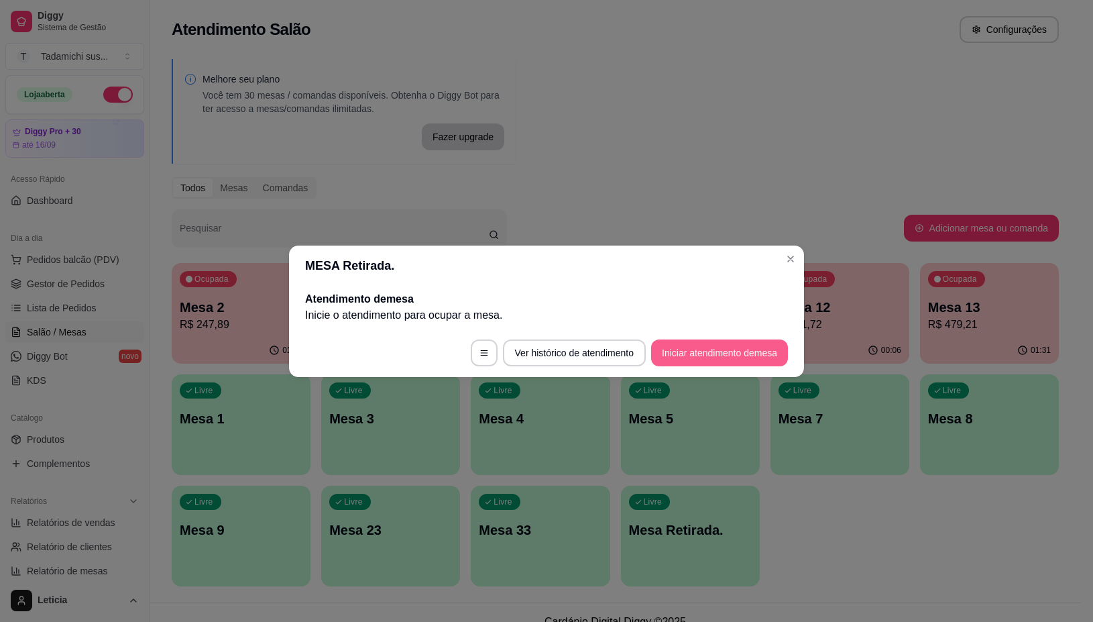
click at [698, 343] on button "Iniciar atendimento de mesa" at bounding box center [719, 352] width 137 height 27
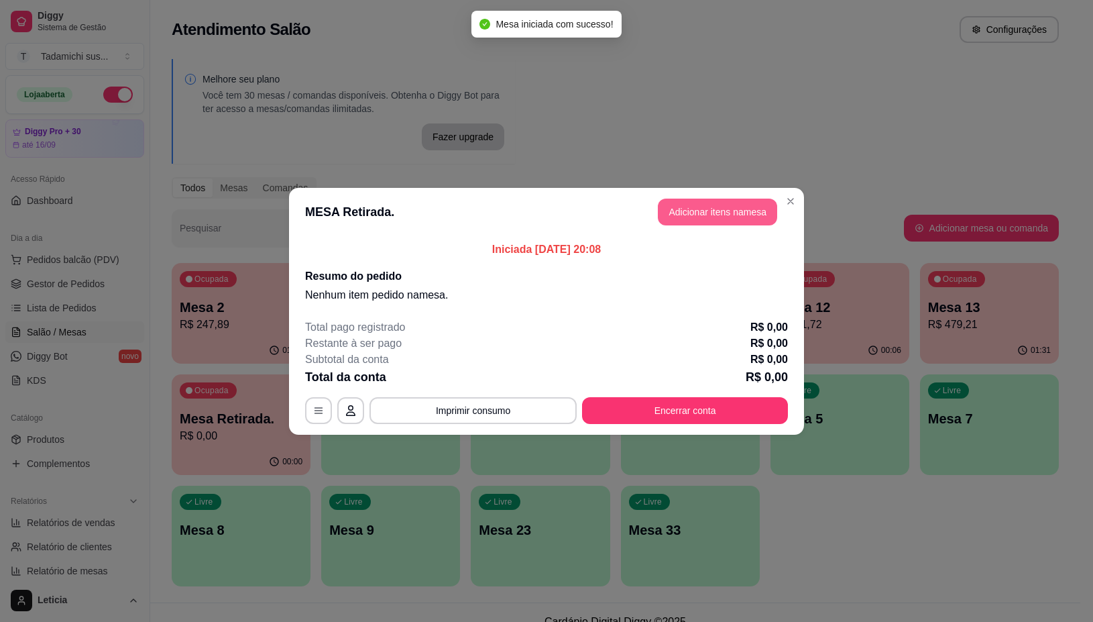
click at [701, 211] on button "Adicionar itens na mesa" at bounding box center [717, 212] width 119 height 27
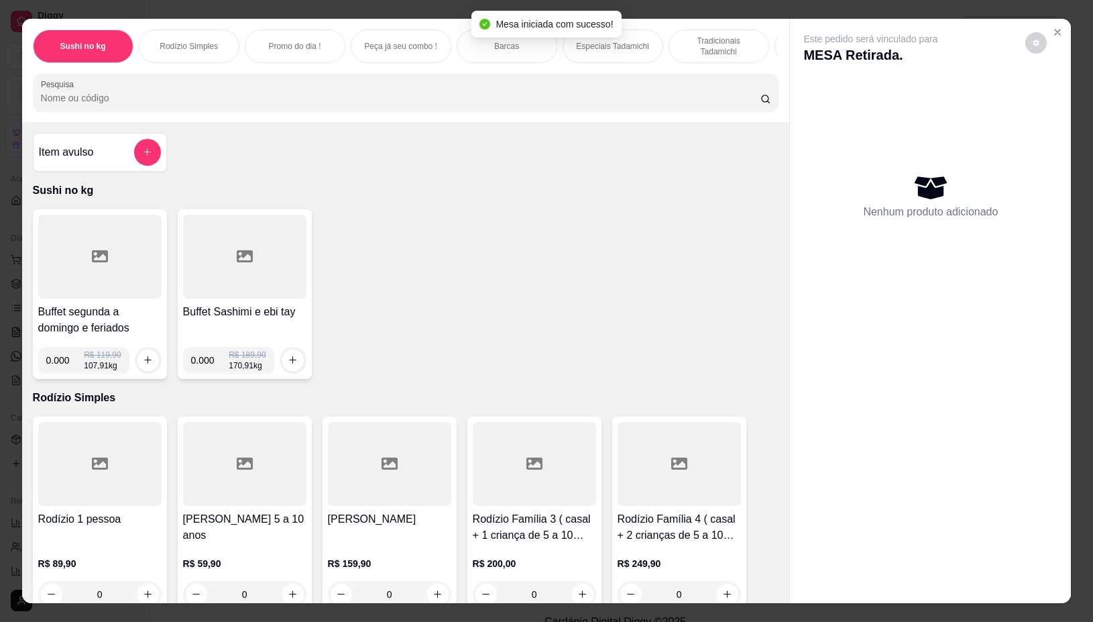
click at [89, 292] on div at bounding box center [99, 257] width 123 height 84
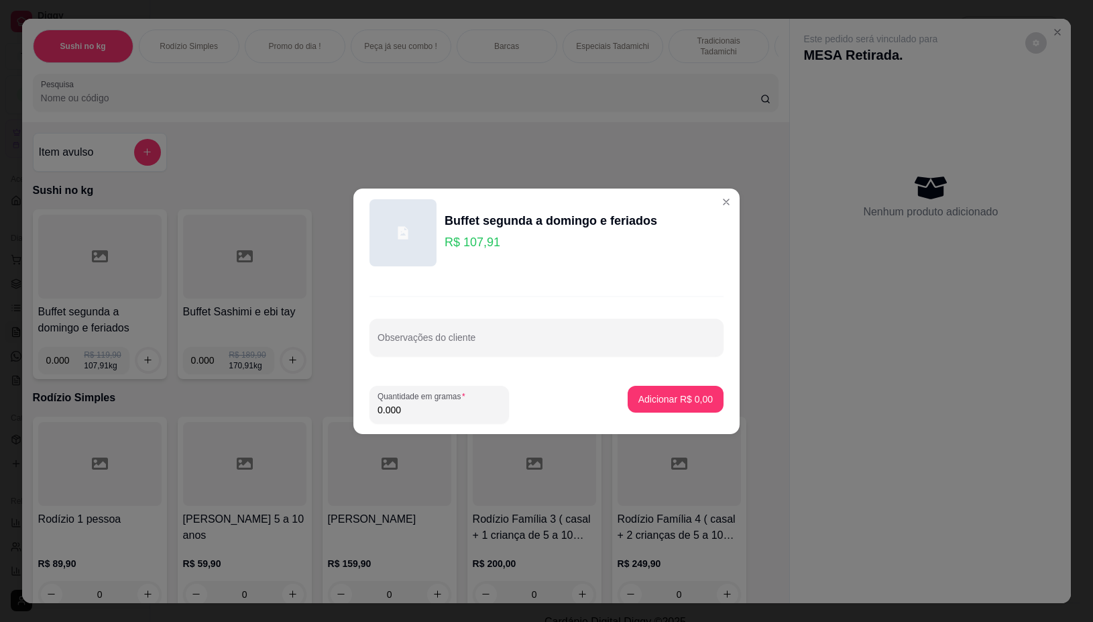
click at [417, 411] on input "0.000" at bounding box center [439, 409] width 123 height 13
type input "0.450"
click at [673, 404] on p "Adicionar R$ 48,56" at bounding box center [673, 398] width 80 height 13
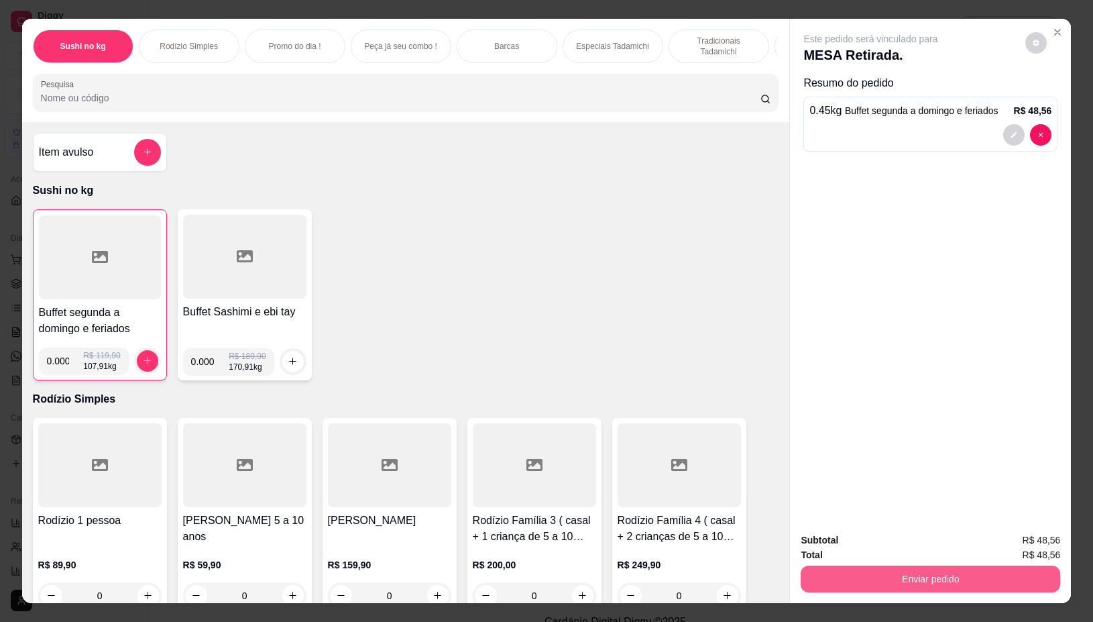
click at [886, 580] on button "Enviar pedido" at bounding box center [931, 578] width 260 height 27
click at [840, 531] on button "Não registrar e enviar pedido" at bounding box center [885, 539] width 135 height 25
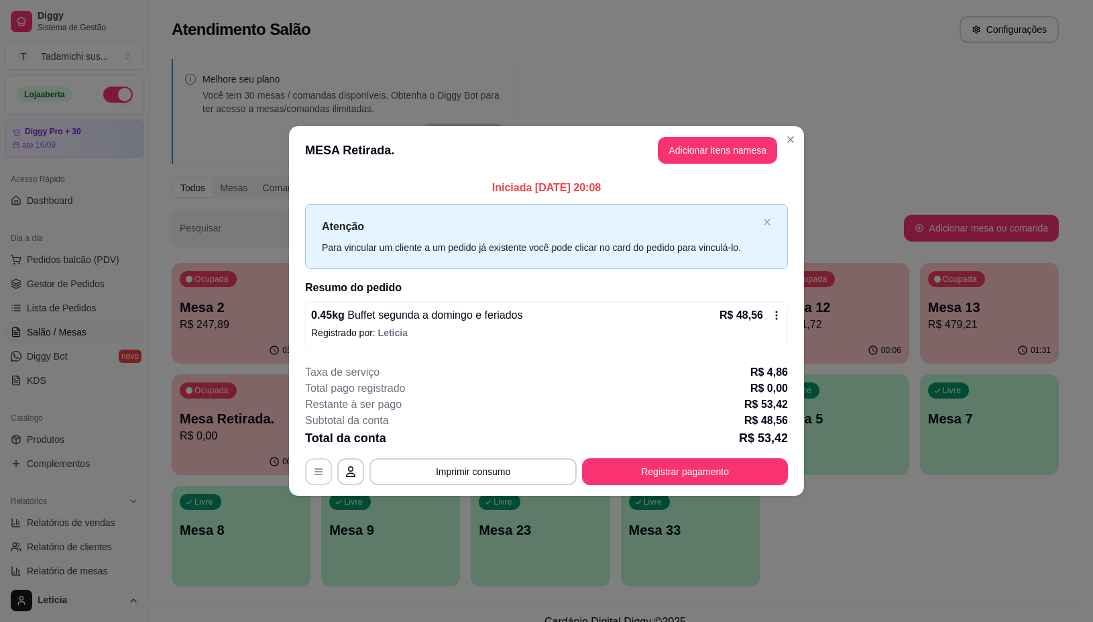
click at [311, 463] on button "button" at bounding box center [318, 471] width 27 height 27
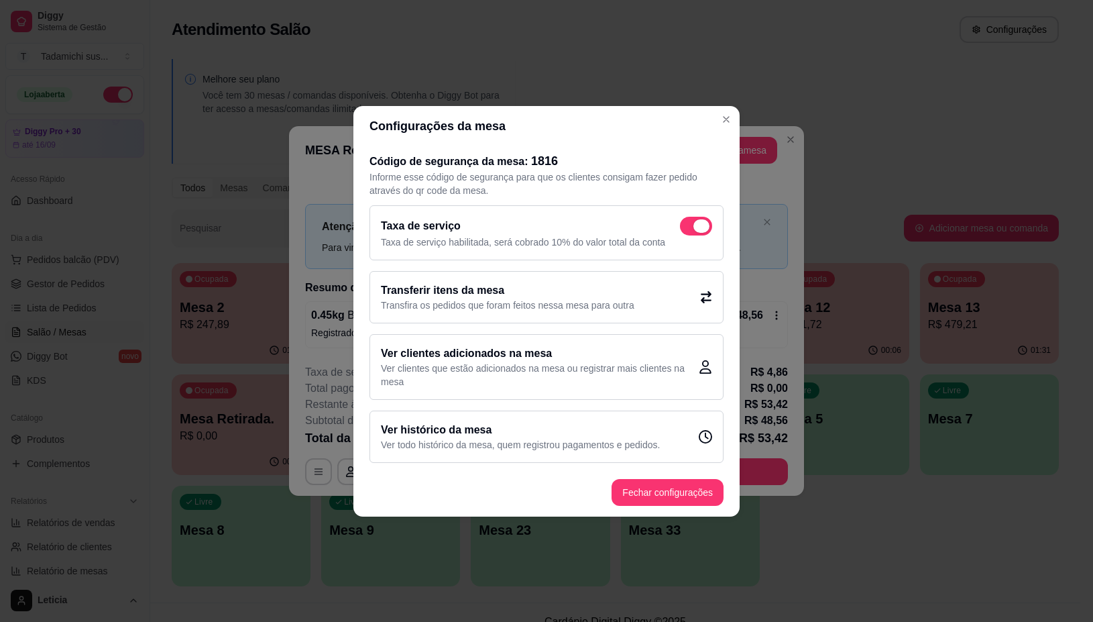
click at [688, 235] on span at bounding box center [696, 226] width 32 height 19
click at [688, 235] on input "checkbox" at bounding box center [683, 232] width 9 height 9
checkbox input "false"
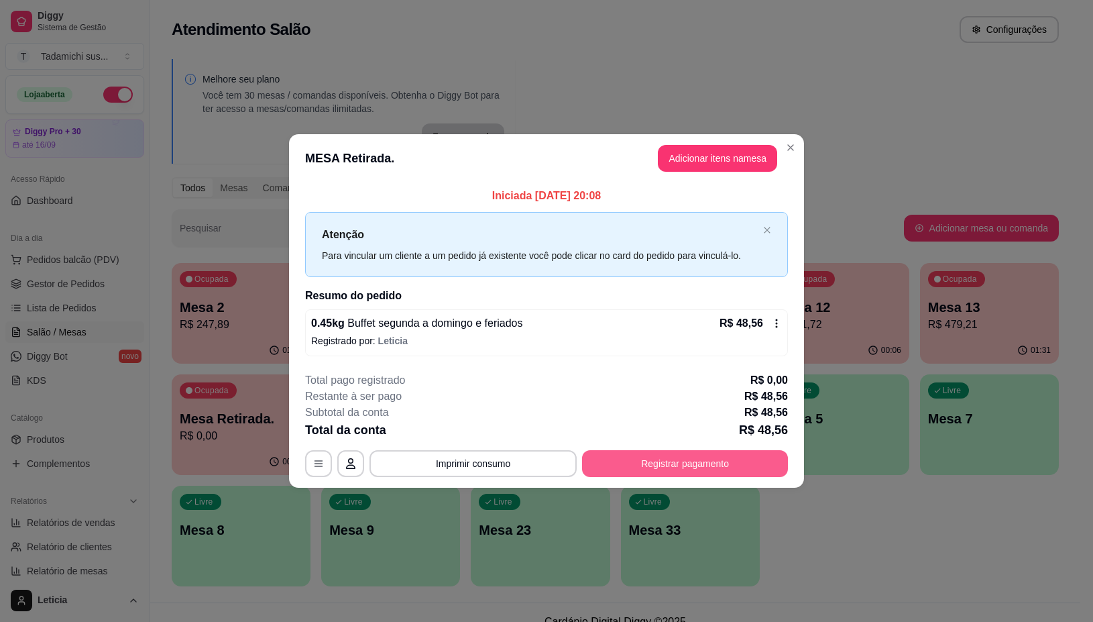
click at [651, 451] on button "Registrar pagamento" at bounding box center [685, 463] width 206 height 27
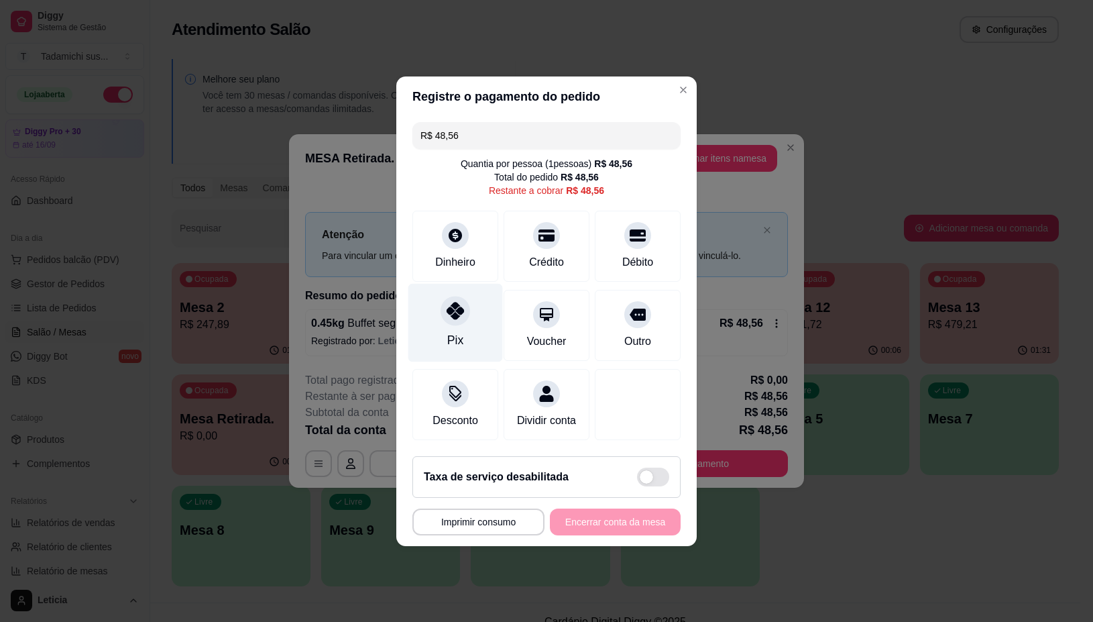
click at [431, 309] on div "Pix" at bounding box center [455, 322] width 95 height 78
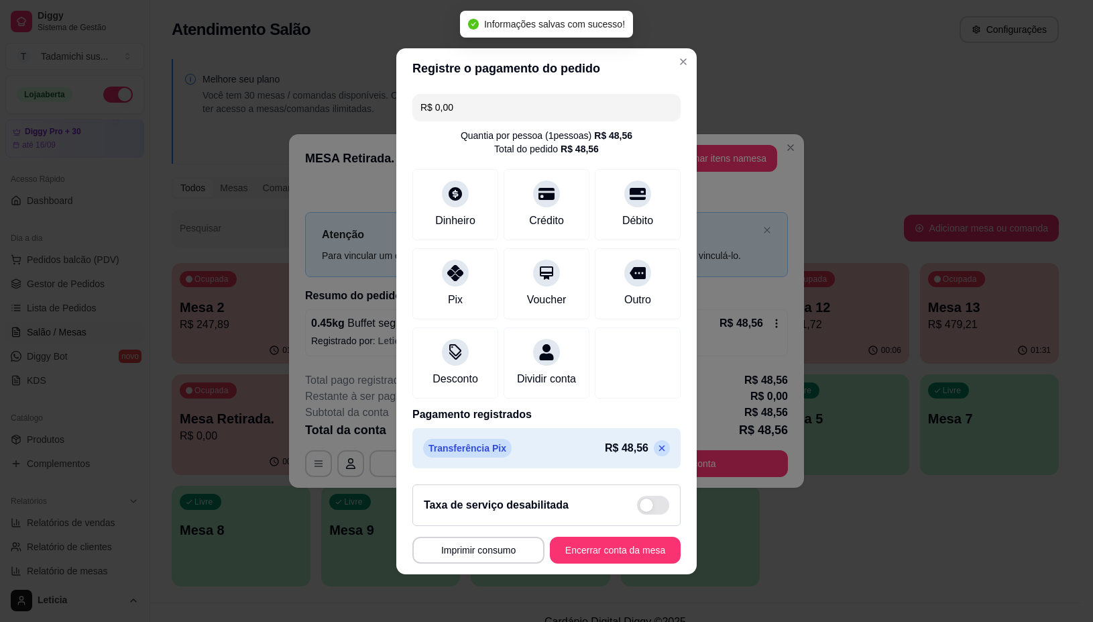
type input "R$ 0,00"
click at [575, 557] on button "Encerrar conta da mesa" at bounding box center [615, 550] width 127 height 26
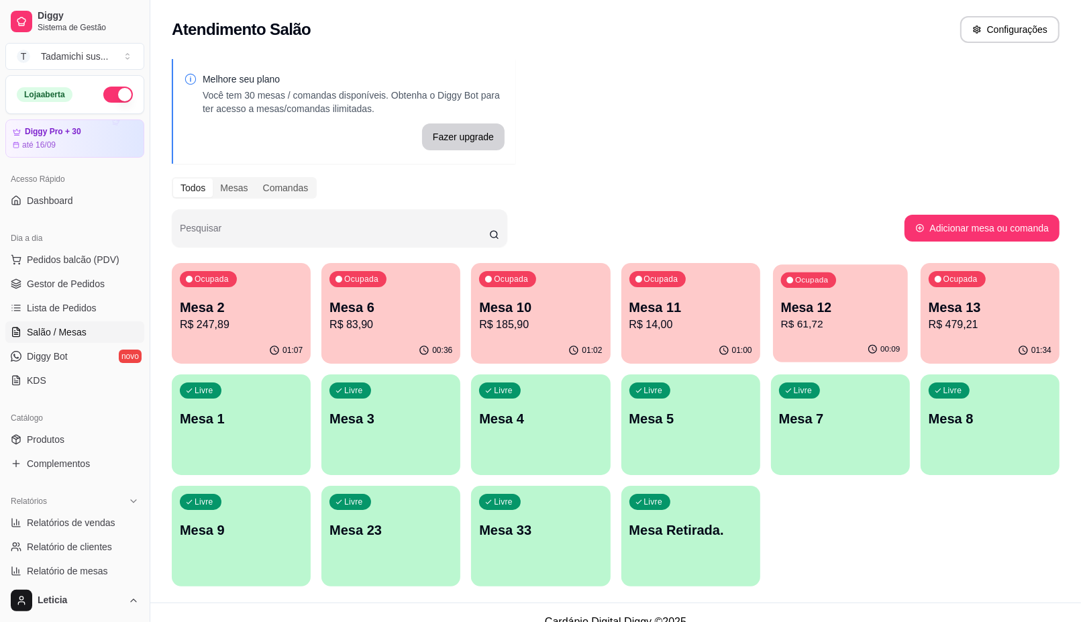
click at [855, 359] on div "00:09" at bounding box center [840, 349] width 135 height 25
click at [728, 340] on div "01:01" at bounding box center [690, 350] width 139 height 26
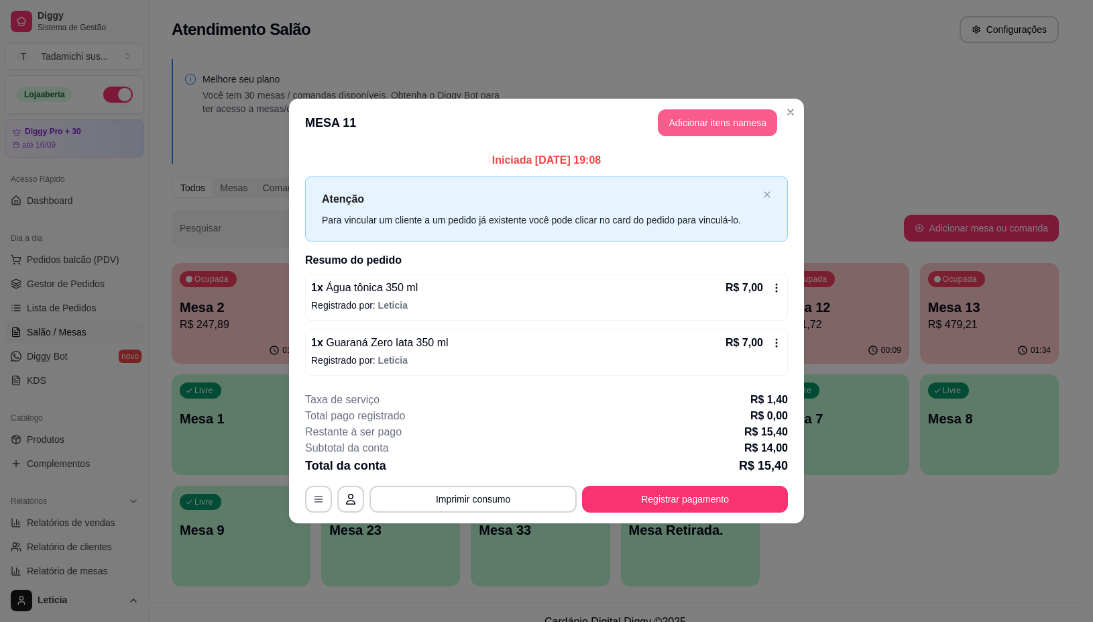
click at [695, 121] on button "Adicionar itens na mesa" at bounding box center [717, 122] width 119 height 27
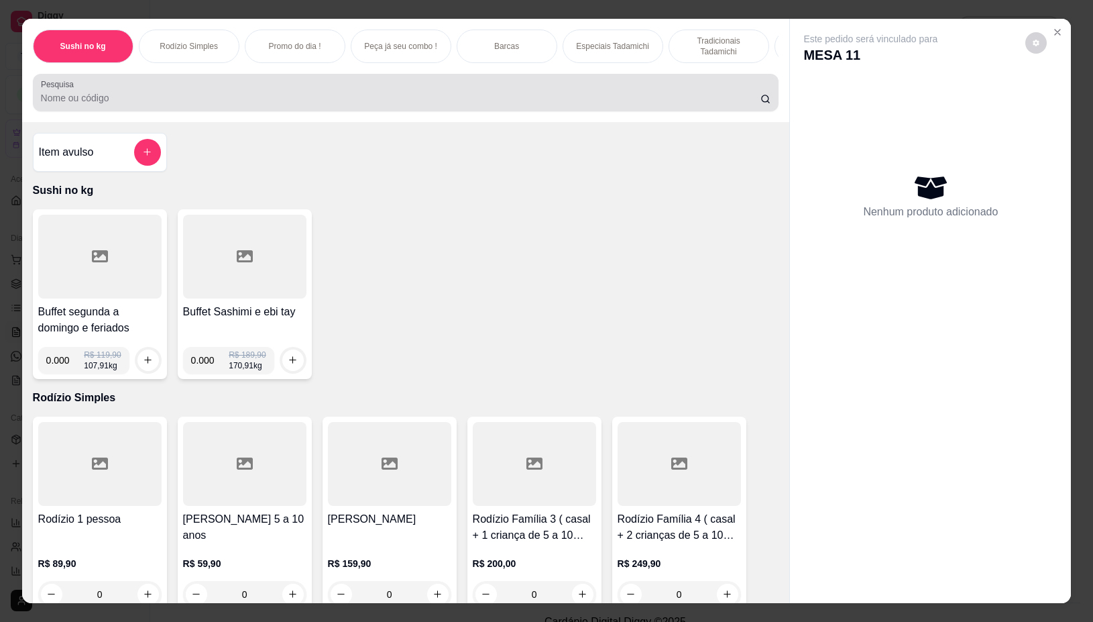
click at [406, 99] on input "Pesquisa" at bounding box center [401, 97] width 720 height 13
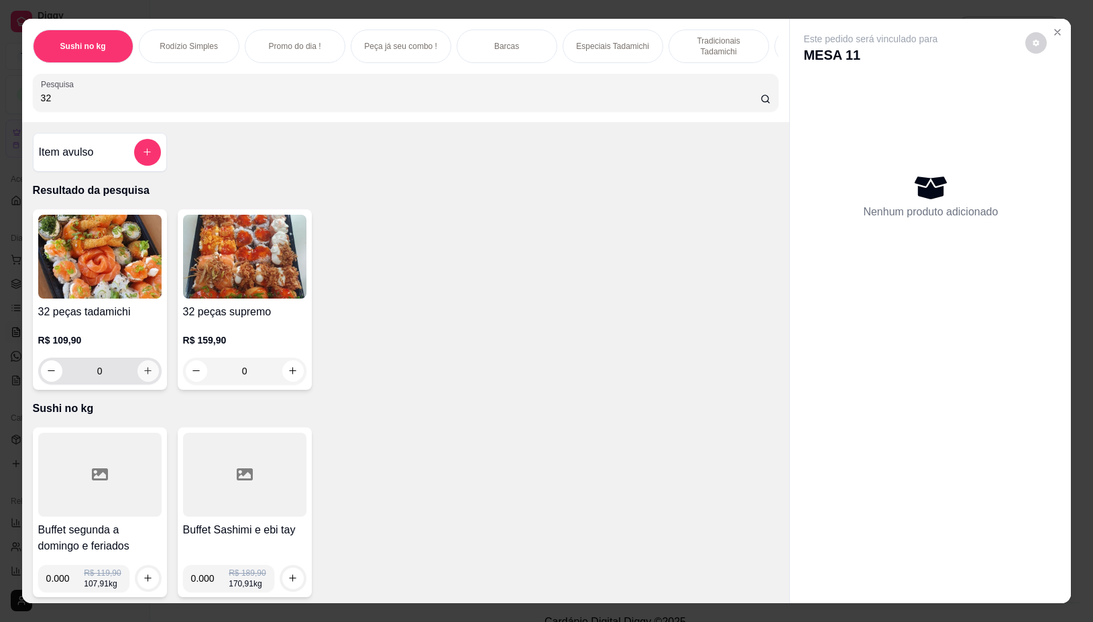
type input "32"
click at [146, 378] on button "increase-product-quantity" at bounding box center [148, 370] width 21 height 21
type input "1"
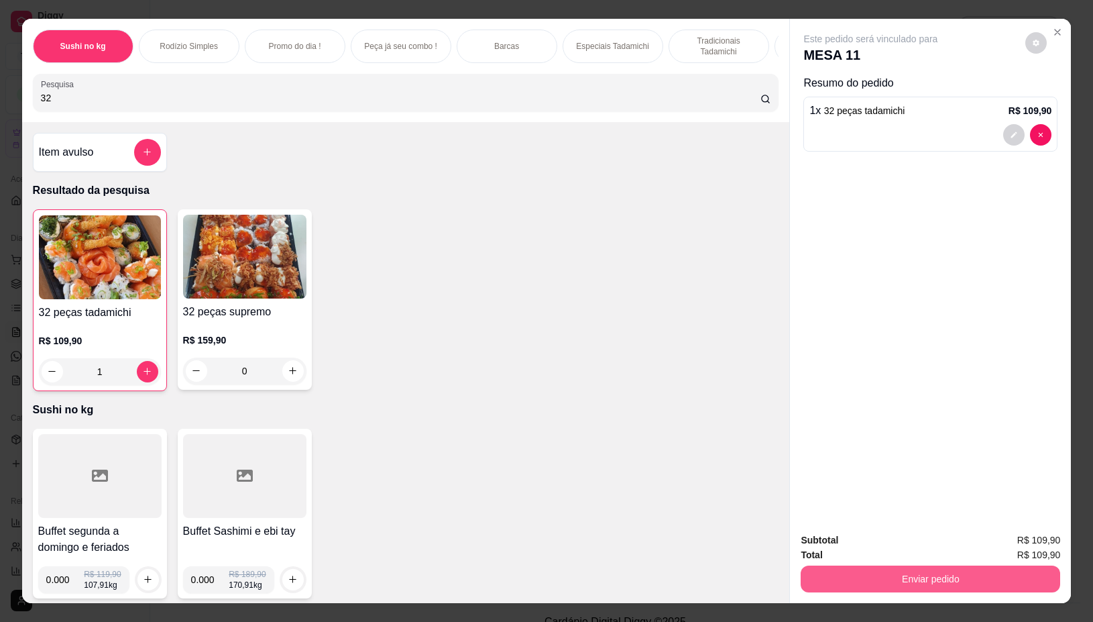
click at [981, 565] on button "Enviar pedido" at bounding box center [931, 578] width 260 height 27
click at [892, 537] on button "Não registrar e enviar pedido" at bounding box center [886, 539] width 140 height 25
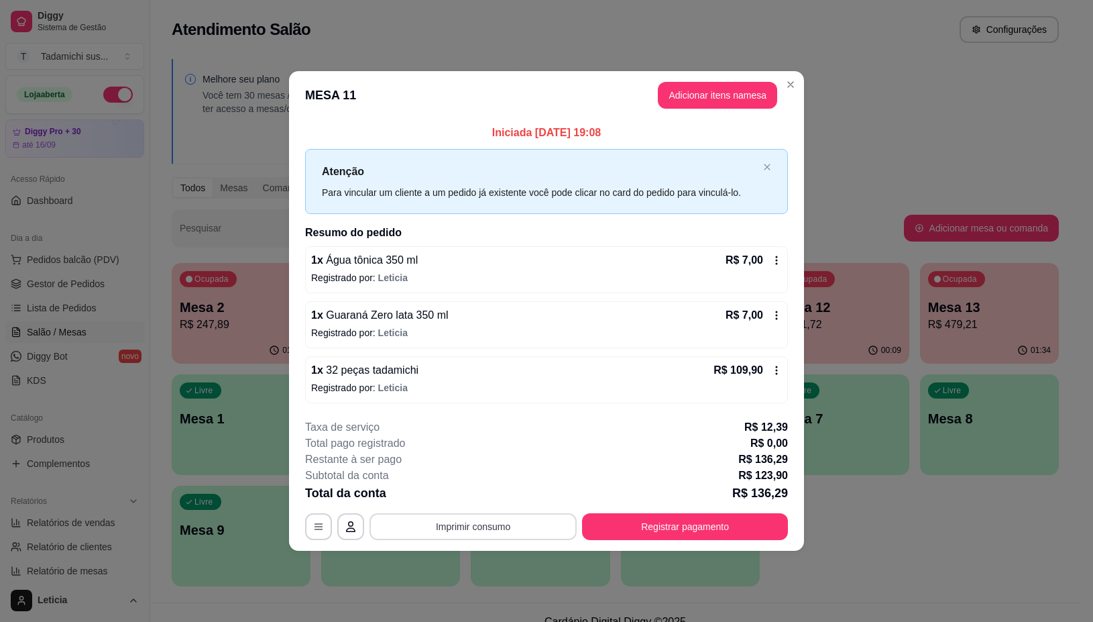
click at [504, 530] on button "Imprimir consumo" at bounding box center [473, 526] width 207 height 27
click at [506, 471] on button "IMPRESSORA" at bounding box center [476, 469] width 103 height 21
click at [323, 521] on icon "button" at bounding box center [318, 526] width 11 height 11
click at [327, 523] on button "button" at bounding box center [318, 526] width 27 height 27
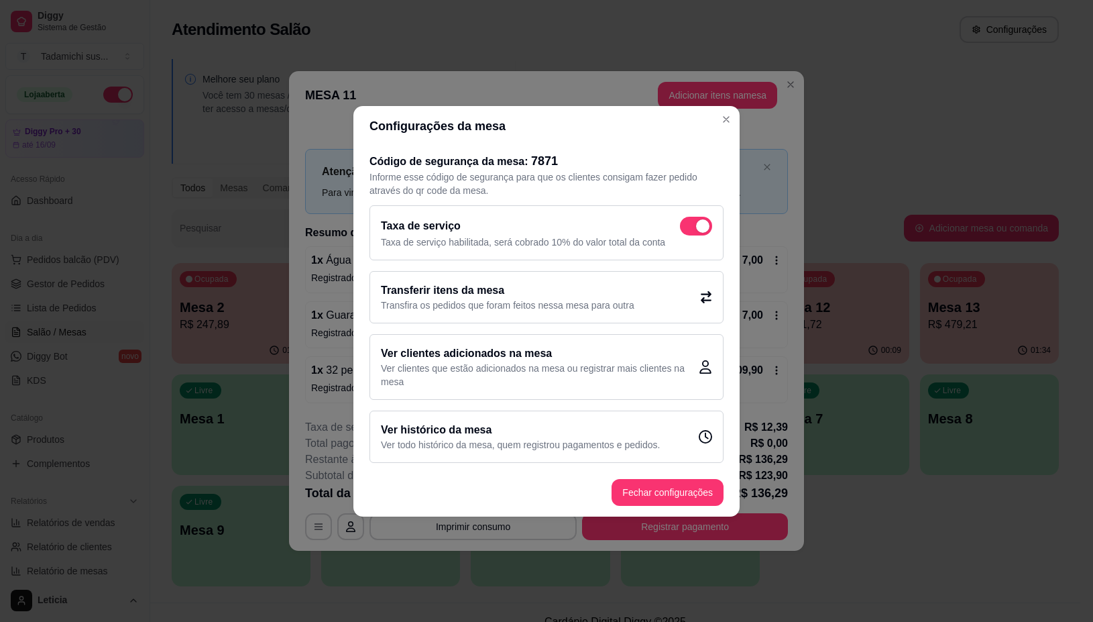
click at [691, 218] on span at bounding box center [696, 226] width 32 height 19
click at [688, 228] on input "checkbox" at bounding box center [683, 232] width 9 height 9
checkbox input "false"
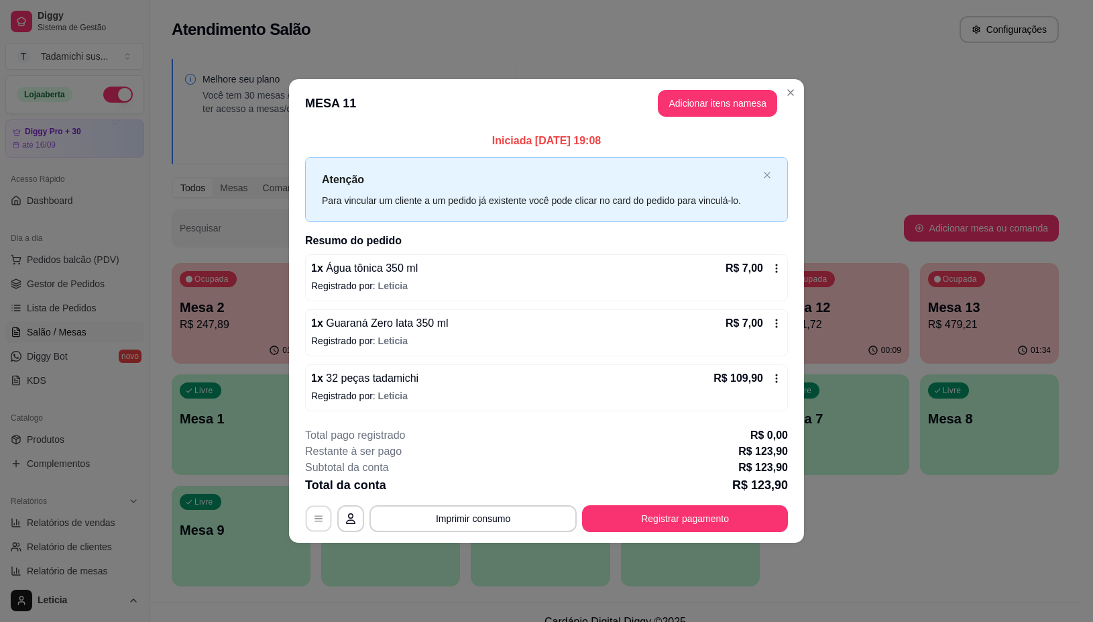
click at [324, 523] on button "button" at bounding box center [319, 519] width 26 height 26
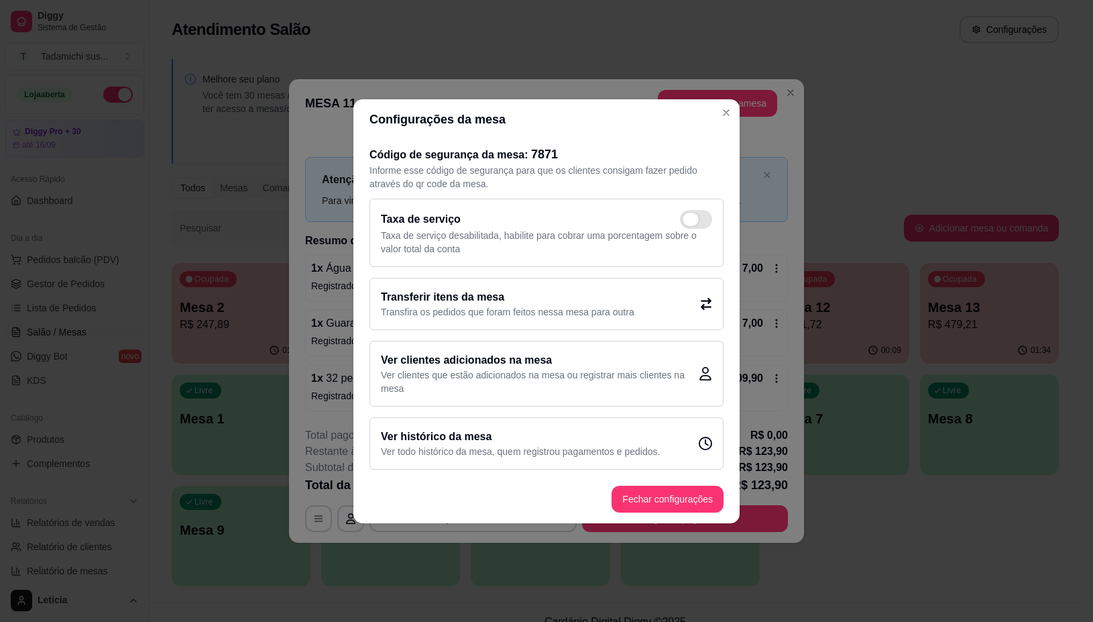
click at [706, 221] on span at bounding box center [696, 219] width 32 height 19
click at [688, 221] on input "checkbox" at bounding box center [683, 225] width 9 height 9
checkbox input "true"
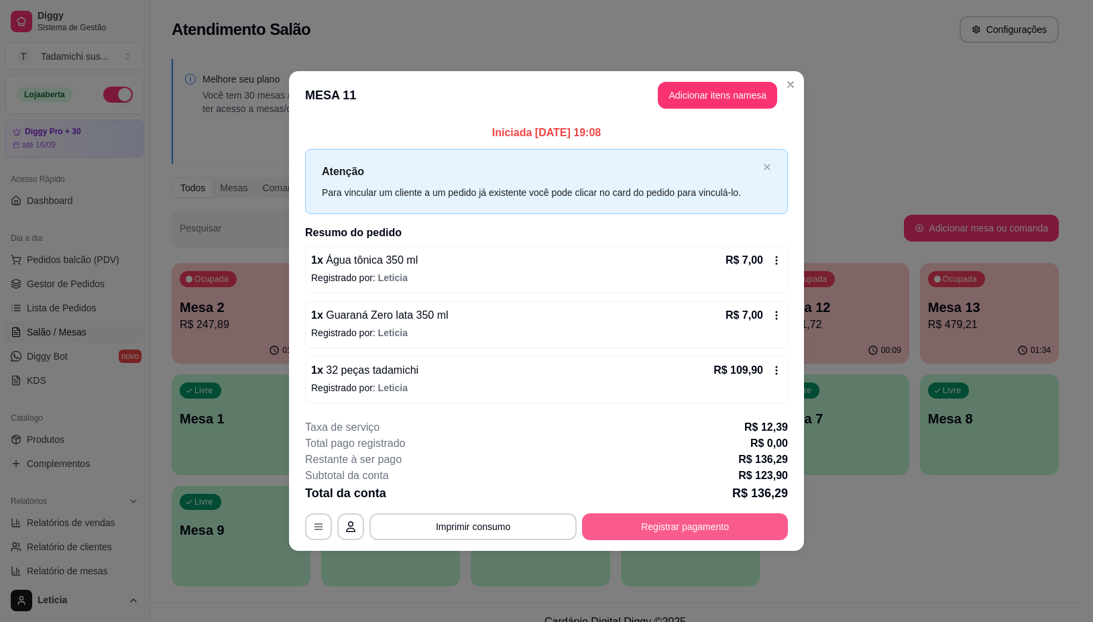
click at [657, 528] on button "Registrar pagamento" at bounding box center [685, 526] width 206 height 27
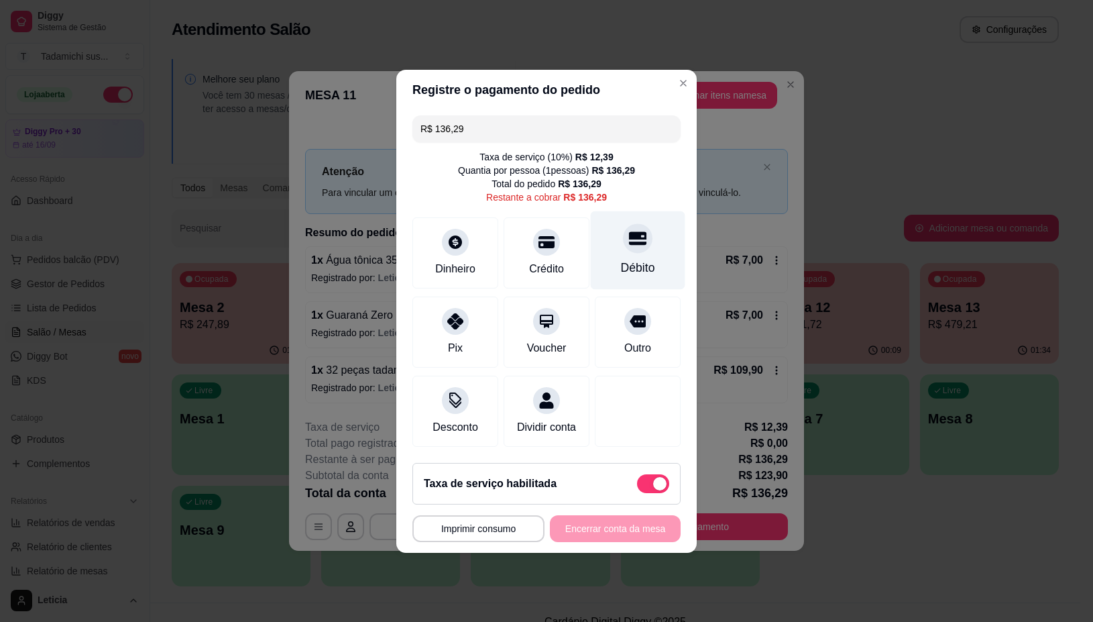
click at [632, 231] on icon at bounding box center [637, 237] width 17 height 13
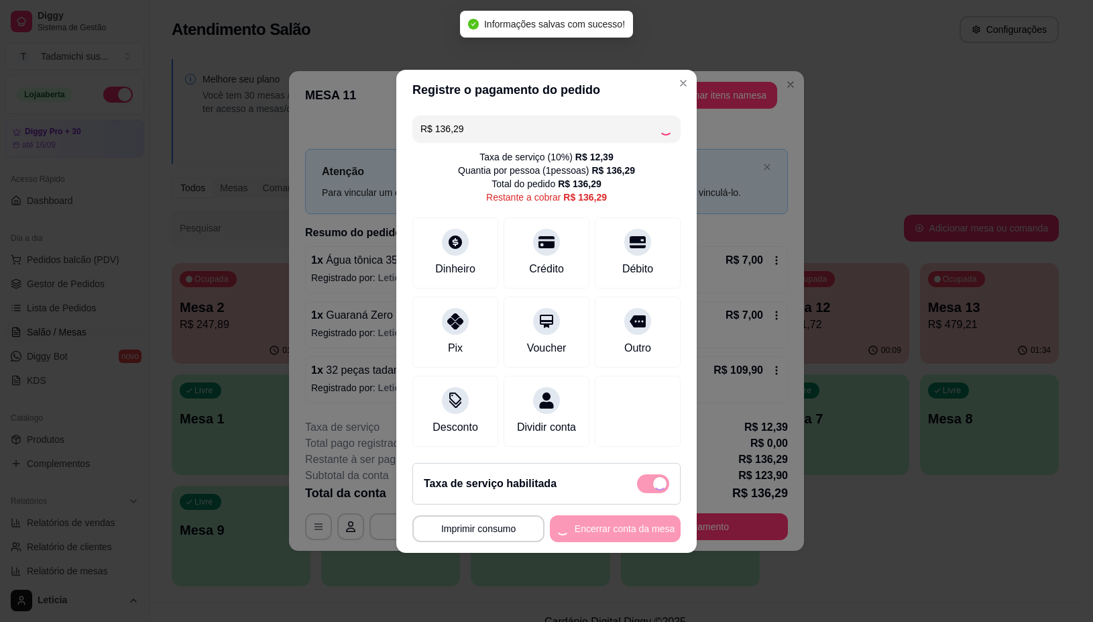
type input "R$ 0,00"
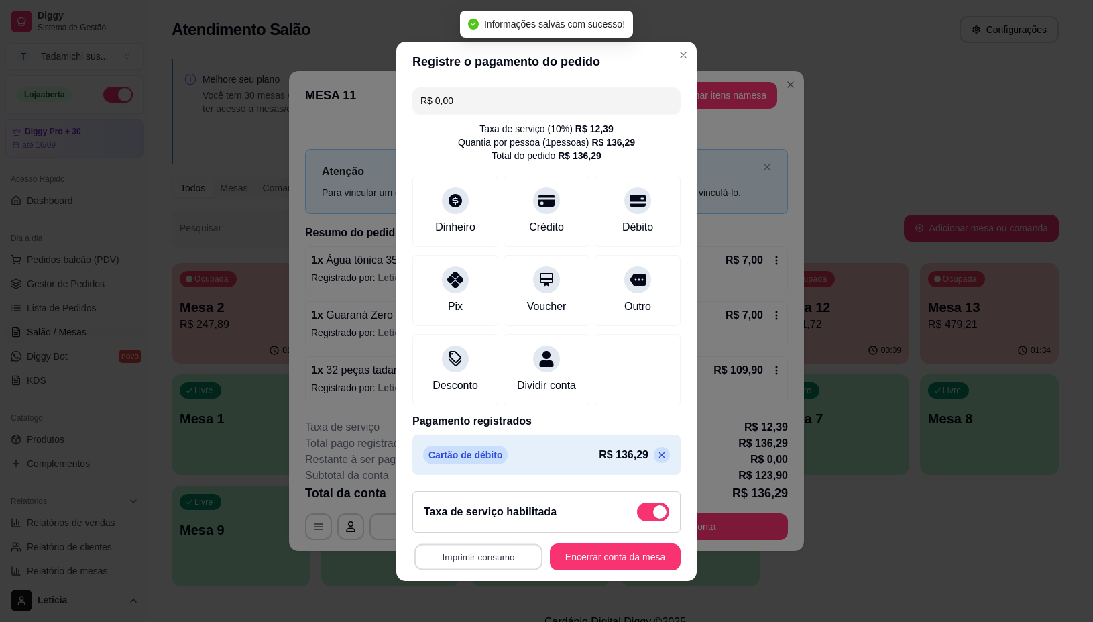
click at [472, 569] on button "Imprimir consumo" at bounding box center [479, 556] width 128 height 26
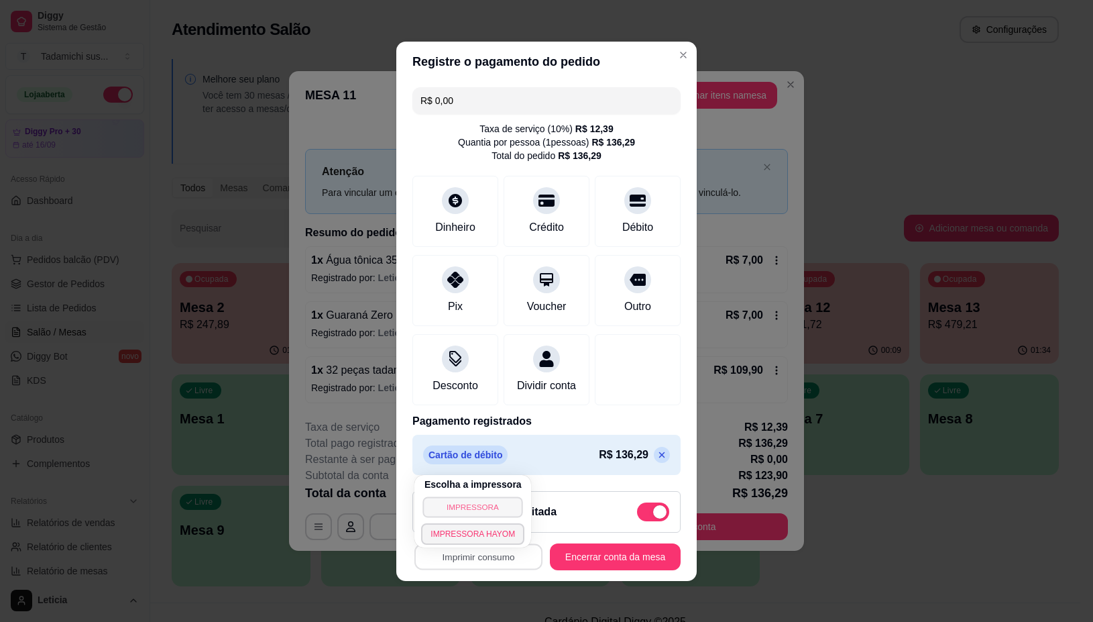
click at [471, 508] on button "IMPRESSORA" at bounding box center [473, 506] width 100 height 21
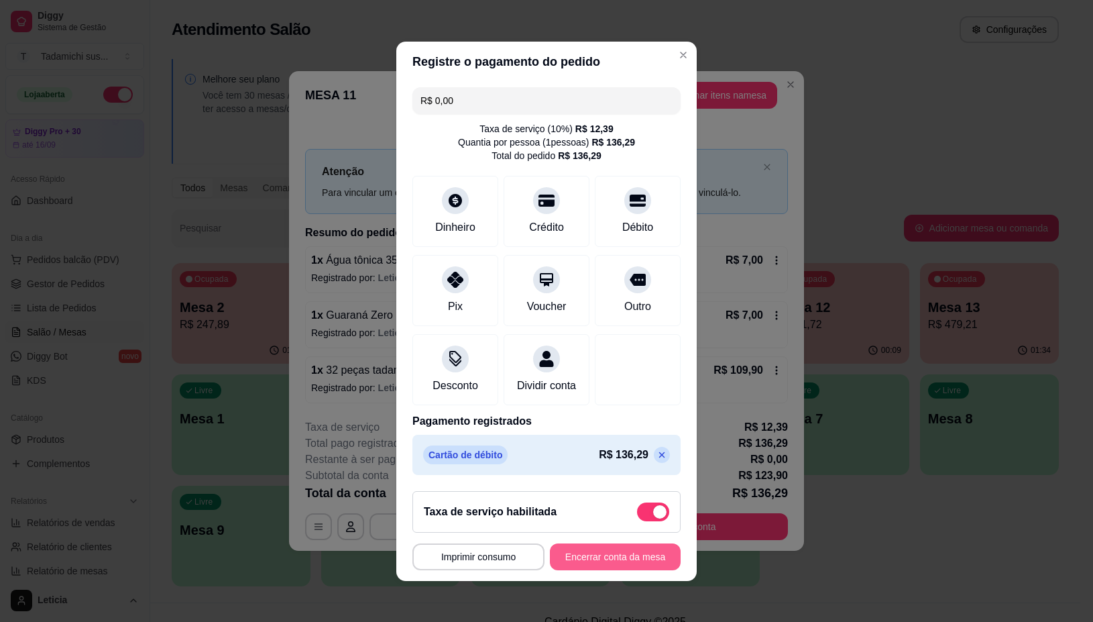
click at [562, 564] on button "Encerrar conta da mesa" at bounding box center [615, 556] width 131 height 27
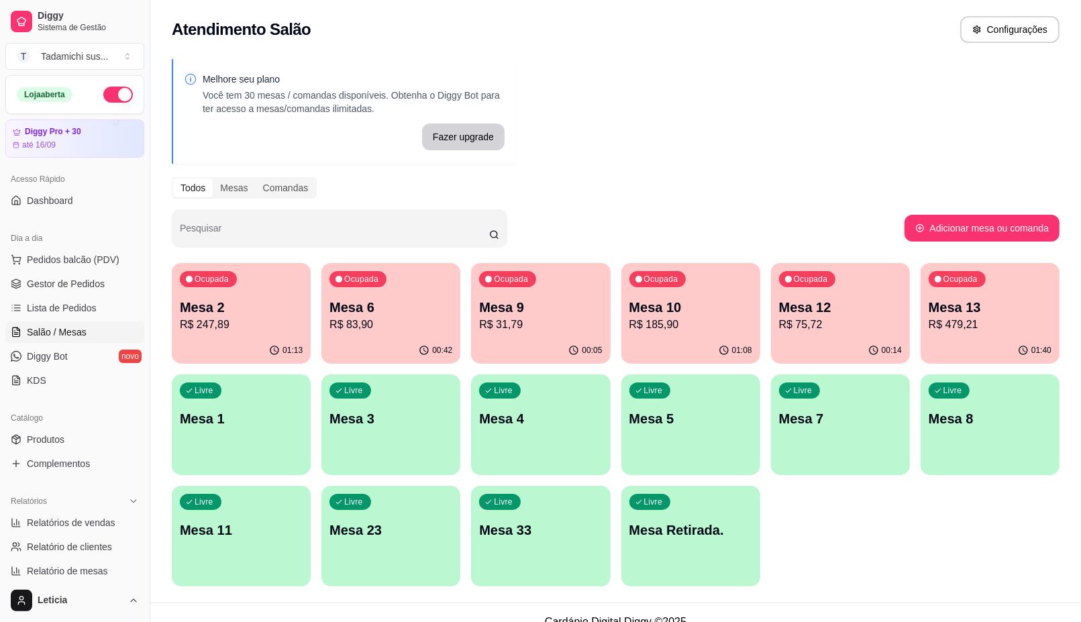
click at [679, 315] on p "Mesa 10" at bounding box center [690, 307] width 123 height 19
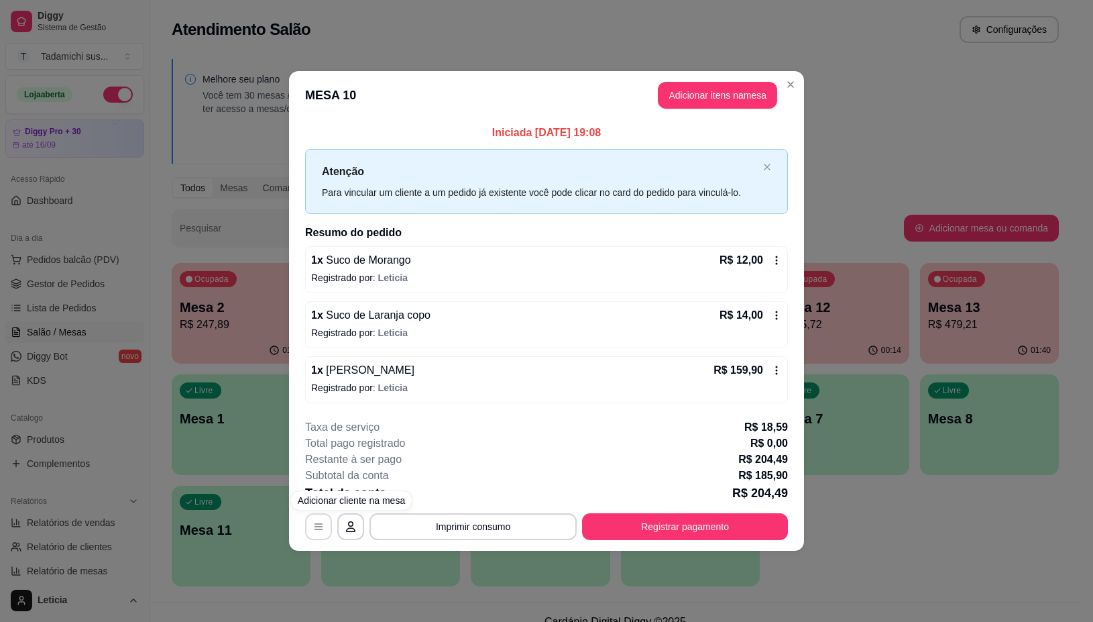
click at [324, 530] on button "button" at bounding box center [318, 526] width 27 height 27
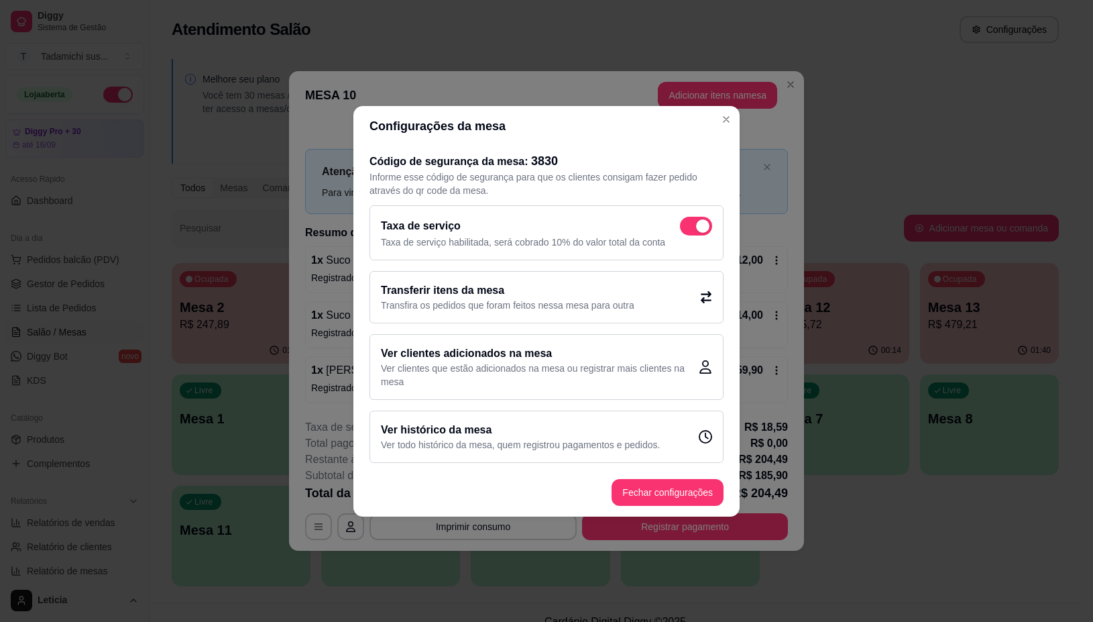
click at [702, 229] on span at bounding box center [702, 225] width 13 height 13
click at [688, 229] on input "checkbox" at bounding box center [683, 232] width 9 height 9
checkbox input "false"
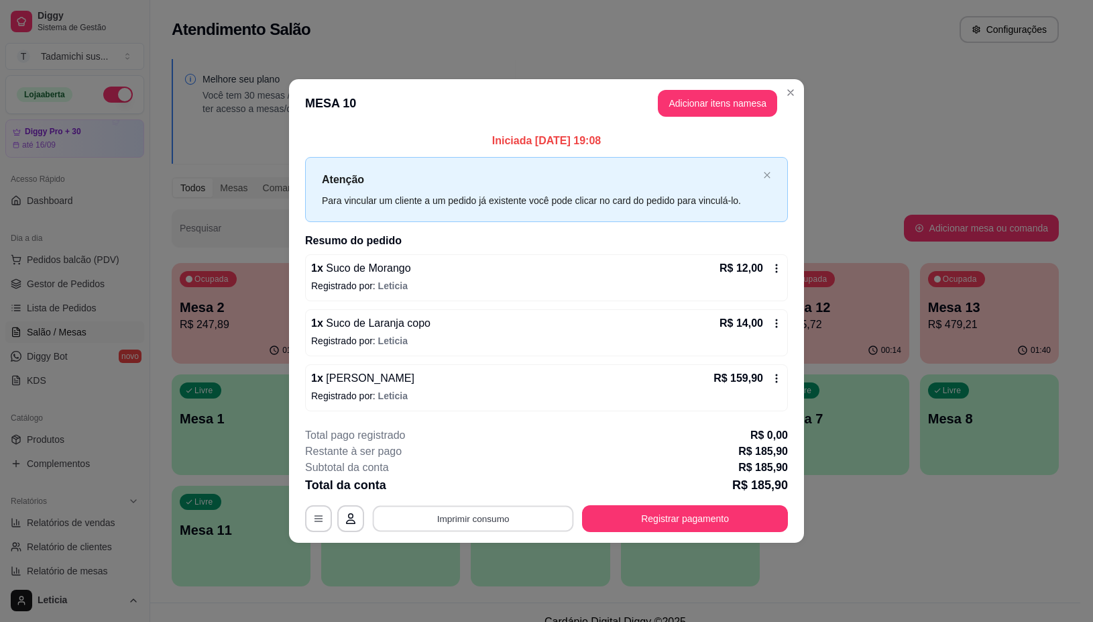
click at [510, 518] on button "Imprimir consumo" at bounding box center [473, 519] width 201 height 26
click at [484, 461] on button "IMPRESSORA" at bounding box center [477, 461] width 100 height 21
click at [588, 512] on button "Registrar pagamento" at bounding box center [685, 518] width 206 height 27
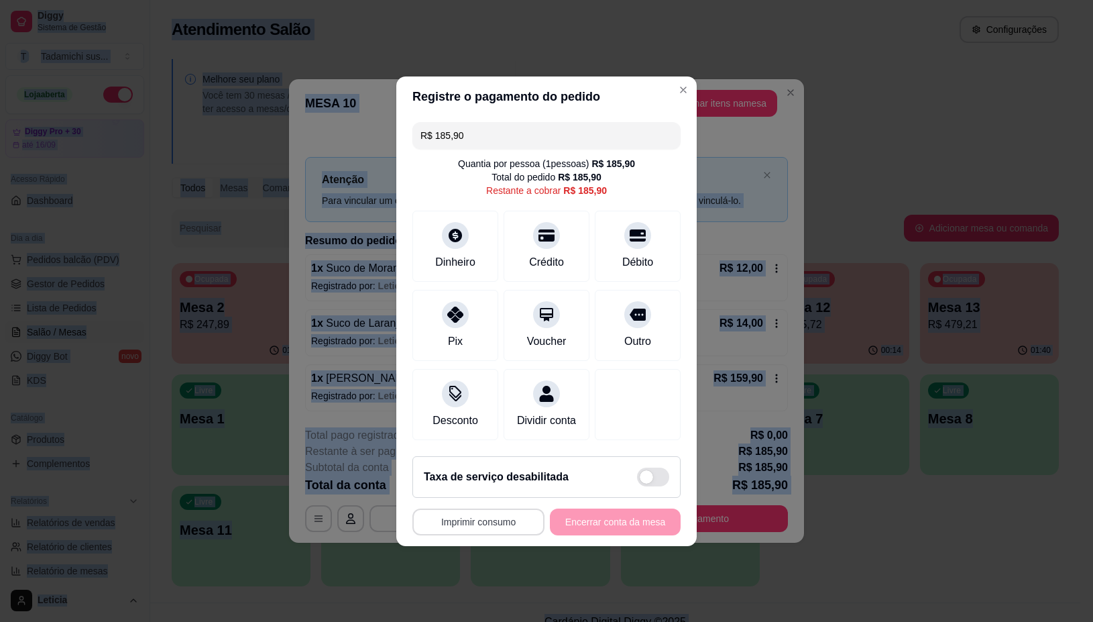
click at [425, 530] on button "Imprimir consumo" at bounding box center [479, 521] width 132 height 27
click at [458, 472] on button "IMPRESSORA" at bounding box center [479, 472] width 103 height 21
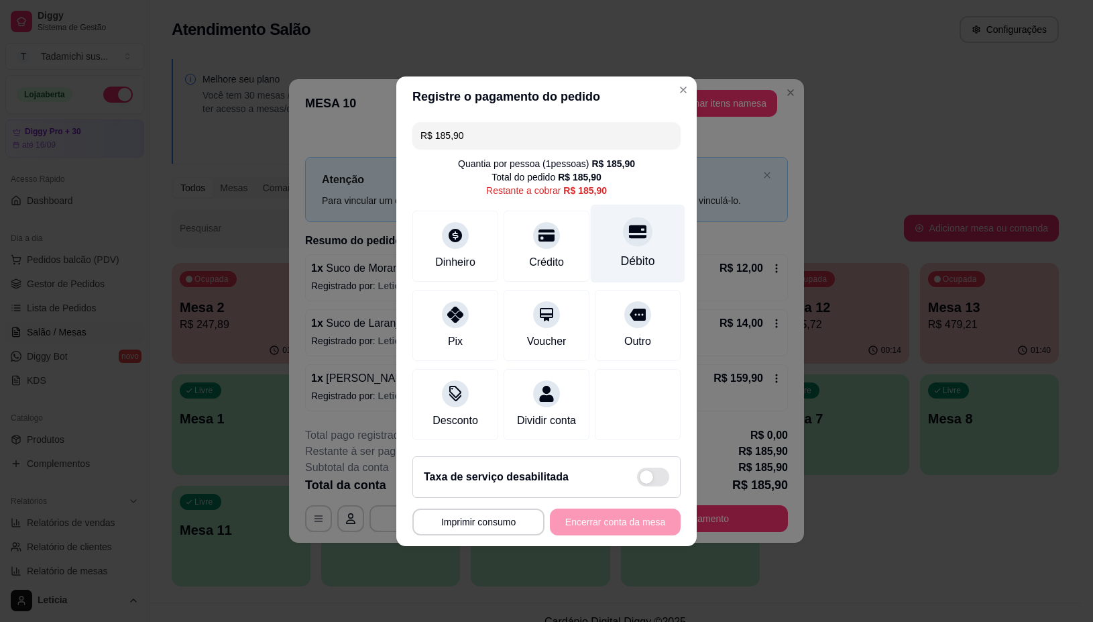
click at [635, 241] on div "Débito" at bounding box center [638, 243] width 95 height 78
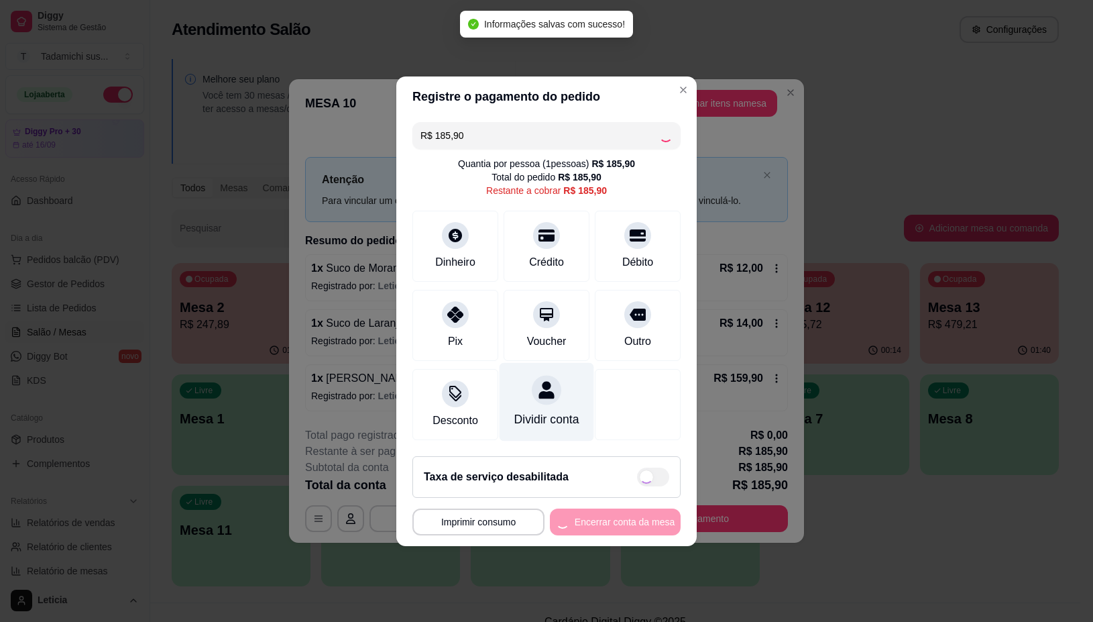
type input "R$ 0,00"
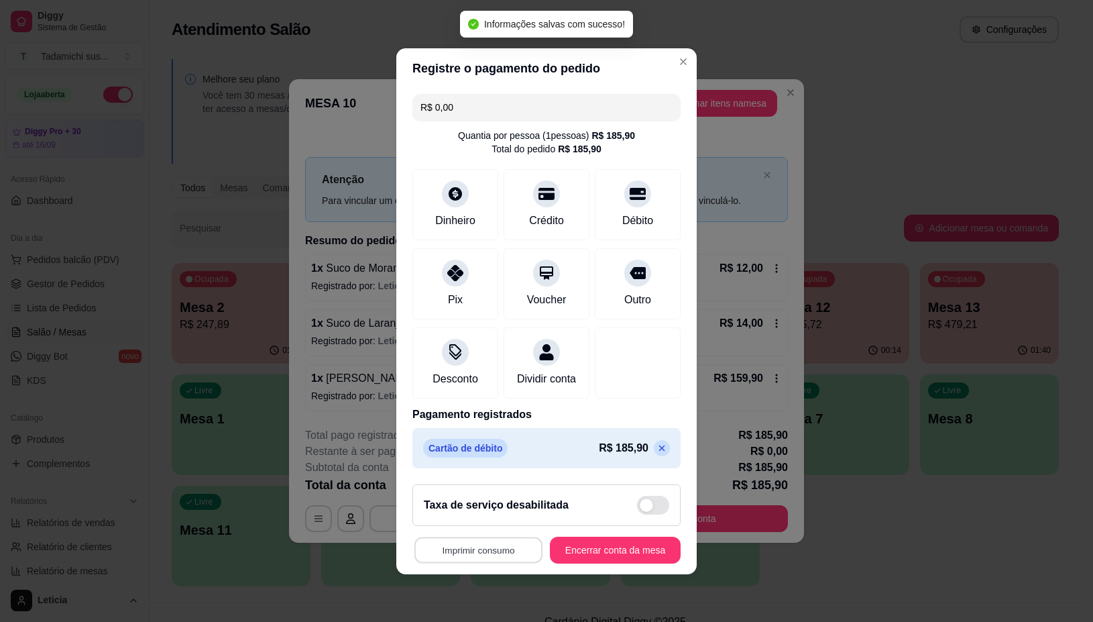
click at [473, 563] on button "Imprimir consumo" at bounding box center [479, 550] width 128 height 26
click at [474, 498] on button "IMPRESSORA" at bounding box center [472, 500] width 103 height 21
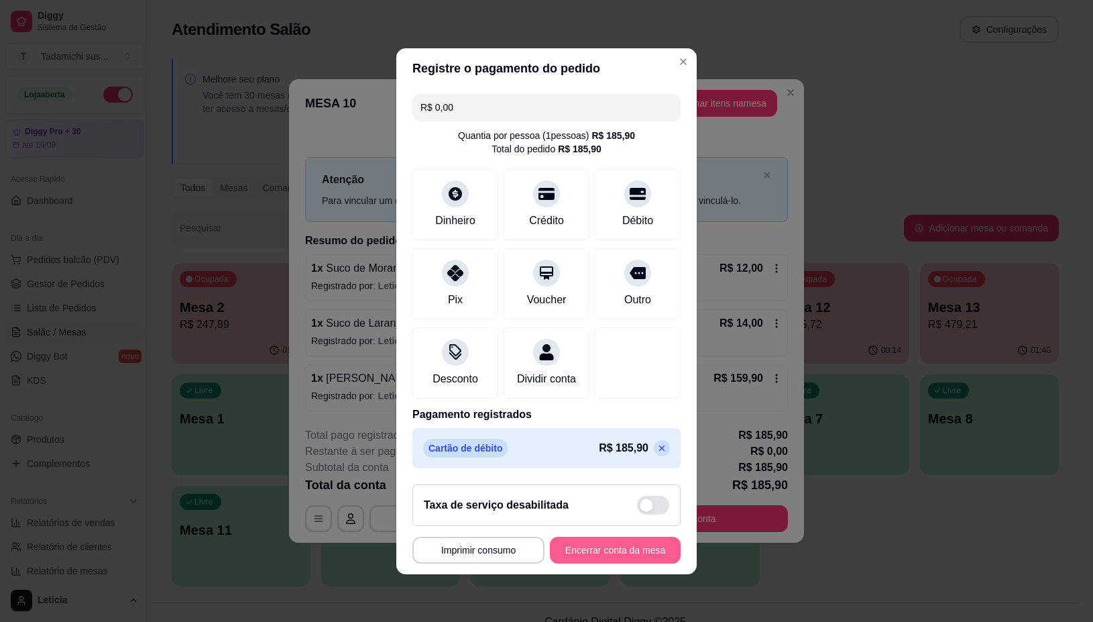
click at [604, 553] on button "Encerrar conta da mesa" at bounding box center [615, 550] width 131 height 27
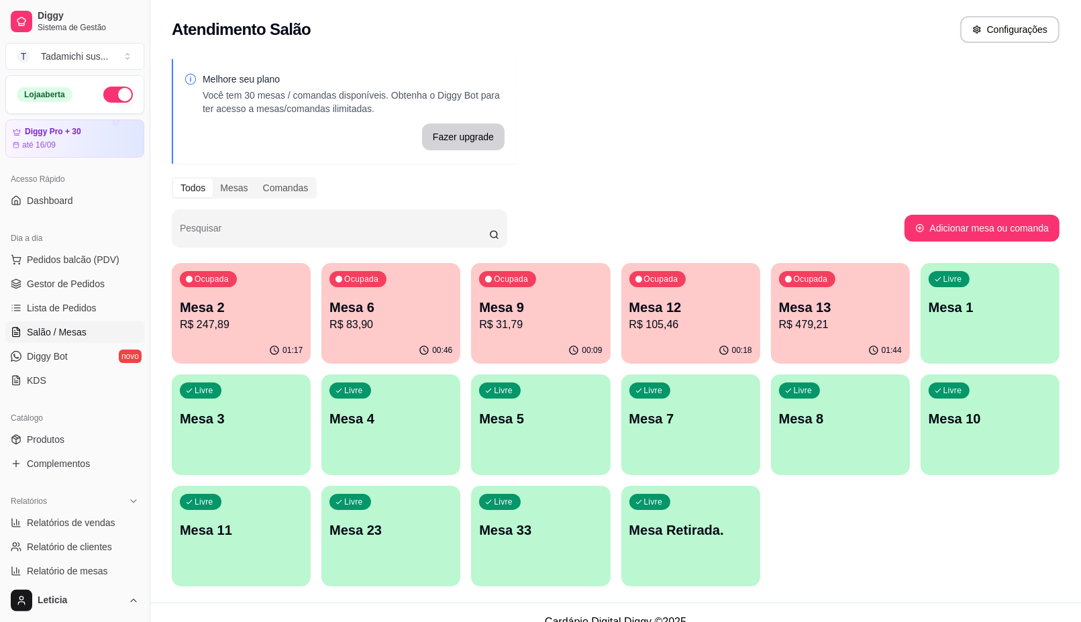
click at [347, 335] on div "Ocupada Mesa 6 R$ 83,90" at bounding box center [390, 300] width 139 height 74
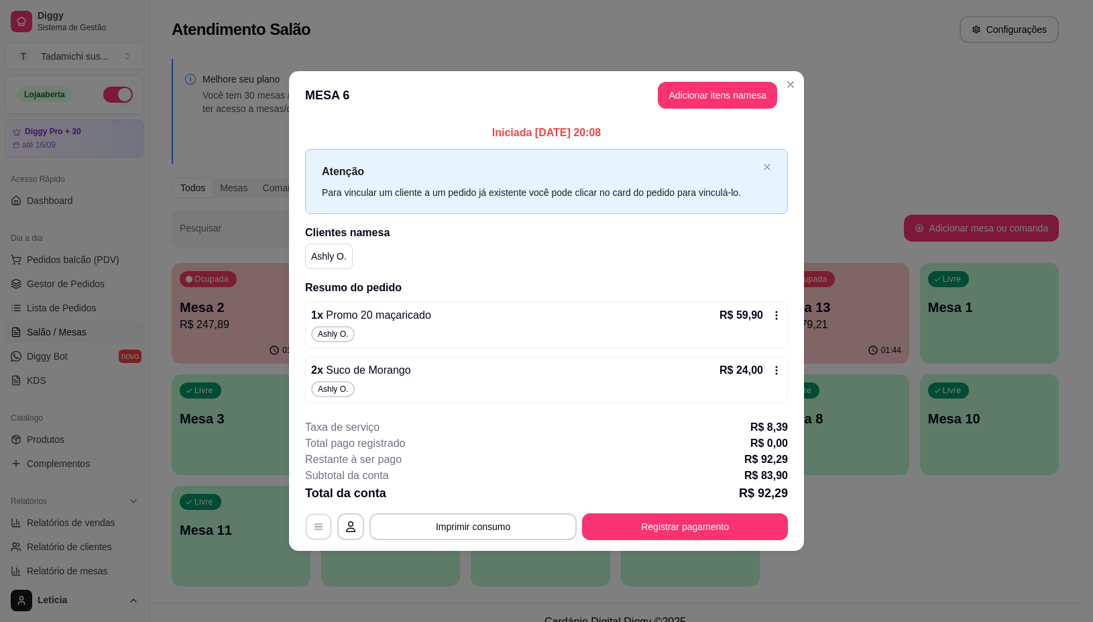
click at [317, 523] on icon "button" at bounding box center [318, 526] width 11 height 11
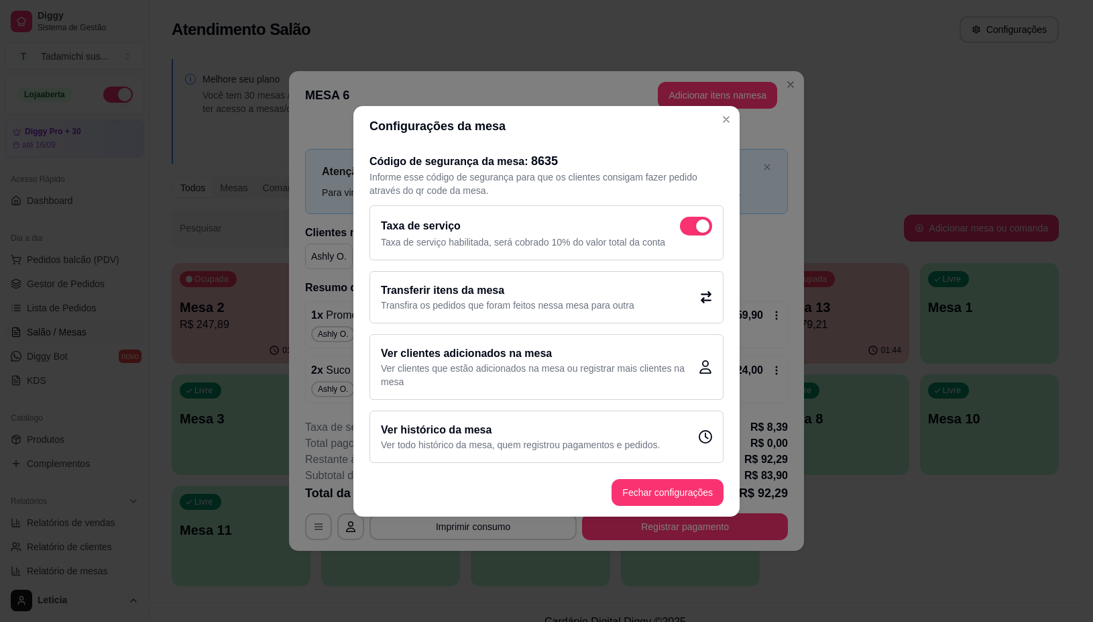
click at [683, 226] on span at bounding box center [696, 226] width 32 height 19
click at [683, 228] on input "checkbox" at bounding box center [683, 232] width 9 height 9
checkbox input "false"
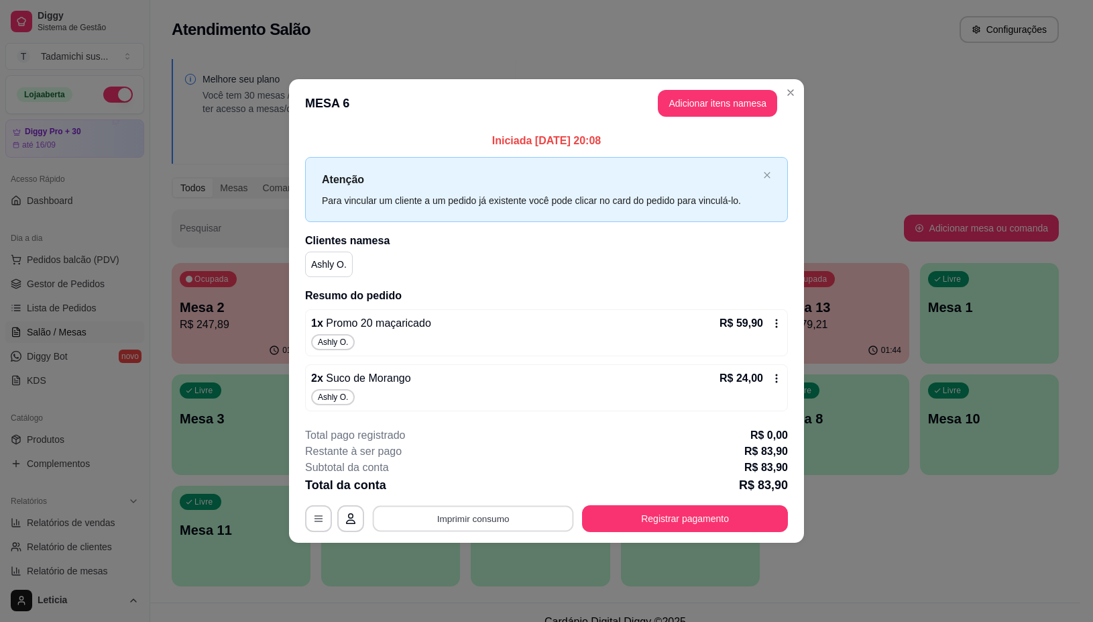
click at [492, 518] on button "Imprimir consumo" at bounding box center [473, 519] width 201 height 26
click at [473, 468] on button "IMPRESSORA" at bounding box center [476, 461] width 103 height 21
click at [320, 523] on icon "button" at bounding box center [318, 518] width 11 height 11
click at [698, 513] on button "Registrar pagamento" at bounding box center [685, 518] width 206 height 27
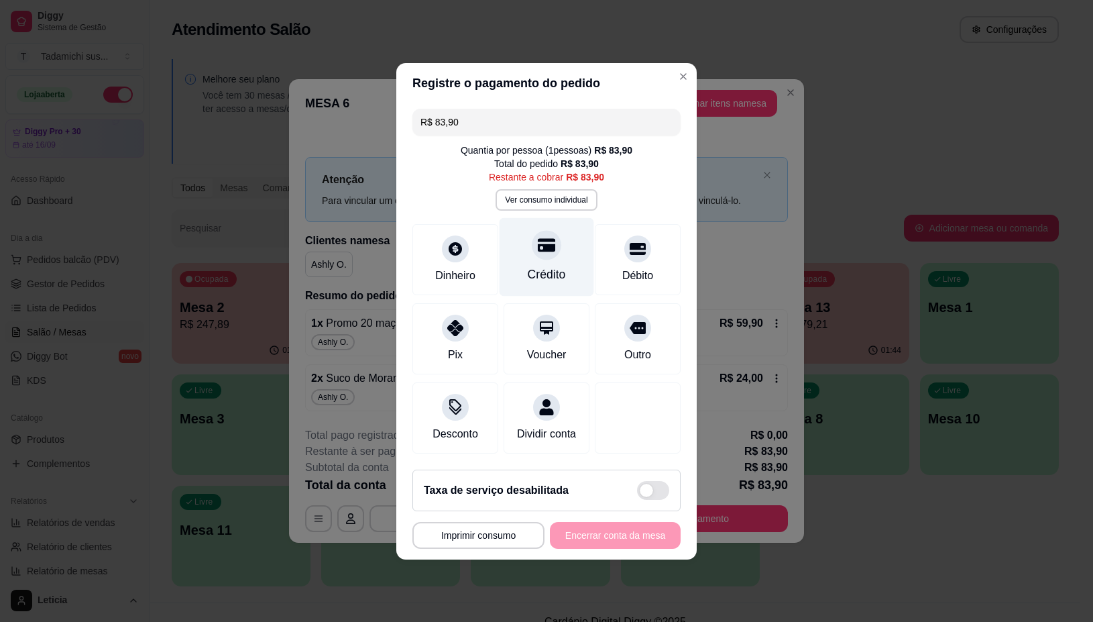
click at [545, 254] on div "Crédito" at bounding box center [547, 256] width 95 height 78
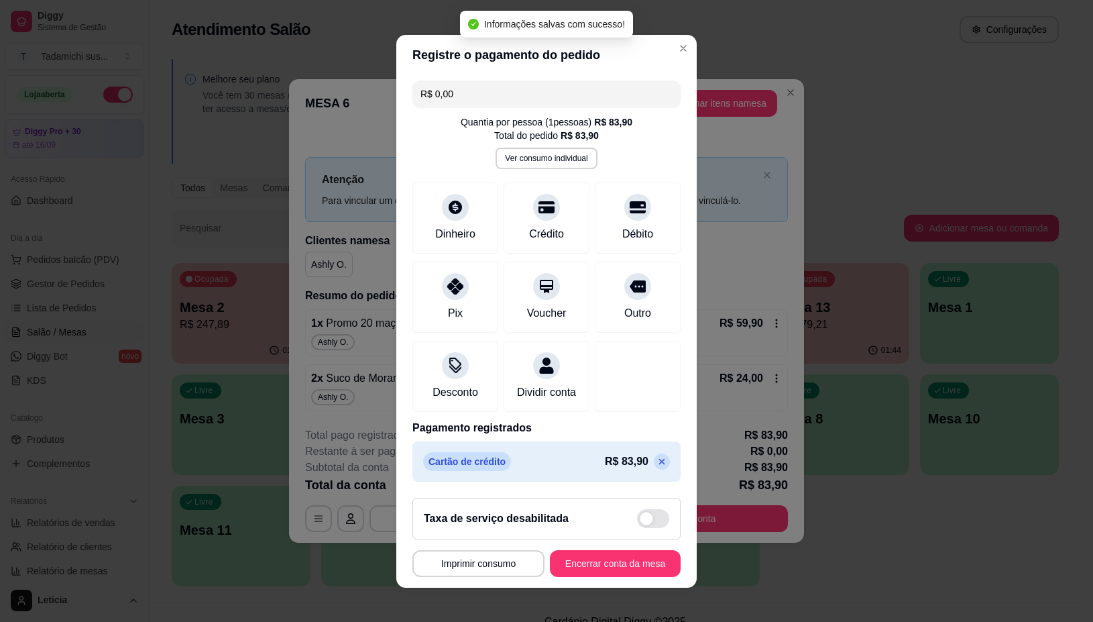
type input "R$ 0,00"
click at [498, 562] on button "Imprimir consumo" at bounding box center [479, 563] width 132 height 27
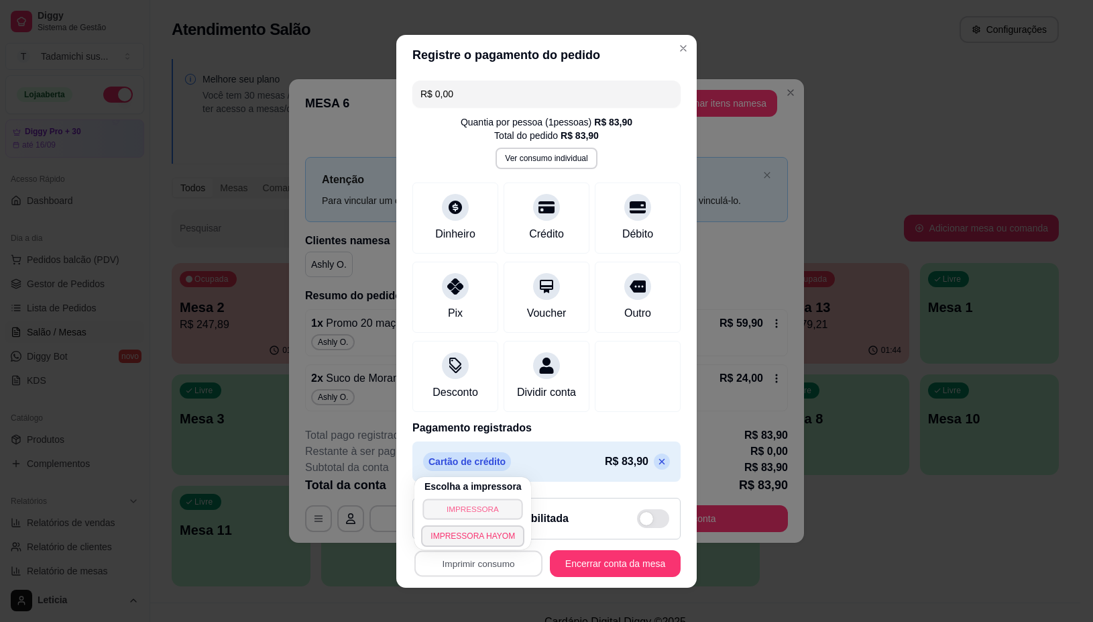
click at [486, 510] on button "IMPRESSORA" at bounding box center [473, 508] width 100 height 21
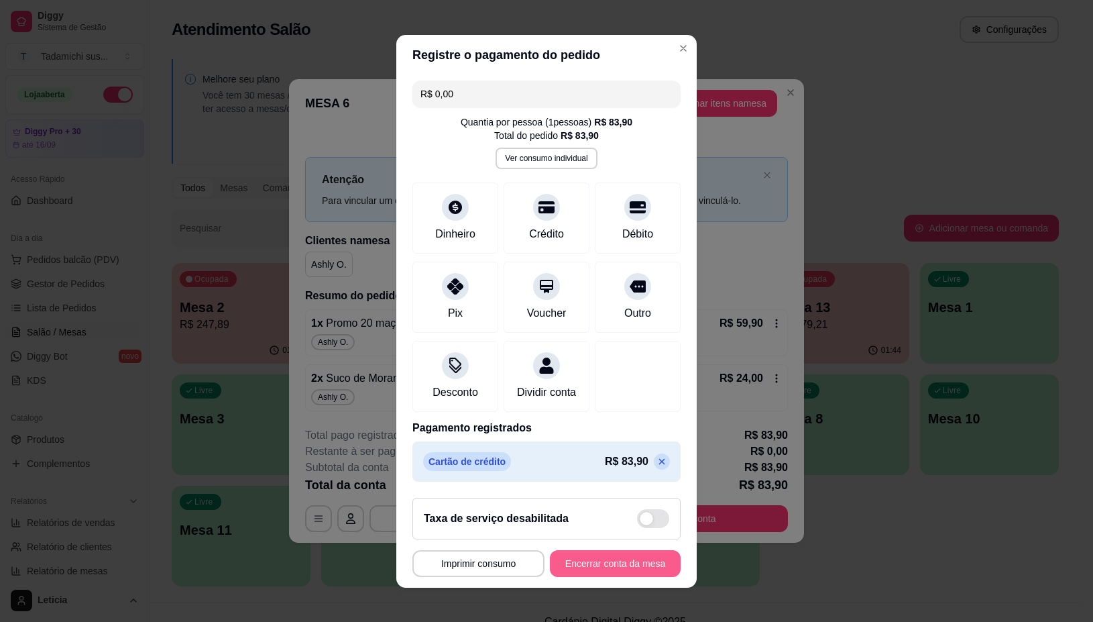
click at [563, 560] on button "Encerrar conta da mesa" at bounding box center [615, 563] width 131 height 27
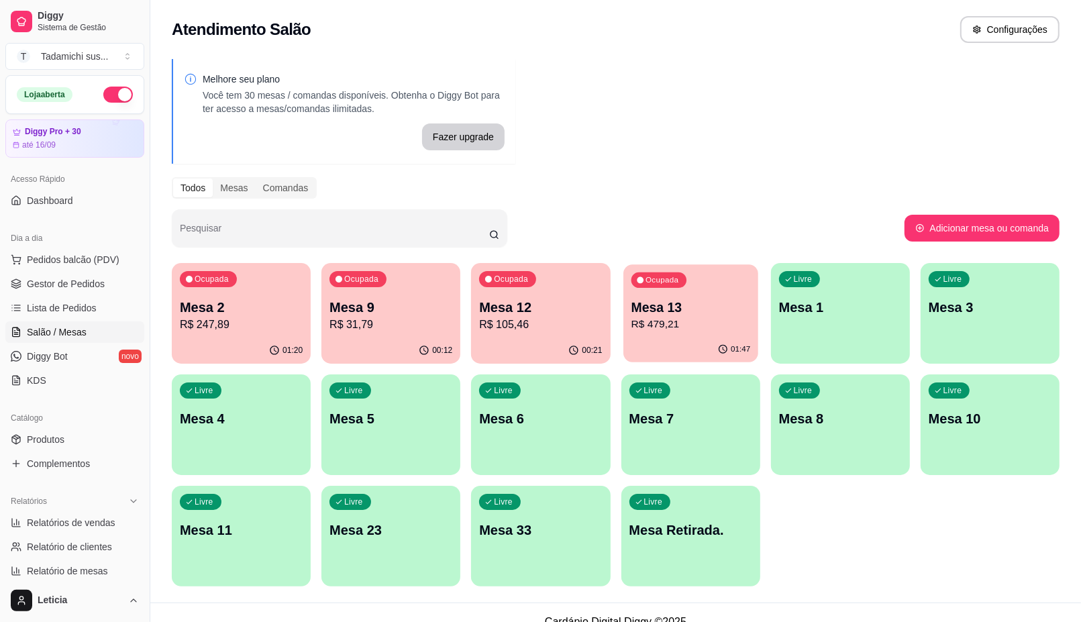
click at [674, 307] on p "Mesa 13" at bounding box center [690, 307] width 119 height 18
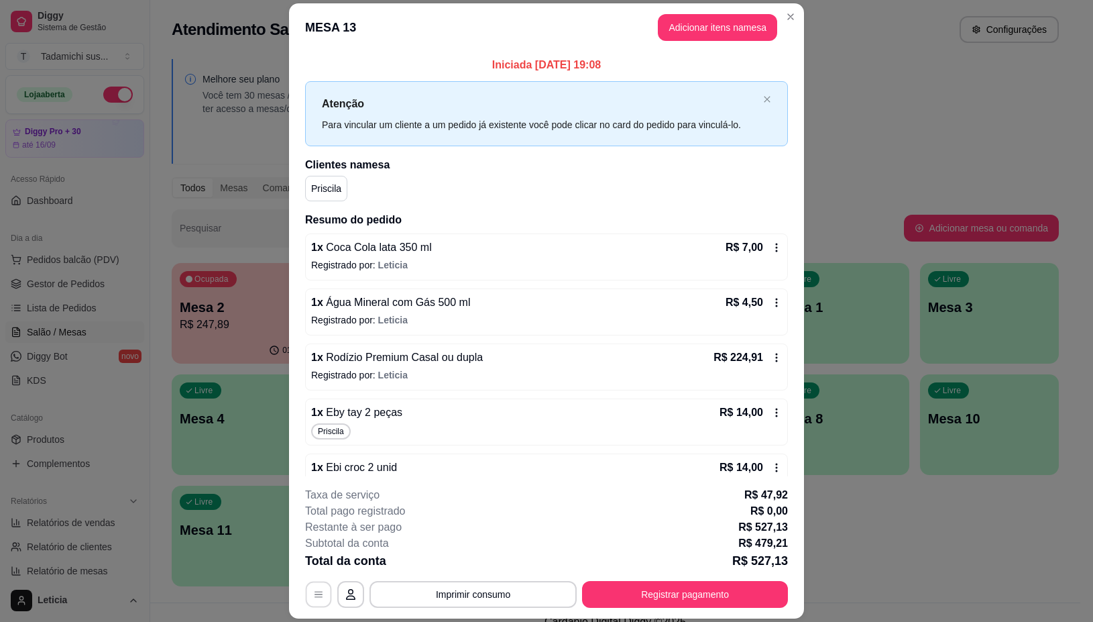
click at [313, 591] on icon "button" at bounding box center [318, 595] width 11 height 11
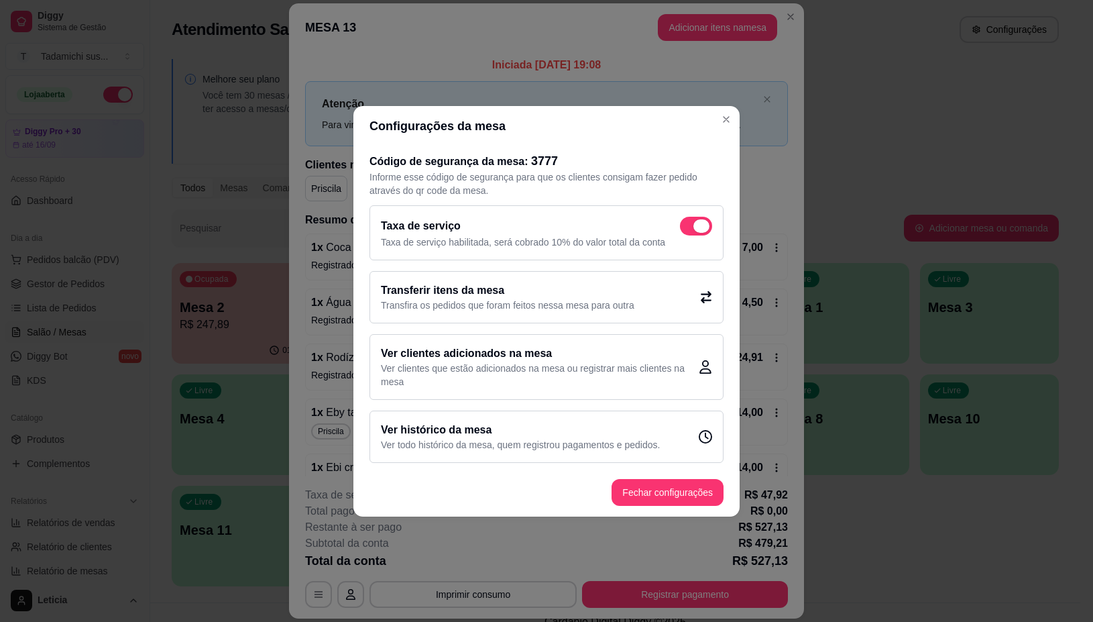
click at [708, 225] on span at bounding box center [702, 225] width 16 height 13
click at [688, 228] on input "checkbox" at bounding box center [683, 232] width 9 height 9
checkbox input "false"
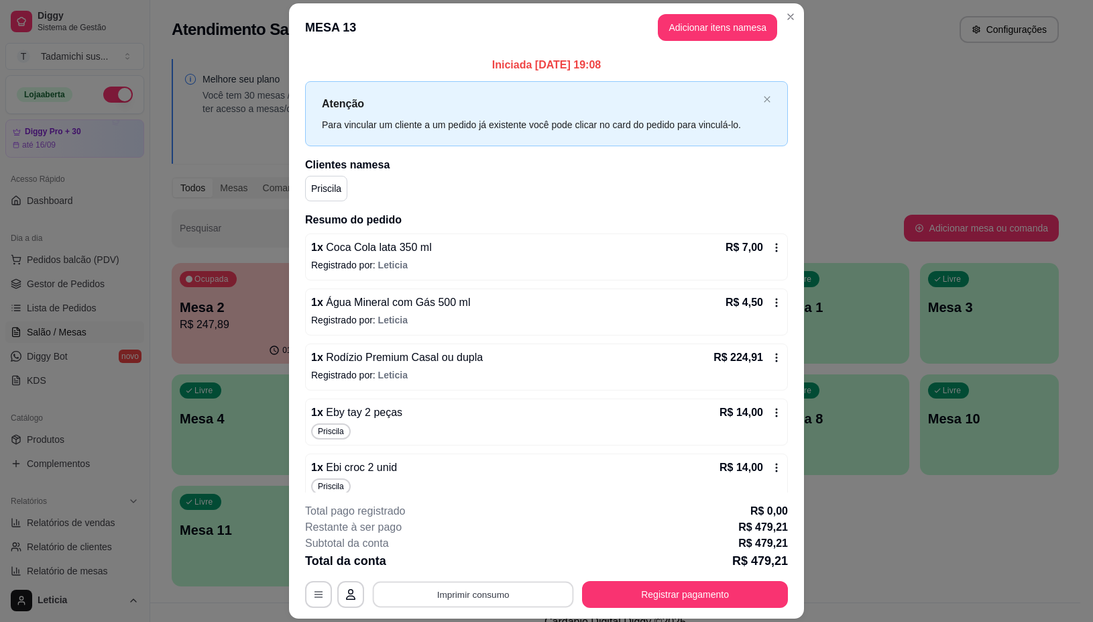
click at [488, 595] on button "Imprimir consumo" at bounding box center [473, 595] width 201 height 26
click at [502, 529] on button "IMPRESSORA" at bounding box center [470, 537] width 103 height 21
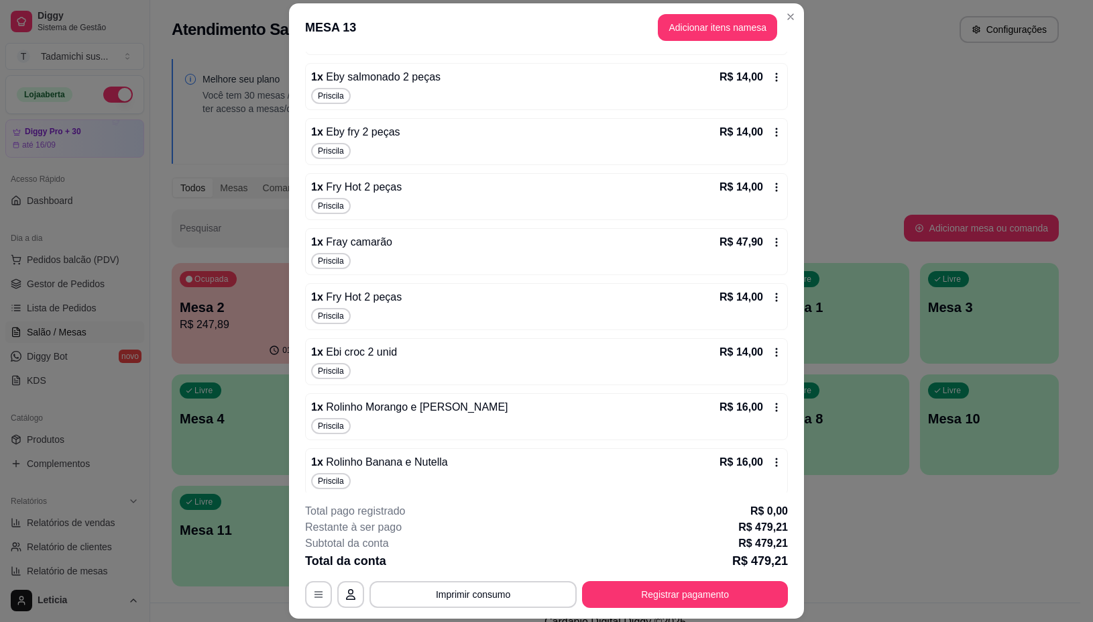
scroll to position [622, 0]
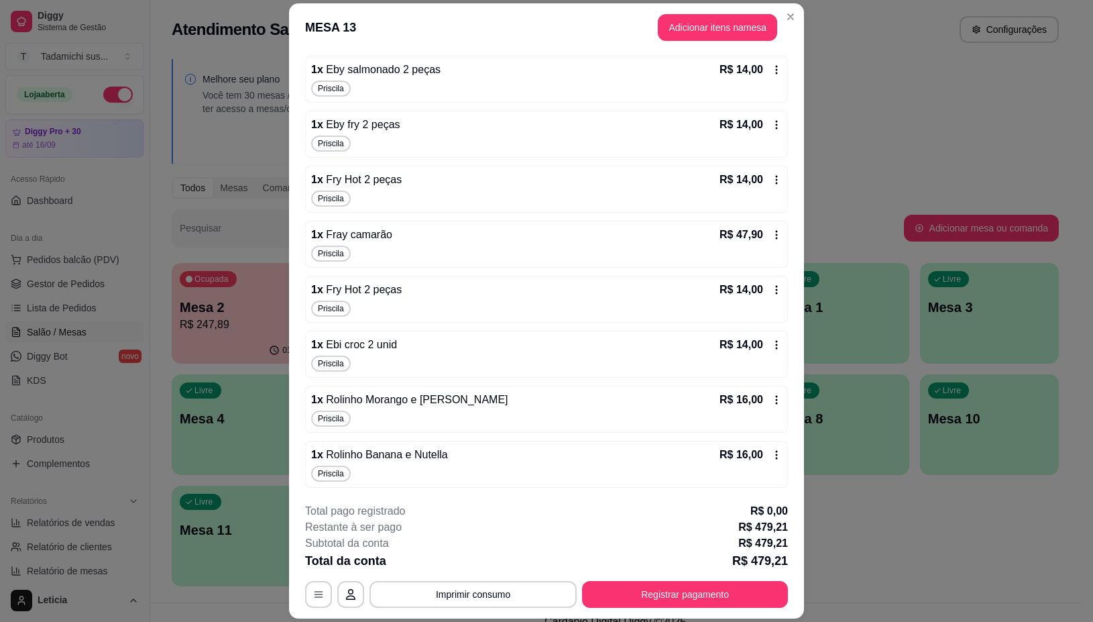
click at [771, 450] on icon at bounding box center [776, 454] width 11 height 11
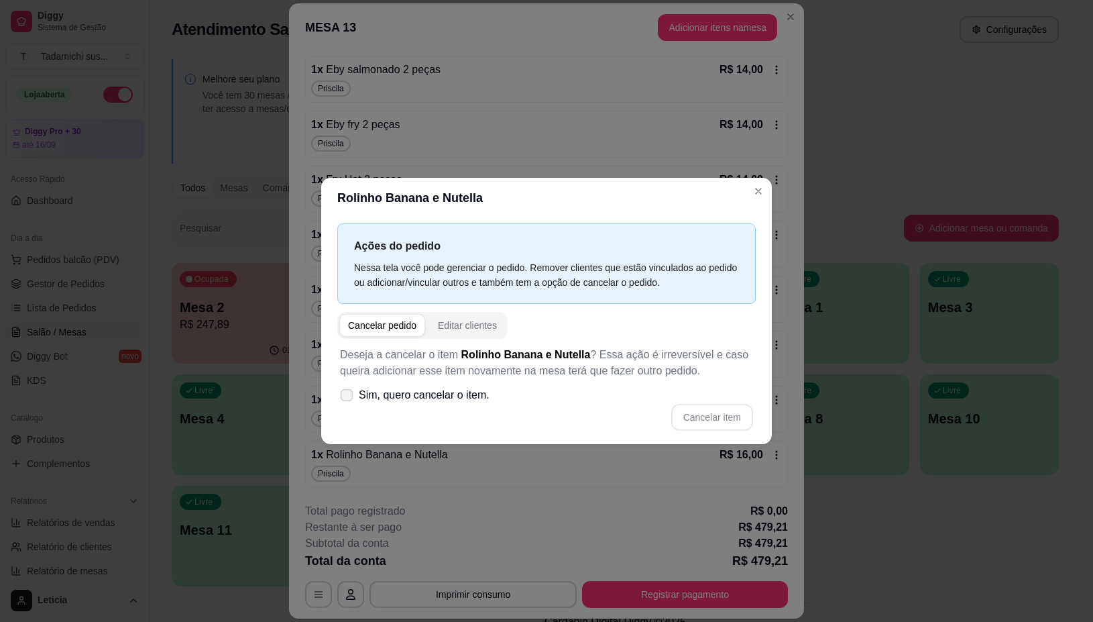
click at [347, 393] on icon at bounding box center [346, 394] width 10 height 7
click at [347, 397] on input "Sim, quero cancelar o item." at bounding box center [343, 401] width 9 height 9
checkbox input "true"
click at [681, 417] on button "Cancelar item" at bounding box center [712, 417] width 80 height 26
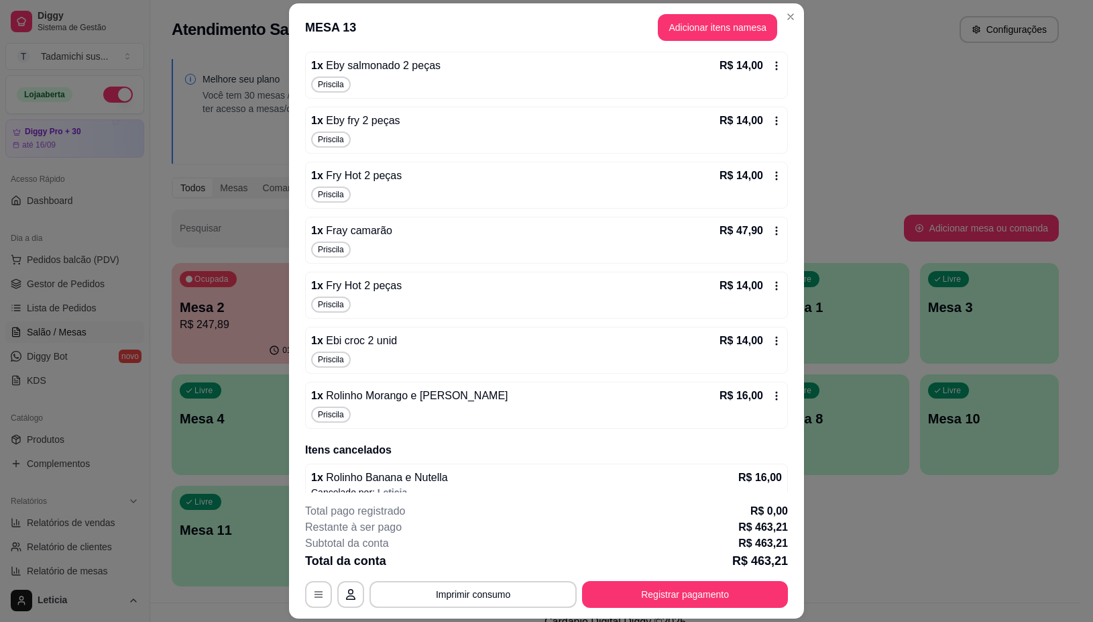
click at [749, 397] on div "R$ 16,00" at bounding box center [751, 396] width 62 height 16
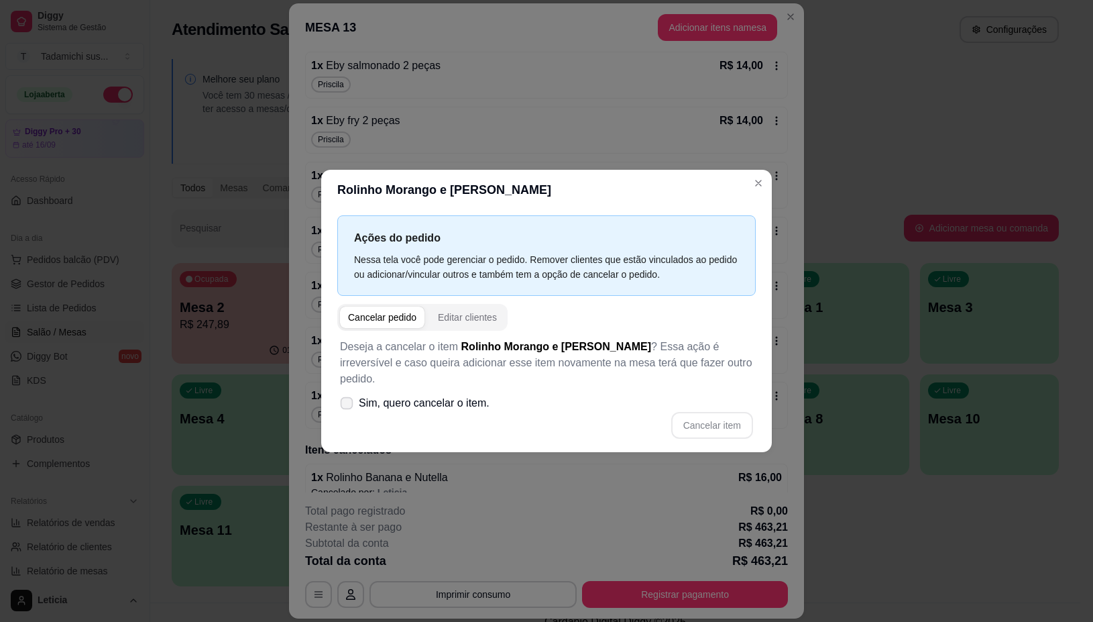
click at [353, 403] on label "Sim, quero cancelar o item." at bounding box center [415, 403] width 160 height 27
click at [348, 405] on input "Sim, quero cancelar o item." at bounding box center [343, 409] width 9 height 9
checkbox input "true"
click at [723, 413] on button "Cancelar item" at bounding box center [712, 425] width 82 height 27
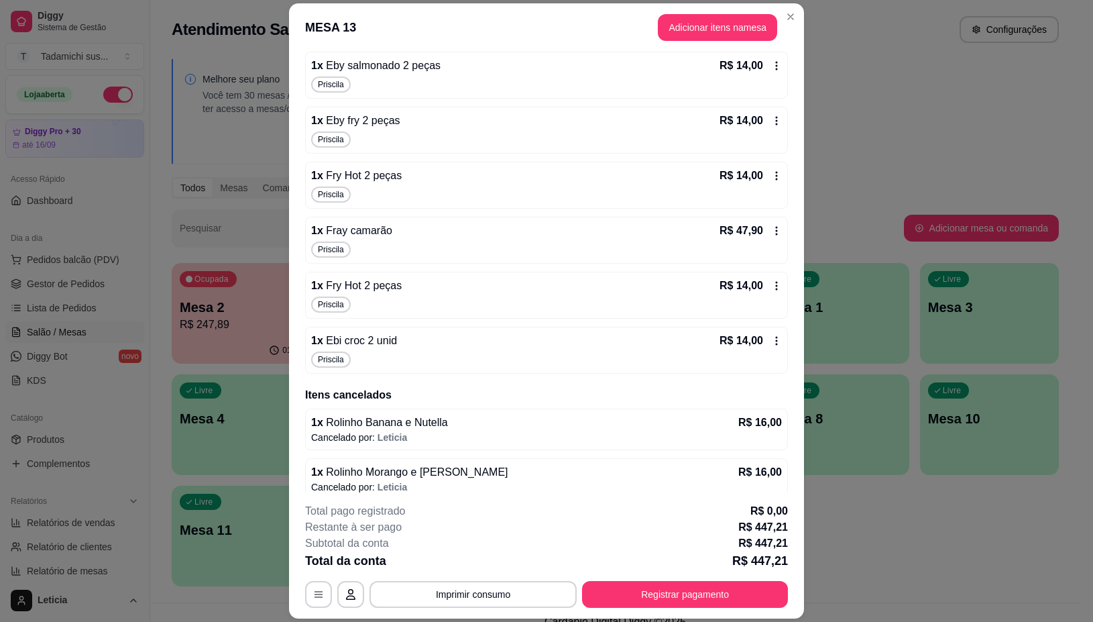
click at [771, 346] on icon at bounding box center [776, 340] width 11 height 11
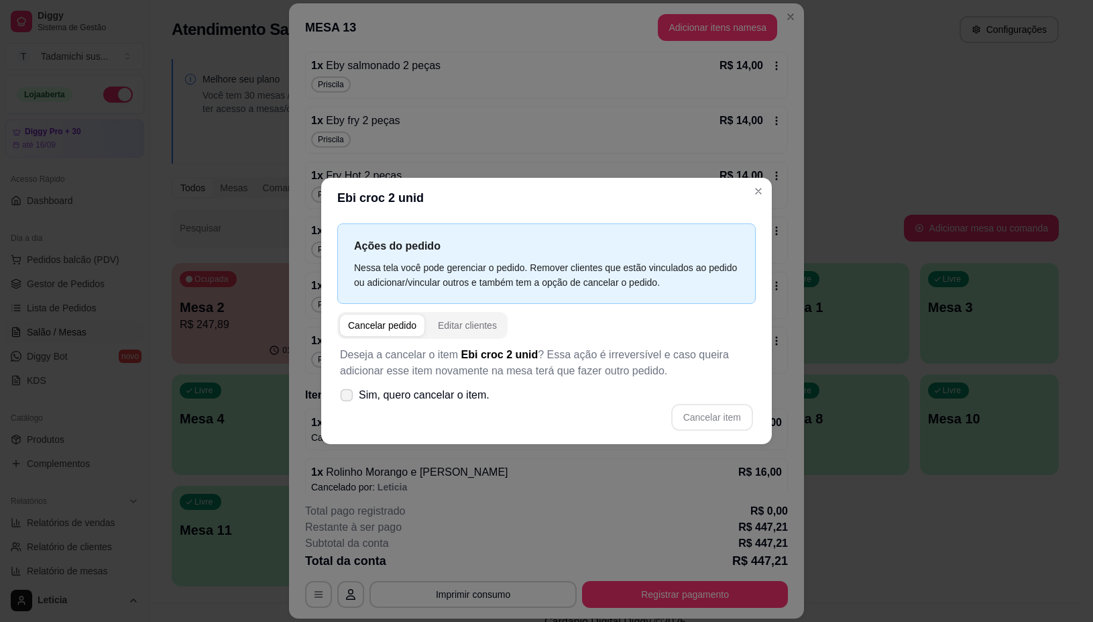
click at [349, 400] on span at bounding box center [347, 394] width 13 height 13
click at [348, 400] on input "Sim, quero cancelar o item." at bounding box center [343, 401] width 9 height 9
checkbox input "true"
click at [713, 410] on button "Cancelar item" at bounding box center [712, 417] width 82 height 27
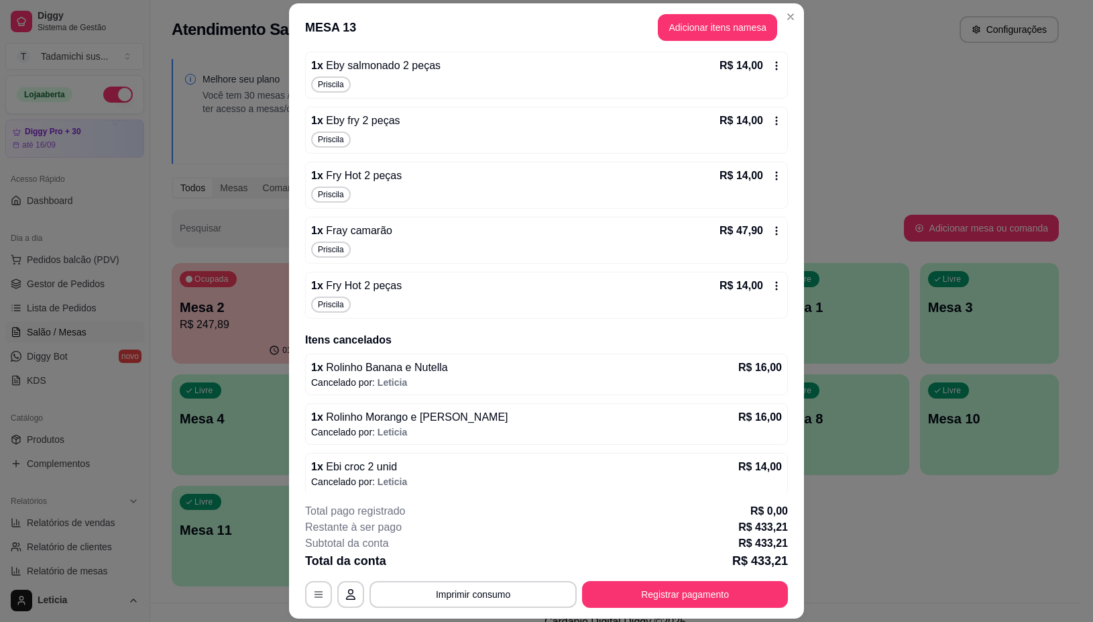
click at [771, 291] on icon at bounding box center [776, 285] width 11 height 11
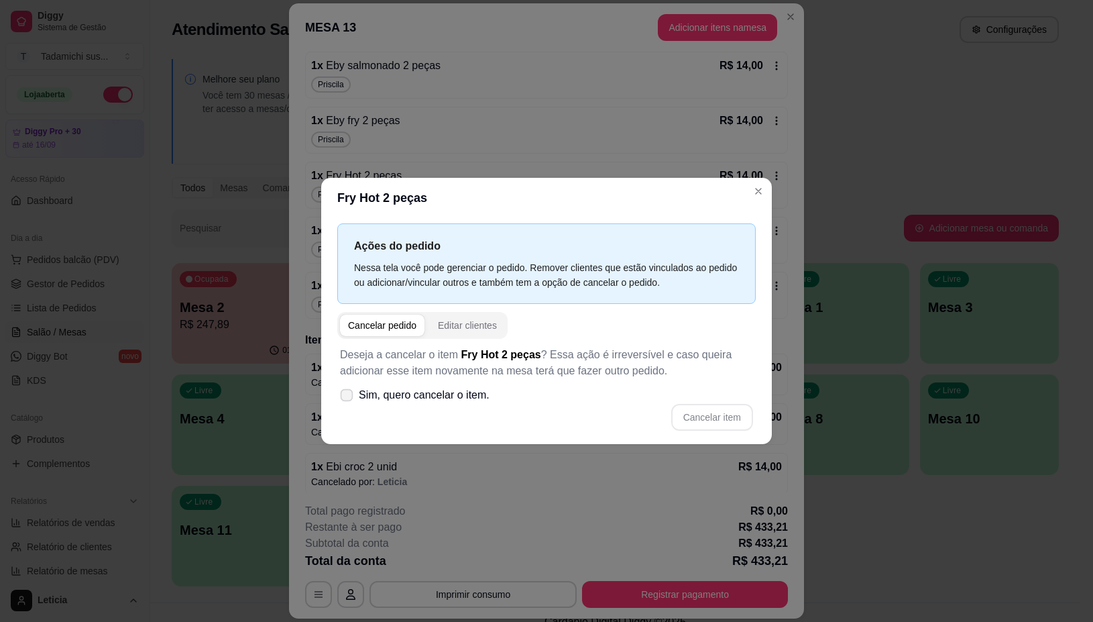
click at [381, 398] on span "Sim, quero cancelar o item." at bounding box center [424, 395] width 131 height 16
click at [348, 398] on input "Sim, quero cancelar o item." at bounding box center [343, 401] width 9 height 9
checkbox input "true"
click at [724, 409] on button "Cancelar item" at bounding box center [712, 417] width 80 height 26
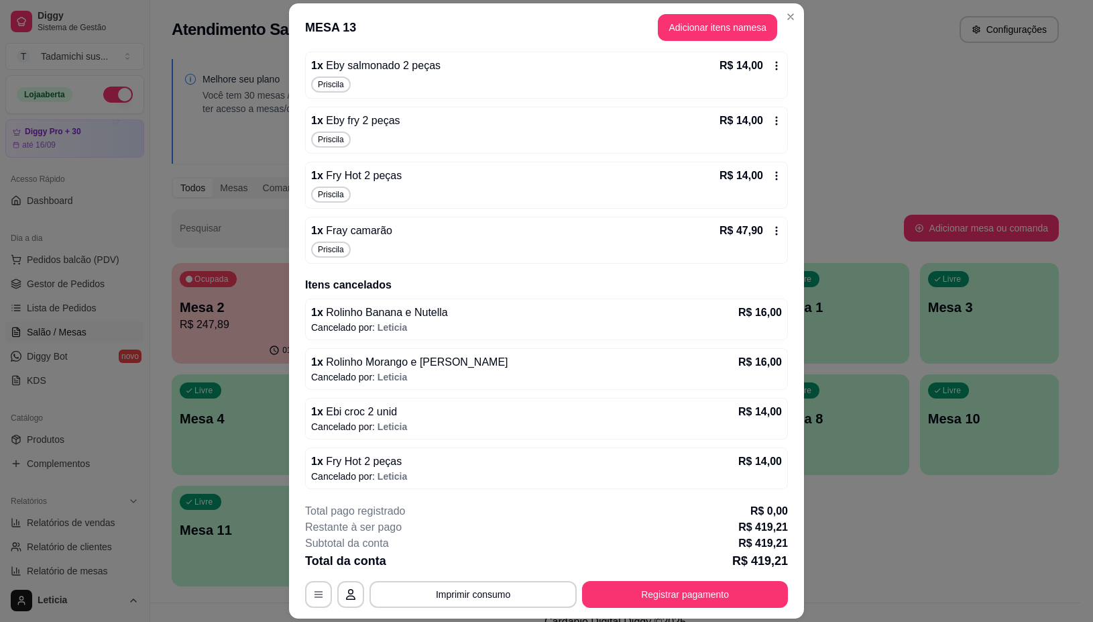
click at [751, 238] on div "R$ 47,90" at bounding box center [751, 231] width 62 height 16
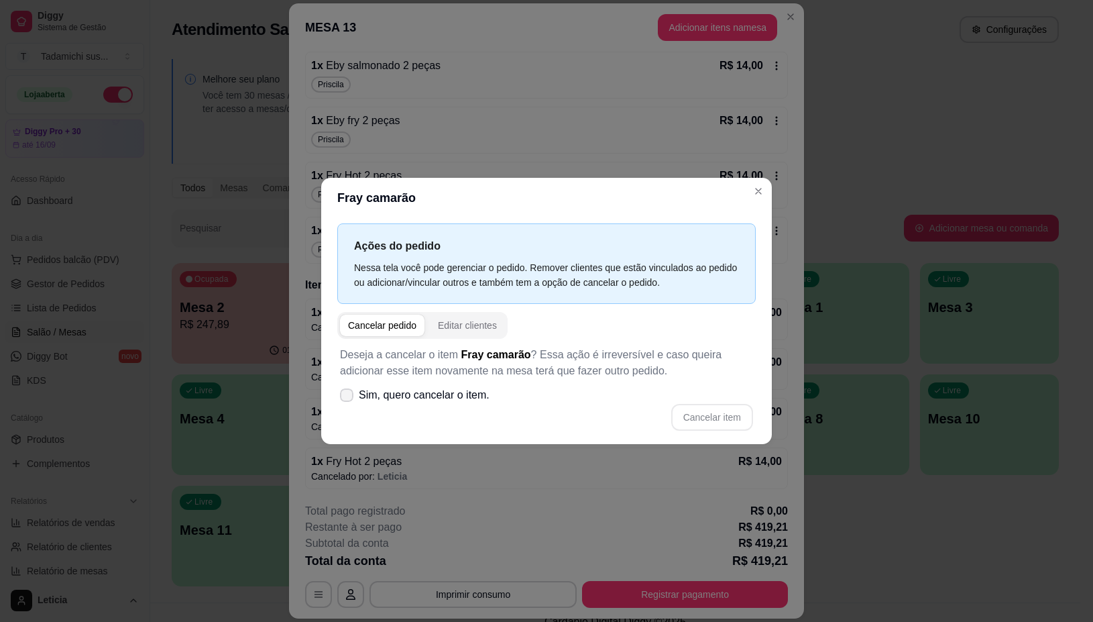
click at [374, 389] on span "Sim, quero cancelar o item." at bounding box center [424, 395] width 131 height 16
click at [348, 397] on input "Sim, quero cancelar o item." at bounding box center [343, 401] width 9 height 9
checkbox input "true"
click at [716, 414] on button "Cancelar item" at bounding box center [712, 417] width 80 height 26
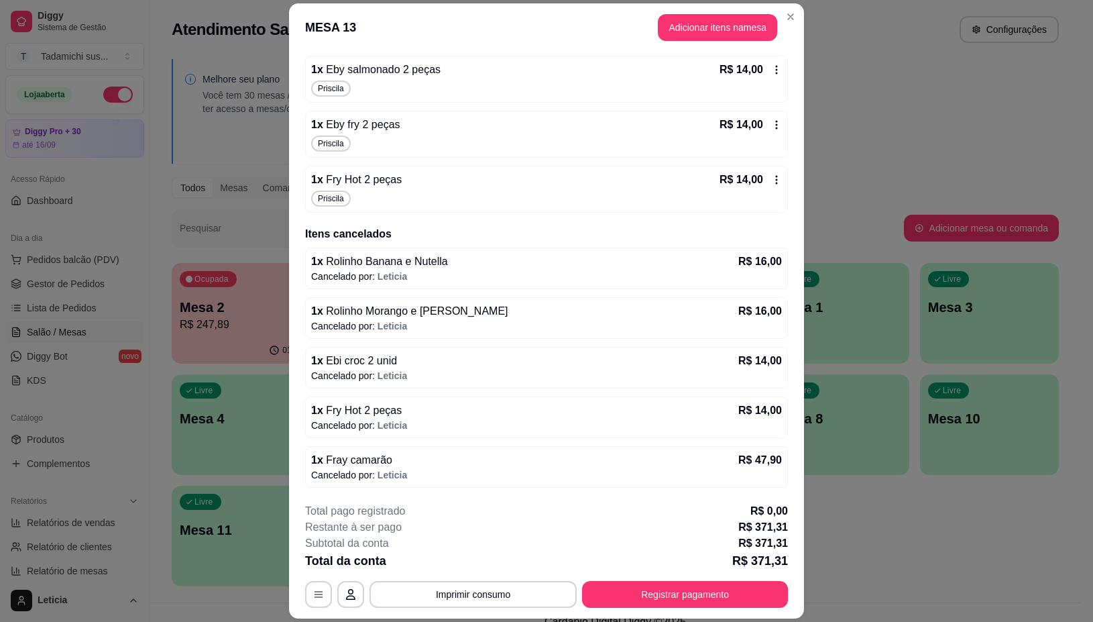
click at [771, 174] on icon at bounding box center [776, 179] width 11 height 11
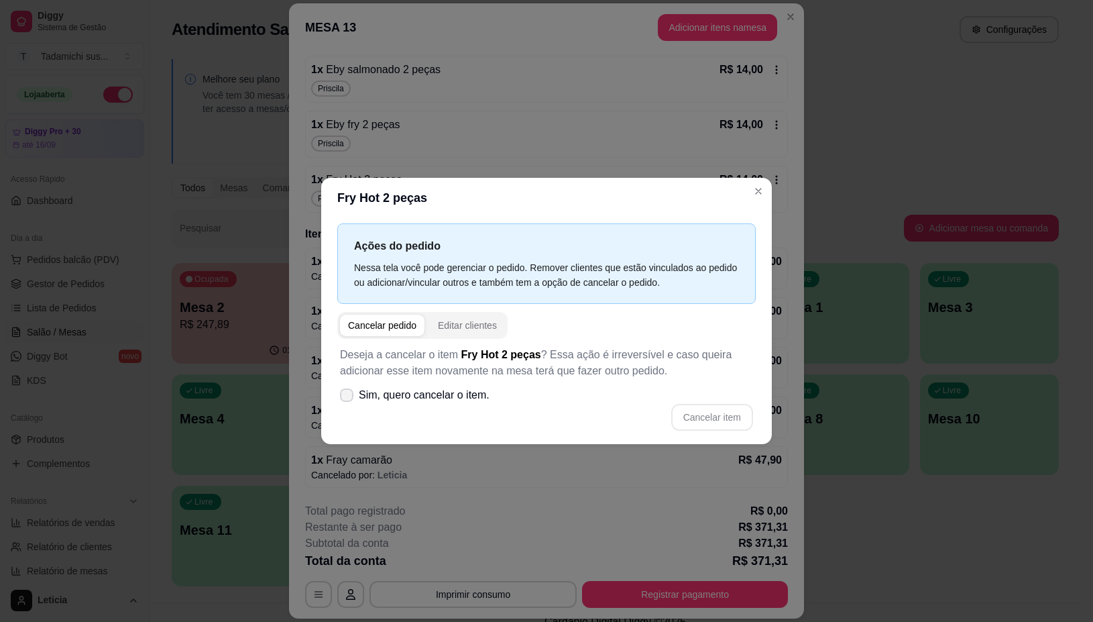
click at [354, 390] on label "Sim, quero cancelar o item." at bounding box center [415, 395] width 160 height 27
click at [348, 397] on input "Sim, quero cancelar o item." at bounding box center [343, 401] width 9 height 9
checkbox input "true"
click at [705, 415] on button "Cancelar item" at bounding box center [712, 417] width 82 height 27
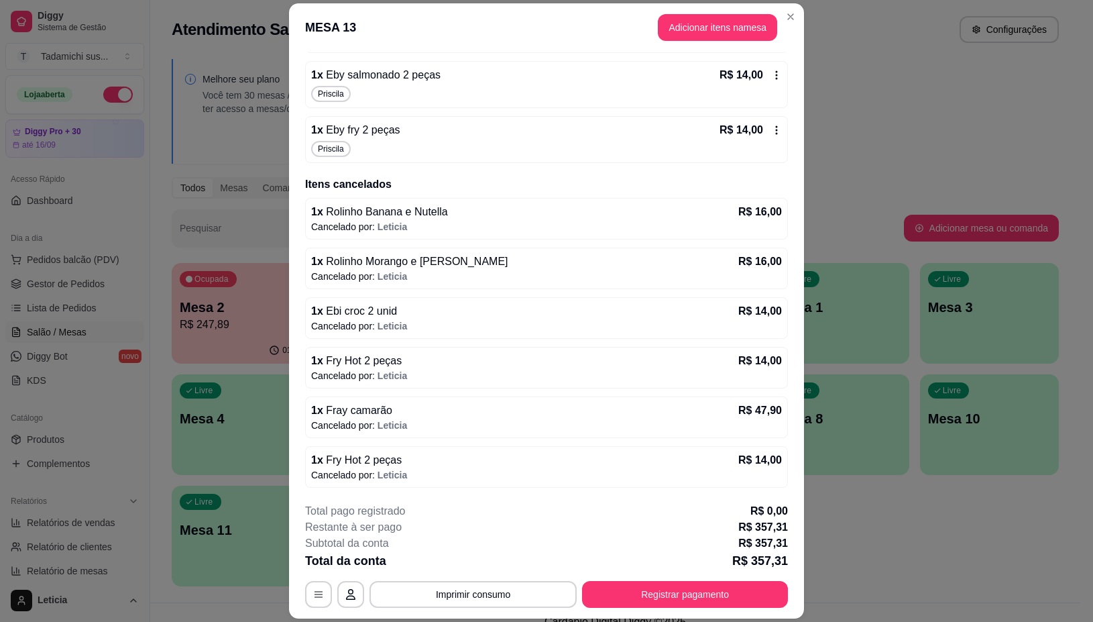
scroll to position [617, 0]
click at [771, 128] on icon at bounding box center [776, 130] width 11 height 11
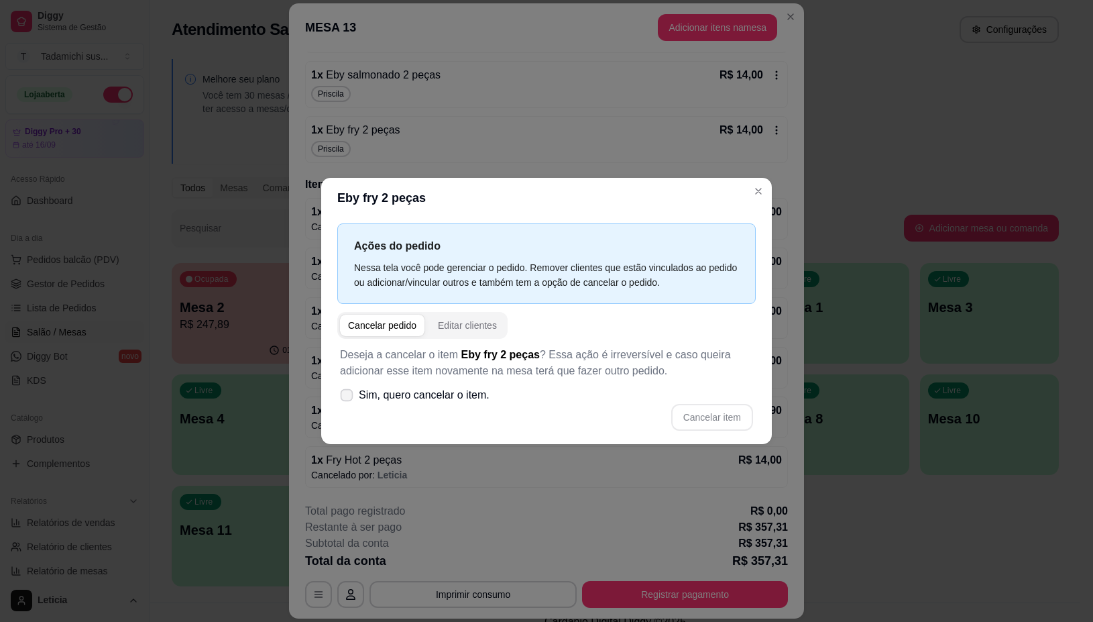
click at [403, 386] on label "Sim, quero cancelar o item." at bounding box center [415, 395] width 160 height 27
click at [348, 397] on input "Sim, quero cancelar o item." at bounding box center [343, 401] width 9 height 9
checkbox input "true"
click at [698, 427] on button "Cancelar item" at bounding box center [712, 417] width 80 height 26
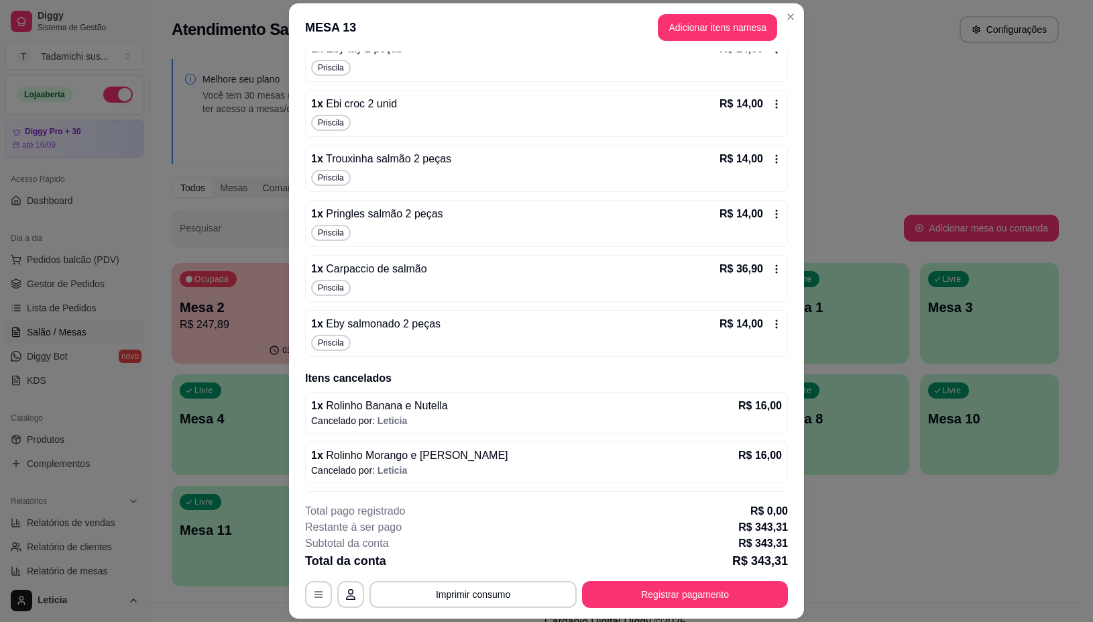
scroll to position [360, 0]
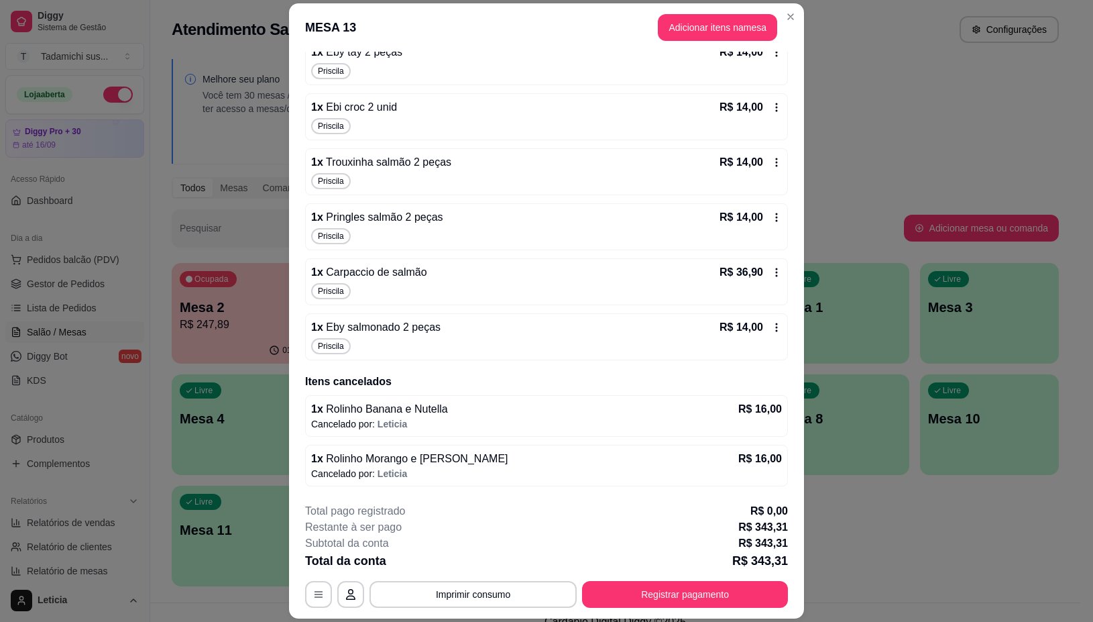
click at [771, 329] on icon at bounding box center [776, 327] width 11 height 11
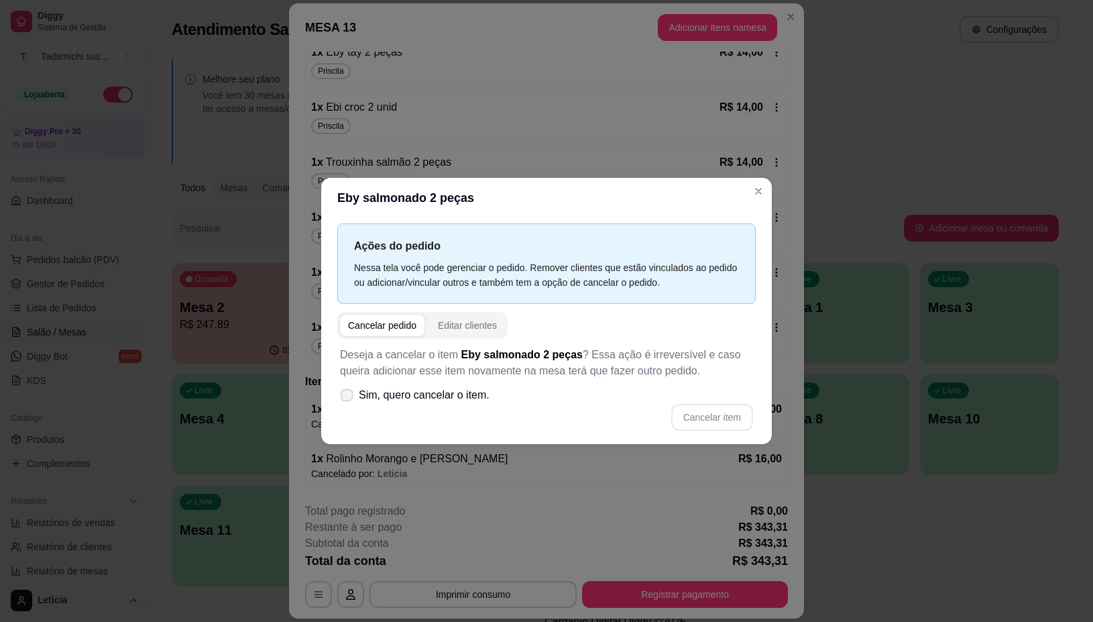
click at [411, 392] on span "Sim, quero cancelar o item." at bounding box center [424, 395] width 131 height 16
click at [348, 397] on input "Sim, quero cancelar o item." at bounding box center [343, 401] width 9 height 9
checkbox input "true"
click at [688, 415] on button "Cancelar item" at bounding box center [712, 417] width 82 height 27
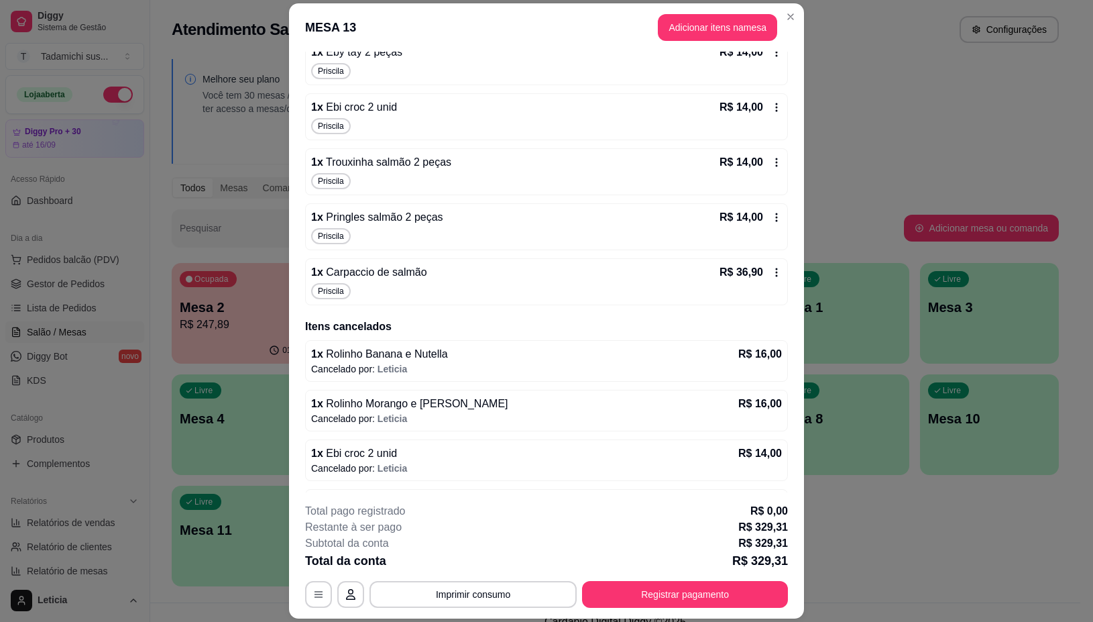
click at [751, 223] on div "R$ 14,00" at bounding box center [751, 217] width 62 height 16
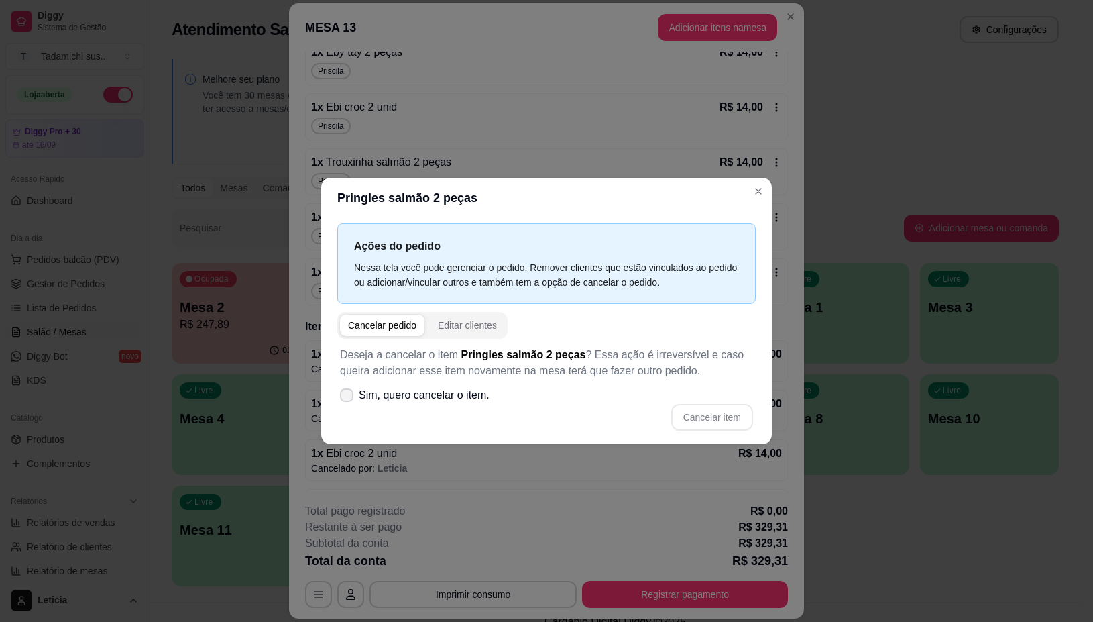
click at [428, 393] on span "Sim, quero cancelar o item." at bounding box center [424, 395] width 131 height 16
click at [348, 397] on input "Sim, quero cancelar o item." at bounding box center [343, 401] width 9 height 9
checkbox input "true"
click at [692, 421] on button "Cancelar item" at bounding box center [712, 417] width 80 height 26
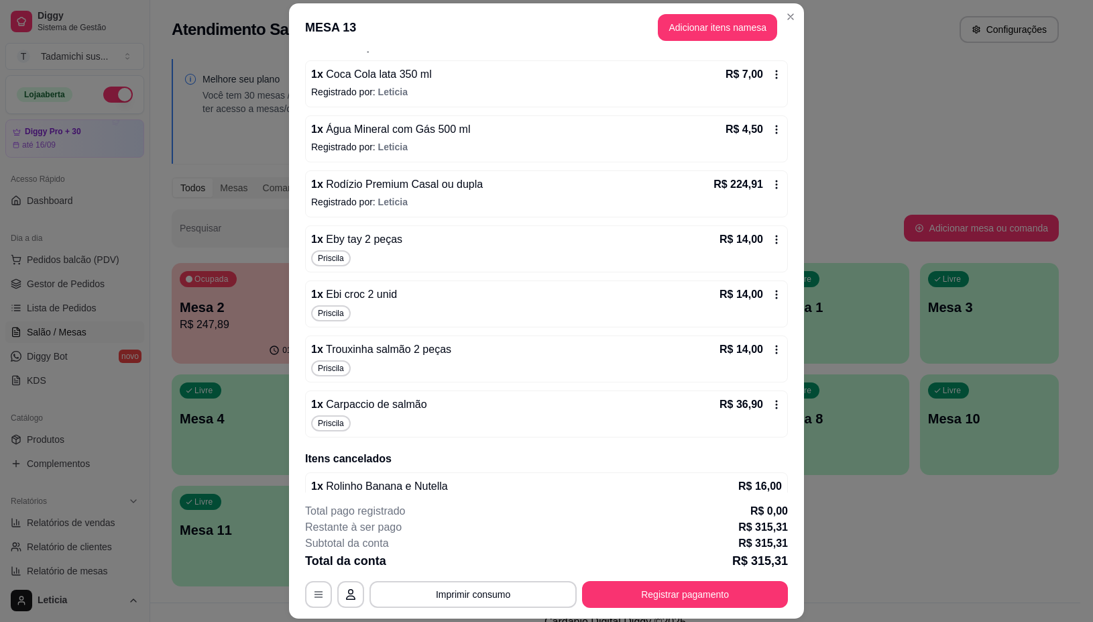
scroll to position [193, 0]
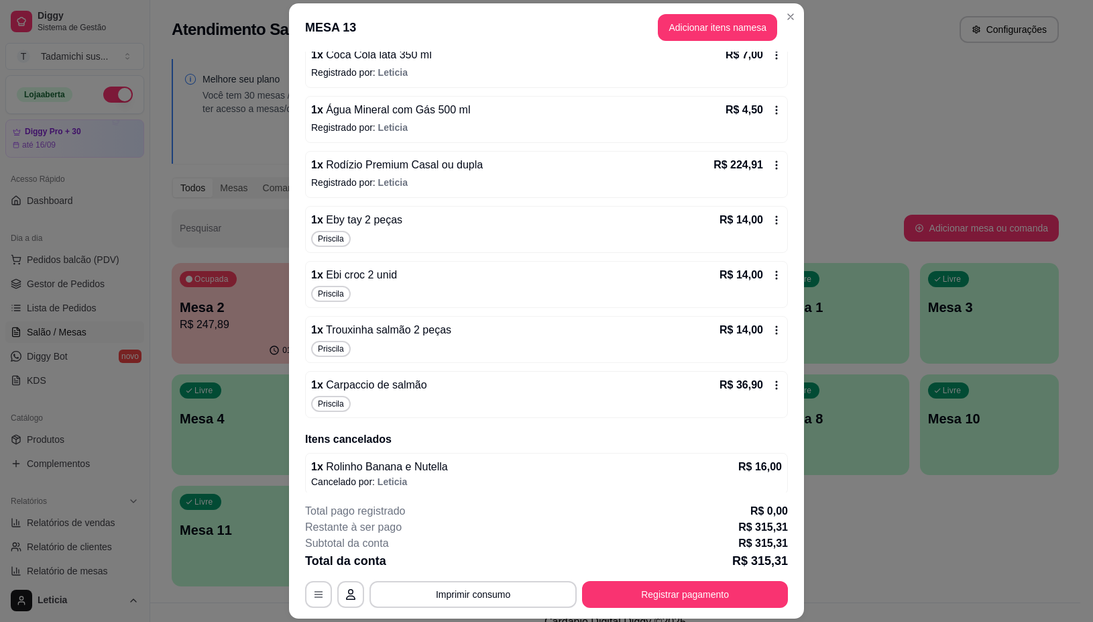
click at [771, 216] on icon at bounding box center [776, 220] width 11 height 11
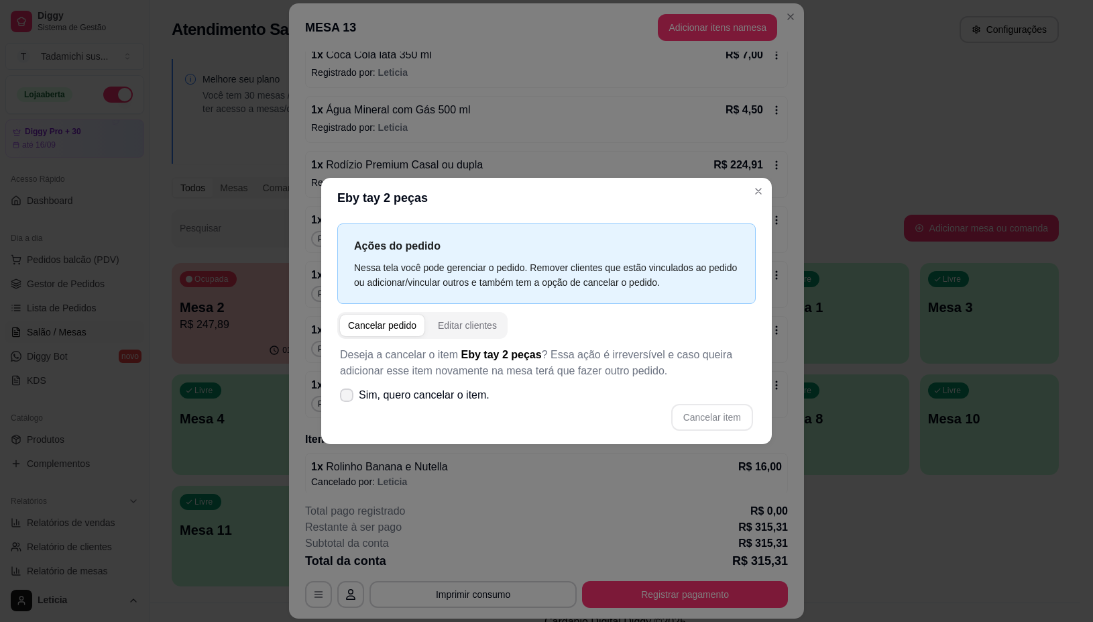
click at [492, 384] on label "Sim, quero cancelar o item." at bounding box center [415, 395] width 160 height 27
click at [348, 397] on input "Sim, quero cancelar o item." at bounding box center [343, 401] width 9 height 9
checkbox input "true"
click at [703, 418] on button "Cancelar item" at bounding box center [712, 417] width 80 height 26
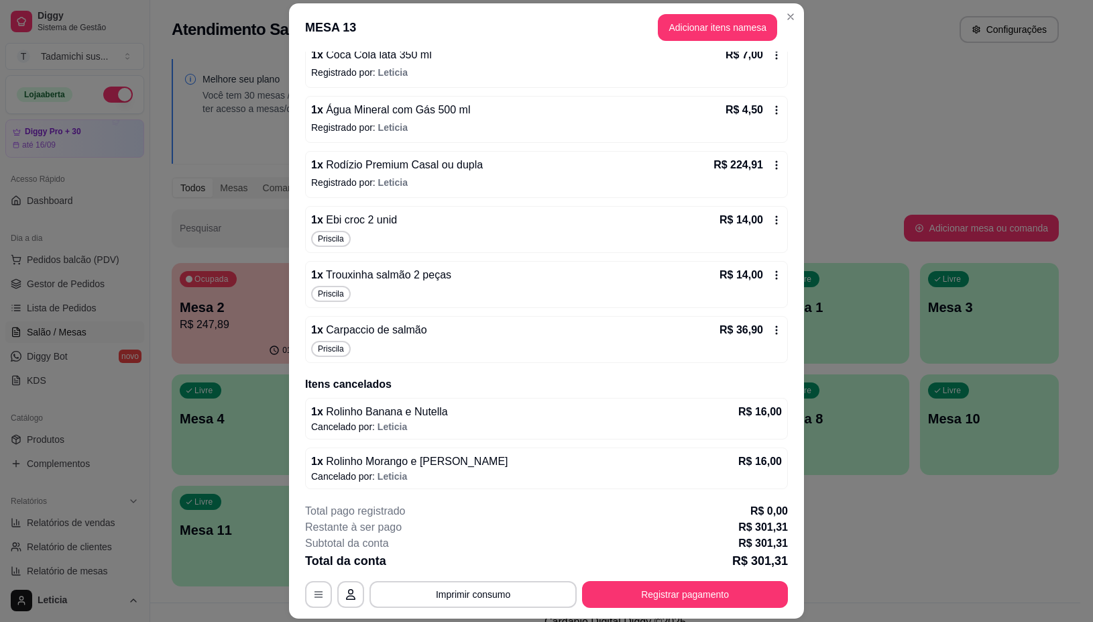
click at [776, 220] on icon at bounding box center [777, 219] width 2 height 9
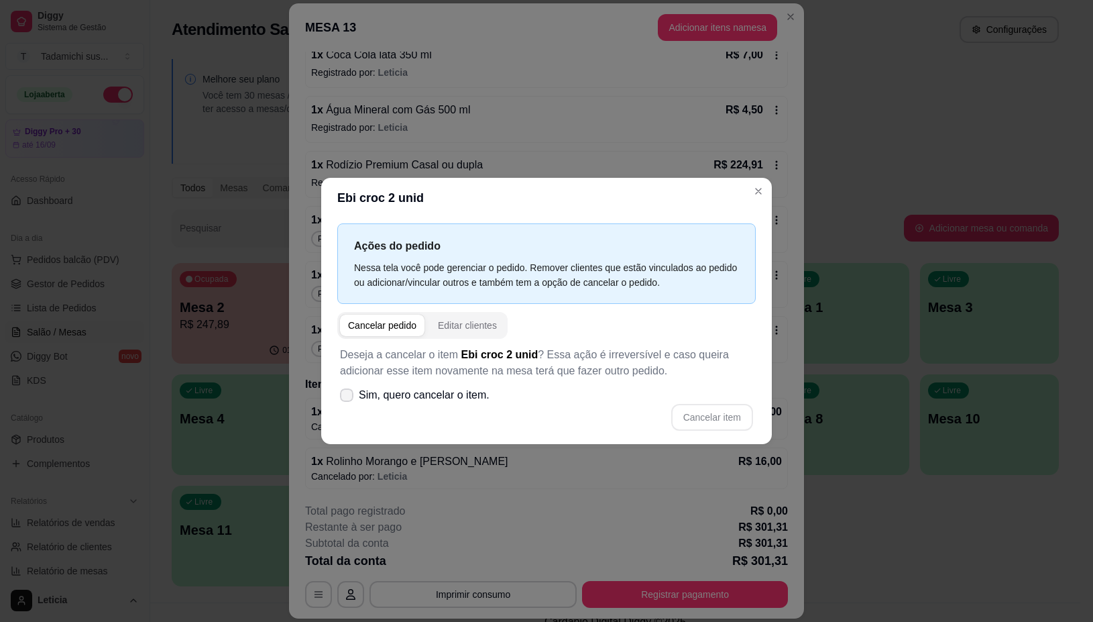
click at [488, 390] on label "Sim, quero cancelar o item." at bounding box center [415, 395] width 160 height 27
click at [348, 397] on input "Sim, quero cancelar o item." at bounding box center [343, 401] width 9 height 9
checkbox input "true"
click at [704, 421] on button "Cancelar item" at bounding box center [712, 417] width 80 height 26
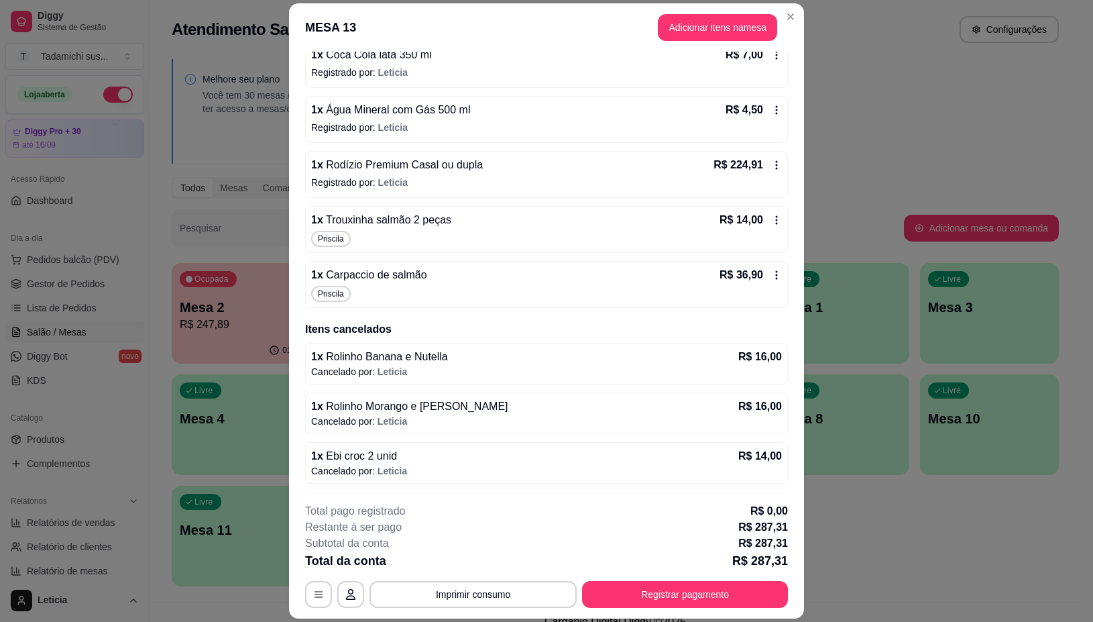
click at [758, 230] on div "1 x Trouxinha salmão 2 peças R$ 14,00 Priscila" at bounding box center [546, 229] width 483 height 47
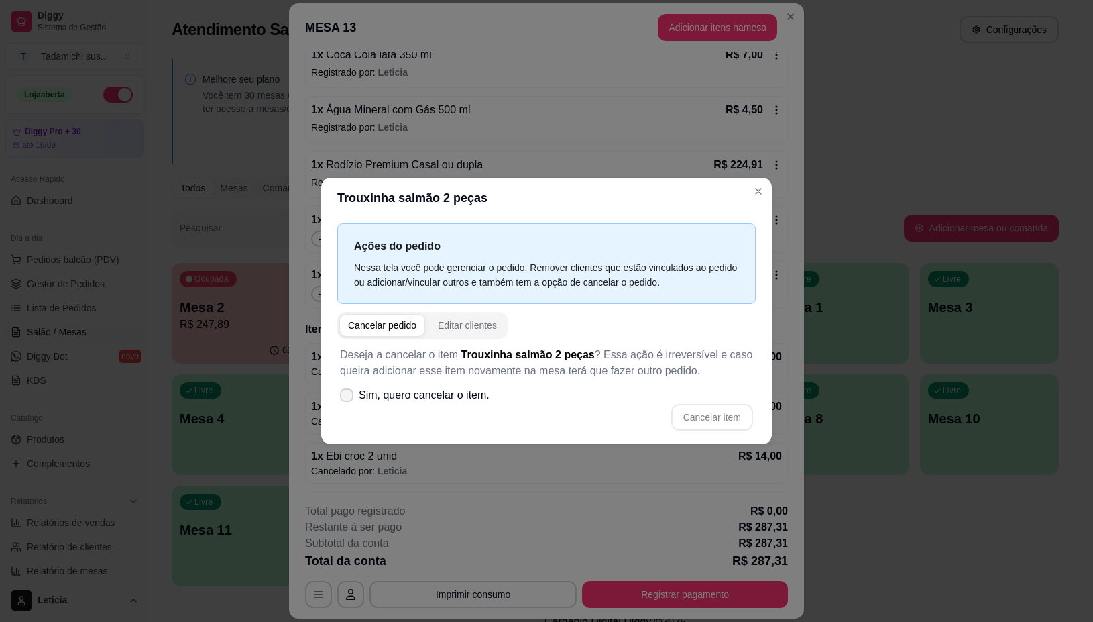
click at [488, 393] on label "Sim, quero cancelar o item." at bounding box center [415, 395] width 160 height 27
click at [348, 397] on input "Sim, quero cancelar o item." at bounding box center [343, 401] width 9 height 9
checkbox input "true"
click at [716, 404] on button "Cancelar item" at bounding box center [712, 417] width 82 height 27
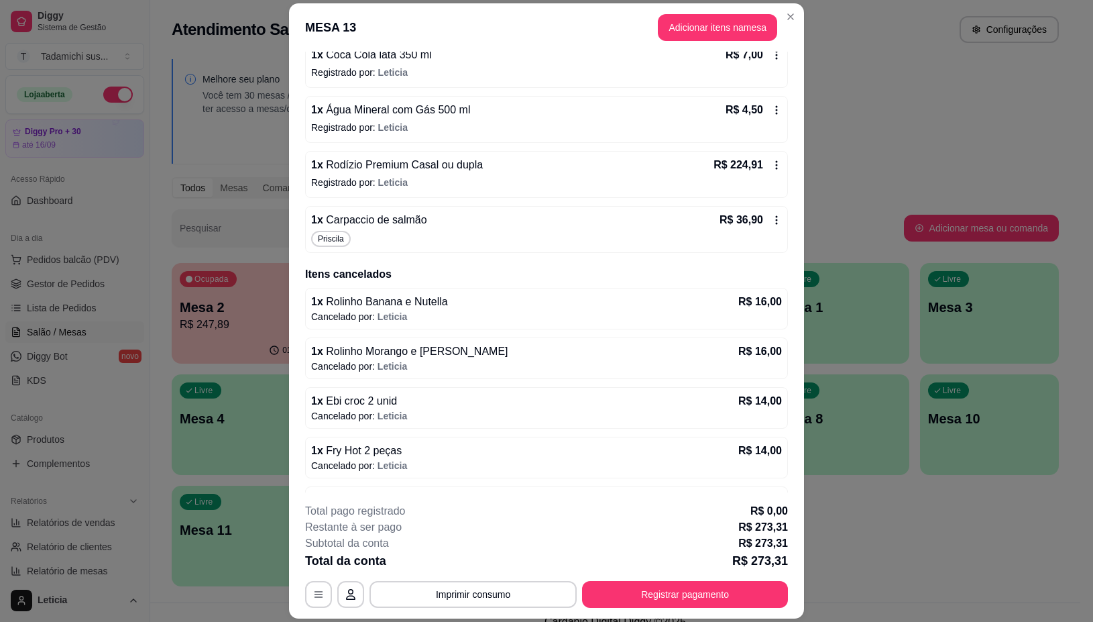
click at [751, 219] on div "R$ 36,90" at bounding box center [751, 220] width 62 height 16
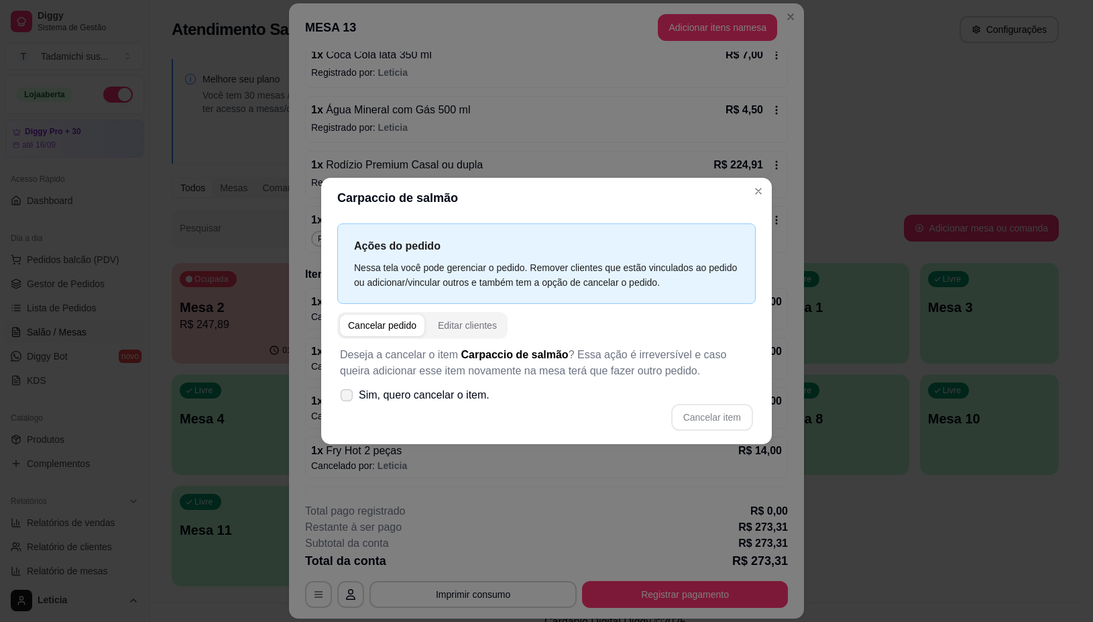
click at [491, 396] on label "Sim, quero cancelar o item." at bounding box center [415, 395] width 160 height 27
click at [348, 397] on input "Sim, quero cancelar o item." at bounding box center [343, 401] width 9 height 9
checkbox input "true"
click at [690, 404] on div "Cancelar item" at bounding box center [546, 417] width 413 height 27
click at [700, 408] on button "Cancelar item" at bounding box center [712, 417] width 82 height 27
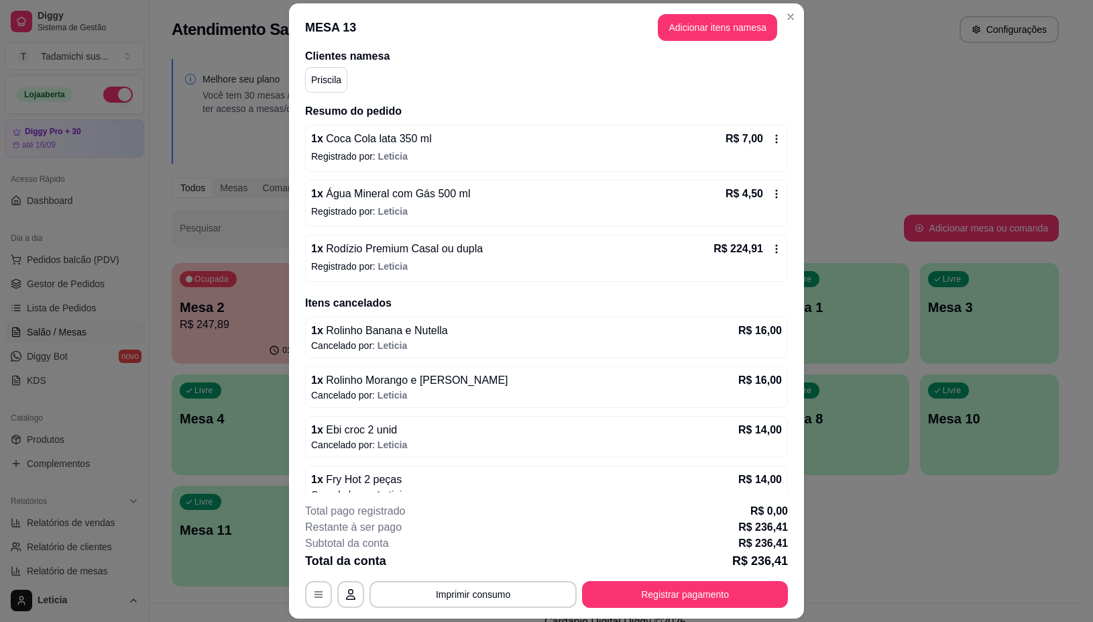
scroll to position [25, 0]
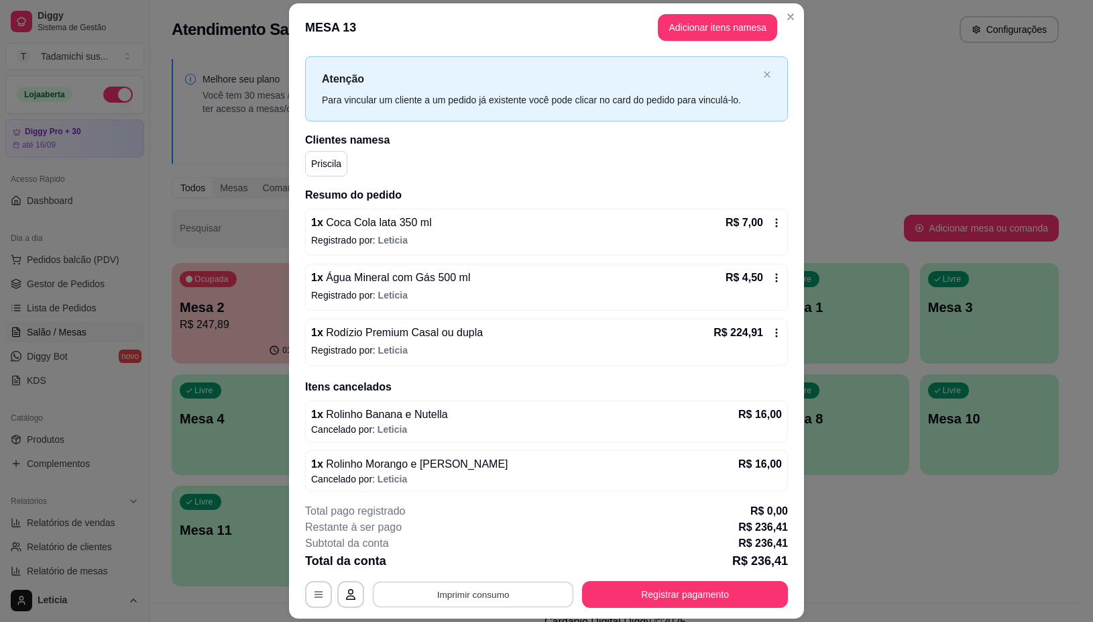
click at [409, 595] on button "Imprimir consumo" at bounding box center [473, 595] width 201 height 26
click at [443, 538] on button "IMPRESSORA" at bounding box center [470, 537] width 103 height 21
click at [682, 20] on button "Adicionar itens na mesa" at bounding box center [717, 27] width 119 height 27
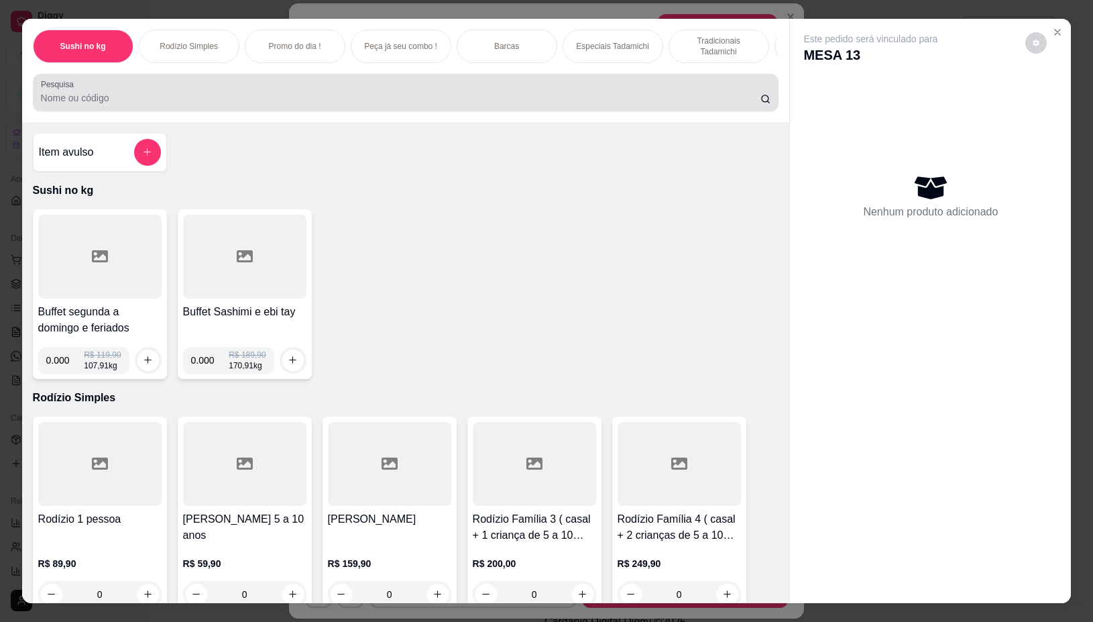
click at [193, 104] on input "Pesquisa" at bounding box center [401, 97] width 720 height 13
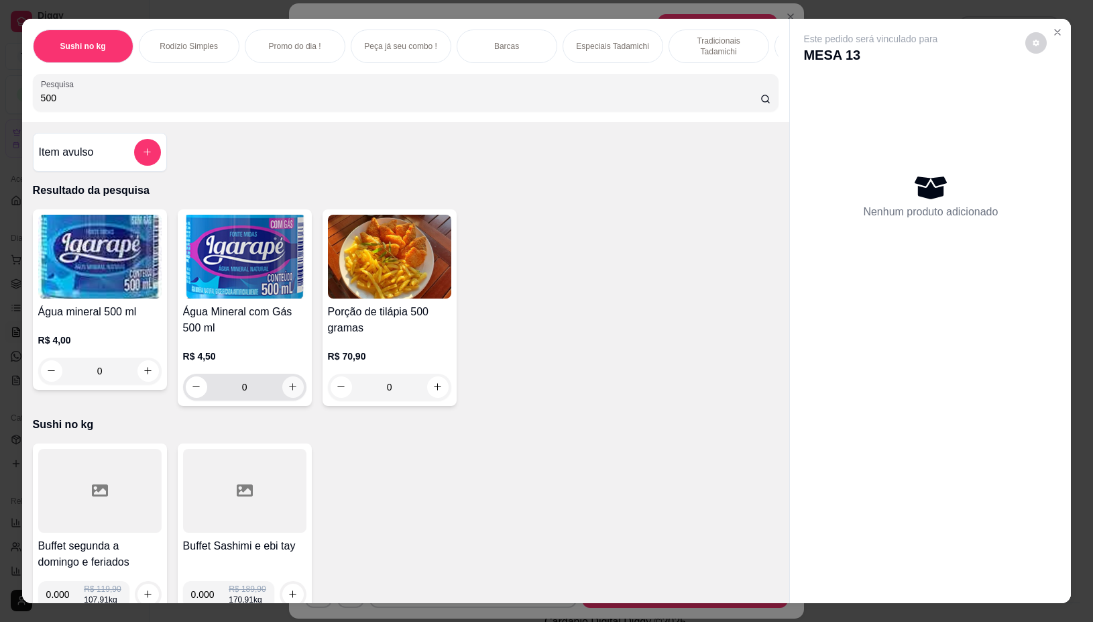
type input "500"
click at [289, 392] on icon "increase-product-quantity" at bounding box center [293, 387] width 10 height 10
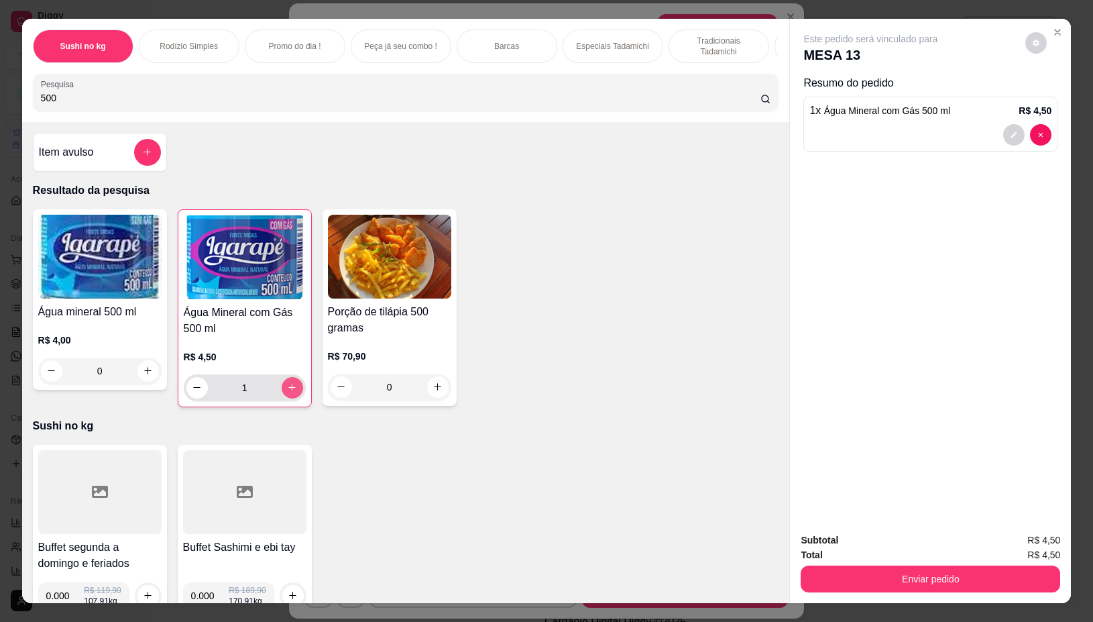
type input "1"
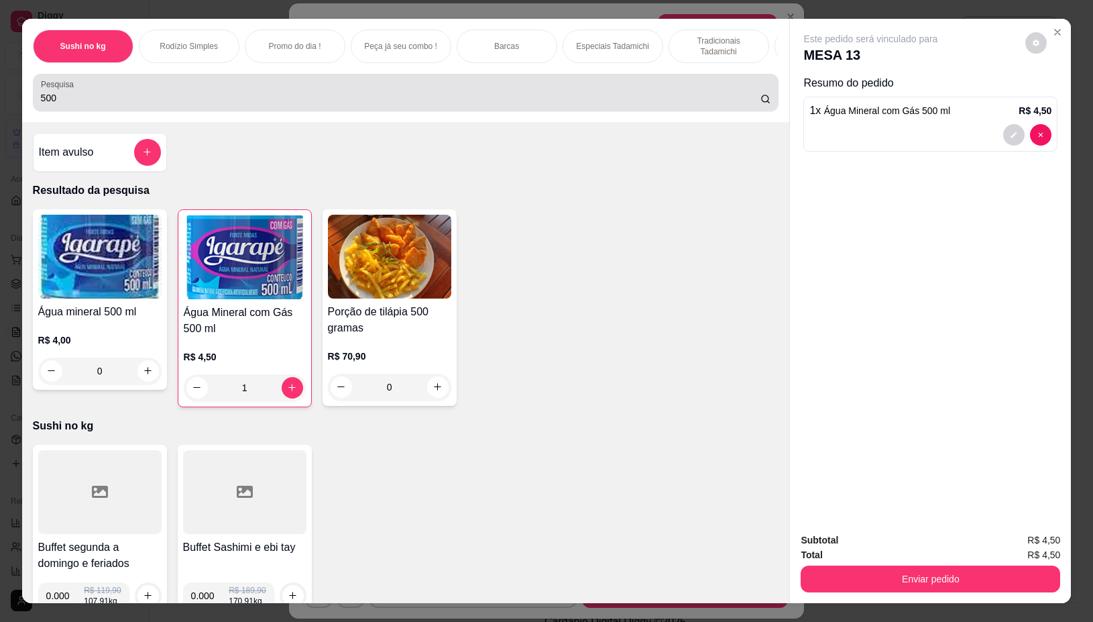
click at [393, 97] on div "500" at bounding box center [406, 92] width 730 height 27
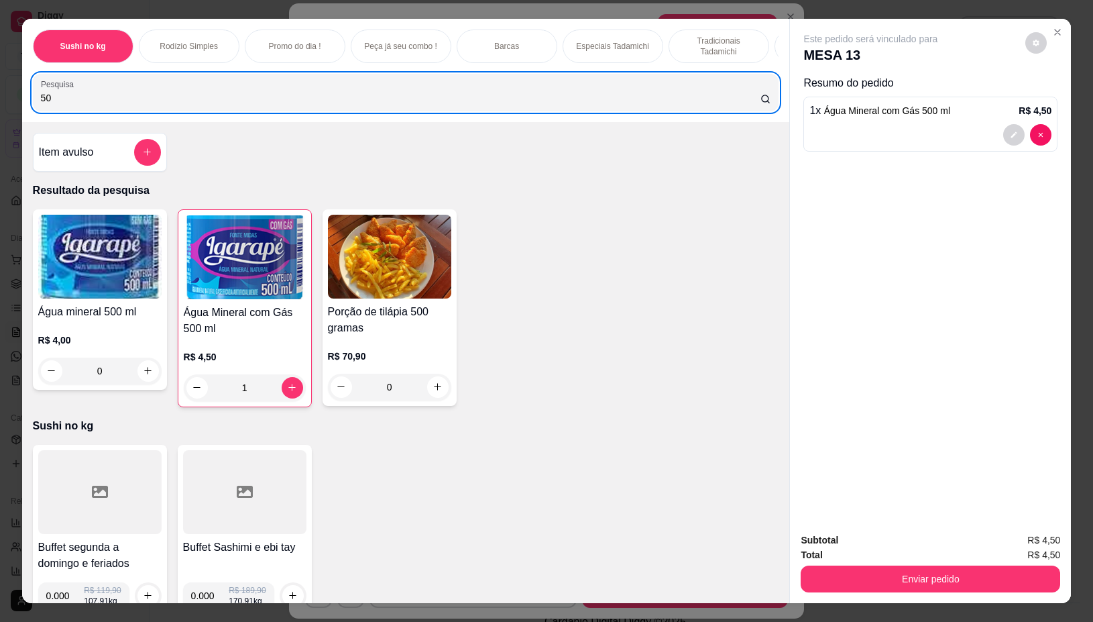
type input "5"
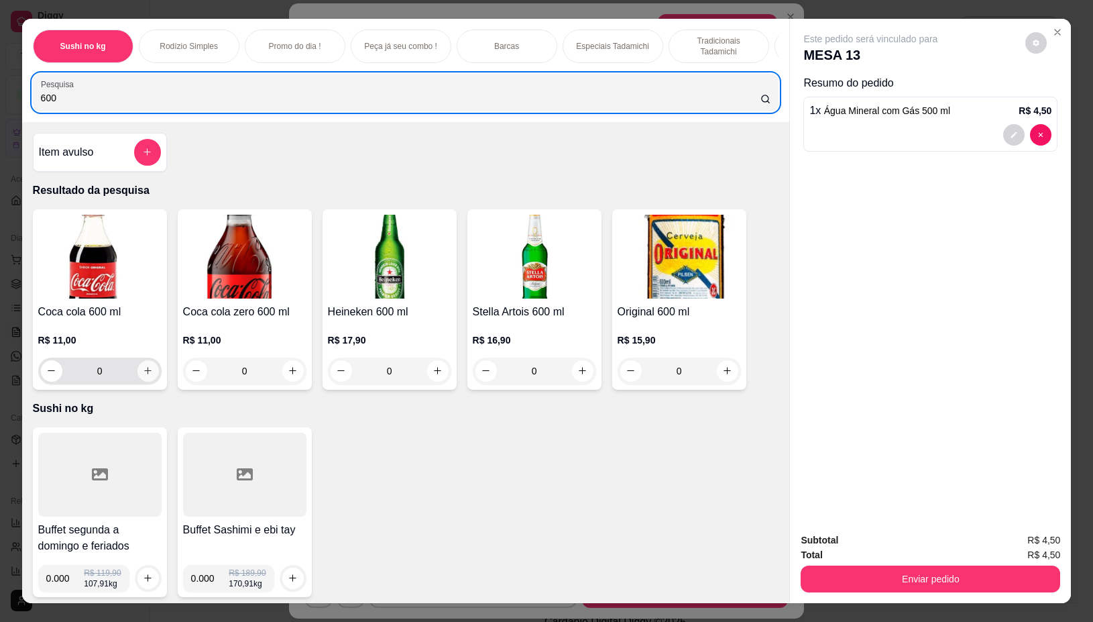
type input "600"
click at [145, 376] on icon "increase-product-quantity" at bounding box center [148, 371] width 10 height 10
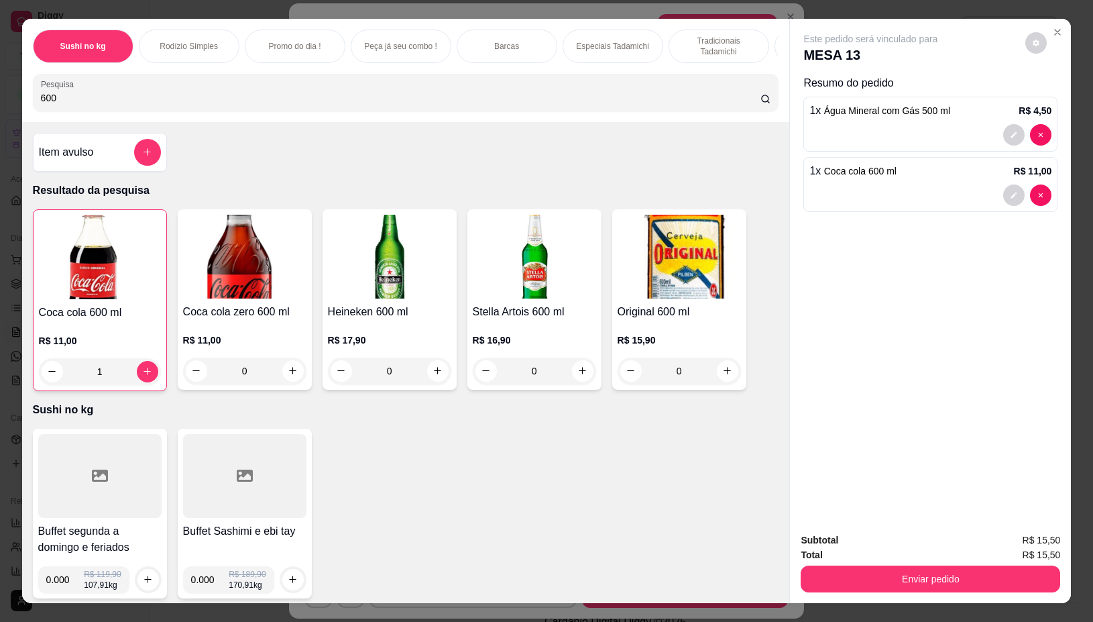
type input "1"
click at [830, 570] on button "Enviar pedido" at bounding box center [931, 578] width 260 height 27
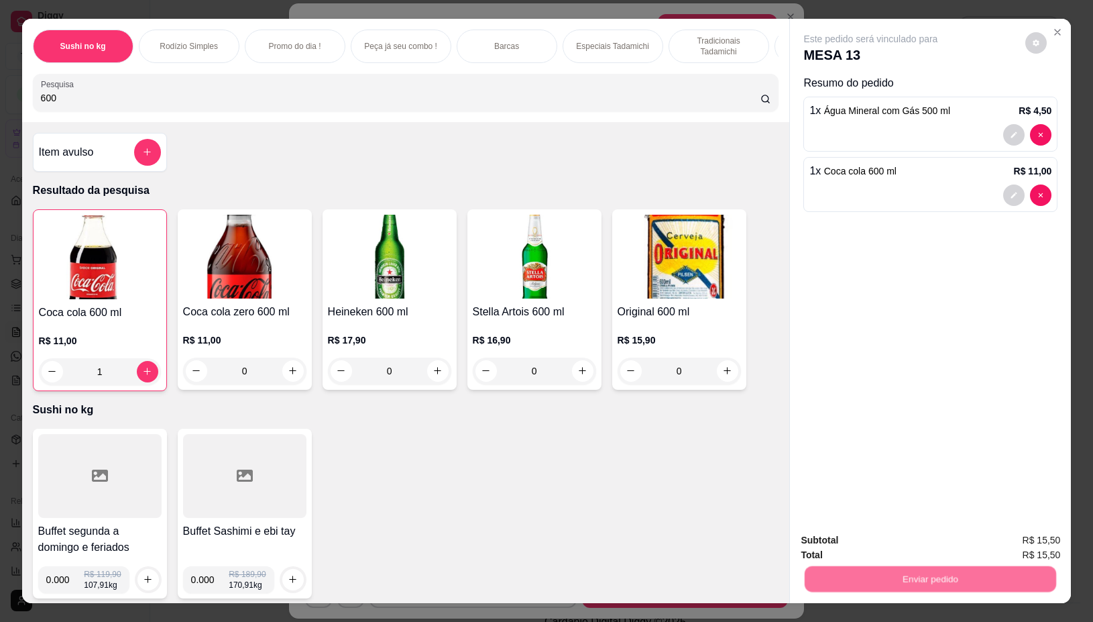
click at [852, 537] on button "Não registrar e enviar pedido" at bounding box center [886, 539] width 140 height 25
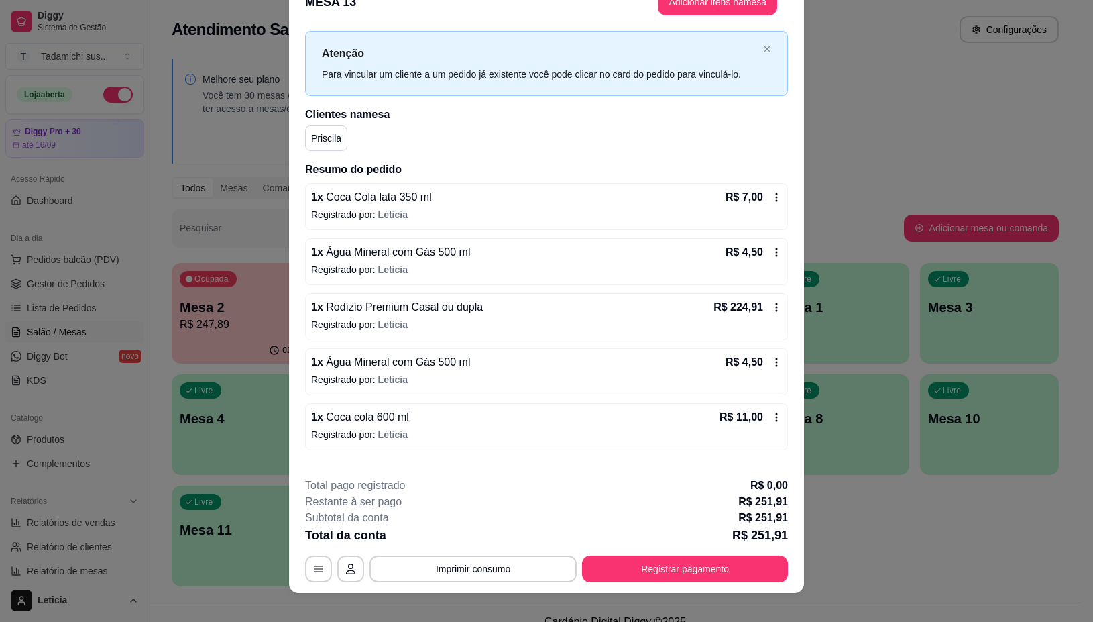
scroll to position [39, 0]
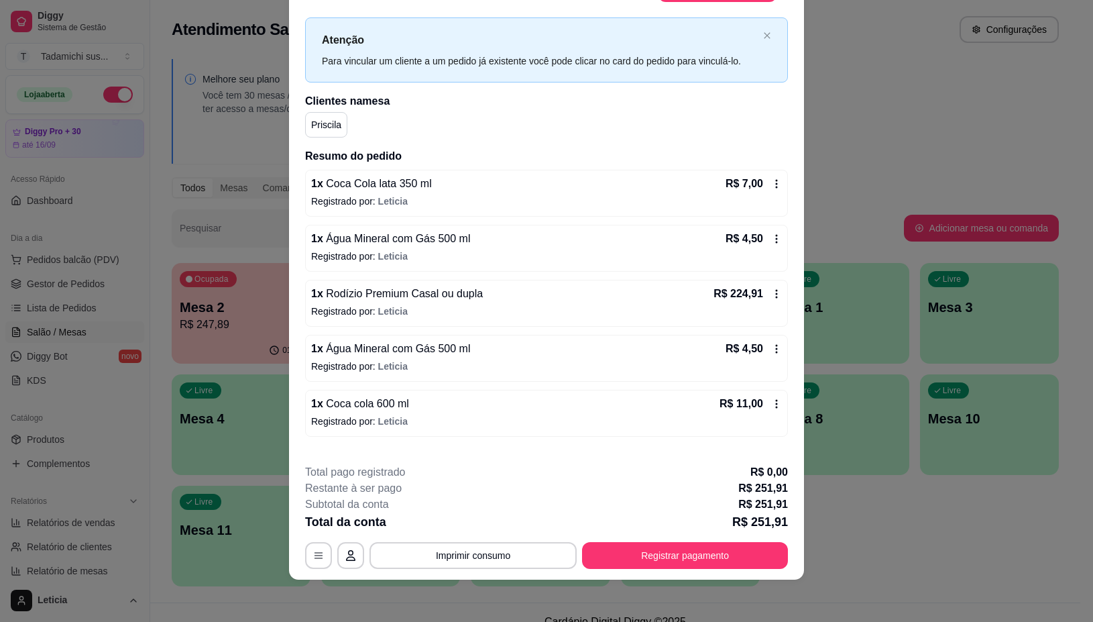
click at [771, 179] on icon at bounding box center [776, 183] width 11 height 11
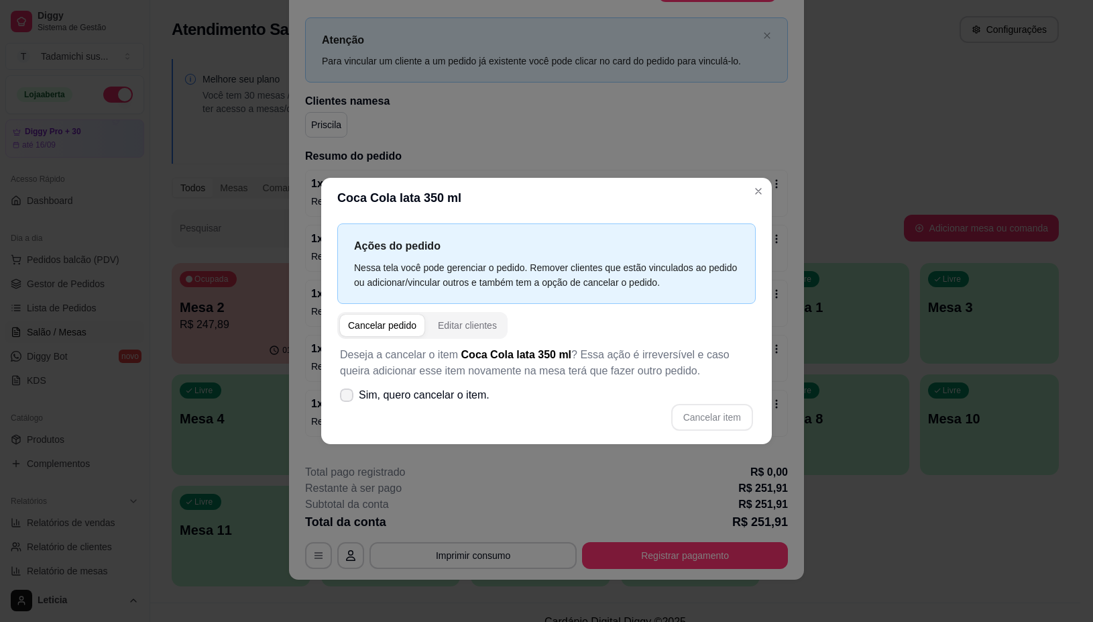
click at [421, 390] on span "Sim, quero cancelar o item." at bounding box center [424, 395] width 131 height 16
click at [348, 397] on input "Sim, quero cancelar o item." at bounding box center [343, 401] width 9 height 9
checkbox input "true"
click at [694, 411] on button "Cancelar item" at bounding box center [712, 417] width 82 height 27
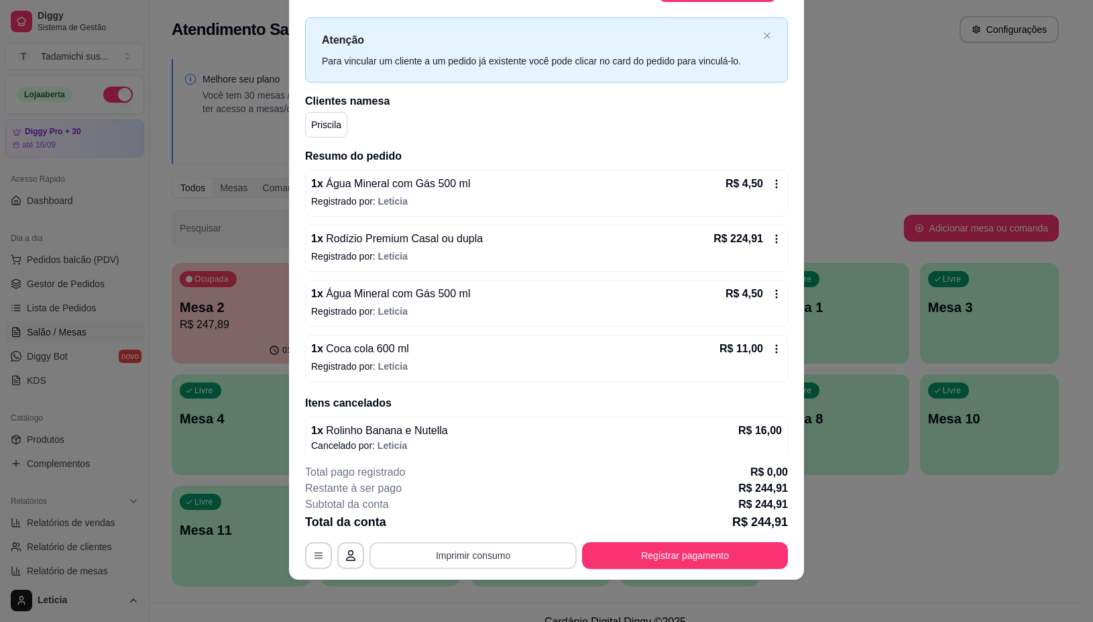
click at [461, 552] on button "Imprimir consumo" at bounding box center [473, 555] width 207 height 27
click at [544, 492] on div "Restante à ser pago R$ 244,91" at bounding box center [546, 488] width 483 height 16
click at [643, 551] on button "Registrar pagamento" at bounding box center [685, 555] width 206 height 27
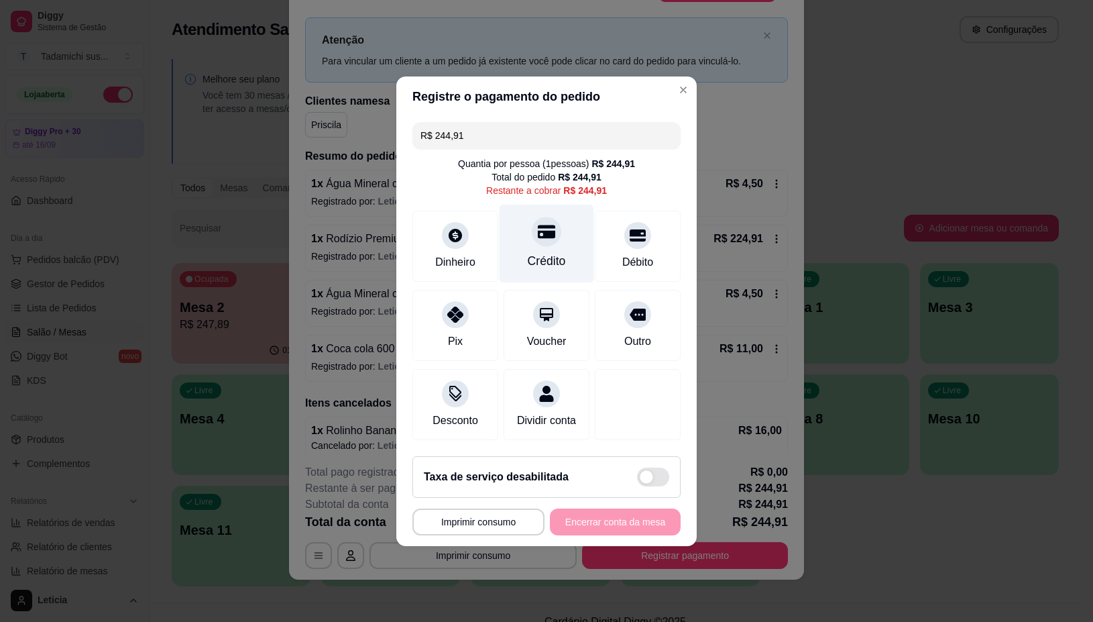
click at [538, 233] on div at bounding box center [547, 232] width 30 height 30
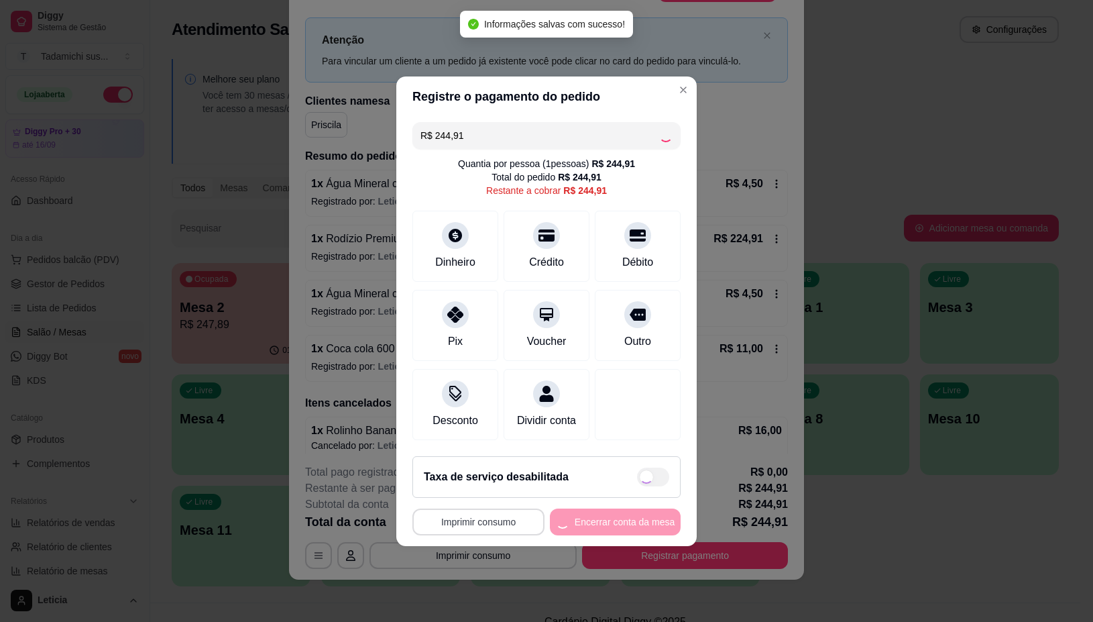
type input "R$ 0,00"
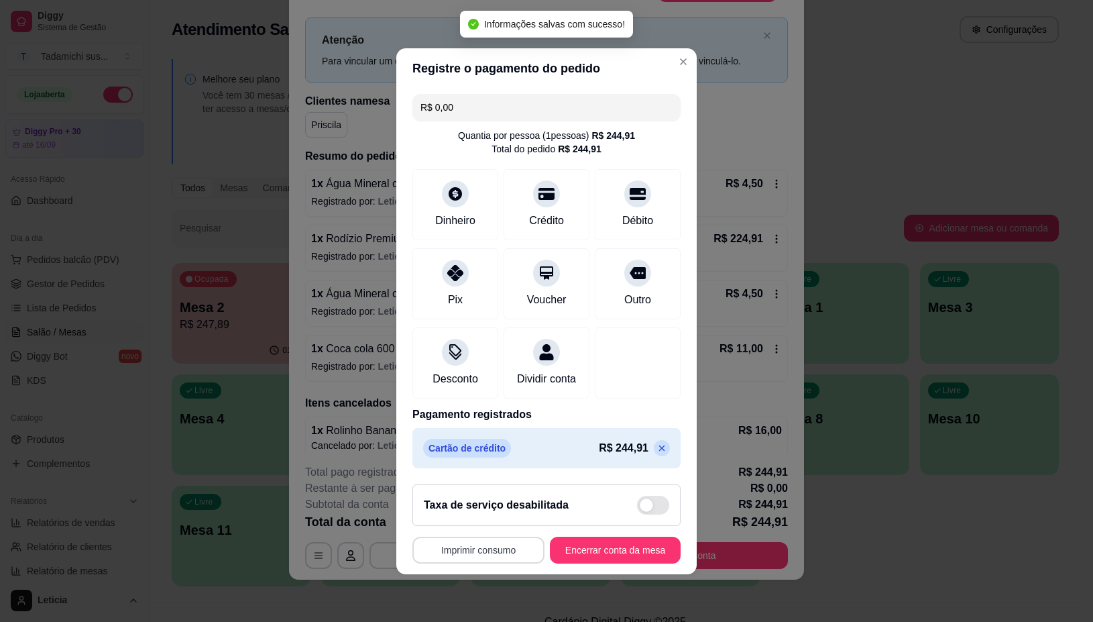
click at [484, 558] on button "Imprimir consumo" at bounding box center [479, 550] width 132 height 27
click at [482, 492] on button "IMPRESSORA" at bounding box center [472, 500] width 103 height 21
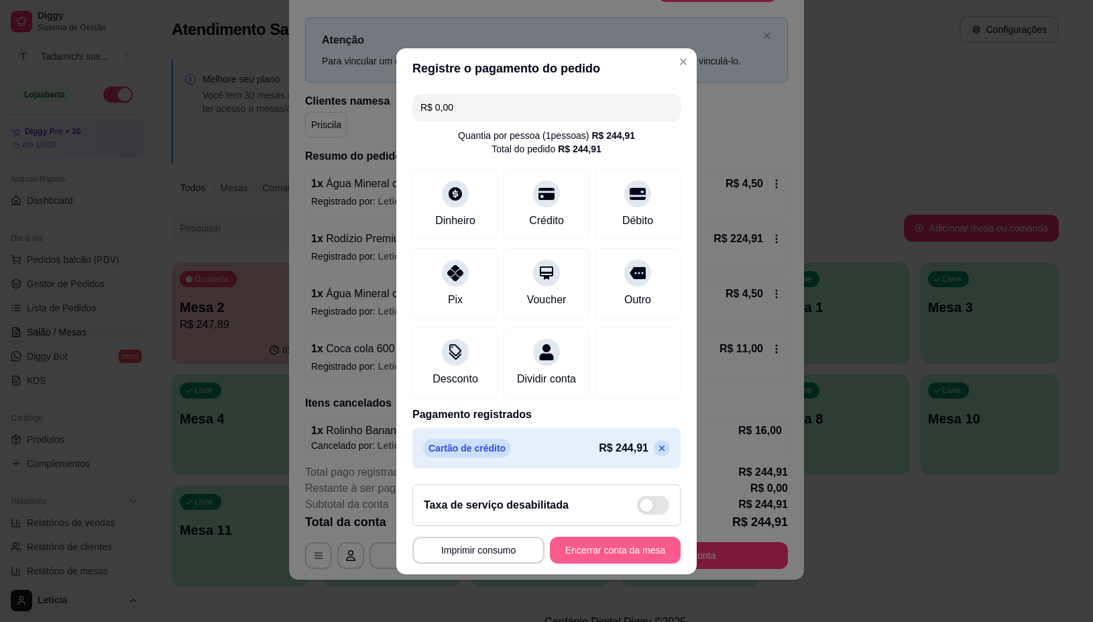
click at [616, 558] on button "Encerrar conta da mesa" at bounding box center [615, 550] width 131 height 27
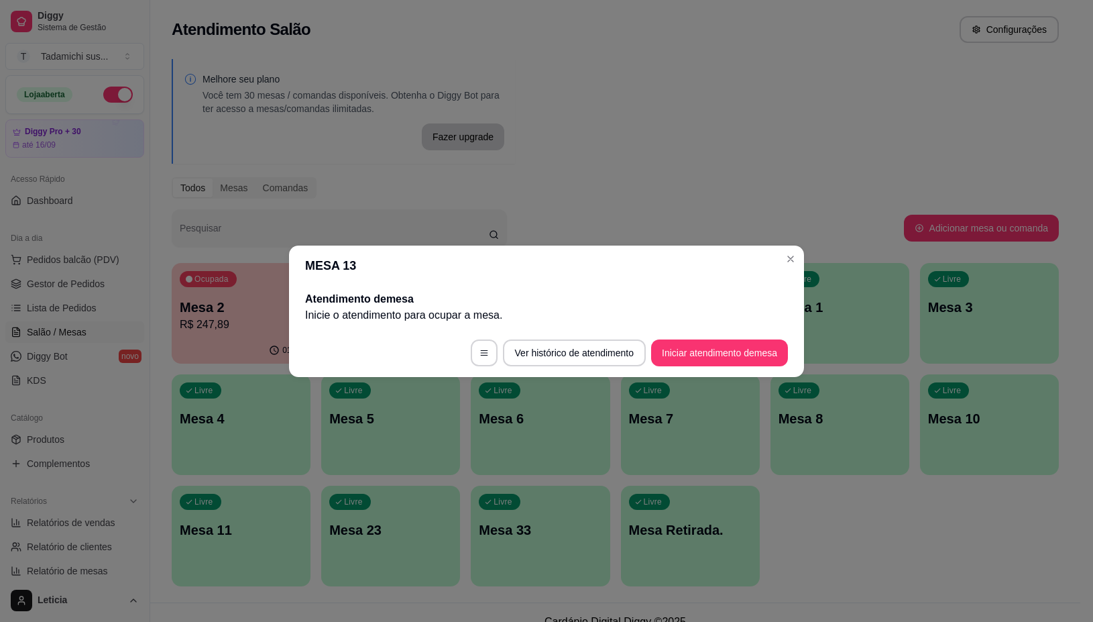
scroll to position [0, 0]
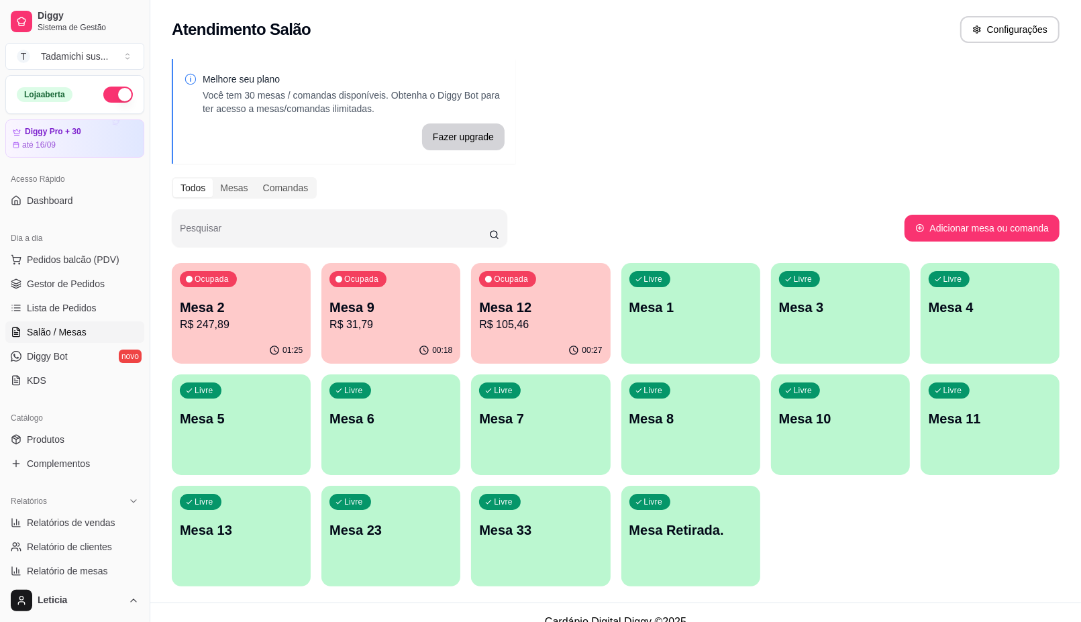
click at [367, 329] on p "R$ 31,79" at bounding box center [390, 325] width 123 height 16
